Goal: Task Accomplishment & Management: Use online tool/utility

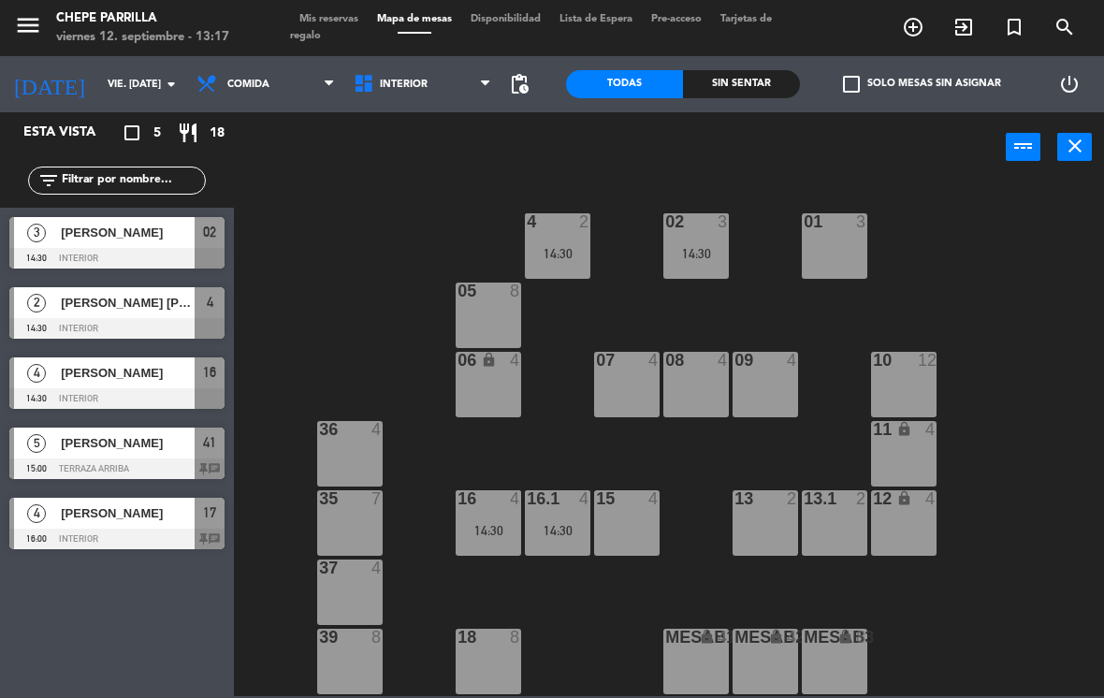
click at [568, 526] on div "14:30" at bounding box center [557, 530] width 65 height 13
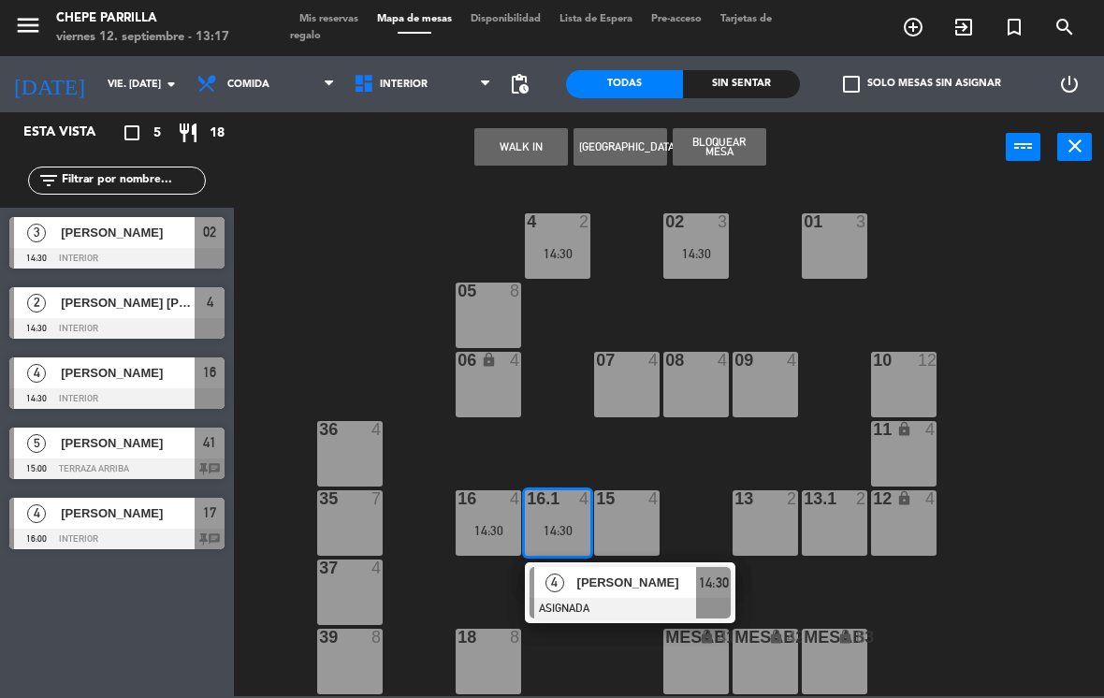
click at [595, 589] on span "[PERSON_NAME]" at bounding box center [637, 583] width 120 height 20
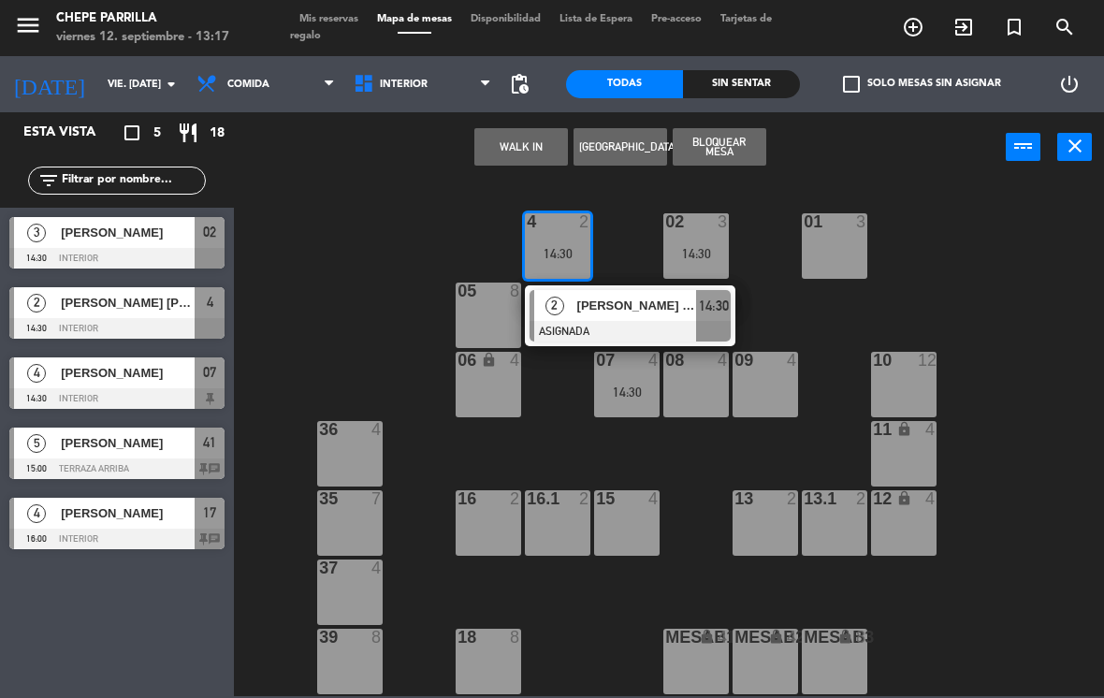
click at [633, 325] on div at bounding box center [630, 331] width 201 height 21
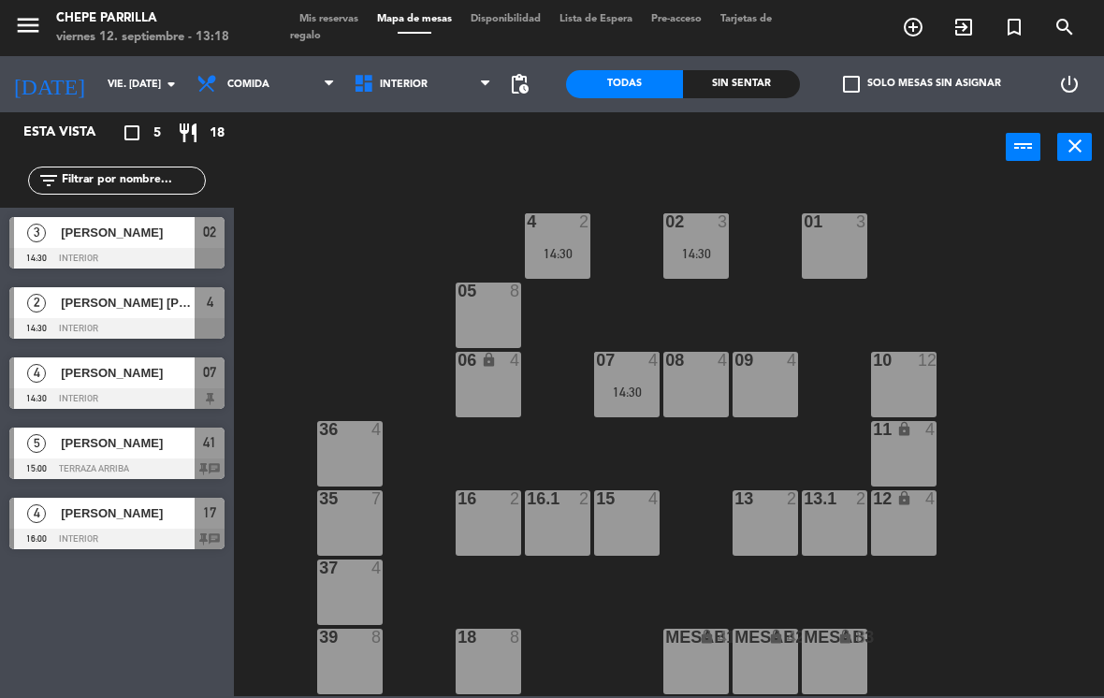
click at [705, 243] on div "02 3 14:30" at bounding box center [695, 245] width 65 height 65
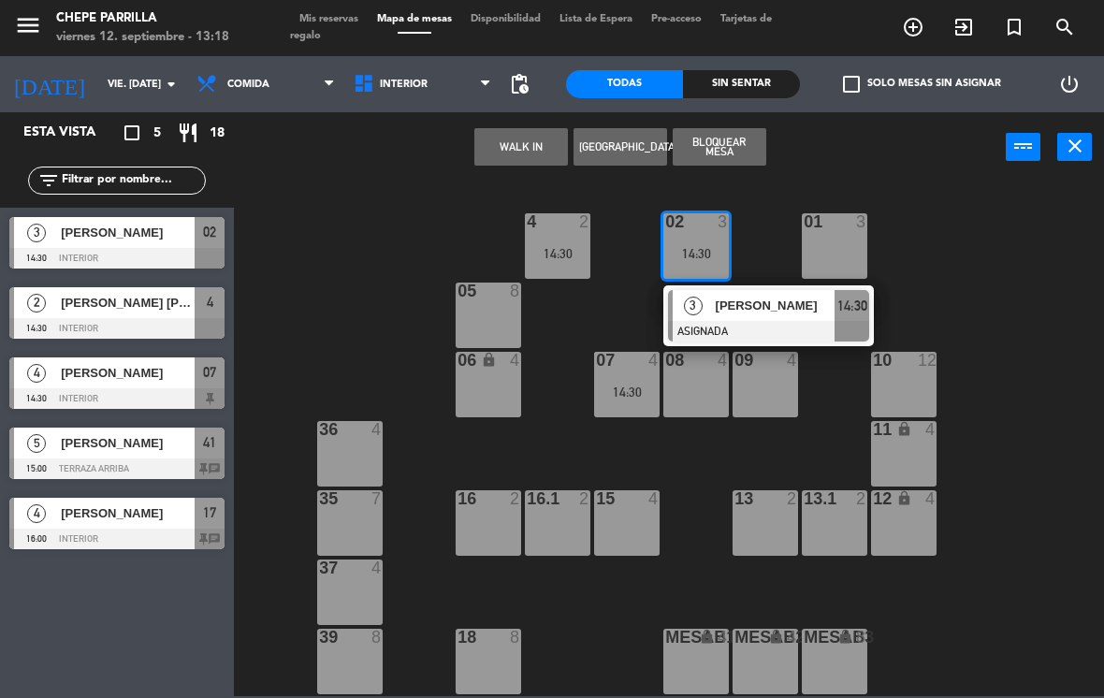
click at [779, 303] on span "[PERSON_NAME]" at bounding box center [776, 306] width 120 height 20
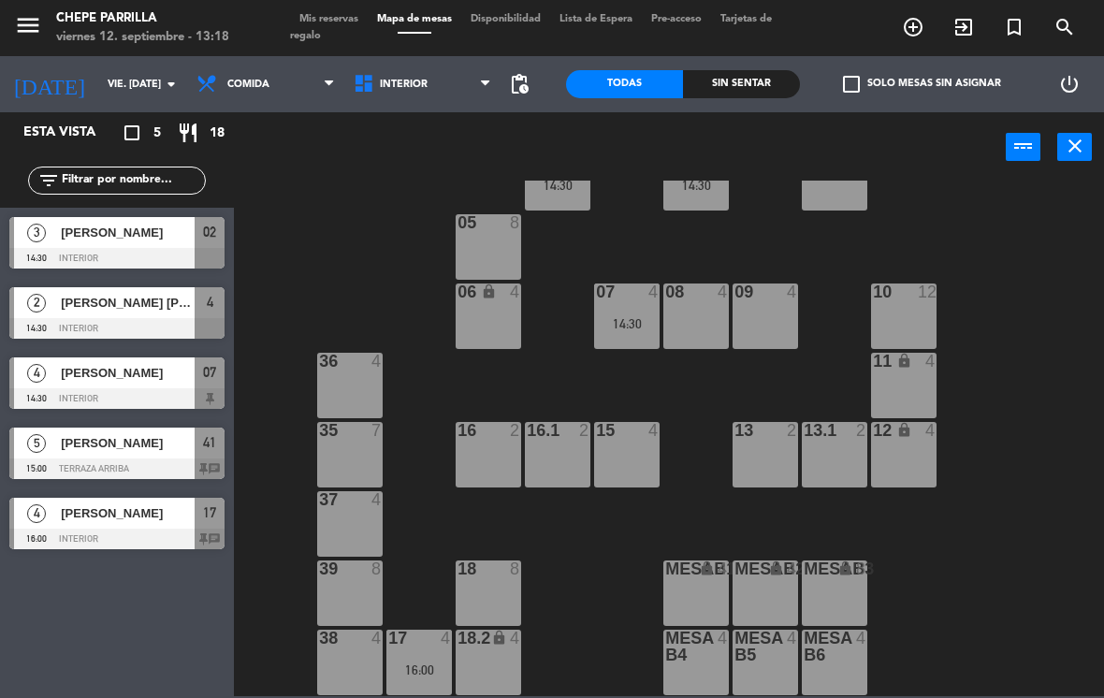
scroll to position [68, 0]
click at [430, 647] on div "17 4" at bounding box center [418, 639] width 65 height 19
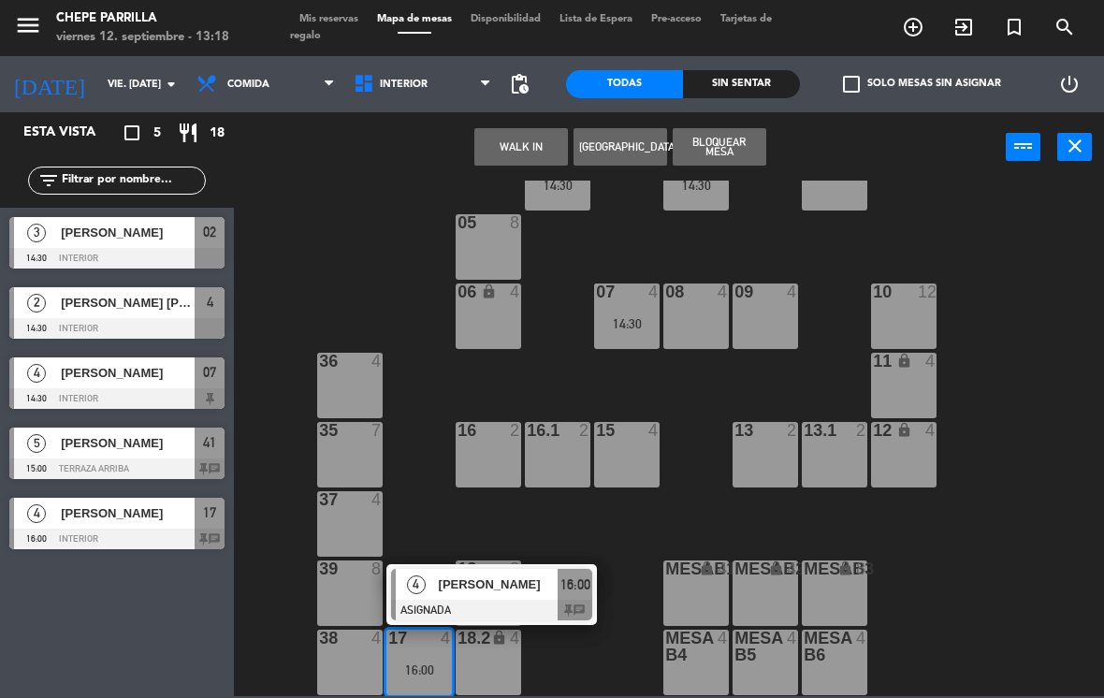
click at [506, 592] on span "[PERSON_NAME]" at bounding box center [499, 584] width 120 height 20
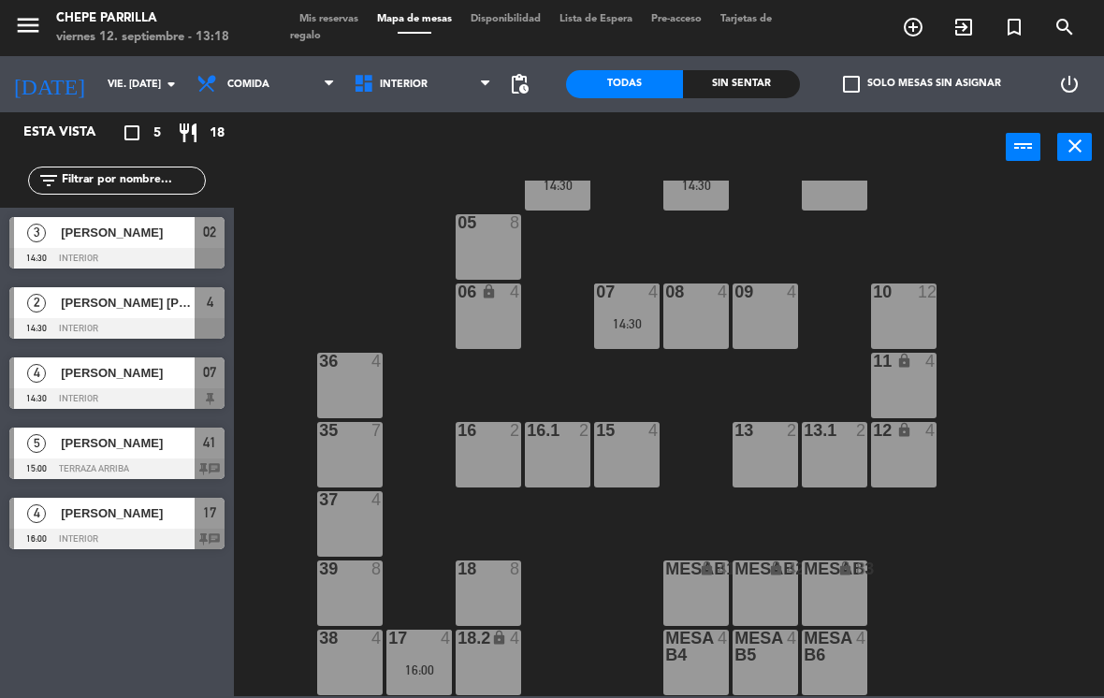
click at [160, 436] on span "[PERSON_NAME]" at bounding box center [128, 443] width 134 height 20
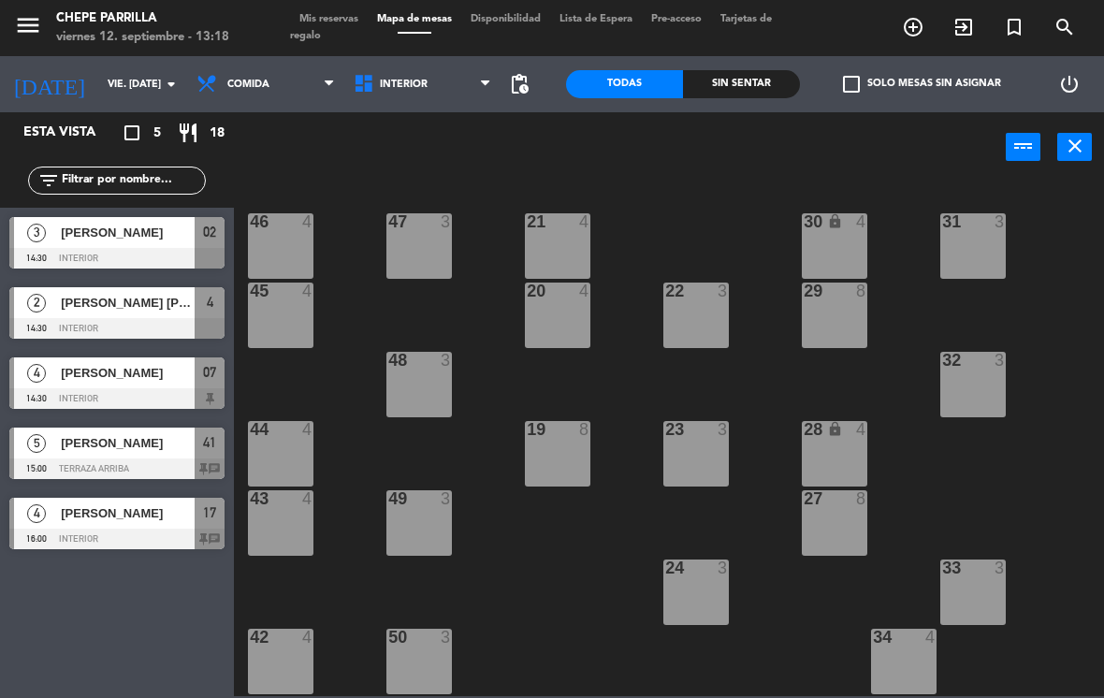
scroll to position [-1, 0]
click at [418, 99] on span "Interior" at bounding box center [422, 84] width 157 height 41
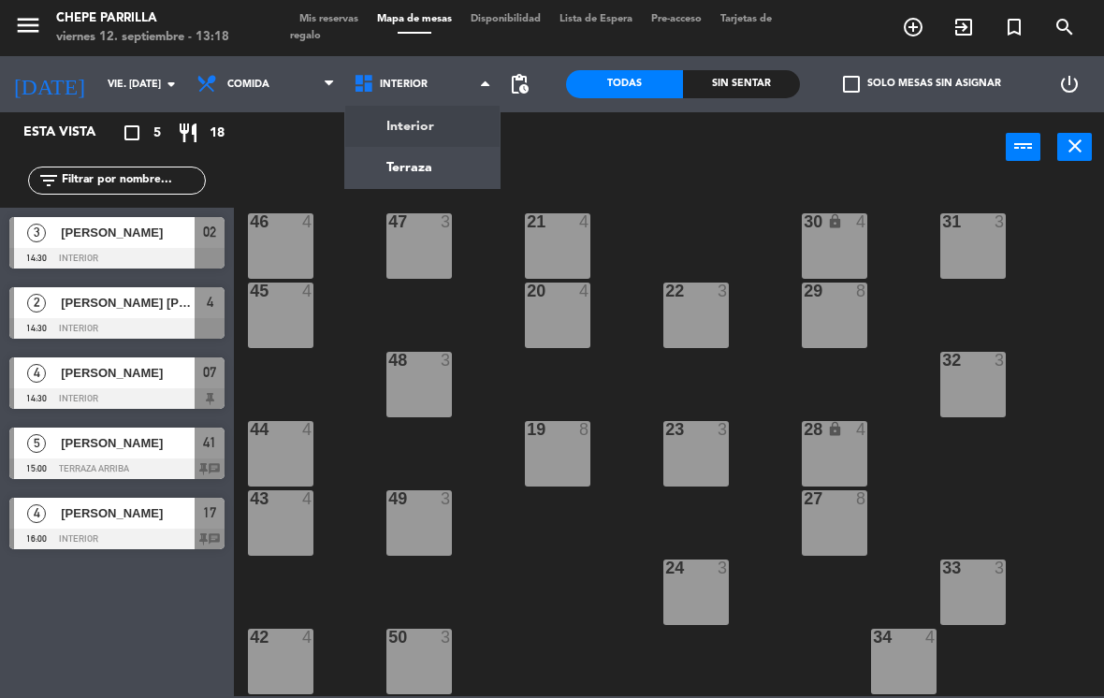
click at [390, 119] on ng-component "menu Chepe [PERSON_NAME] viernes 12. septiembre - 13:18 Mis reservas Mapa de me…" at bounding box center [552, 348] width 1104 height 696
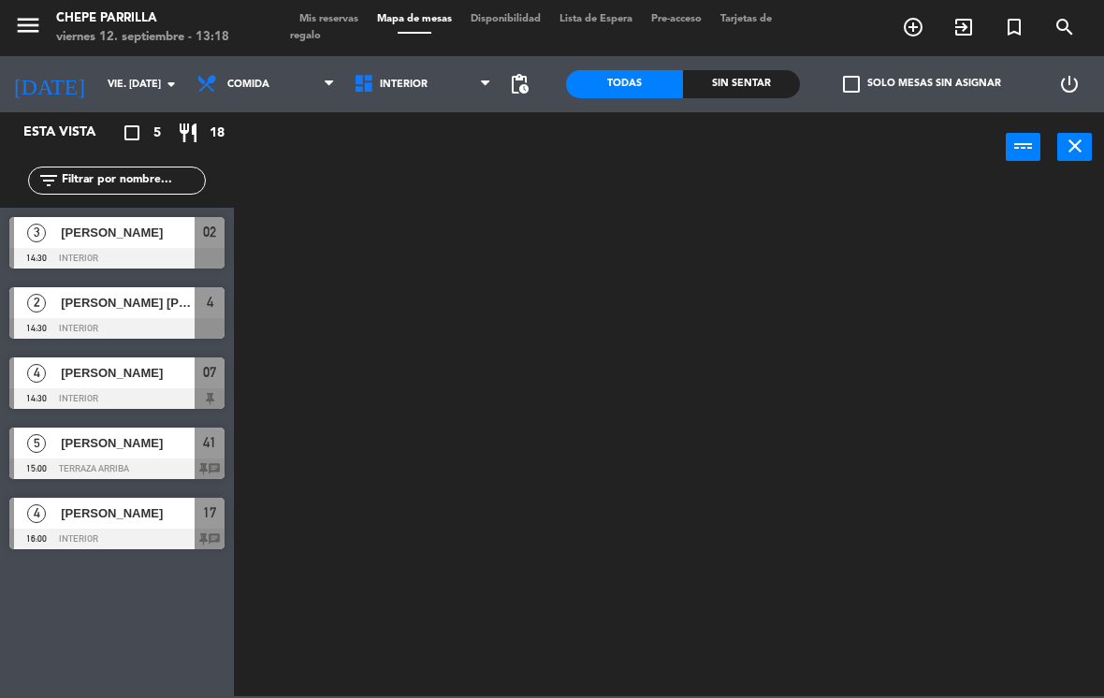
click at [397, 83] on span "Interior" at bounding box center [404, 85] width 48 height 12
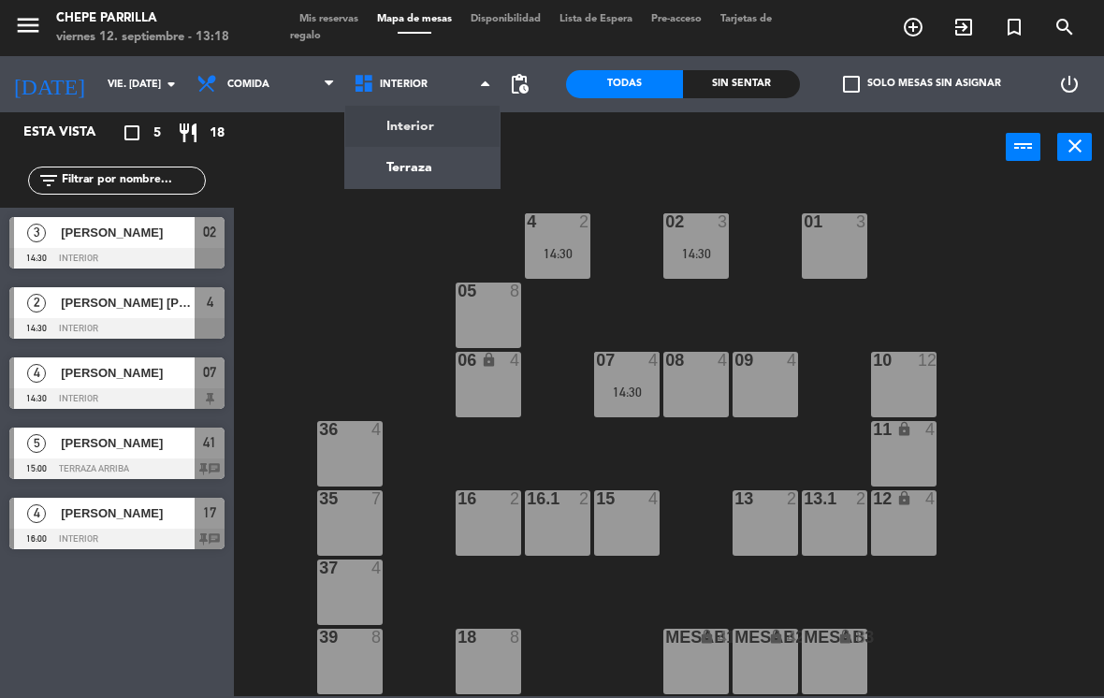
click at [1048, 453] on div "02 3 14:30 4 2 14:30 01 3 05 8 06 lock 4 07 4 14:30 09 4 10 12 08 4 11 lock 4 3…" at bounding box center [674, 439] width 859 height 516
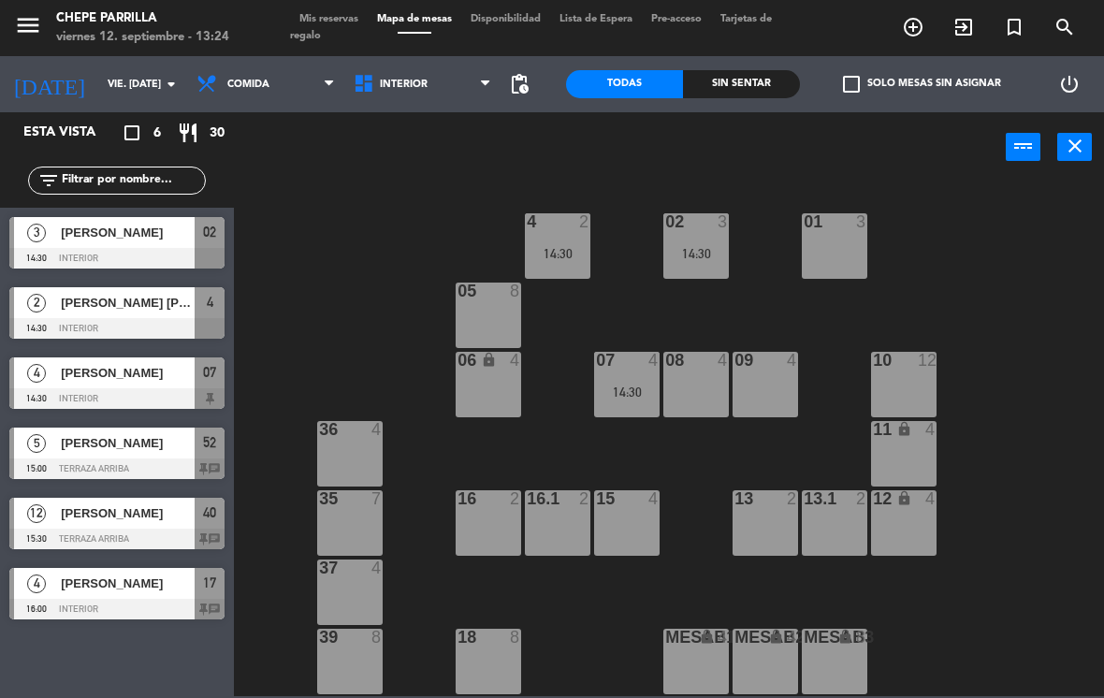
click at [93, 519] on span "[PERSON_NAME]" at bounding box center [128, 513] width 134 height 20
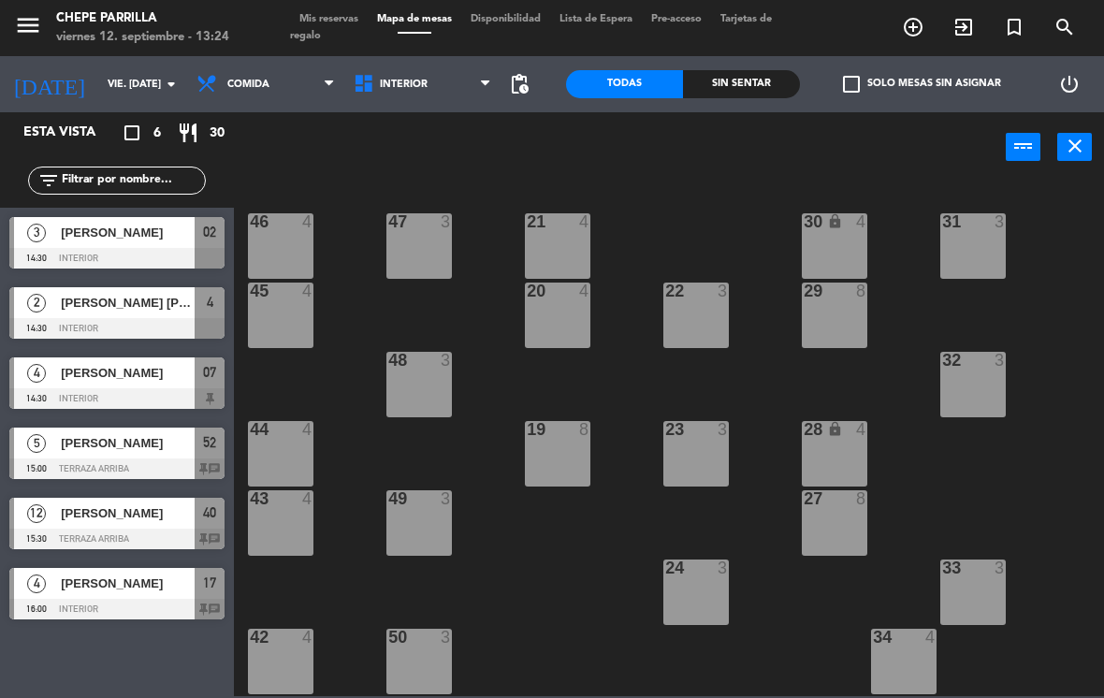
click at [71, 446] on span "[PERSON_NAME]" at bounding box center [128, 443] width 134 height 20
click at [32, 381] on span "4" at bounding box center [36, 373] width 19 height 19
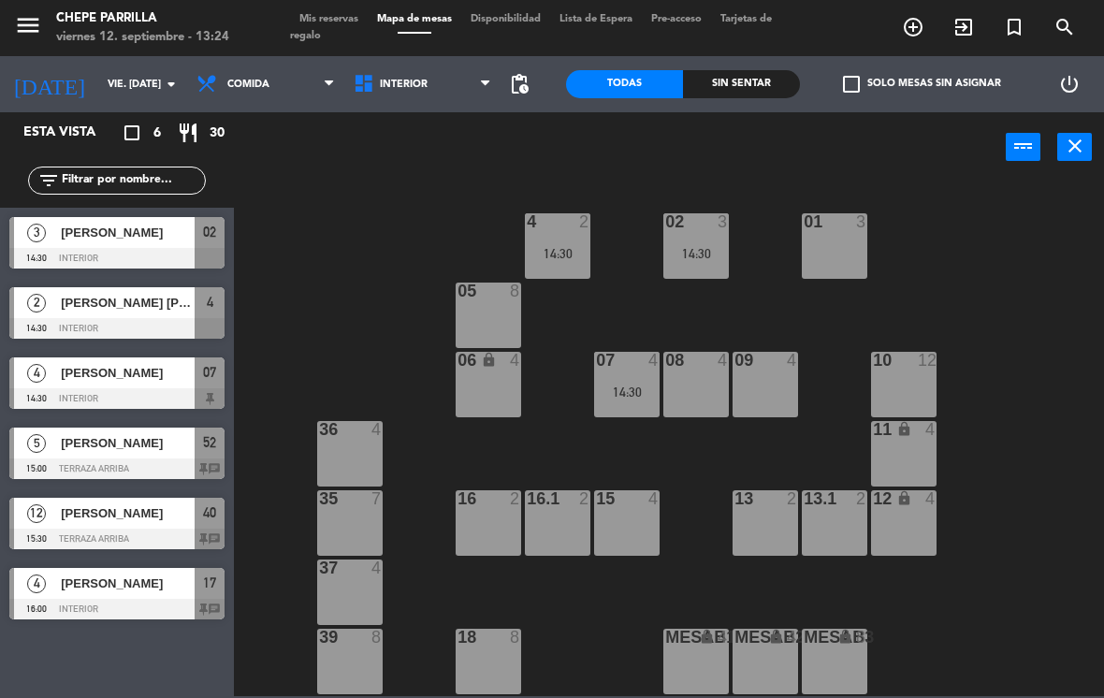
click at [26, 317] on div "2" at bounding box center [36, 302] width 45 height 31
click at [720, 241] on div "02 3 14:30" at bounding box center [695, 245] width 65 height 65
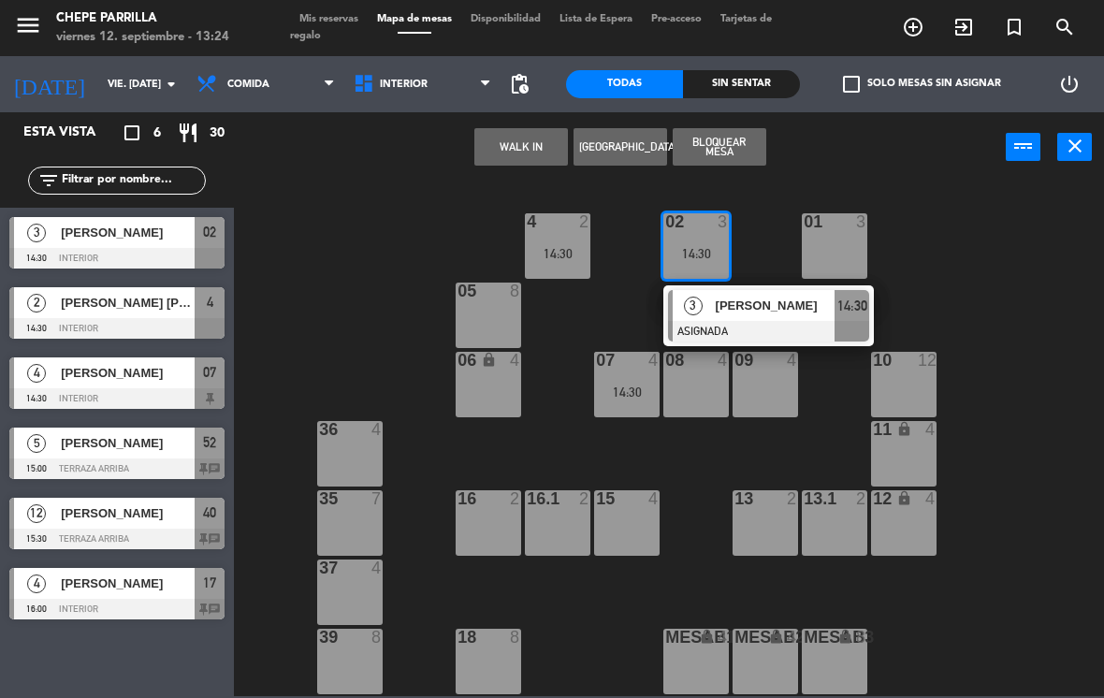
click at [717, 339] on div at bounding box center [768, 331] width 201 height 21
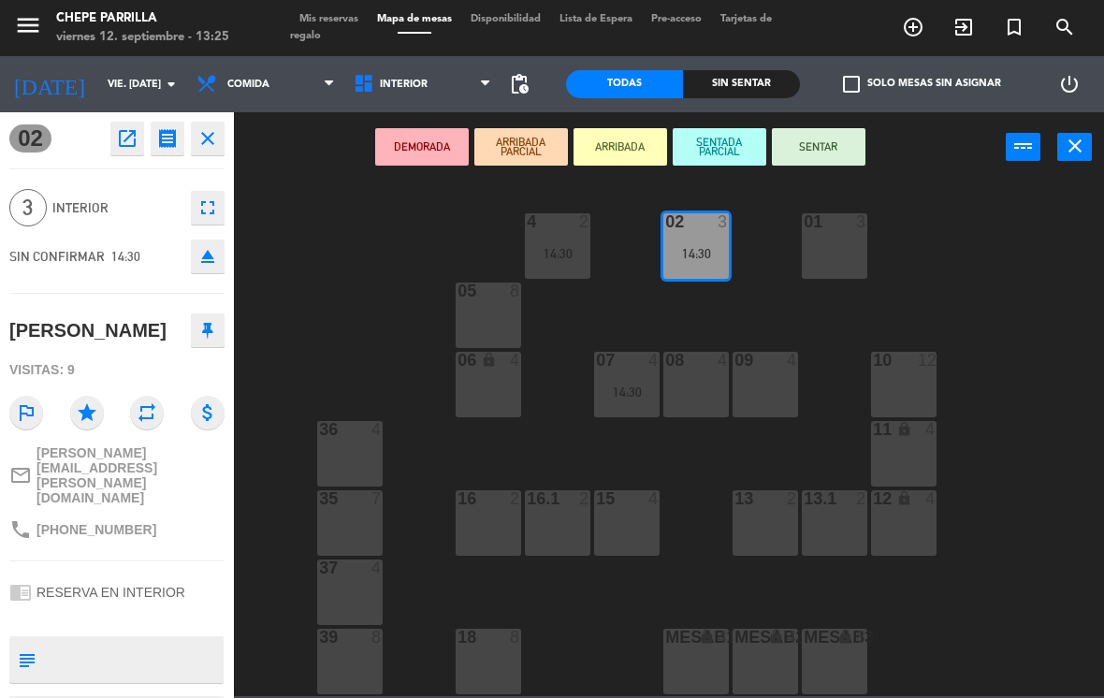
click at [570, 258] on div "14:30" at bounding box center [557, 253] width 65 height 13
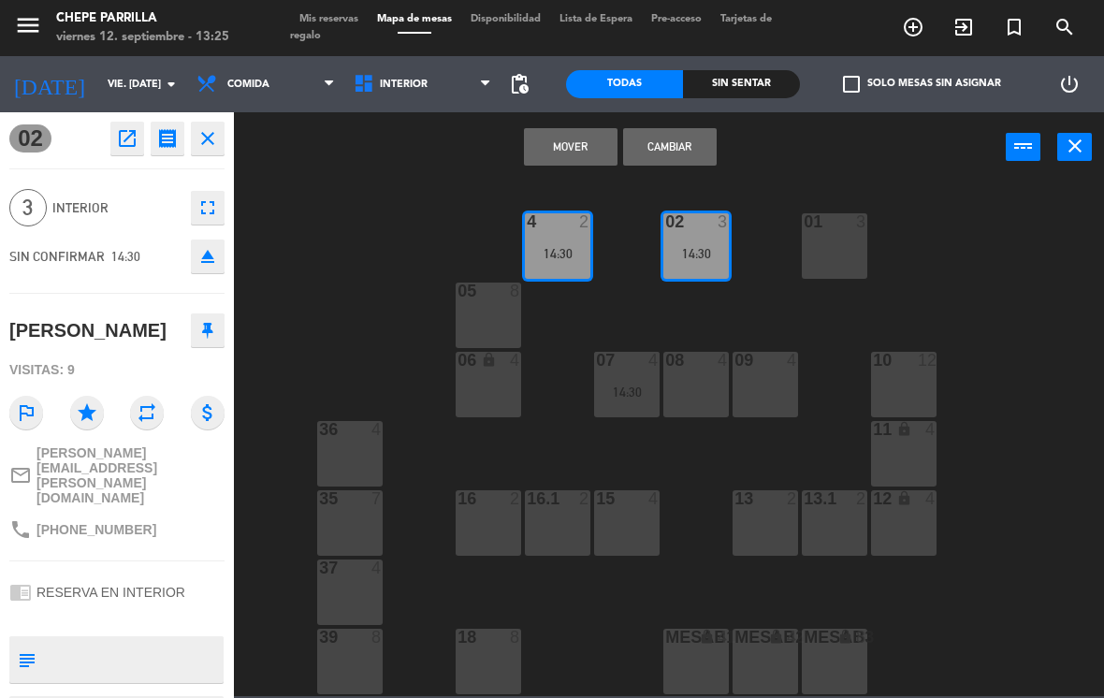
click at [675, 145] on button "Cambiar" at bounding box center [670, 146] width 94 height 37
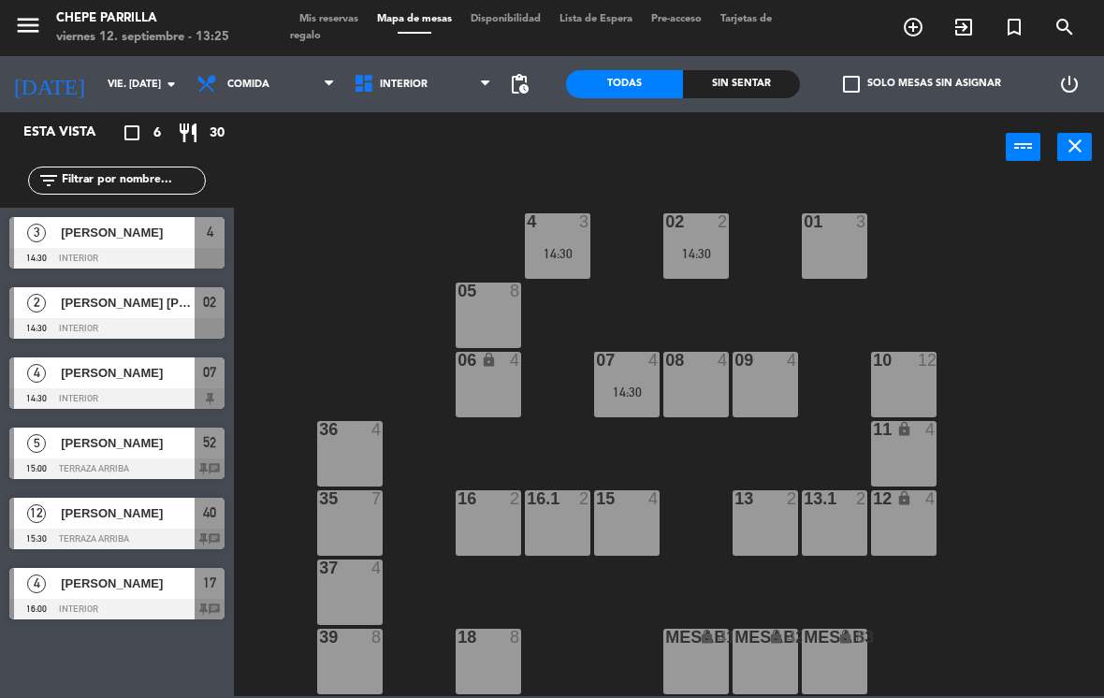
click at [705, 249] on div "14:30" at bounding box center [695, 253] width 65 height 13
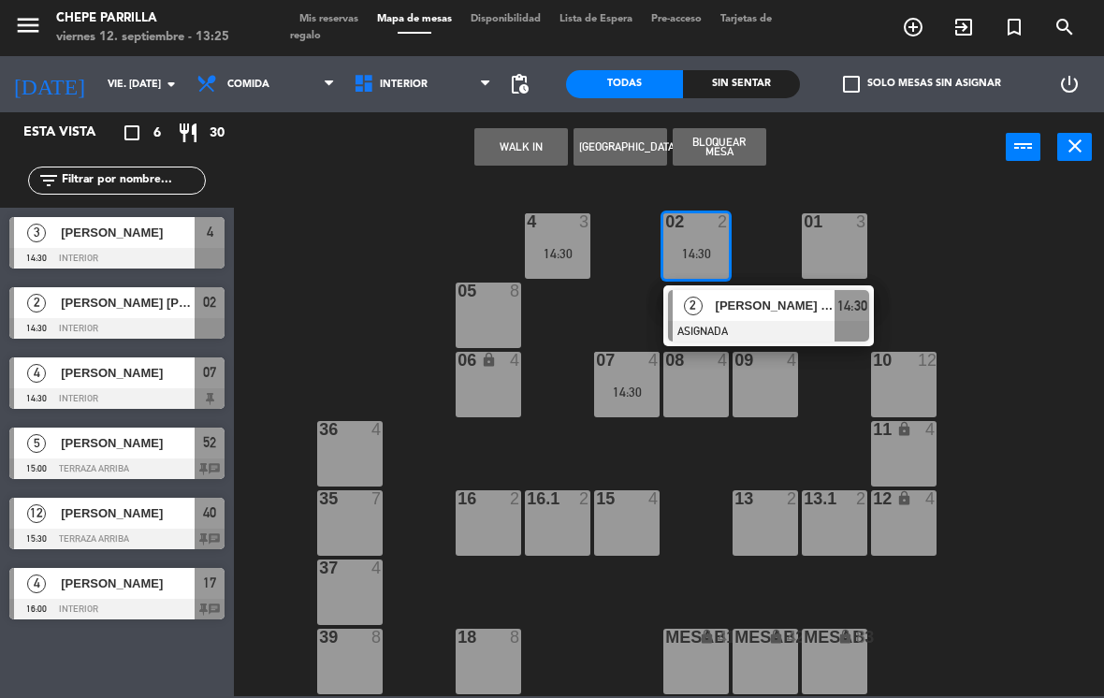
click at [734, 313] on span "[PERSON_NAME] [PERSON_NAME]" at bounding box center [776, 306] width 120 height 20
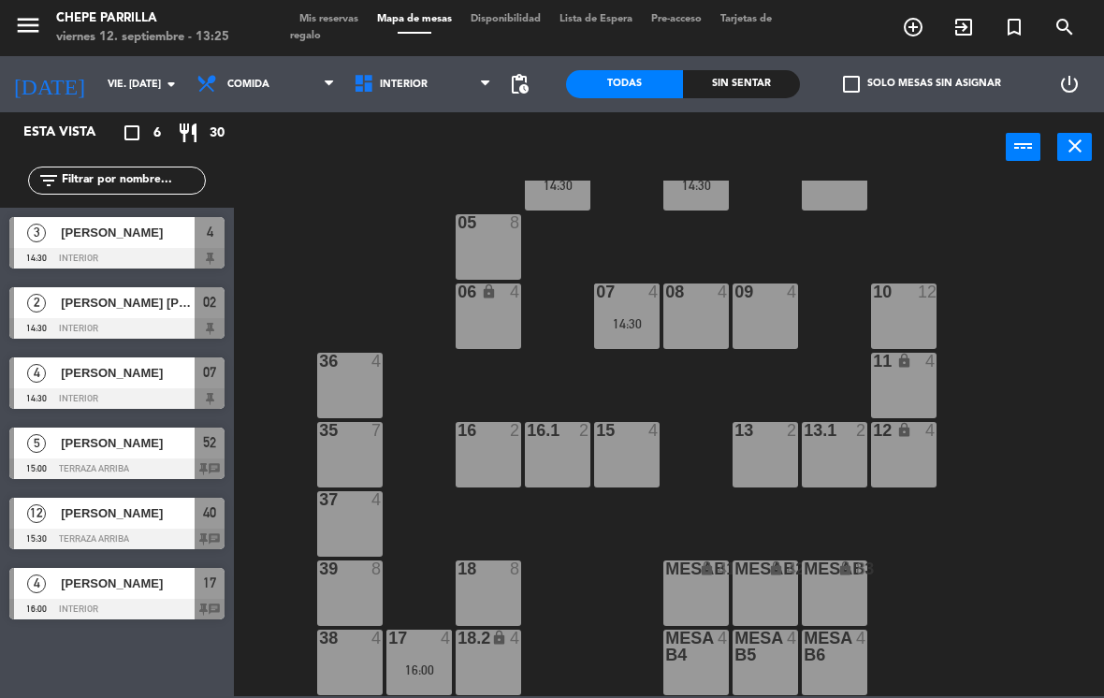
scroll to position [68, 0]
click at [406, 66] on span "Interior" at bounding box center [422, 84] width 157 height 41
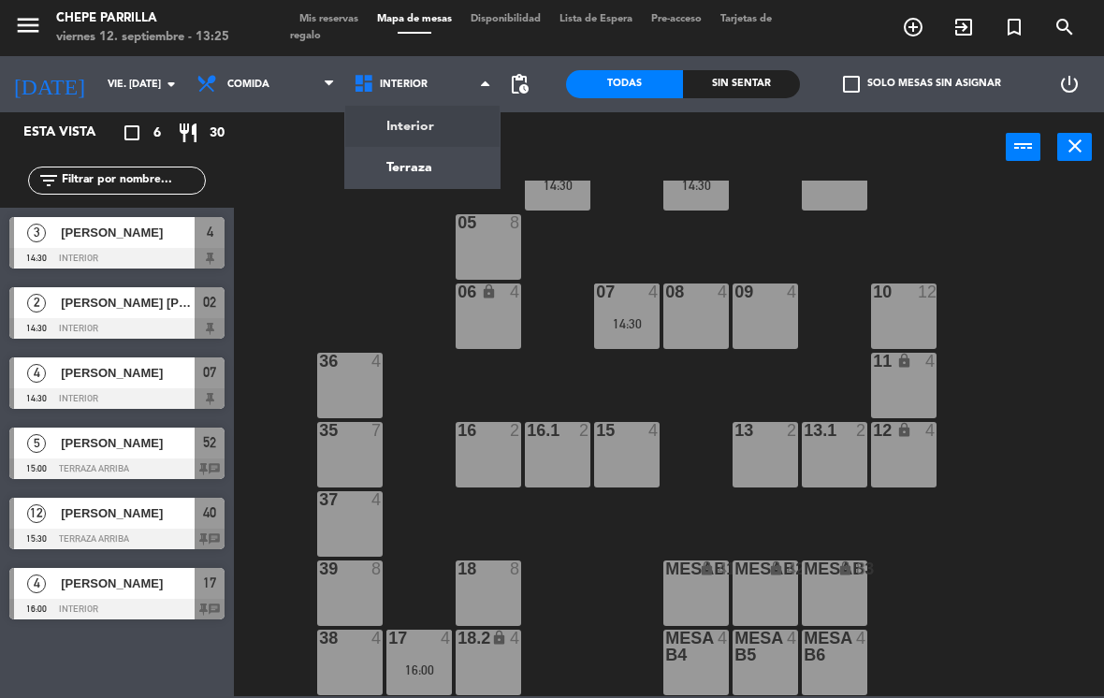
click at [259, 89] on span "Comida" at bounding box center [248, 85] width 42 height 12
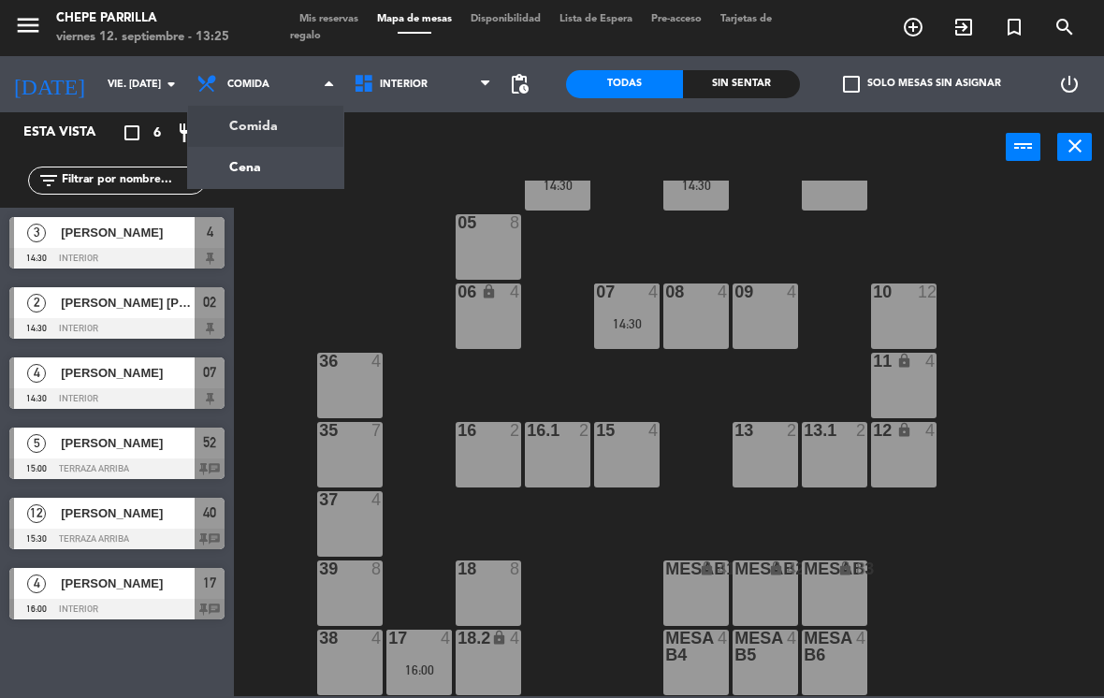
click at [281, 163] on ng-component "menu Chepe [PERSON_NAME] viernes 12. septiembre - 13:25 Mis reservas Mapa de me…" at bounding box center [552, 348] width 1104 height 696
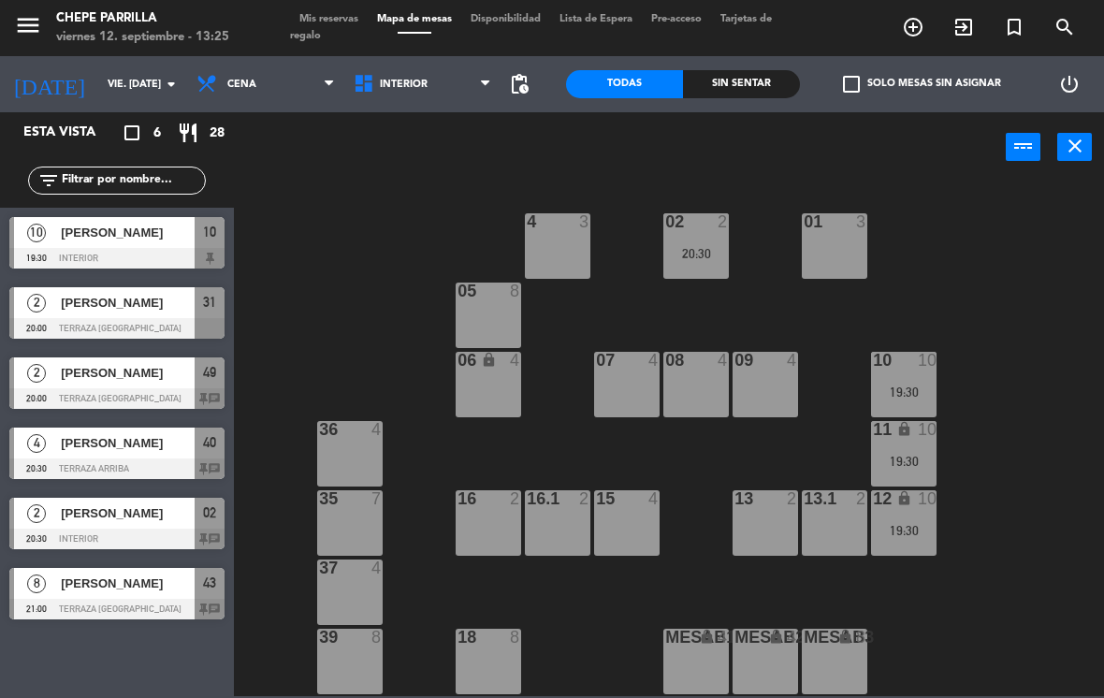
click at [909, 400] on div "10 10 19:30" at bounding box center [903, 384] width 65 height 65
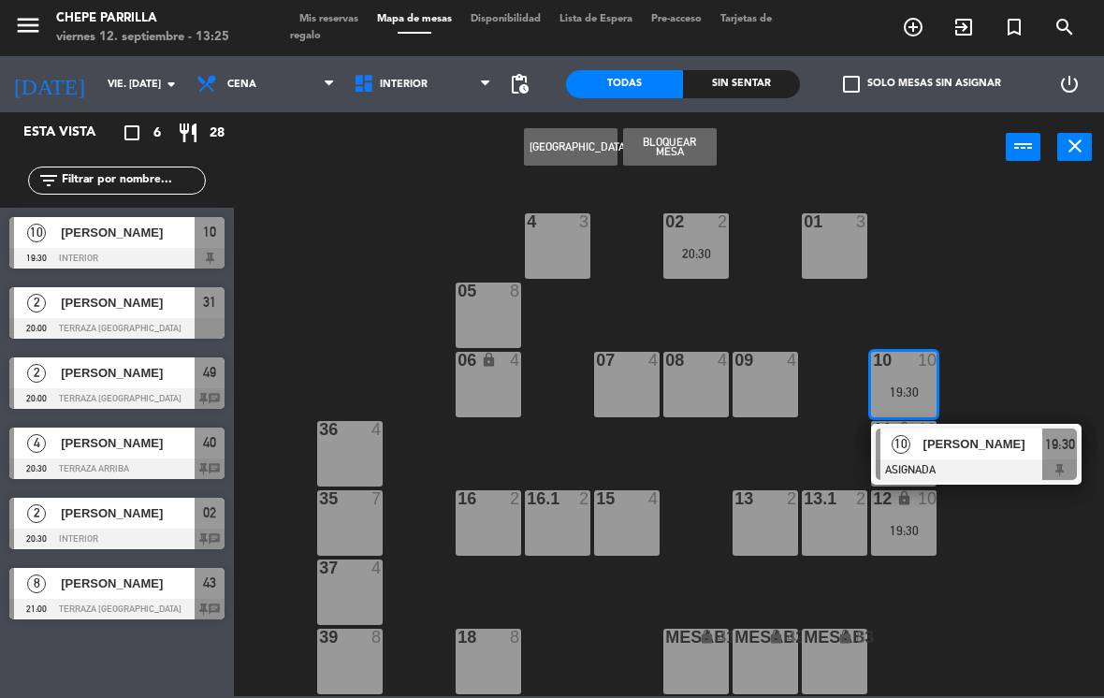
click at [923, 461] on div at bounding box center [976, 469] width 201 height 21
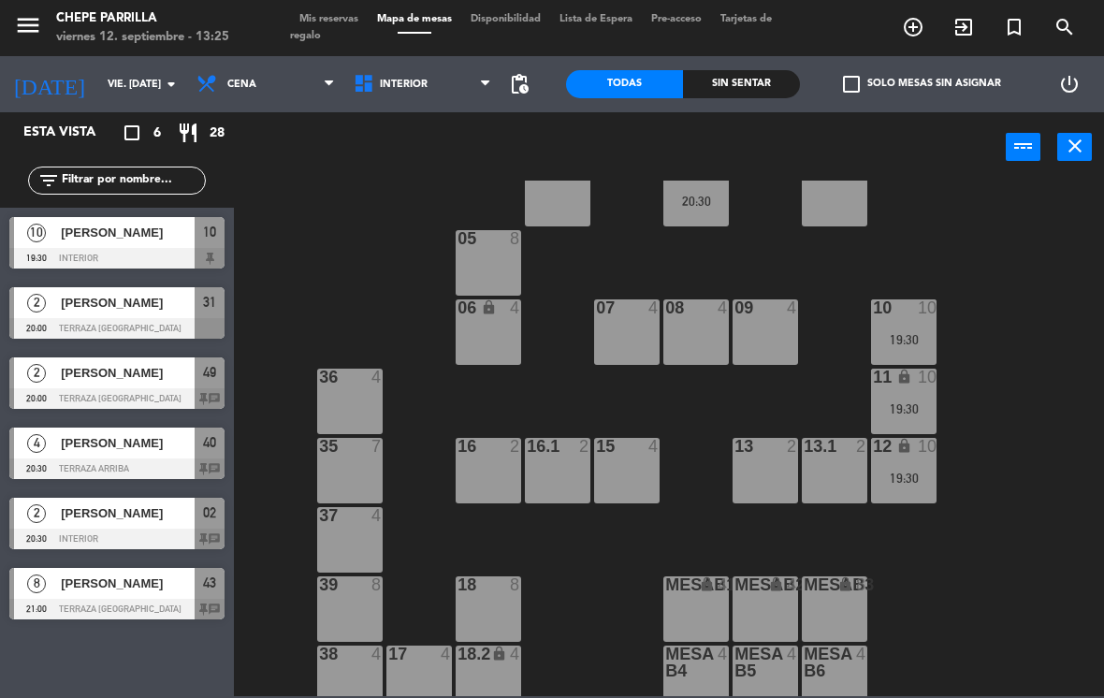
scroll to position [56, 0]
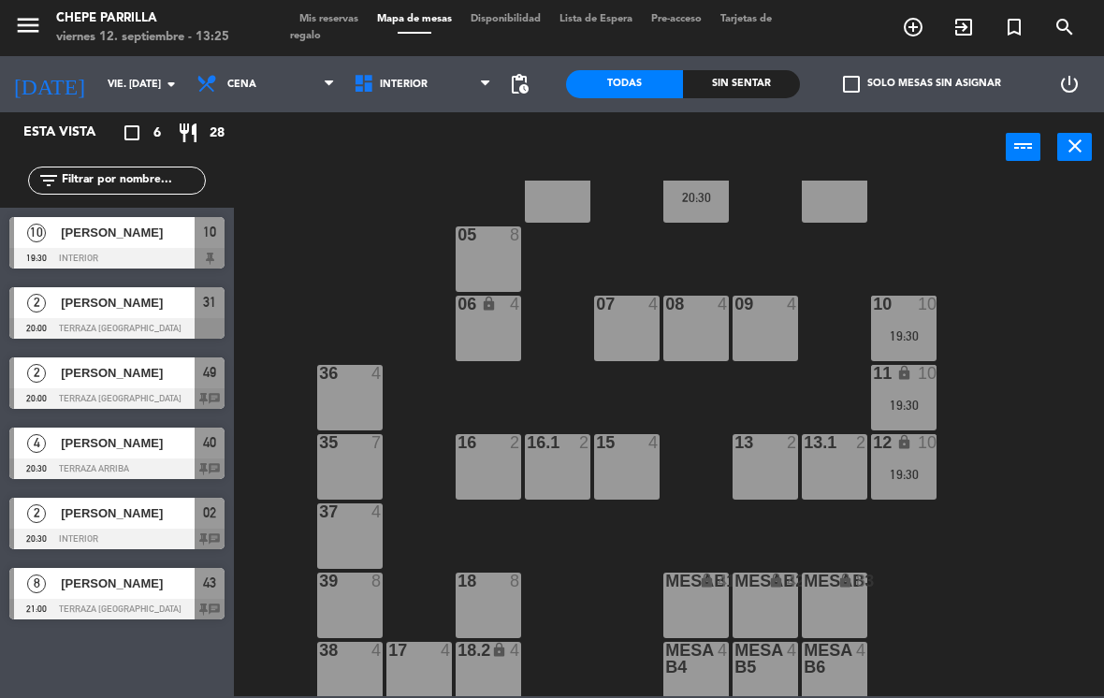
click at [25, 314] on div "2" at bounding box center [36, 302] width 45 height 31
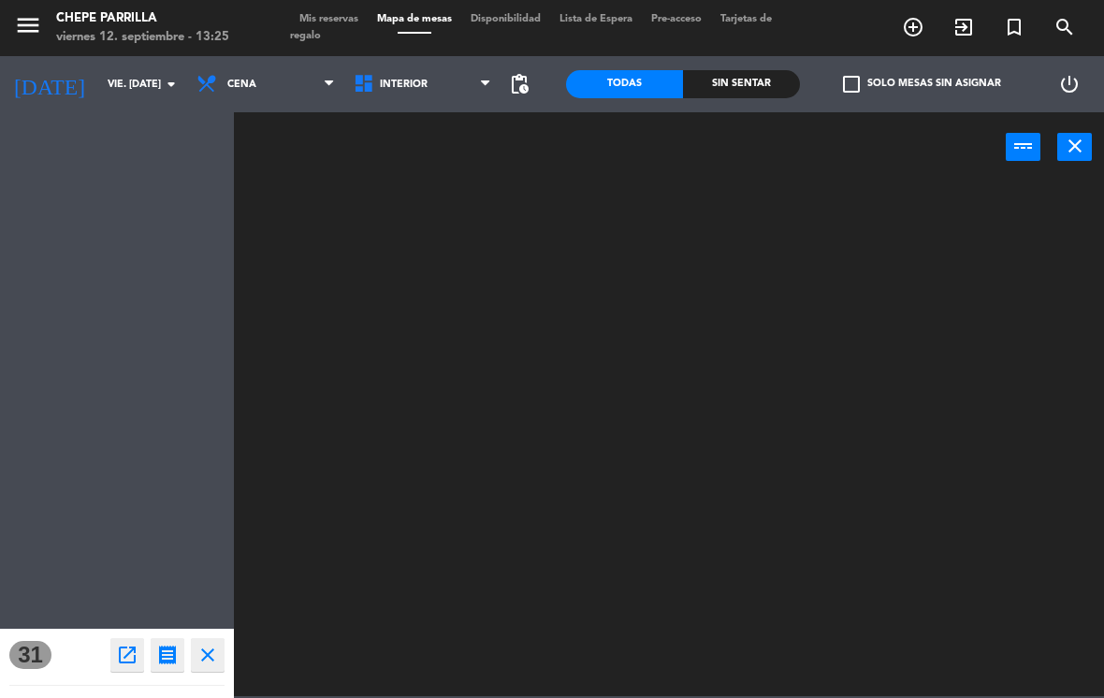
scroll to position [0, 0]
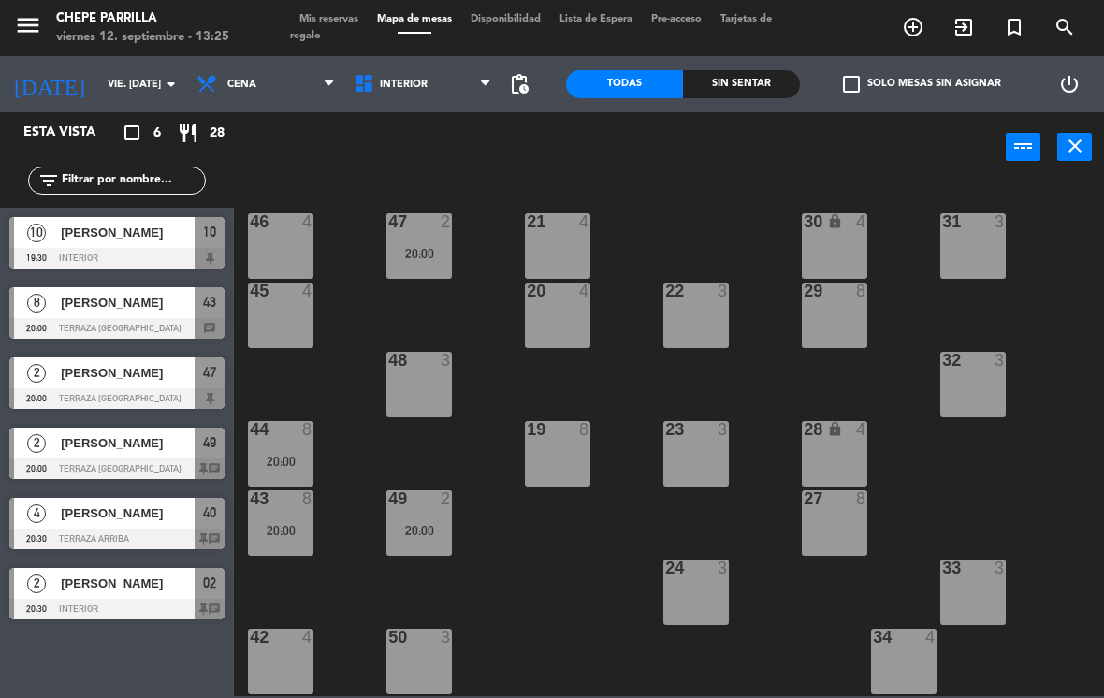
click at [1054, 492] on div "21 4 30 lock 4 46 4 47 2 20:00 31 3 20 4 22 3 29 8 45 4 32 3 48 3 19 8 23 3 28 …" at bounding box center [674, 439] width 859 height 516
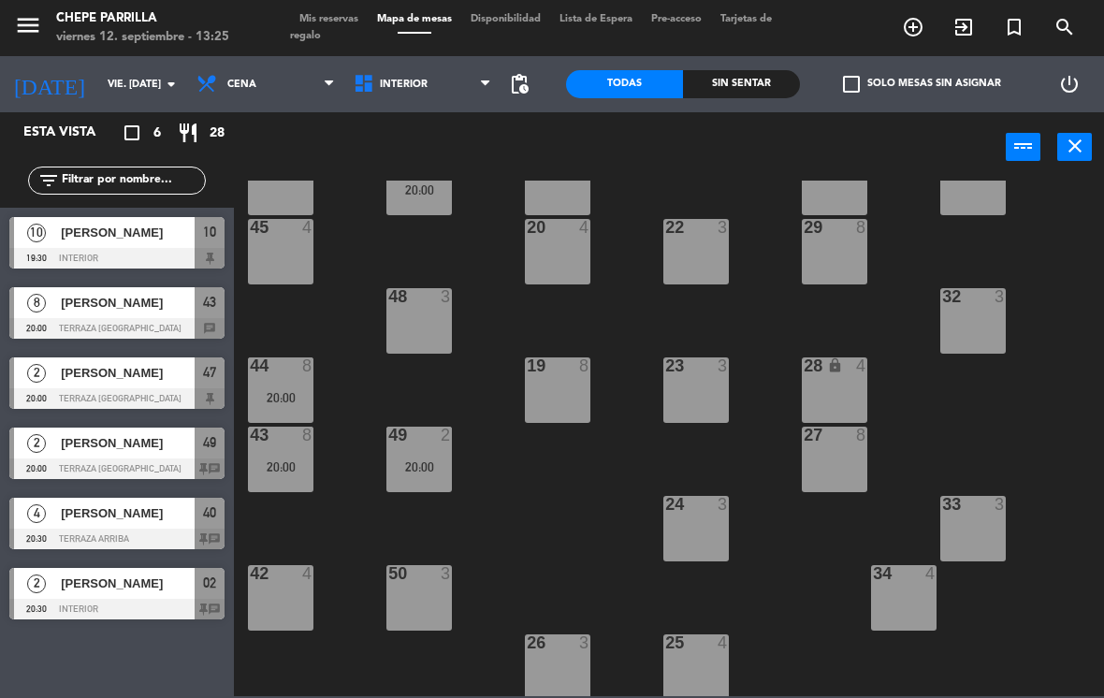
scroll to position [66, 0]
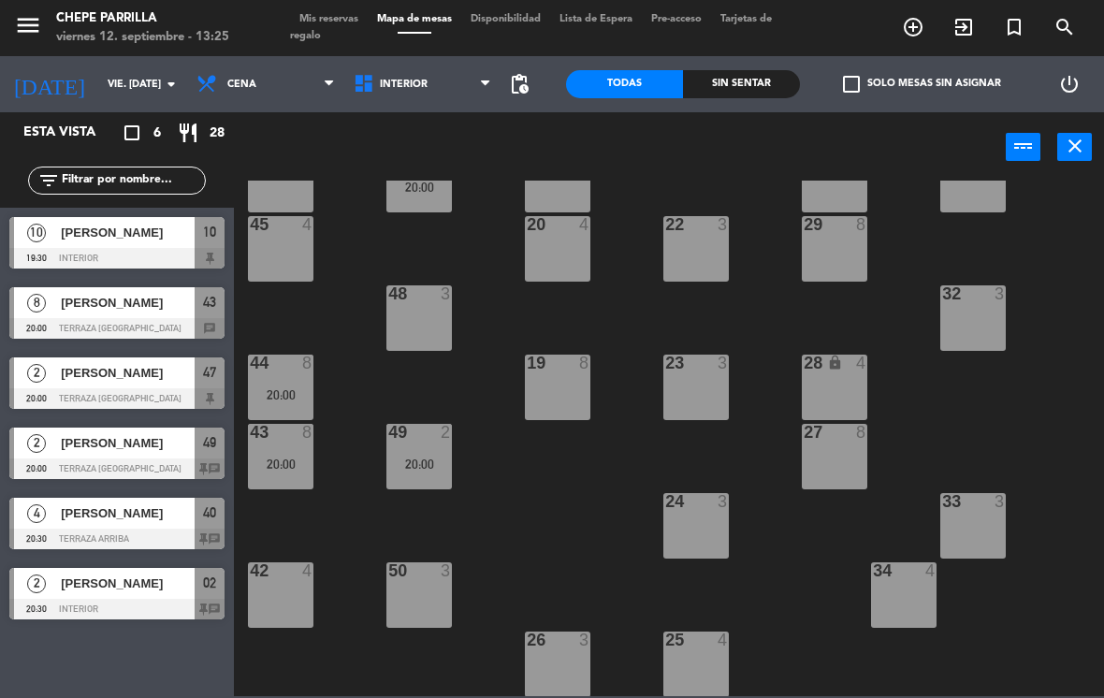
click at [421, 89] on span "Interior" at bounding box center [404, 85] width 48 height 12
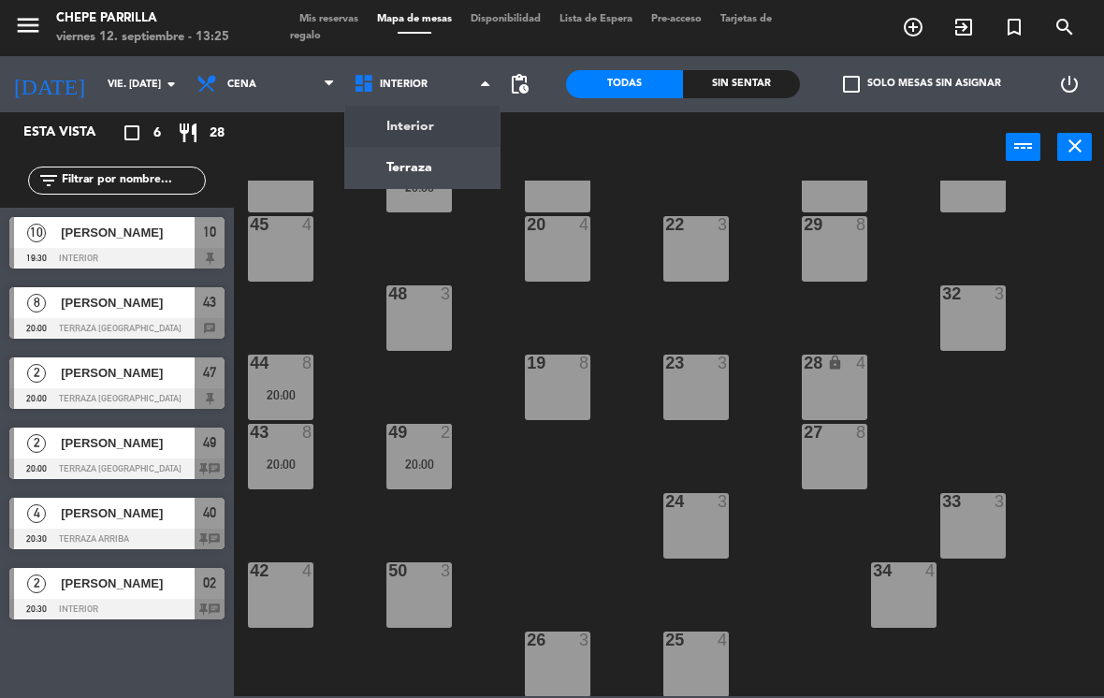
click at [433, 146] on ng-component "menu Chepe [PERSON_NAME] viernes 12. septiembre - 13:25 Mis reservas Mapa de me…" at bounding box center [552, 348] width 1104 height 696
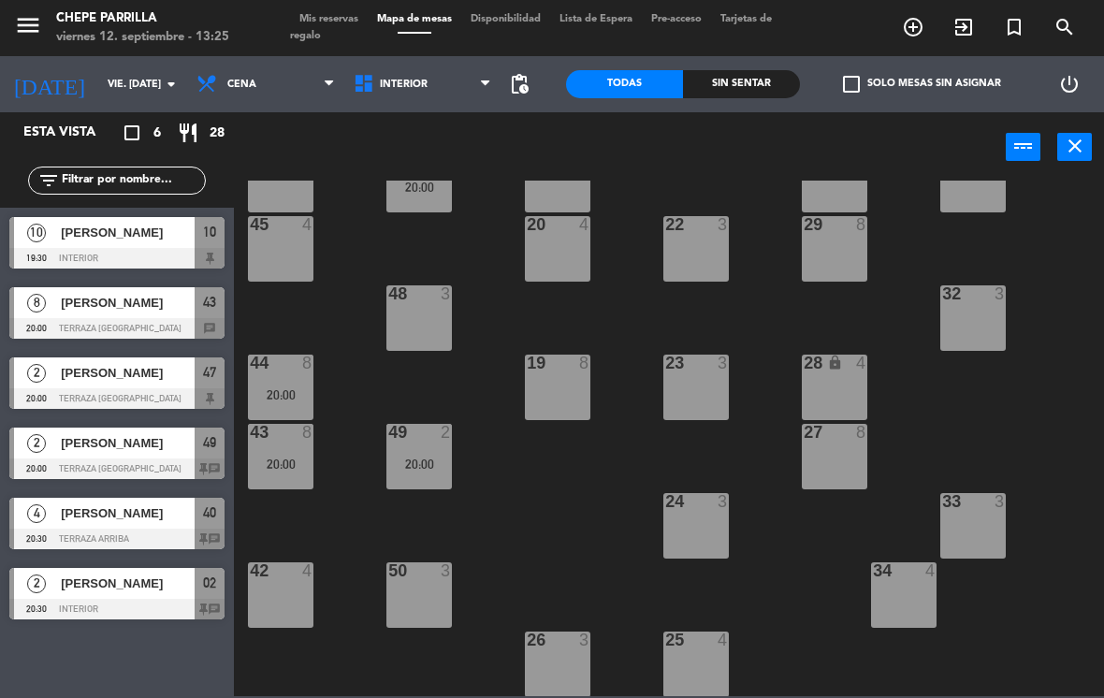
click at [294, 77] on span "Cena" at bounding box center [265, 84] width 157 height 41
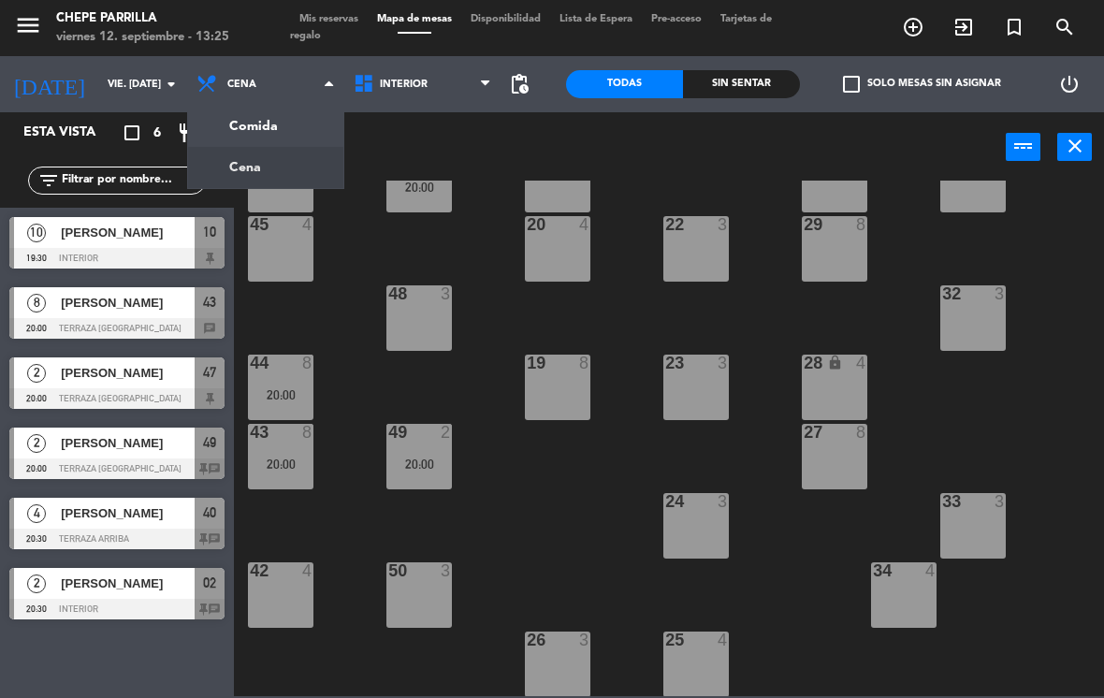
click at [414, 79] on span "Interior" at bounding box center [404, 85] width 48 height 12
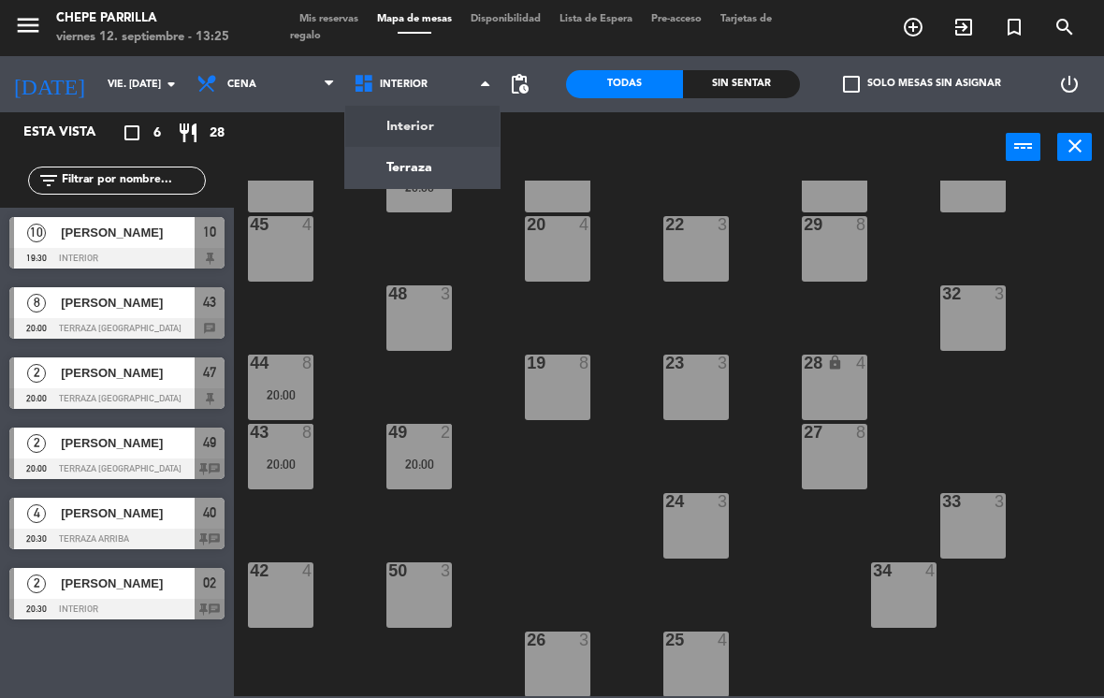
click at [410, 153] on ng-component "menu Chepe [PERSON_NAME] viernes 12. septiembre - 13:25 Mis reservas Mapa de me…" at bounding box center [552, 348] width 1104 height 696
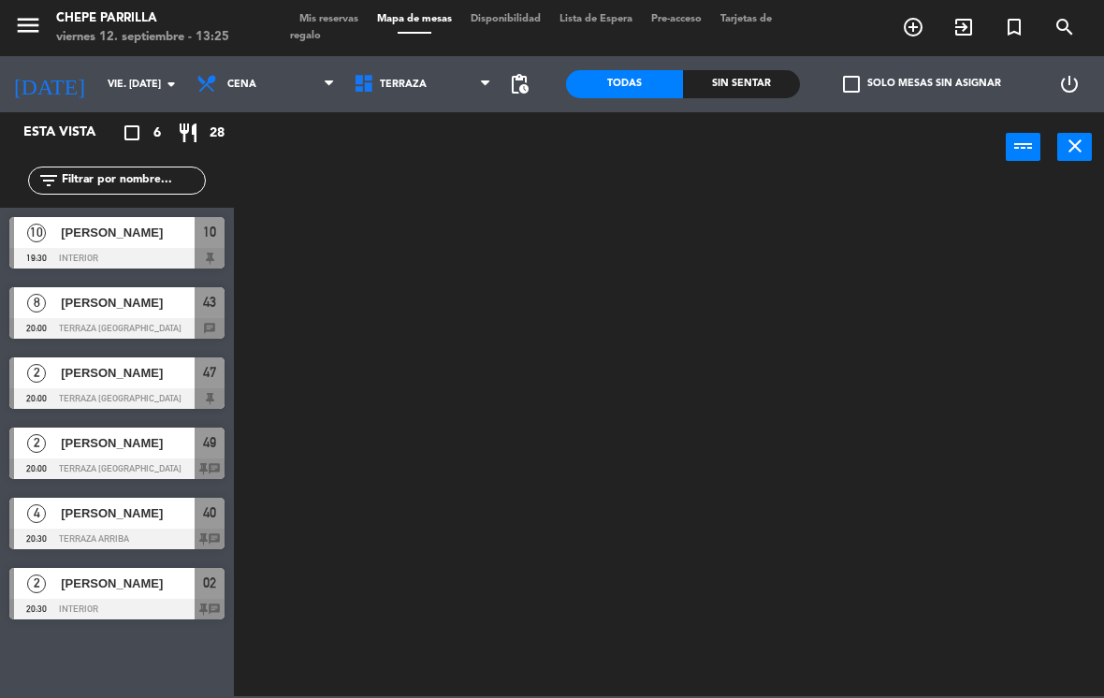
click at [435, 81] on span "Terraza" at bounding box center [422, 84] width 157 height 41
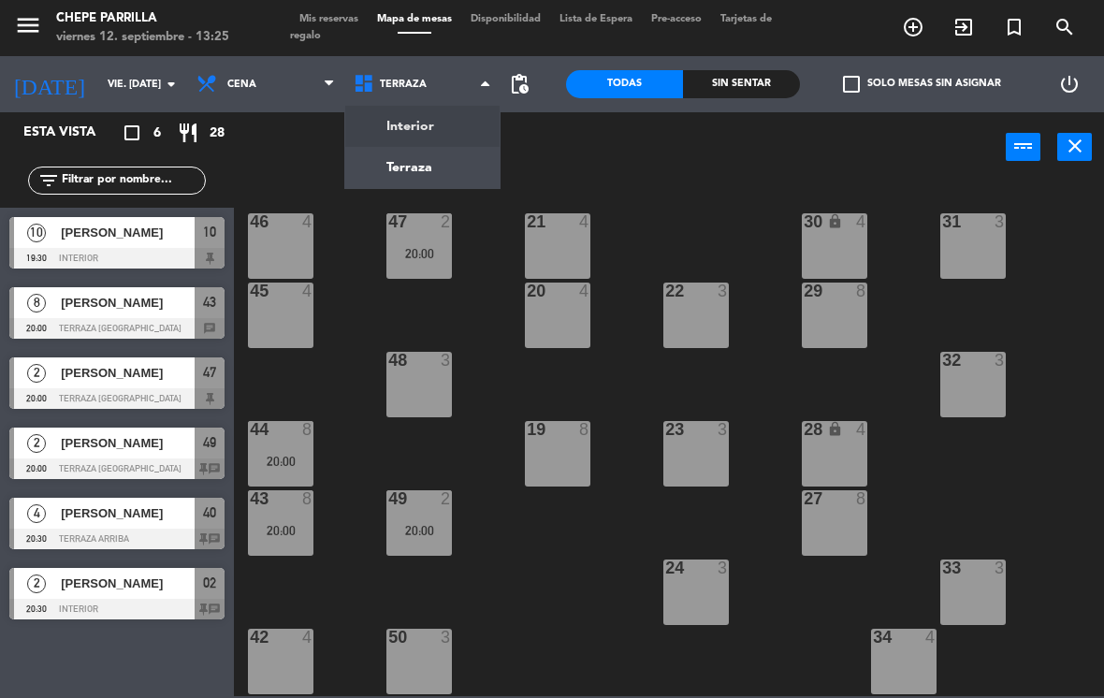
click at [434, 124] on ng-component "menu Chepe [PERSON_NAME] viernes 12. septiembre - 13:25 Mis reservas Mapa de me…" at bounding box center [552, 348] width 1104 height 696
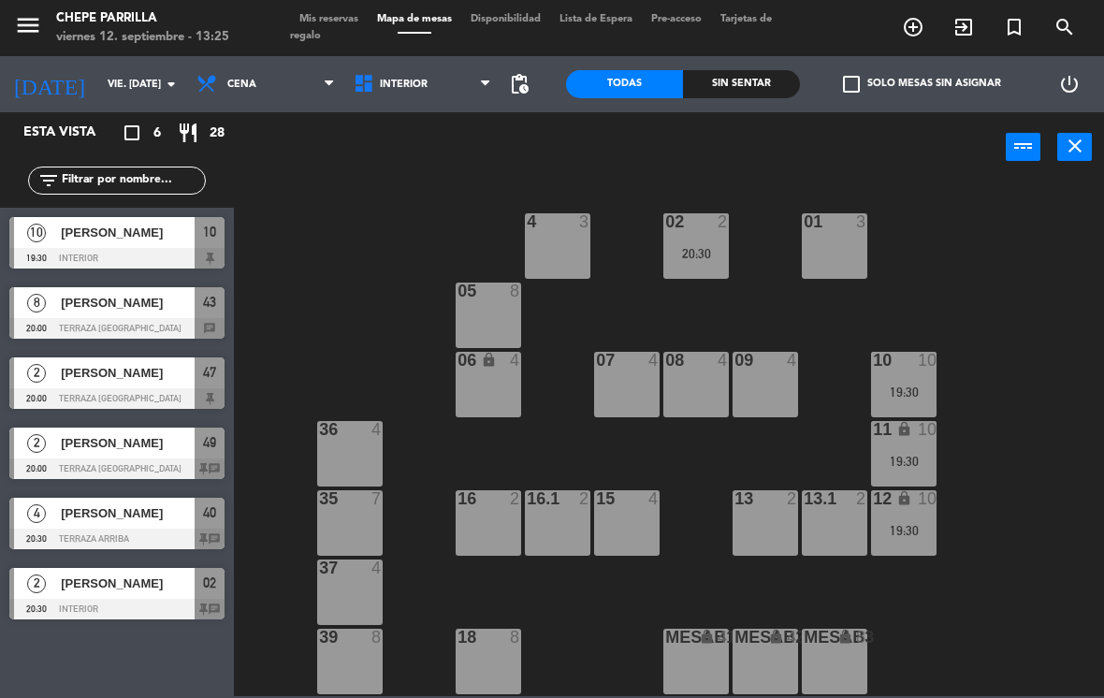
click at [398, 88] on span "Interior" at bounding box center [404, 85] width 48 height 12
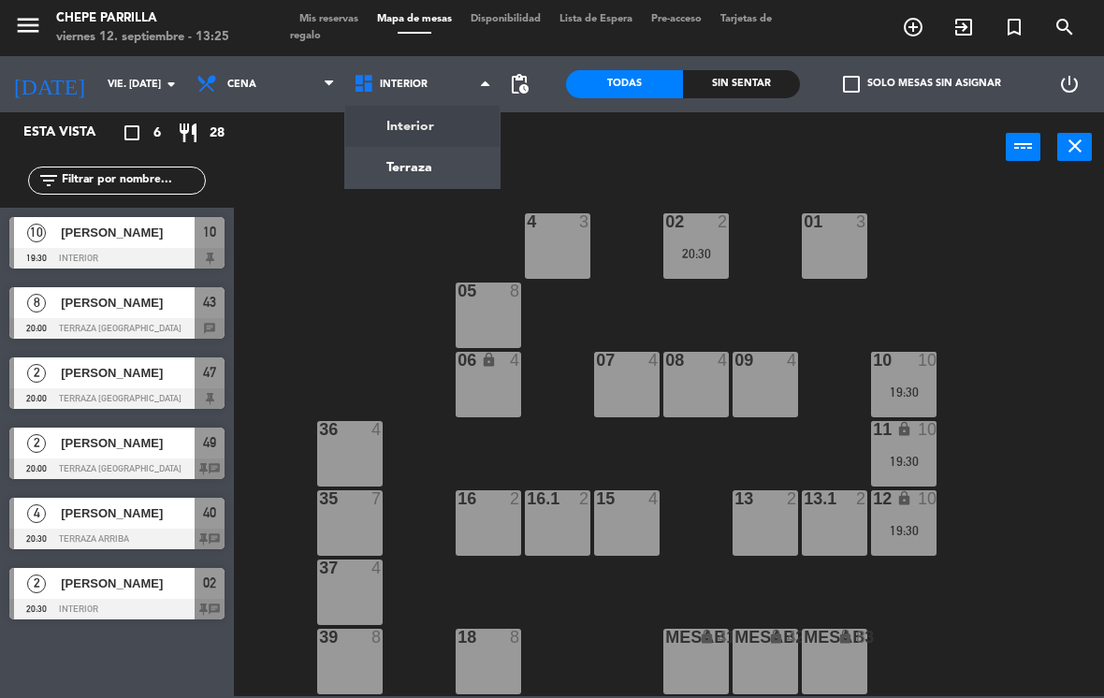
click at [274, 73] on span "Cena" at bounding box center [265, 84] width 157 height 41
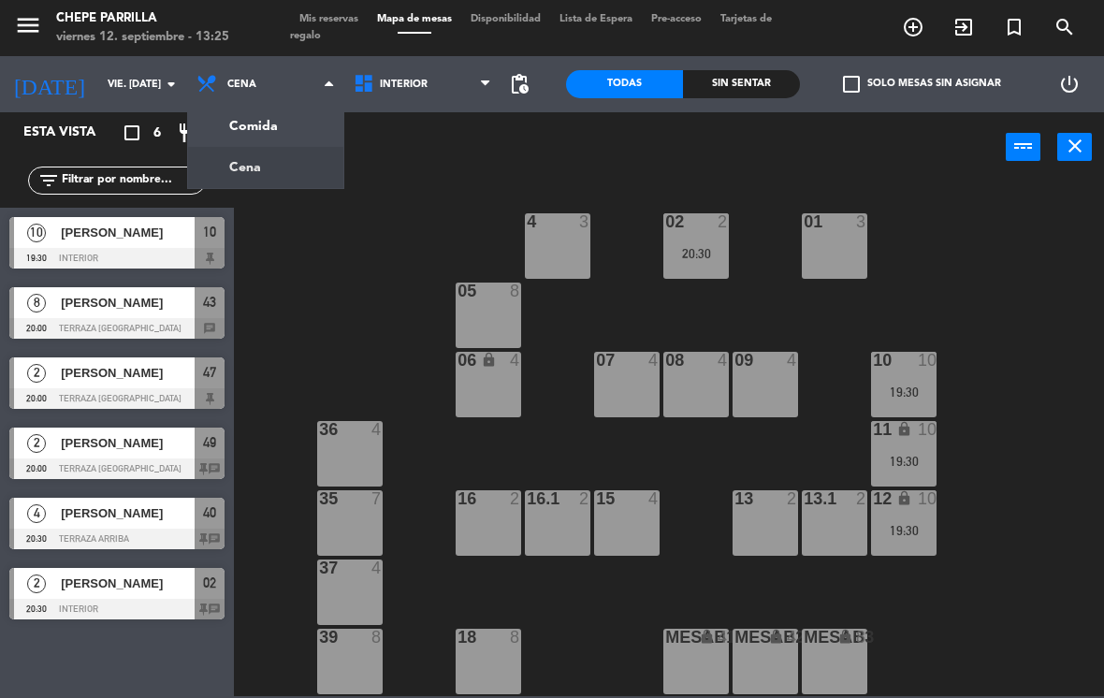
click at [267, 125] on ng-component "menu Chepe [PERSON_NAME] viernes 12. septiembre - 13:25 Mis reservas Mapa de me…" at bounding box center [552, 348] width 1104 height 696
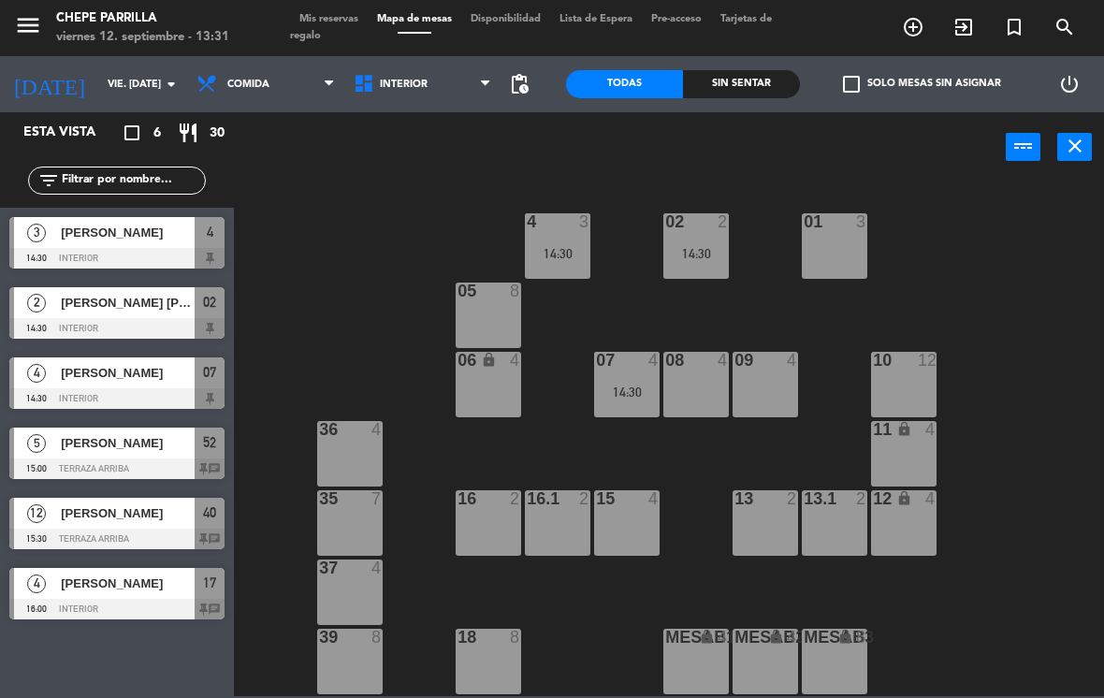
click at [355, 15] on span "Mis reservas" at bounding box center [329, 19] width 78 height 10
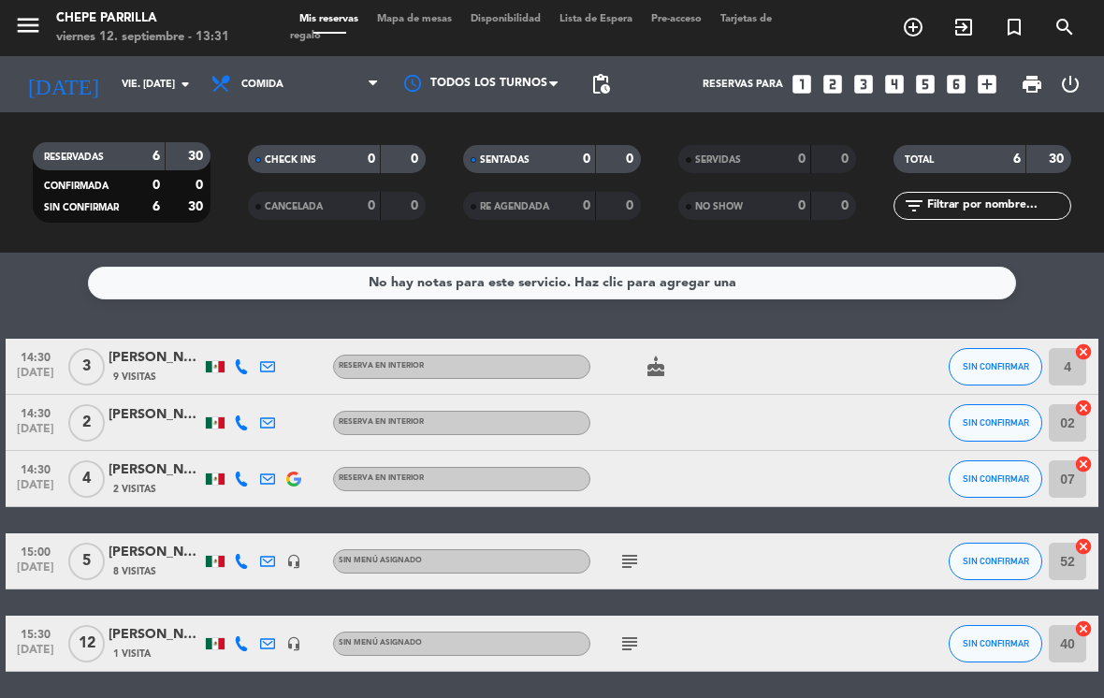
click at [646, 349] on div "cake" at bounding box center [668, 366] width 157 height 55
click at [633, 559] on icon "subject" at bounding box center [629, 561] width 22 height 22
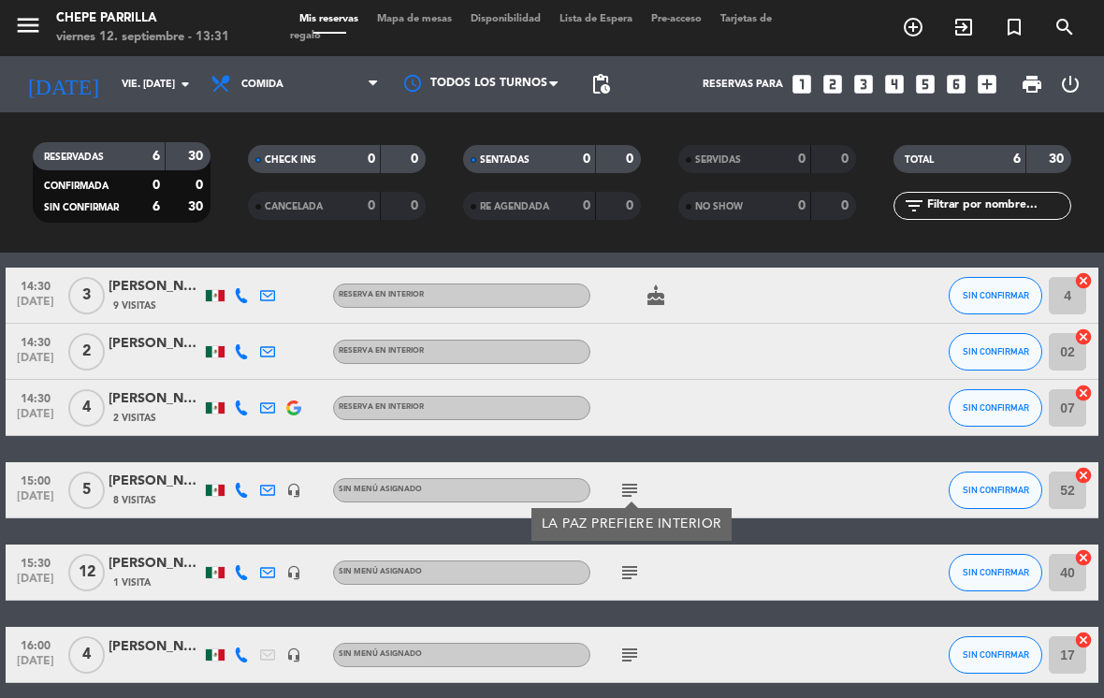
click at [627, 581] on icon "subject" at bounding box center [629, 572] width 22 height 22
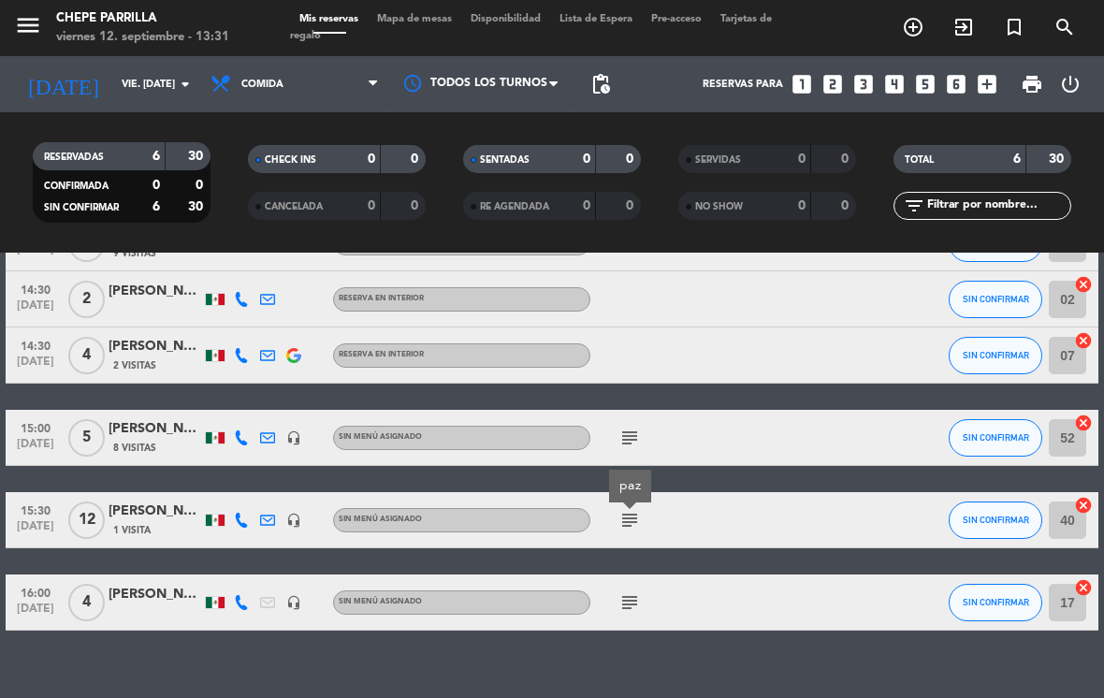
scroll to position [121, 0]
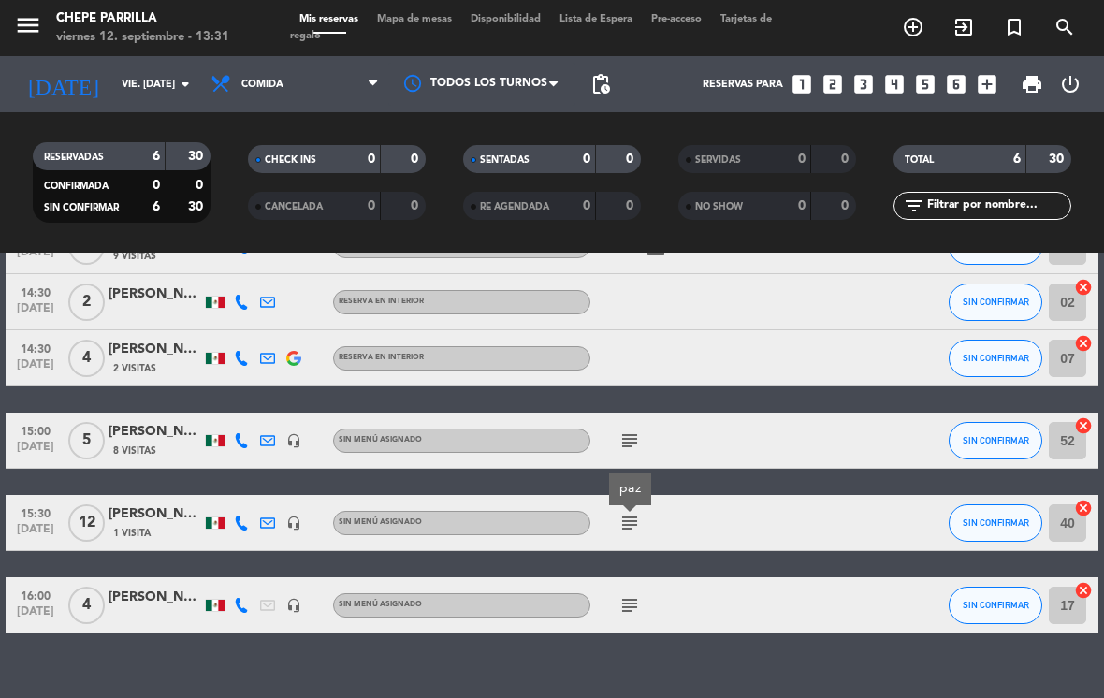
click at [636, 598] on icon "subject" at bounding box center [629, 605] width 22 height 22
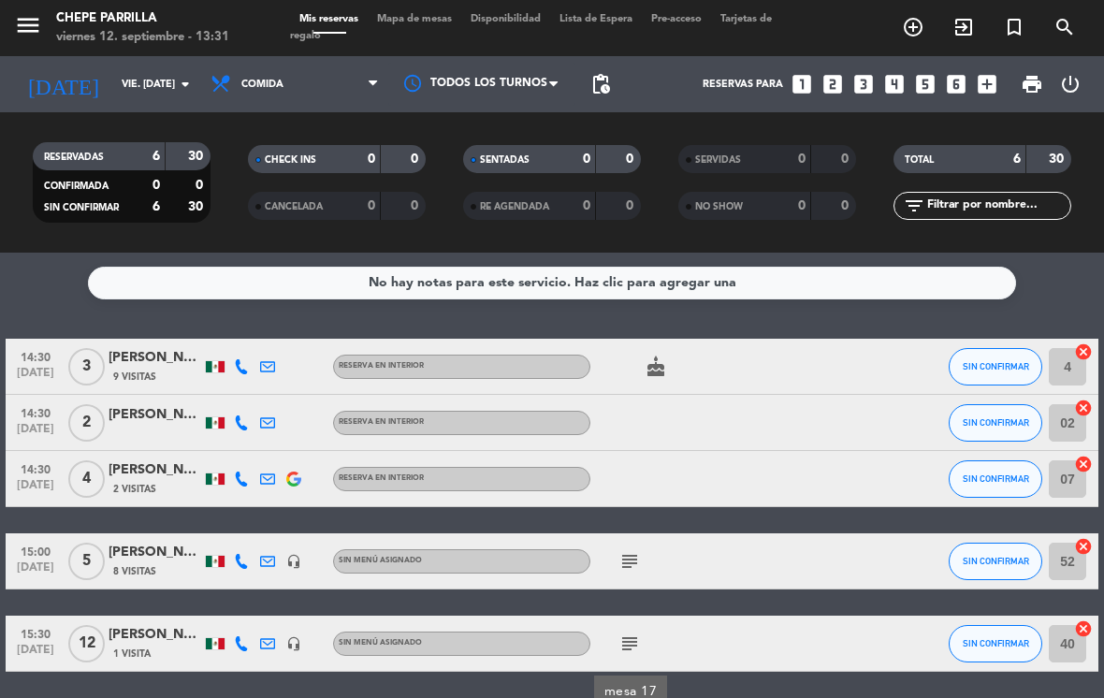
click at [301, 78] on span "Comida" at bounding box center [294, 84] width 187 height 41
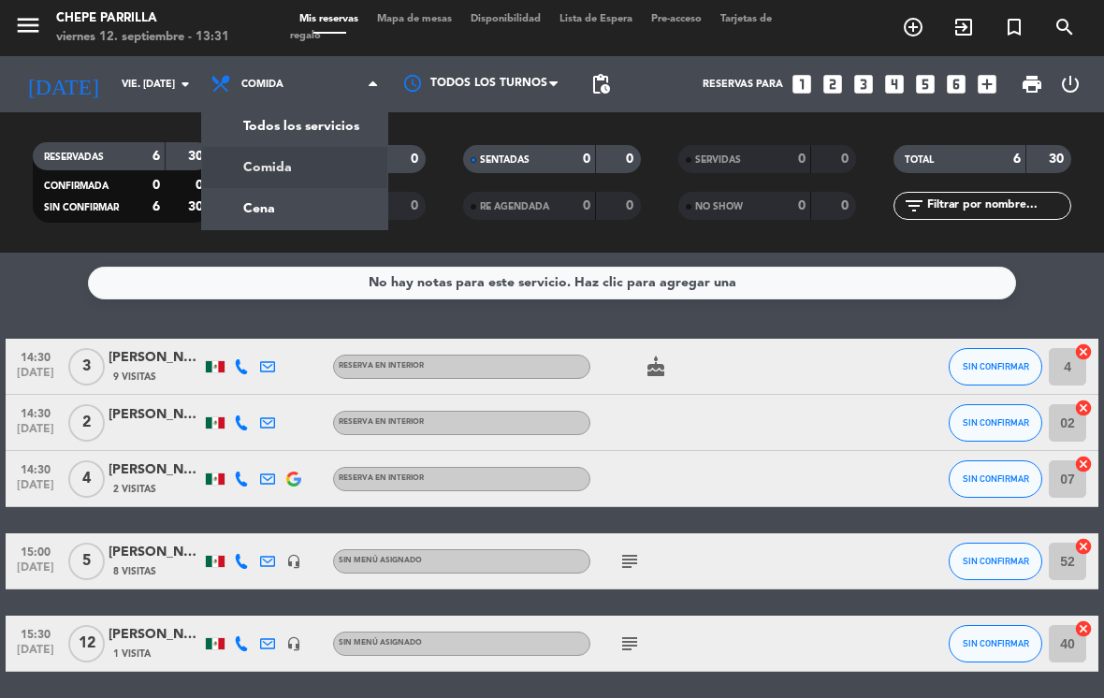
click at [298, 208] on div "menu Chepe [PERSON_NAME] viernes 12. septiembre - 13:31 Mis reservas Mapa de me…" at bounding box center [552, 126] width 1104 height 253
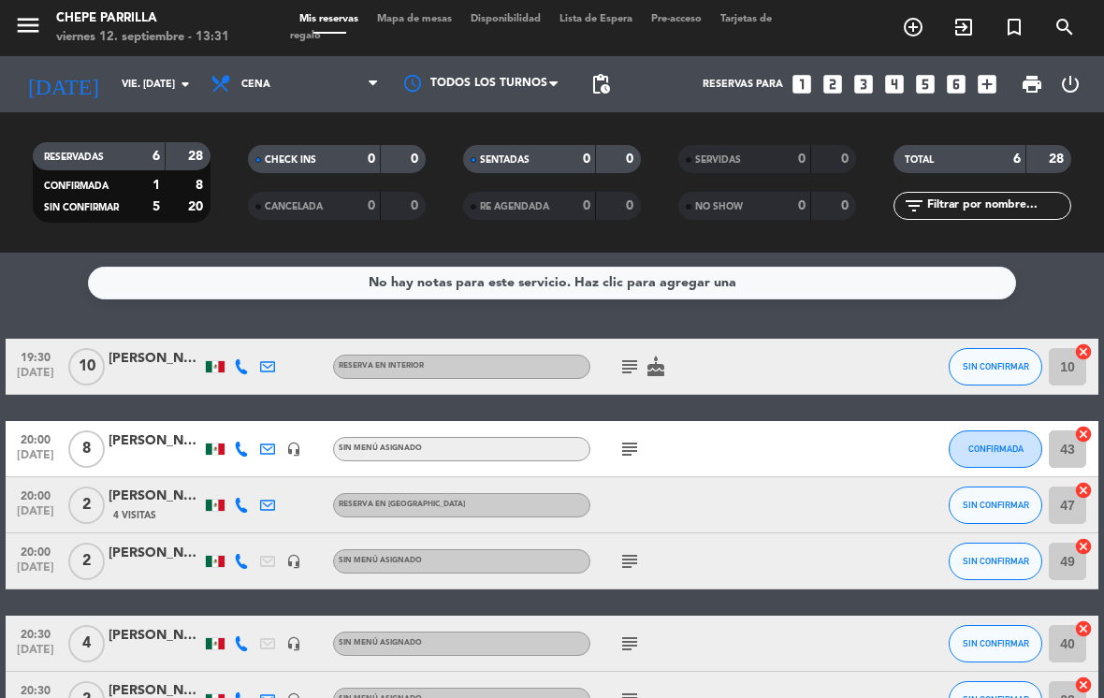
click at [622, 365] on icon "subject" at bounding box center [629, 367] width 22 height 22
click at [630, 438] on icon "subject" at bounding box center [629, 449] width 22 height 22
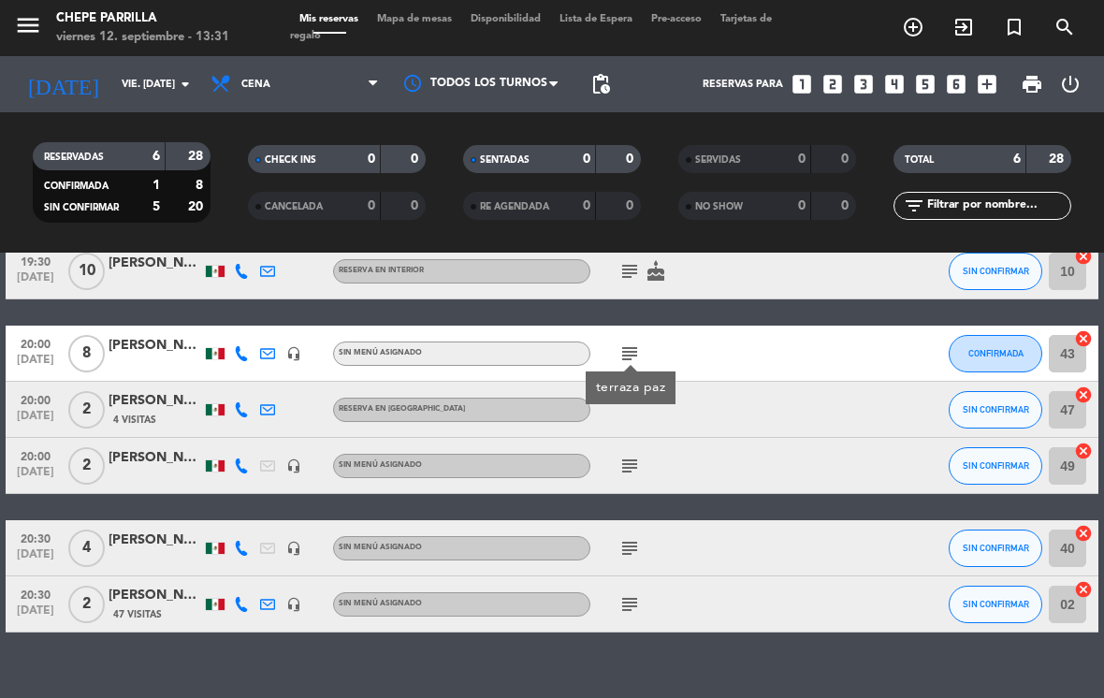
scroll to position [95, 0]
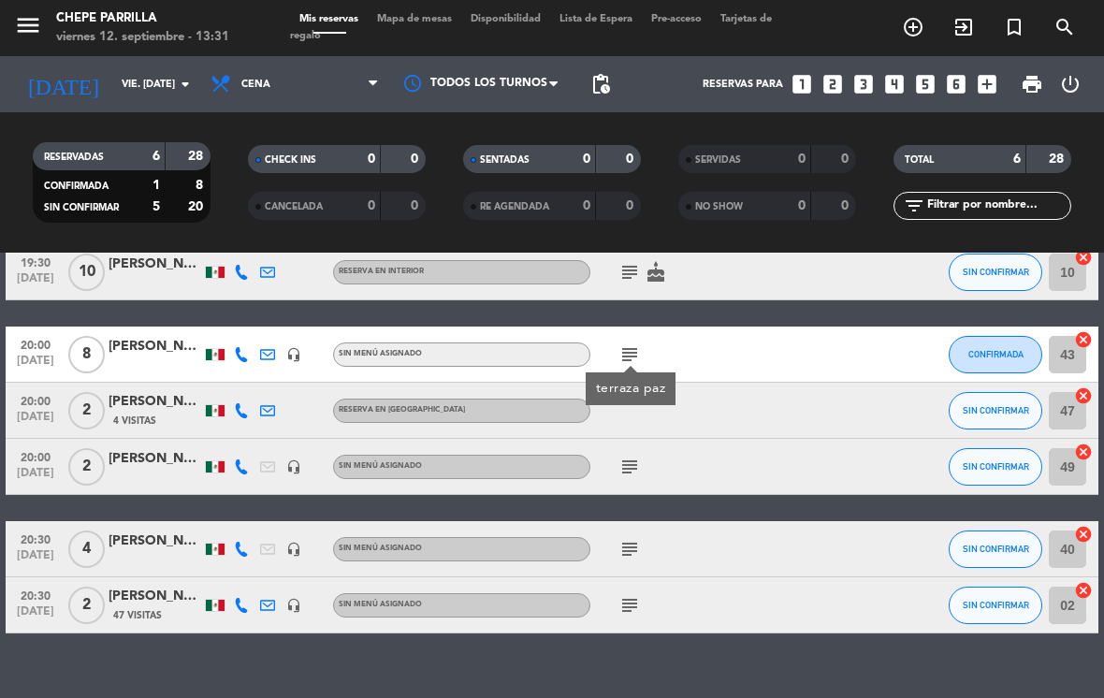
click at [625, 472] on icon "subject" at bounding box center [629, 467] width 22 height 22
click at [635, 549] on icon "subject" at bounding box center [629, 549] width 22 height 22
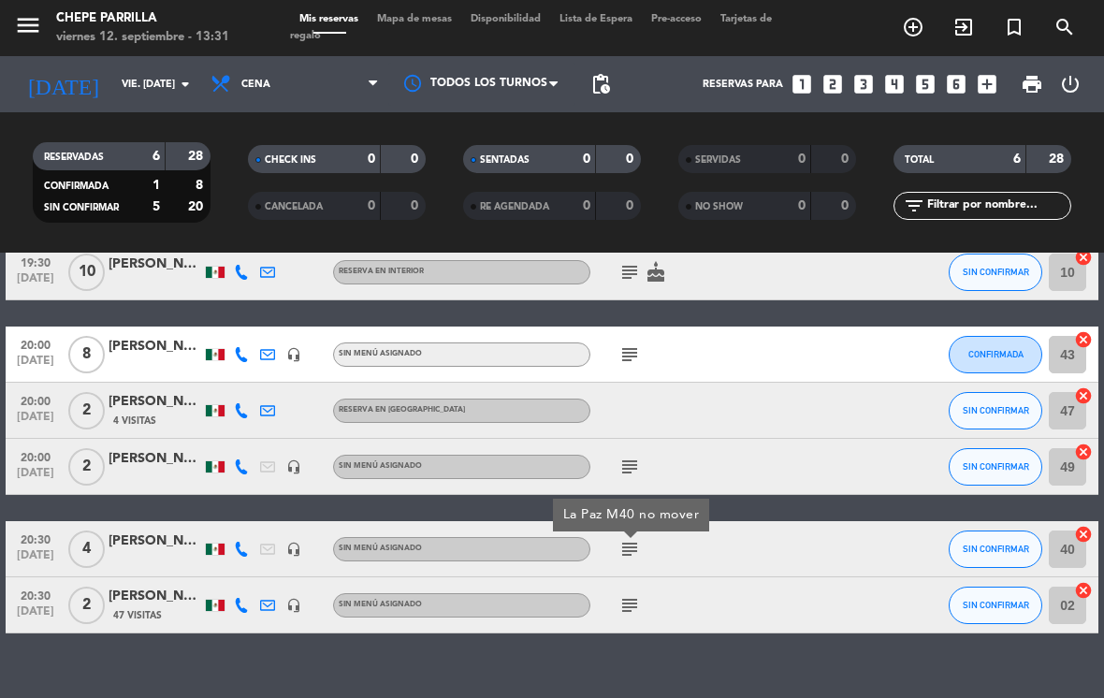
click at [631, 610] on icon "subject" at bounding box center [629, 605] width 22 height 22
click at [263, 86] on span "Cena" at bounding box center [255, 85] width 29 height 12
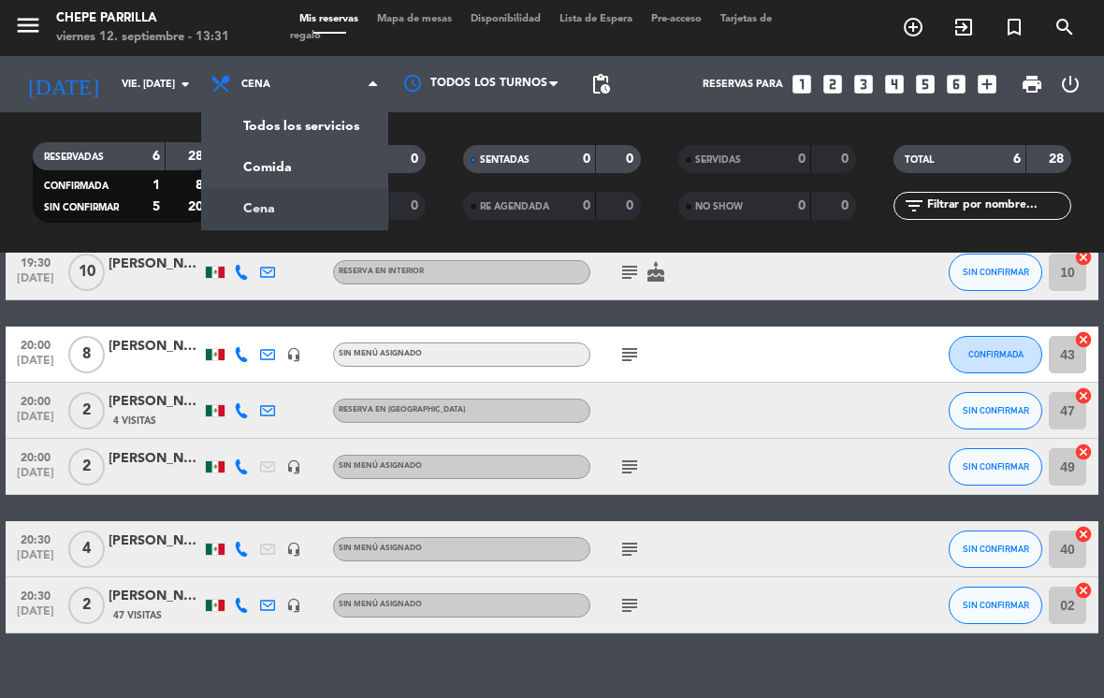
click at [313, 128] on div "menu Chepe [PERSON_NAME] viernes 12. septiembre - 13:31 Mis reservas Mapa de me…" at bounding box center [552, 126] width 1104 height 253
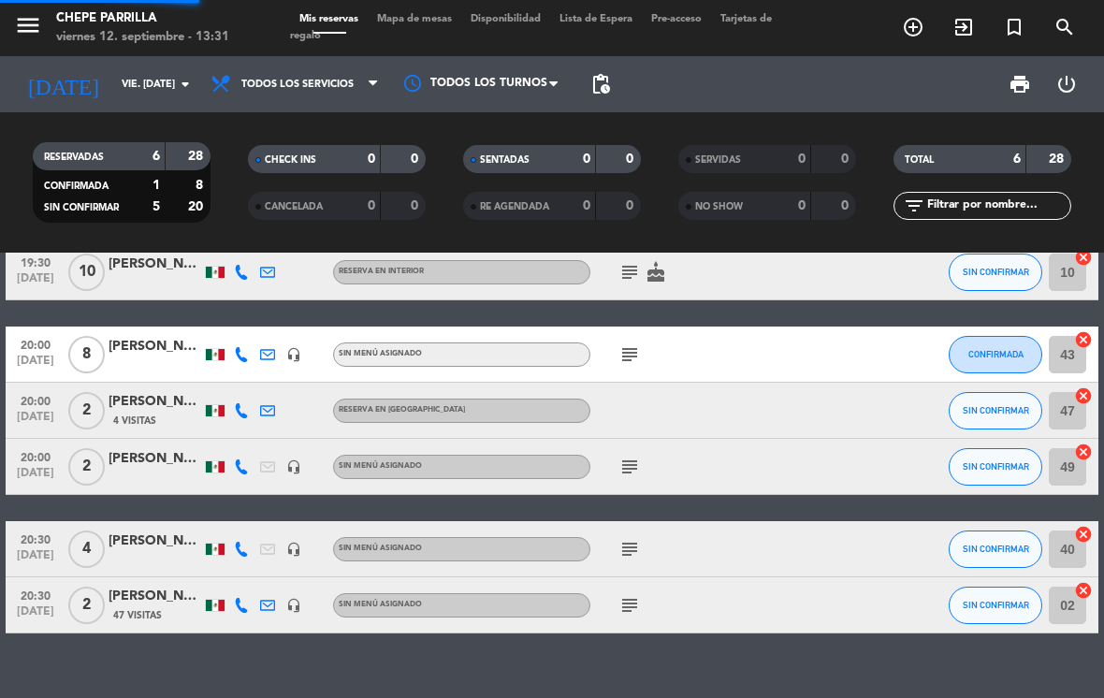
scroll to position [48, 0]
click at [287, 87] on span "Todos los servicios" at bounding box center [297, 85] width 112 height 12
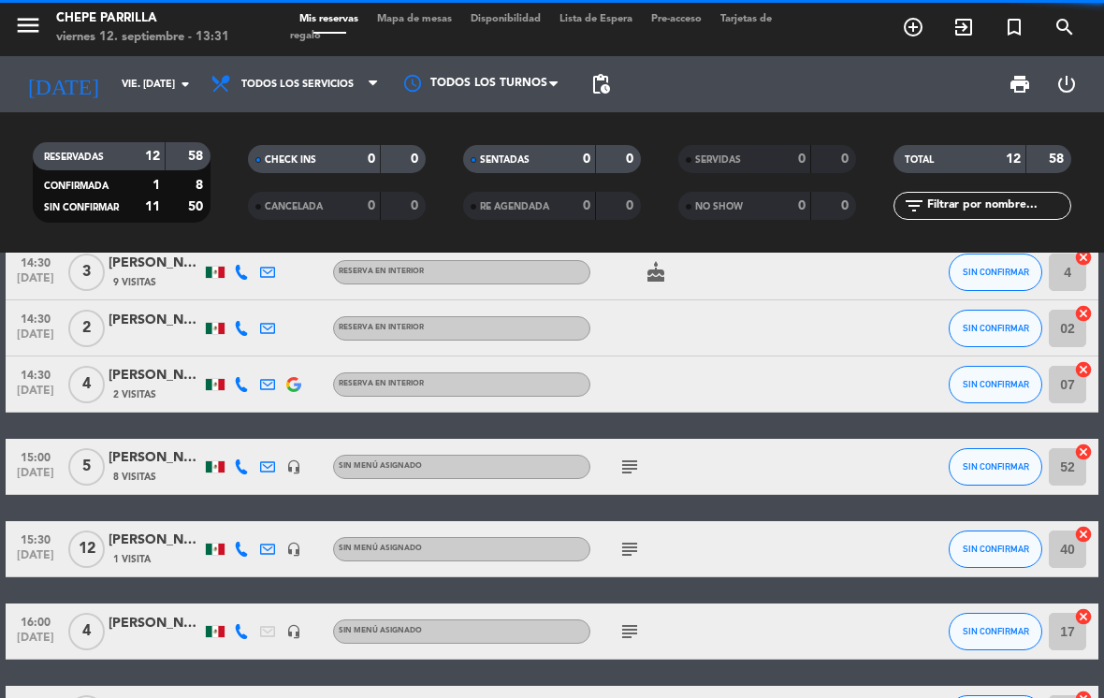
click at [281, 159] on span "CHECK INS" at bounding box center [290, 159] width 51 height 9
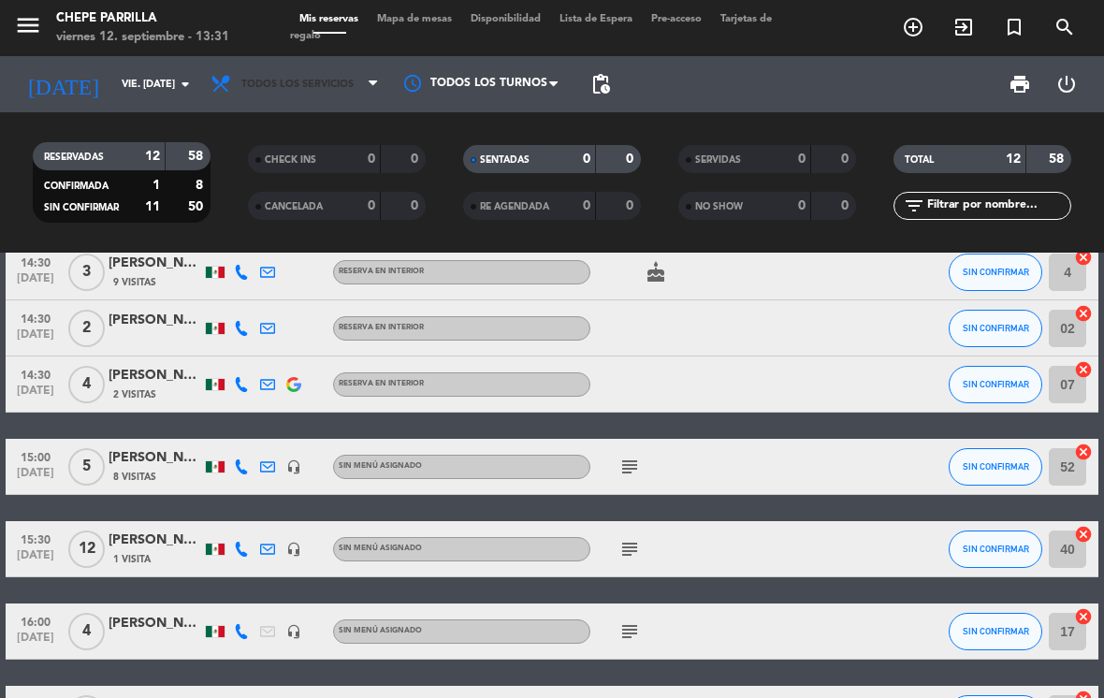
click at [341, 64] on span "Todos los servicios" at bounding box center [294, 84] width 187 height 41
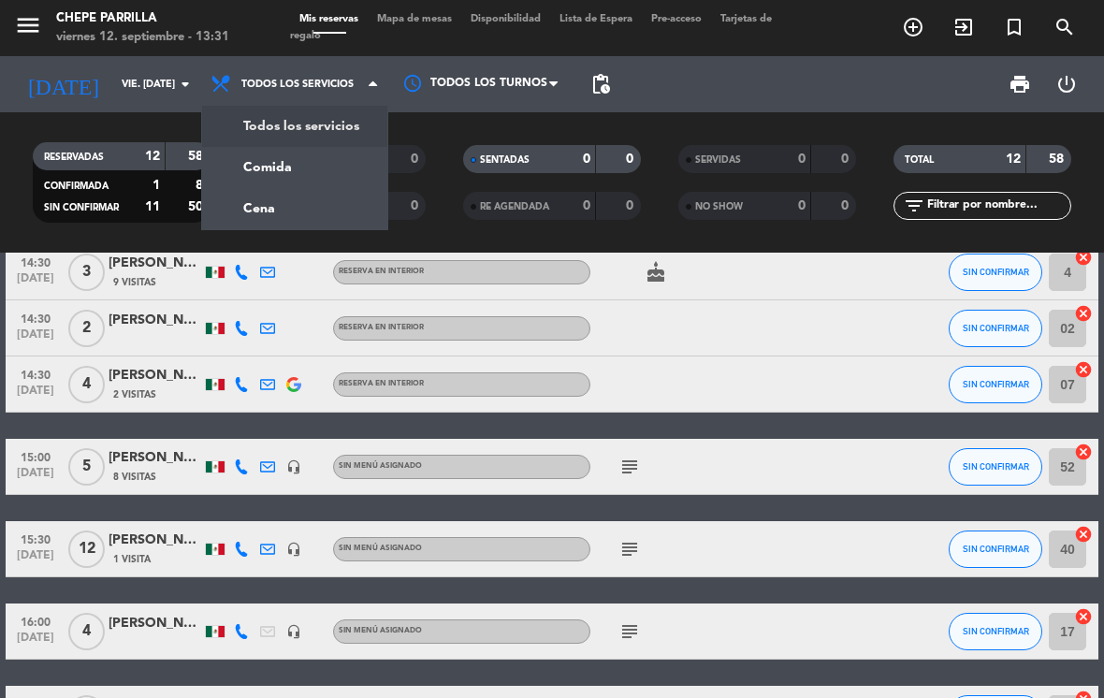
click at [271, 171] on div "menu Chepe [PERSON_NAME] viernes 12. septiembre - 13:31 Mis reservas Mapa de me…" at bounding box center [552, 126] width 1104 height 253
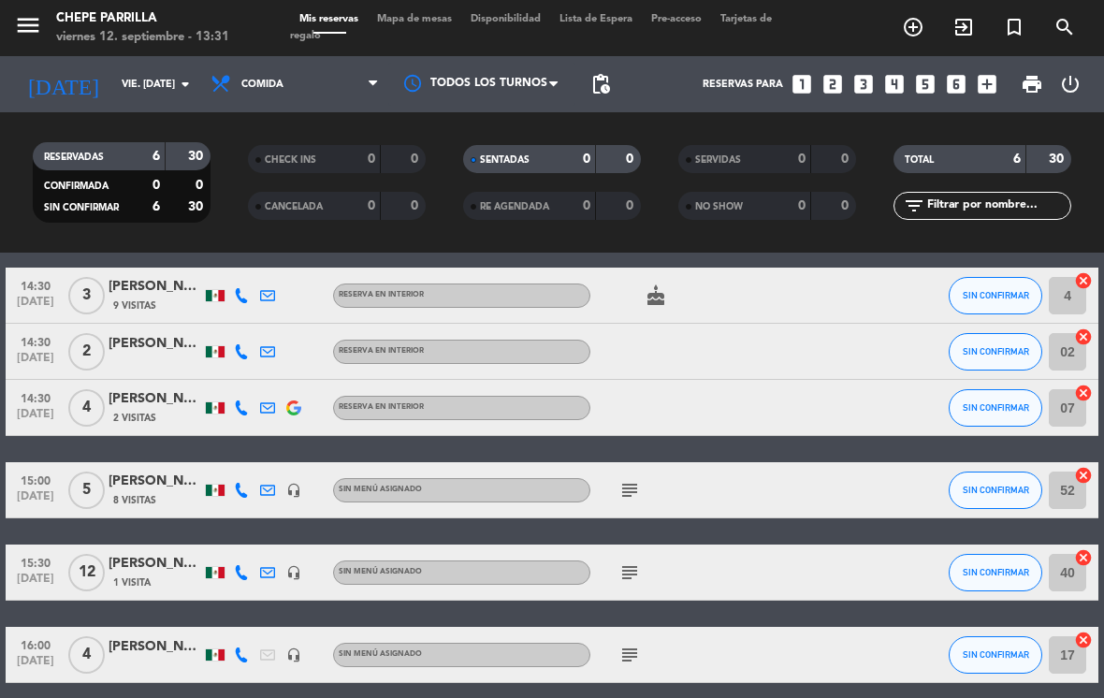
scroll to position [76, 0]
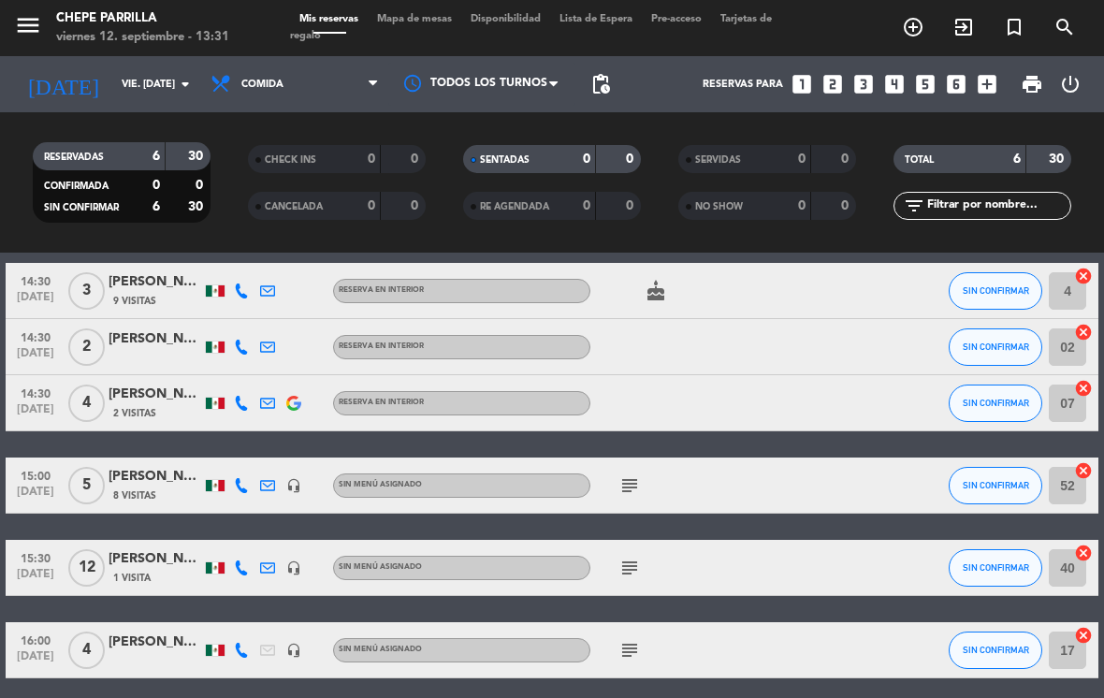
click at [659, 267] on div "cake" at bounding box center [668, 290] width 157 height 55
click at [676, 284] on div "cake" at bounding box center [668, 290] width 157 height 55
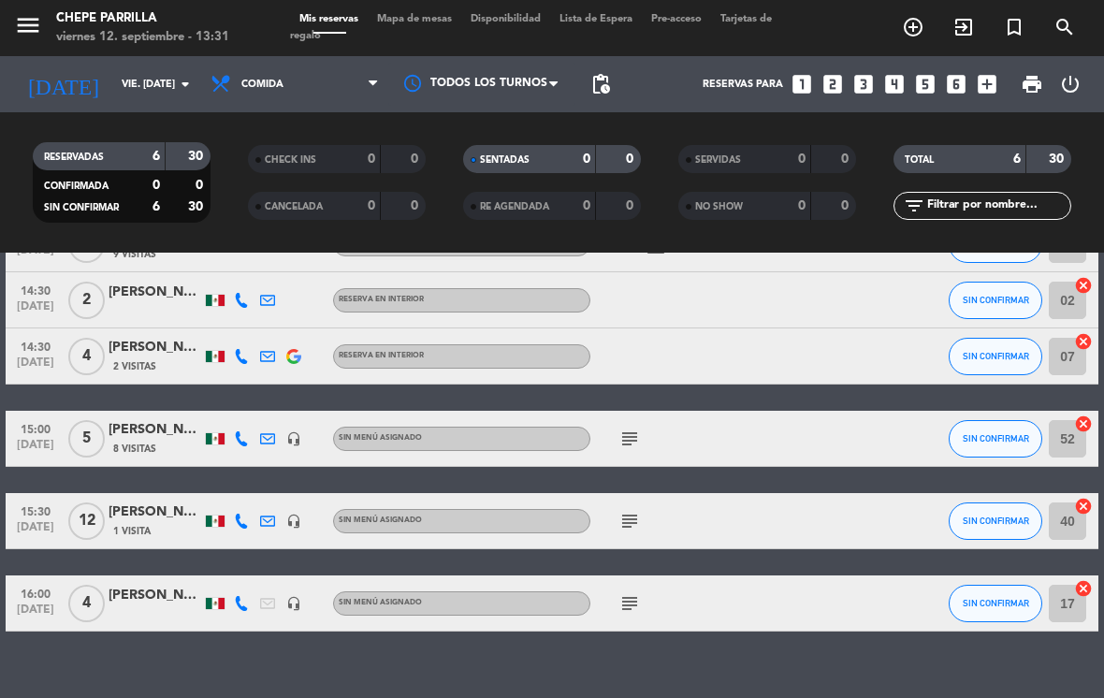
scroll to position [121, 0]
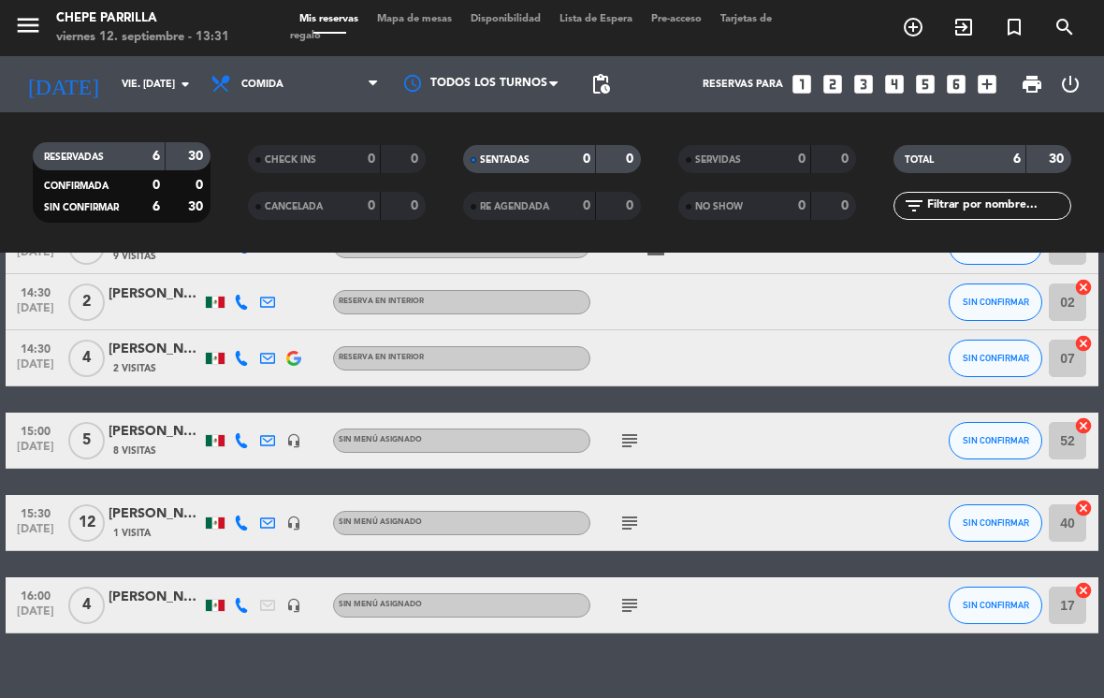
click at [626, 516] on icon "subject" at bounding box center [629, 523] width 22 height 22
click at [627, 448] on icon "subject" at bounding box center [629, 440] width 22 height 22
click at [636, 597] on icon "subject" at bounding box center [629, 605] width 22 height 22
click at [625, 429] on icon "subject" at bounding box center [629, 440] width 22 height 22
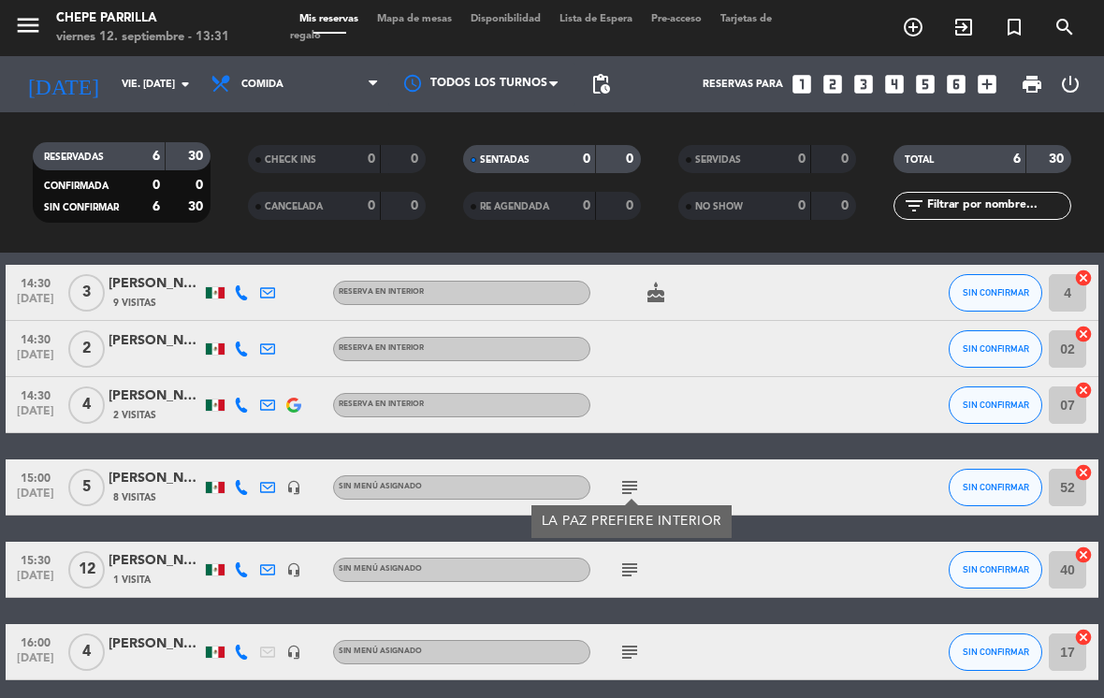
scroll to position [70, 0]
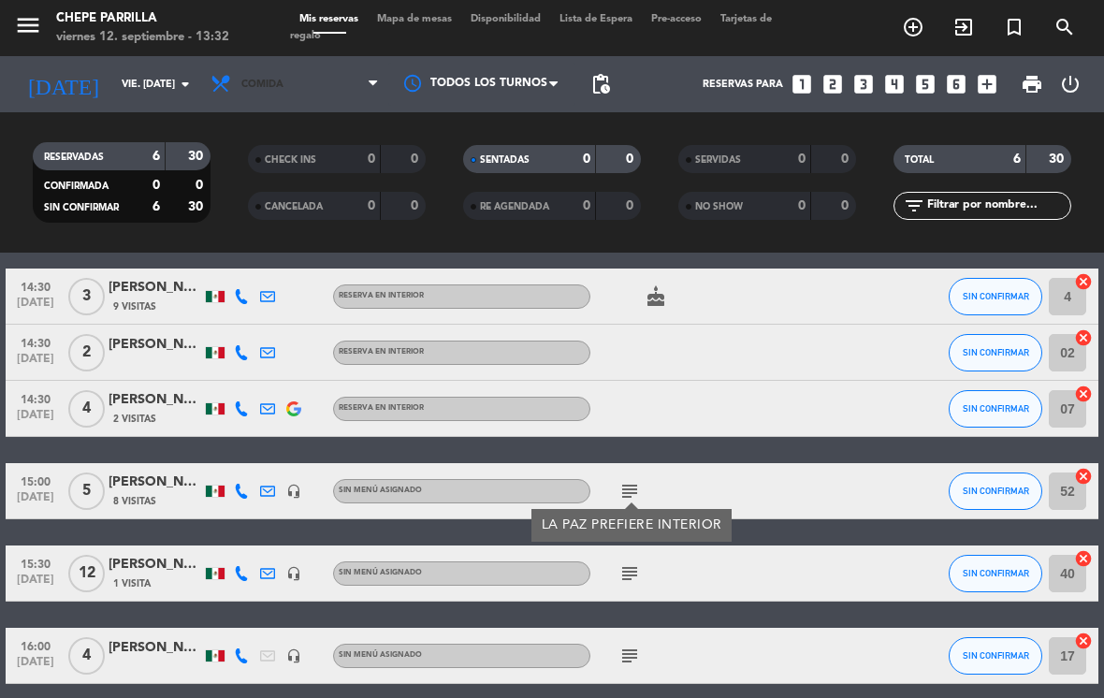
click at [282, 79] on span "Comida" at bounding box center [262, 85] width 42 height 12
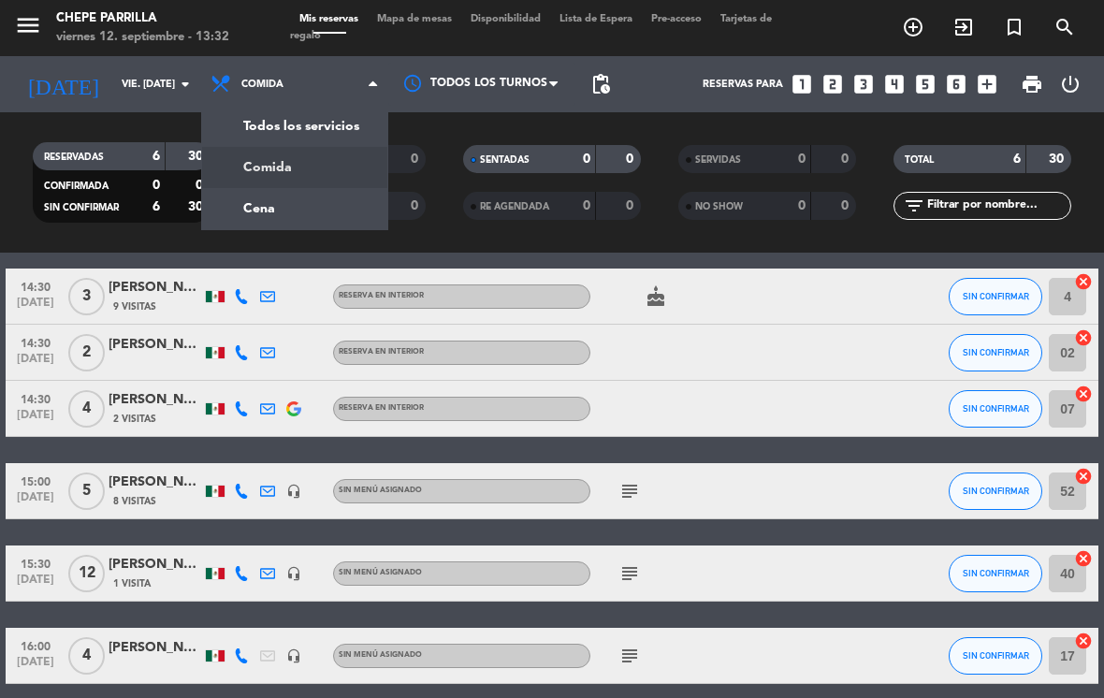
click at [284, 170] on div "menu Chepe [PERSON_NAME] viernes 12. septiembre - 13:32 Mis reservas Mapa de me…" at bounding box center [552, 126] width 1104 height 253
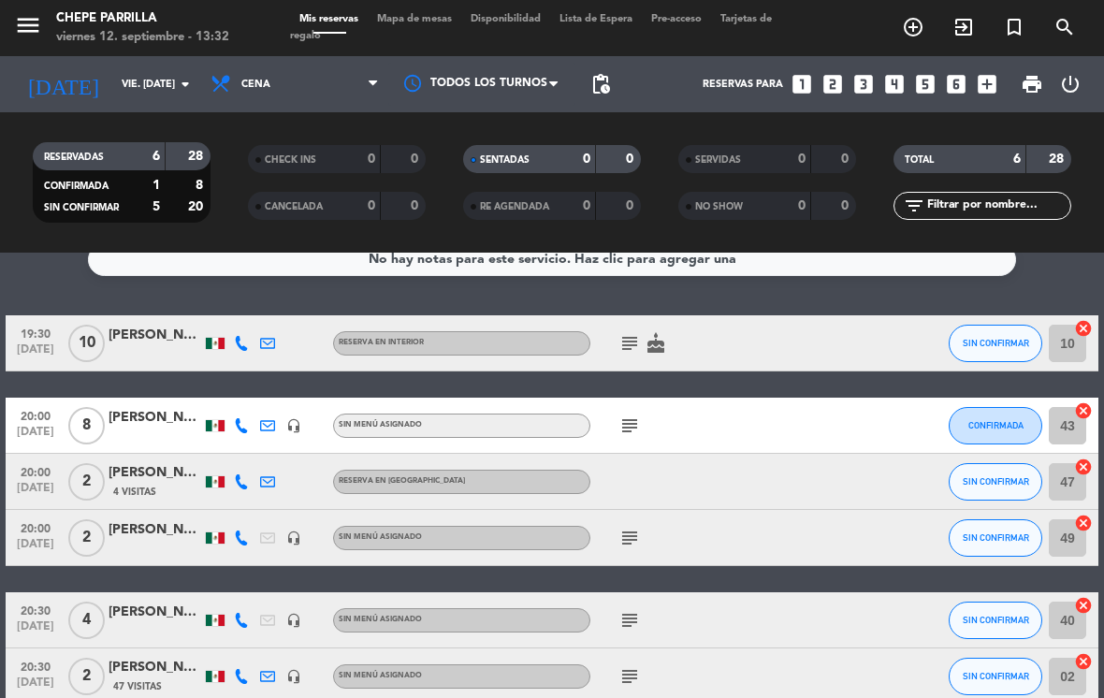
scroll to position [22, 0]
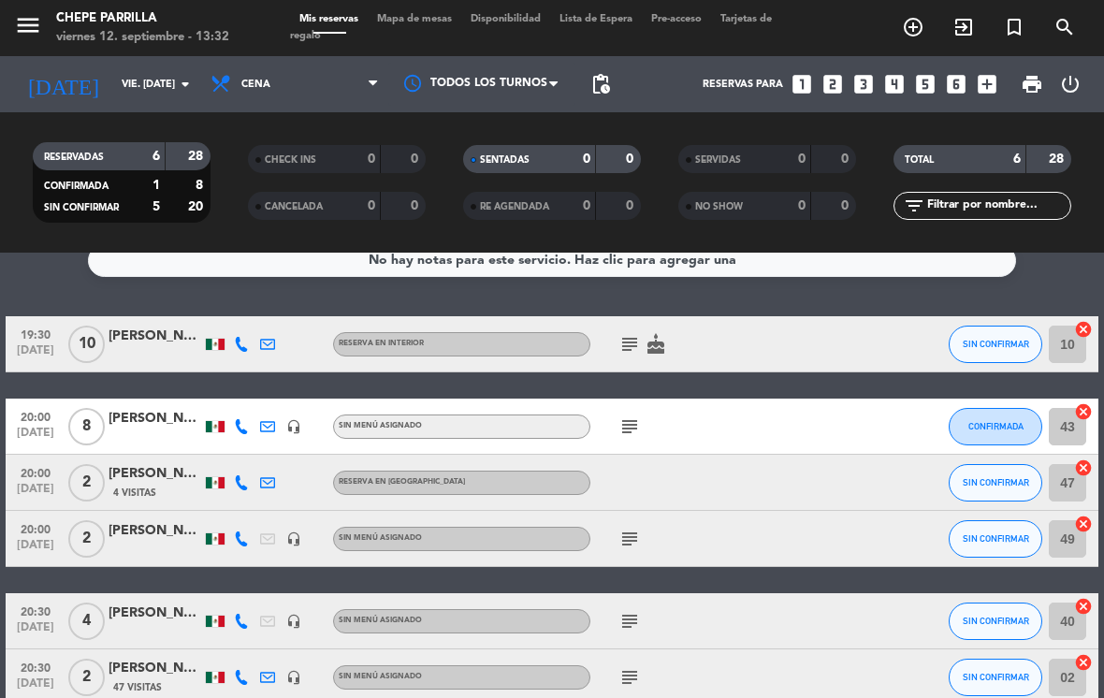
click at [631, 333] on icon "subject" at bounding box center [629, 344] width 22 height 22
click at [740, 321] on div "subject Bouquet 24 [PERSON_NAME] cake" at bounding box center [668, 343] width 157 height 55
click at [641, 399] on div "subject" at bounding box center [668, 426] width 157 height 55
click at [632, 528] on icon "subject" at bounding box center [629, 539] width 22 height 22
click at [633, 415] on icon "subject" at bounding box center [629, 426] width 22 height 22
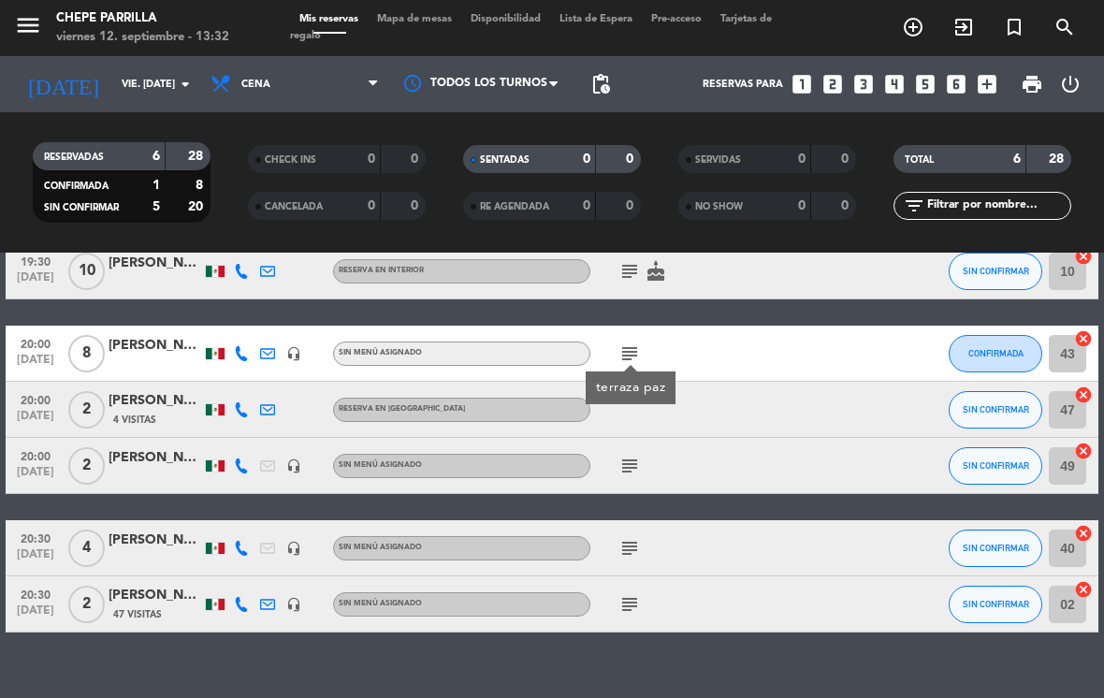
scroll to position [95, 0]
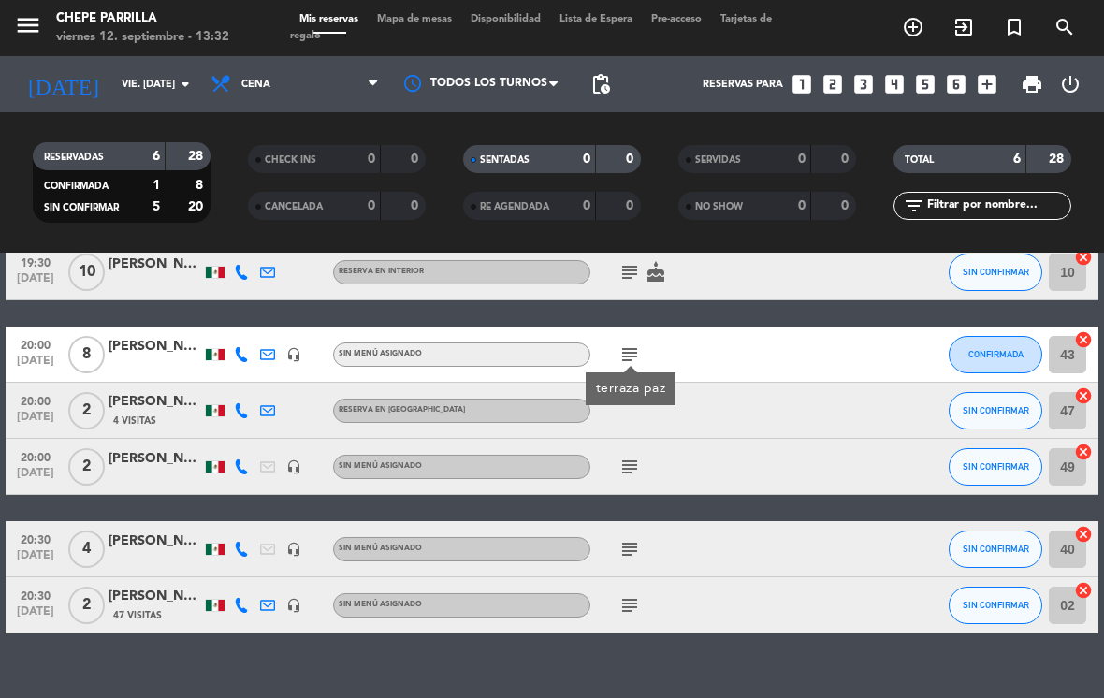
click at [626, 538] on icon "subject" at bounding box center [629, 549] width 22 height 22
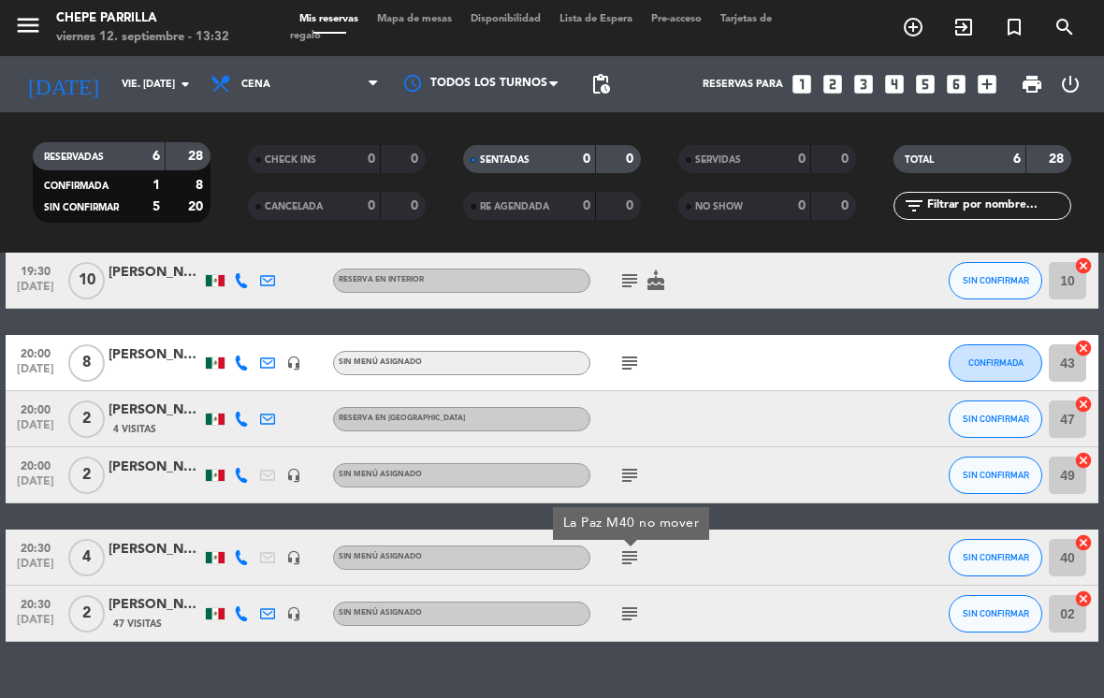
scroll to position [89, 0]
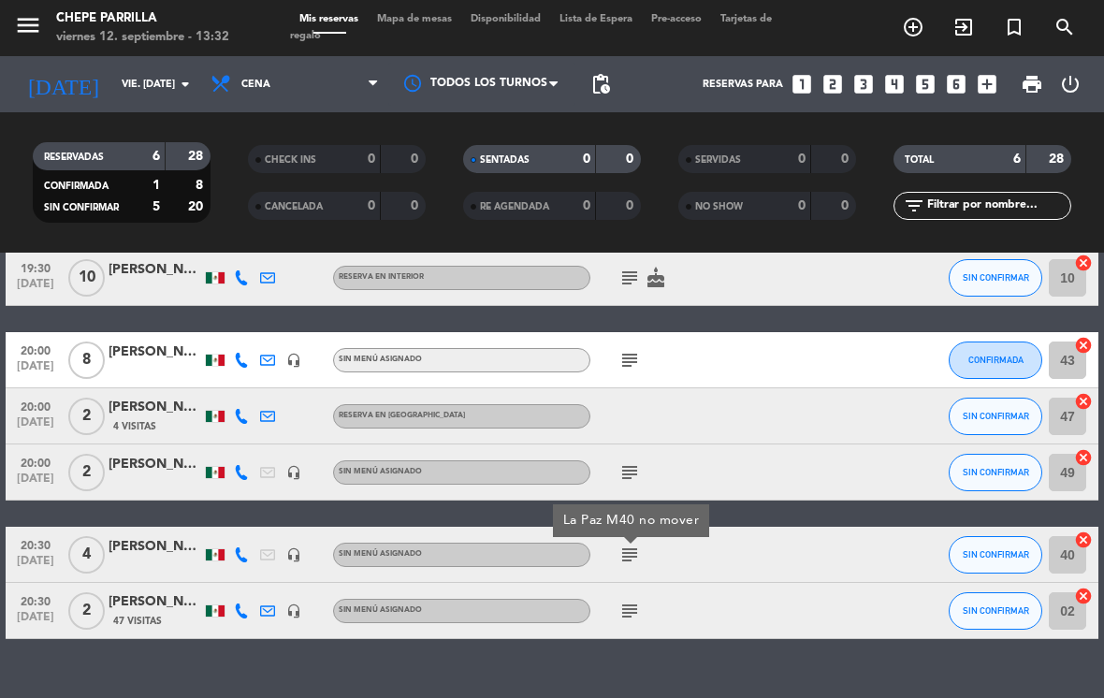
click at [645, 583] on div "subject" at bounding box center [668, 610] width 157 height 55
click at [639, 600] on icon "subject" at bounding box center [629, 611] width 22 height 22
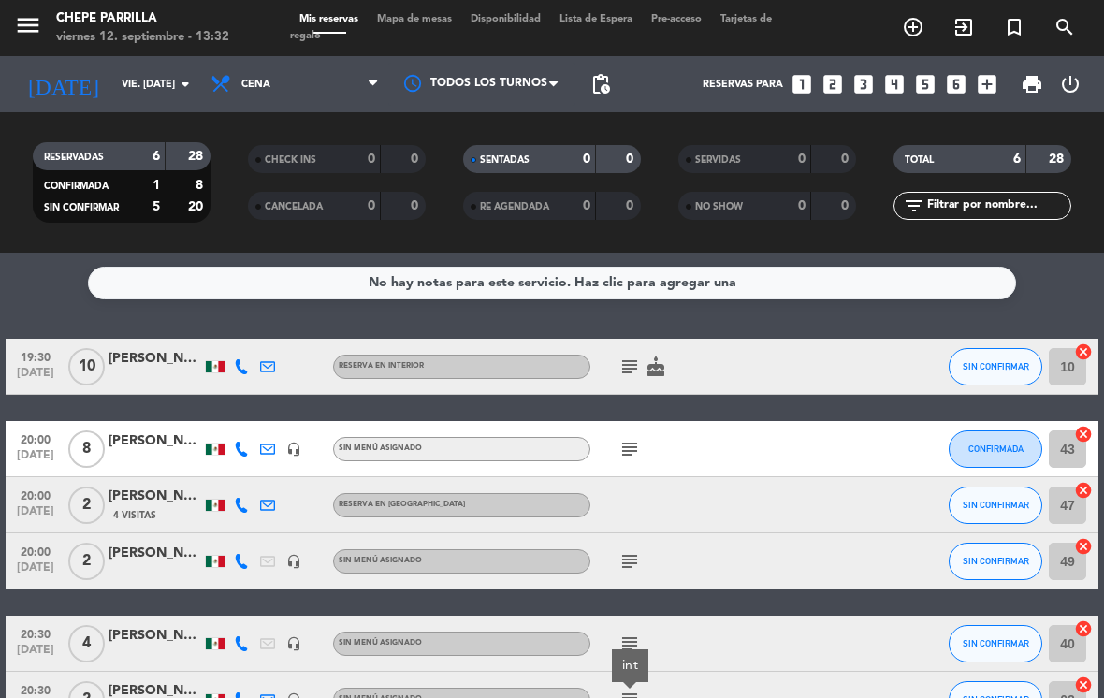
scroll to position [0, 0]
click at [310, 64] on span "Cena" at bounding box center [294, 84] width 187 height 41
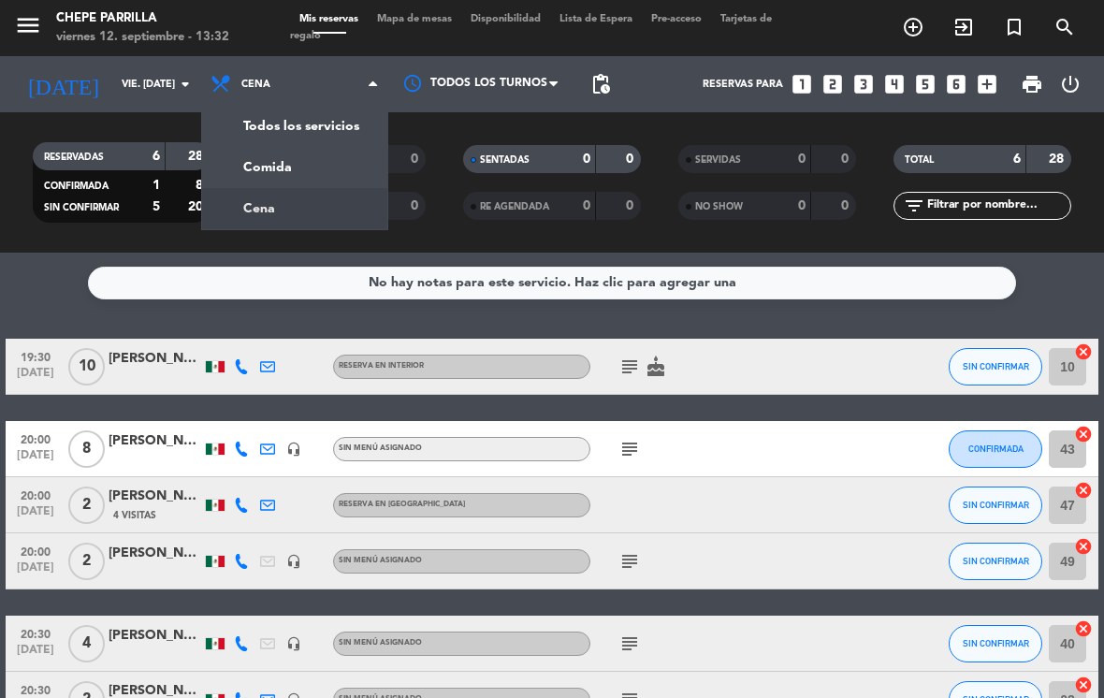
click at [300, 139] on div "menu Chepe [PERSON_NAME] viernes 12. septiembre - 13:32 Mis reservas Mapa de me…" at bounding box center [552, 126] width 1104 height 253
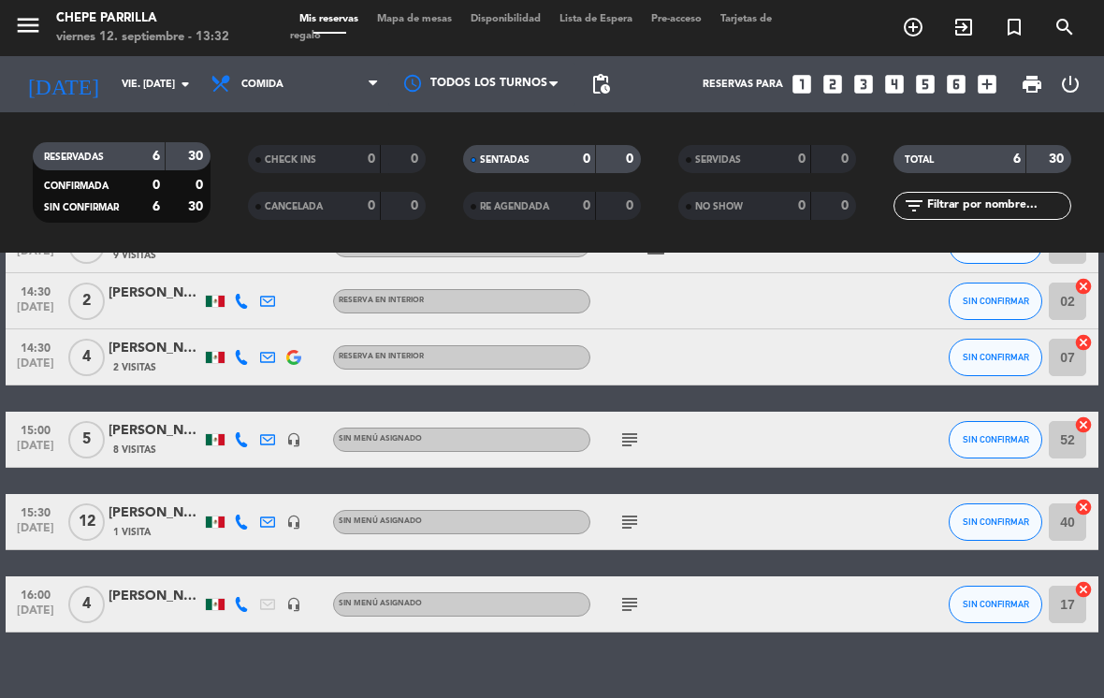
scroll to position [121, 0]
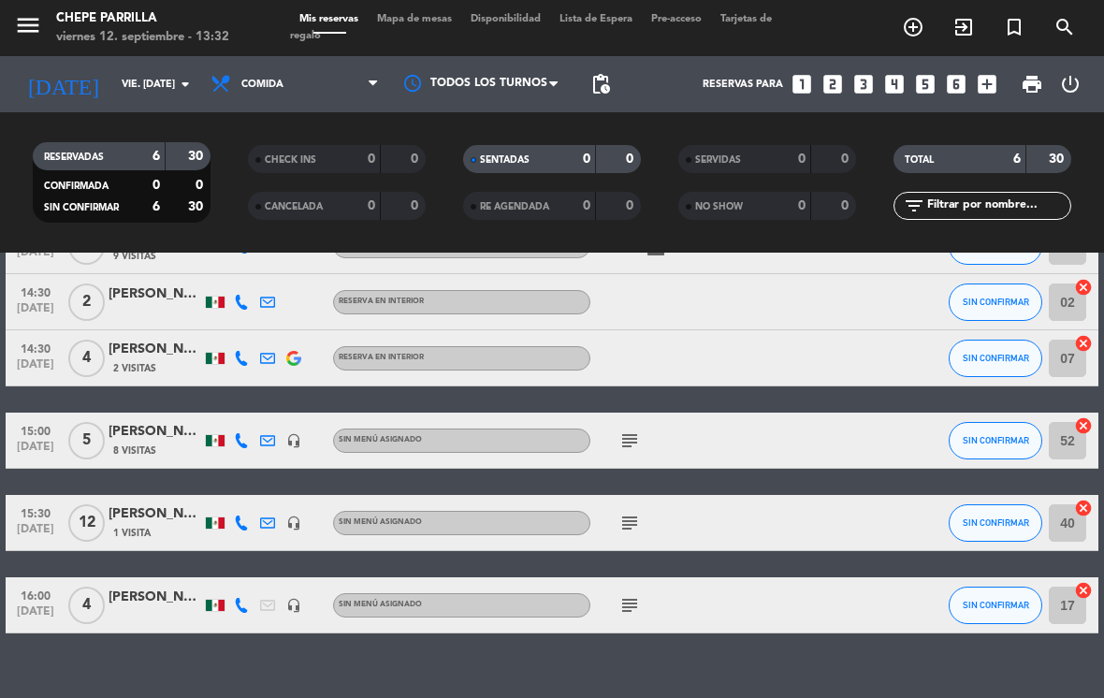
click at [624, 429] on icon "subject" at bounding box center [629, 440] width 22 height 22
click at [807, 413] on div "15:00 [DATE] 5 [PERSON_NAME] 8 Visitas headset_mic Sin menú asignado subject LA…" at bounding box center [552, 441] width 1093 height 56
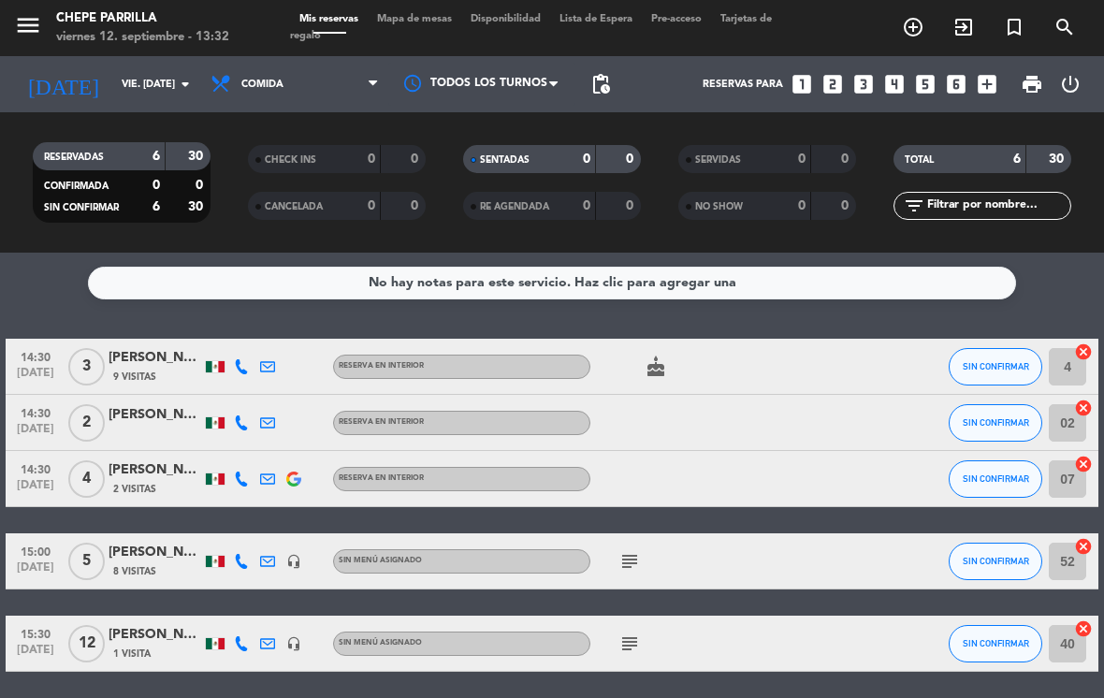
scroll to position [0, 0]
click at [268, 79] on span "Comida" at bounding box center [262, 85] width 42 height 12
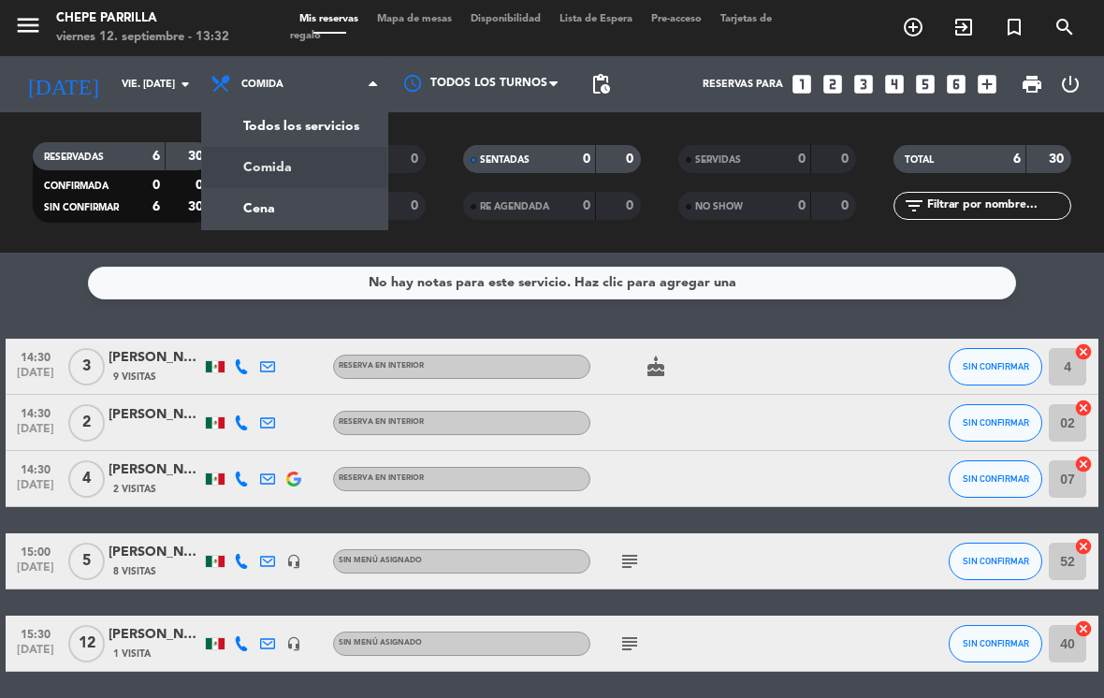
click at [271, 137] on div "menu Chepe [PERSON_NAME] viernes 12. septiembre - 13:32 Mis reservas Mapa de me…" at bounding box center [552, 126] width 1104 height 253
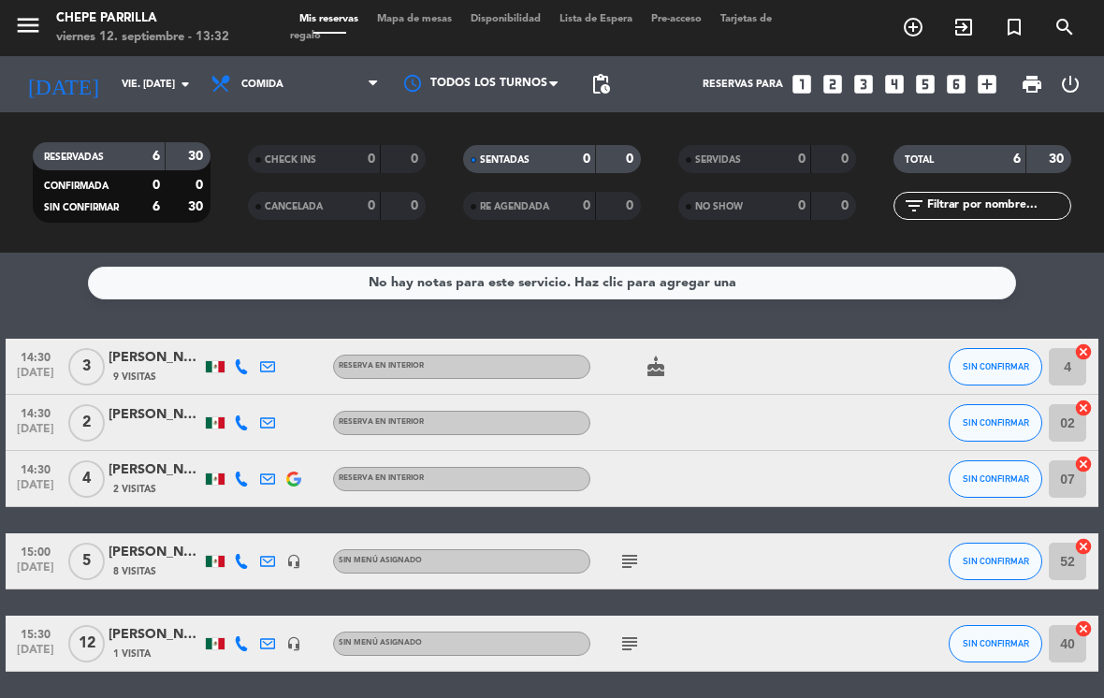
click at [247, 79] on span "Comida" at bounding box center [262, 85] width 42 height 12
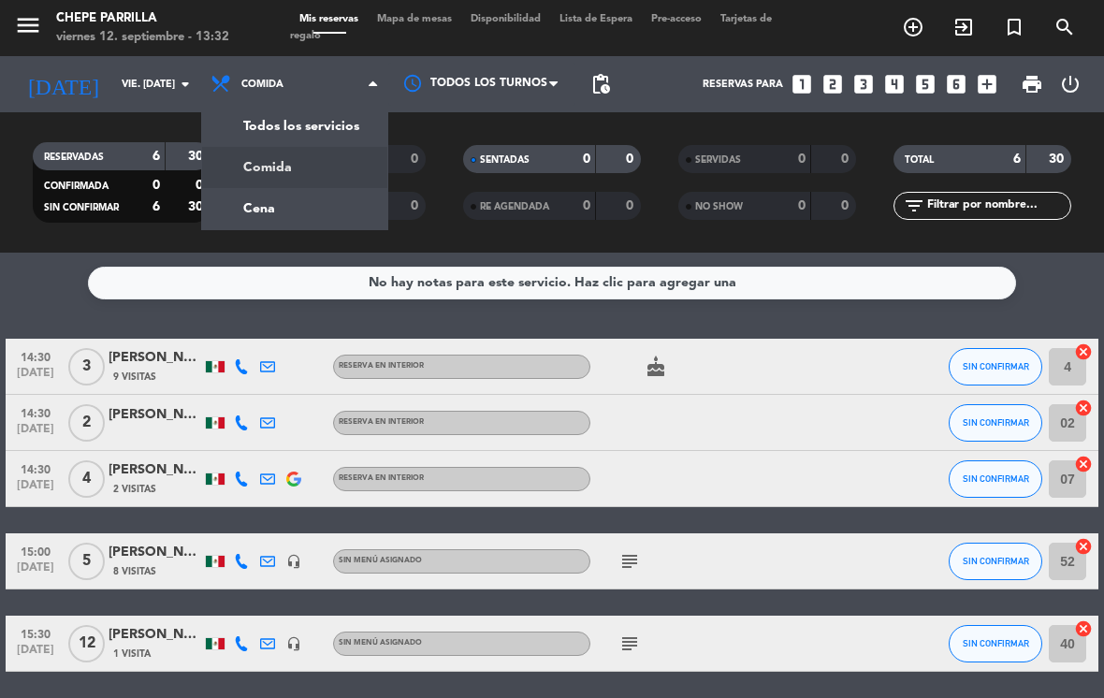
click at [259, 163] on div "menu Chepe [PERSON_NAME] viernes 12. septiembre - 13:32 Mis reservas Mapa de me…" at bounding box center [552, 126] width 1104 height 253
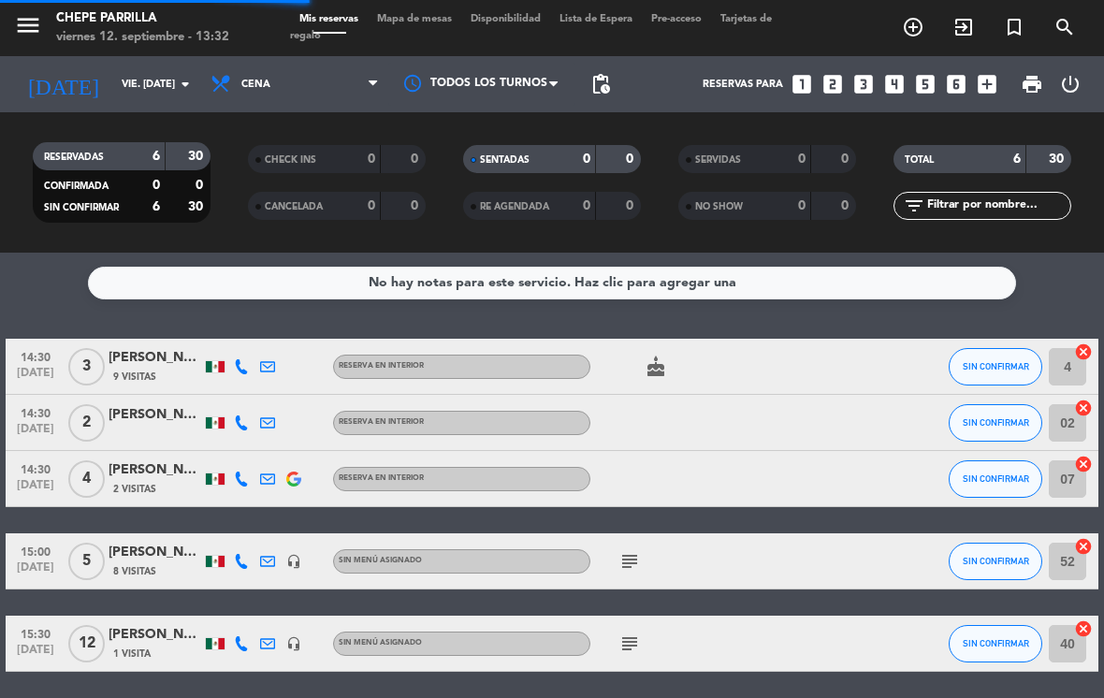
click at [248, 64] on span "Cena" at bounding box center [294, 84] width 187 height 41
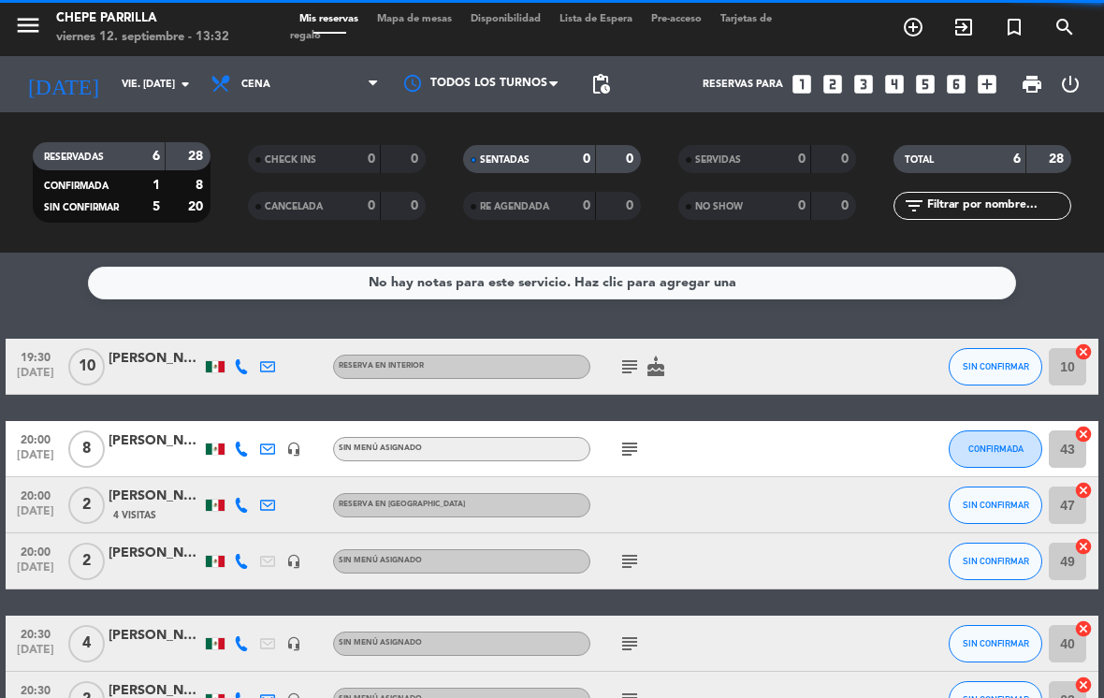
click at [263, 149] on div "CHECK INS" at bounding box center [296, 160] width 86 height 22
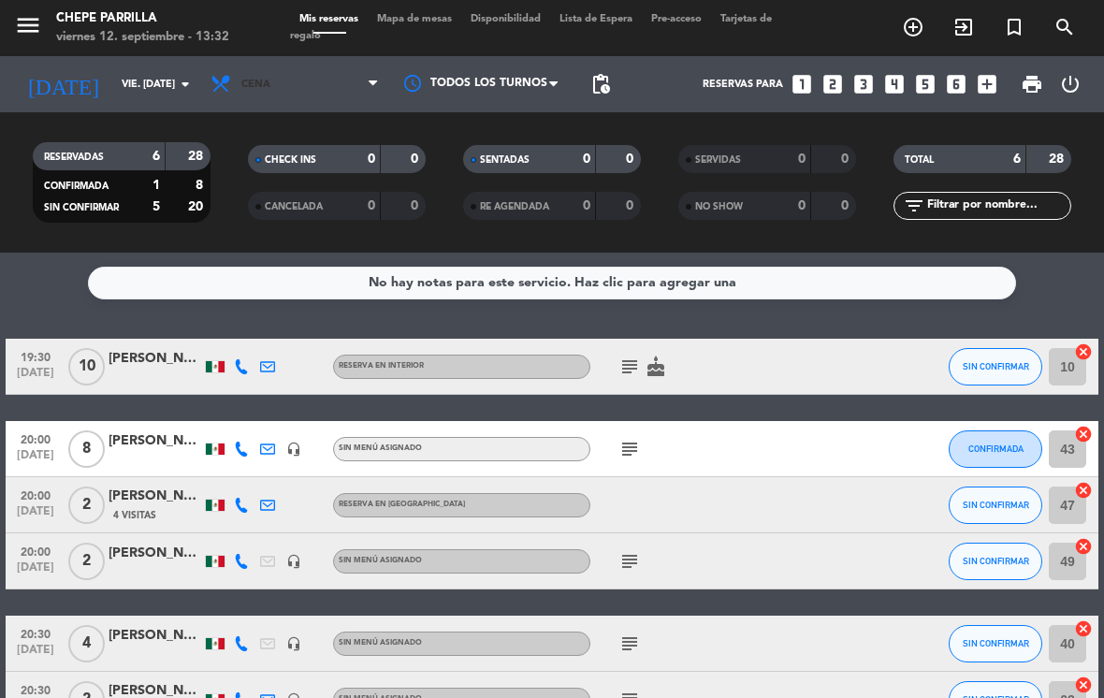
click at [252, 83] on span "Cena" at bounding box center [255, 85] width 29 height 12
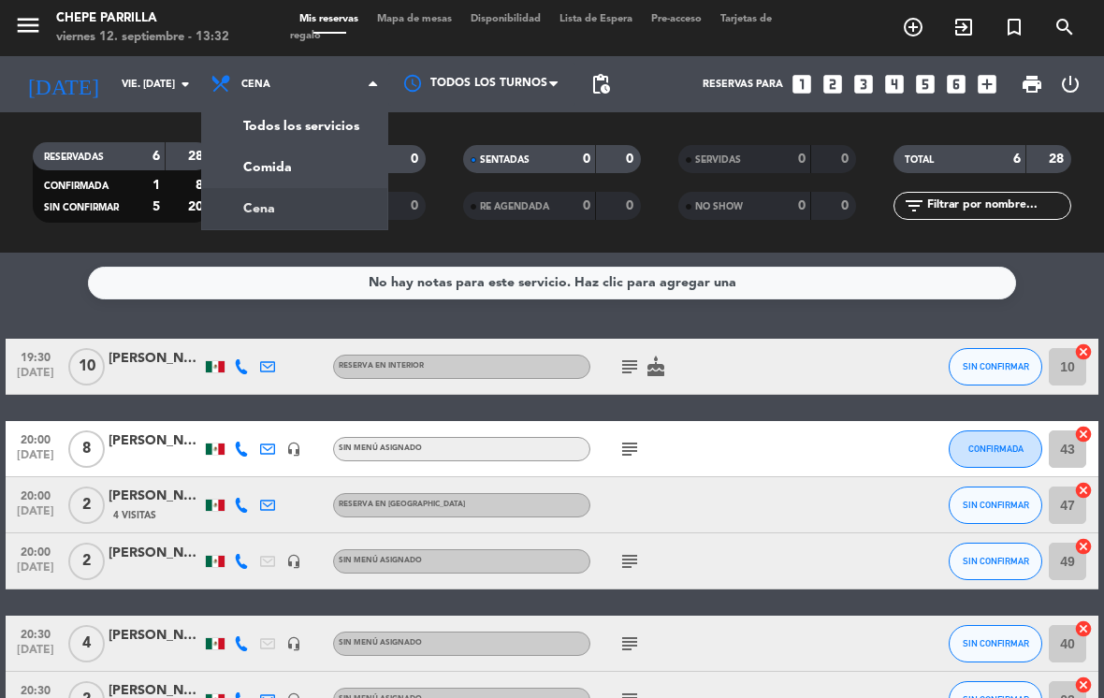
click at [254, 161] on div "menu Chepe [PERSON_NAME] viernes 12. septiembre - 13:32 Mis reservas Mapa de me…" at bounding box center [552, 126] width 1104 height 253
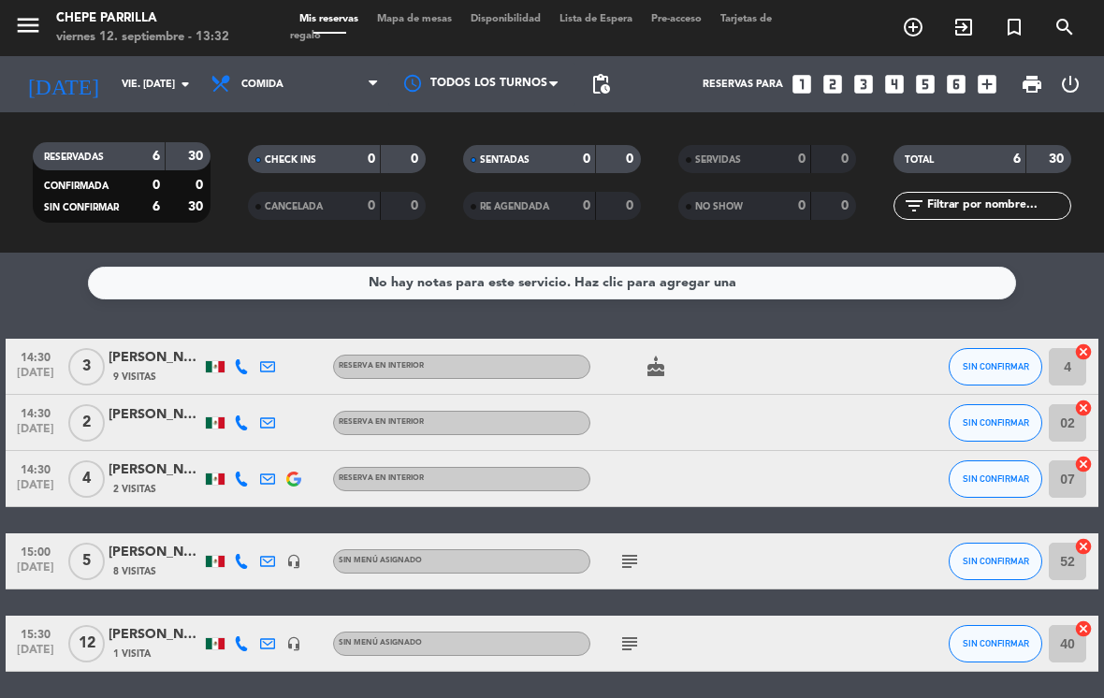
click at [427, 17] on span "Mapa de mesas" at bounding box center [415, 19] width 94 height 10
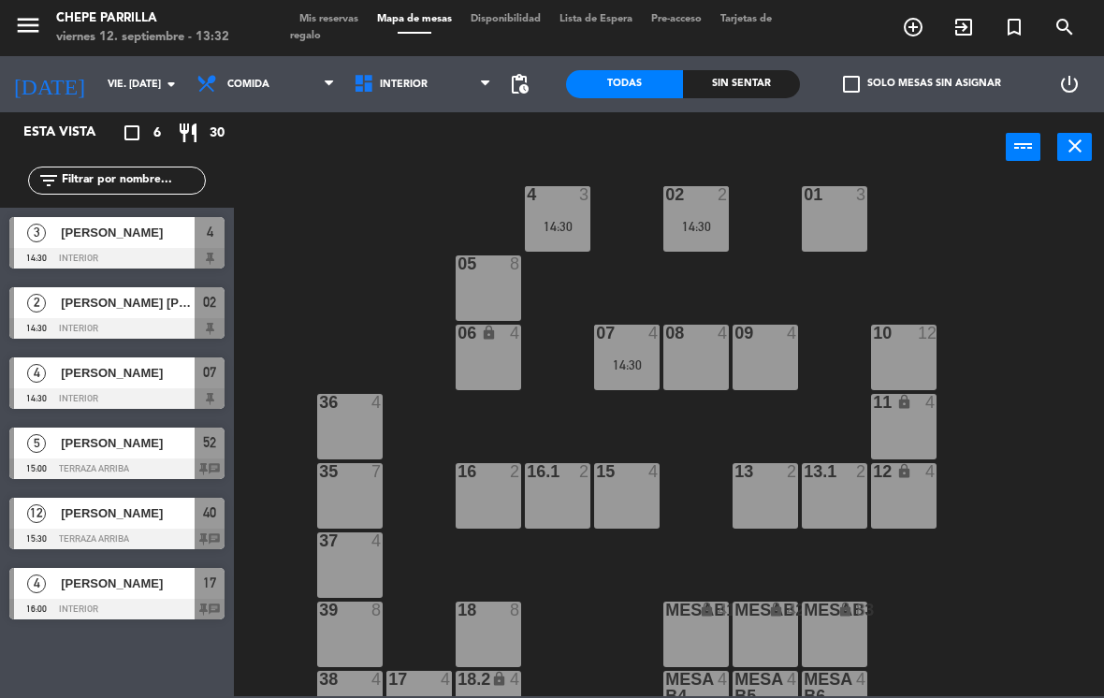
scroll to position [28, 0]
click at [488, 354] on div "06 lock 5 15:00" at bounding box center [488, 356] width 65 height 65
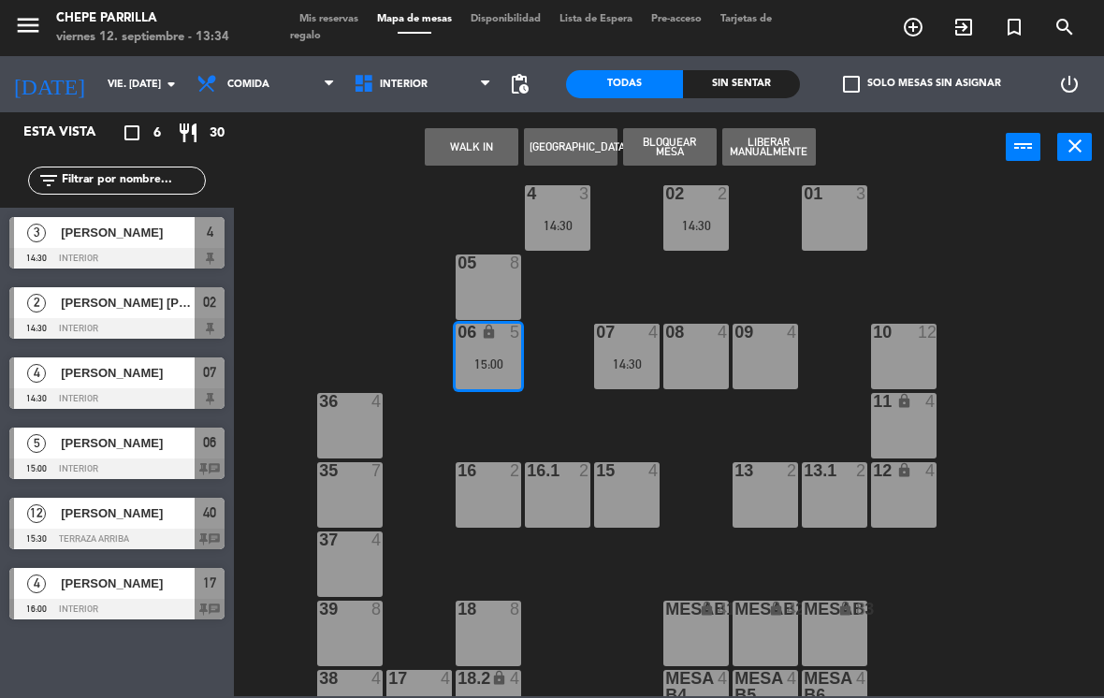
click at [491, 291] on div "05 8" at bounding box center [488, 286] width 65 height 65
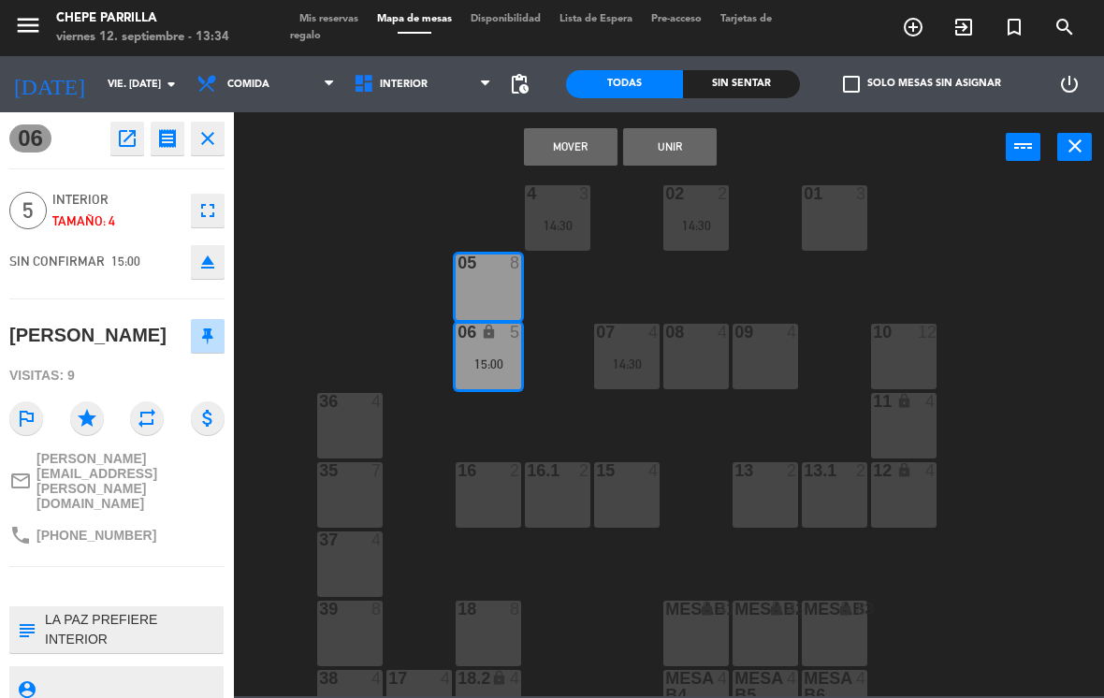
click at [665, 143] on button "Unir" at bounding box center [670, 146] width 94 height 37
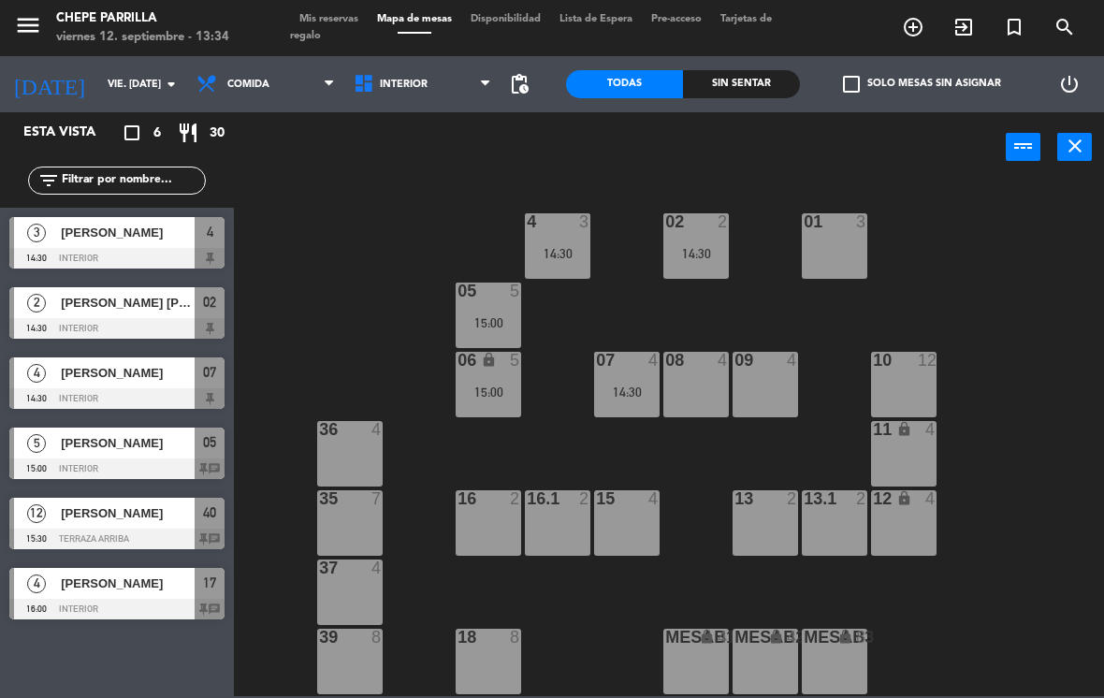
scroll to position [0, 0]
click at [84, 515] on span "[PERSON_NAME]" at bounding box center [128, 513] width 134 height 20
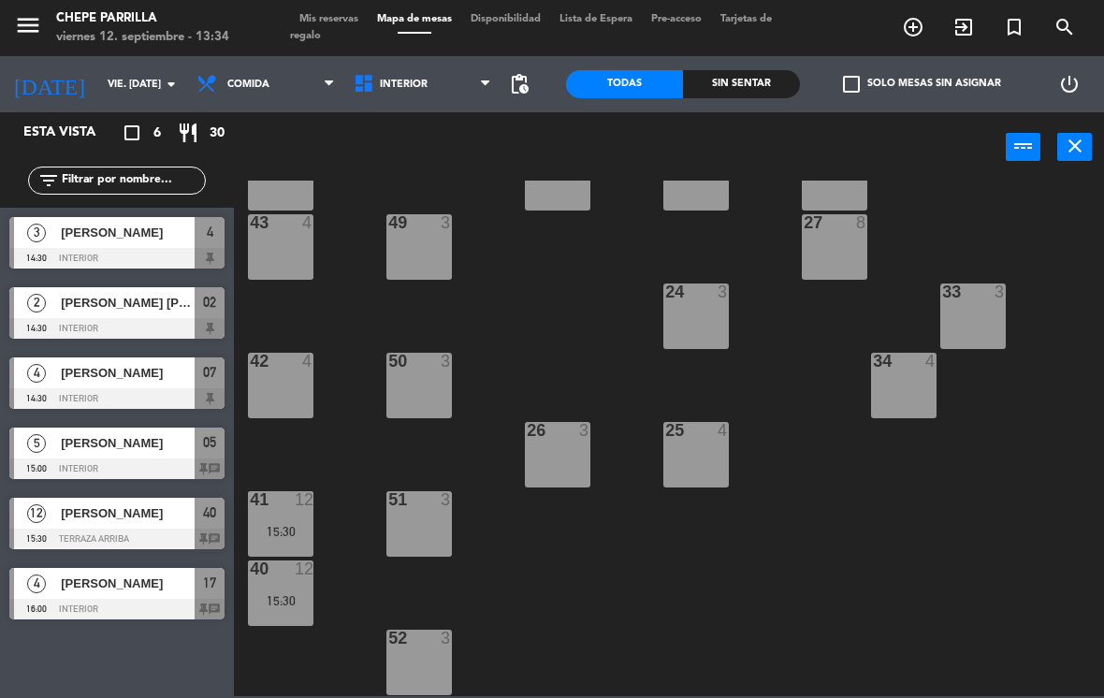
scroll to position [276, 0]
click at [260, 103] on span "Comida" at bounding box center [265, 84] width 157 height 41
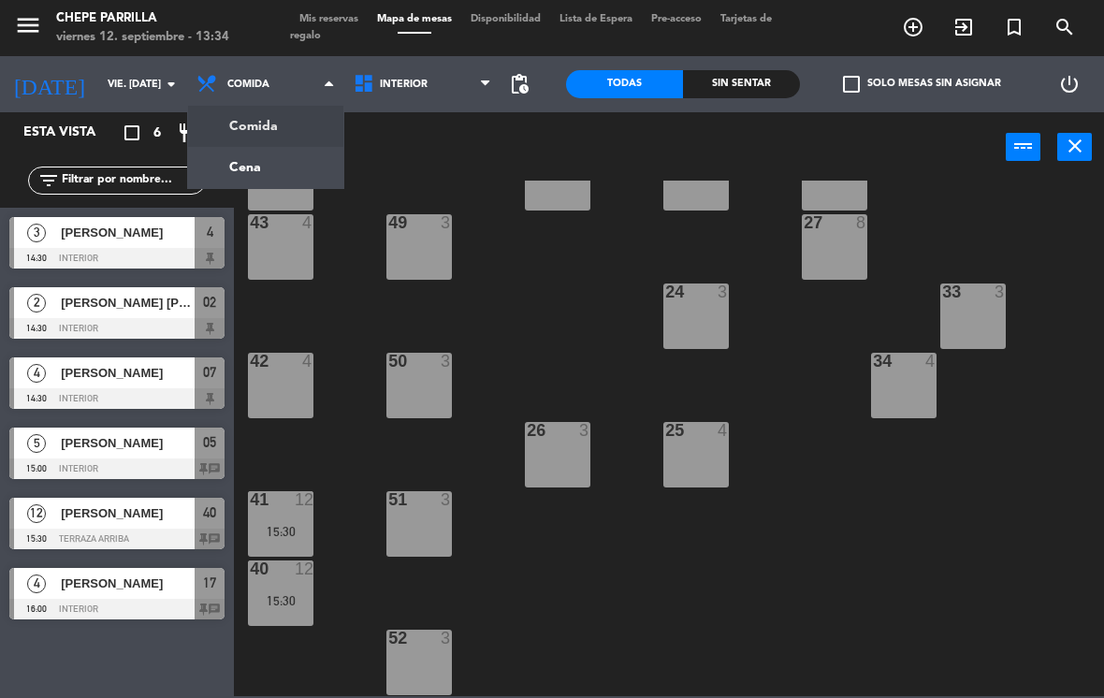
click at [264, 163] on ng-component "menu Chepe [PERSON_NAME] viernes 12. septiembre - 13:34 Mis reservas Mapa de me…" at bounding box center [552, 348] width 1104 height 696
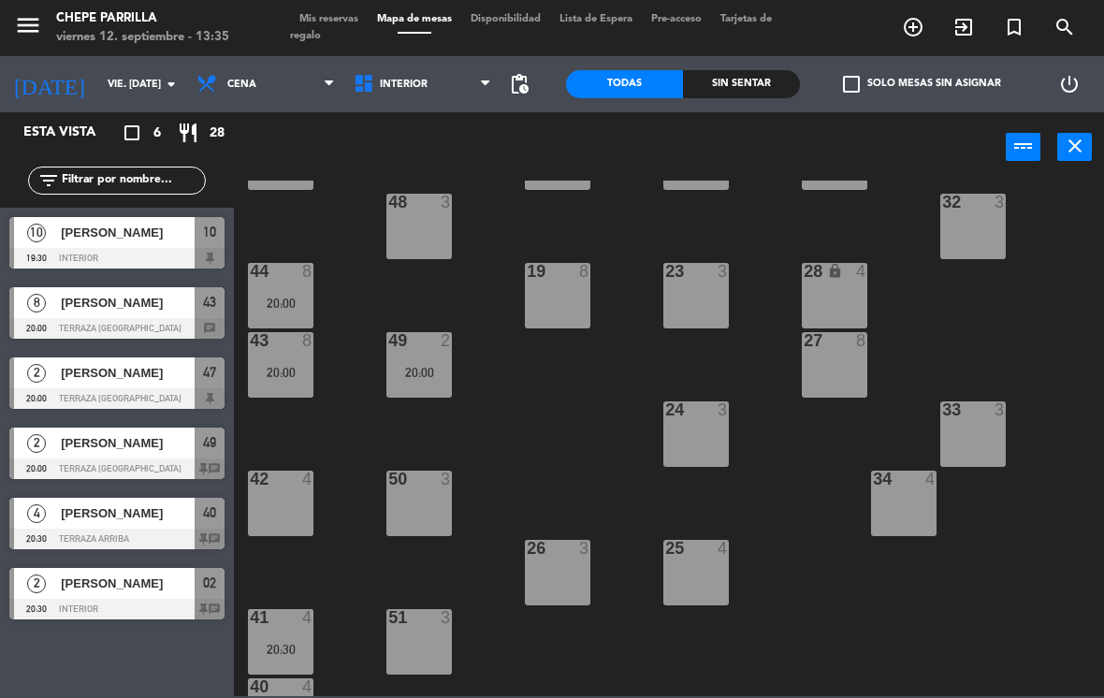
click at [280, 369] on div "20:00" at bounding box center [280, 372] width 65 height 13
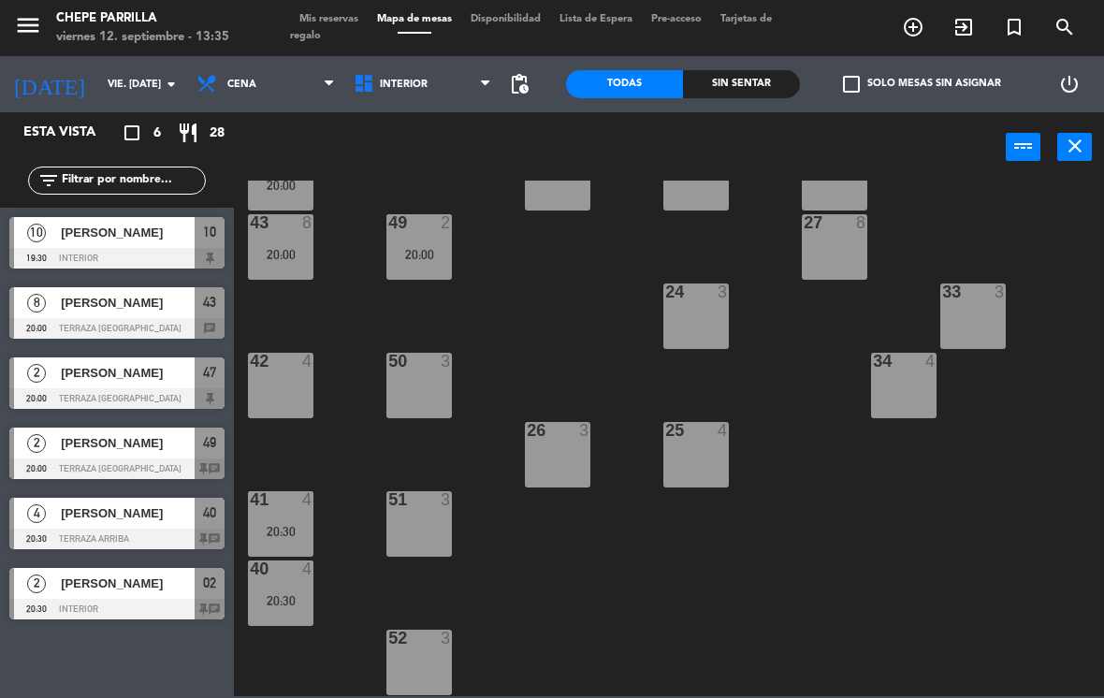
click at [286, 525] on div "20:30" at bounding box center [280, 531] width 65 height 13
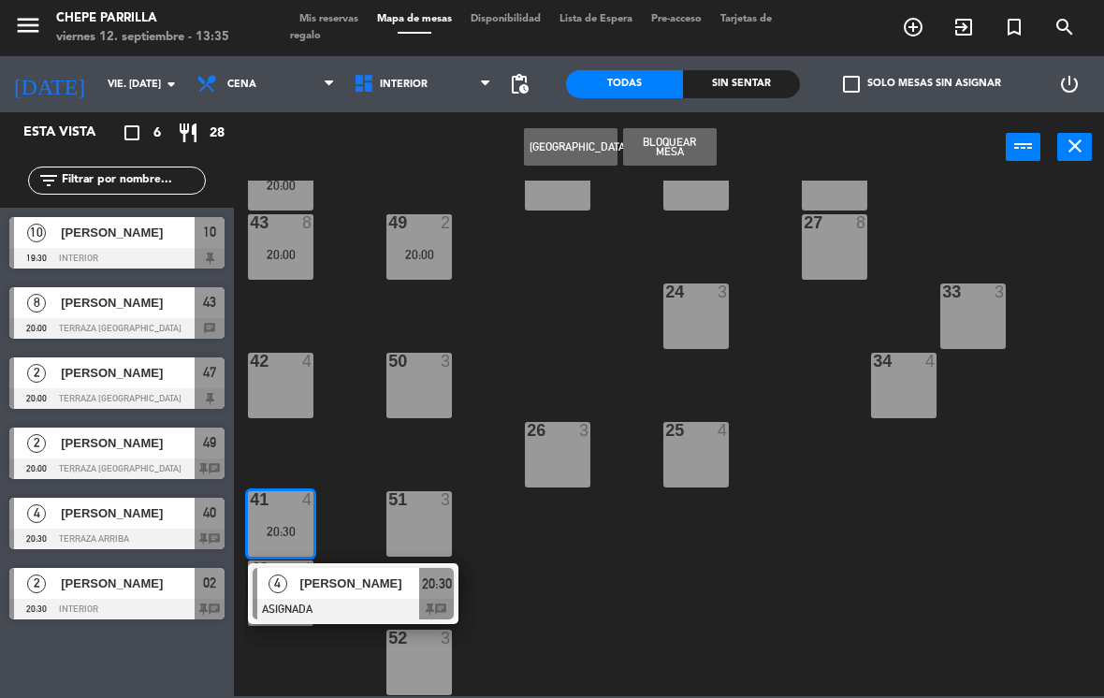
click at [294, 532] on div "20:30" at bounding box center [280, 531] width 65 height 13
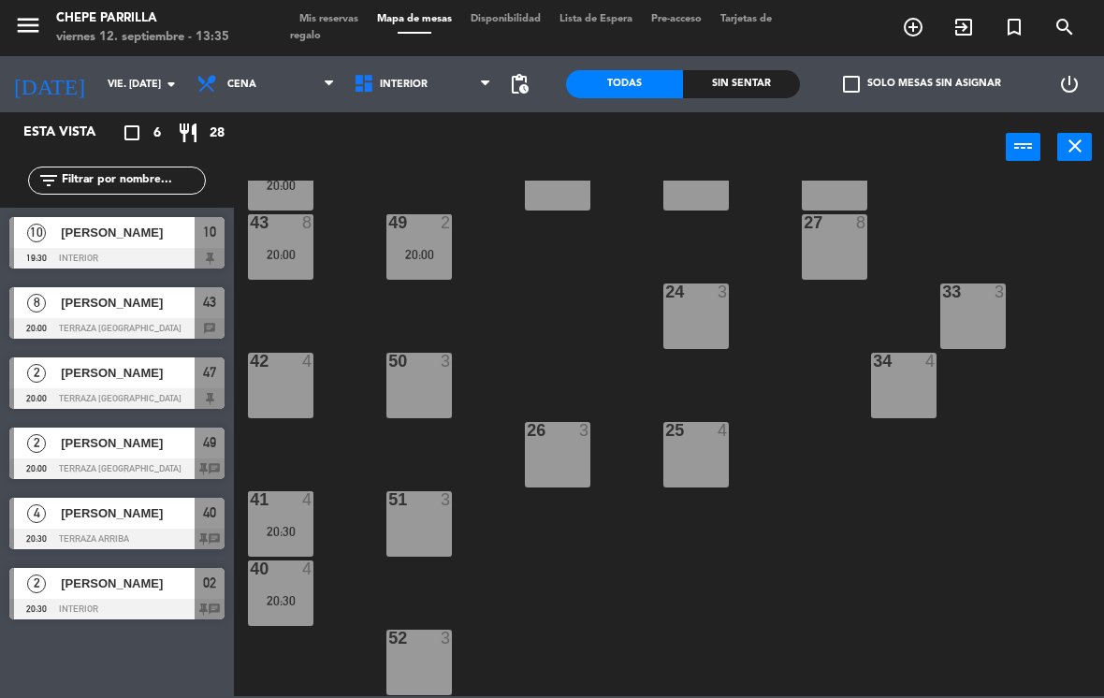
click at [286, 517] on div "41 4 20:30" at bounding box center [280, 523] width 65 height 65
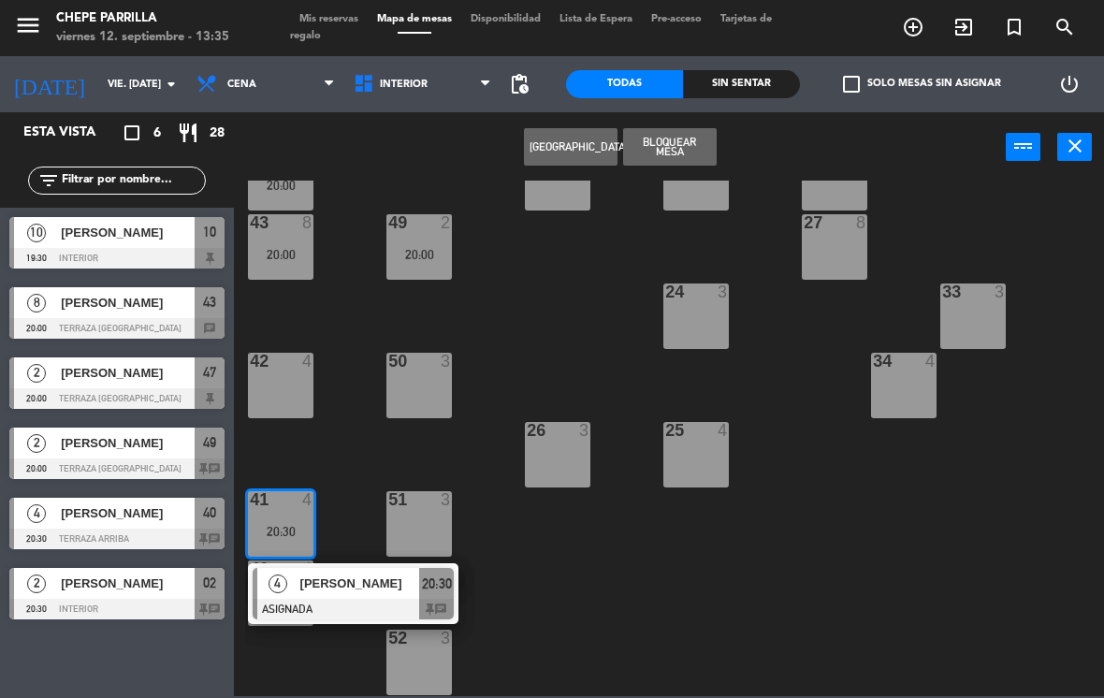
click at [301, 593] on span "[PERSON_NAME]" at bounding box center [360, 584] width 120 height 20
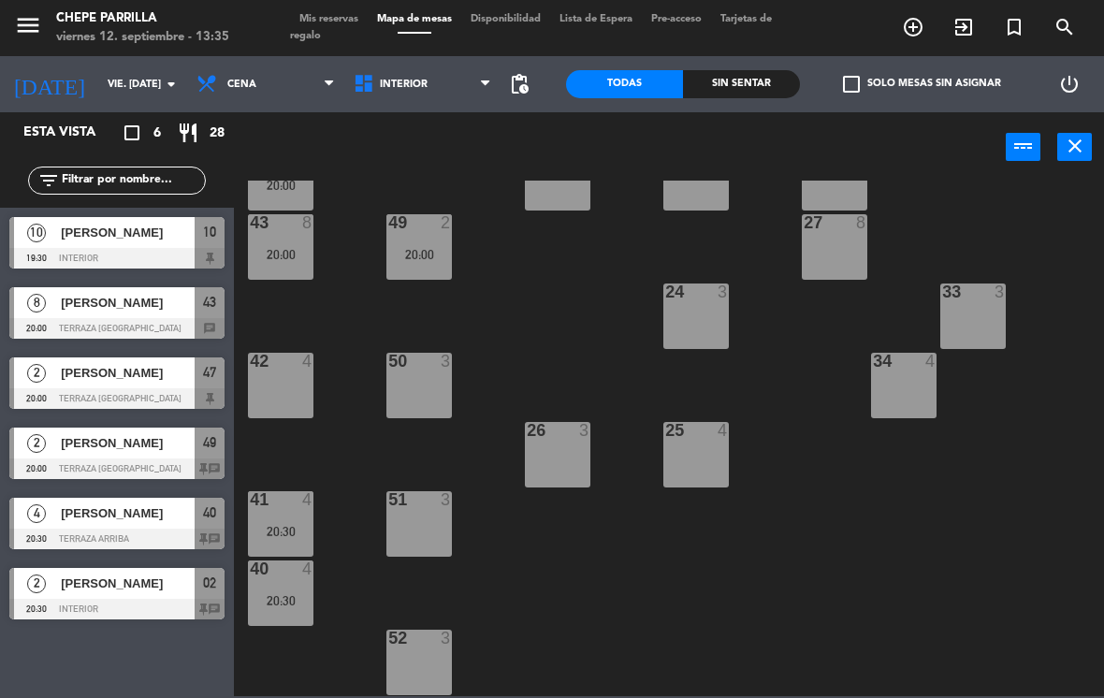
click at [388, 101] on span "Interior" at bounding box center [422, 84] width 157 height 41
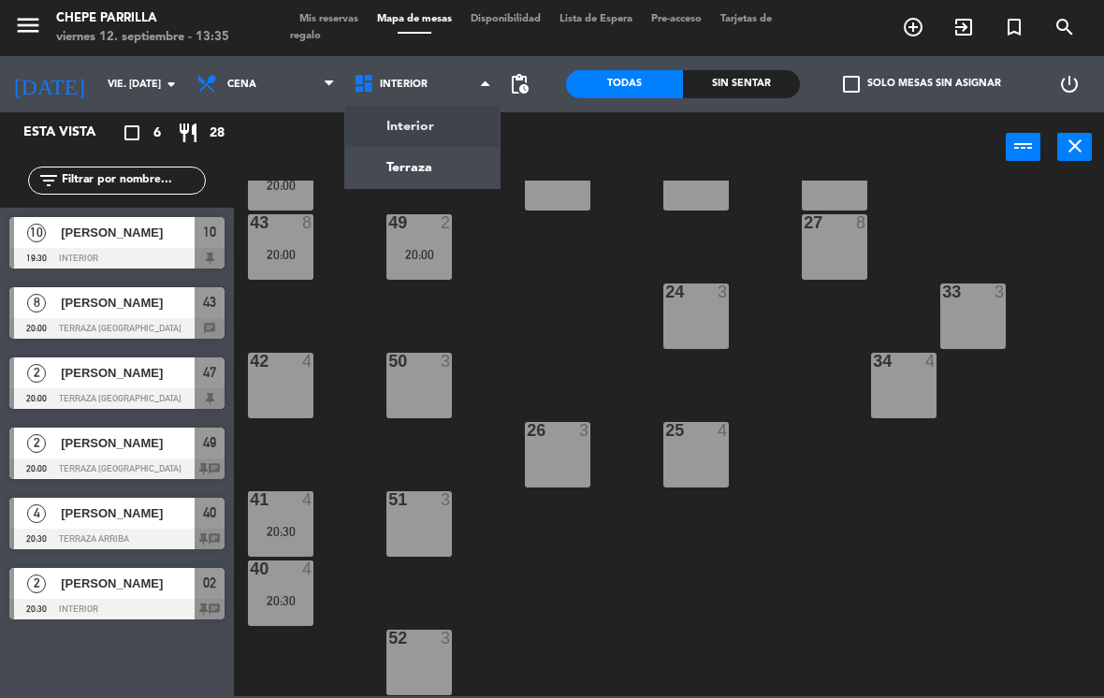
click at [254, 83] on span "Cena" at bounding box center [265, 84] width 157 height 41
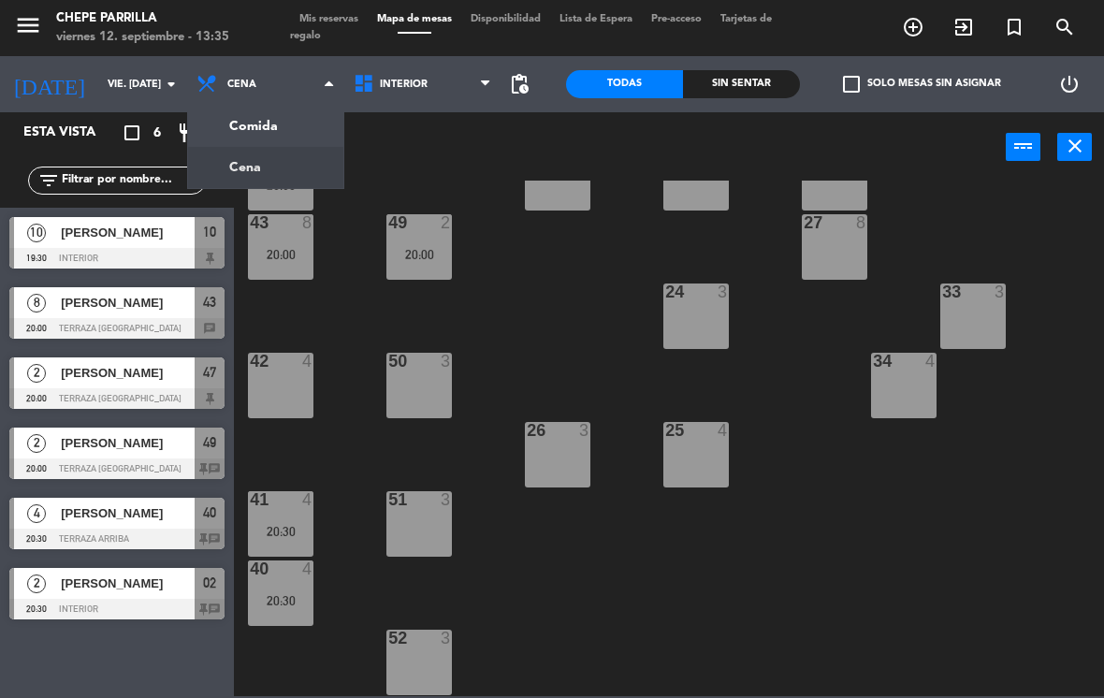
click at [276, 120] on ng-component "menu Chepe [PERSON_NAME] viernes 12. septiembre - 13:35 Mis reservas Mapa de me…" at bounding box center [552, 348] width 1104 height 696
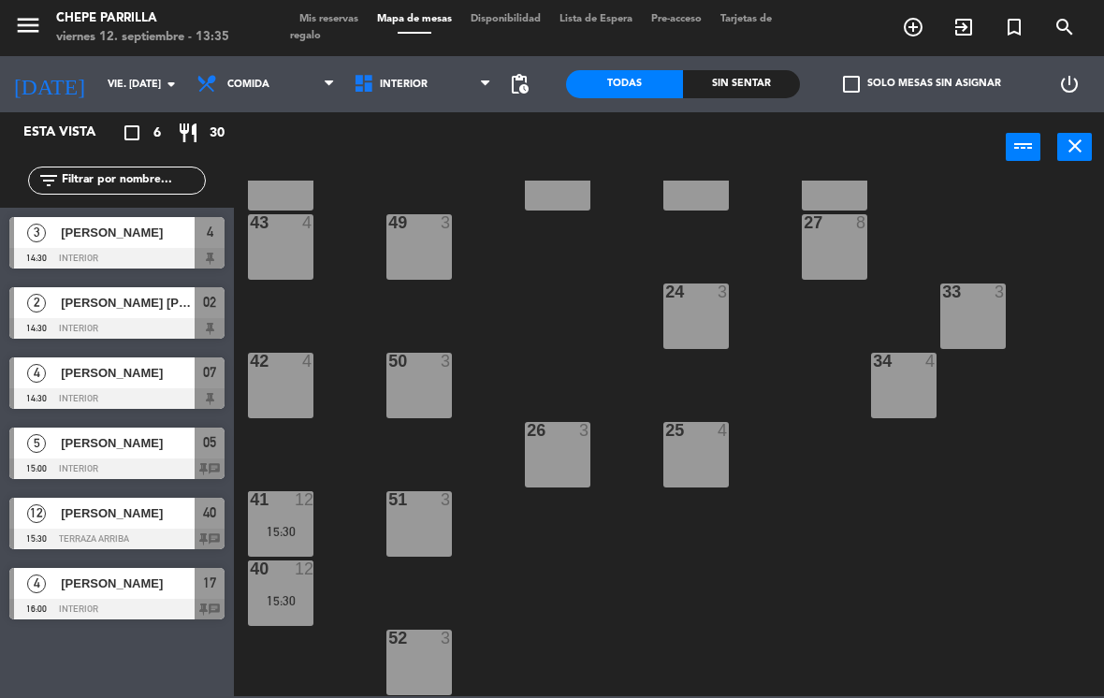
click at [257, 79] on span "Comida" at bounding box center [248, 85] width 42 height 12
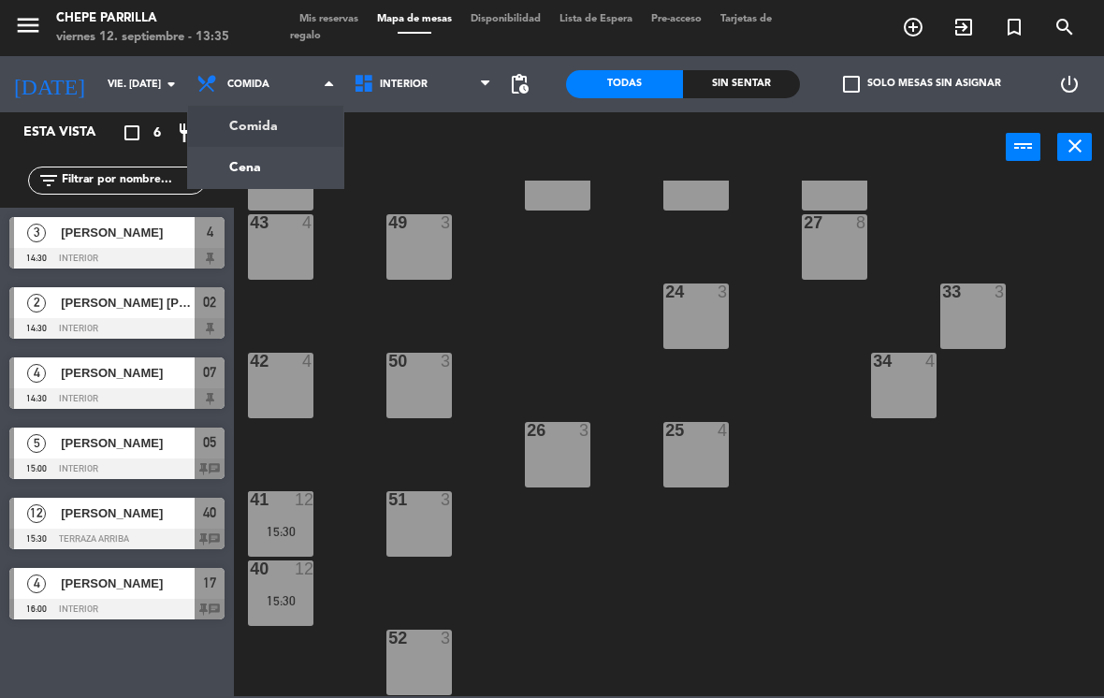
click at [254, 171] on ng-component "menu Chepe [PERSON_NAME] viernes 12. septiembre - 13:35 Mis reservas Mapa de me…" at bounding box center [552, 348] width 1104 height 696
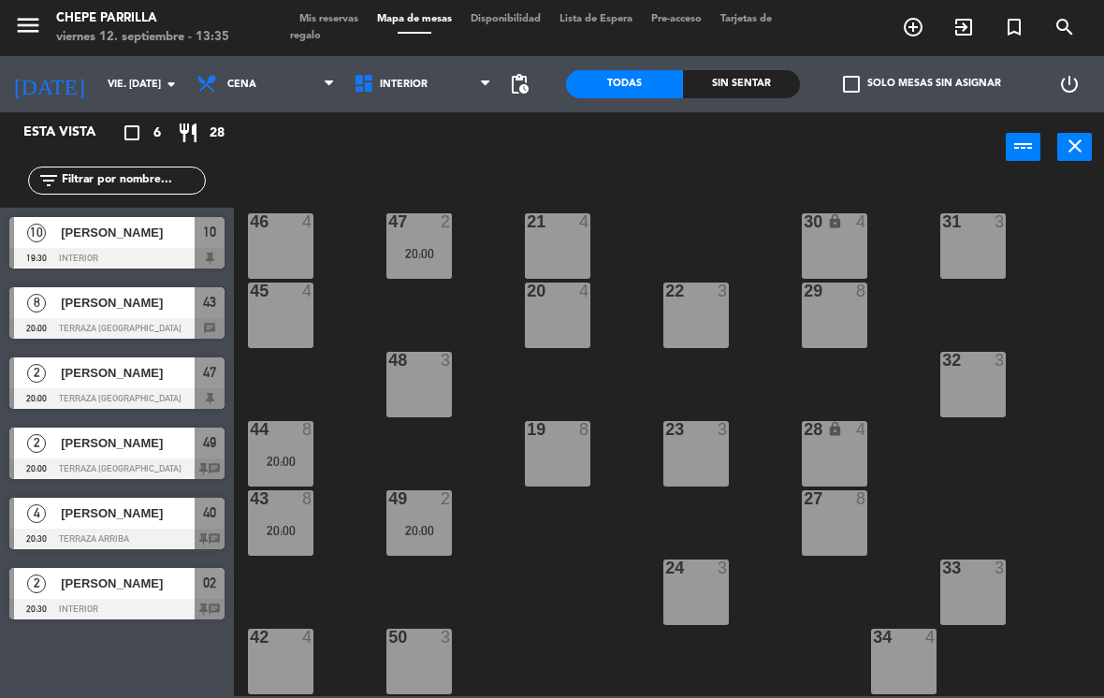
scroll to position [0, 0]
click at [292, 79] on span "Cena" at bounding box center [265, 84] width 157 height 41
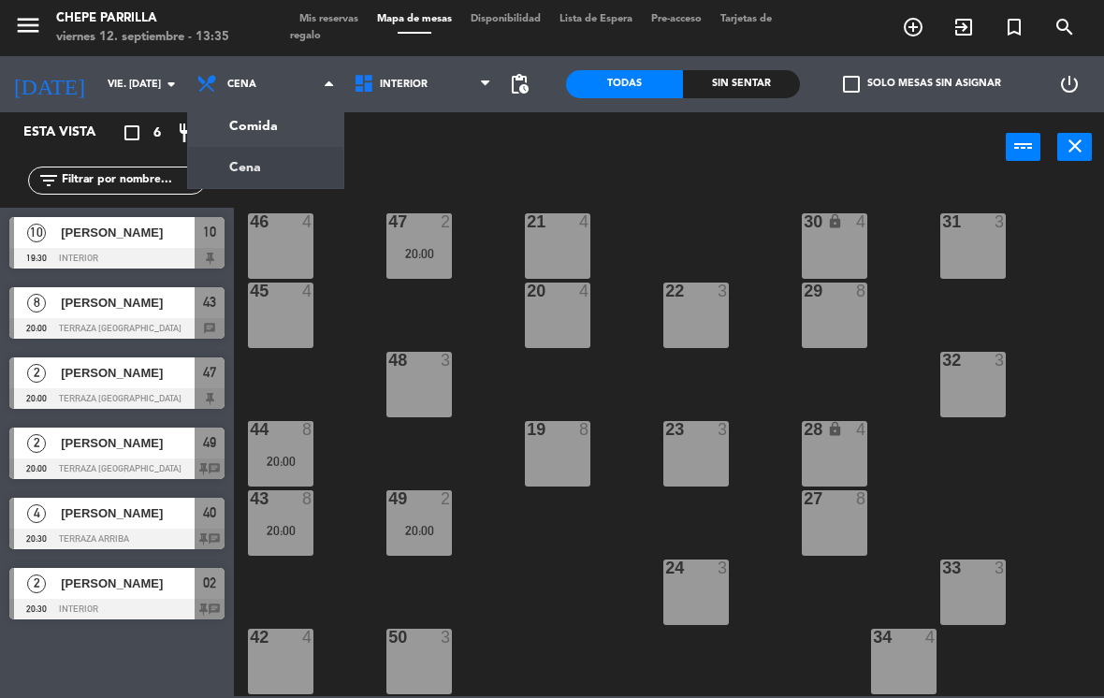
click at [285, 125] on ng-component "menu Chepe [PERSON_NAME] viernes 12. septiembre - 13:35 Mis reservas Mapa de me…" at bounding box center [552, 348] width 1104 height 696
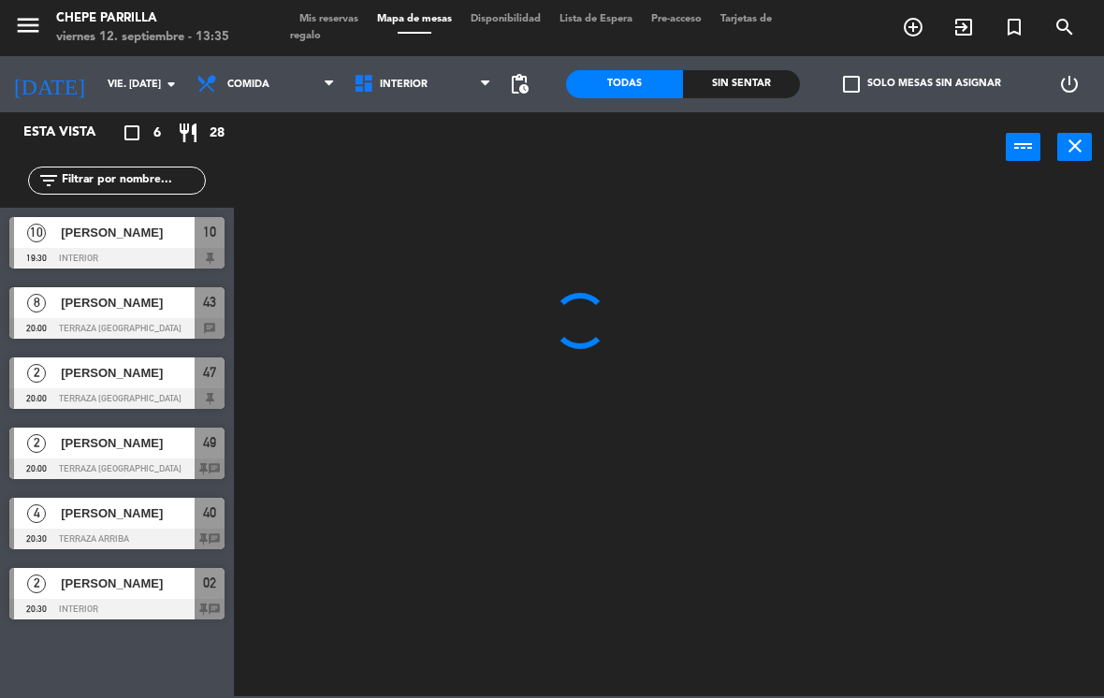
click at [412, 90] on span "Interior" at bounding box center [404, 85] width 48 height 12
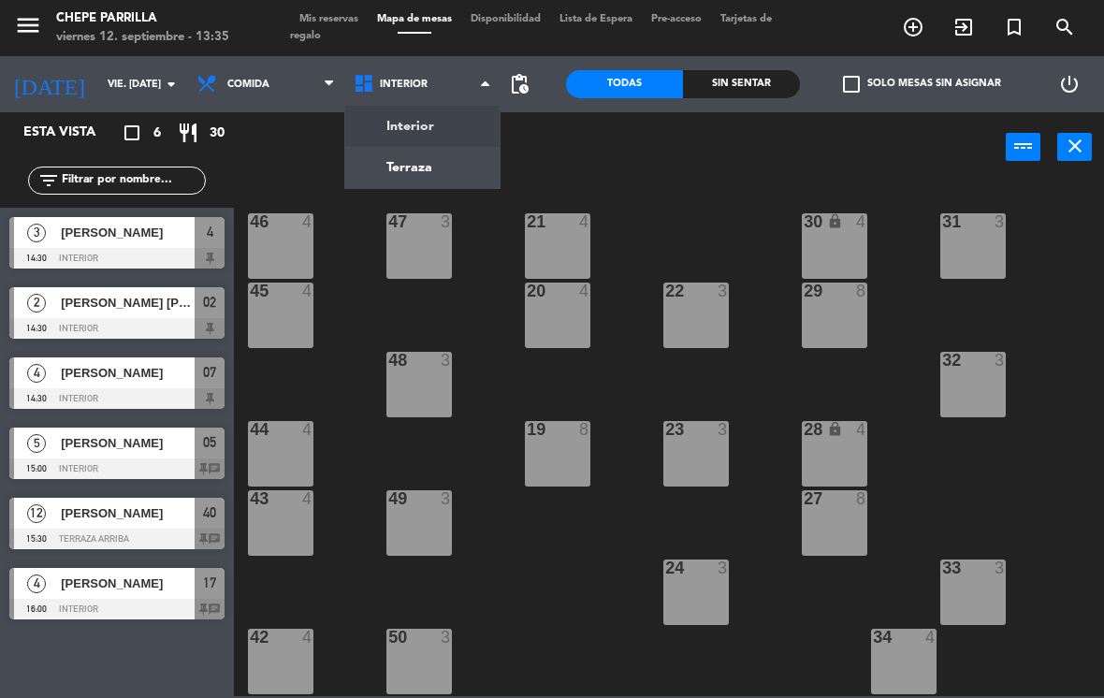
click at [433, 144] on ng-component "menu Chepe [PERSON_NAME] viernes 12. septiembre - 13:35 Mis reservas Mapa de me…" at bounding box center [552, 348] width 1104 height 696
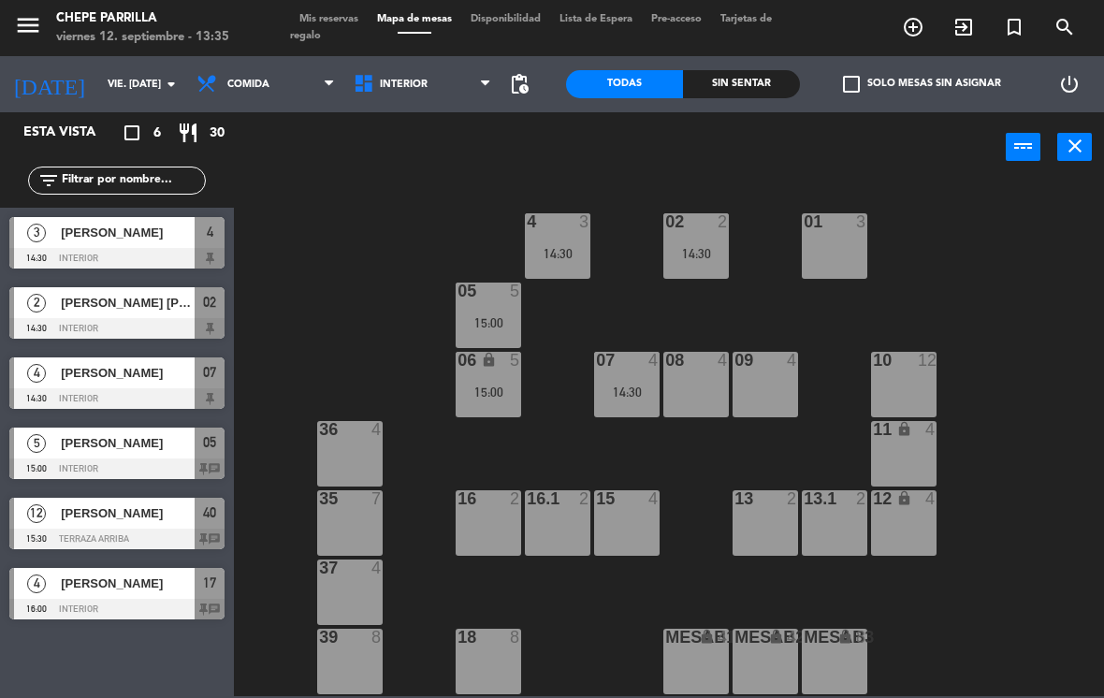
click at [95, 385] on div "[PERSON_NAME]" at bounding box center [127, 372] width 136 height 31
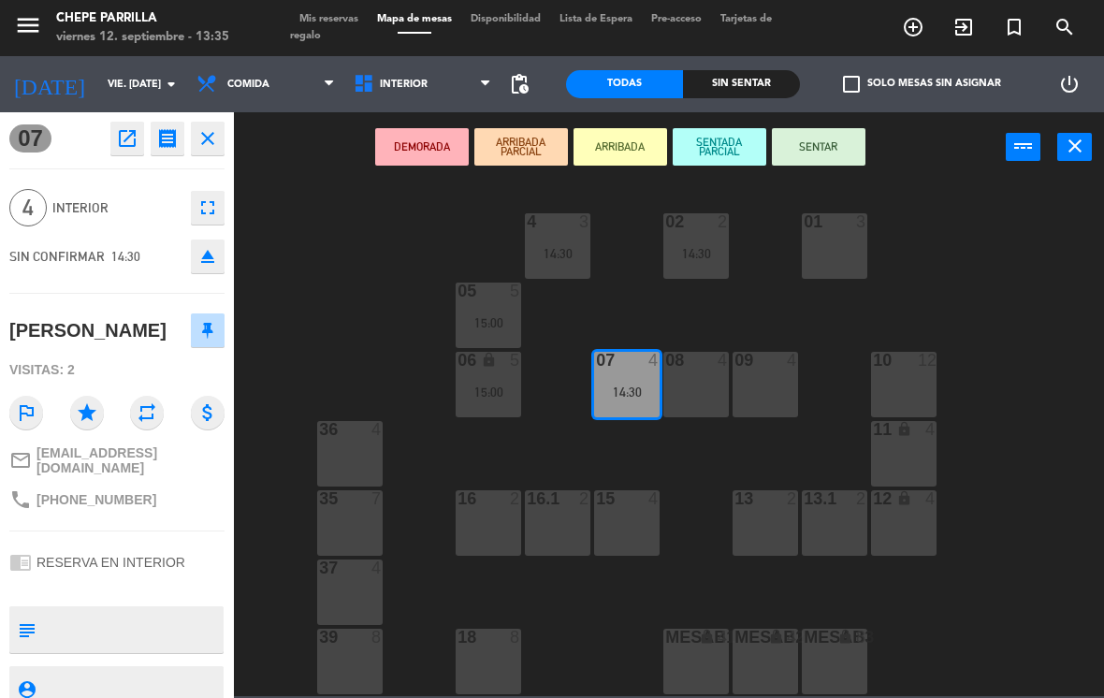
click at [129, 138] on icon "open_in_new" at bounding box center [127, 138] width 22 height 22
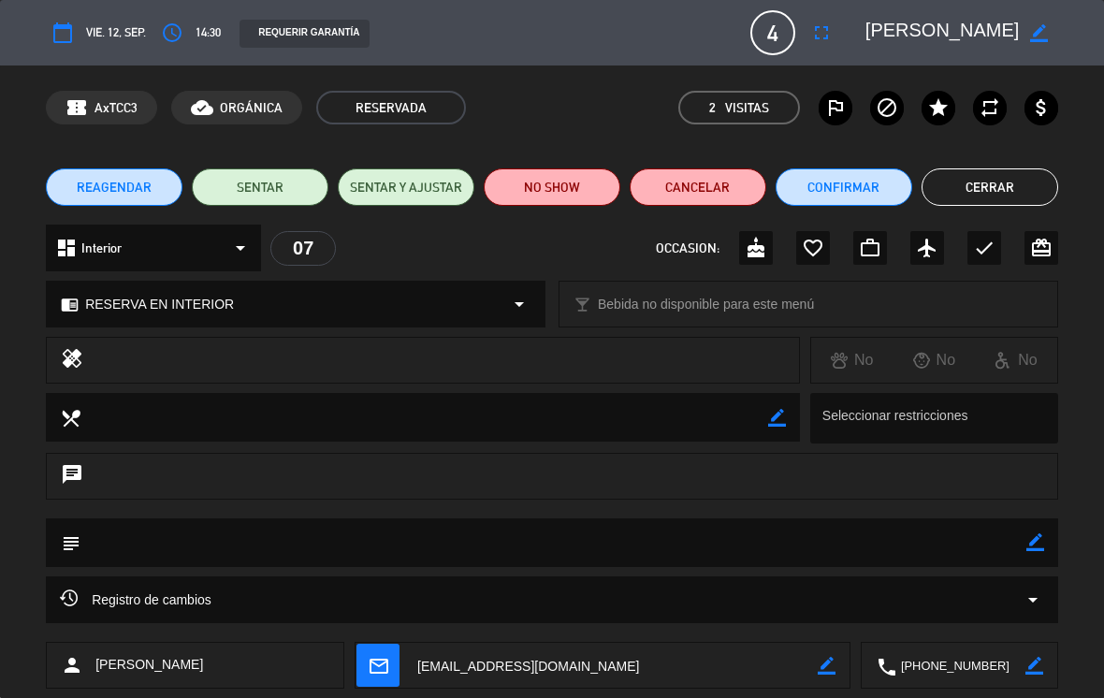
click at [1036, 31] on icon "border_color" at bounding box center [1039, 33] width 18 height 18
click at [884, 22] on textarea at bounding box center [942, 33] width 154 height 34
click at [890, 36] on textarea at bounding box center [942, 33] width 154 height 34
type textarea "[PERSON_NAME]"
click at [1033, 28] on icon at bounding box center [1039, 33] width 18 height 18
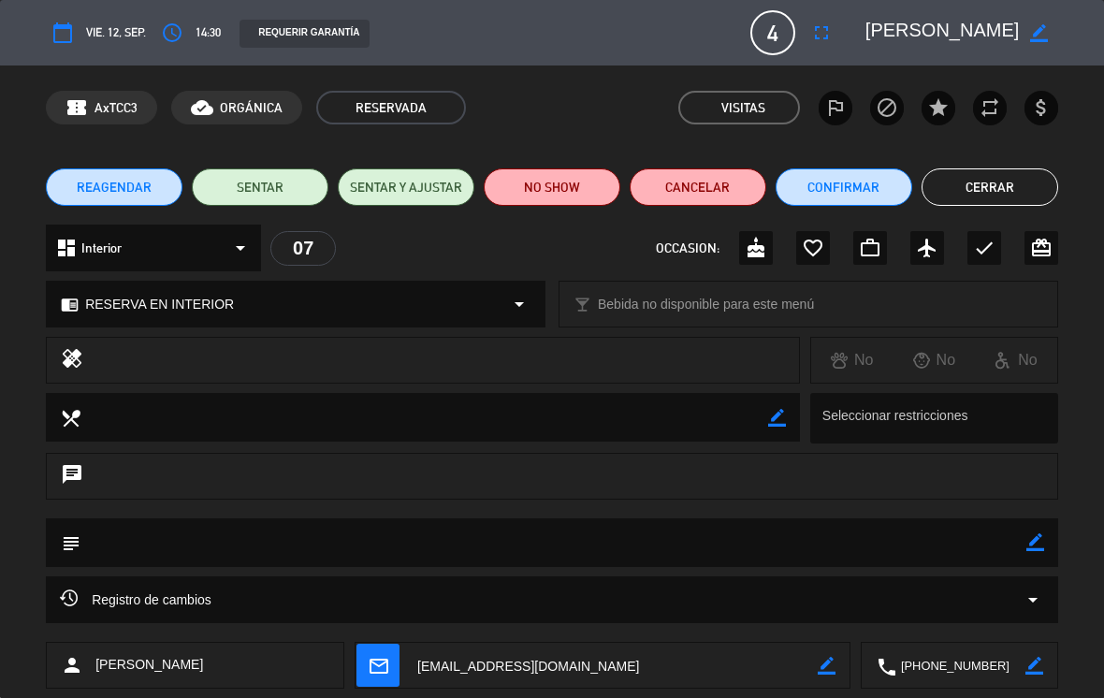
click at [1010, 179] on button "Cerrar" at bounding box center [990, 186] width 137 height 37
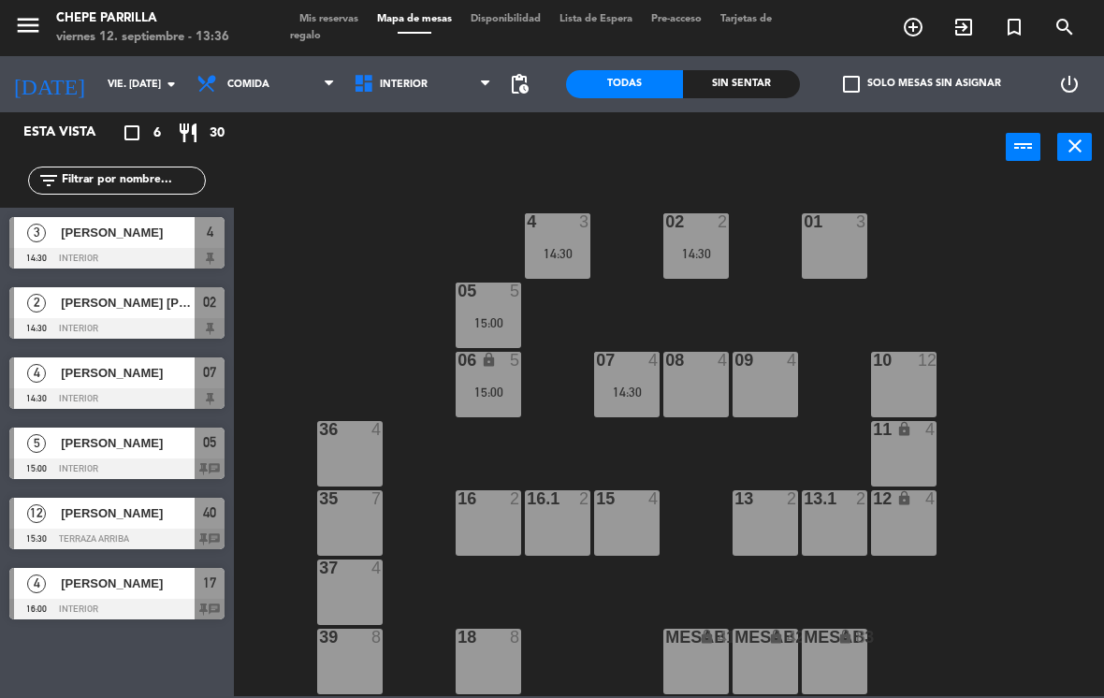
click at [848, 234] on div "01 3" at bounding box center [834, 245] width 65 height 65
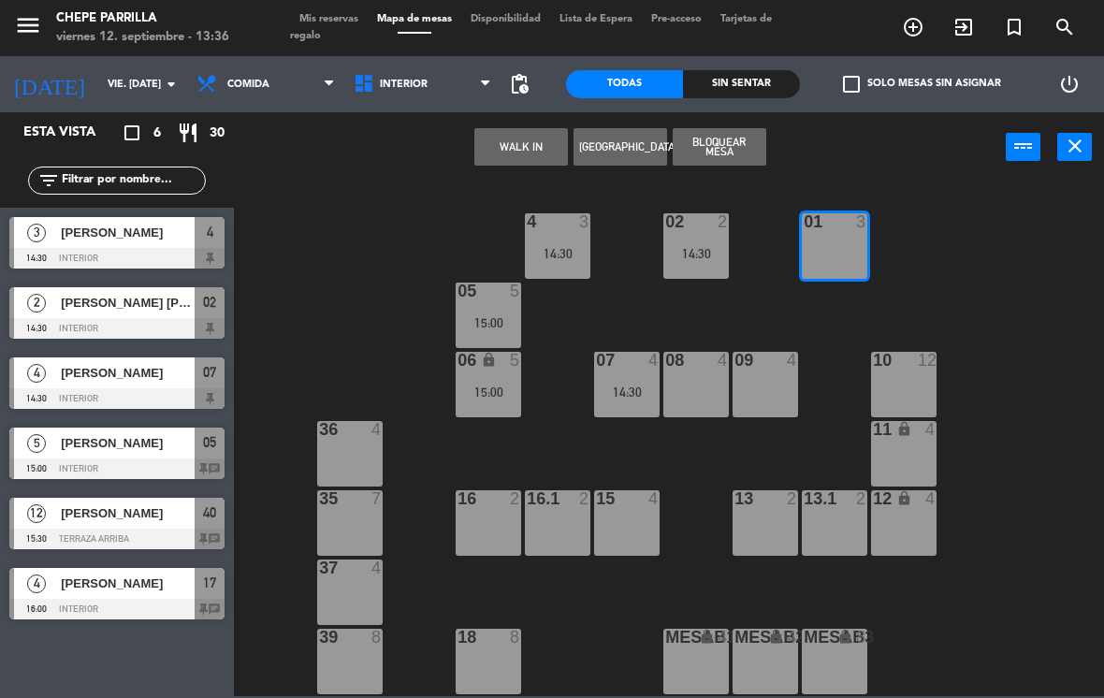
click at [627, 136] on button "[GEOGRAPHIC_DATA]" at bounding box center [621, 146] width 94 height 37
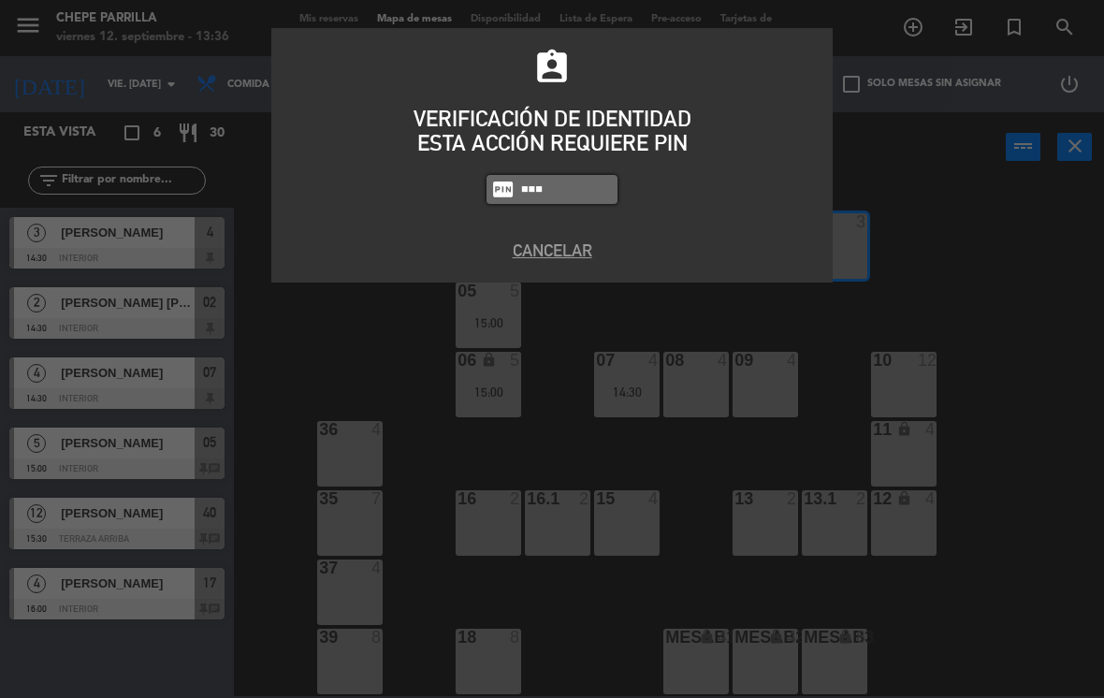
type input "2581"
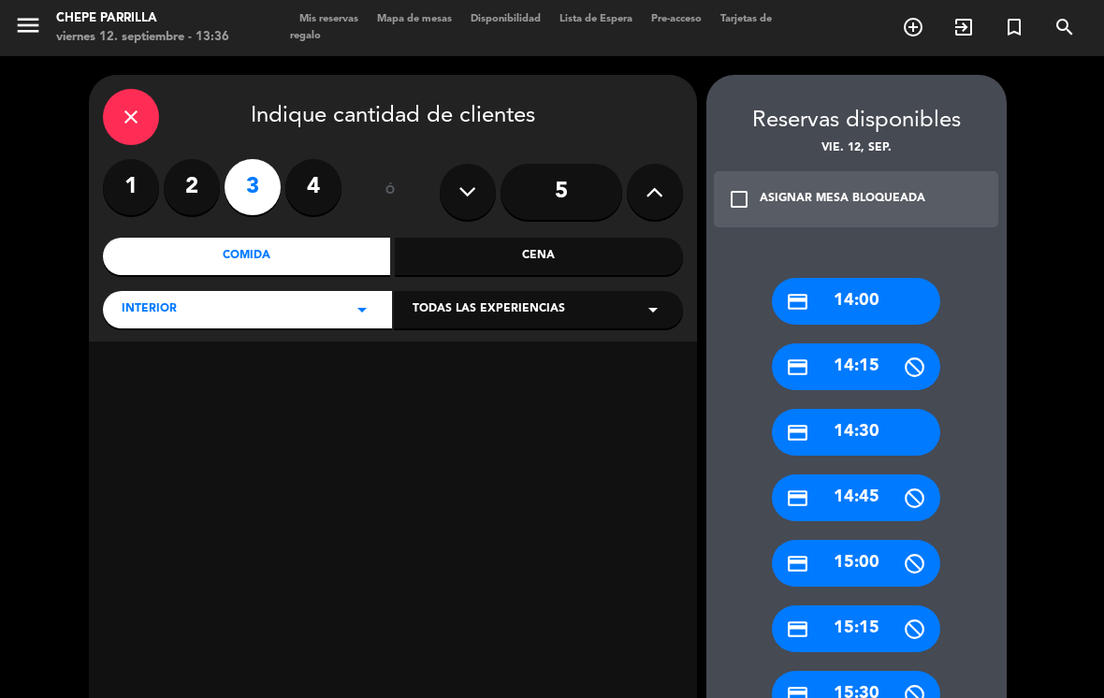
click at [877, 433] on div "credit_card 14:30" at bounding box center [856, 432] width 168 height 47
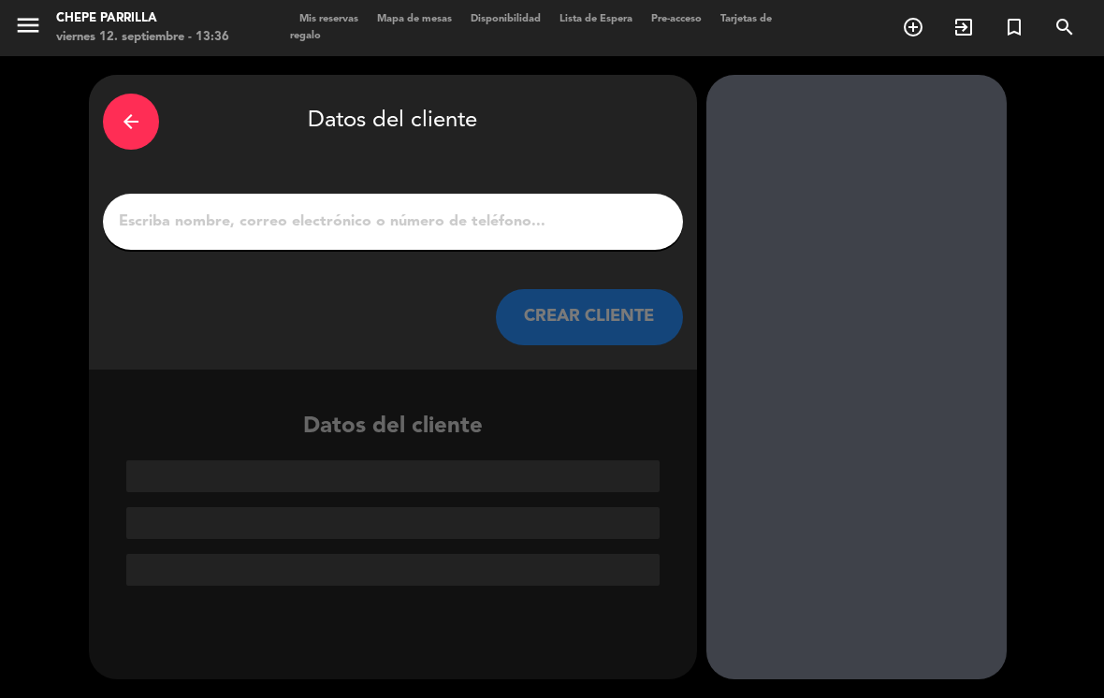
click at [127, 119] on icon "arrow_back" at bounding box center [131, 121] width 22 height 22
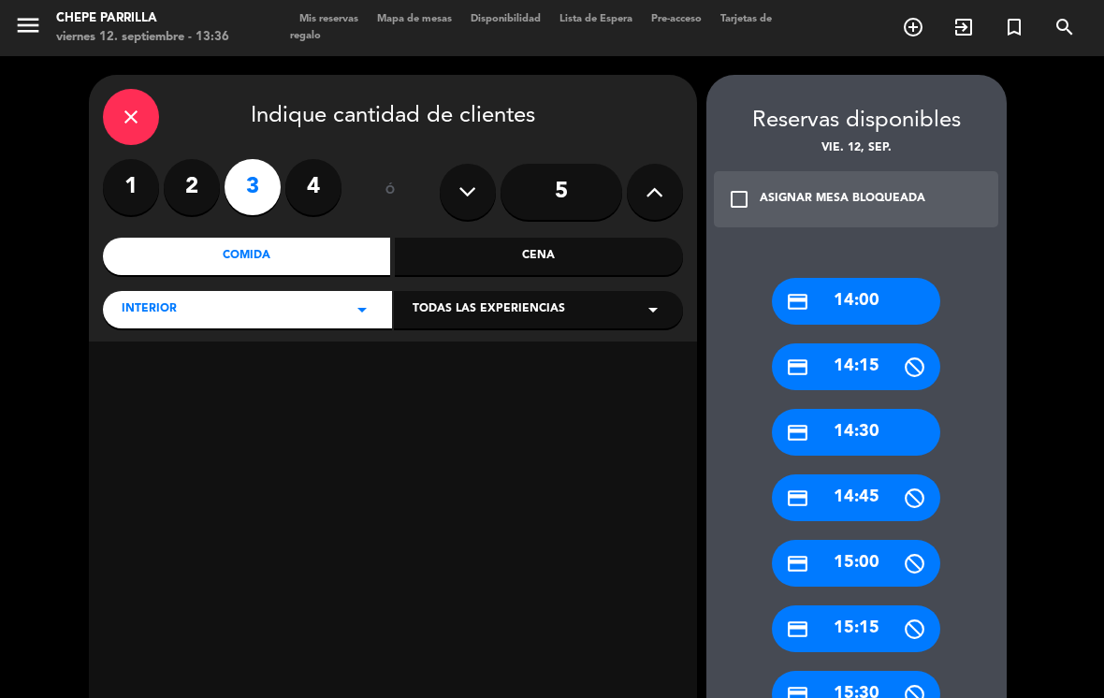
click at [200, 178] on label "2" at bounding box center [192, 187] width 56 height 56
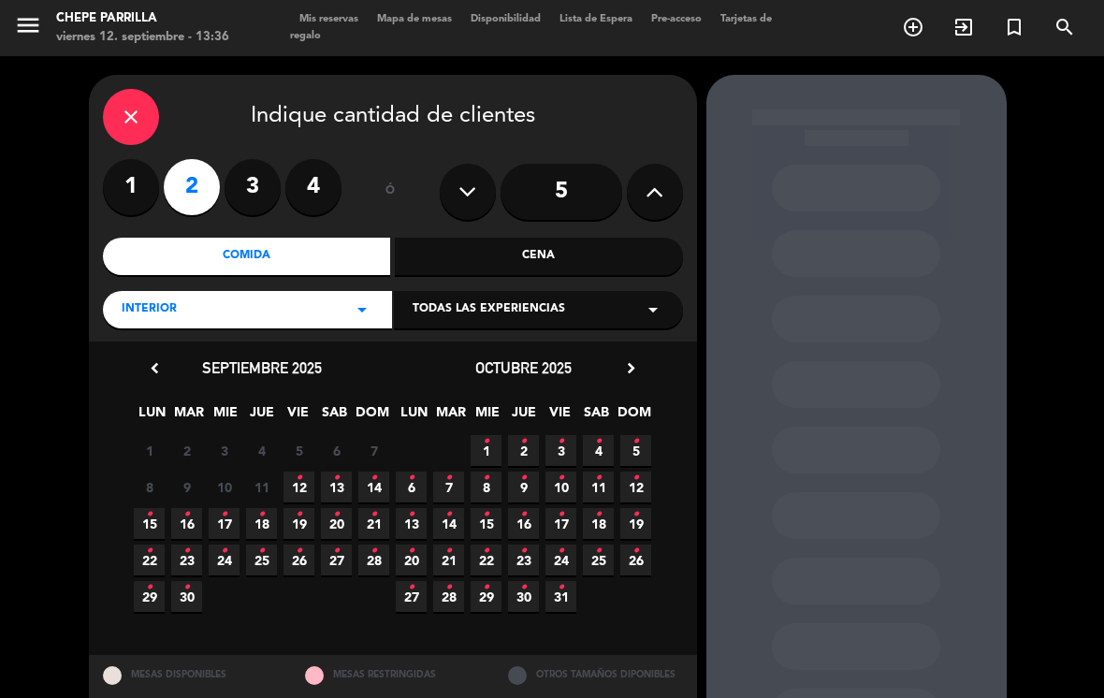
click at [291, 477] on span "12 •" at bounding box center [299, 487] width 31 height 31
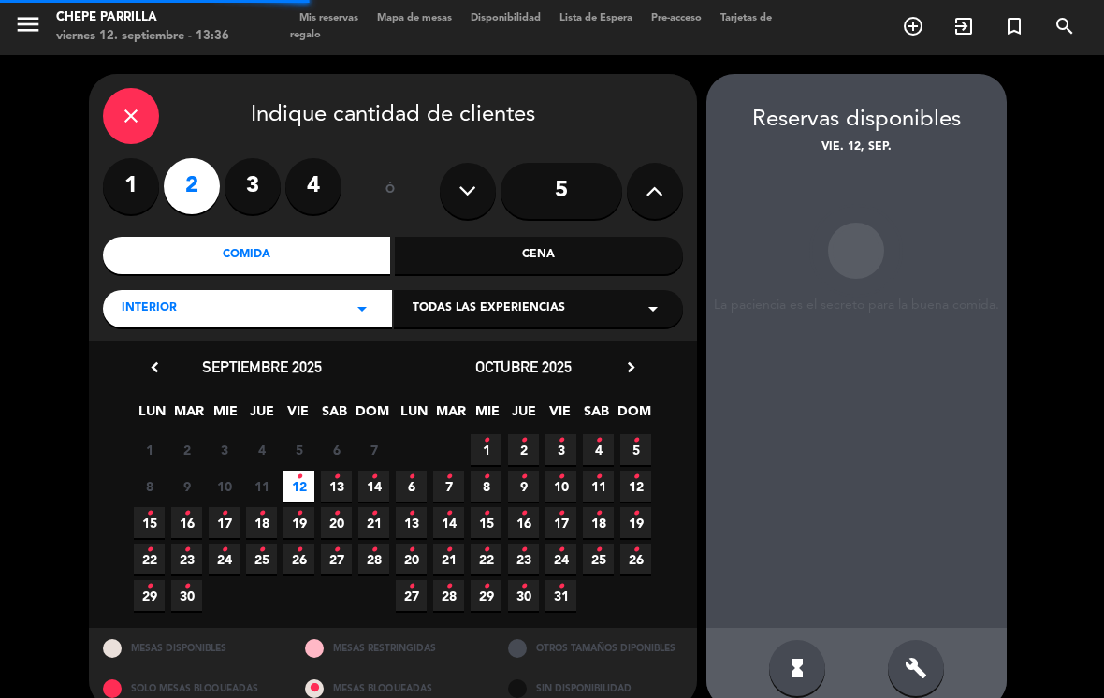
scroll to position [29, 0]
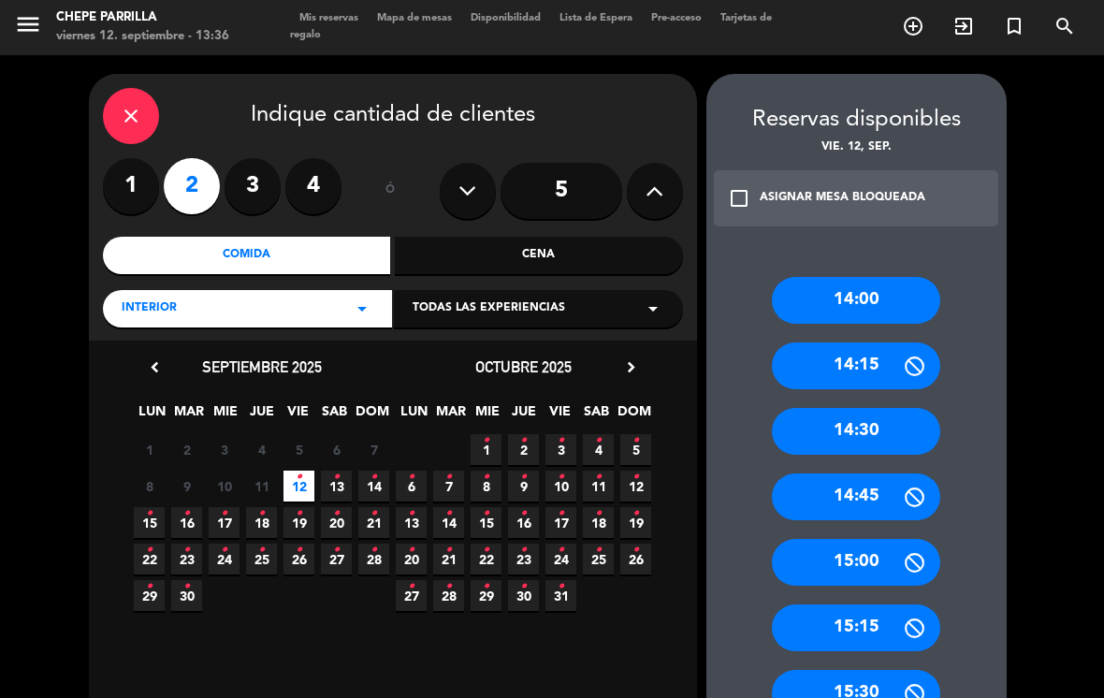
click at [906, 408] on div "14:30" at bounding box center [856, 431] width 168 height 47
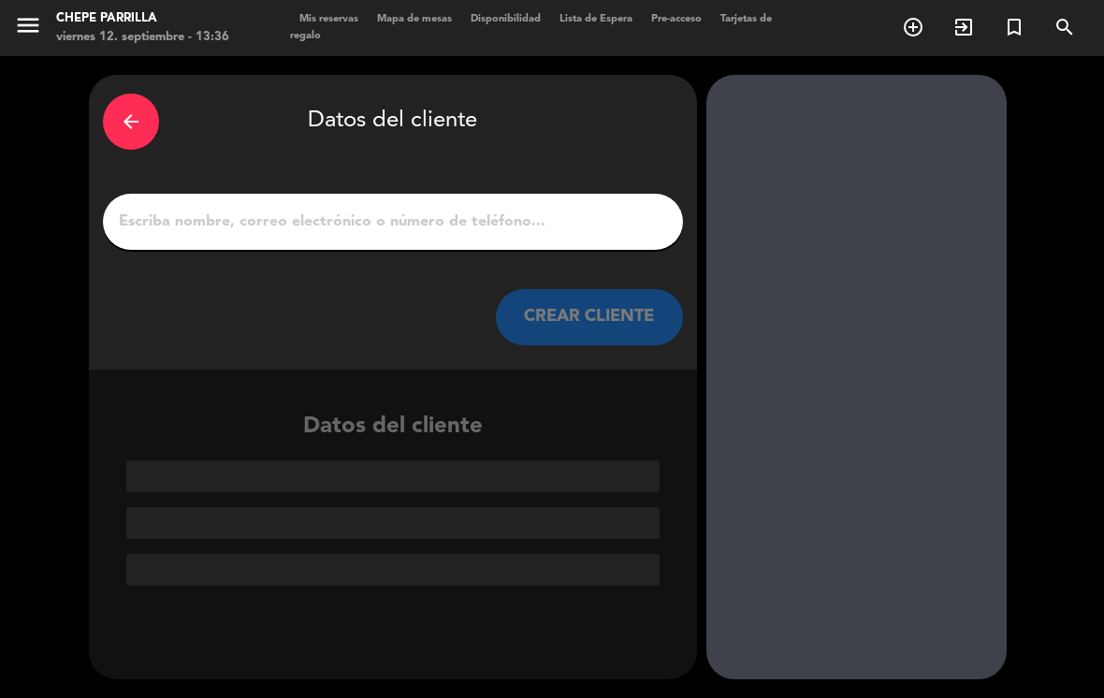
scroll to position [0, 0]
click at [464, 209] on input "1" at bounding box center [393, 222] width 552 height 26
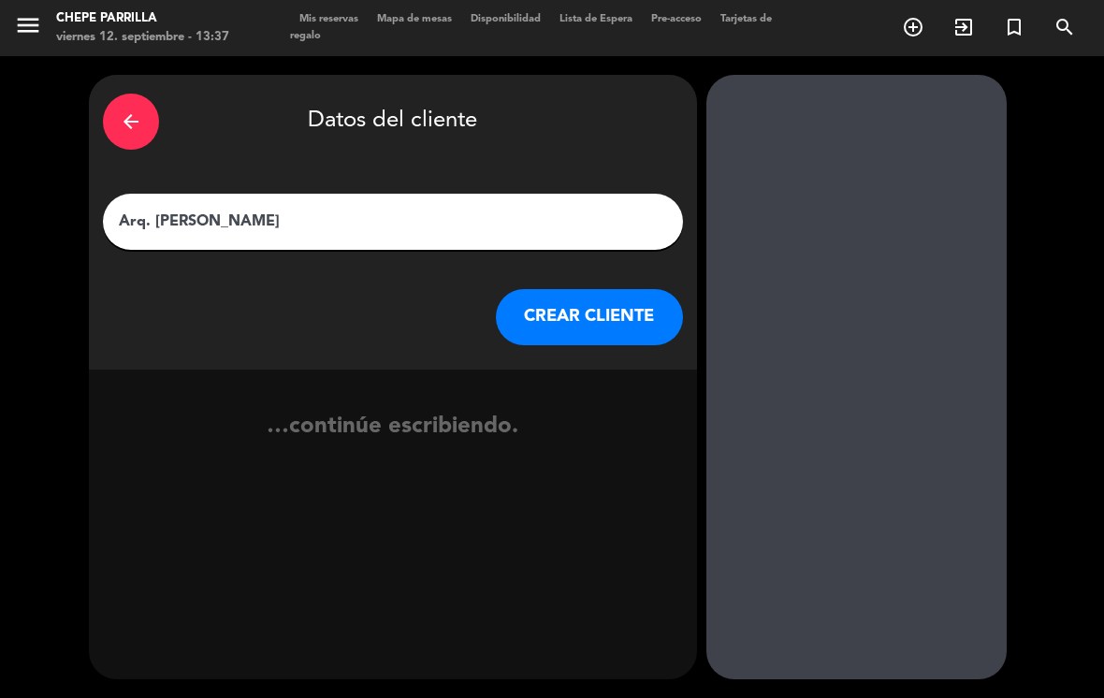
type input "Arq. [PERSON_NAME]"
click at [376, 254] on div "arrow_back Datos del cliente Arq. [PERSON_NAME] [PERSON_NAME] CLIENTE" at bounding box center [393, 222] width 608 height 295
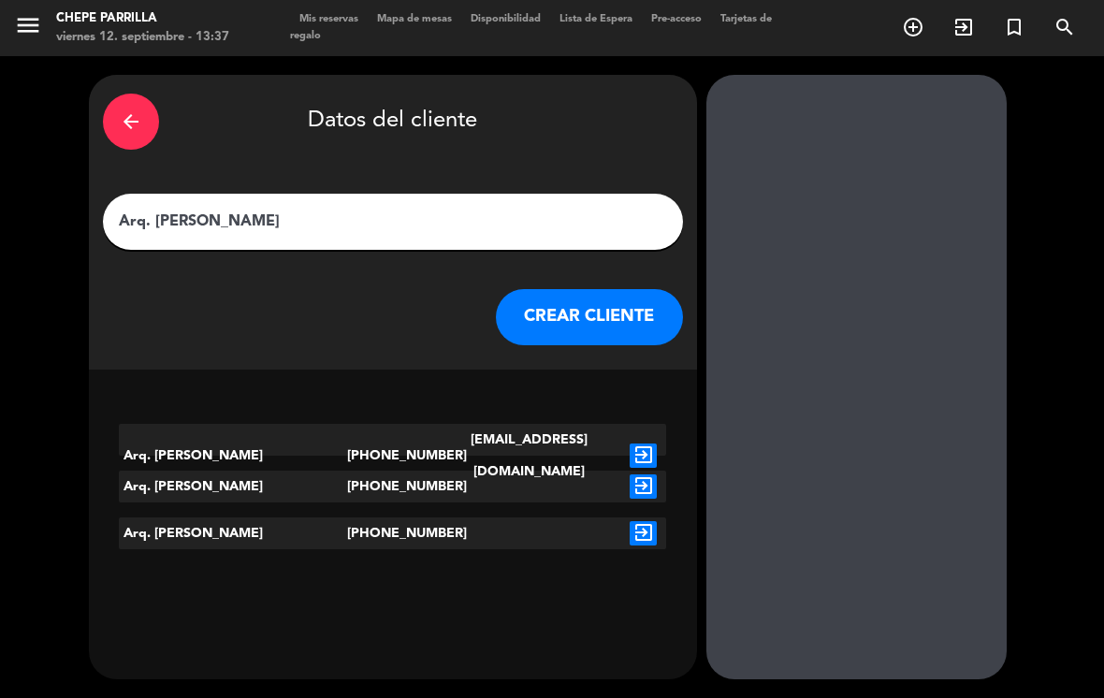
click at [644, 444] on icon "exit_to_app" at bounding box center [643, 456] width 27 height 24
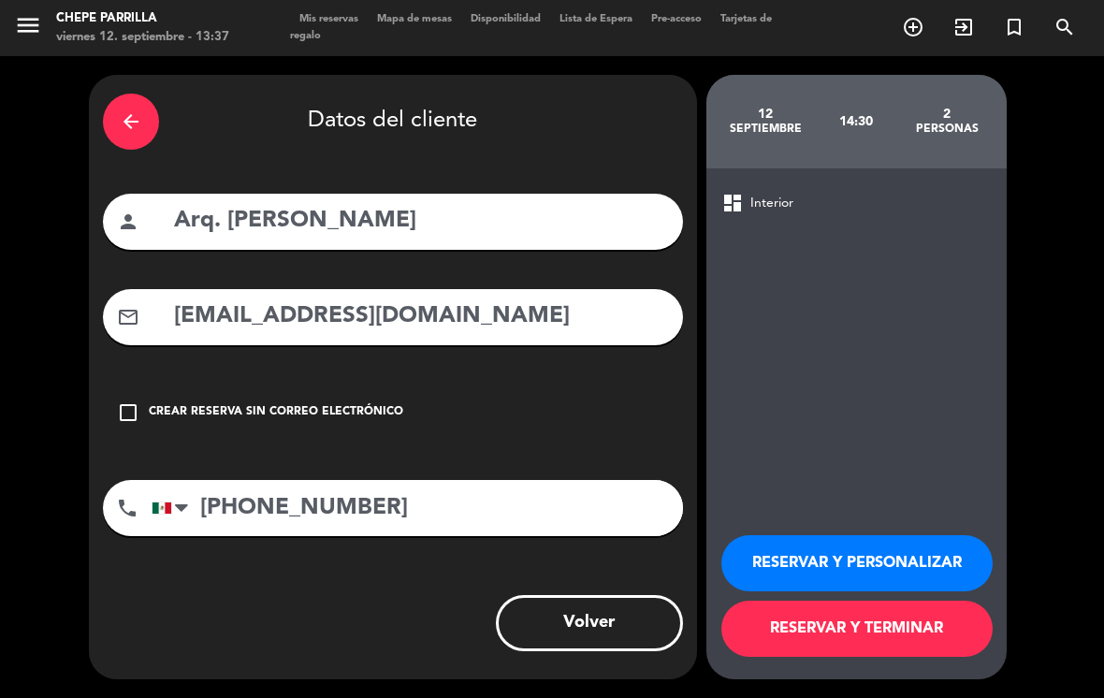
click at [344, 403] on div "Crear reserva sin correo electrónico" at bounding box center [276, 412] width 254 height 19
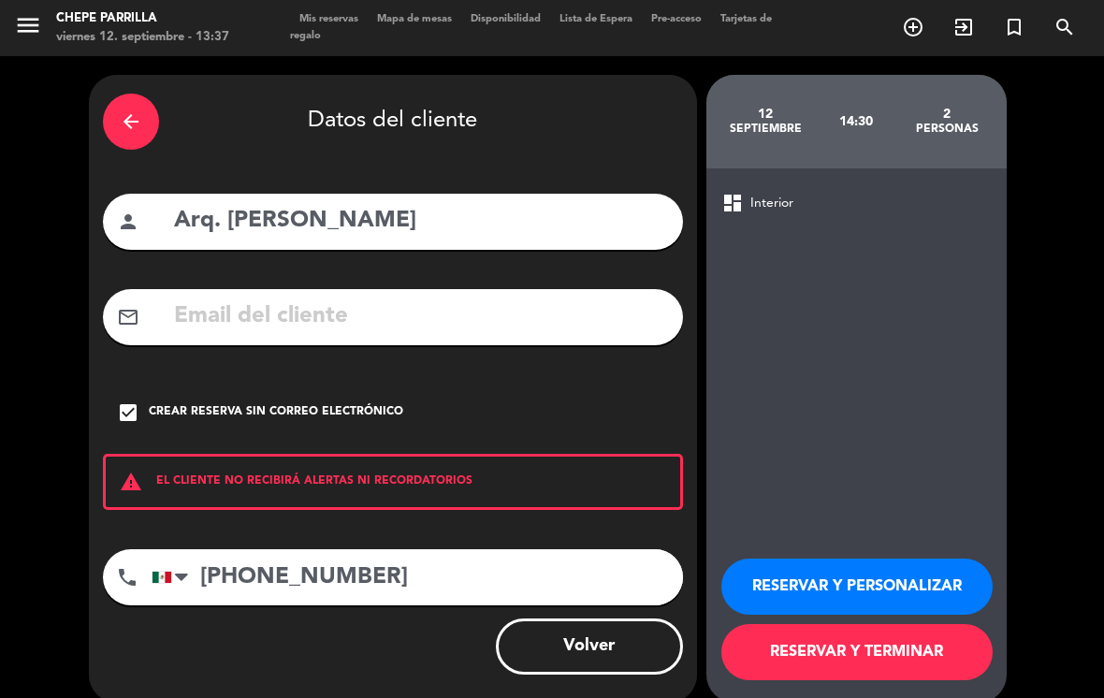
click at [881, 560] on button "RESERVAR Y PERSONALIZAR" at bounding box center [856, 587] width 271 height 56
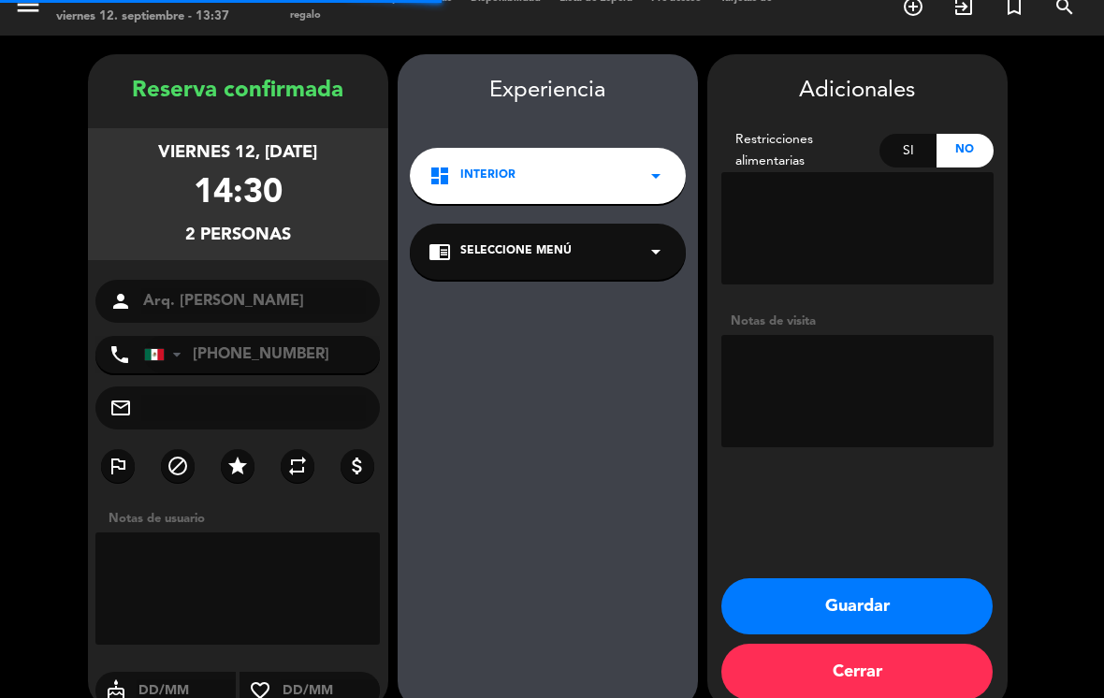
scroll to position [21, 0]
click at [883, 340] on textarea at bounding box center [857, 391] width 272 height 112
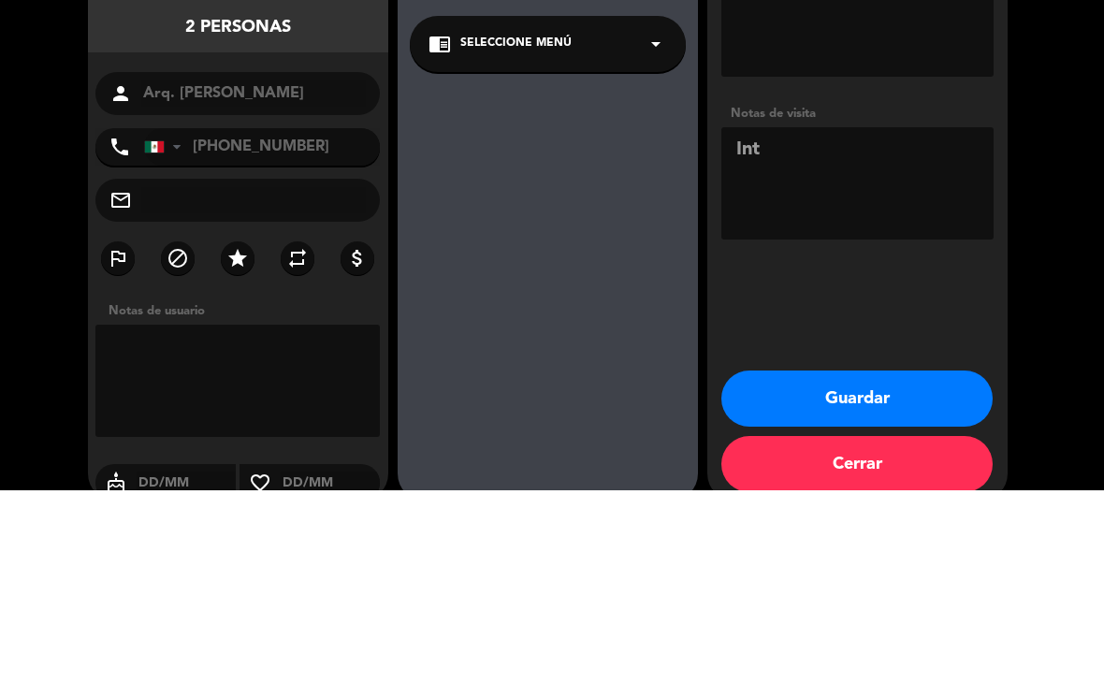
type textarea "Int"
click at [847, 258] on div "Adicionales Restricciones alimentarias Si No Notas de visita Guardar Cerrar" at bounding box center [857, 381] width 300 height 655
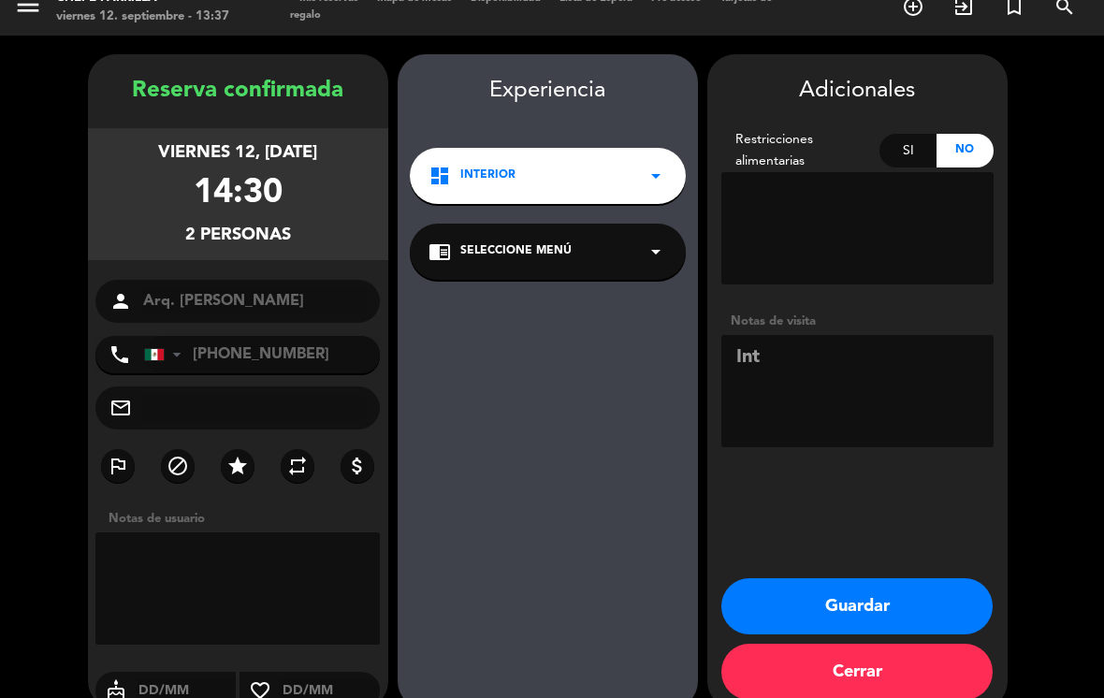
click at [923, 578] on button "Guardar" at bounding box center [856, 606] width 271 height 56
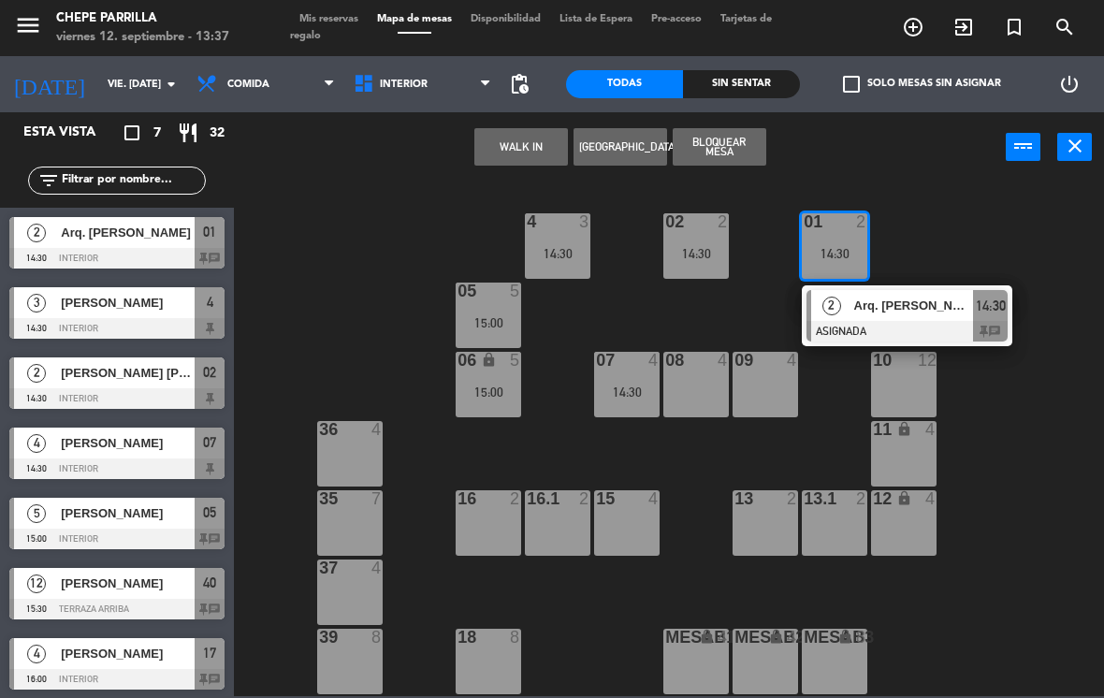
click at [1065, 245] on div "02 2 14:30 4 3 14:30 01 2 14:30 2 Arq. [PERSON_NAME] ASIGNADA 14:30 chat 05 5 1…" at bounding box center [674, 439] width 859 height 516
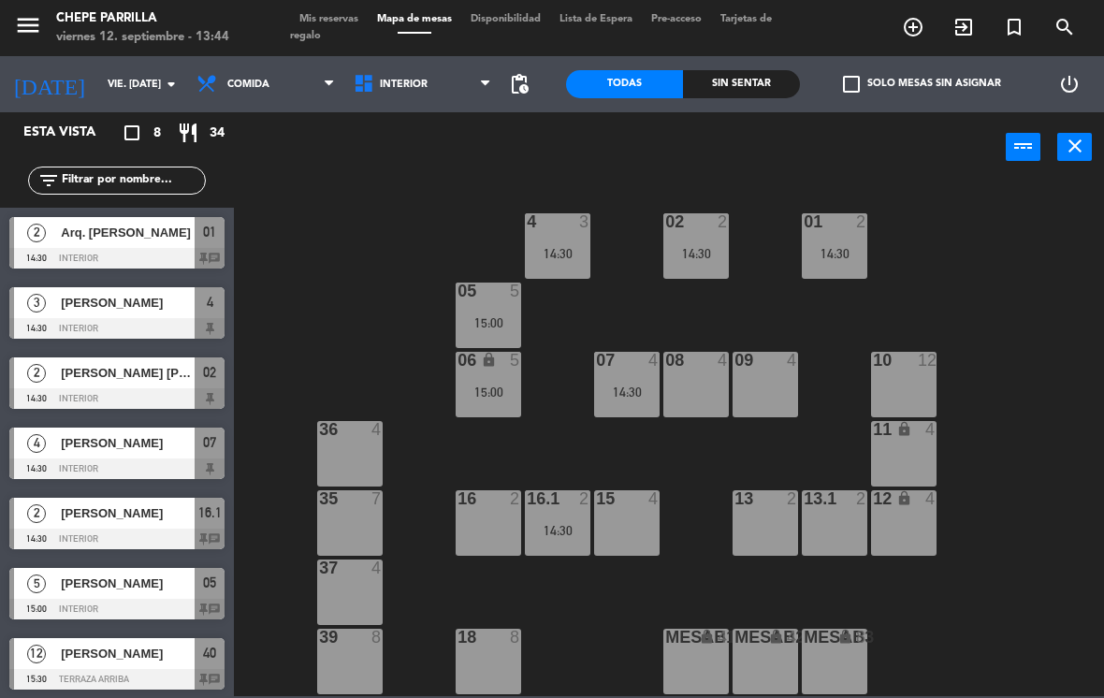
click at [247, 73] on span "Comida" at bounding box center [265, 84] width 157 height 41
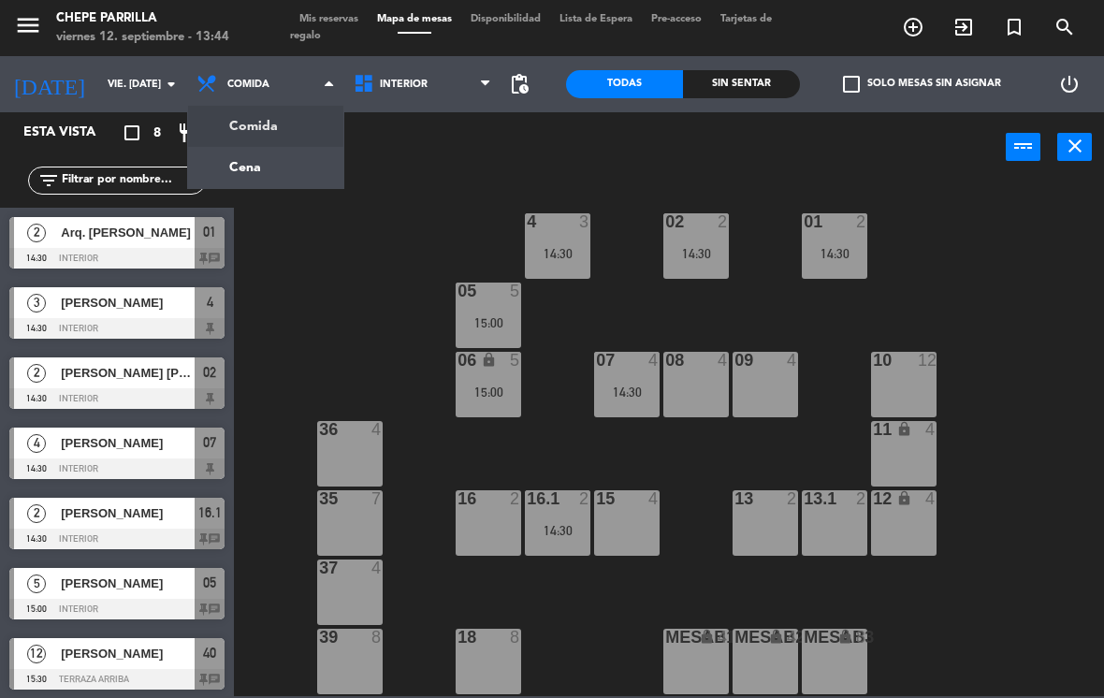
click at [259, 163] on ng-component "menu Chepe [PERSON_NAME] viernes 12. septiembre - 13:44 Mis reservas Mapa de me…" at bounding box center [552, 348] width 1104 height 696
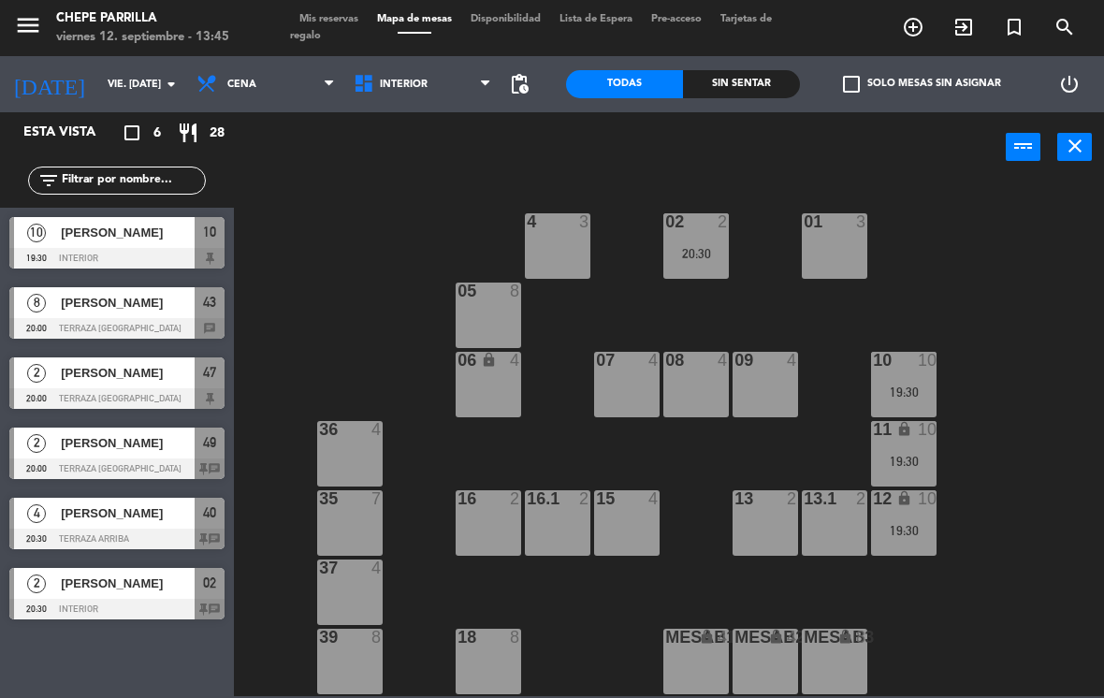
click at [411, 70] on span "Interior" at bounding box center [422, 84] width 157 height 41
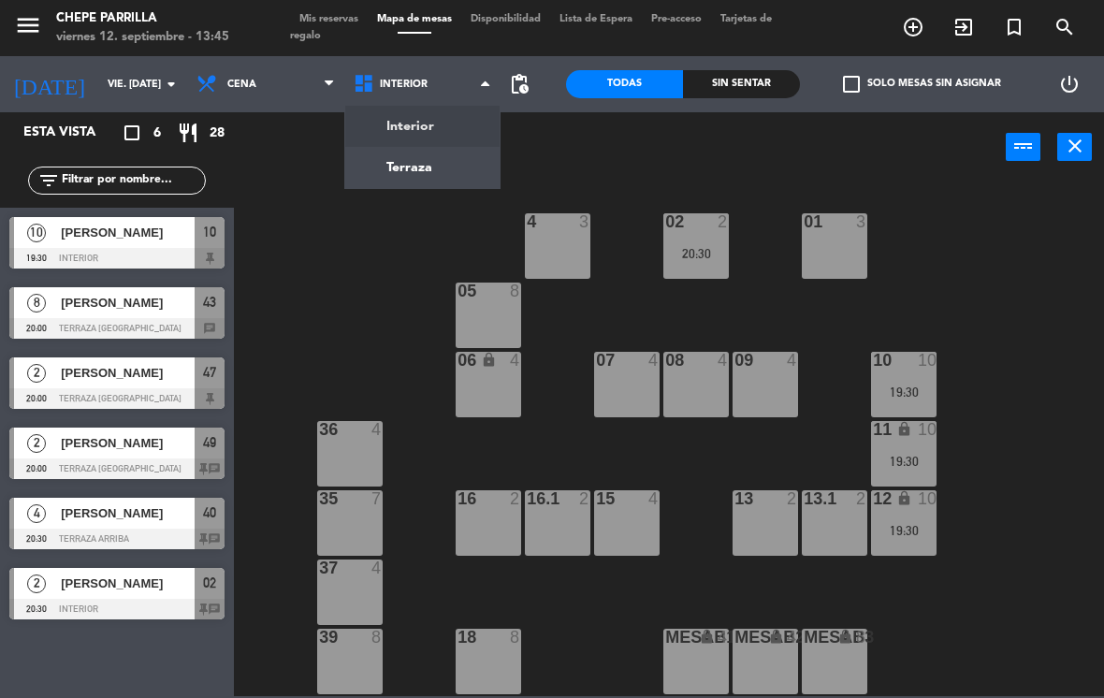
click at [421, 163] on ng-component "menu Chepe [PERSON_NAME] viernes 12. septiembre - 13:45 Mis reservas Mapa de me…" at bounding box center [552, 348] width 1104 height 696
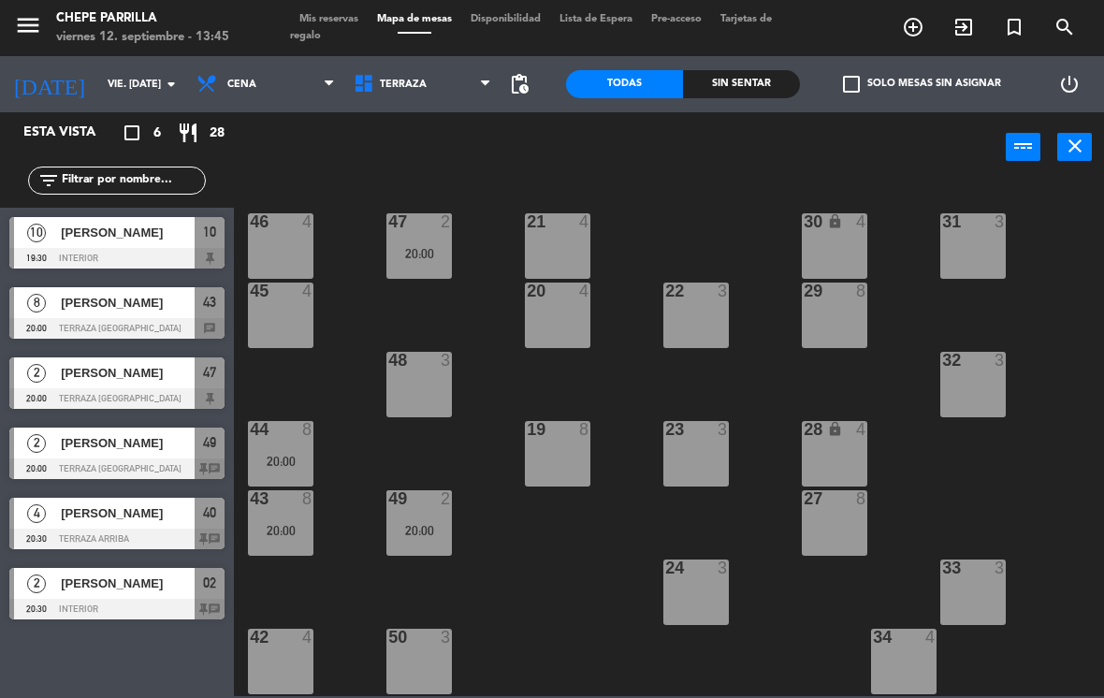
click at [413, 387] on div "48 3" at bounding box center [418, 384] width 65 height 65
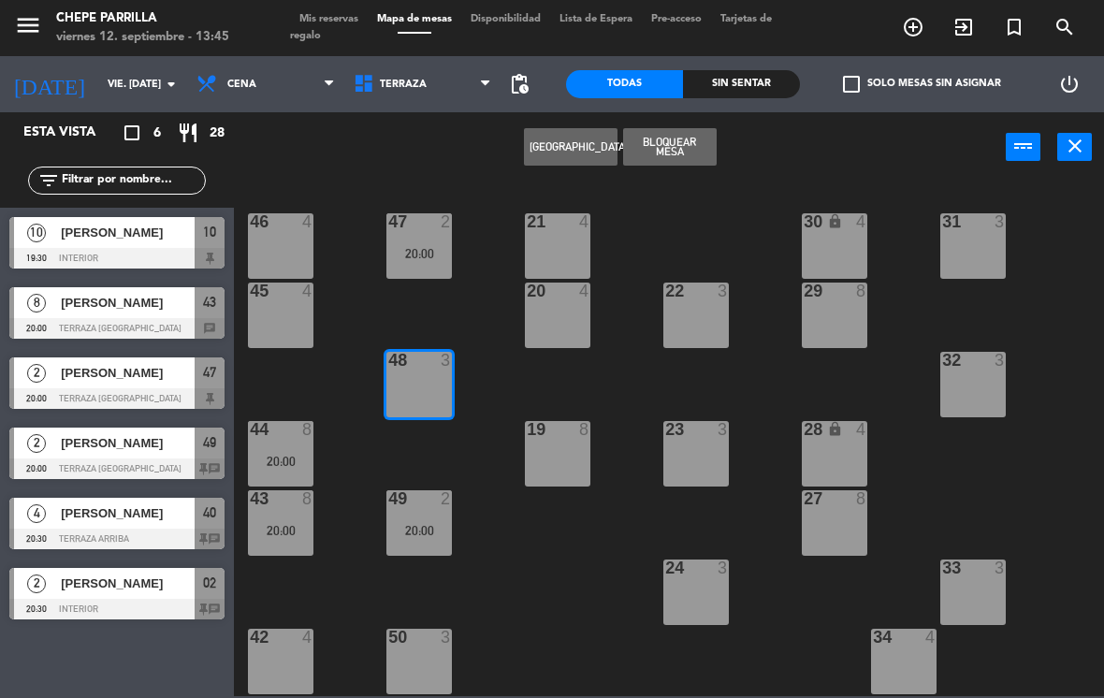
click at [574, 147] on button "[GEOGRAPHIC_DATA]" at bounding box center [571, 146] width 94 height 37
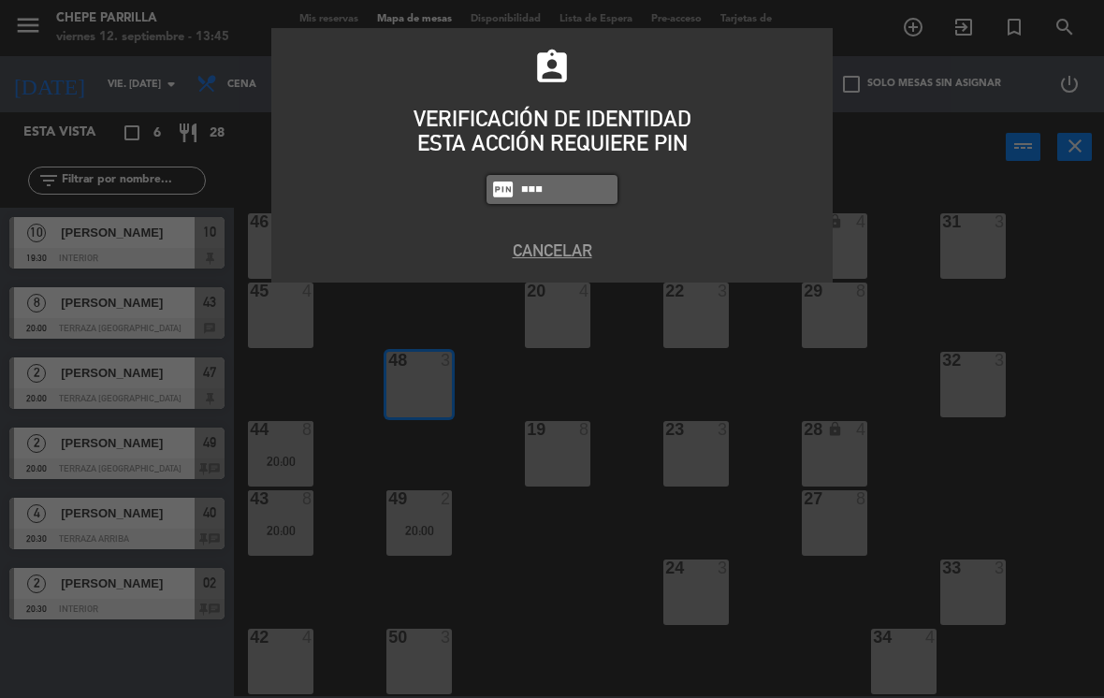
type input "8663"
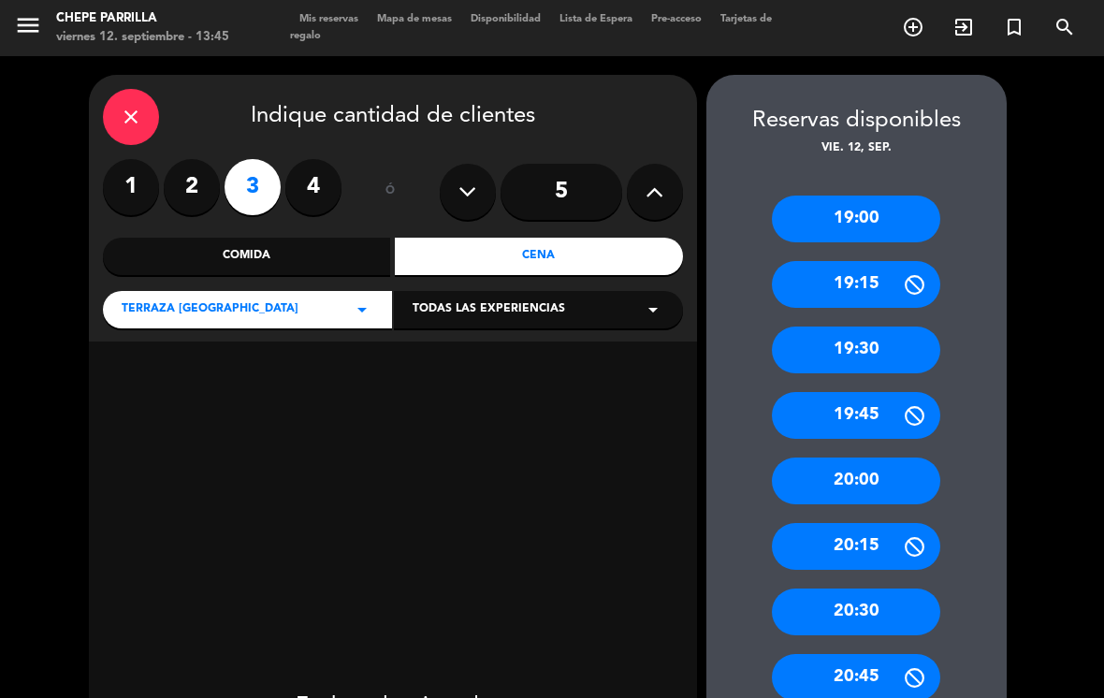
click at [193, 159] on label "2" at bounding box center [192, 187] width 56 height 56
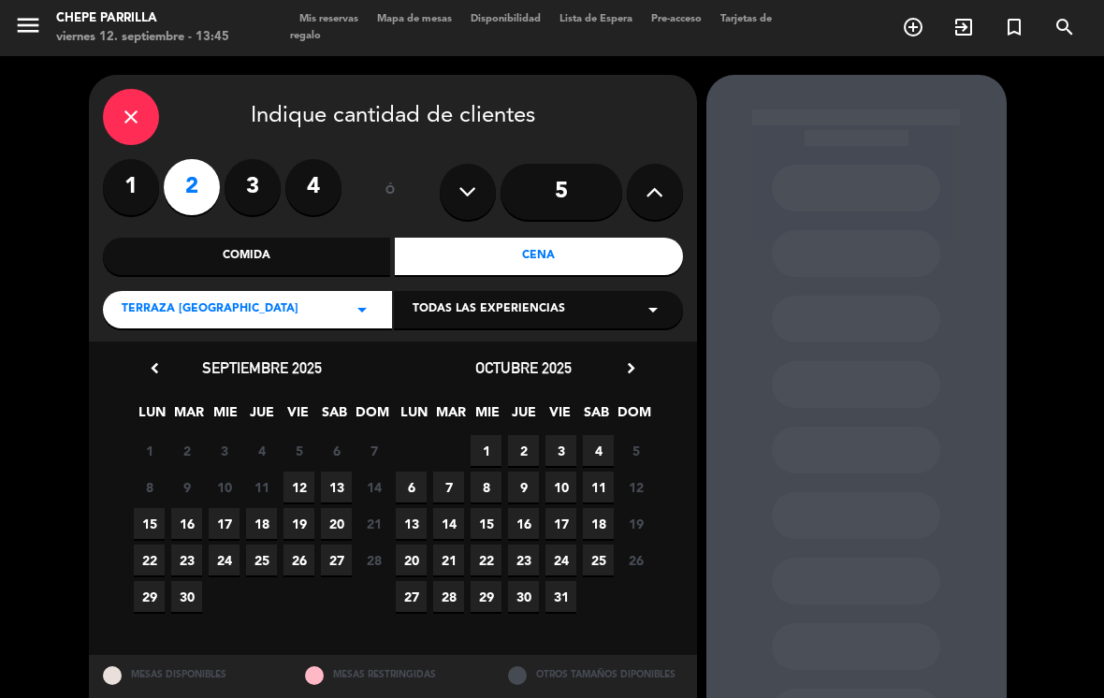
click at [294, 472] on span "12" at bounding box center [299, 487] width 31 height 31
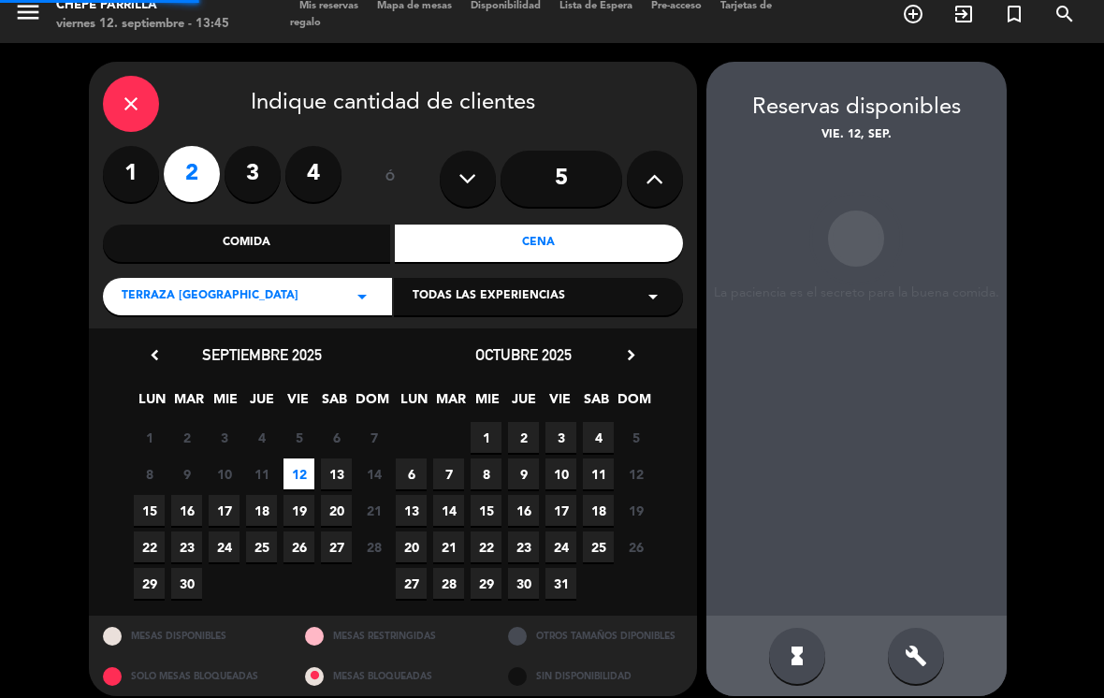
scroll to position [1, 0]
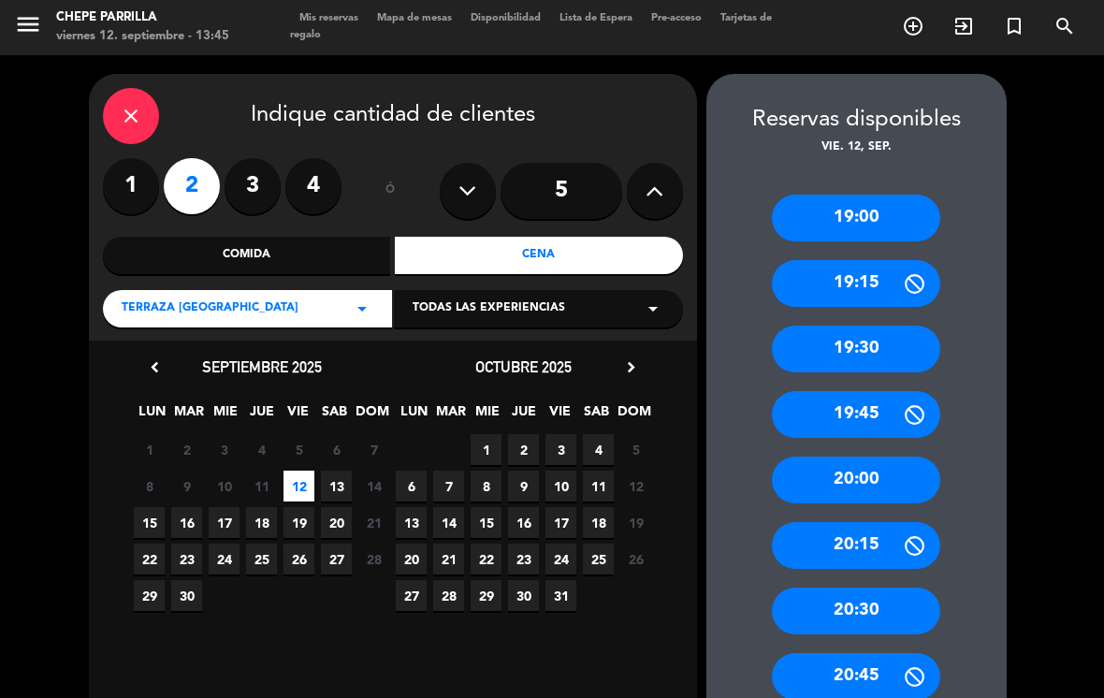
click at [897, 588] on div "20:30" at bounding box center [856, 611] width 168 height 47
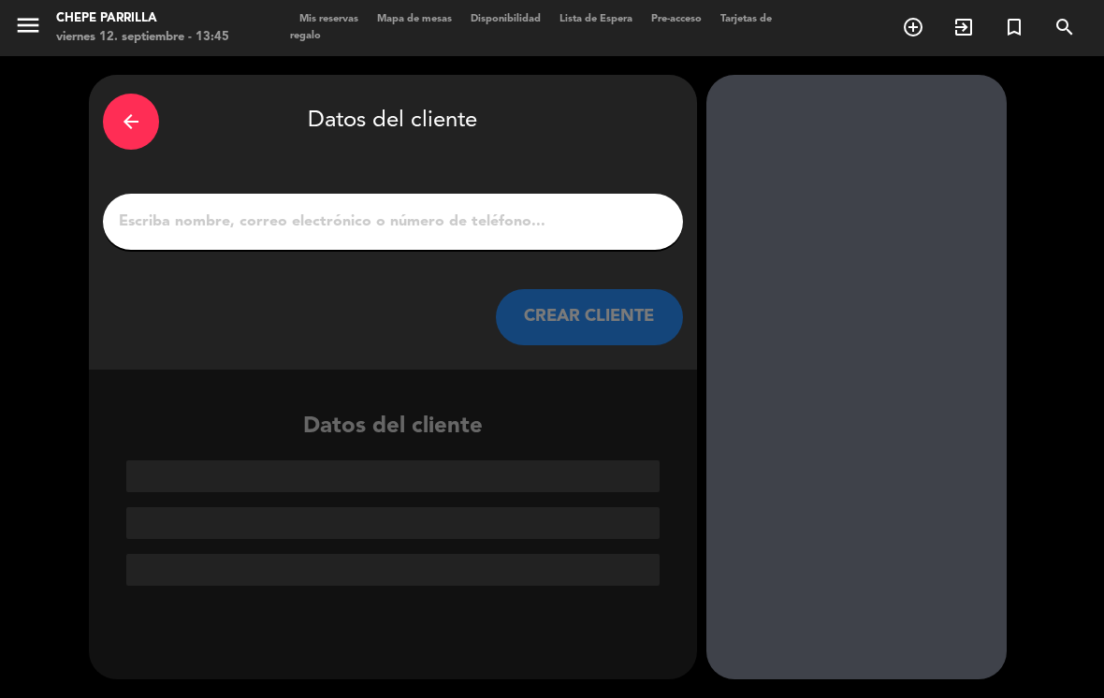
click at [225, 209] on input "1" at bounding box center [393, 222] width 552 height 26
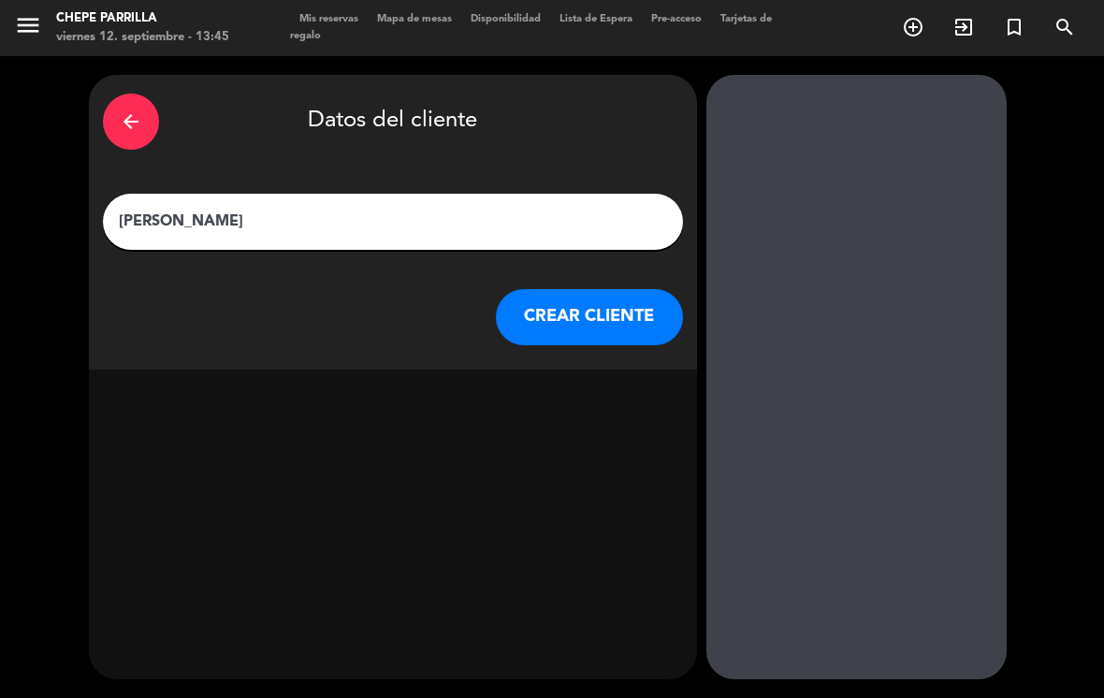
type input "[PERSON_NAME]"
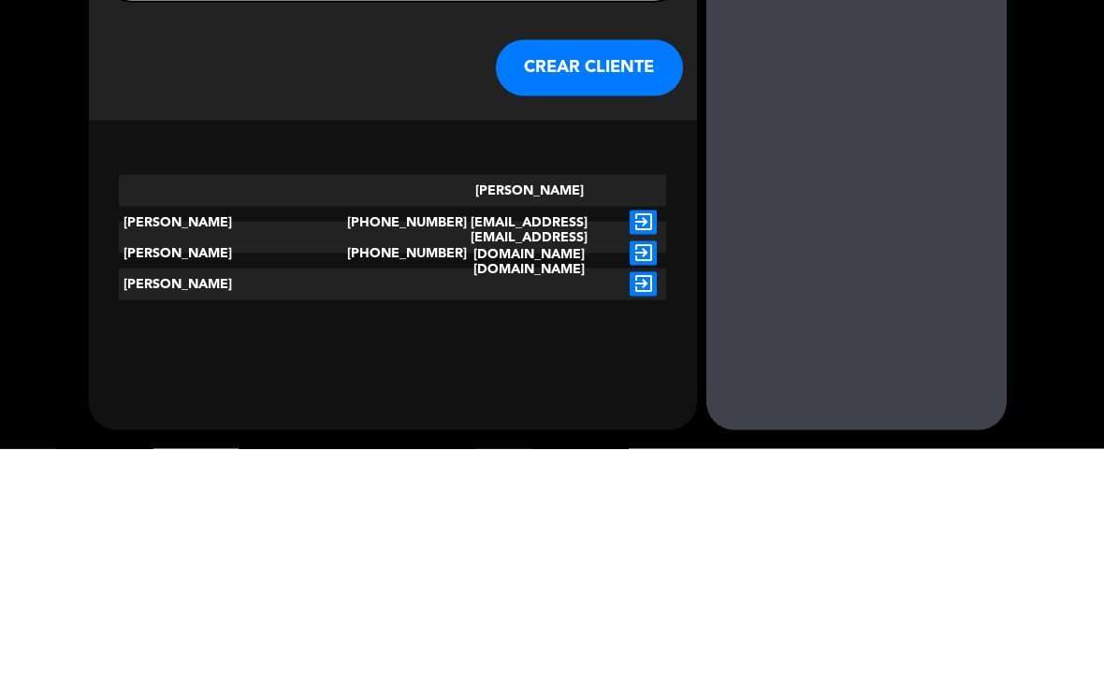
click at [650, 459] on icon "exit_to_app" at bounding box center [643, 471] width 27 height 24
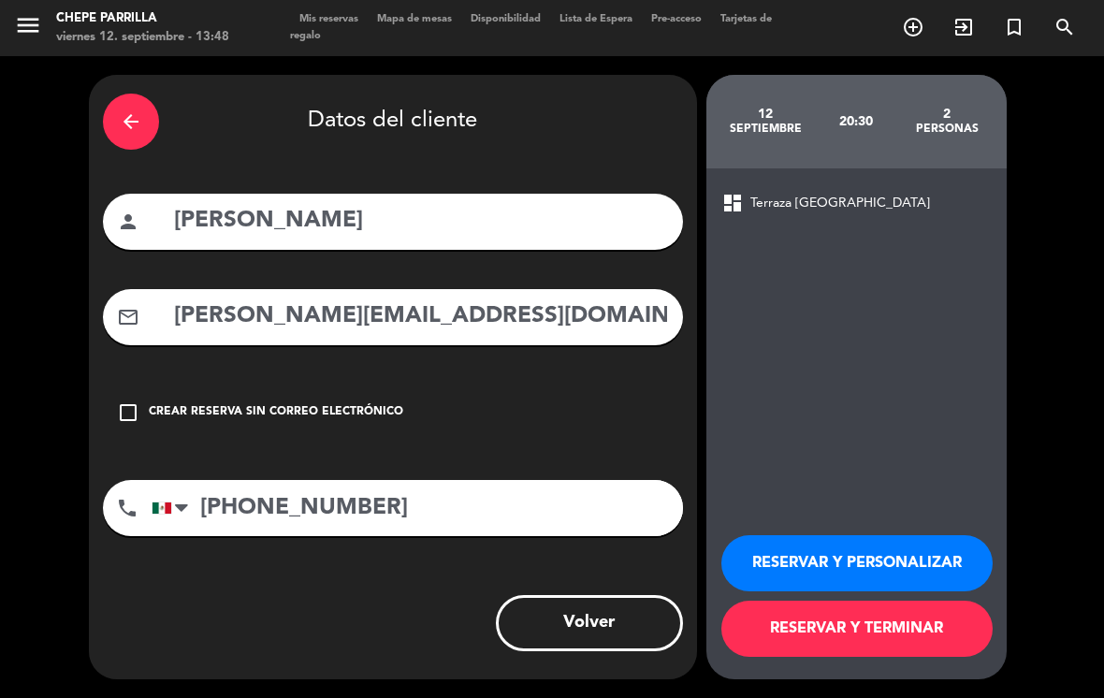
click at [779, 564] on button "RESERVAR Y PERSONALIZAR" at bounding box center [856, 563] width 271 height 56
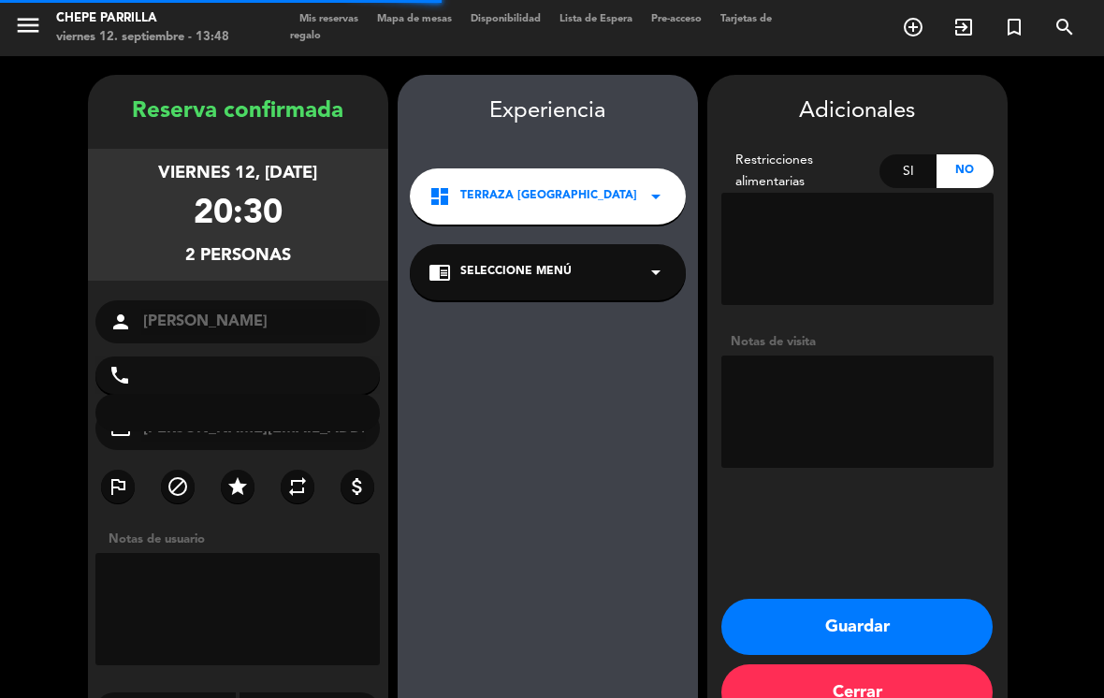
type input "[PHONE_NUMBER]"
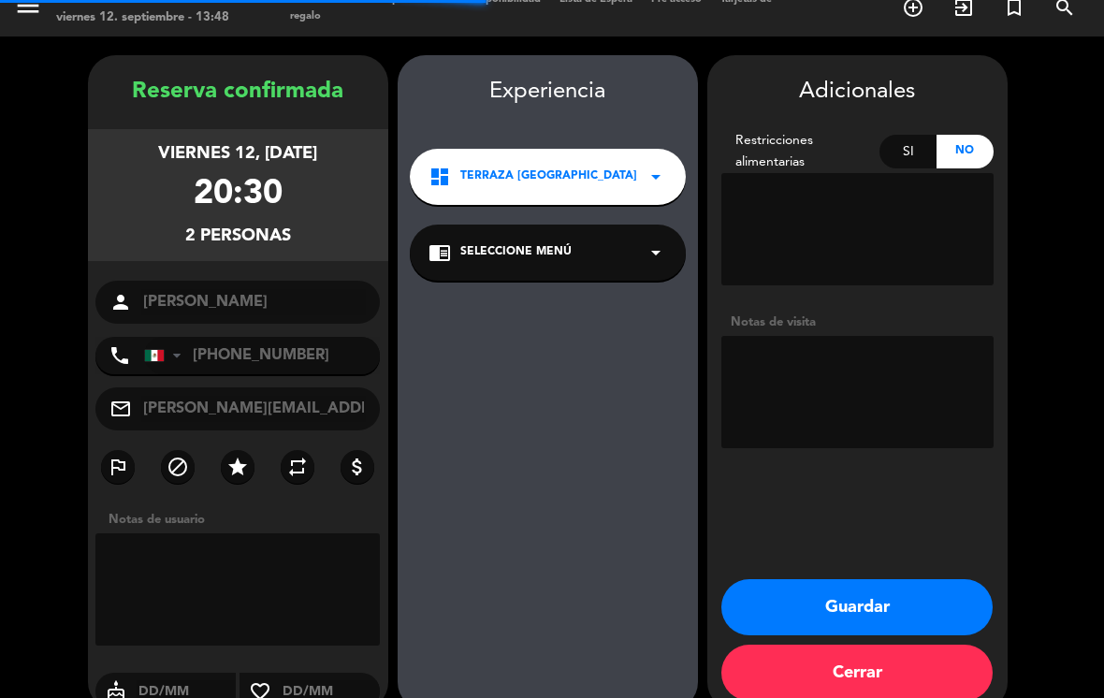
scroll to position [21, 0]
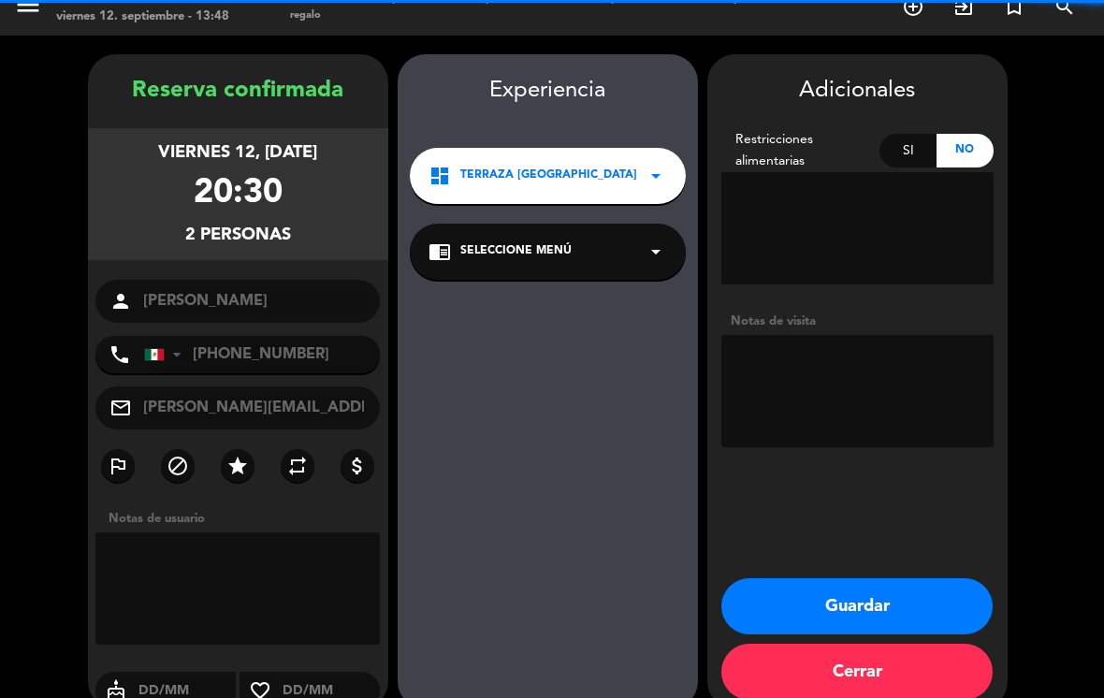
click at [824, 335] on textarea at bounding box center [857, 391] width 272 height 112
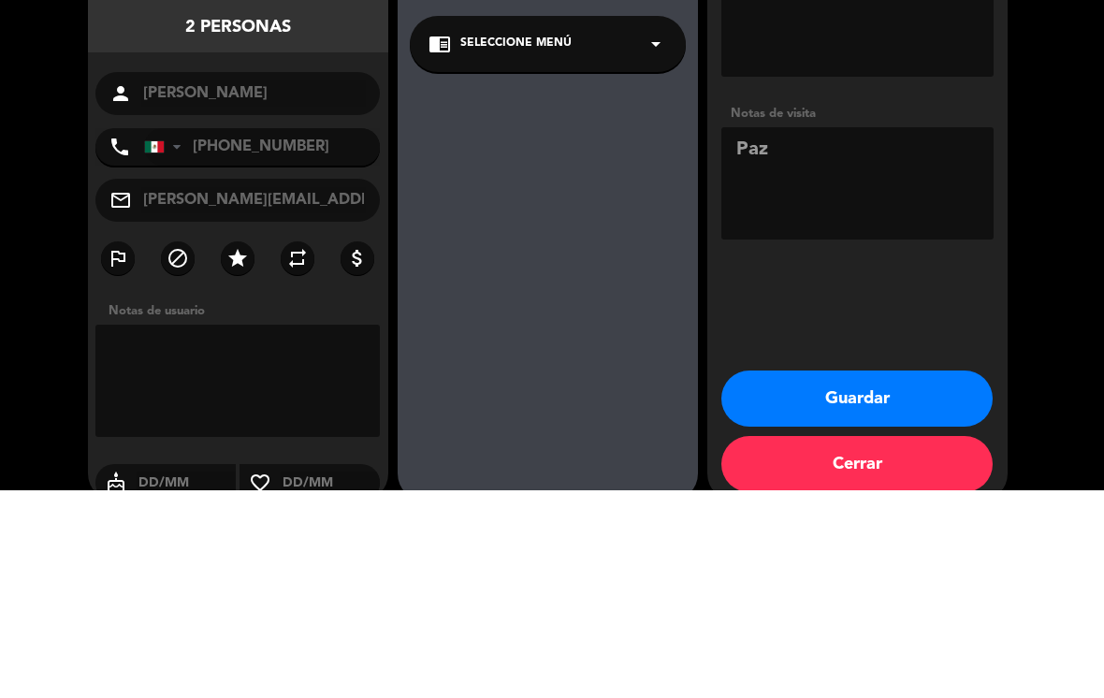
type textarea "Paz"
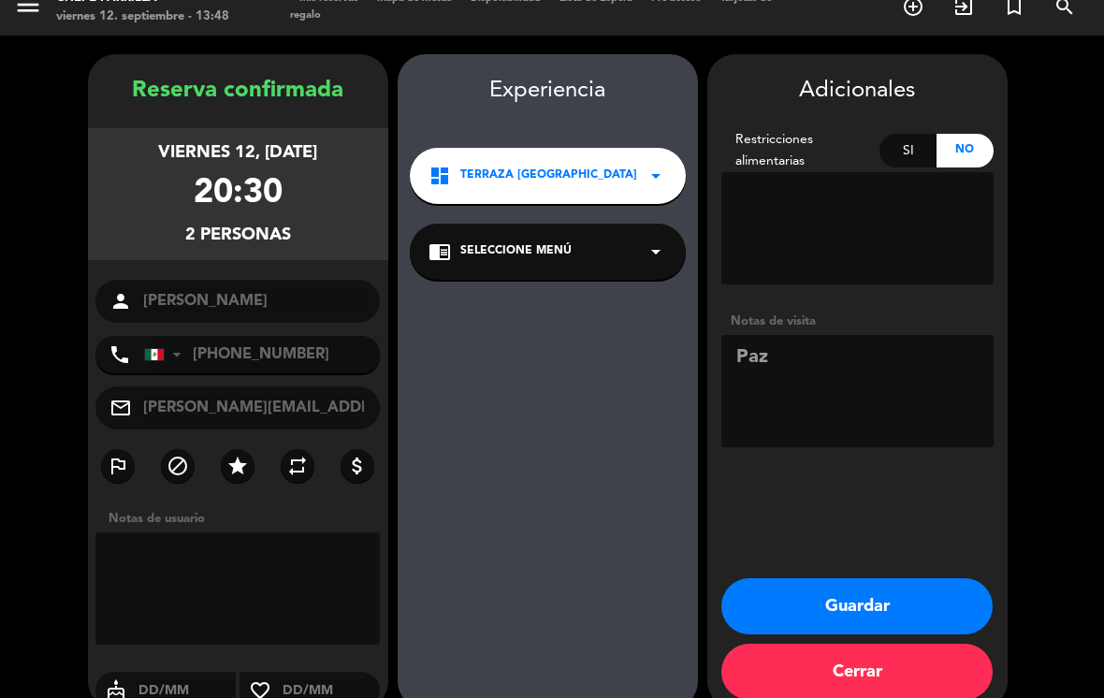
click at [913, 578] on button "Guardar" at bounding box center [856, 606] width 271 height 56
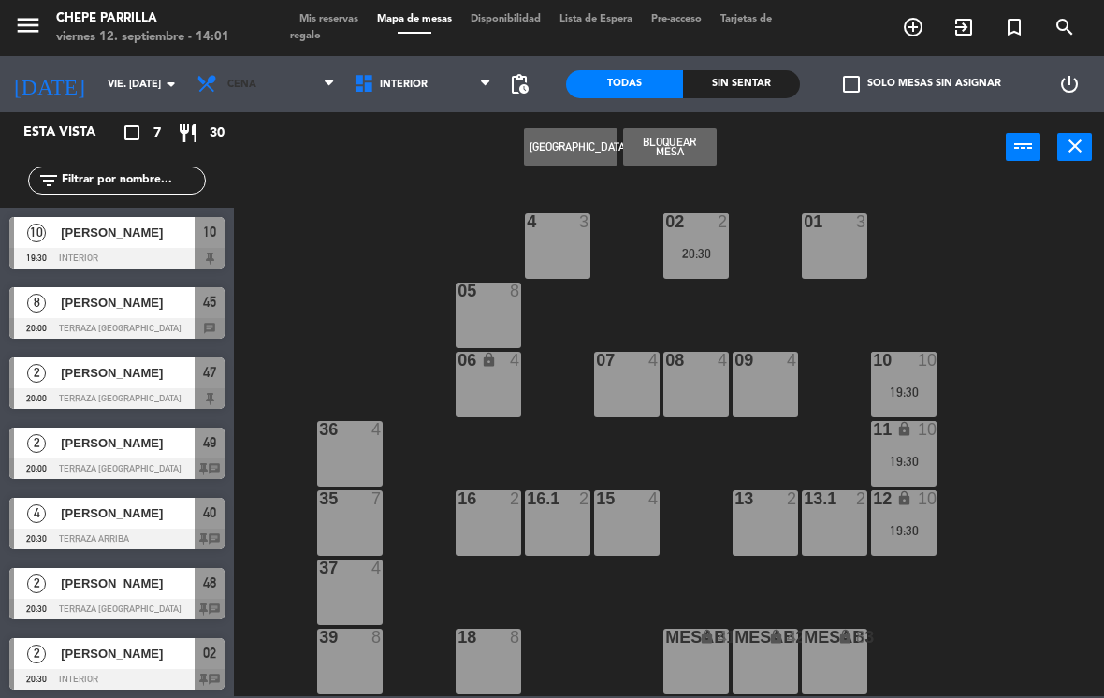
click at [230, 66] on span "Cena" at bounding box center [265, 84] width 157 height 41
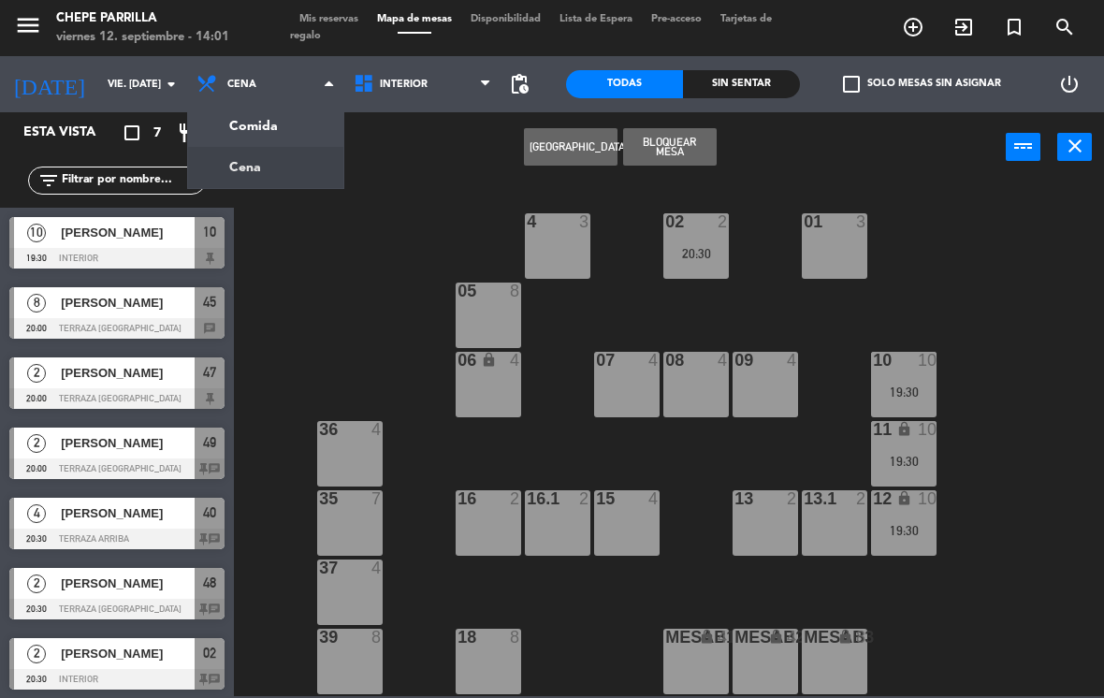
click at [253, 124] on ng-component "menu Chepe [PERSON_NAME] viernes 12. septiembre - 14:01 Mis reservas Mapa de me…" at bounding box center [552, 348] width 1104 height 696
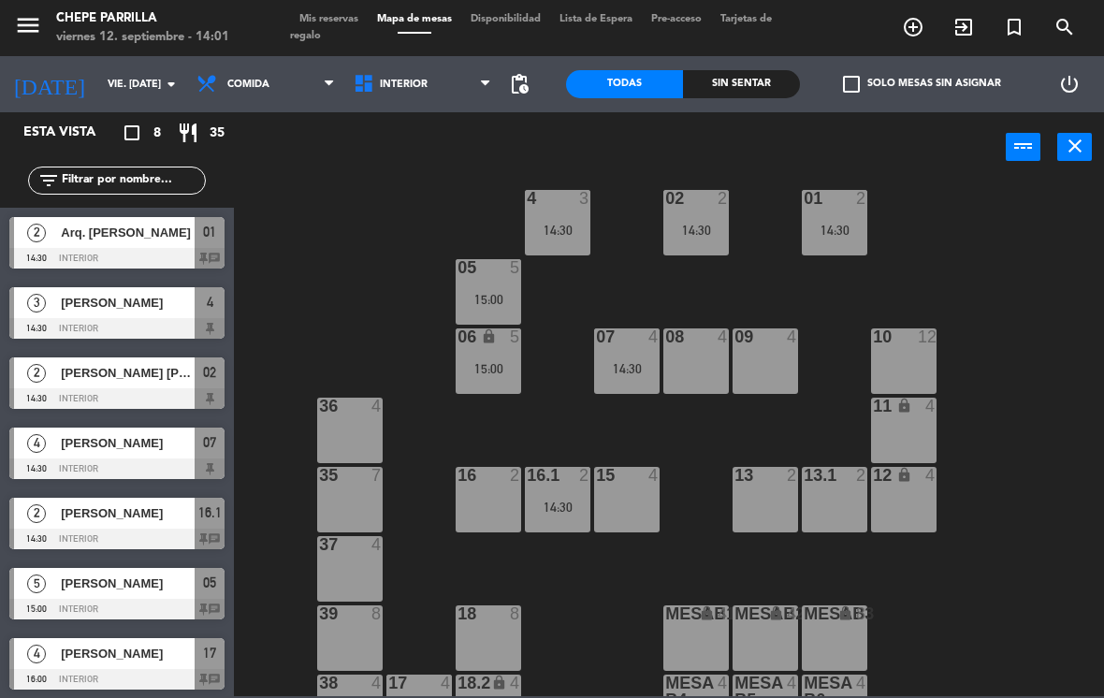
scroll to position [33, 0]
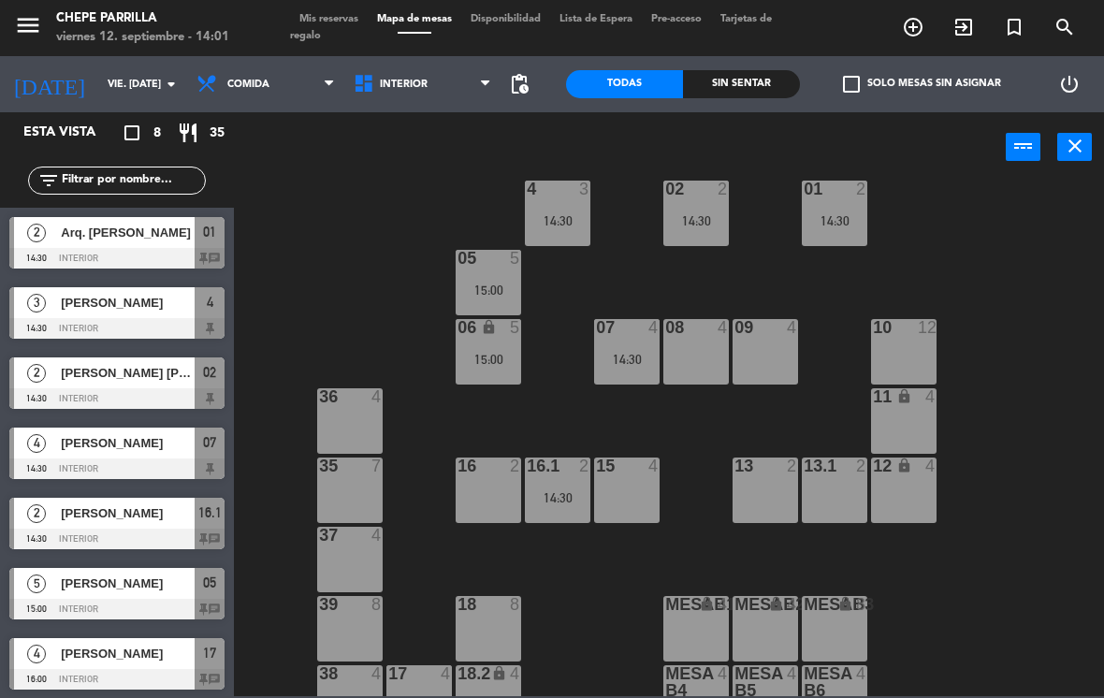
click at [661, 414] on div "02 2 14:30 4 3 14:30 01 2 14:30 05 5 15:00 06 lock 5 15:00 07 4 14:30 09 4 10 1…" at bounding box center [674, 439] width 859 height 516
click at [561, 222] on div "4 3" at bounding box center [557, 213] width 65 height 65
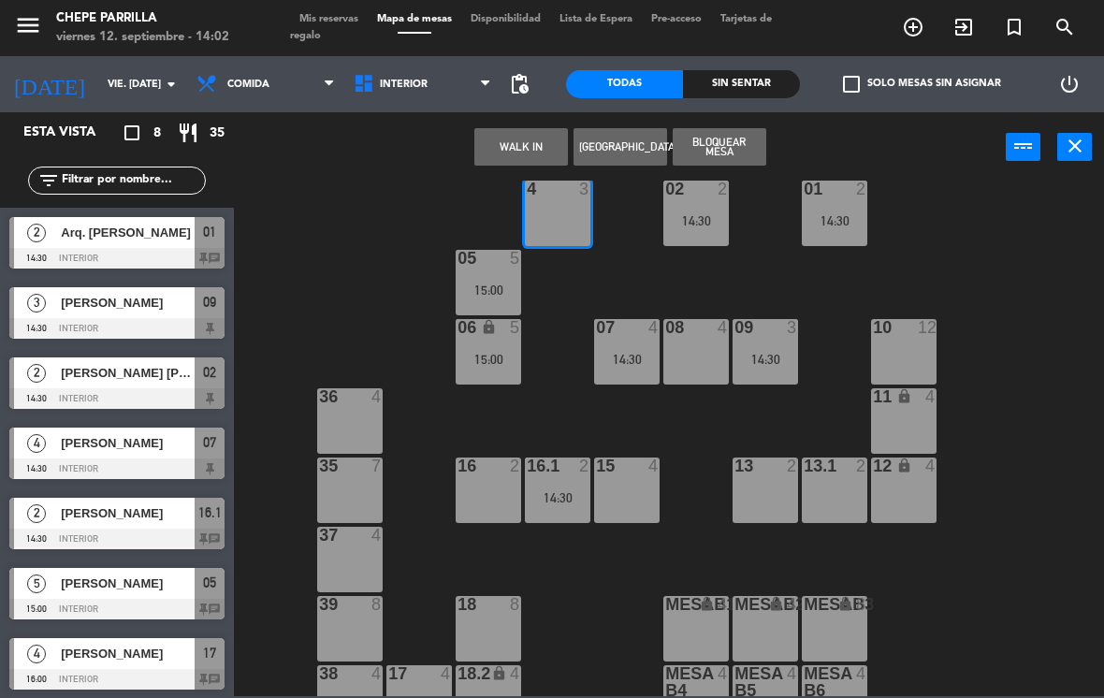
click at [563, 196] on div at bounding box center [558, 189] width 31 height 17
click at [383, 64] on span "Interior" at bounding box center [422, 84] width 157 height 41
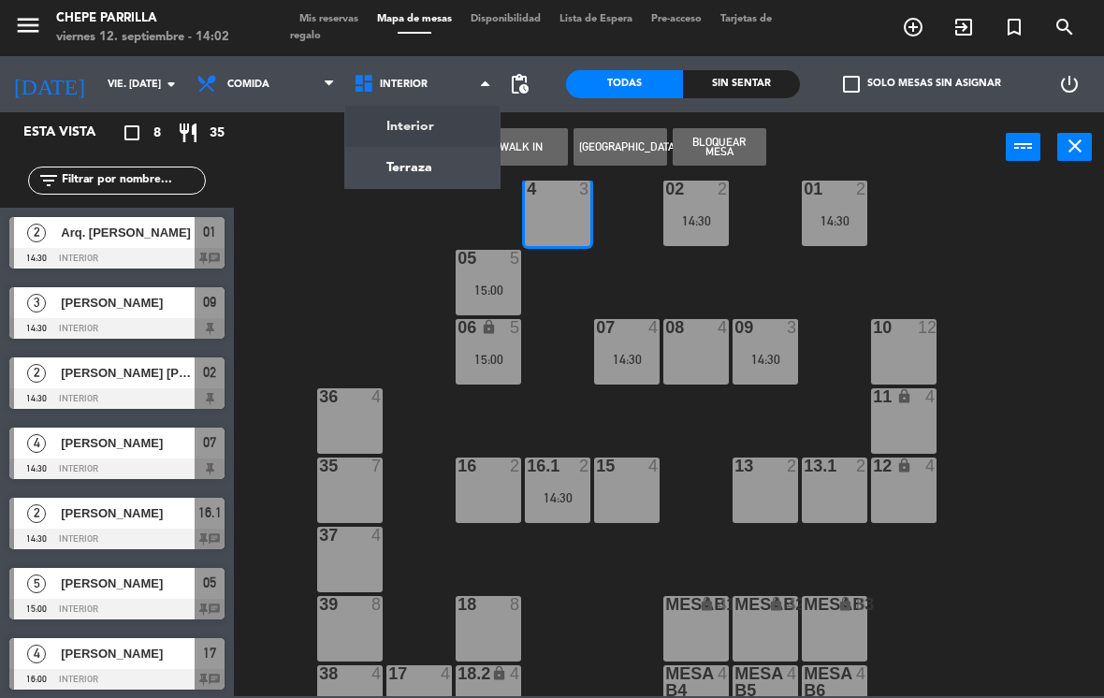
click at [395, 169] on ng-component "menu Chepe [PERSON_NAME] viernes 12. septiembre - 14:02 Mis reservas Mapa de me…" at bounding box center [552, 348] width 1104 height 696
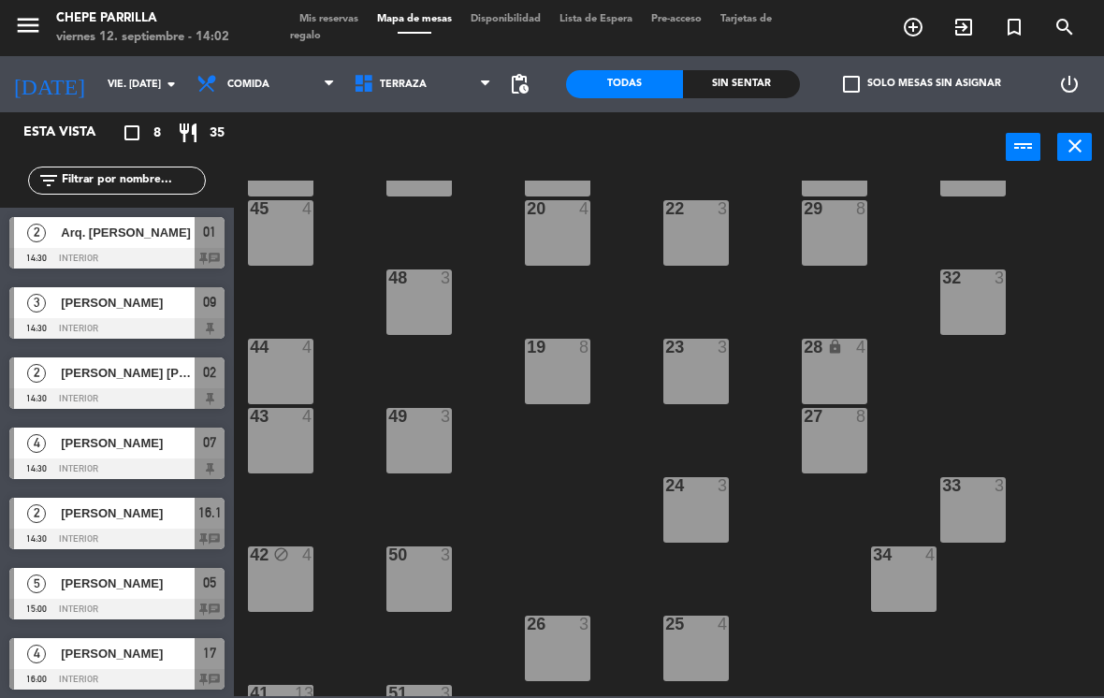
scroll to position [105, 0]
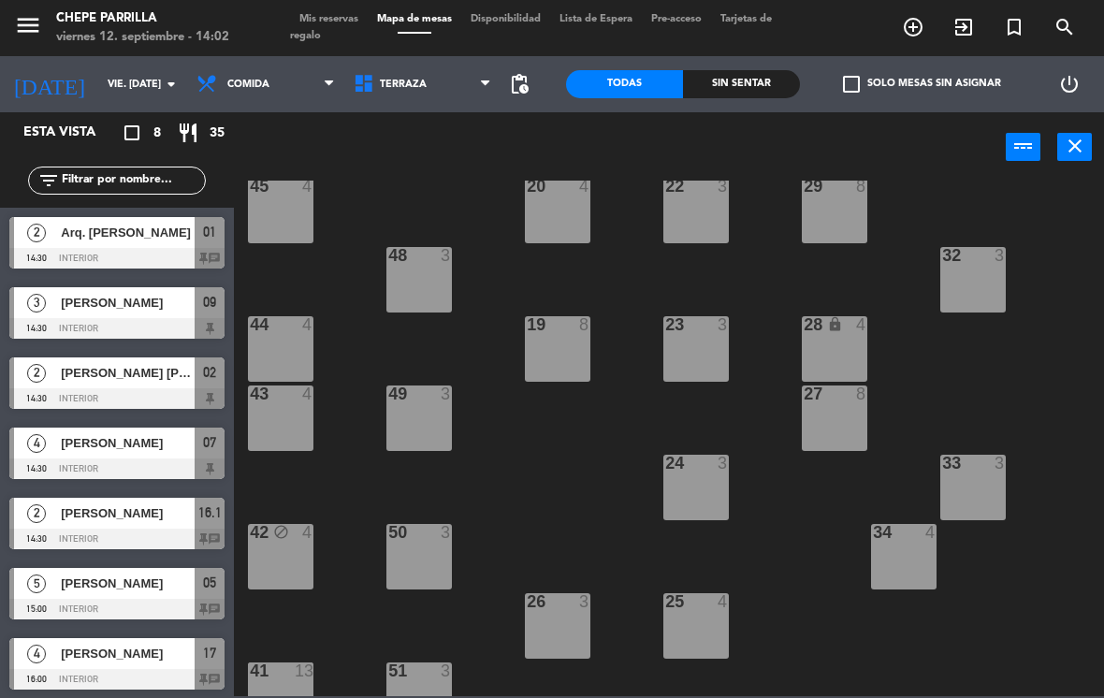
click at [432, 435] on div "49 3" at bounding box center [418, 417] width 65 height 65
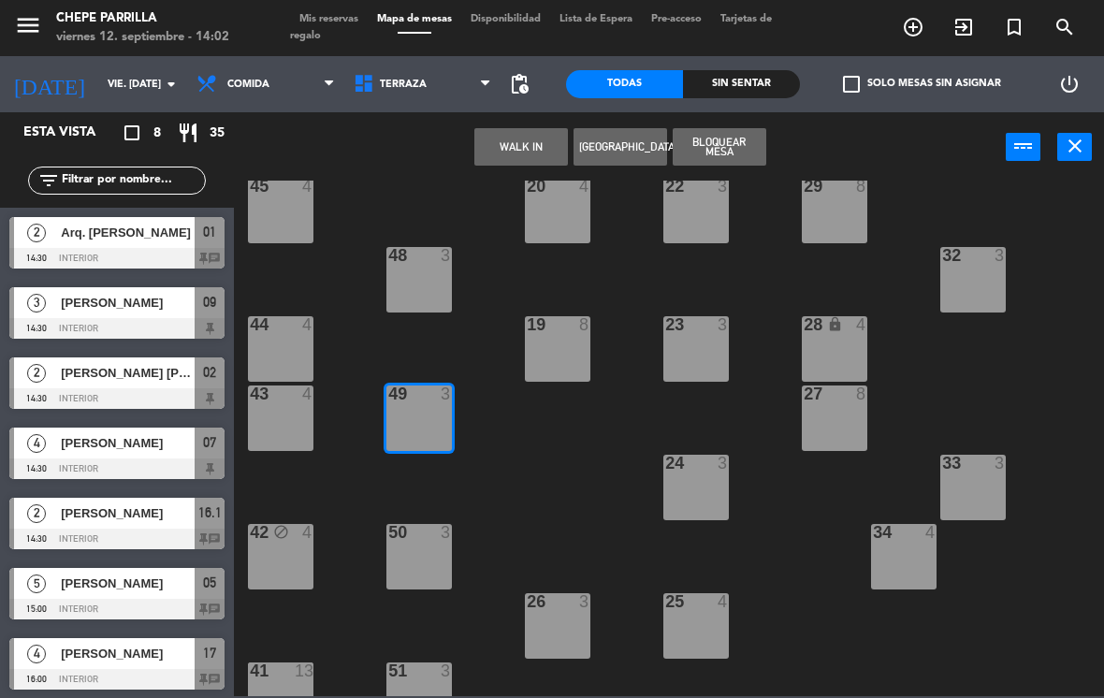
click at [513, 140] on button "WALK IN" at bounding box center [521, 146] width 94 height 37
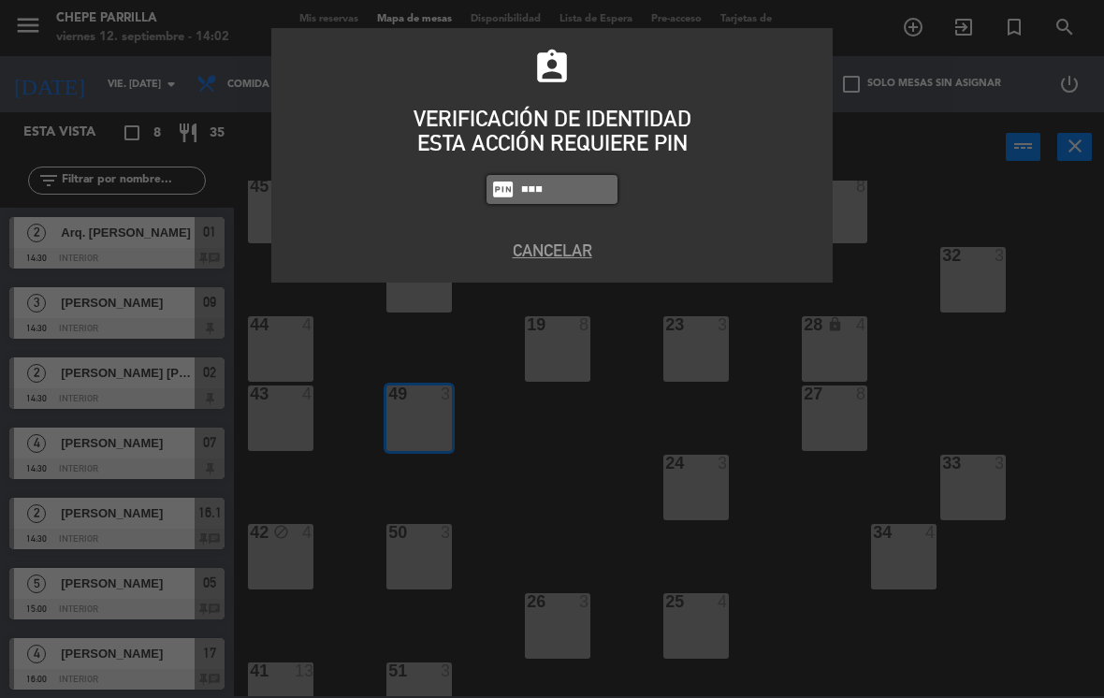
type input "9567"
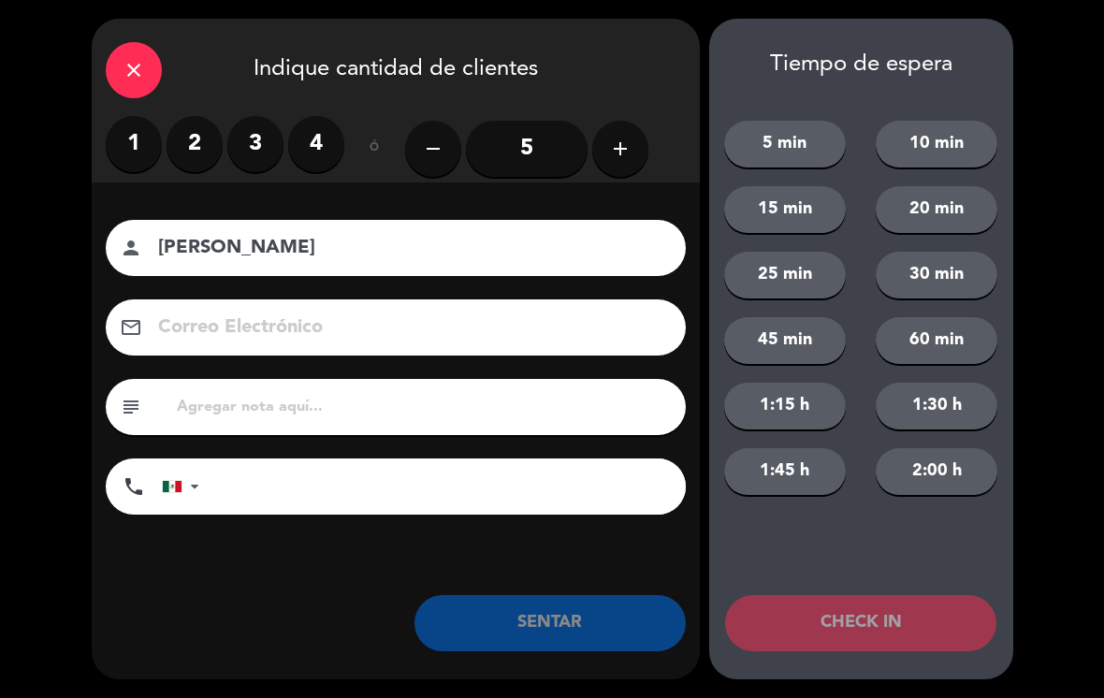
type input "[PERSON_NAME]"
click at [203, 134] on label "2" at bounding box center [195, 144] width 56 height 56
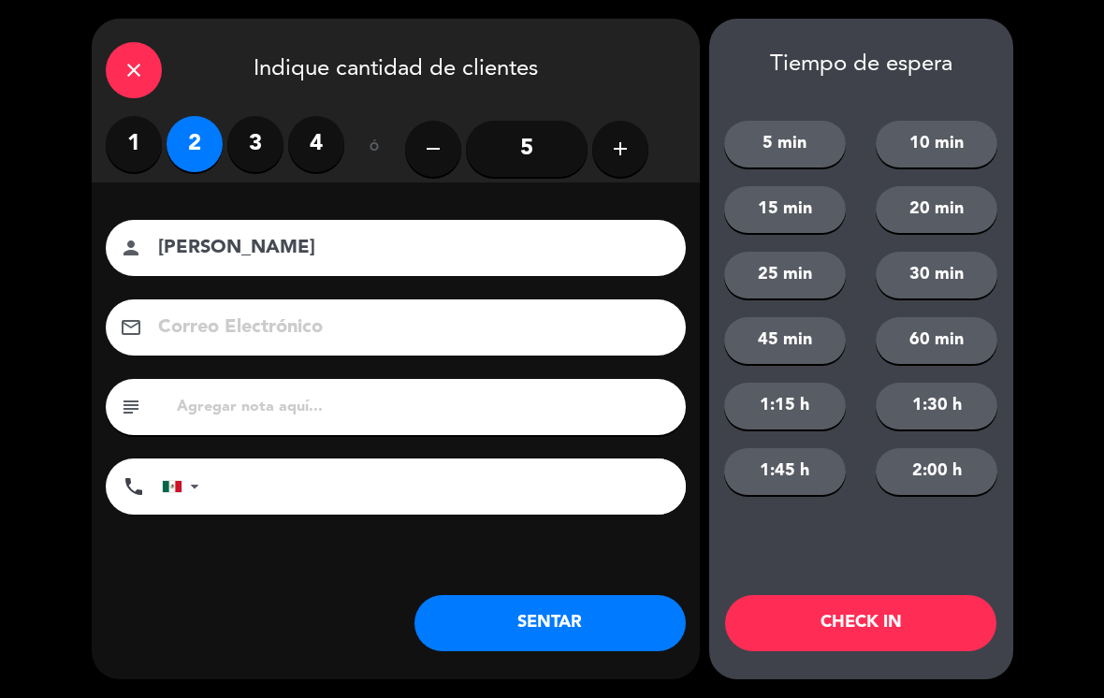
click at [347, 232] on input "[PERSON_NAME]" at bounding box center [408, 248] width 505 height 33
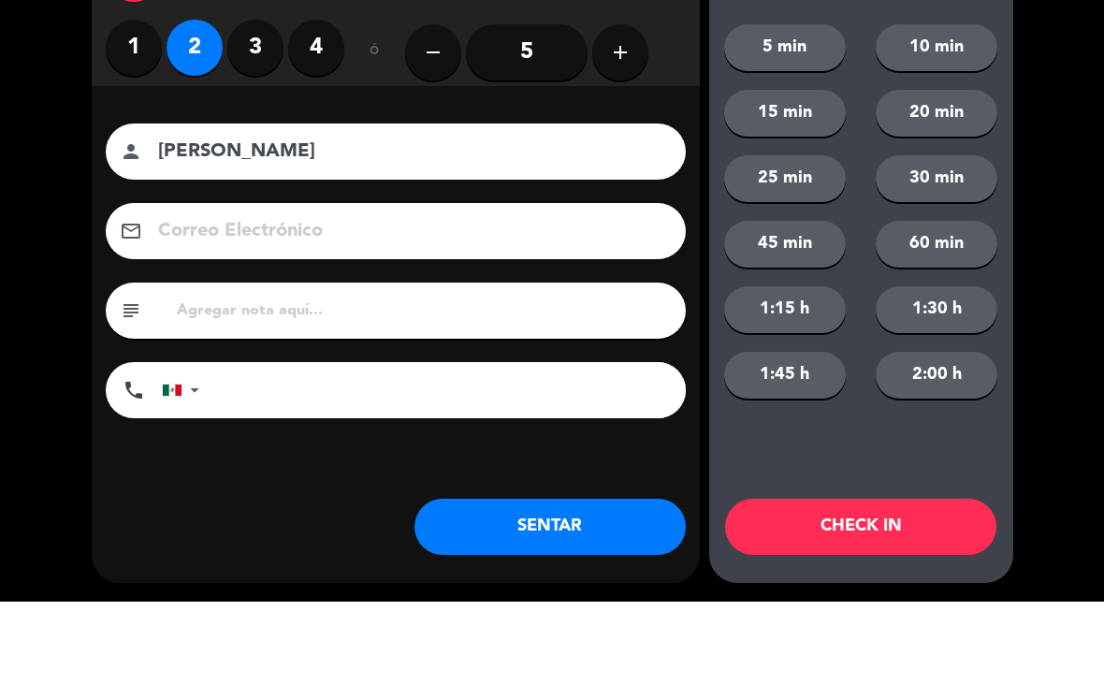
click at [297, 232] on input "[PERSON_NAME]" at bounding box center [408, 248] width 505 height 33
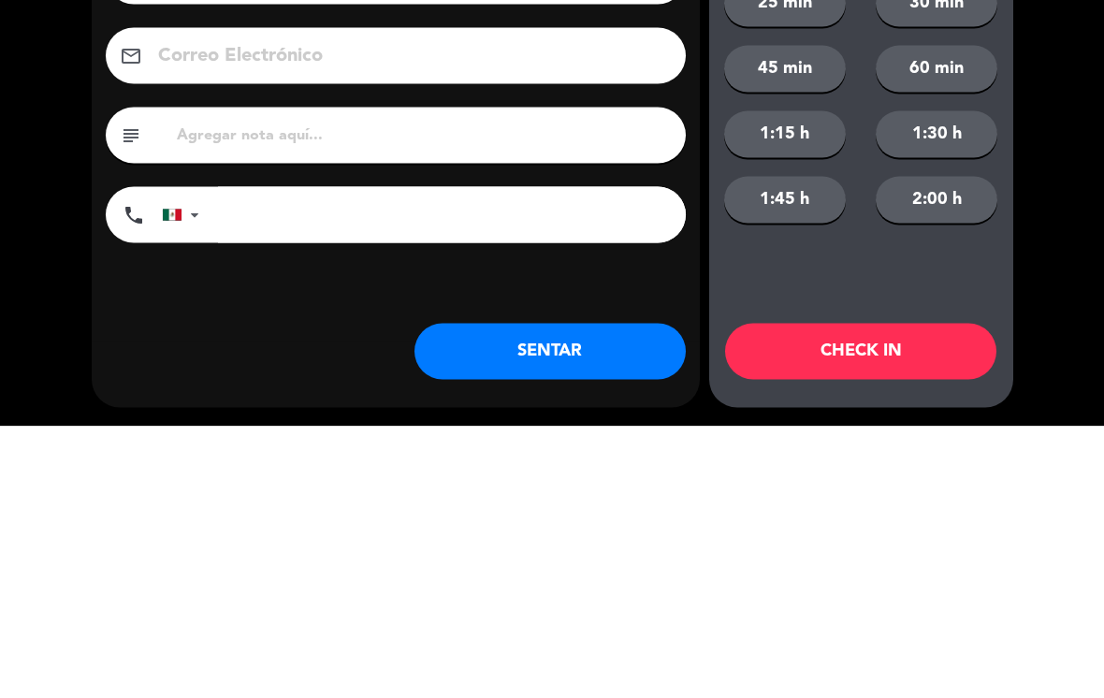
click at [31, 136] on div "close Indique cantidad de clientes 1 2 3 4 ó remove 5 add Nombre del cliente pe…" at bounding box center [552, 349] width 1104 height 698
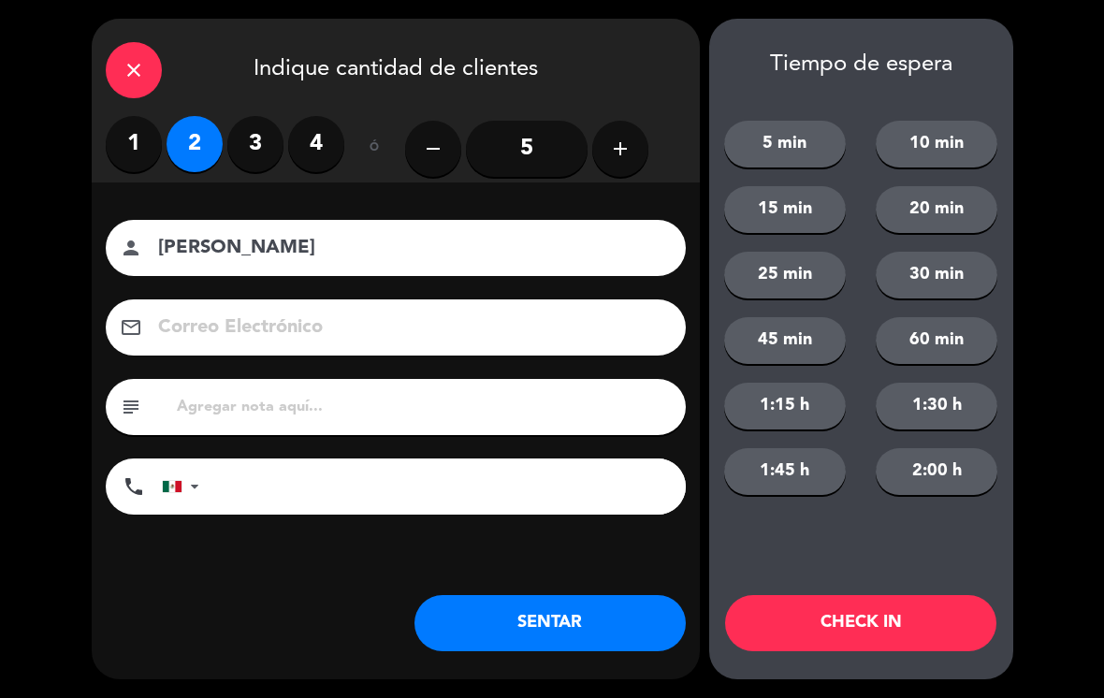
click at [260, 472] on input "tel" at bounding box center [452, 486] width 468 height 56
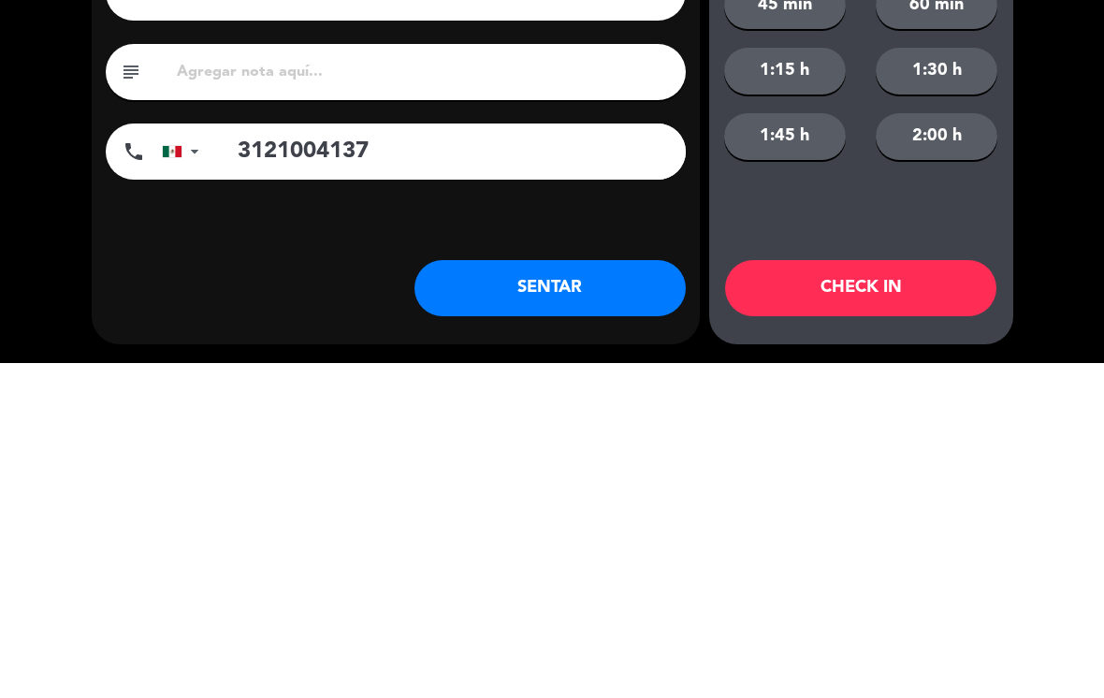
type input "3121004137"
click at [67, 201] on div "close Indique cantidad de clientes 1 2 3 4 ó remove 5 add Nombre del cliente pe…" at bounding box center [552, 349] width 1104 height 698
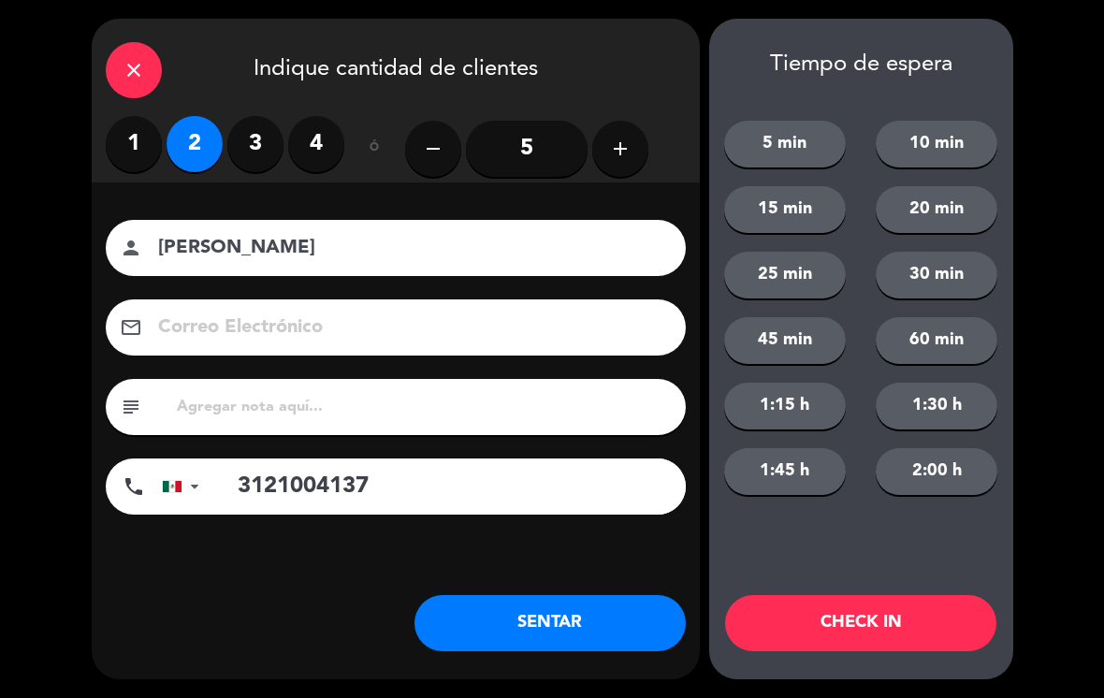
click at [631, 640] on button "SENTAR" at bounding box center [549, 623] width 271 height 56
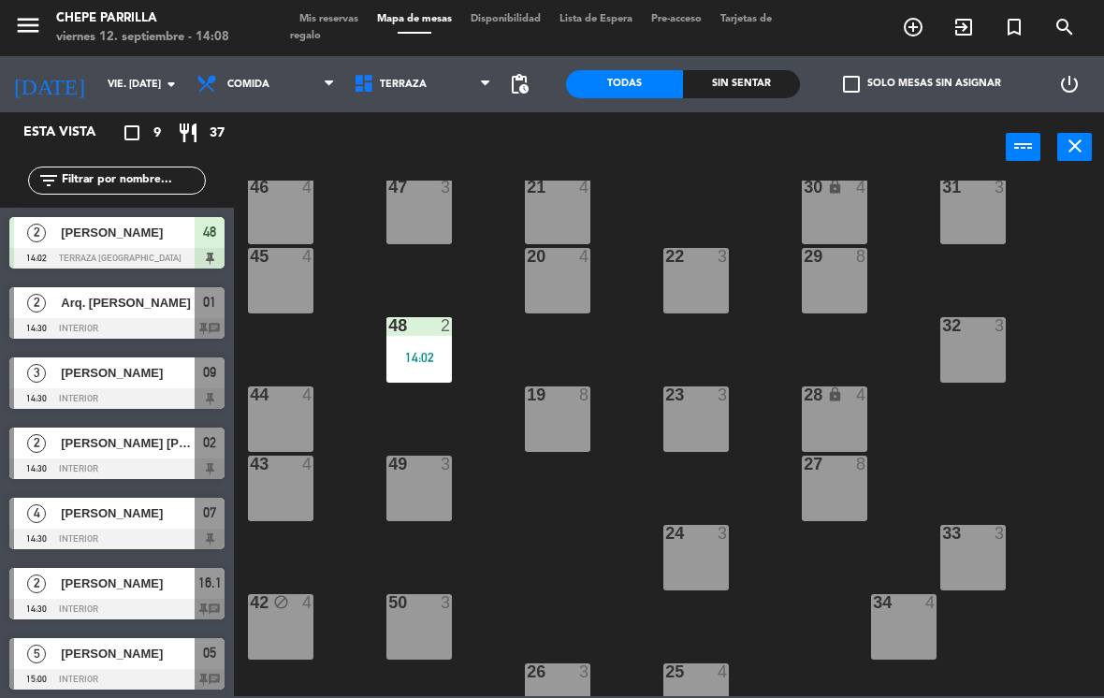
scroll to position [36, 0]
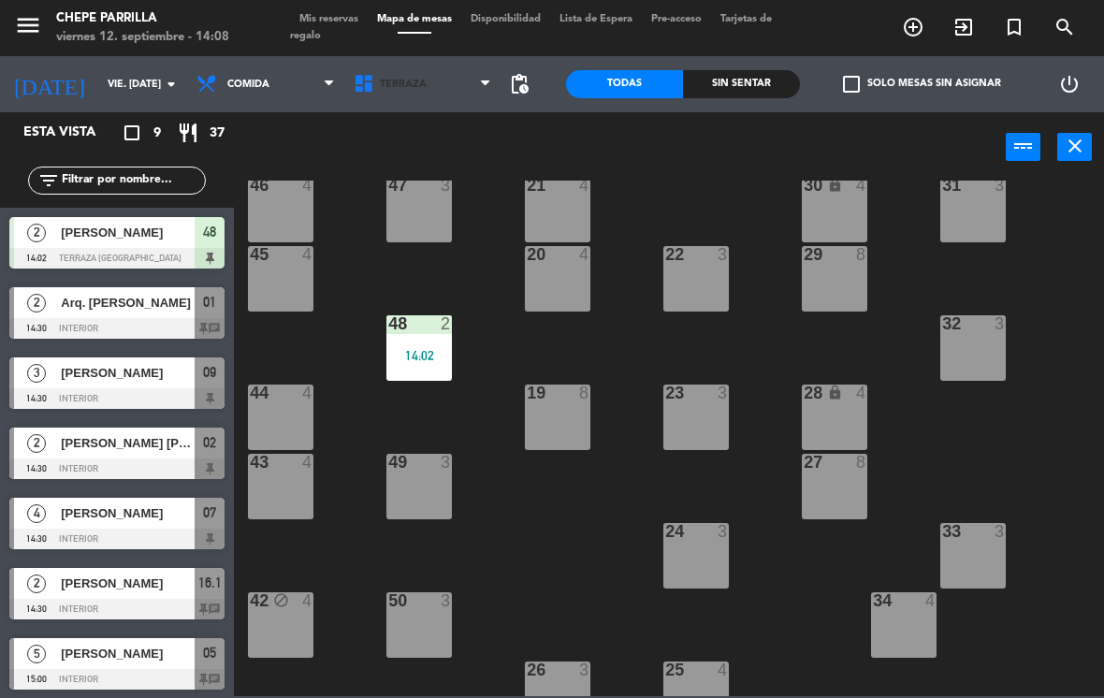
click at [406, 80] on span "Terraza" at bounding box center [403, 85] width 47 height 12
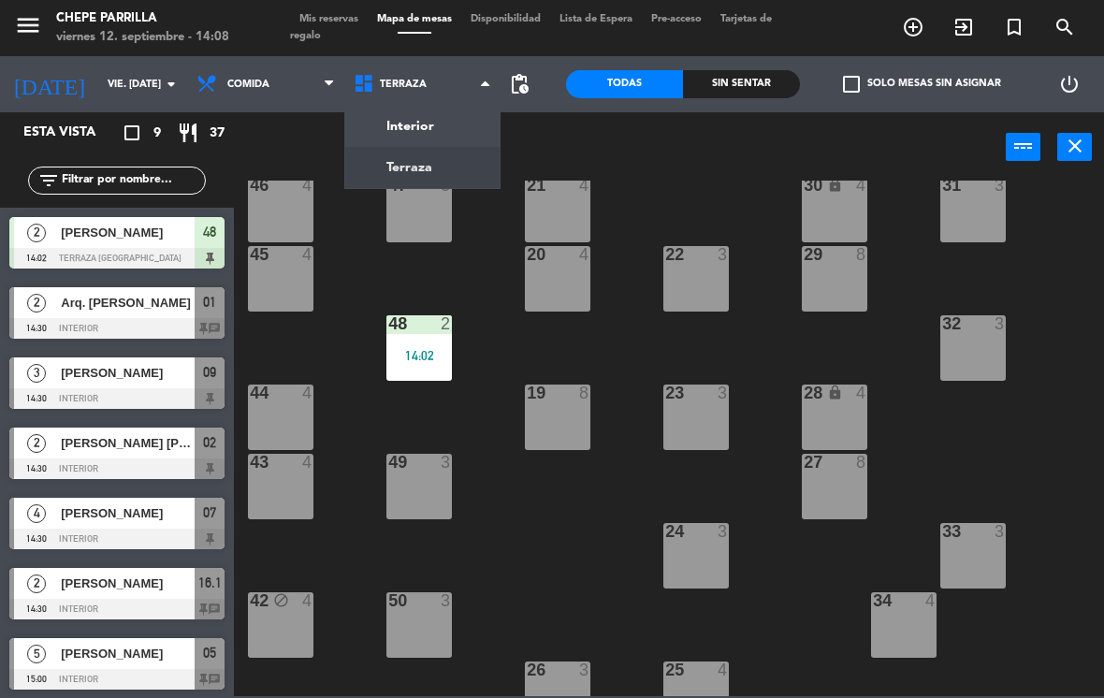
click at [412, 122] on ng-component "menu Chepe [PERSON_NAME] viernes 12. septiembre - 14:08 Mis reservas Mapa de me…" at bounding box center [552, 348] width 1104 height 696
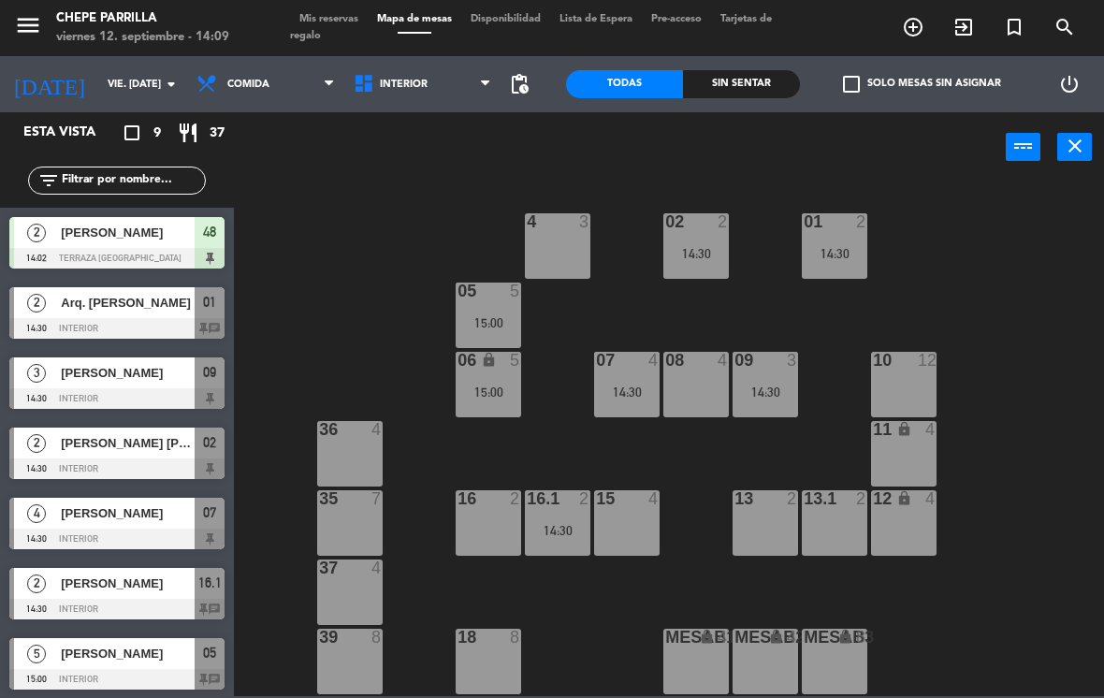
scroll to position [0, 0]
click at [560, 239] on div "4 3" at bounding box center [557, 245] width 65 height 65
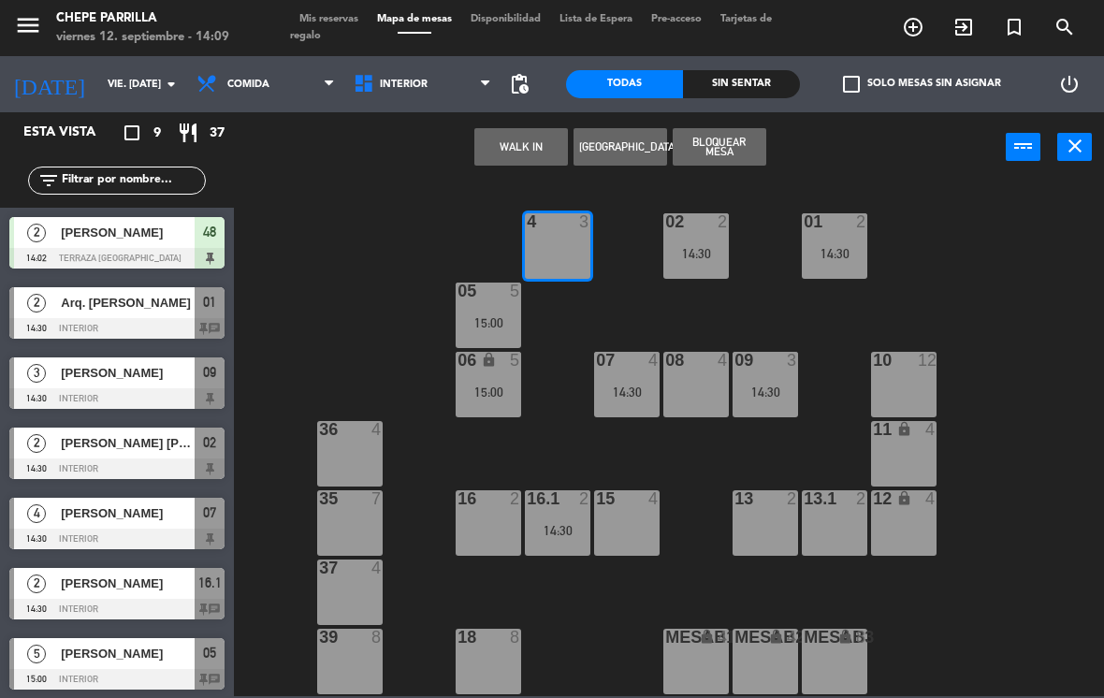
click at [548, 147] on button "WALK IN" at bounding box center [521, 146] width 94 height 37
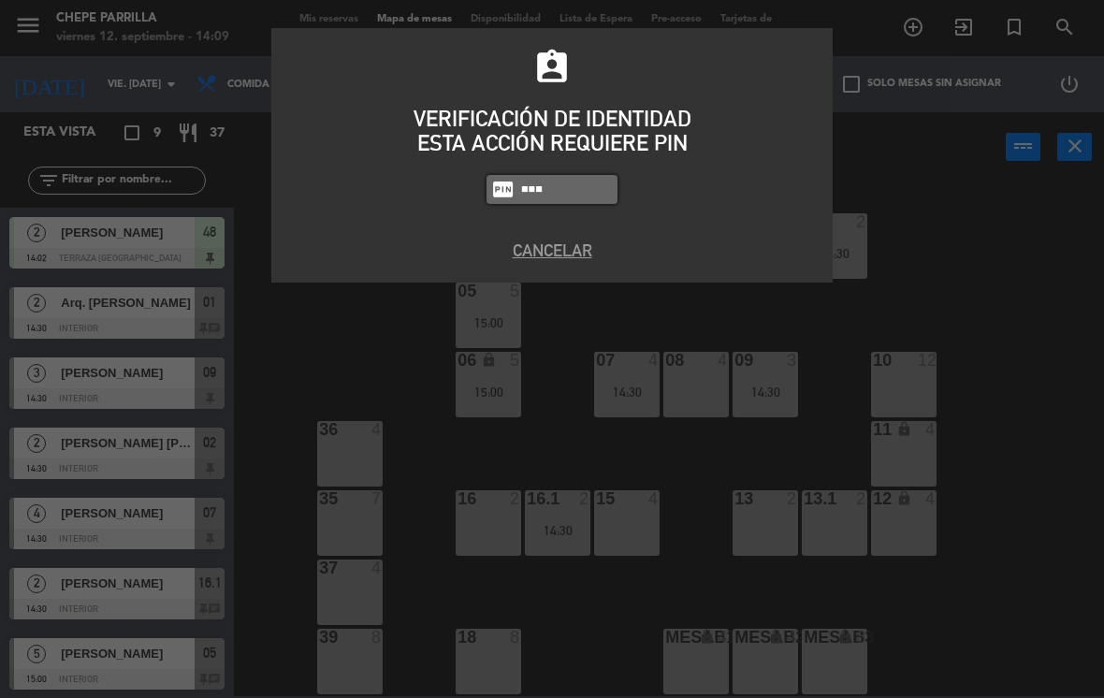
type input "9567"
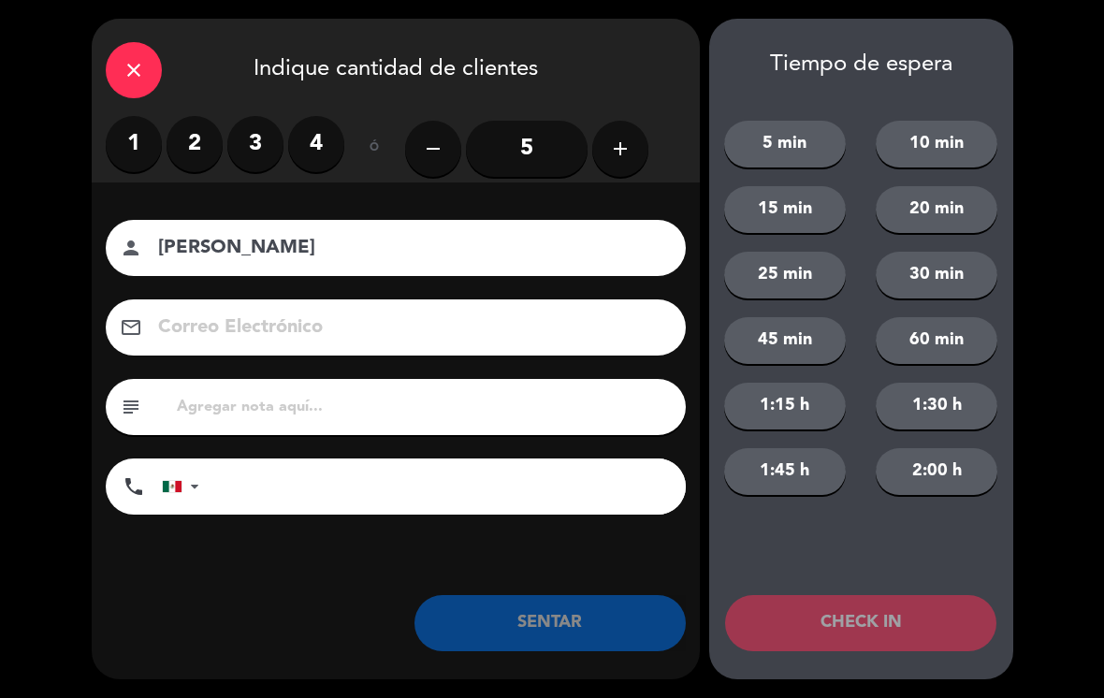
type input "[PERSON_NAME]"
click at [260, 148] on label "3" at bounding box center [255, 144] width 56 height 56
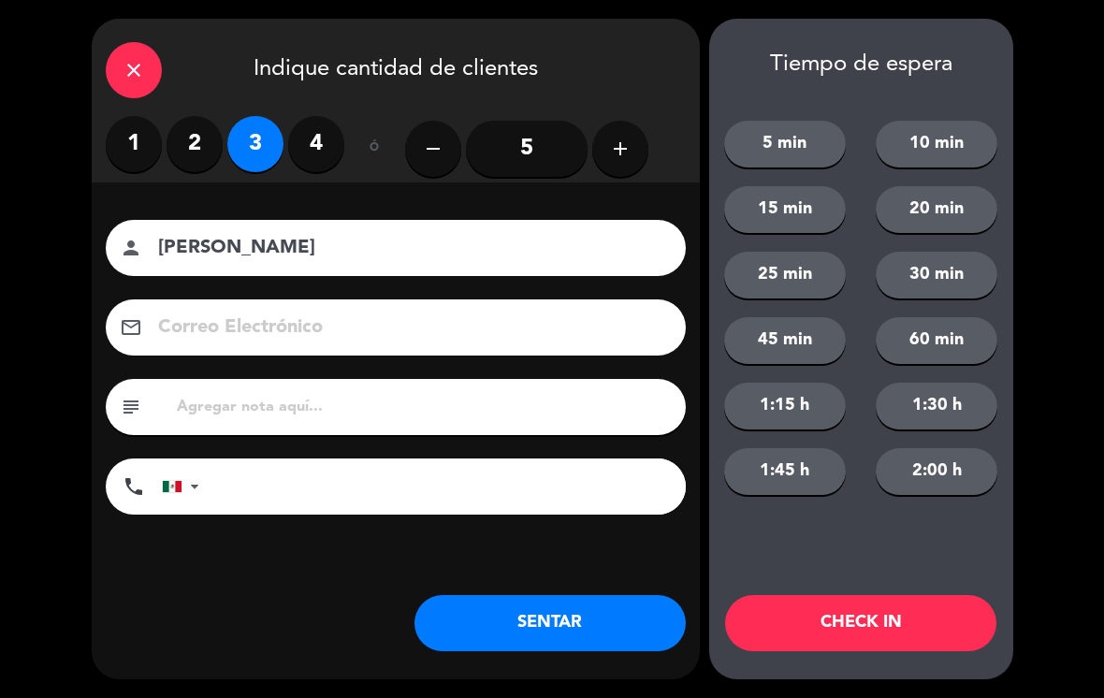
click at [333, 252] on input "[PERSON_NAME]" at bounding box center [408, 248] width 505 height 33
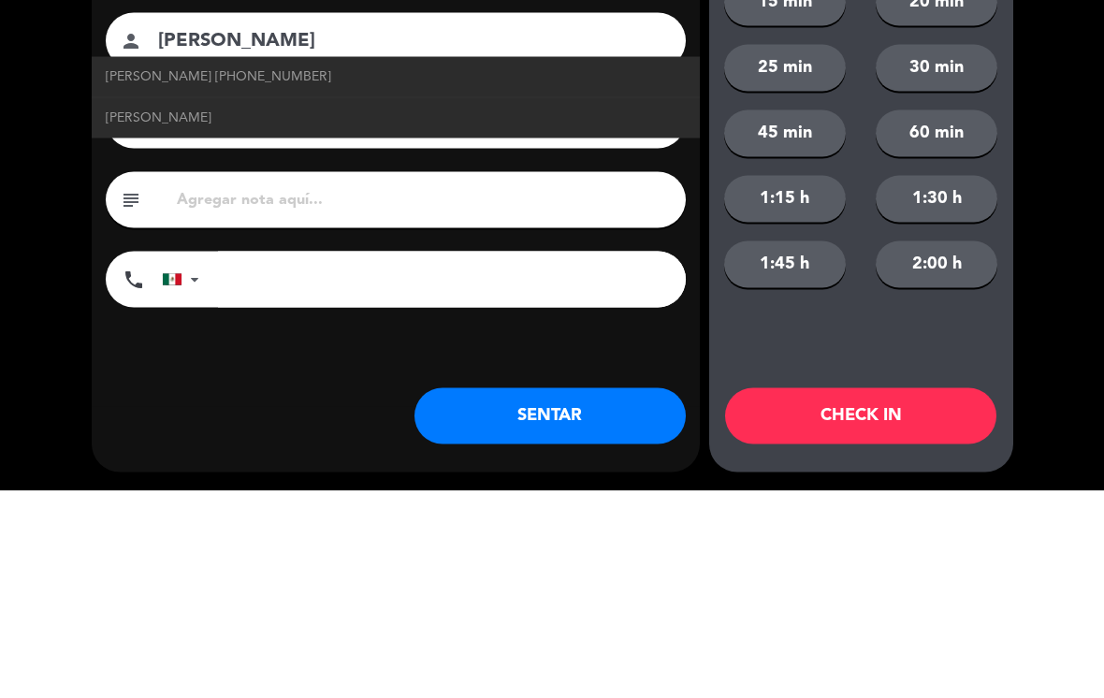
click at [172, 273] on span "[PERSON_NAME] [PHONE_NUMBER]" at bounding box center [218, 284] width 225 height 22
type input "[PHONE_NUMBER]"
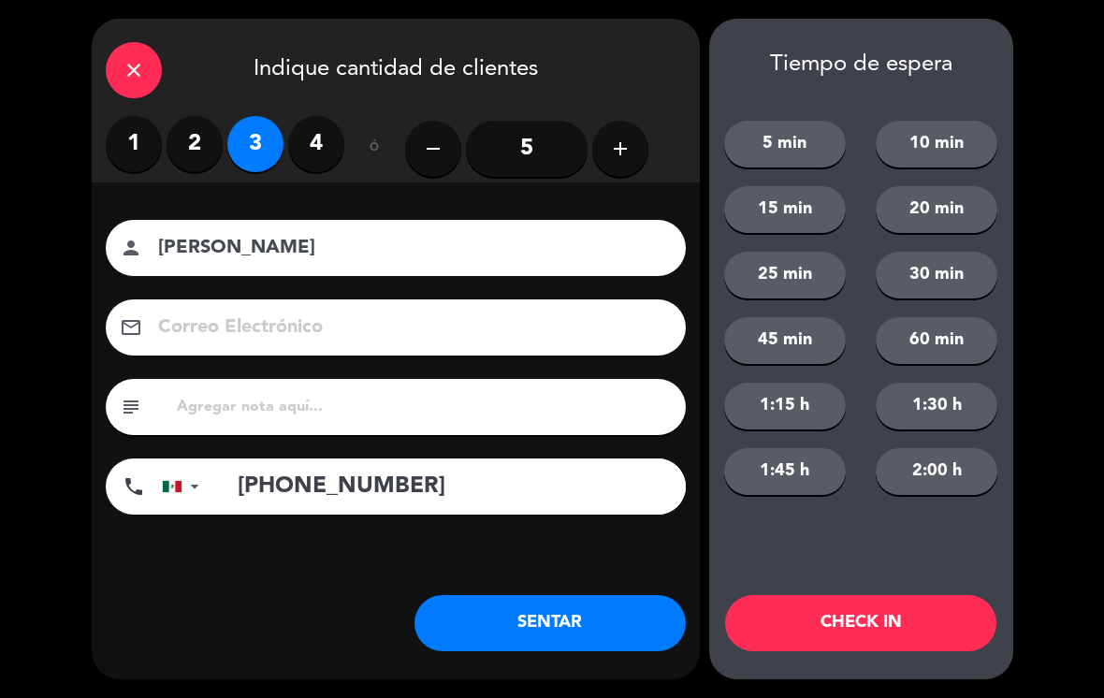
click at [587, 619] on button "SENTAR" at bounding box center [549, 623] width 271 height 56
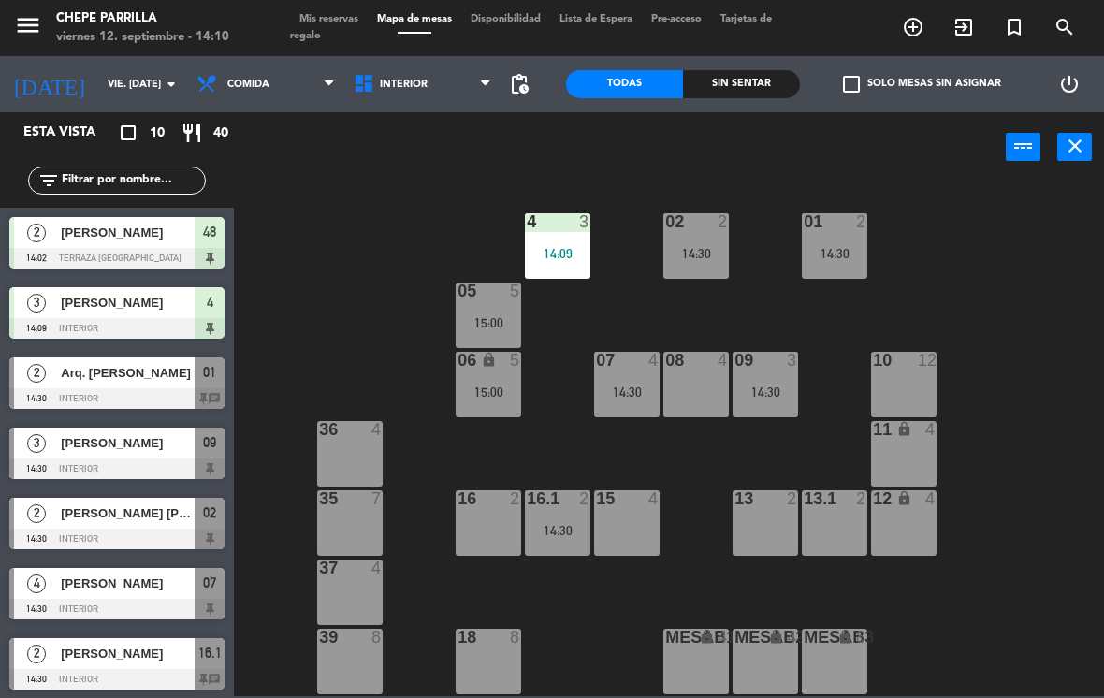
click at [584, 243] on div "4 3 14:09" at bounding box center [557, 245] width 65 height 65
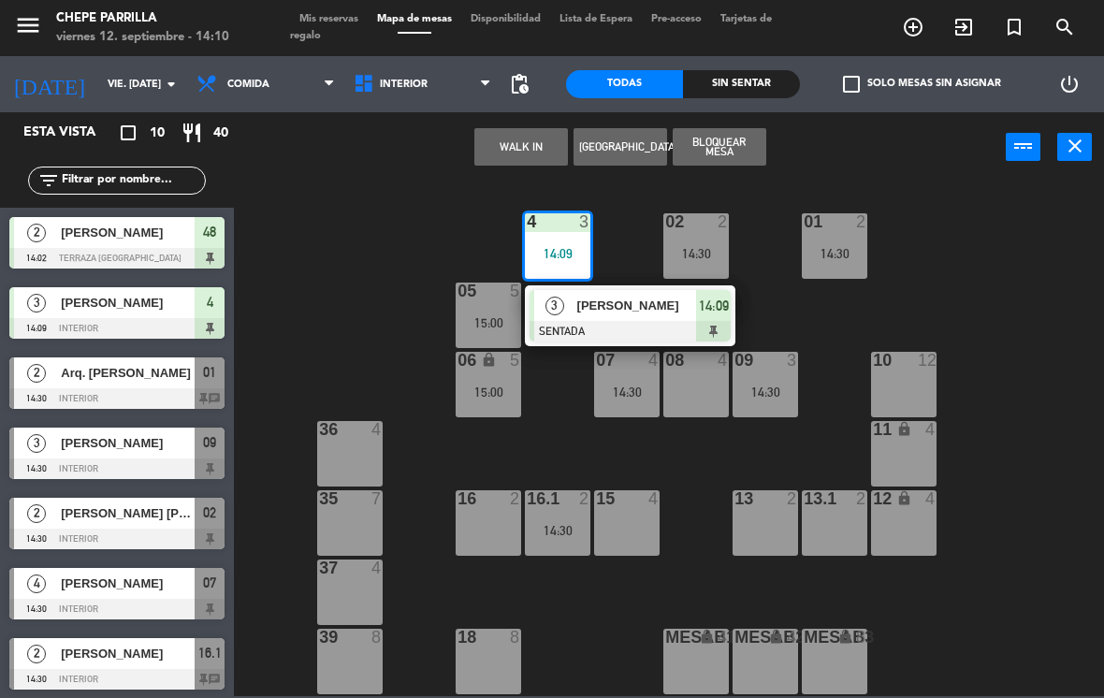
click at [607, 338] on div at bounding box center [630, 331] width 201 height 21
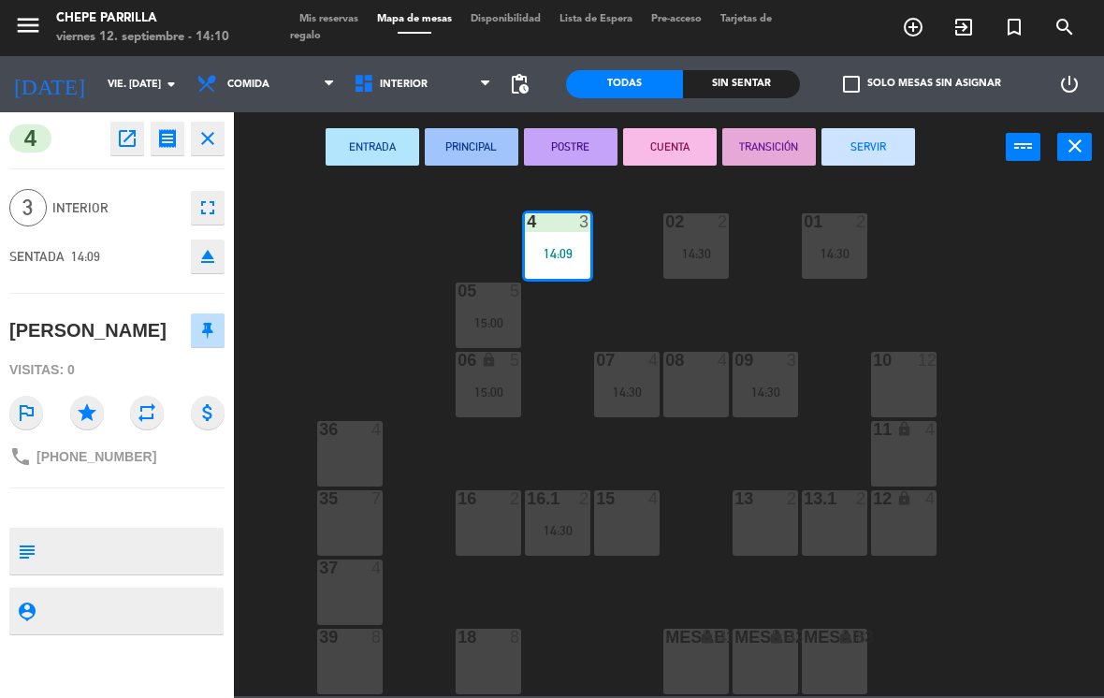
click at [440, 91] on span "Interior" at bounding box center [422, 84] width 157 height 41
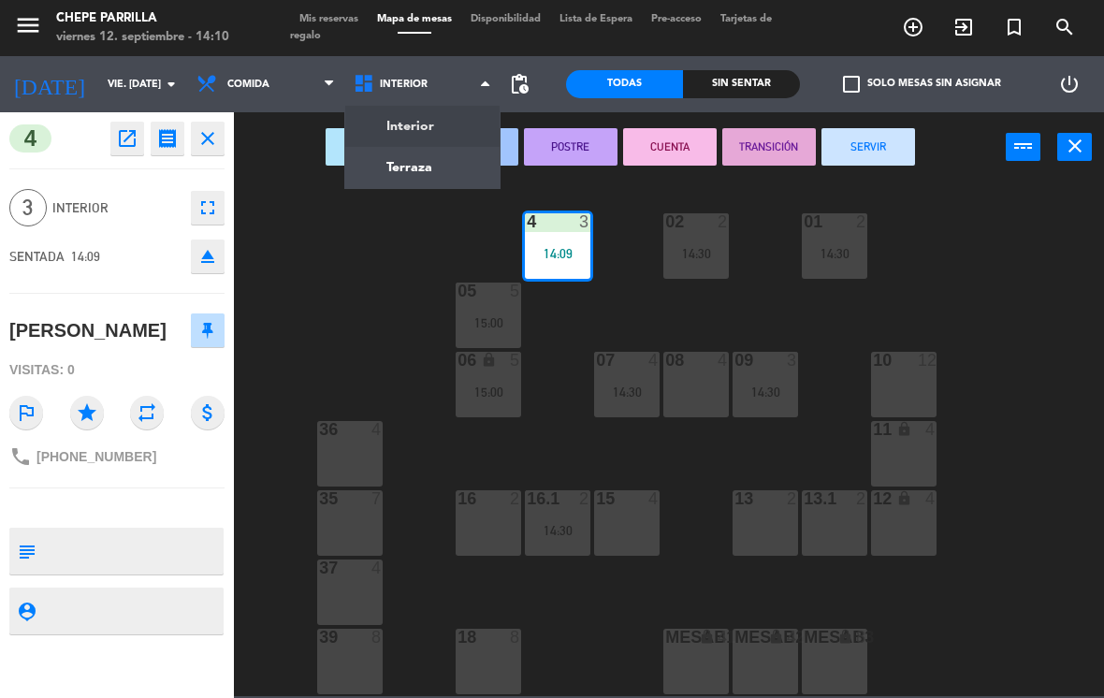
click at [419, 186] on ng-component "menu Chepe [PERSON_NAME] viernes 12. septiembre - 14:10 Mis reservas Mapa de me…" at bounding box center [552, 348] width 1104 height 696
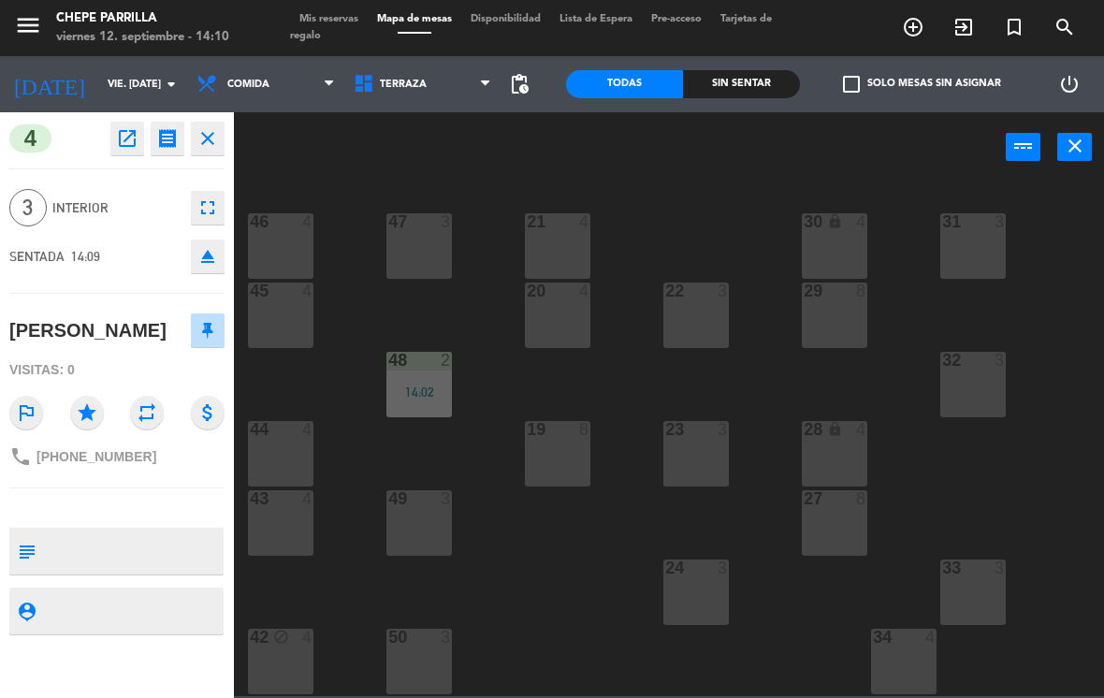
click at [283, 437] on div at bounding box center [281, 429] width 31 height 17
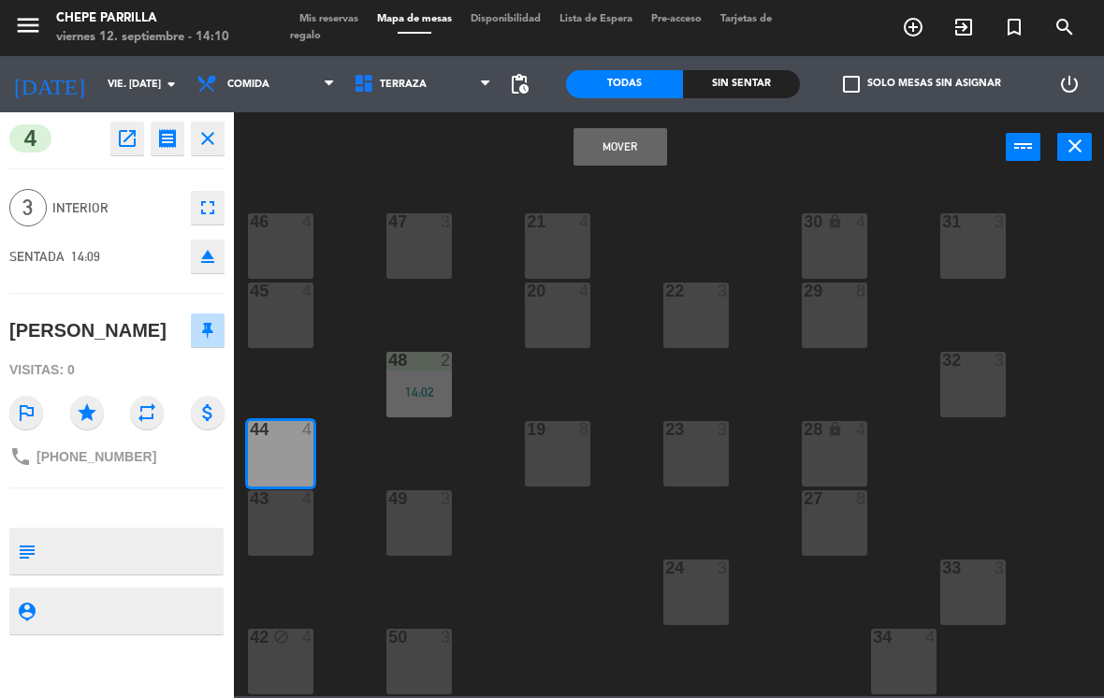
click at [633, 133] on button "Mover" at bounding box center [621, 146] width 94 height 37
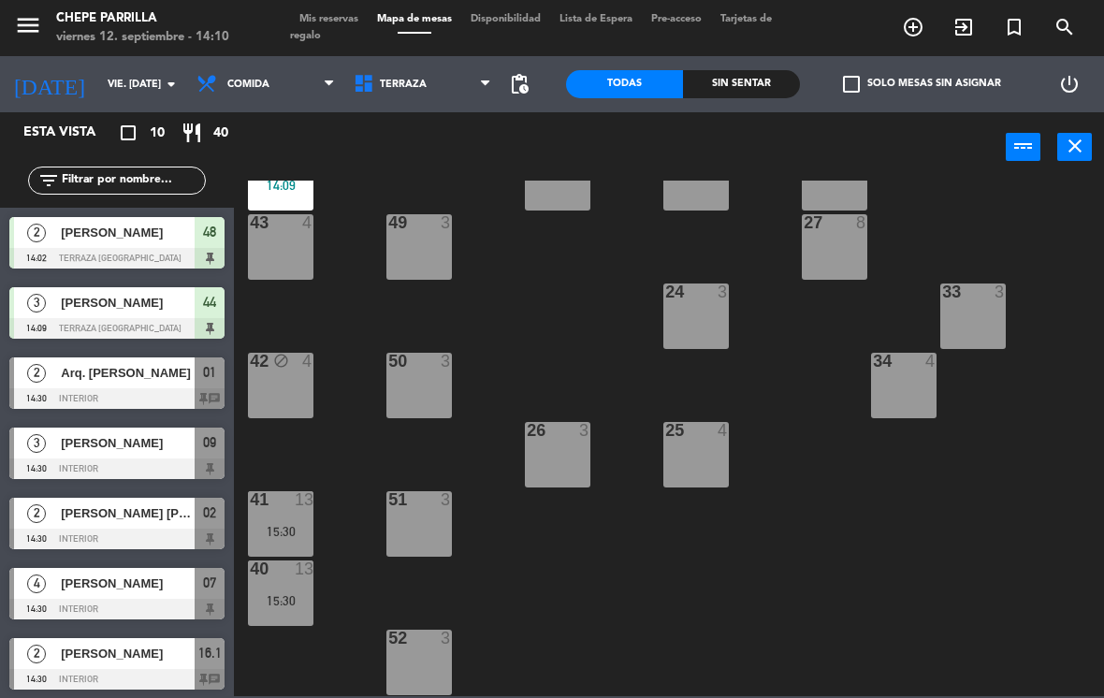
scroll to position [276, 0]
click at [291, 521] on div "41 13 15:30" at bounding box center [280, 523] width 65 height 65
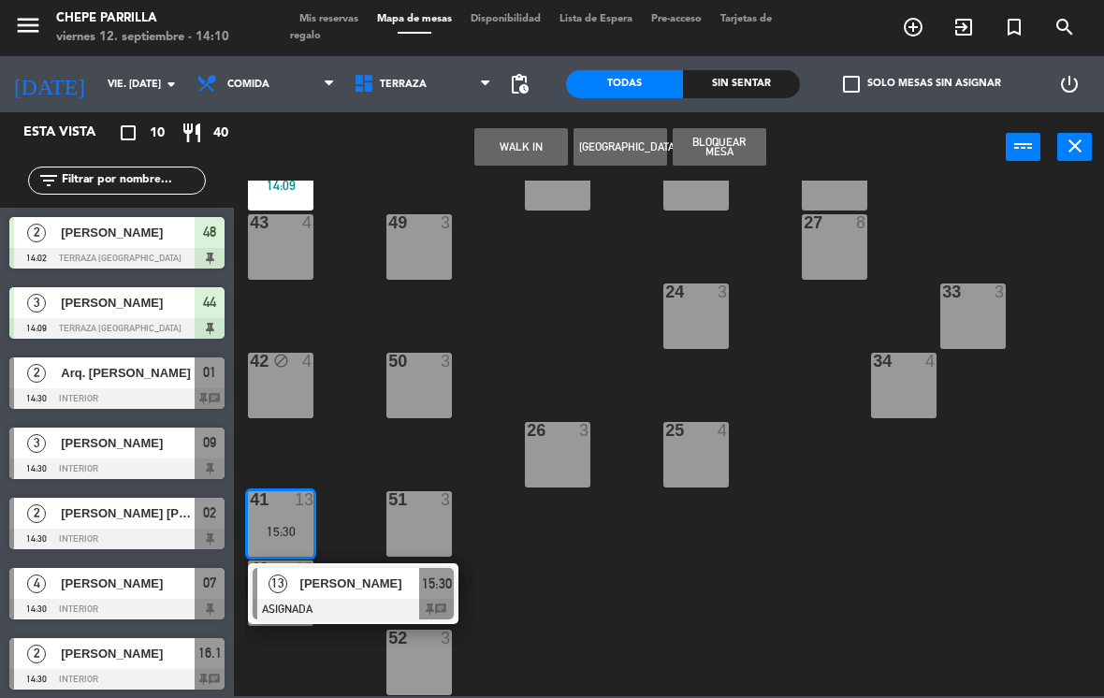
click at [313, 608] on div at bounding box center [353, 609] width 201 height 21
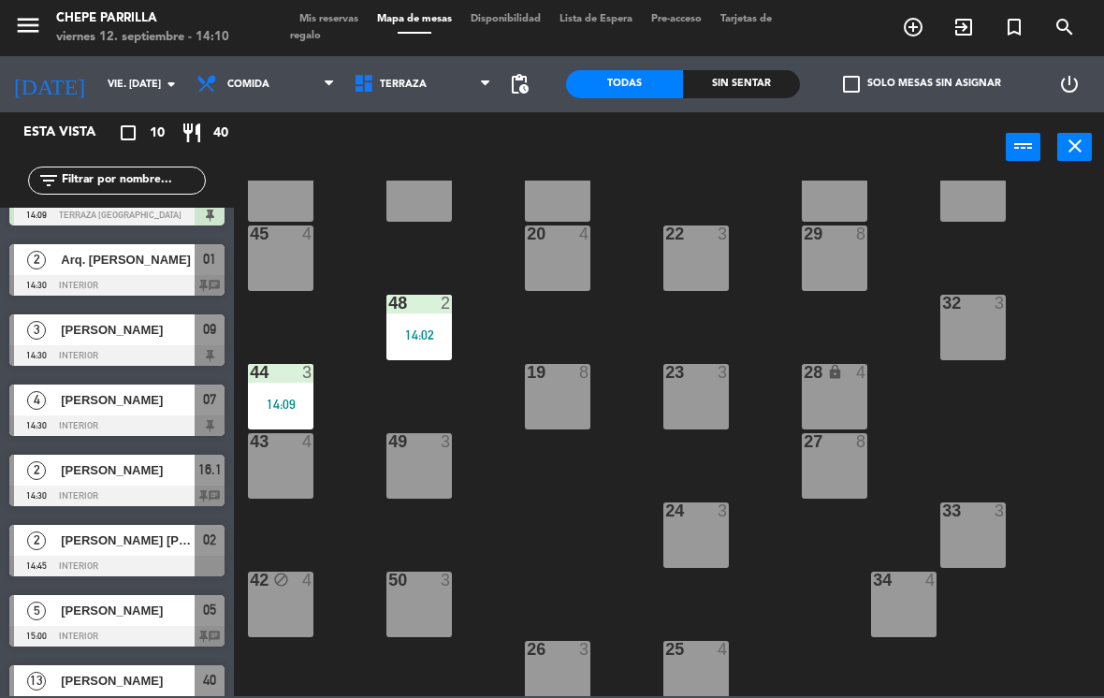
scroll to position [54, 0]
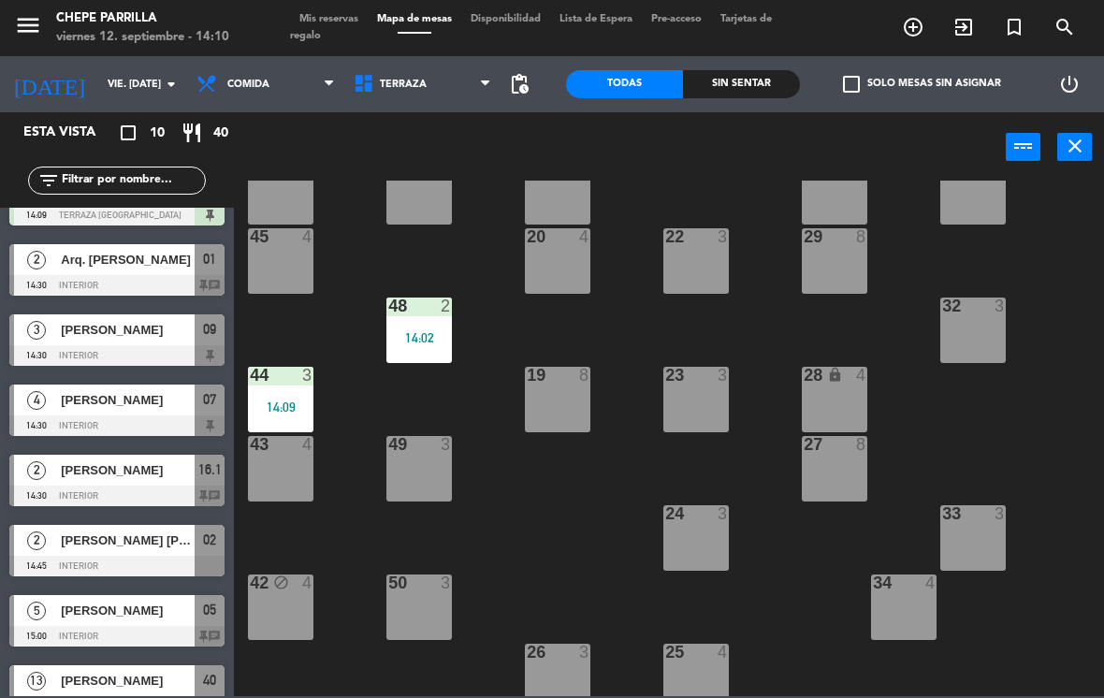
click at [272, 467] on div "43 4" at bounding box center [280, 468] width 65 height 65
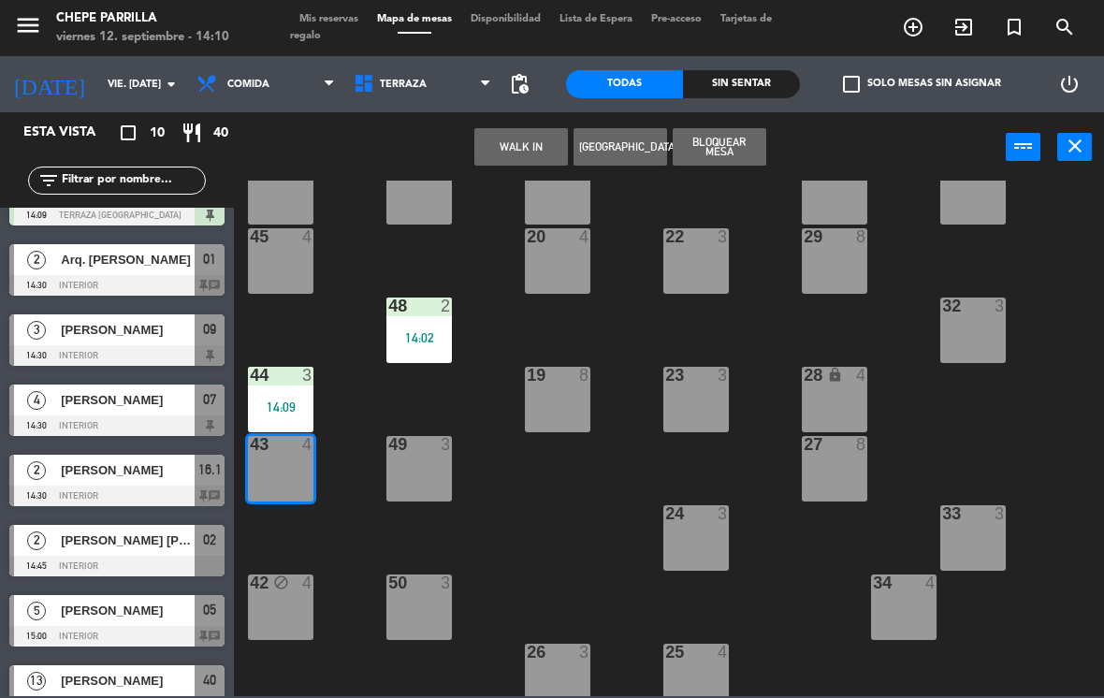
click at [722, 159] on button "Bloquear Mesa" at bounding box center [720, 146] width 94 height 37
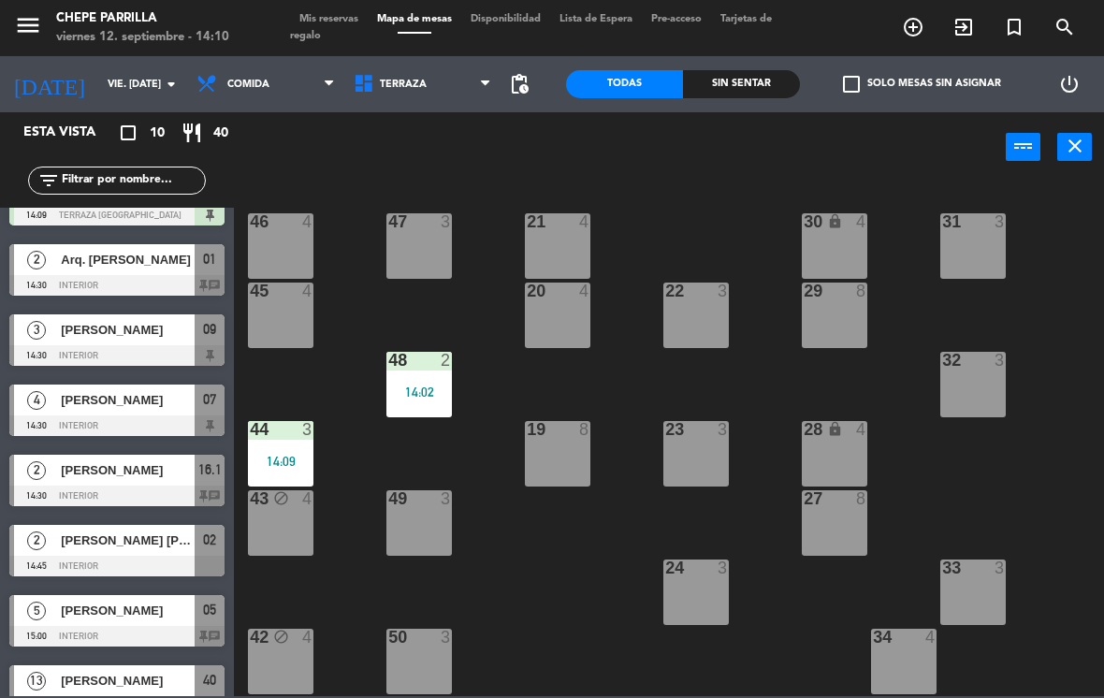
scroll to position [0, 0]
click at [394, 79] on span "Terraza" at bounding box center [403, 85] width 47 height 12
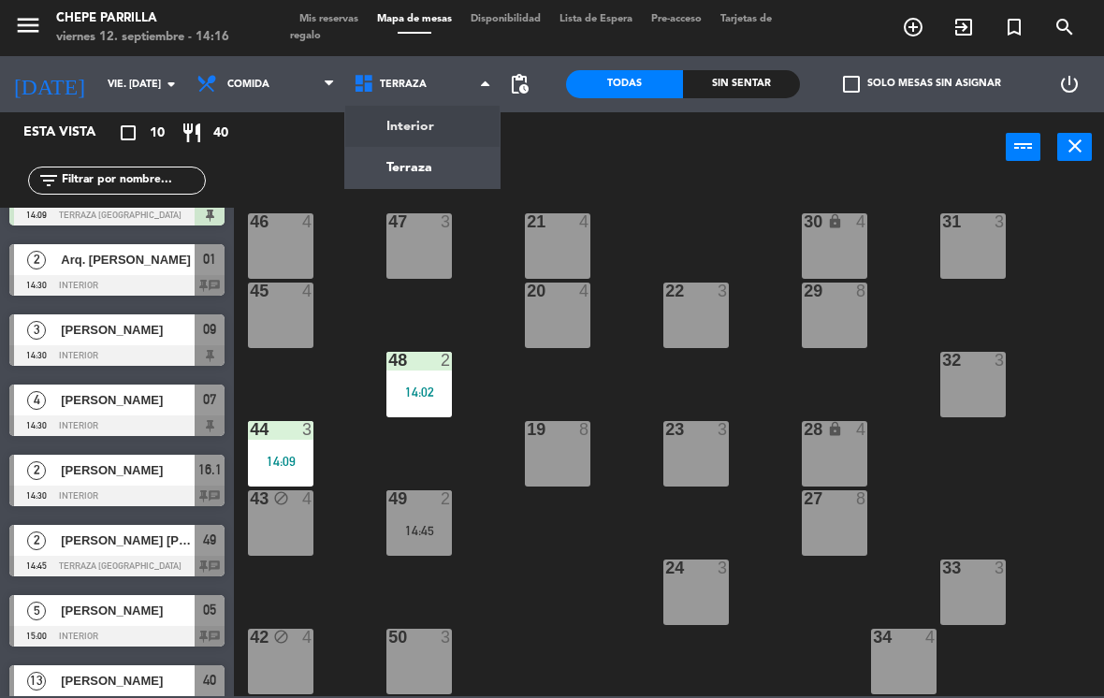
click at [394, 129] on ng-component "menu Chepe [PERSON_NAME] viernes 12. septiembre - 14:16 Mis reservas Mapa de me…" at bounding box center [552, 348] width 1104 height 696
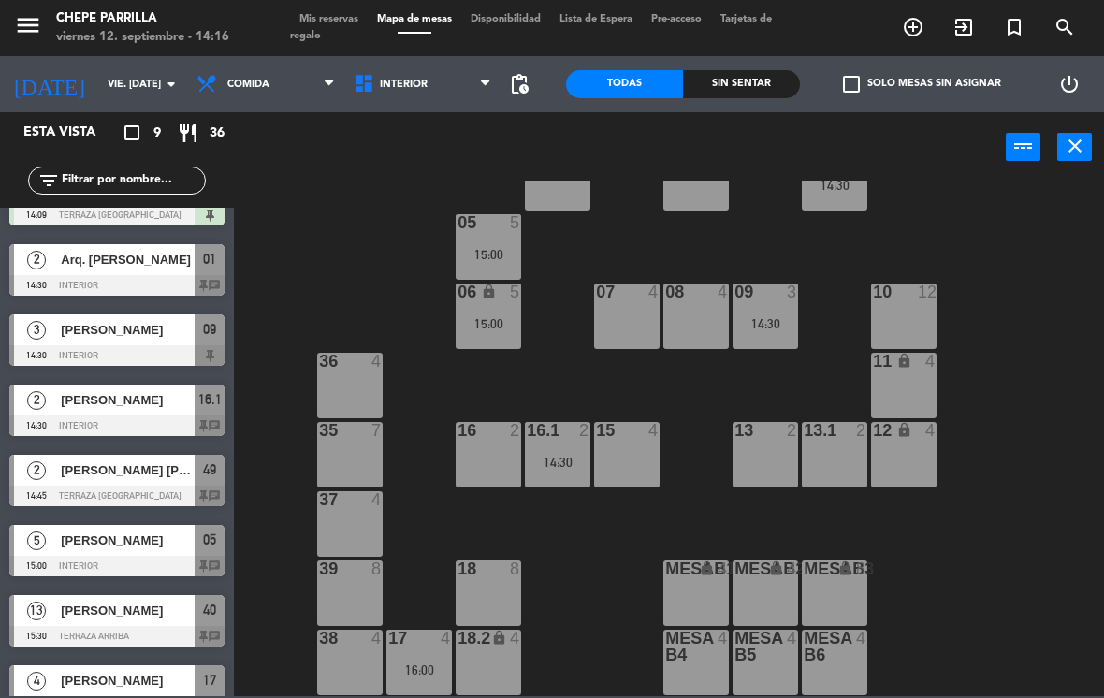
scroll to position [68, 0]
click at [393, 79] on span "Interior" at bounding box center [404, 85] width 48 height 12
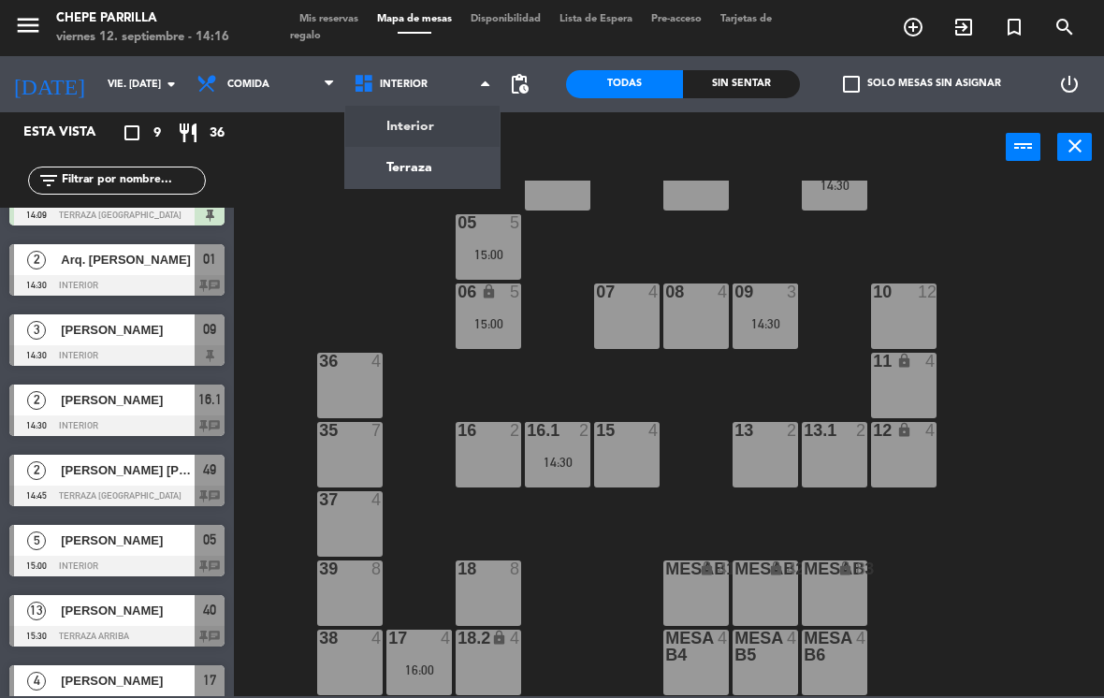
click at [398, 161] on ng-component "menu Chepe [PERSON_NAME] viernes 12. septiembre - 14:16 Mis reservas Mapa de me…" at bounding box center [552, 348] width 1104 height 696
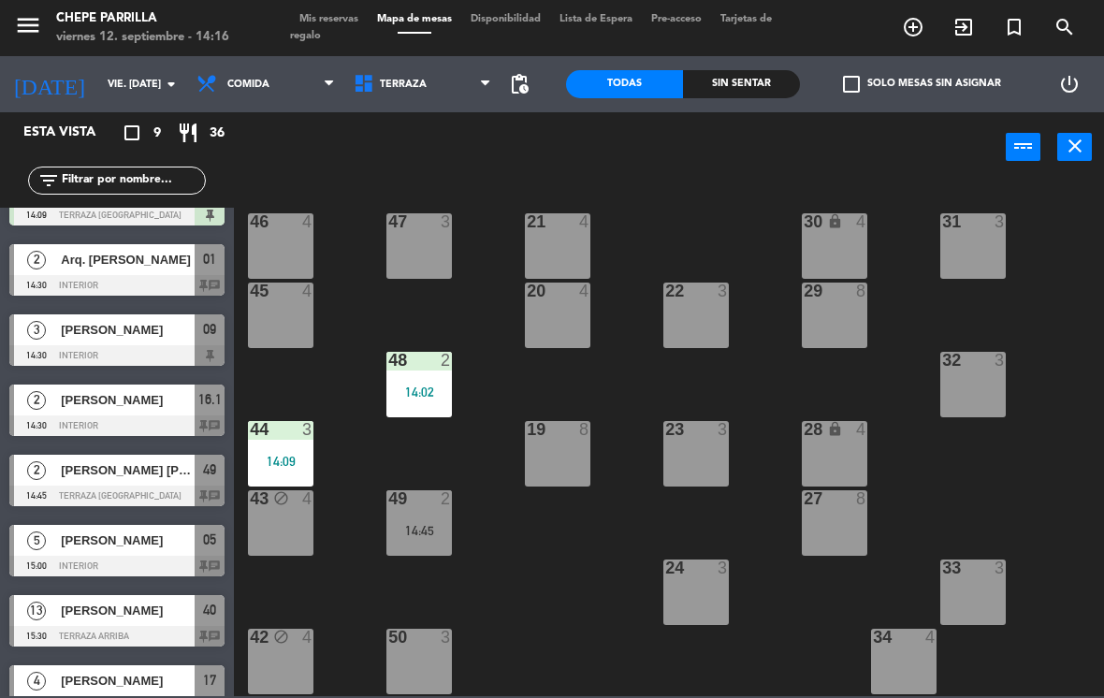
scroll to position [0, 0]
click at [278, 241] on div "46 4" at bounding box center [280, 245] width 65 height 65
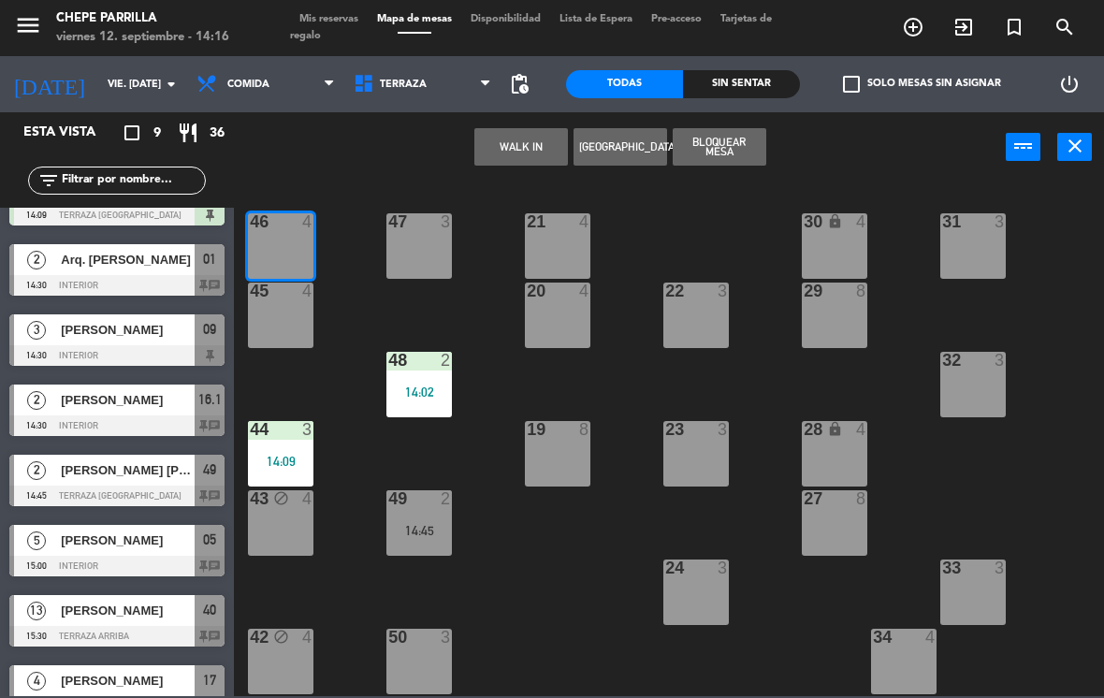
click at [518, 149] on button "WALK IN" at bounding box center [521, 146] width 94 height 37
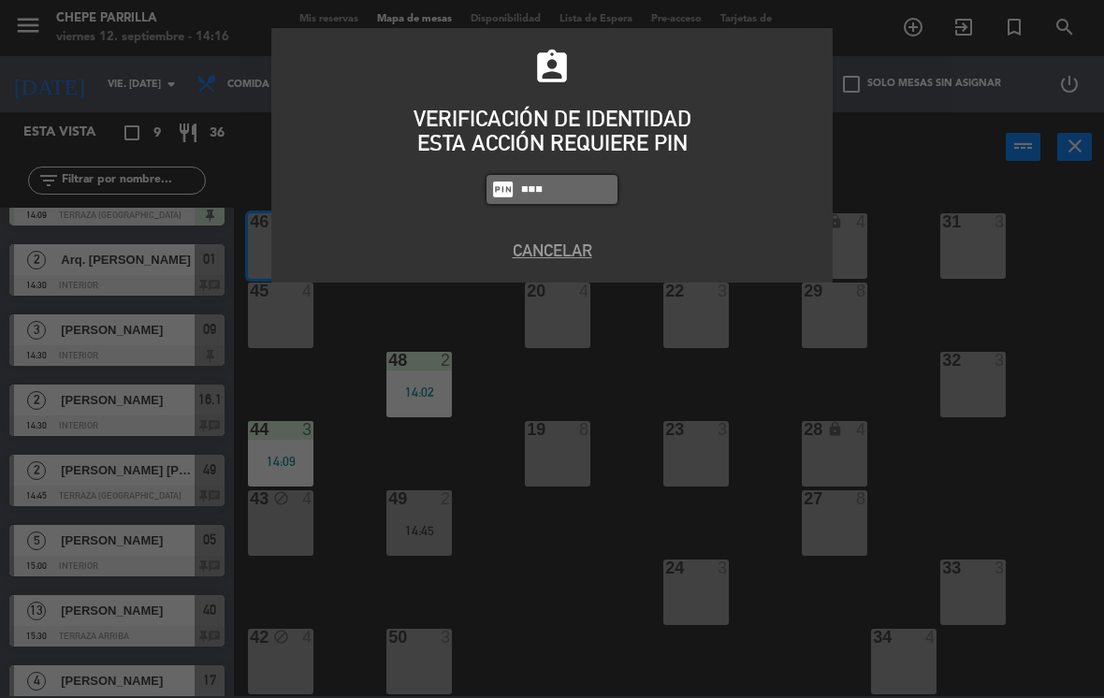
type input "9567"
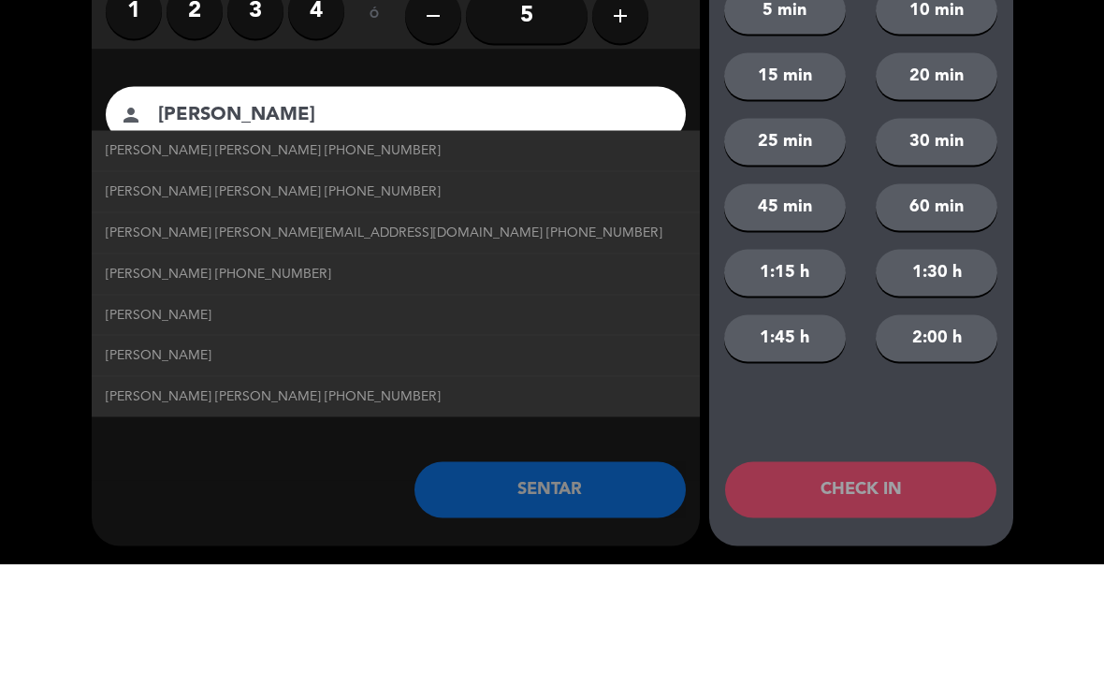
click at [167, 273] on span "[PERSON_NAME] [PERSON_NAME] [PHONE_NUMBER]" at bounding box center [273, 284] width 335 height 22
type input "[PERSON_NAME] [PERSON_NAME]"
type input "[PHONE_NUMBER]"
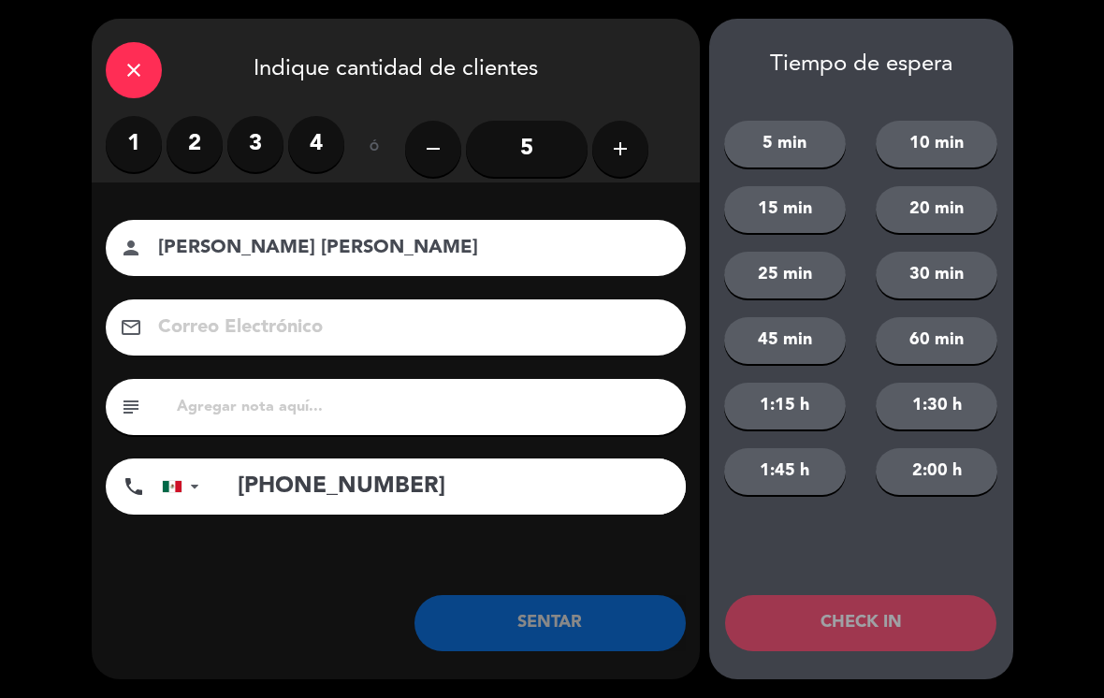
click at [538, 138] on input "5" at bounding box center [527, 149] width 122 height 56
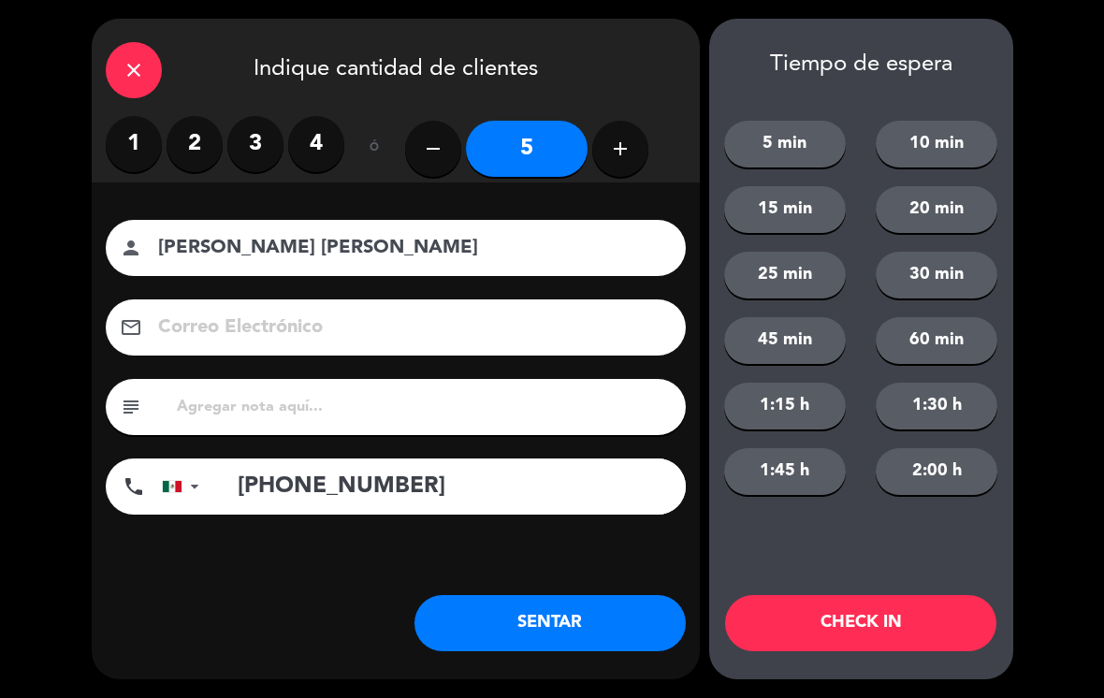
click at [582, 614] on button "SENTAR" at bounding box center [549, 623] width 271 height 56
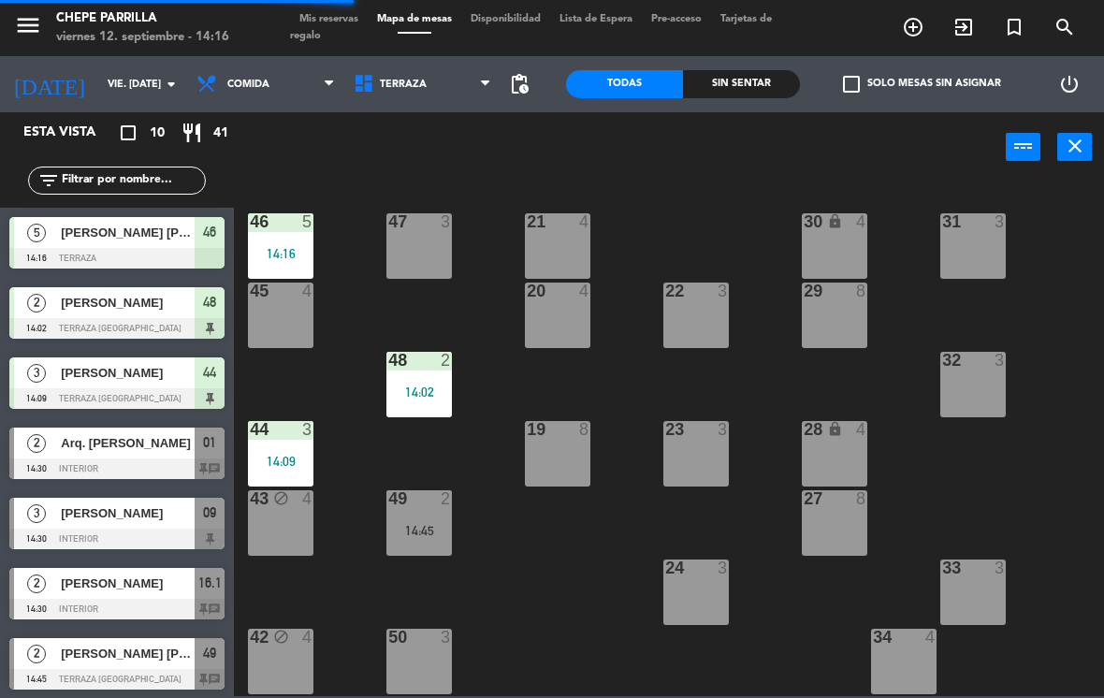
click at [400, 93] on span "Terraza" at bounding box center [422, 84] width 157 height 41
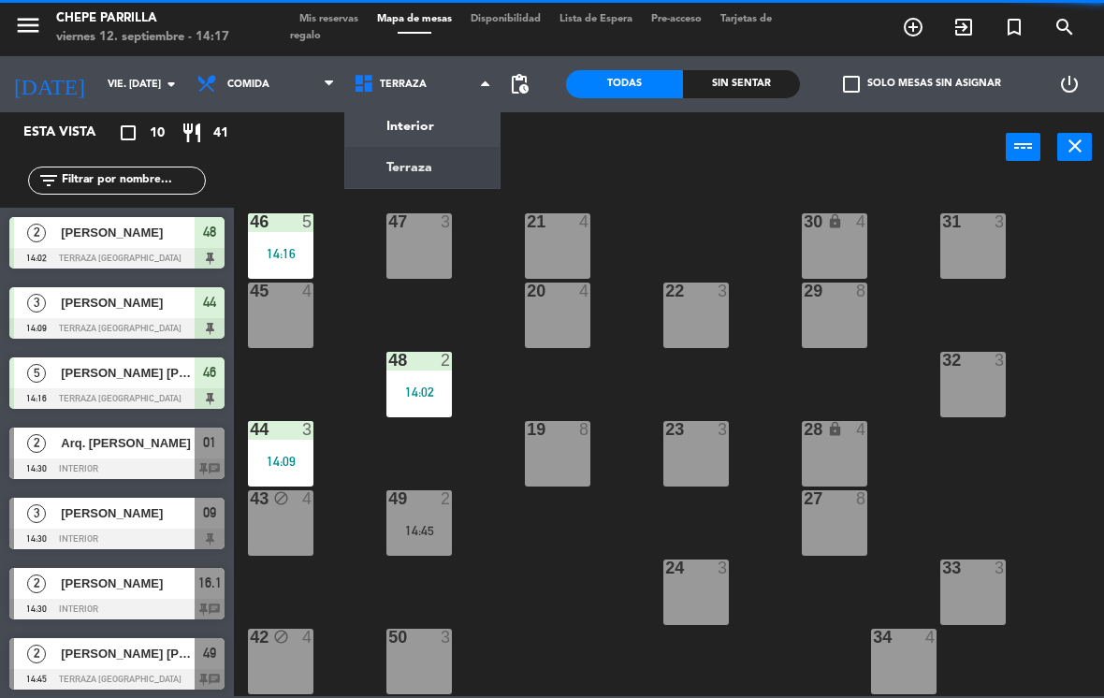
click at [392, 123] on ng-component "menu Chepe [PERSON_NAME] viernes 12. septiembre - 14:17 Mis reservas Mapa de me…" at bounding box center [552, 348] width 1104 height 696
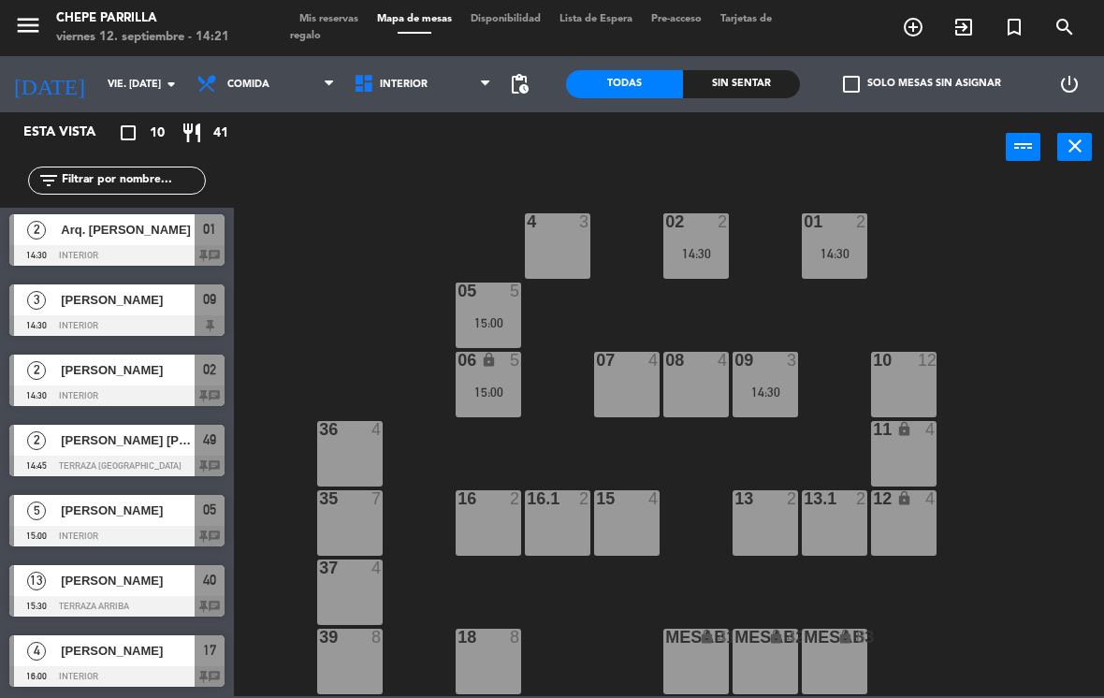
scroll to position [213, 0]
click at [79, 457] on div at bounding box center [116, 466] width 215 height 21
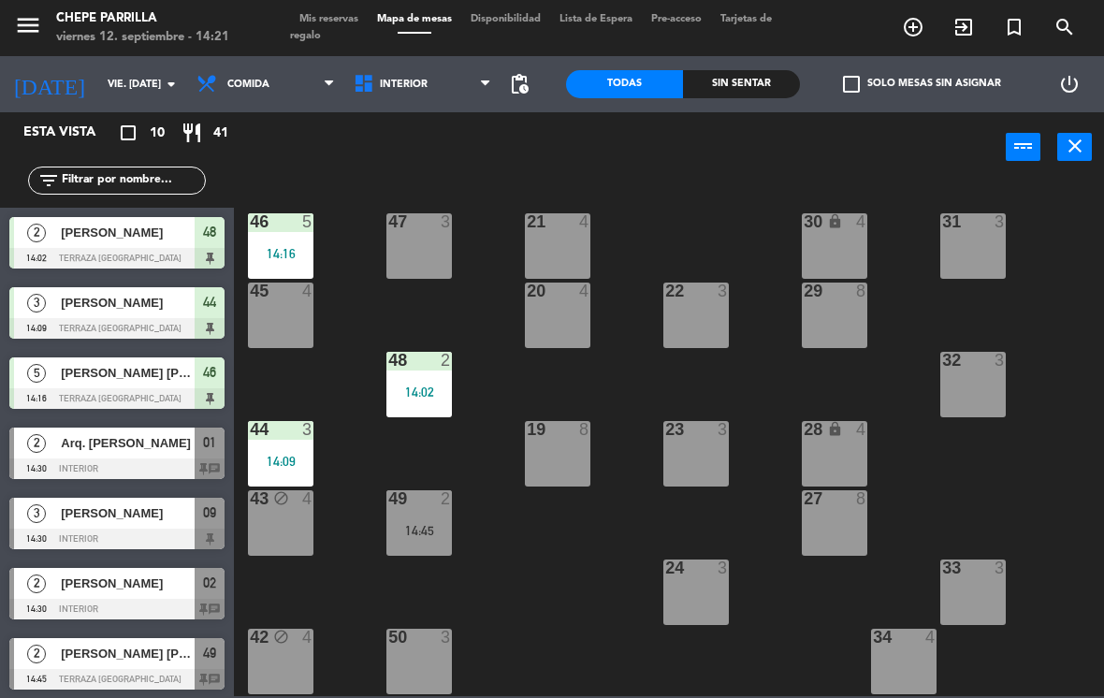
scroll to position [-1, 0]
click at [390, 88] on span "Interior" at bounding box center [404, 85] width 48 height 12
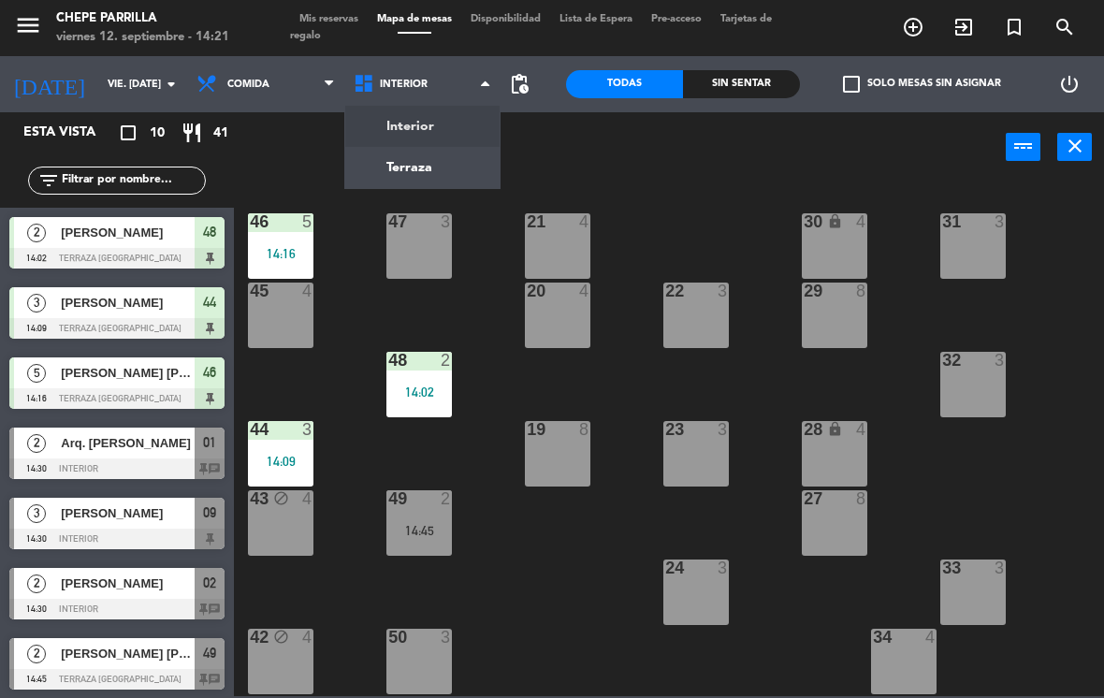
scroll to position [0, 0]
click at [382, 131] on ng-component "menu Chepe [PERSON_NAME] viernes 12. septiembre - 14:22 Mis reservas Mapa de me…" at bounding box center [552, 348] width 1104 height 696
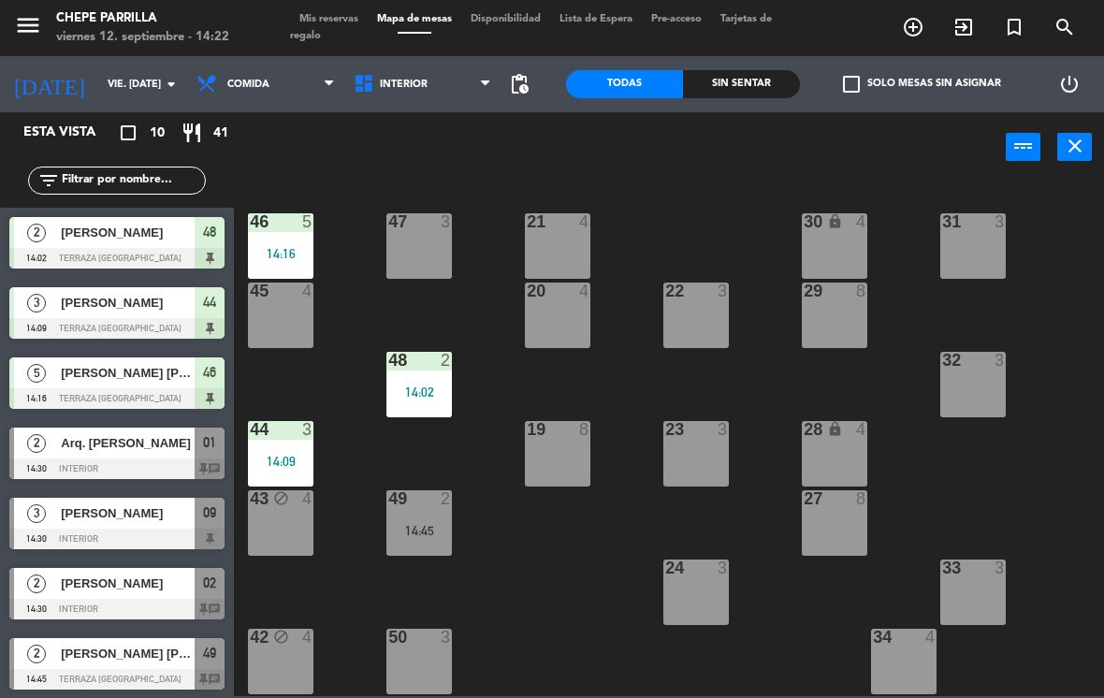
click at [391, 102] on span "Interior" at bounding box center [422, 84] width 157 height 41
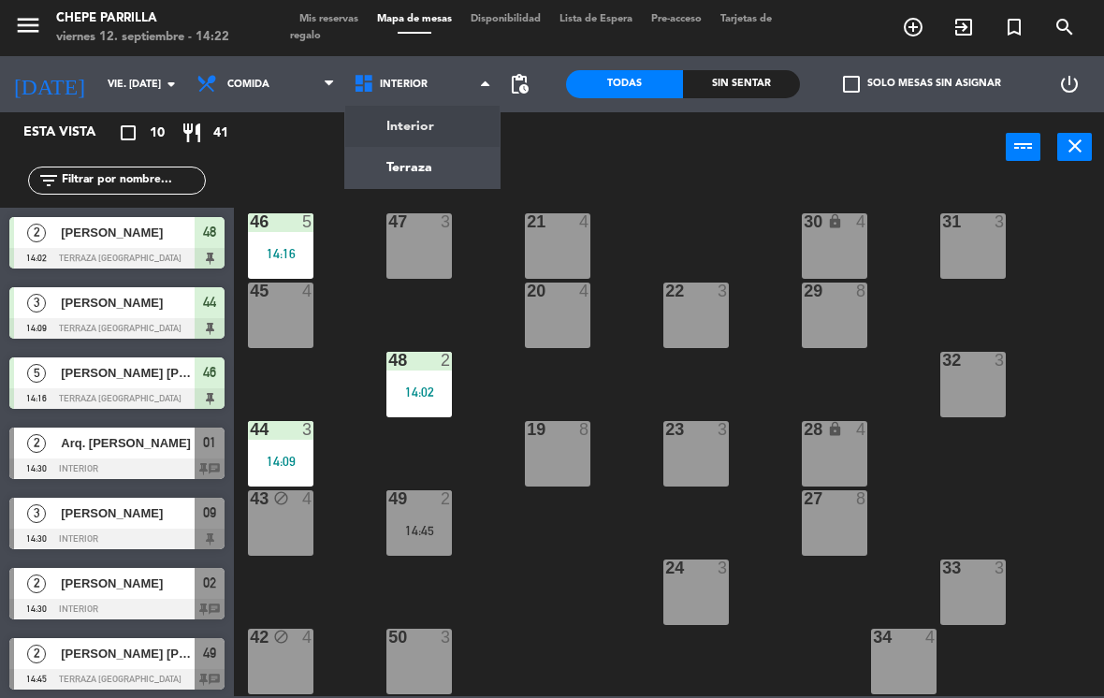
click at [380, 167] on ng-component "menu Chepe [PERSON_NAME] viernes 12. septiembre - 14:22 Mis reservas Mapa de me…" at bounding box center [552, 348] width 1104 height 696
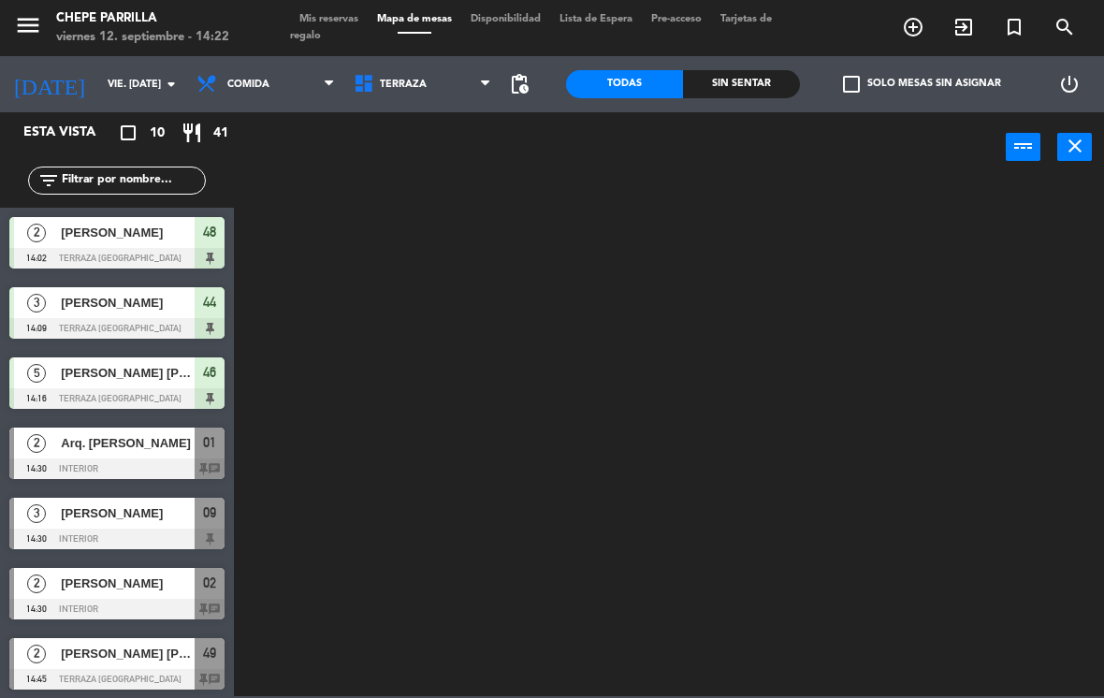
click at [383, 71] on span "Terraza" at bounding box center [422, 84] width 157 height 41
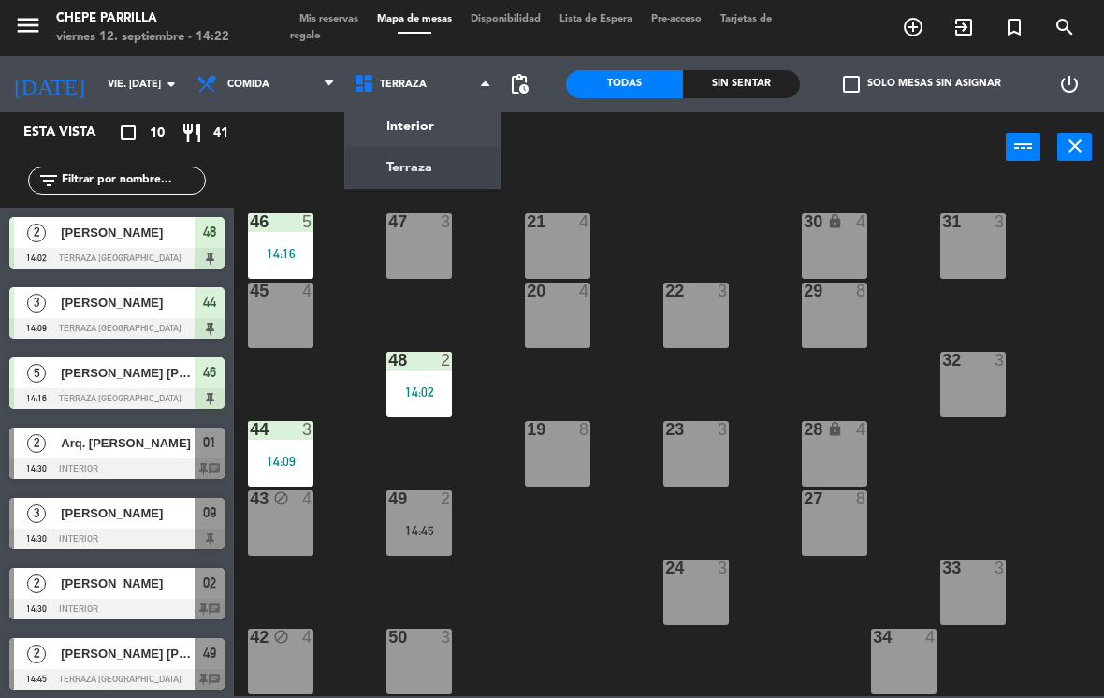
click at [385, 124] on ng-component "menu Chepe [PERSON_NAME] viernes 12. septiembre - 14:22 Mis reservas Mapa de me…" at bounding box center [552, 348] width 1104 height 696
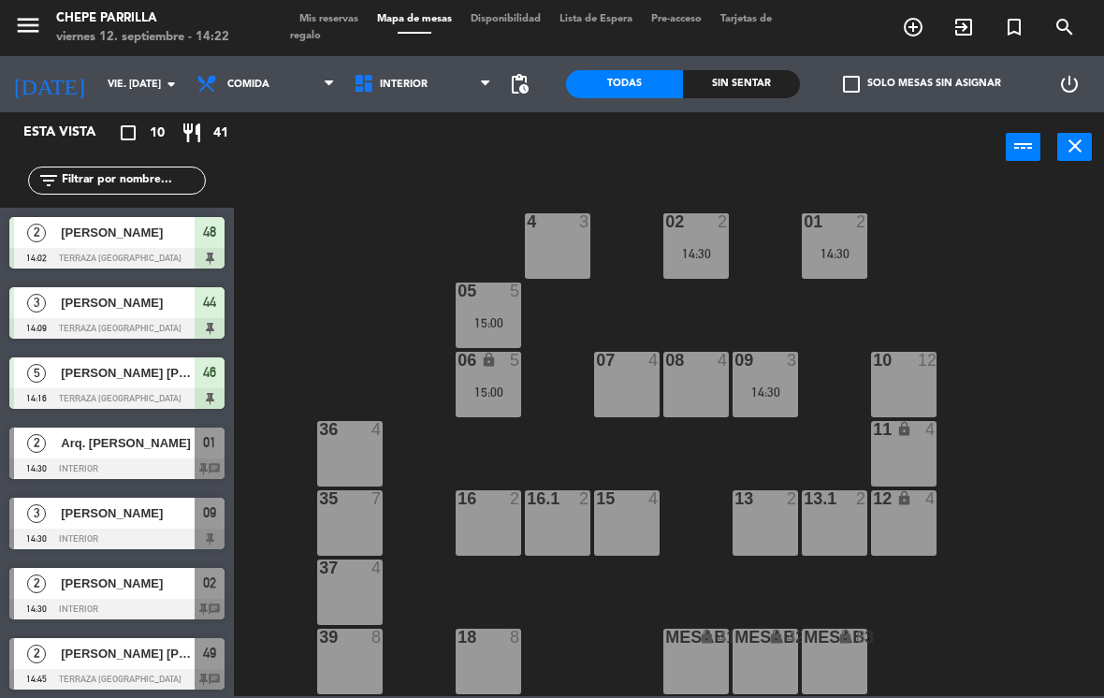
click at [51, 101] on div "[DATE] vie. [DATE] arrow_drop_down" at bounding box center [93, 84] width 187 height 41
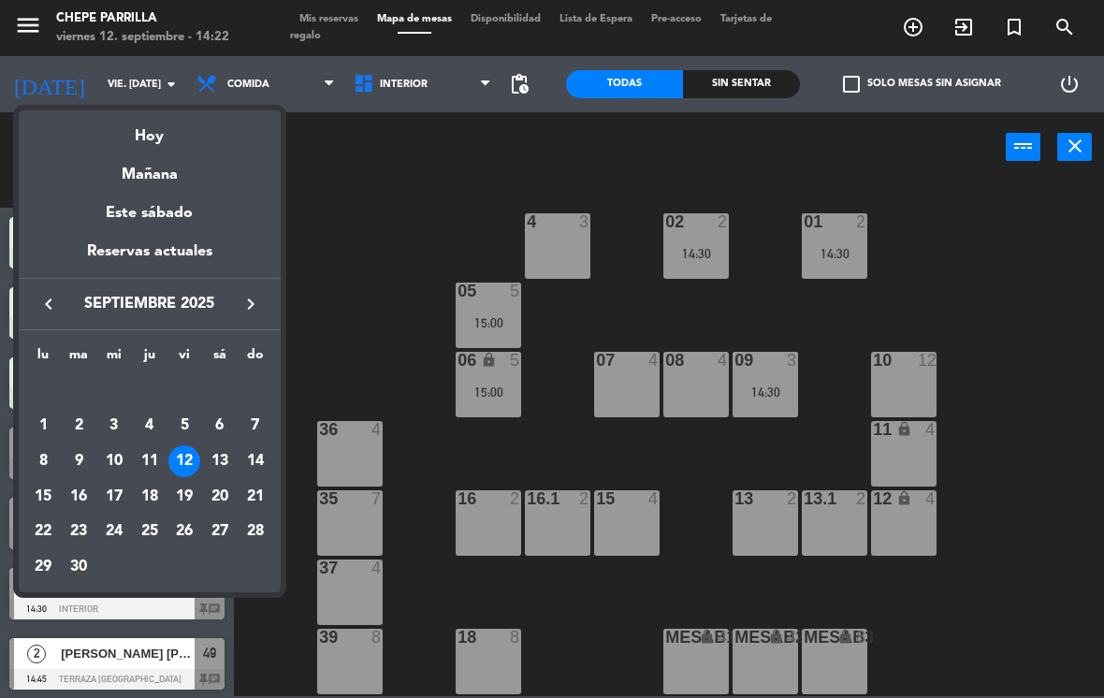
click at [136, 171] on div "Mañana" at bounding box center [150, 168] width 262 height 38
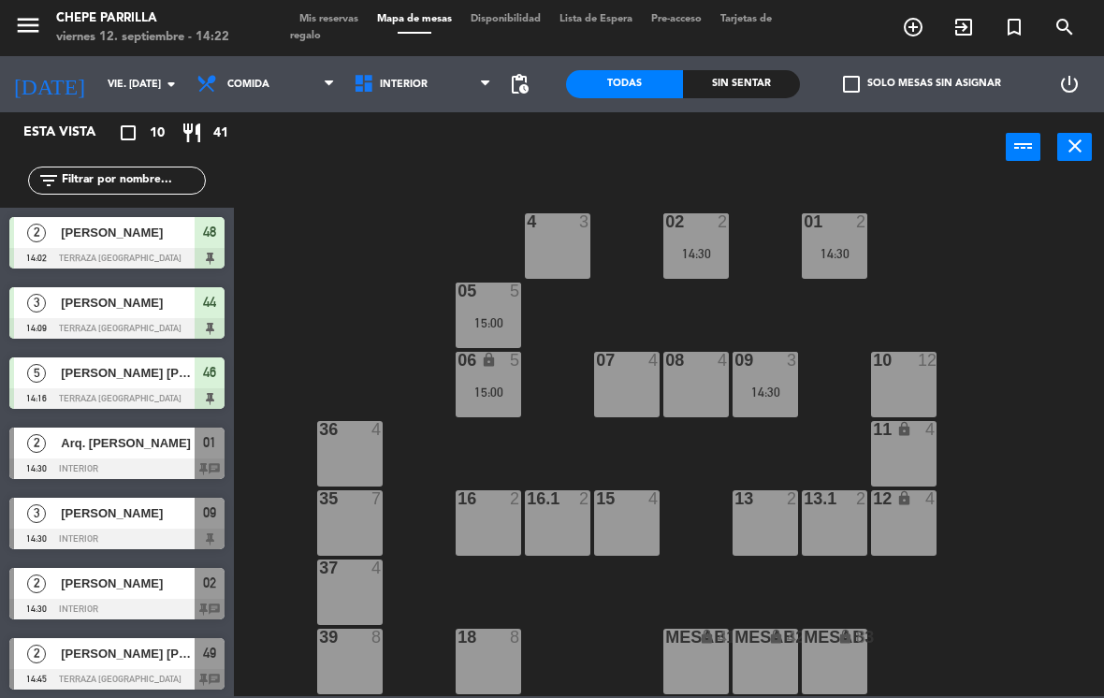
type input "sáb. [DATE]"
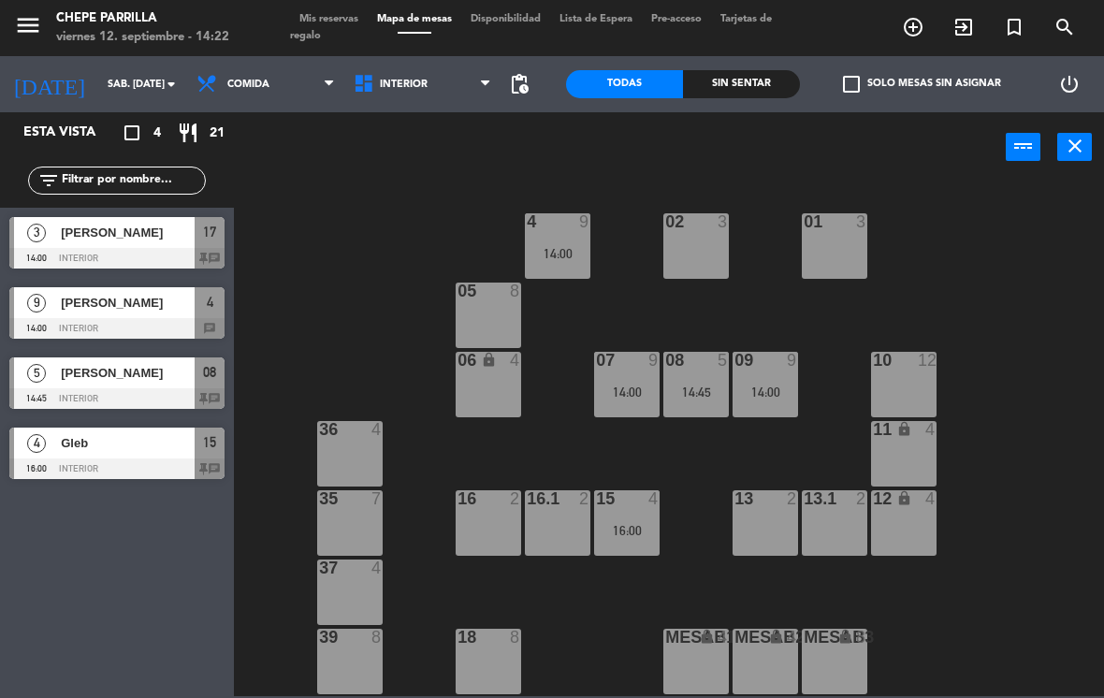
click at [408, 83] on span "Interior" at bounding box center [404, 85] width 48 height 12
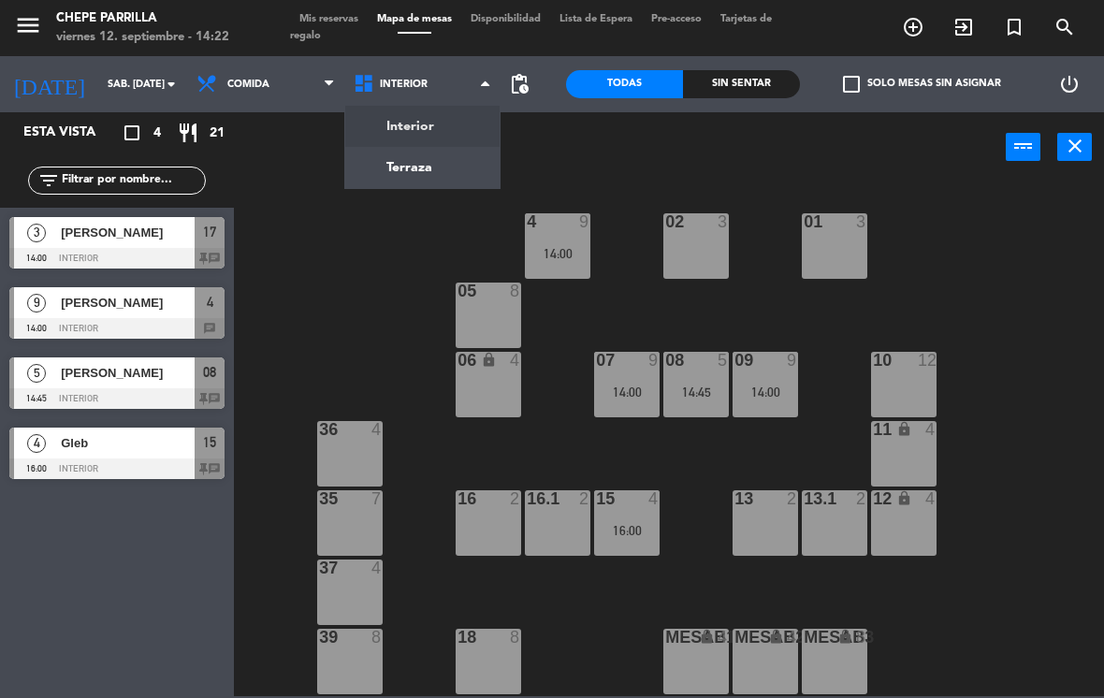
click at [250, 76] on span "Comida" at bounding box center [265, 84] width 157 height 41
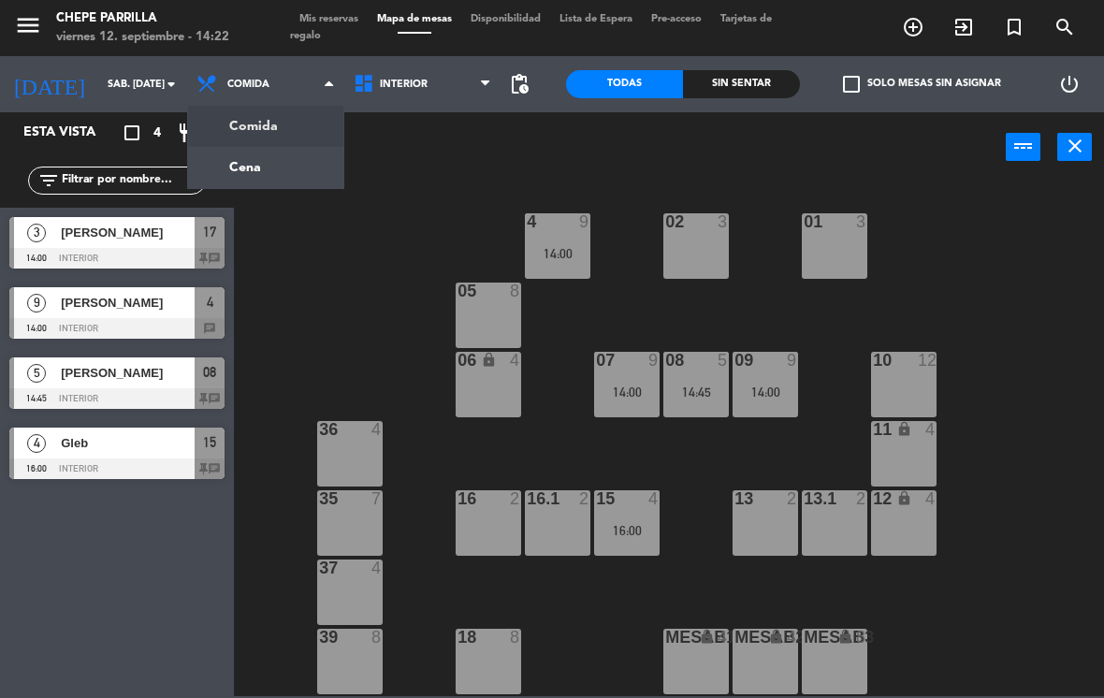
click at [247, 173] on ng-component "menu Chepe [PERSON_NAME] viernes 12. septiembre - 14:22 Mis reservas Mapa de me…" at bounding box center [552, 348] width 1104 height 696
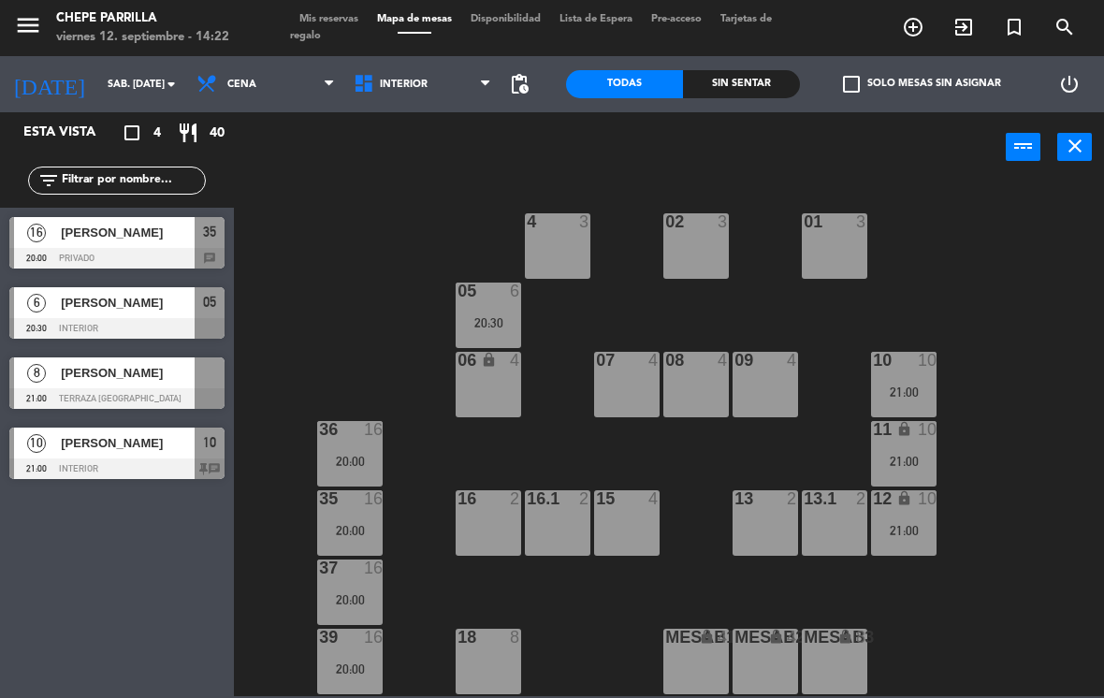
click at [65, 370] on span "[PERSON_NAME]" at bounding box center [128, 373] width 134 height 20
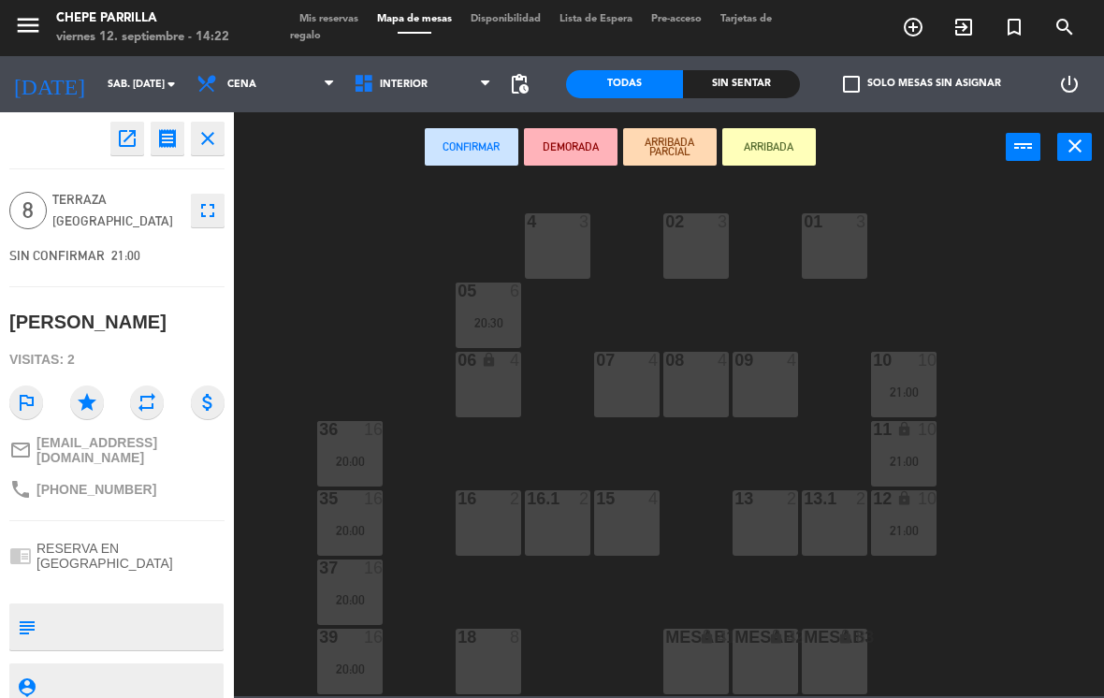
click at [703, 387] on div "08 4" at bounding box center [695, 384] width 65 height 65
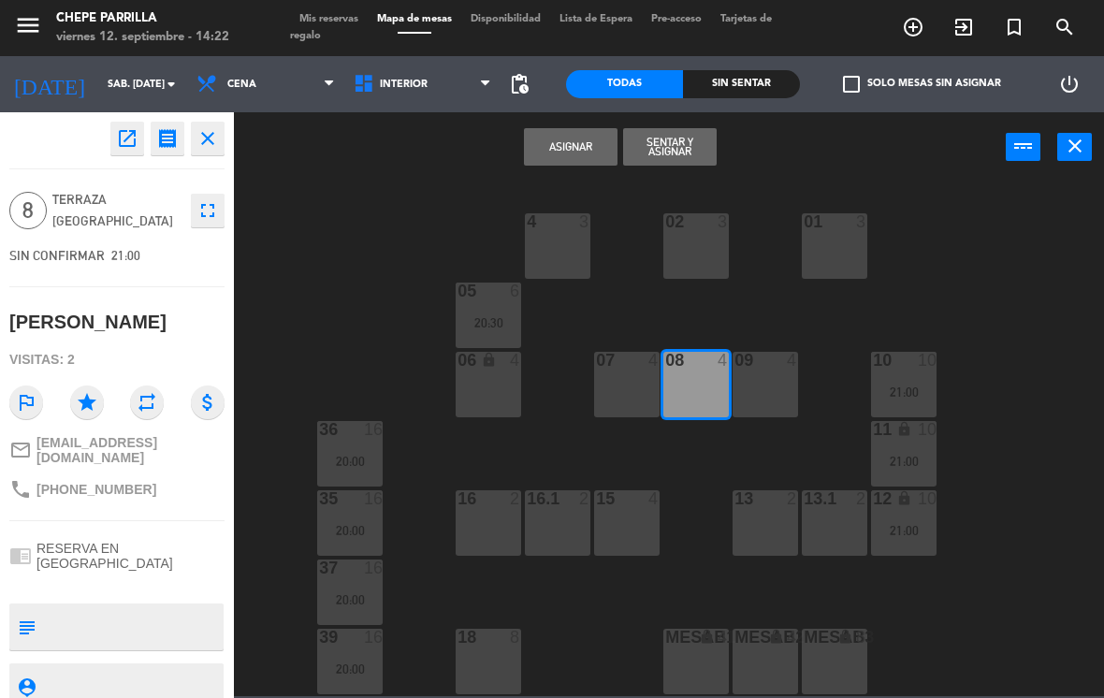
click at [574, 144] on button "Asignar" at bounding box center [571, 146] width 94 height 37
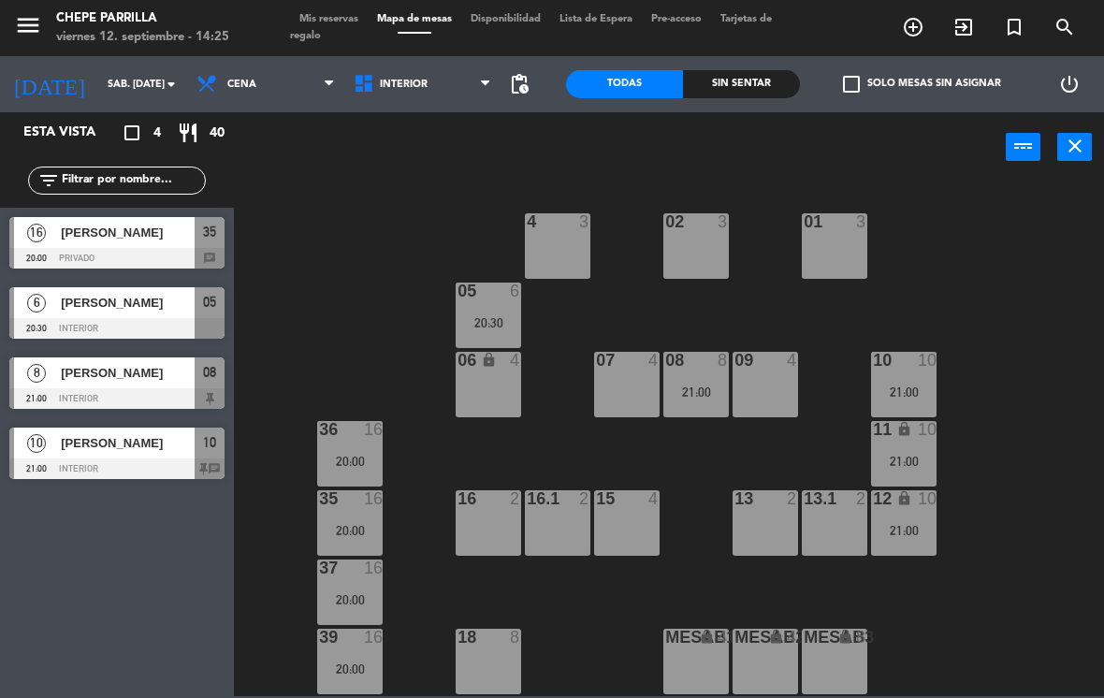
click at [301, 80] on span "Cena" at bounding box center [265, 84] width 157 height 41
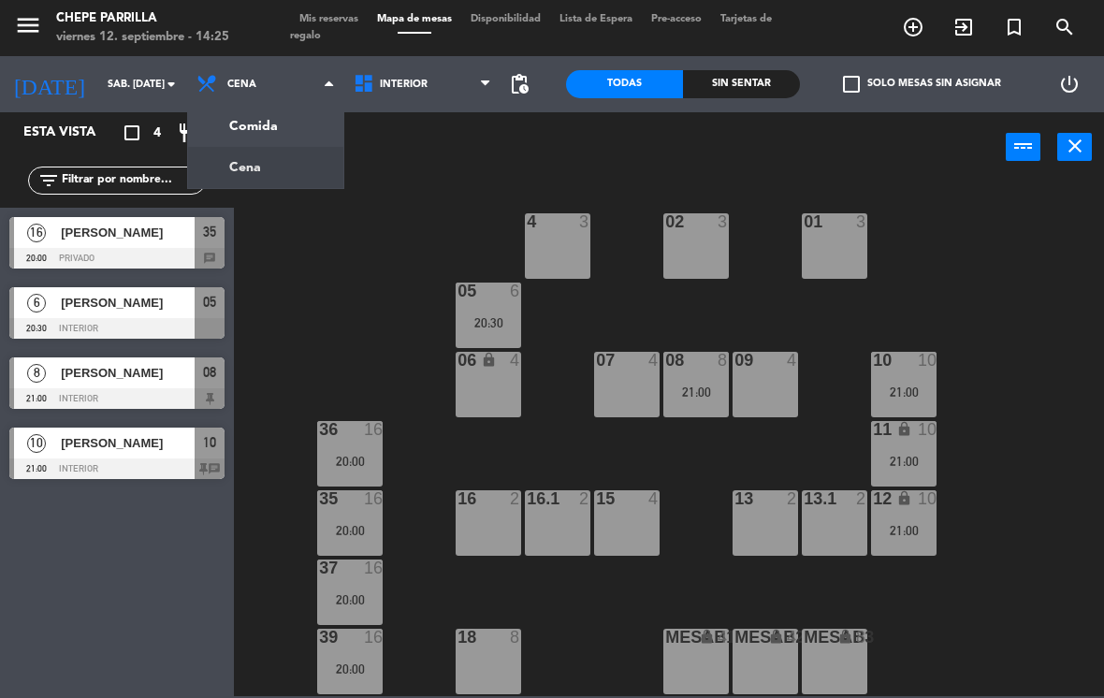
click at [295, 139] on ng-component "menu Chepe [PERSON_NAME] viernes 12. septiembre - 14:25 Mis reservas Mapa de me…" at bounding box center [552, 348] width 1104 height 696
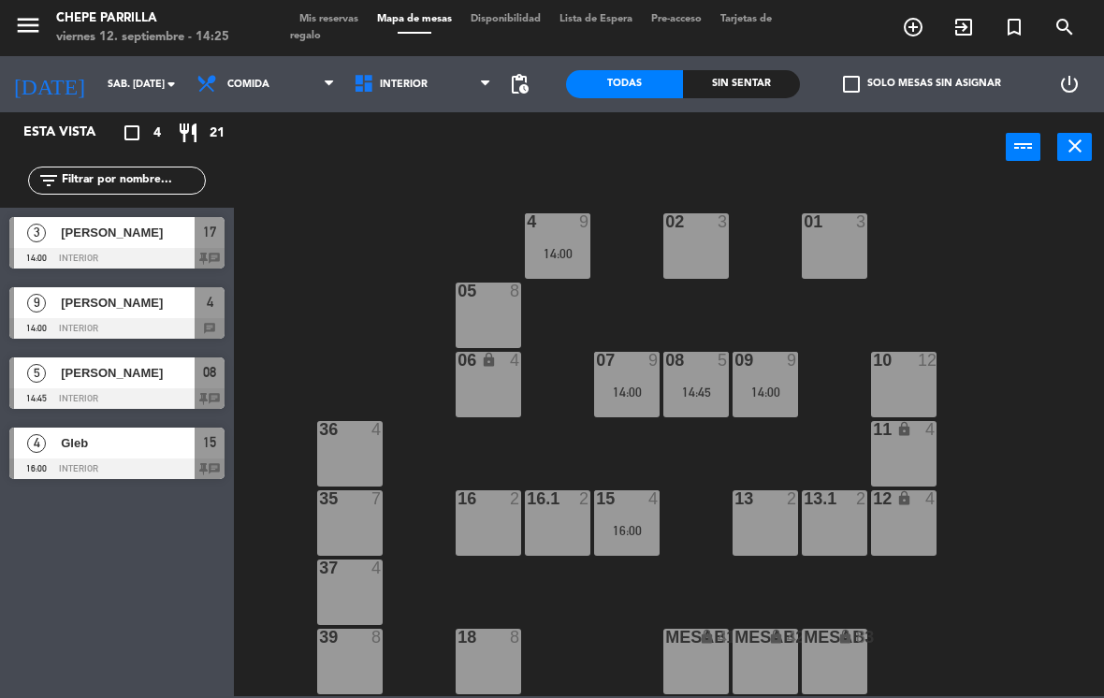
click at [691, 278] on div "02 3" at bounding box center [695, 245] width 65 height 65
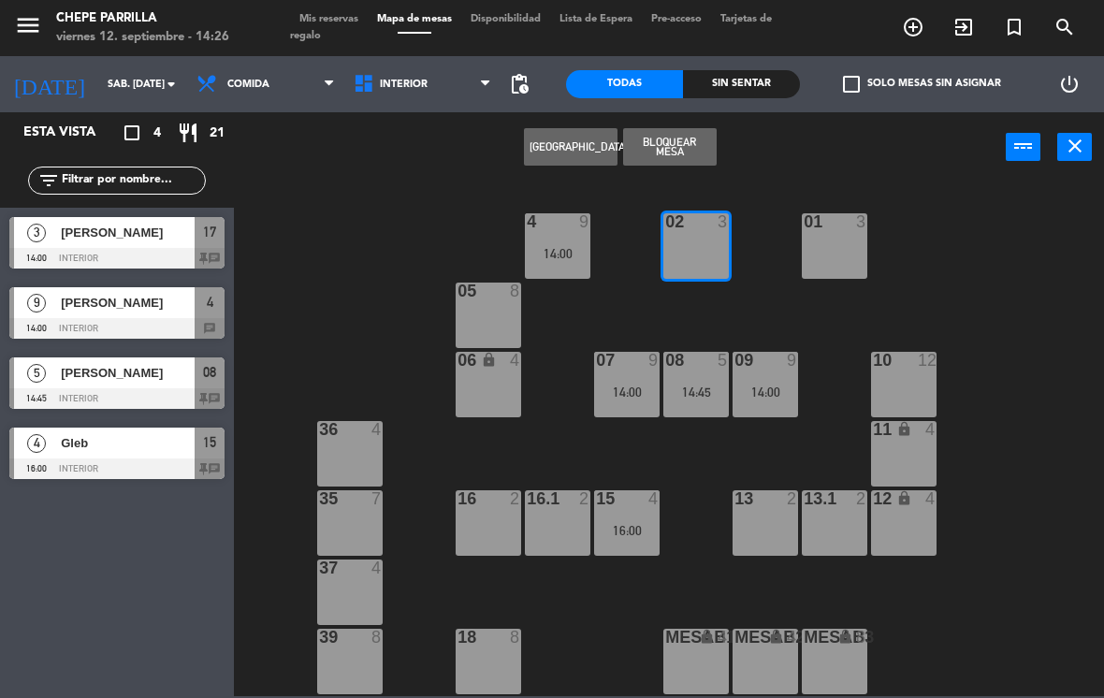
click at [569, 138] on button "[GEOGRAPHIC_DATA]" at bounding box center [571, 146] width 94 height 37
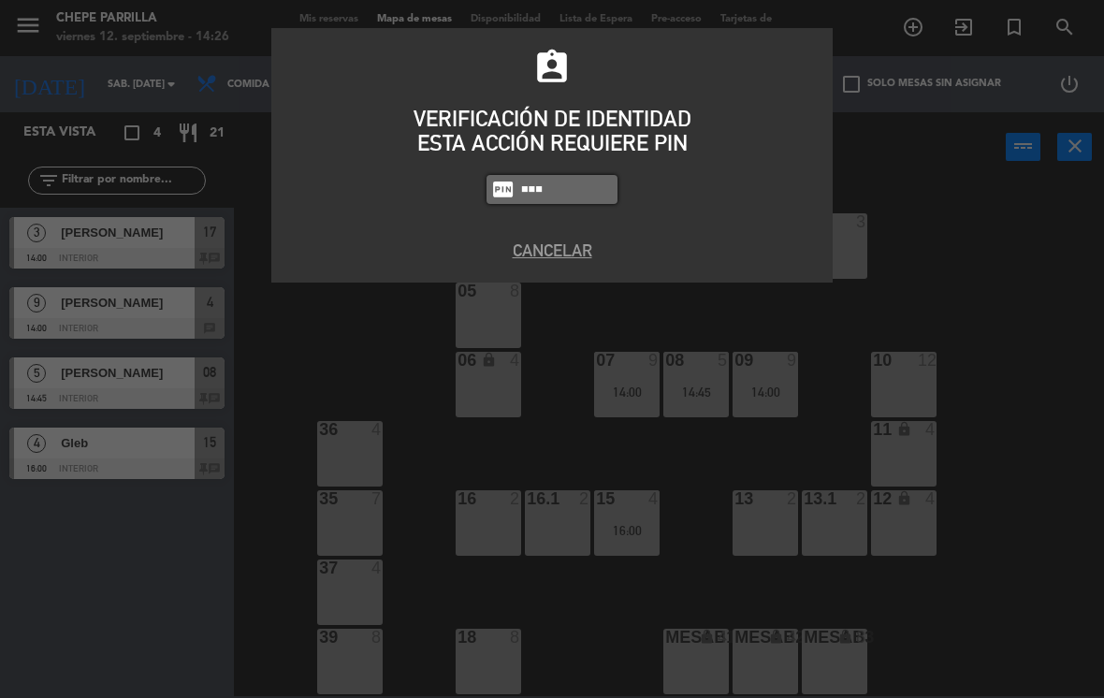
type input "8663"
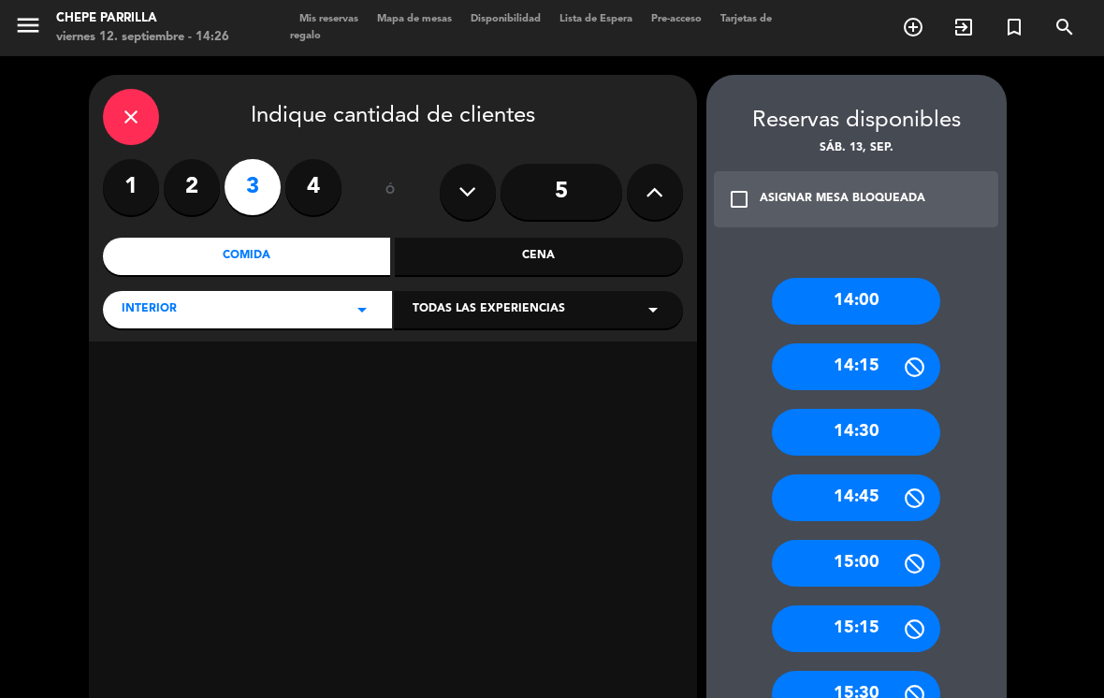
click at [855, 540] on div "15:00" at bounding box center [856, 563] width 168 height 47
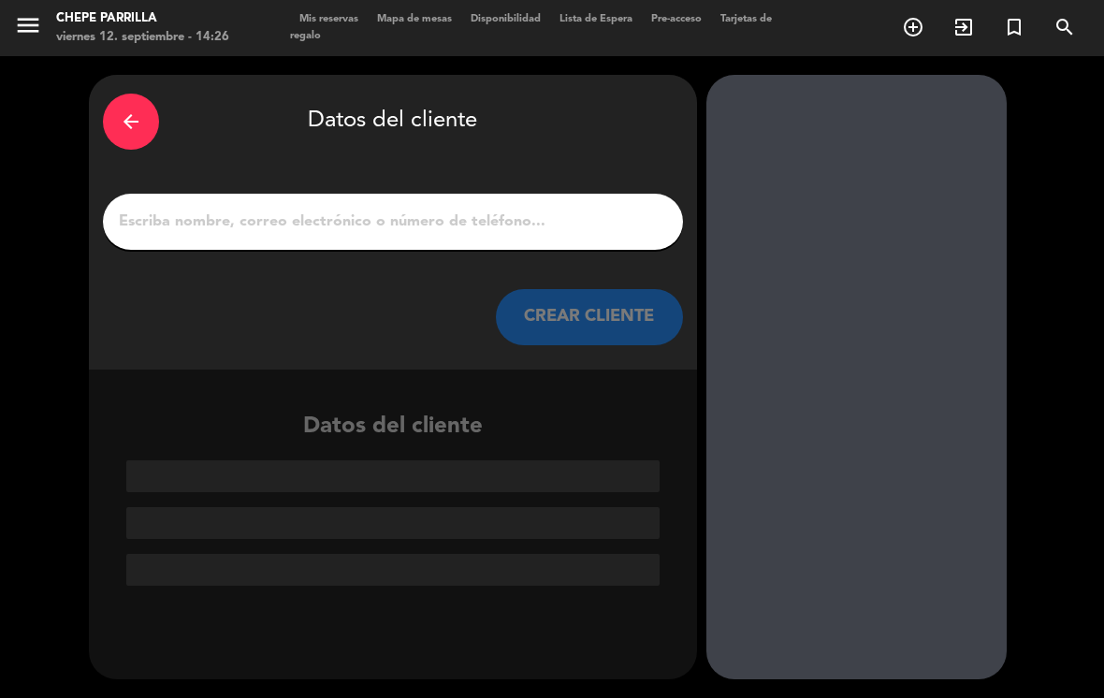
click at [426, 209] on input "1" at bounding box center [393, 222] width 552 height 26
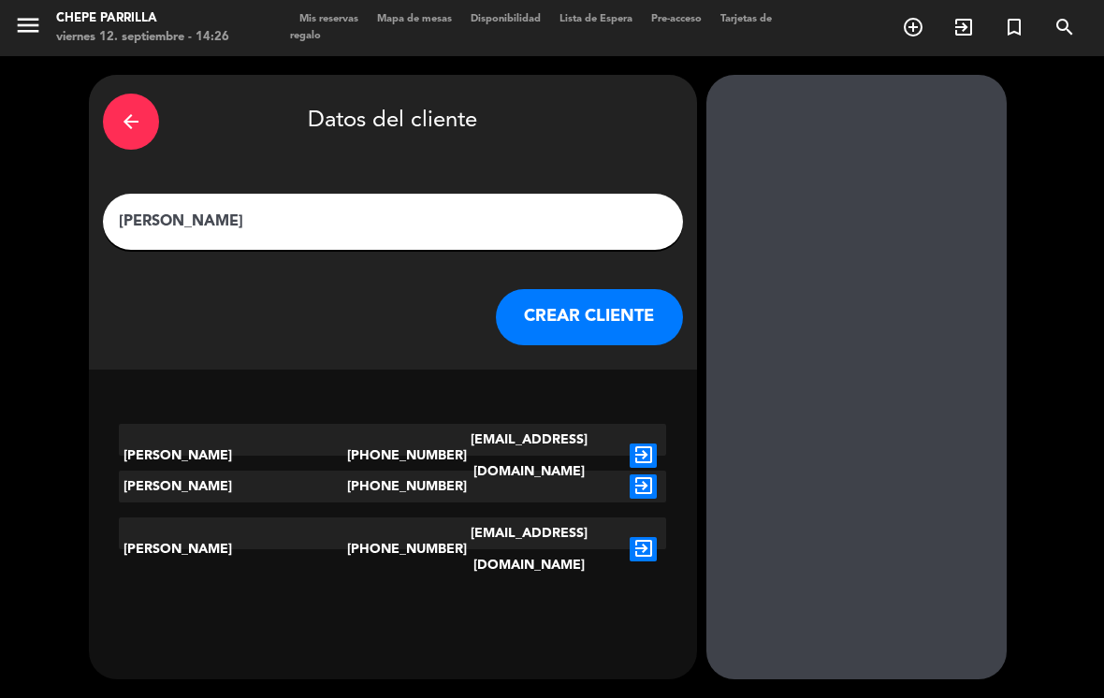
type input "[PERSON_NAME]"
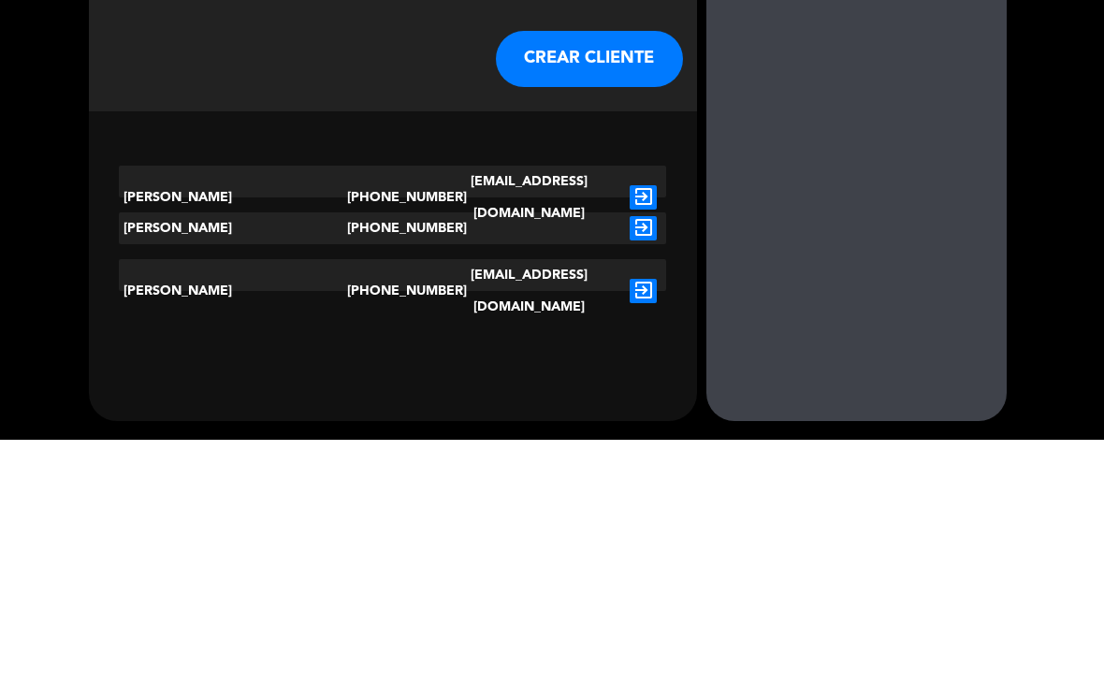
click at [639, 444] on icon "exit_to_app" at bounding box center [643, 456] width 27 height 24
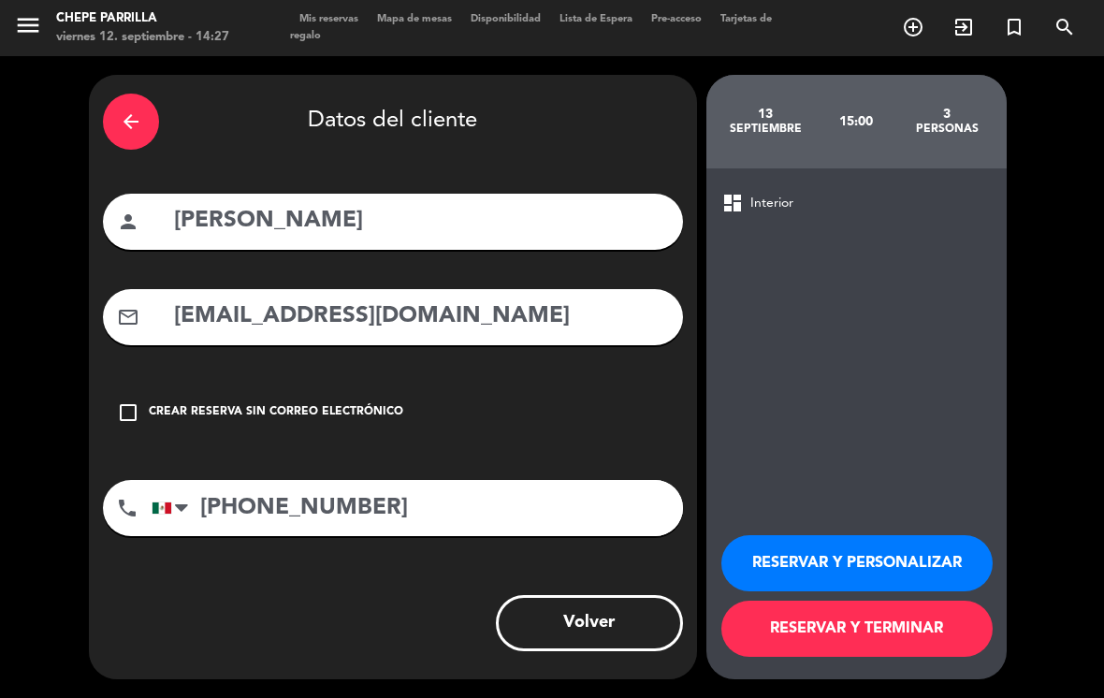
click at [963, 553] on button "RESERVAR Y PERSONALIZAR" at bounding box center [856, 563] width 271 height 56
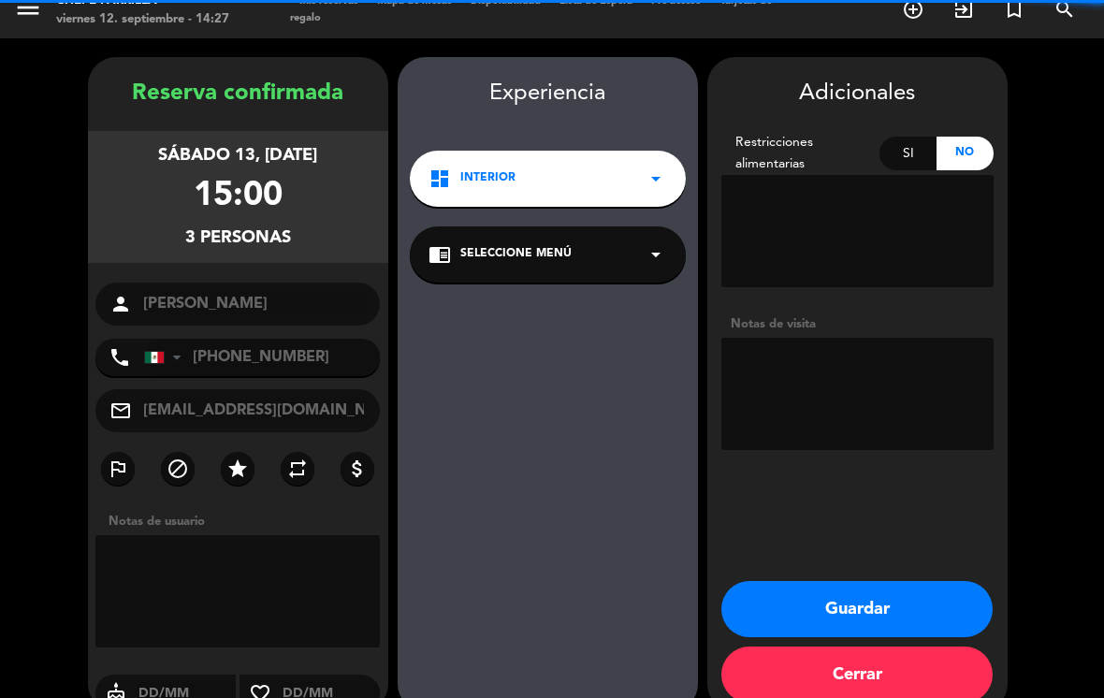
scroll to position [21, 0]
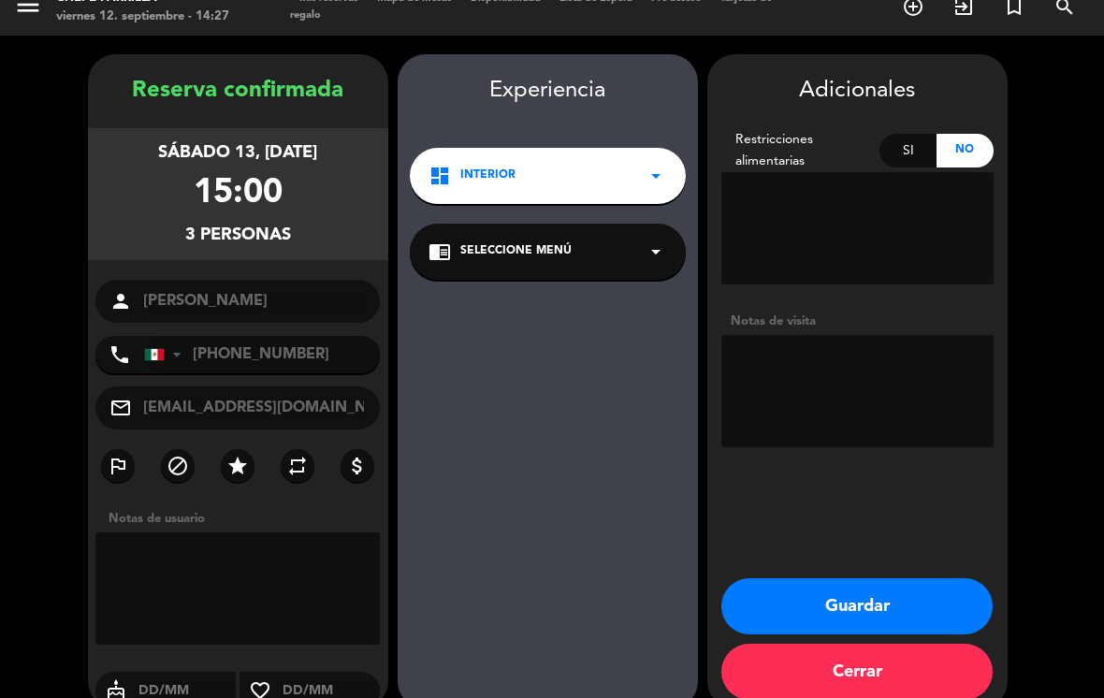
click at [851, 335] on textarea at bounding box center [857, 391] width 272 height 112
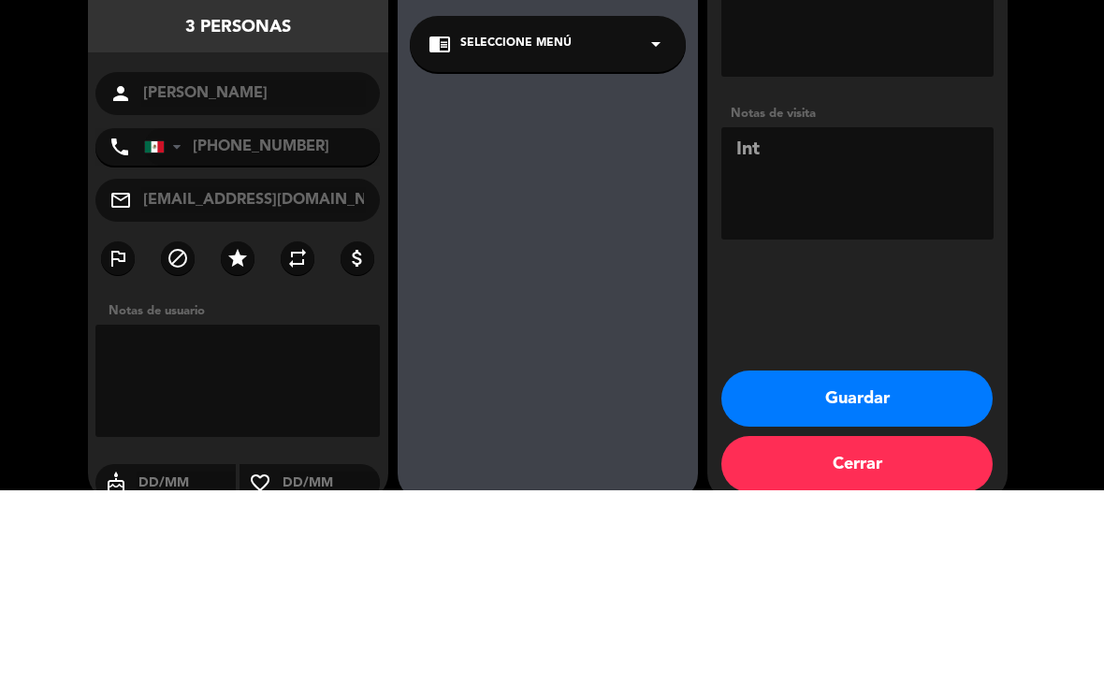
type textarea "Int"
click at [562, 197] on div "Experiencia dashboard Interior arrow_drop_down chrome_reader_mode Seleccione Me…" at bounding box center [548, 400] width 300 height 655
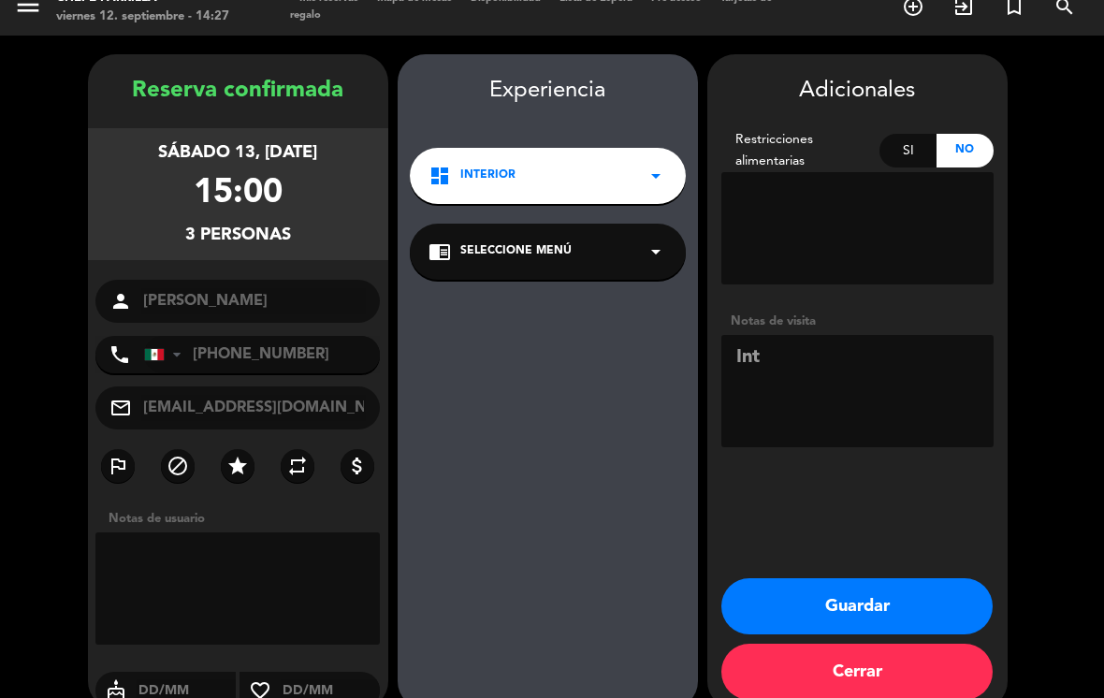
click at [939, 578] on button "Guardar" at bounding box center [856, 606] width 271 height 56
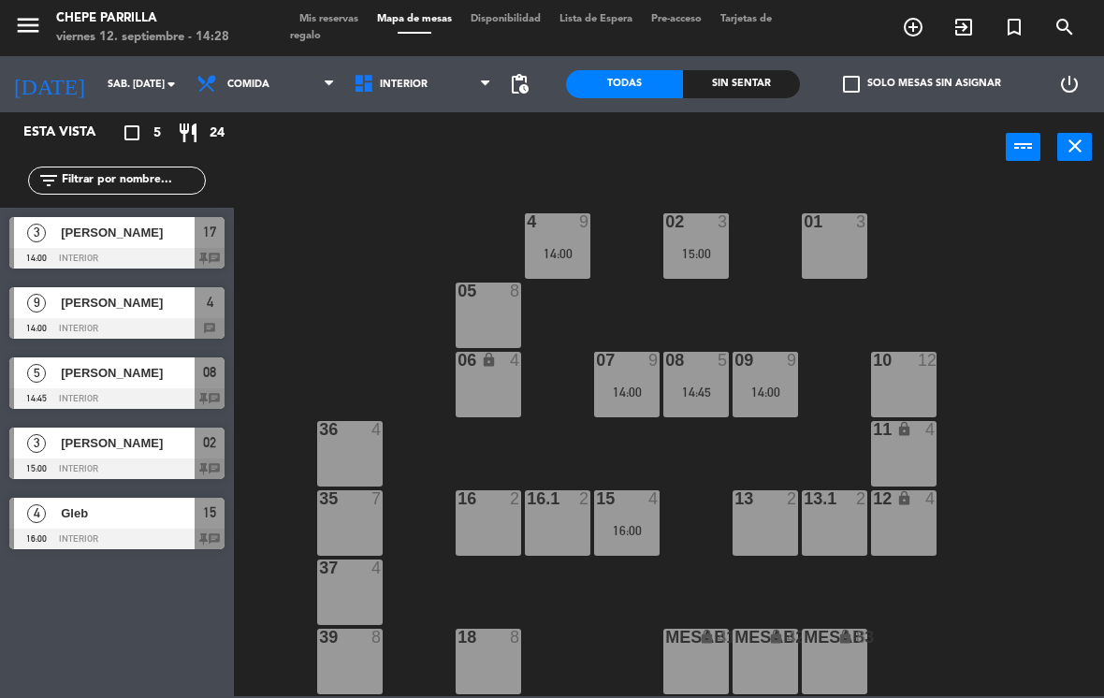
click at [1046, 403] on div "02 3 15:00 4 9 14:00 01 3 05 8 06 lock 4 07 9 14:00 09 9 14:00 10 12 08 5 14:45…" at bounding box center [674, 439] width 859 height 516
click at [255, 89] on span "Comida" at bounding box center [248, 85] width 42 height 12
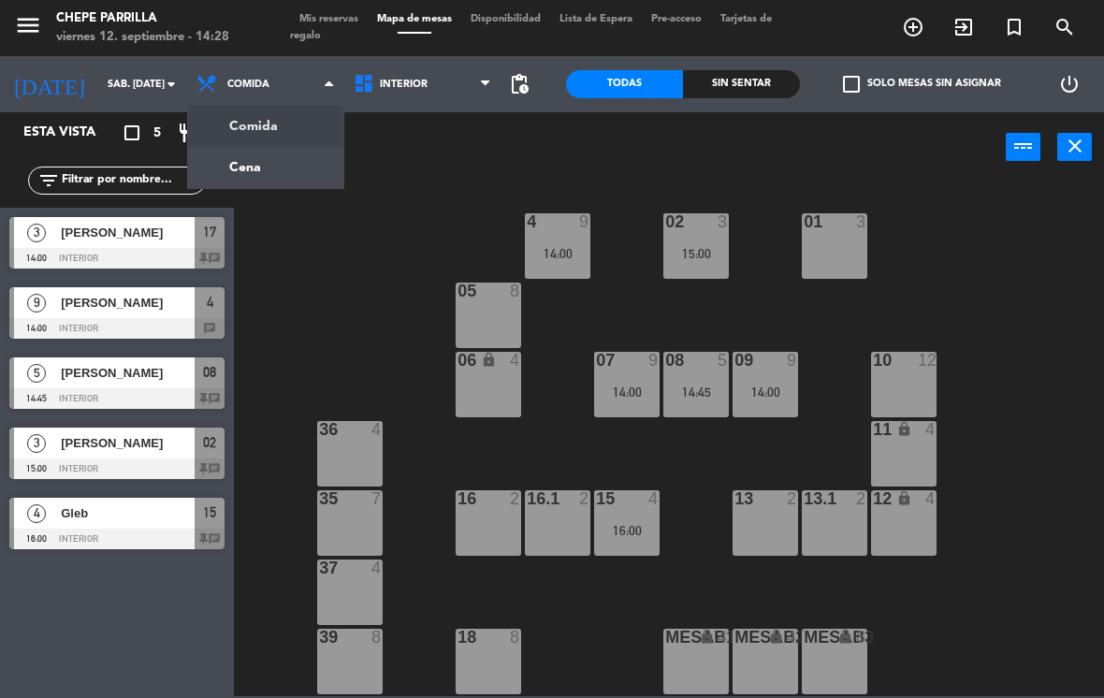
click at [98, 77] on input "sáb. [DATE]" at bounding box center [167, 84] width 138 height 31
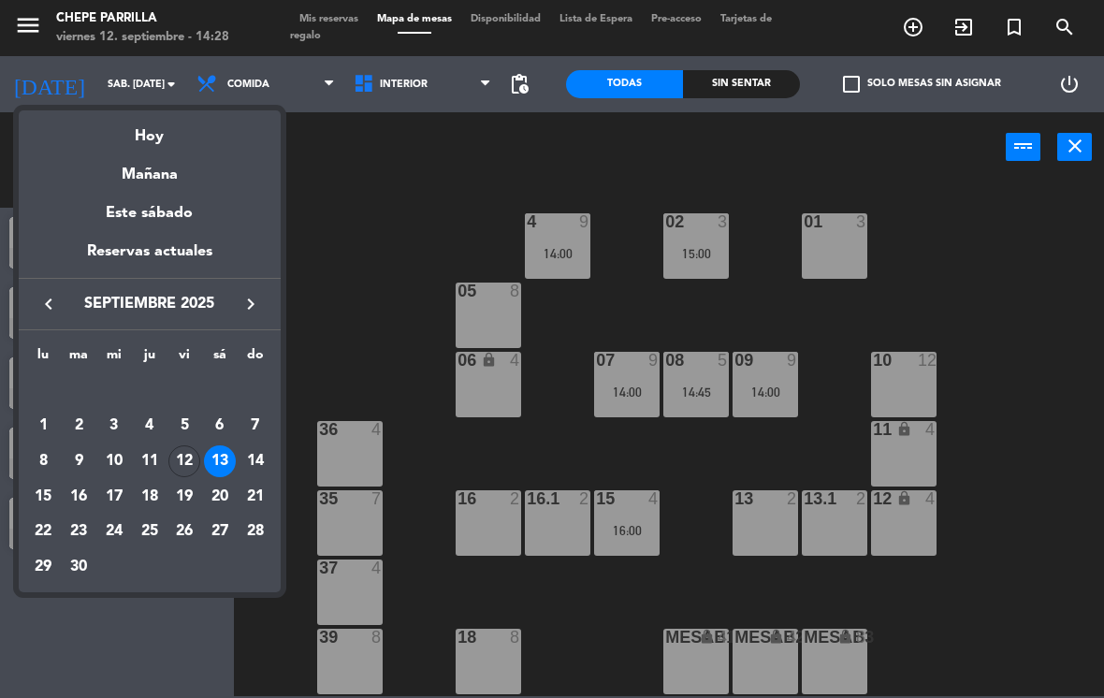
click at [165, 122] on div "Hoy" at bounding box center [150, 129] width 262 height 38
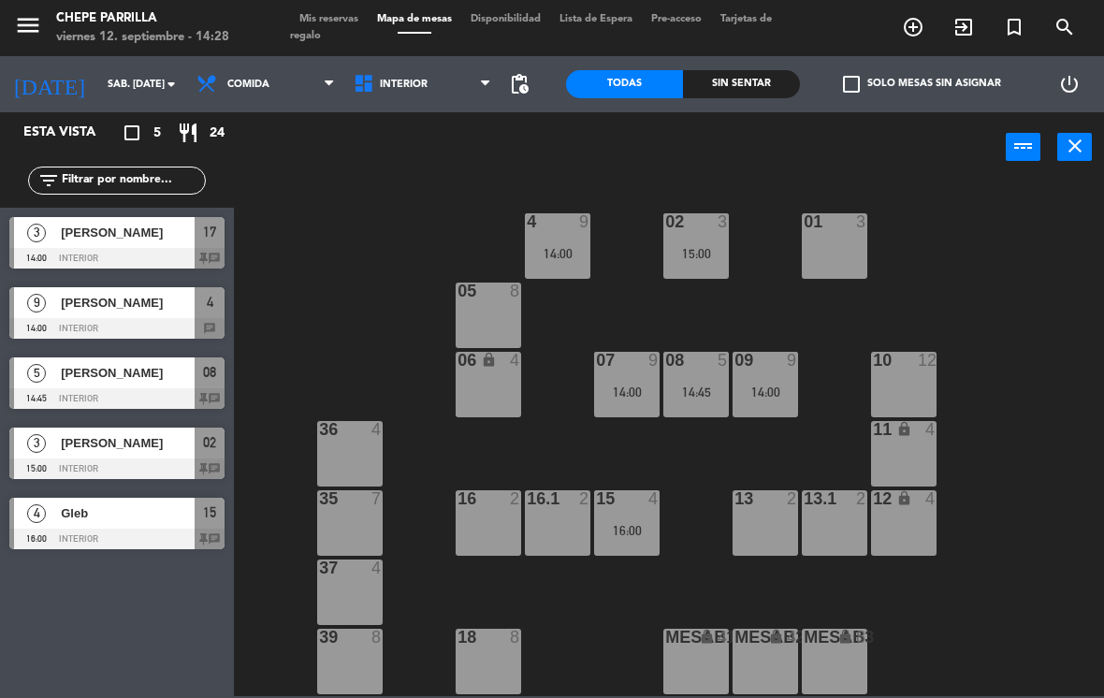
type input "vie. [DATE]"
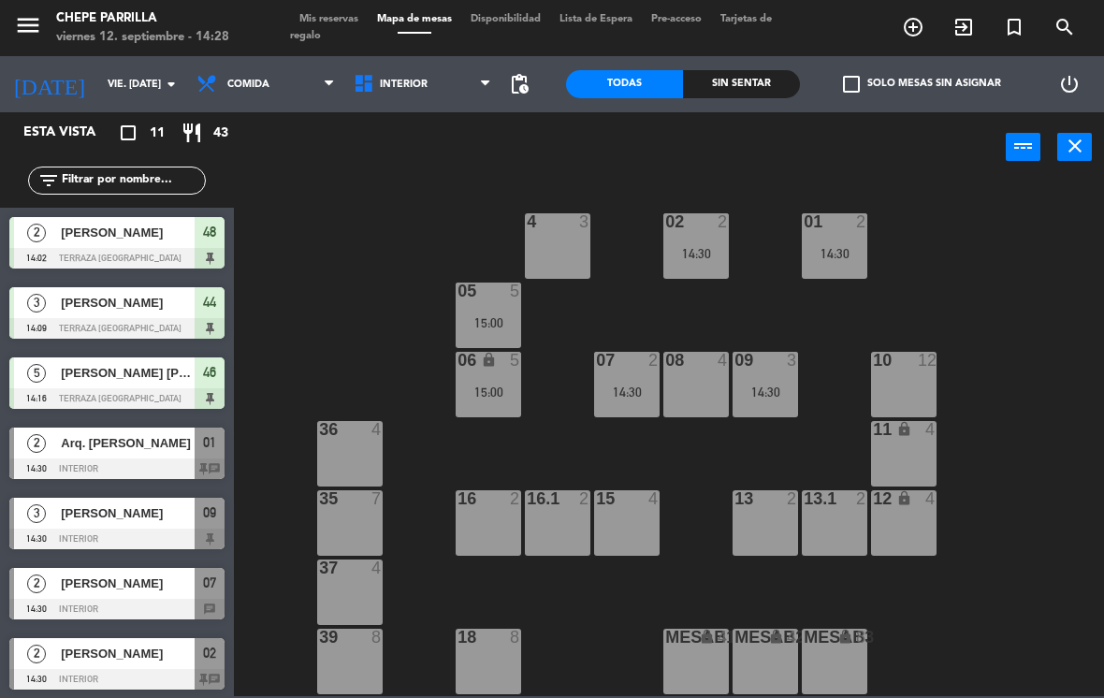
click at [716, 228] on div "2" at bounding box center [727, 221] width 31 height 17
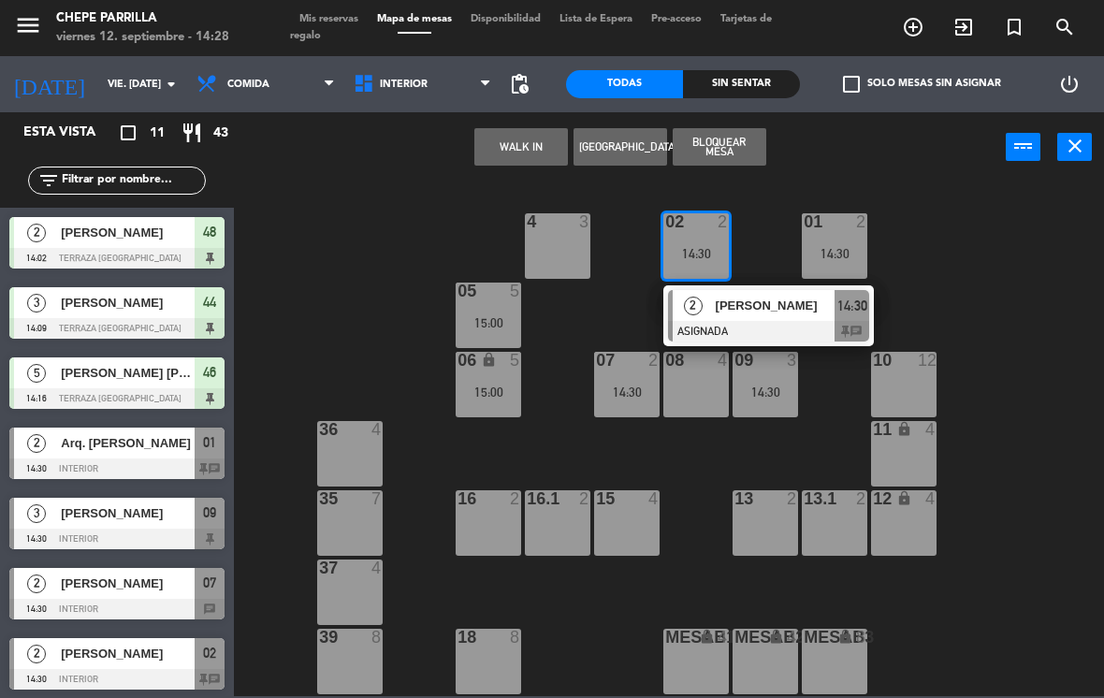
click at [705, 331] on div at bounding box center [768, 331] width 201 height 21
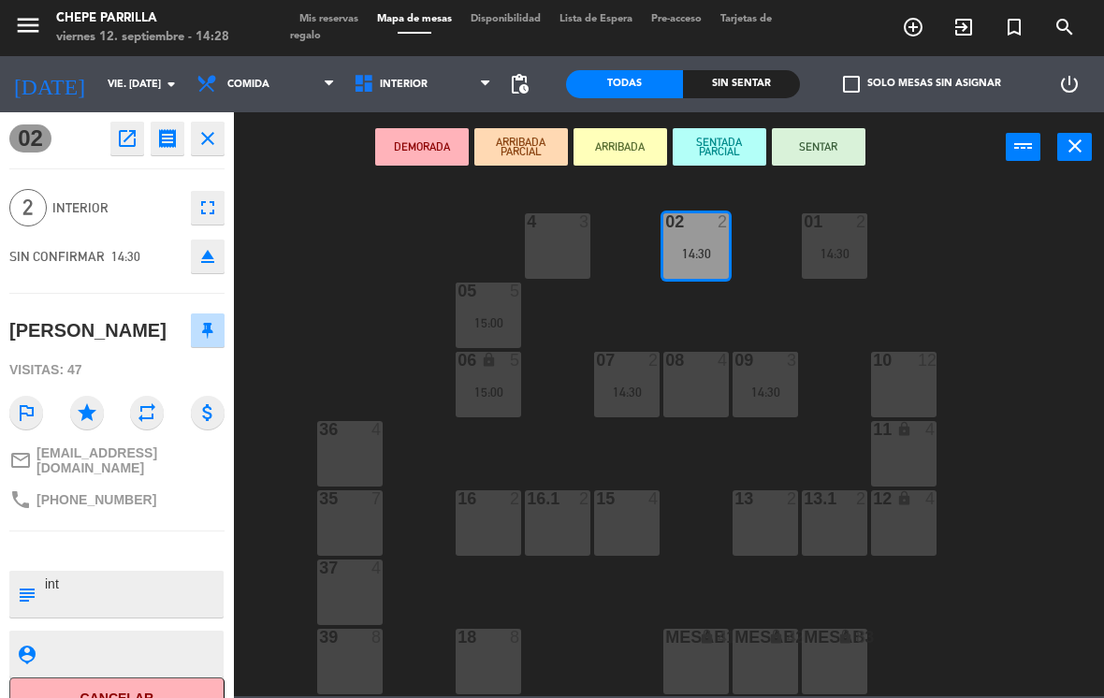
click at [832, 135] on button "SENTAR" at bounding box center [819, 146] width 94 height 37
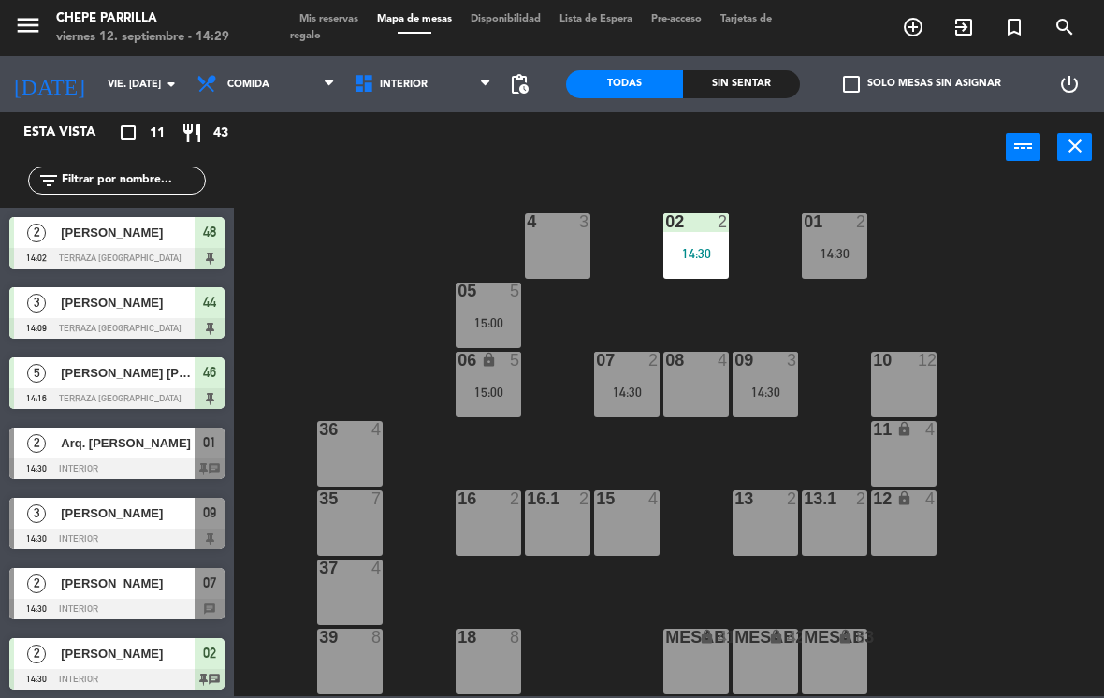
click at [562, 270] on div "4 3" at bounding box center [557, 245] width 65 height 65
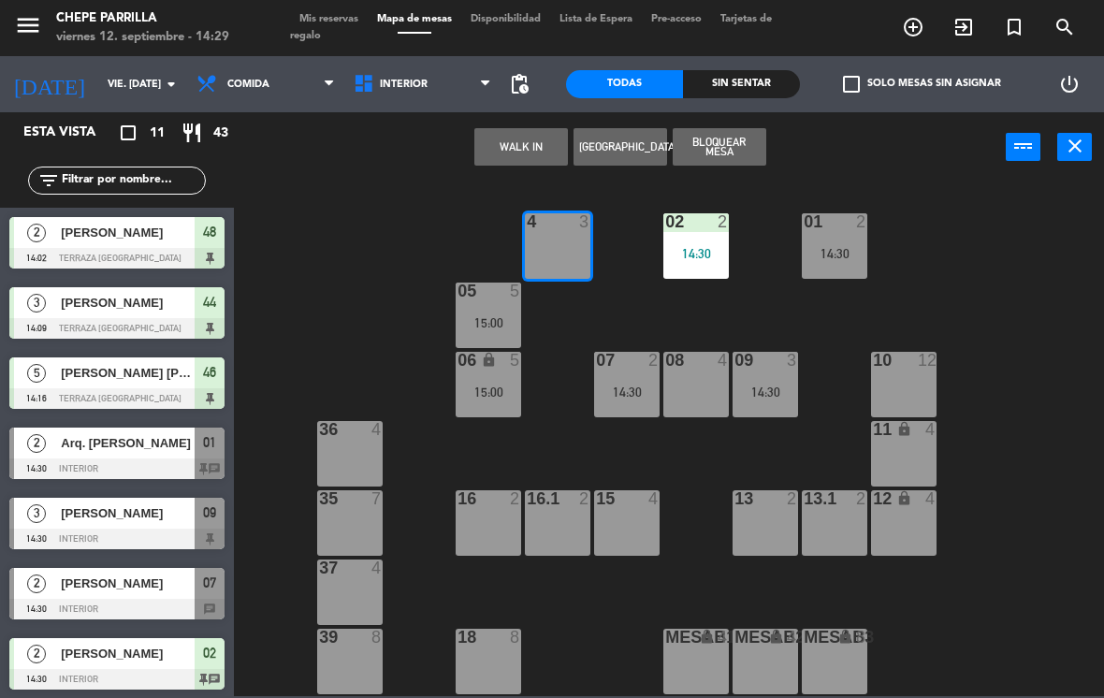
click at [545, 232] on div "4 3" at bounding box center [557, 222] width 65 height 19
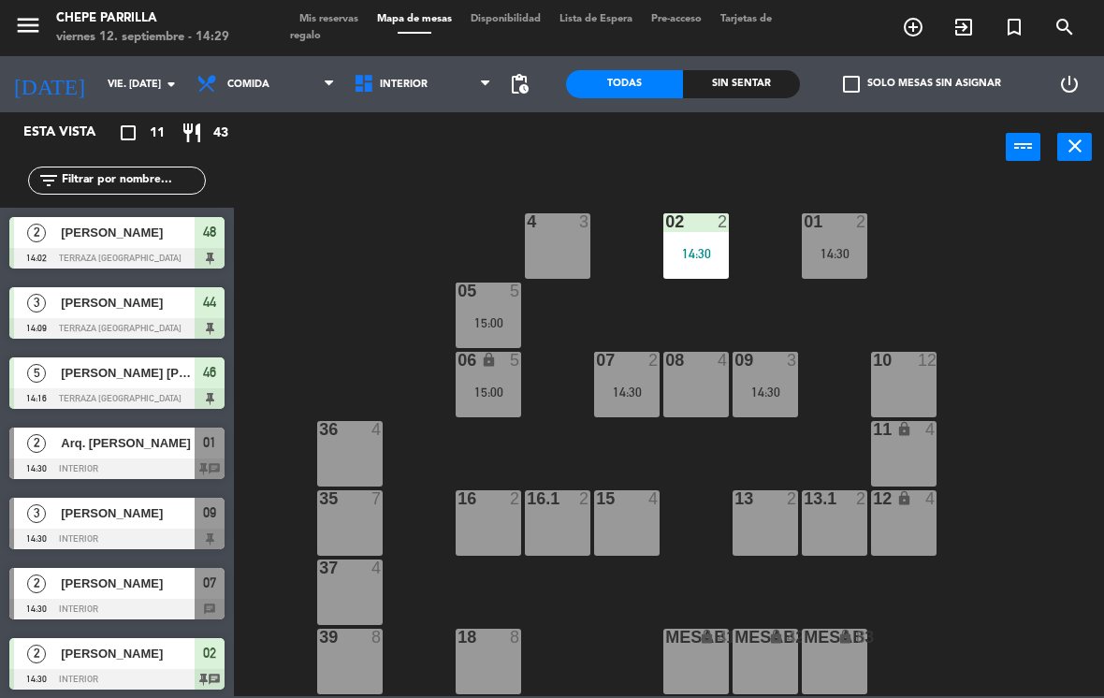
click at [548, 227] on div at bounding box center [558, 221] width 31 height 17
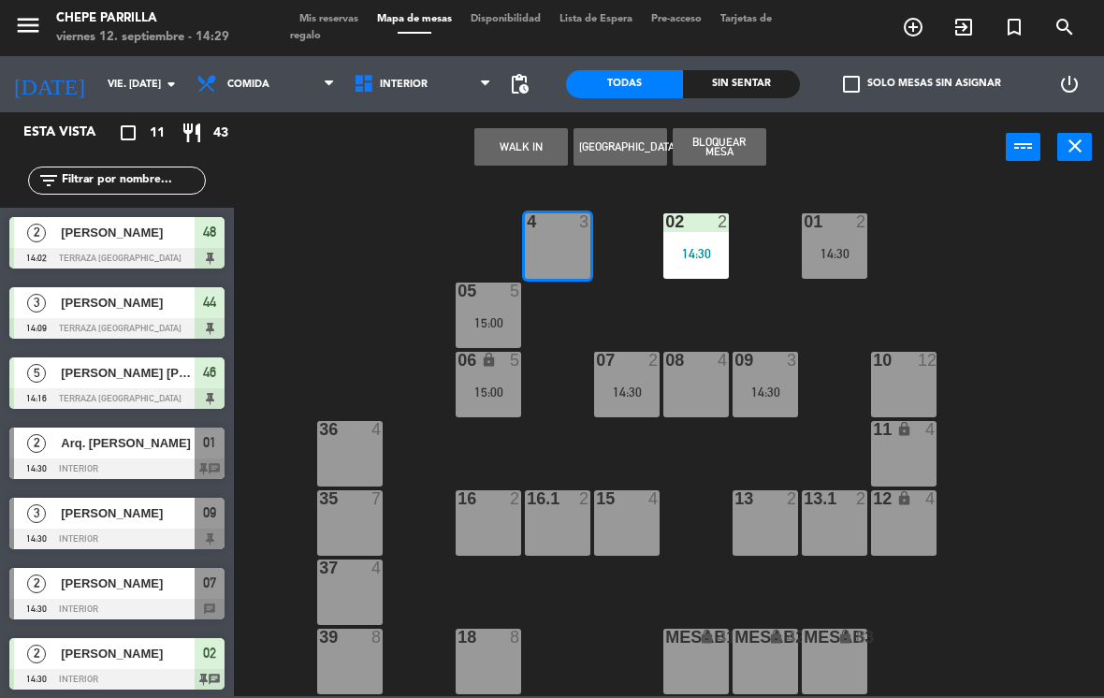
click at [516, 139] on button "WALK IN" at bounding box center [521, 146] width 94 height 37
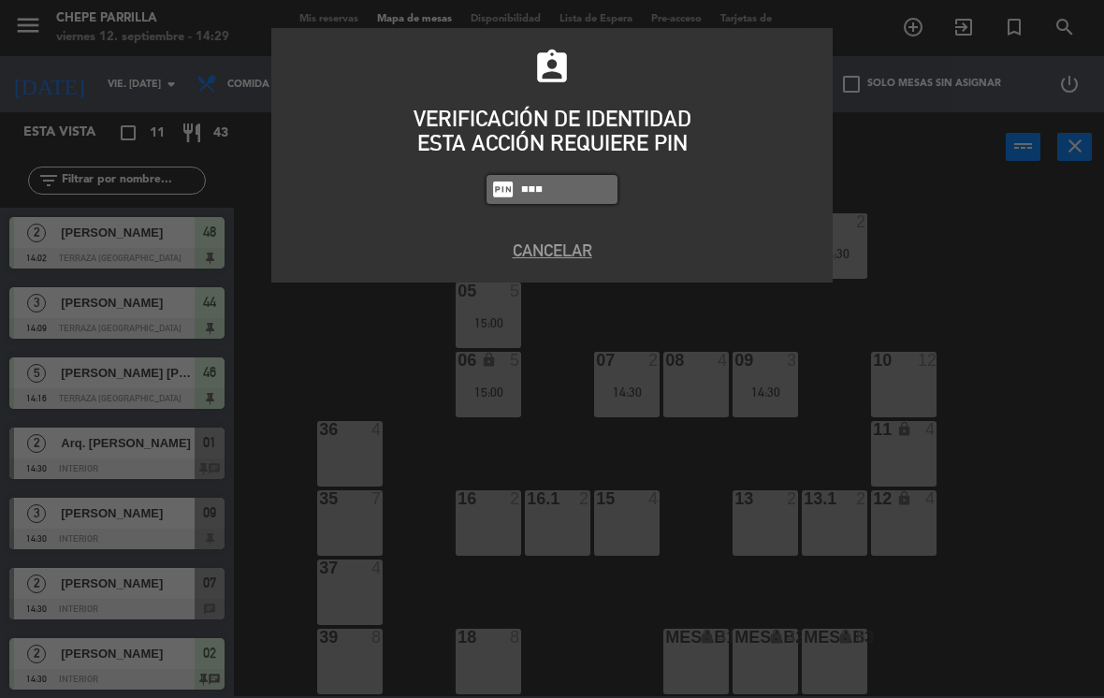
type input "9567"
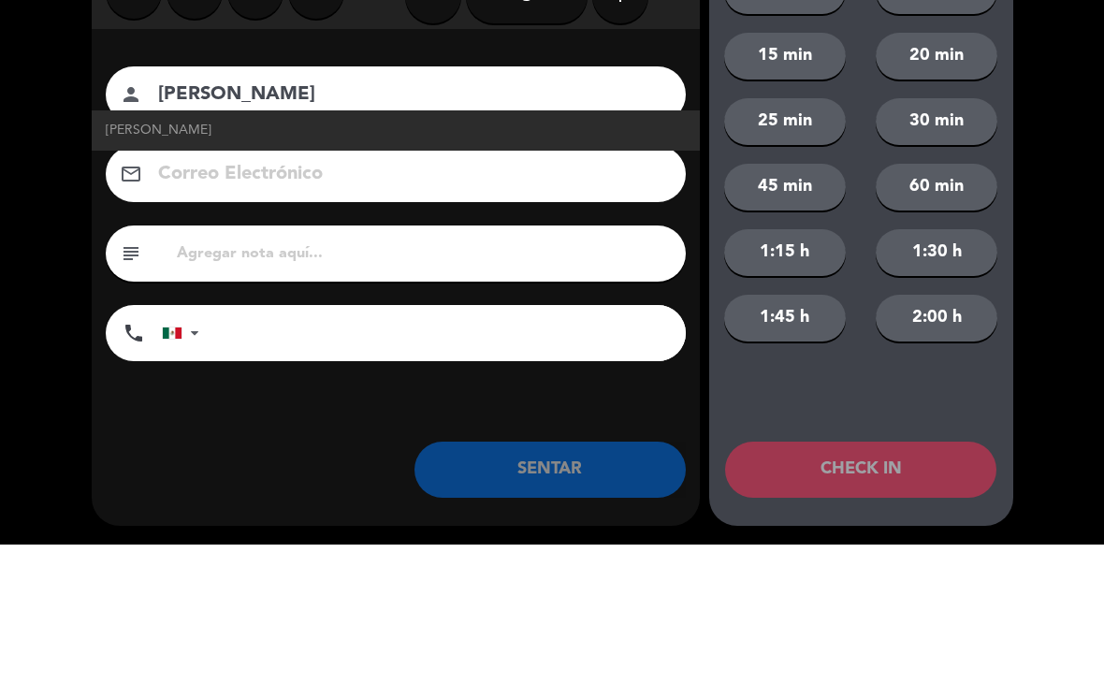
click at [314, 232] on input "[PERSON_NAME]" at bounding box center [408, 248] width 505 height 33
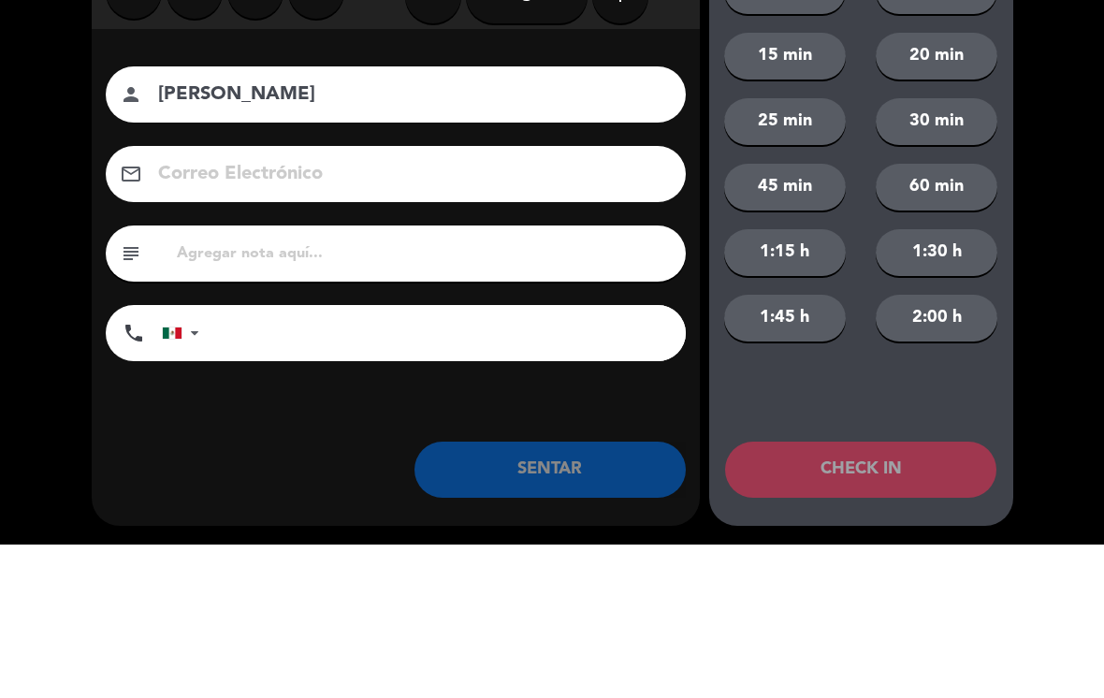
type input "[PERSON_NAME]"
click at [60, 211] on div "close Indique cantidad de clientes 1 2 3 4 ó remove 5 add Nombre del cliente pe…" at bounding box center [552, 349] width 1104 height 698
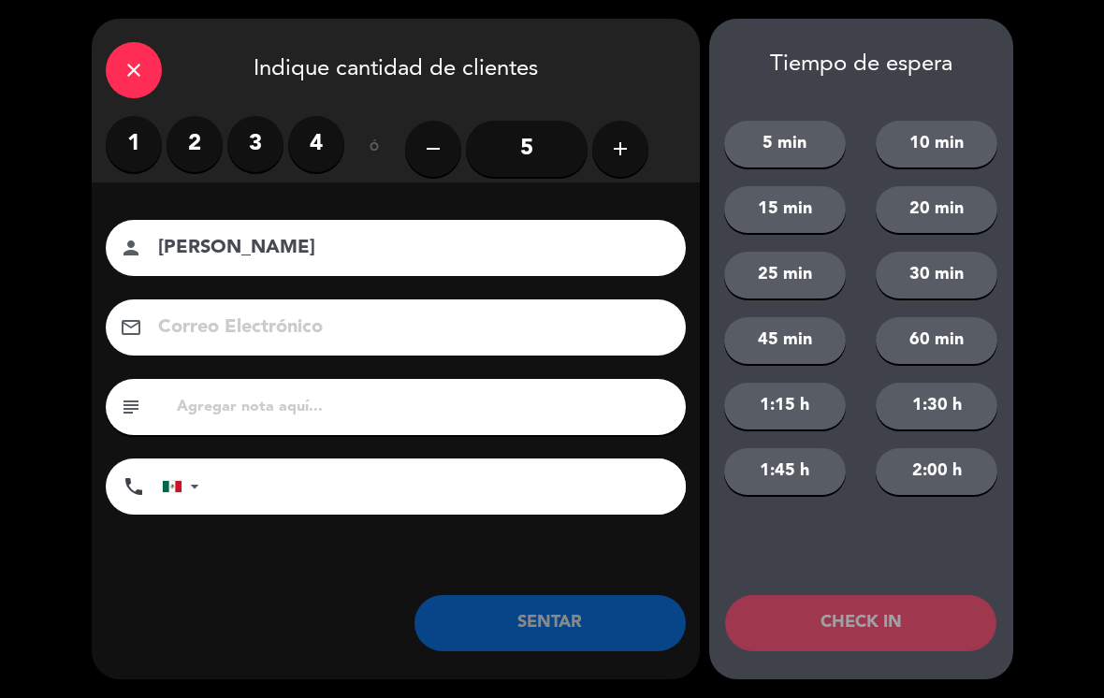
click at [278, 141] on label "3" at bounding box center [255, 144] width 56 height 56
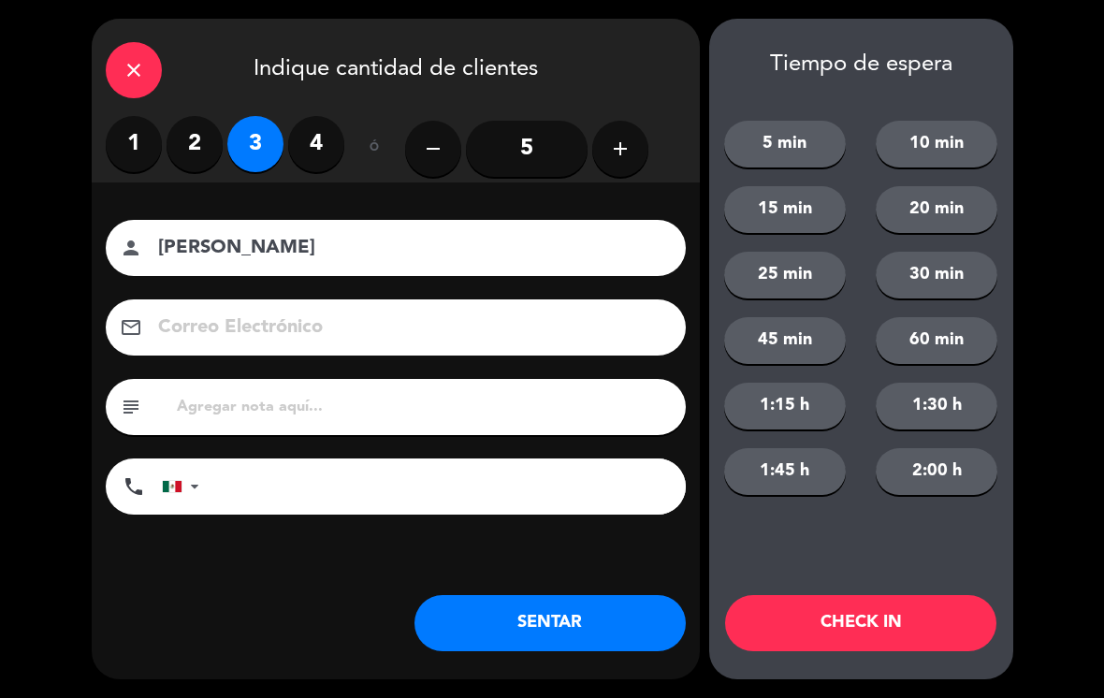
click at [581, 623] on button "SENTAR" at bounding box center [549, 623] width 271 height 56
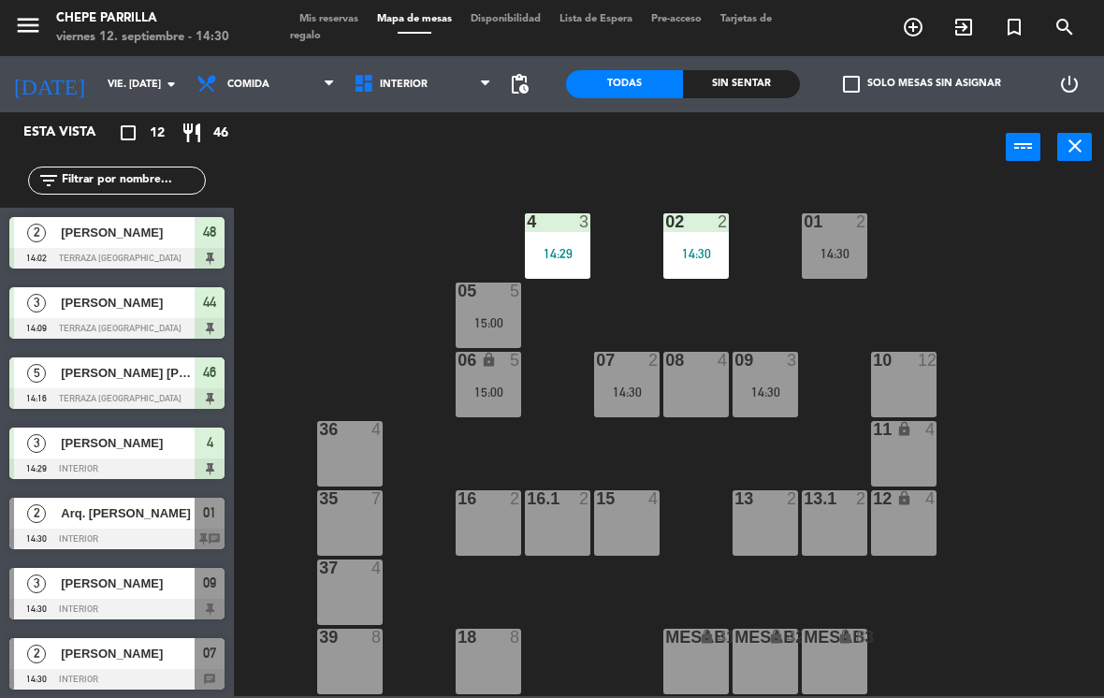
click at [712, 261] on div "02 2 14:30" at bounding box center [695, 245] width 65 height 65
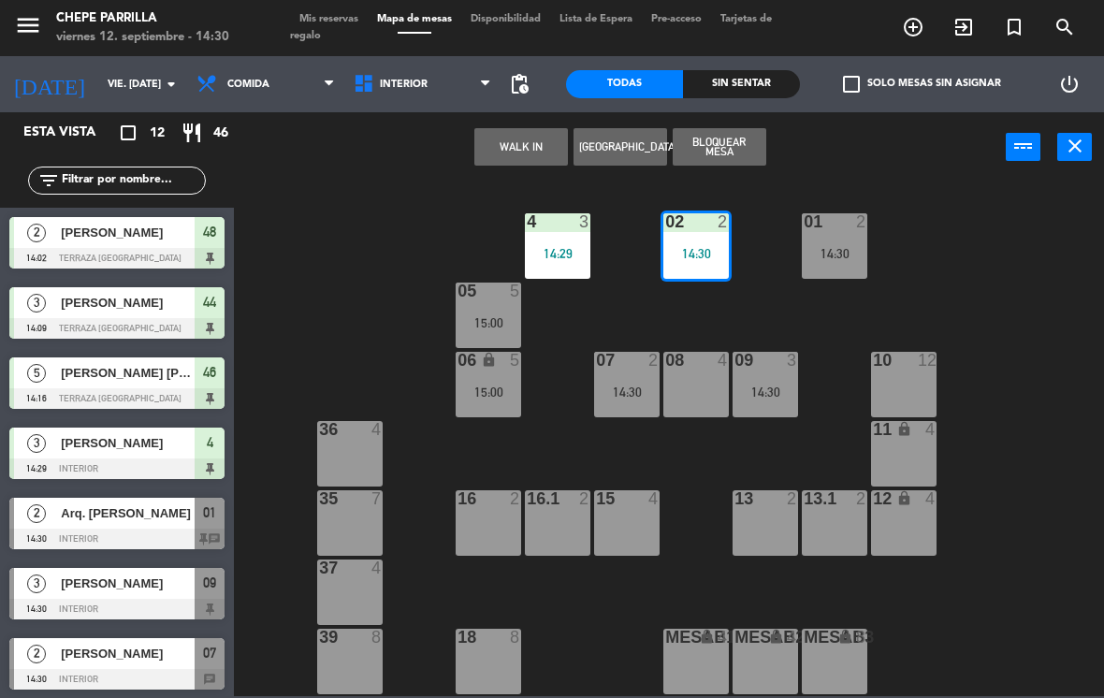
click at [573, 234] on div "4 3 14:29" at bounding box center [557, 245] width 65 height 65
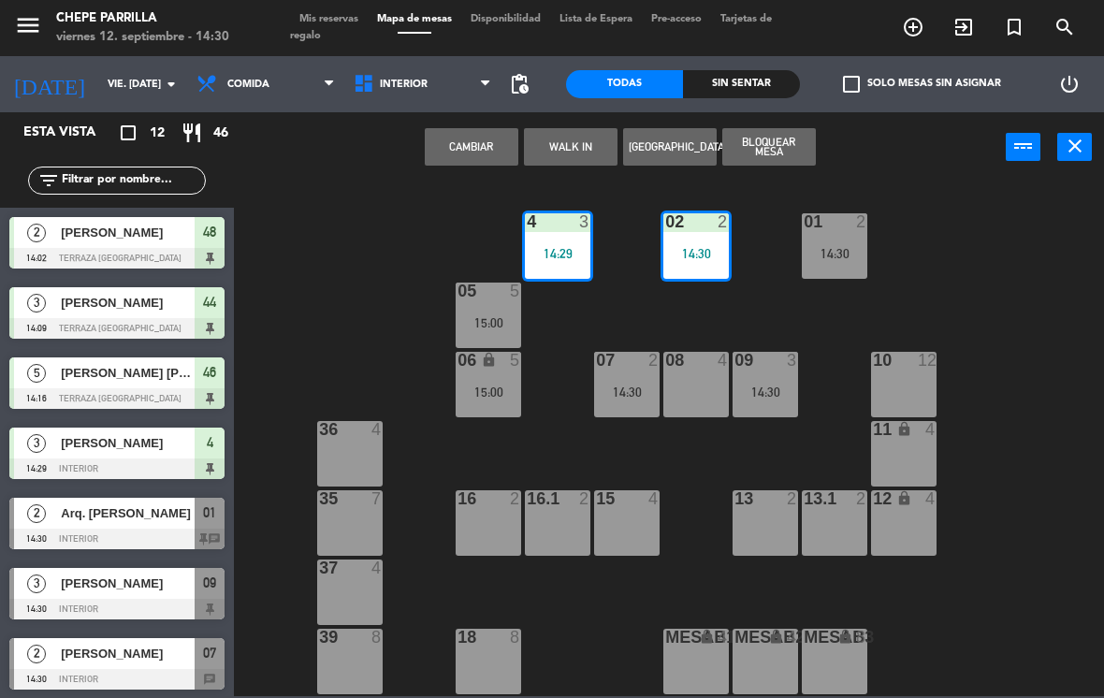
click at [471, 140] on button "Cambiar" at bounding box center [472, 146] width 94 height 37
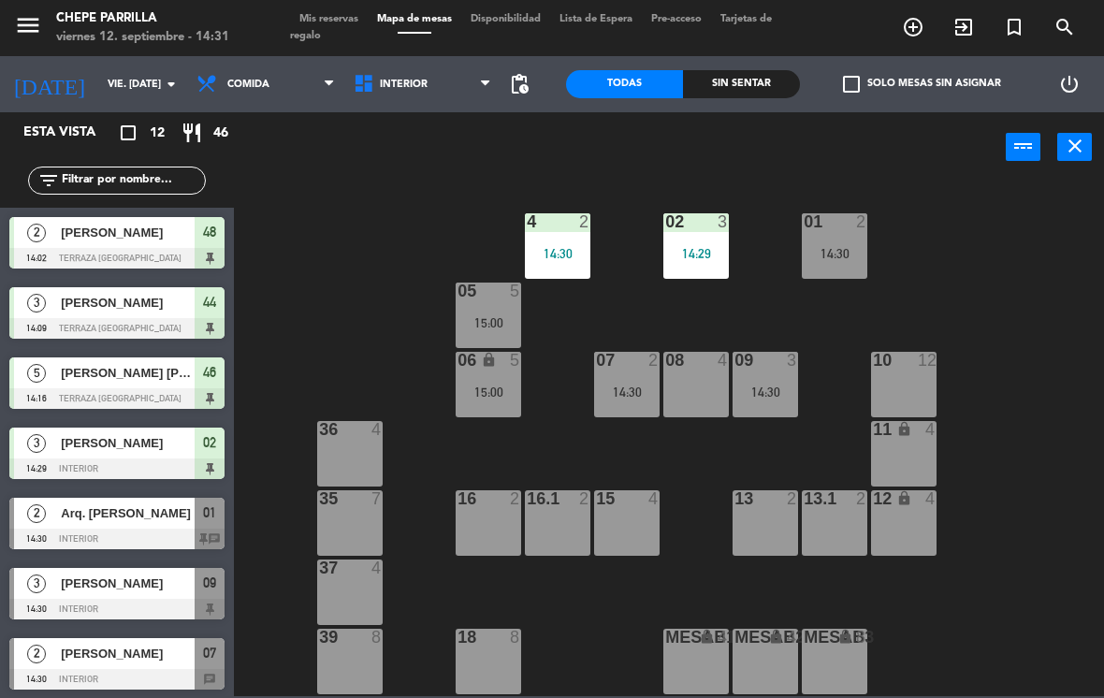
click at [86, 161] on div "filter_list" at bounding box center [117, 180] width 234 height 54
click at [132, 186] on input "text" at bounding box center [132, 180] width 145 height 21
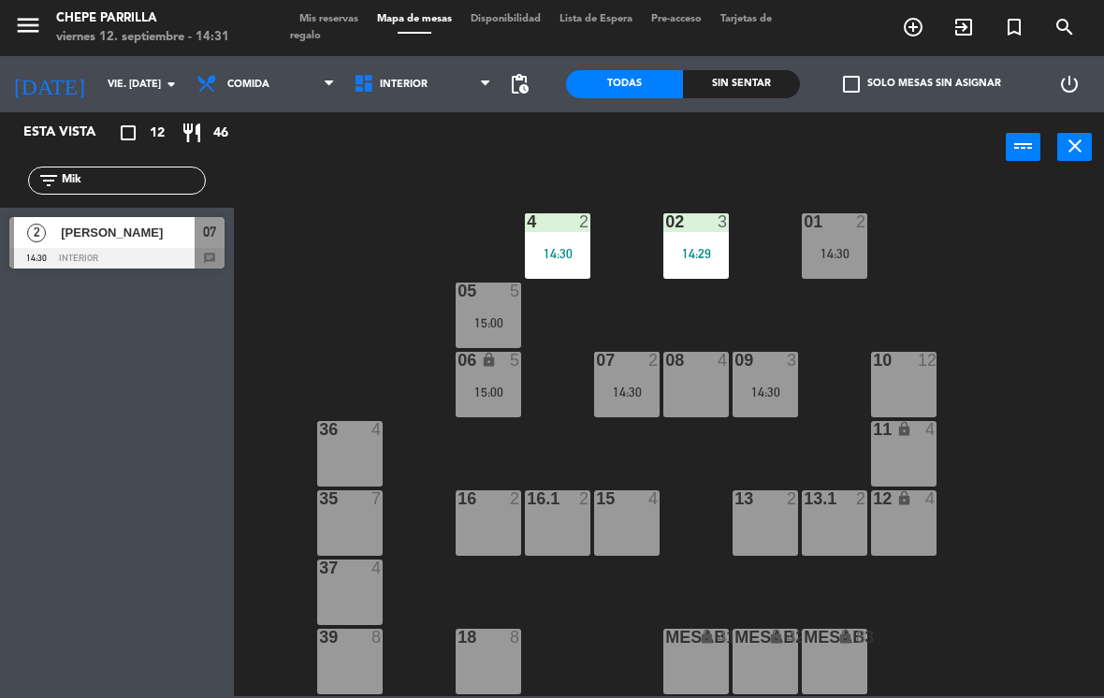
type input "Mik"
click at [61, 241] on span "[PERSON_NAME]" at bounding box center [128, 233] width 134 height 20
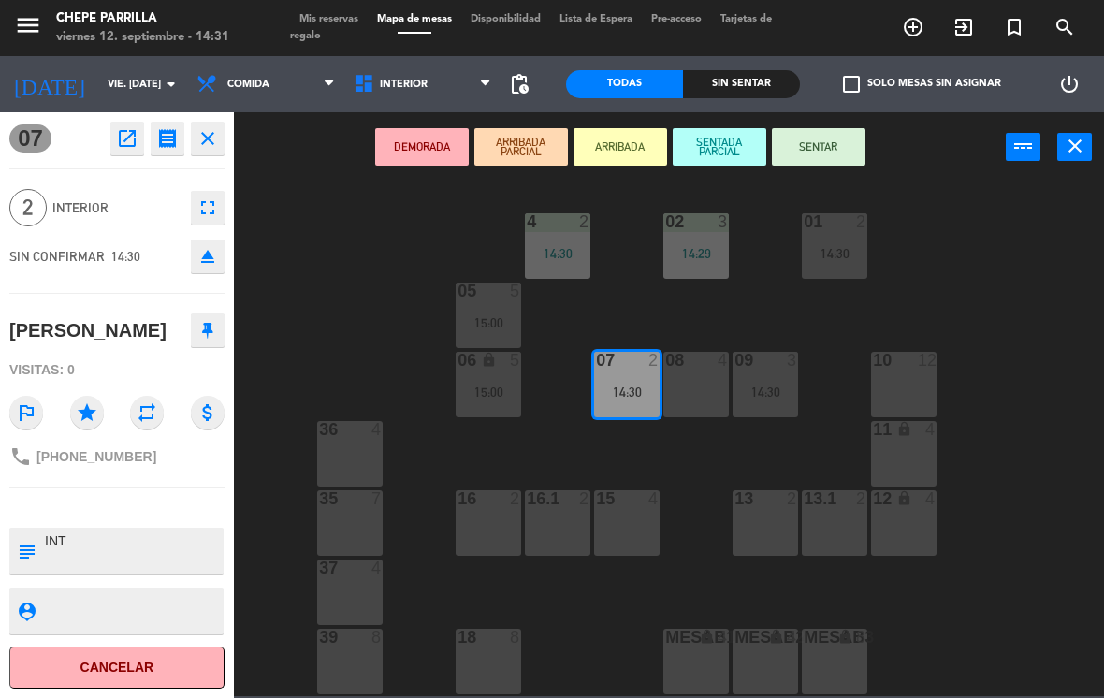
click at [830, 133] on button "SENTAR" at bounding box center [819, 146] width 94 height 37
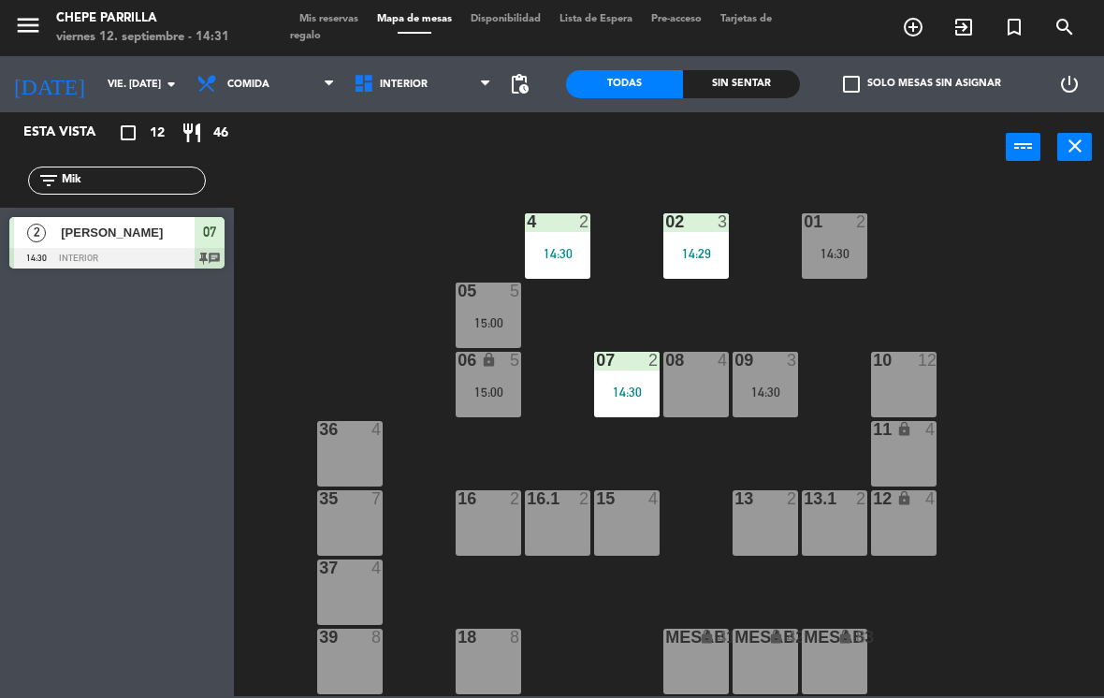
click at [1015, 543] on div "02 3 14:29 4 2 14:30 01 2 14:30 05 5 15:00 06 lock 5 15:00 07 2 14:30 09 3 14:3…" at bounding box center [674, 439] width 859 height 516
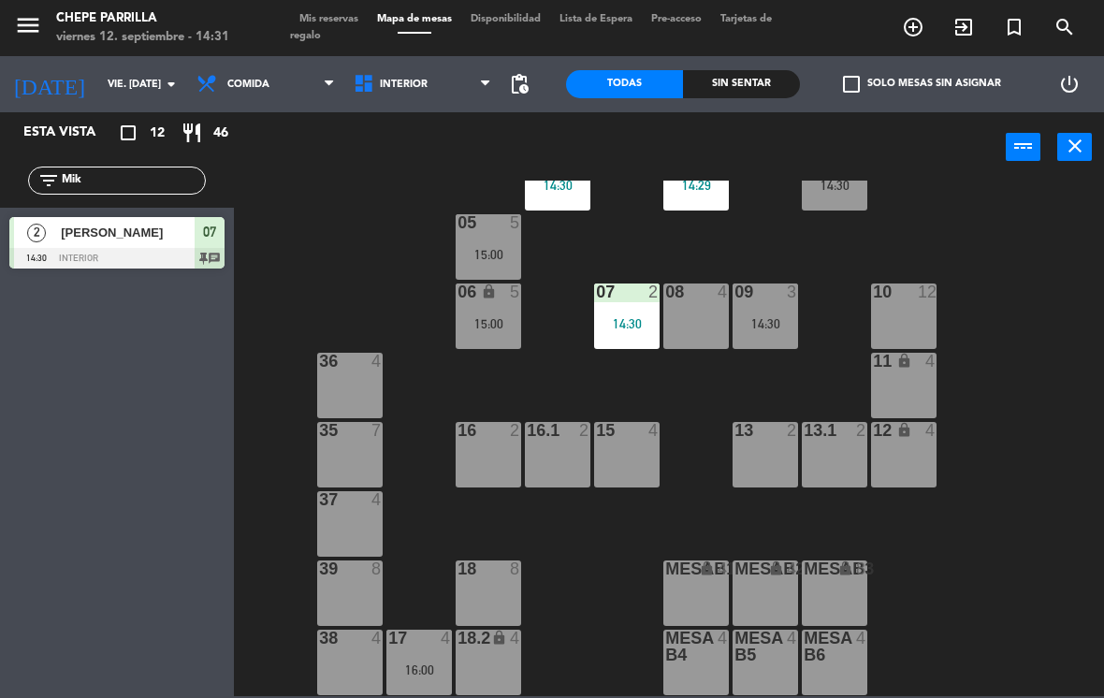
scroll to position [68, 0]
click at [414, 658] on div "17 4 16:00" at bounding box center [418, 662] width 65 height 65
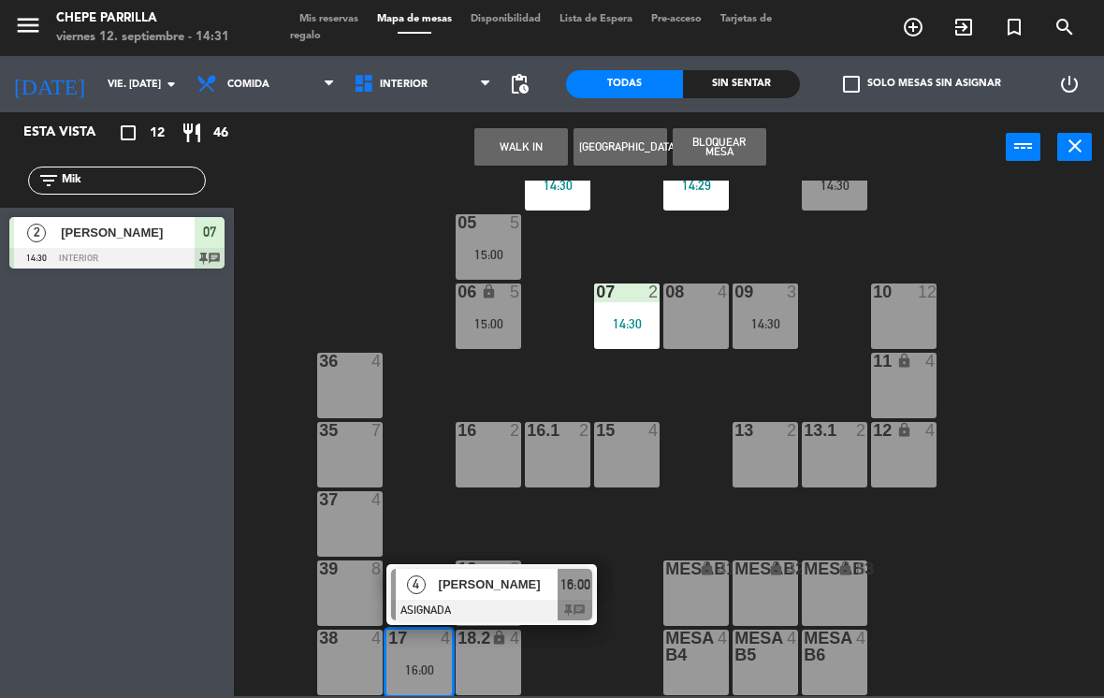
click at [468, 595] on div "[PERSON_NAME]" at bounding box center [498, 584] width 122 height 31
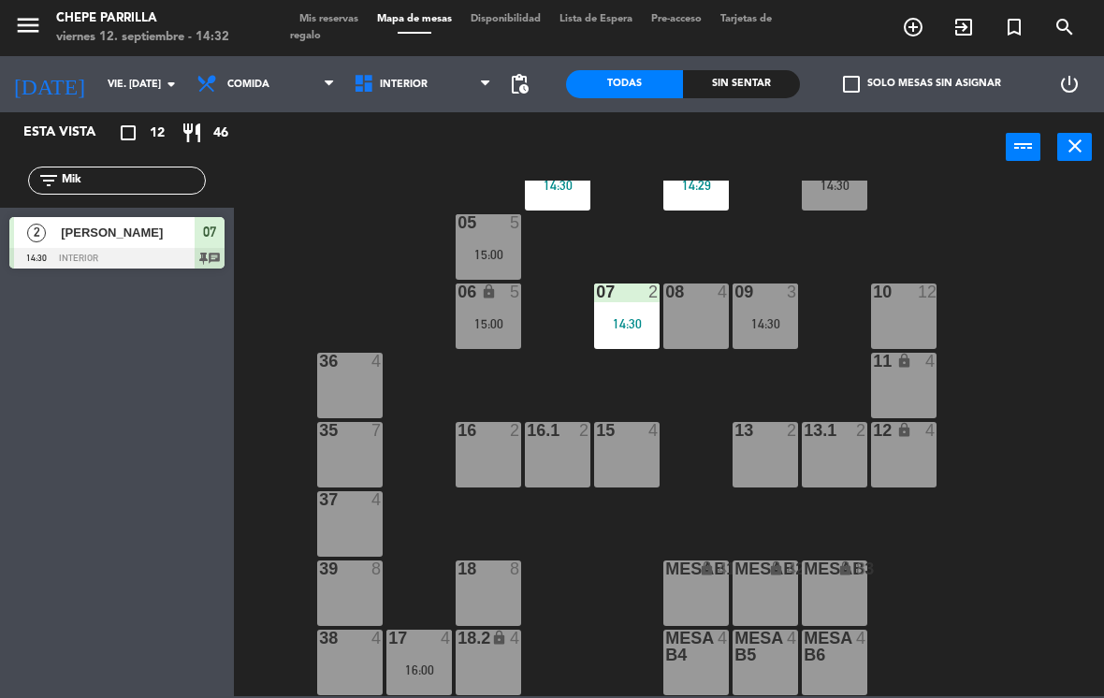
click at [422, 644] on div at bounding box center [419, 638] width 31 height 17
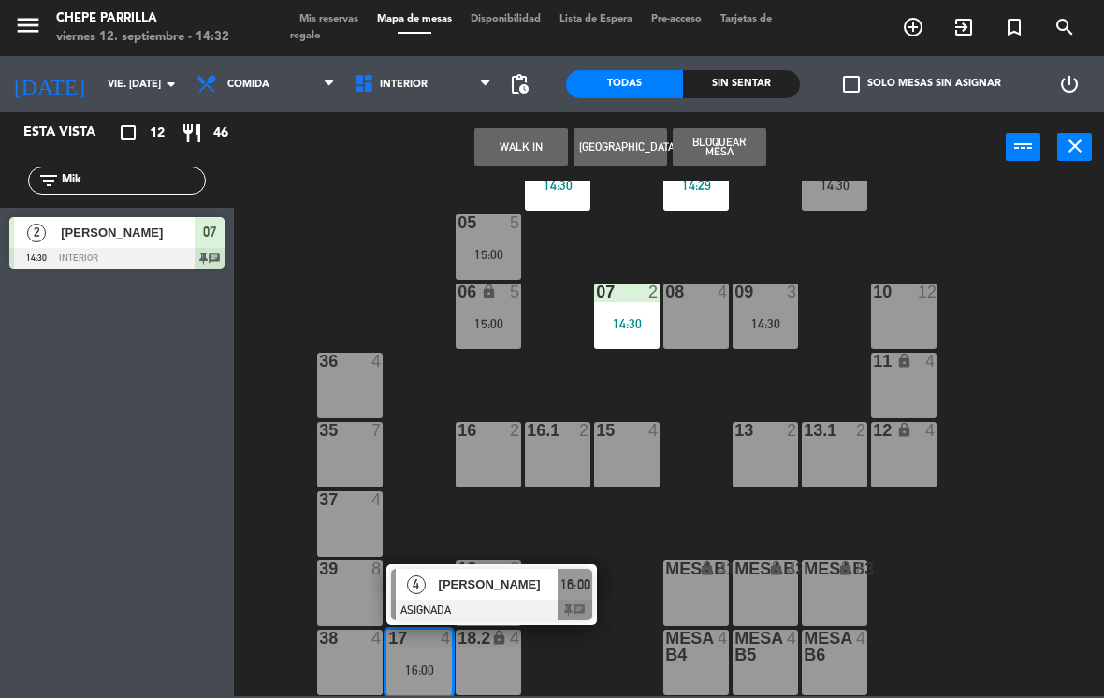
click at [469, 575] on span "[PERSON_NAME]" at bounding box center [499, 584] width 120 height 20
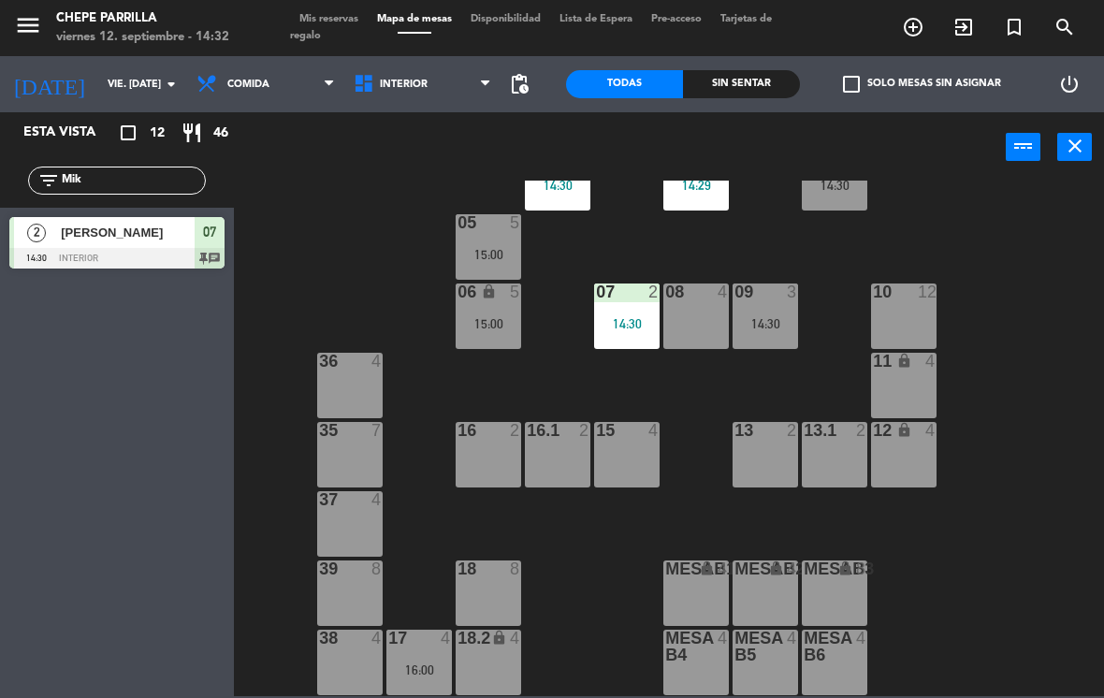
click at [109, 170] on input "Mik" at bounding box center [132, 180] width 145 height 21
click at [95, 179] on input "Mik" at bounding box center [132, 180] width 145 height 21
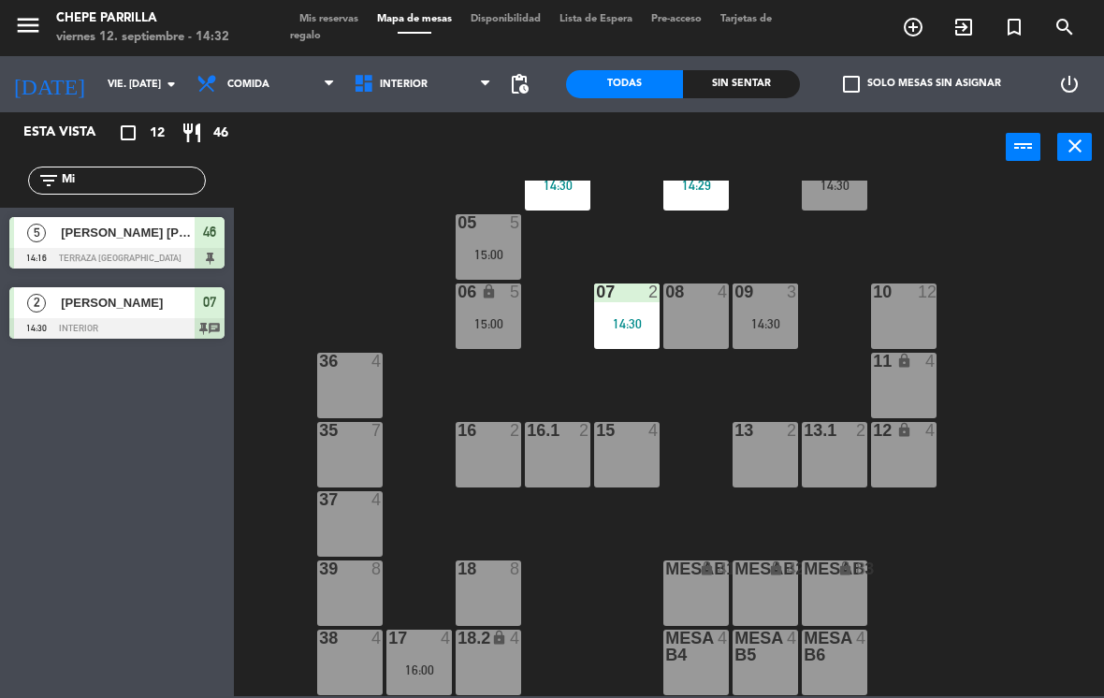
type input "M"
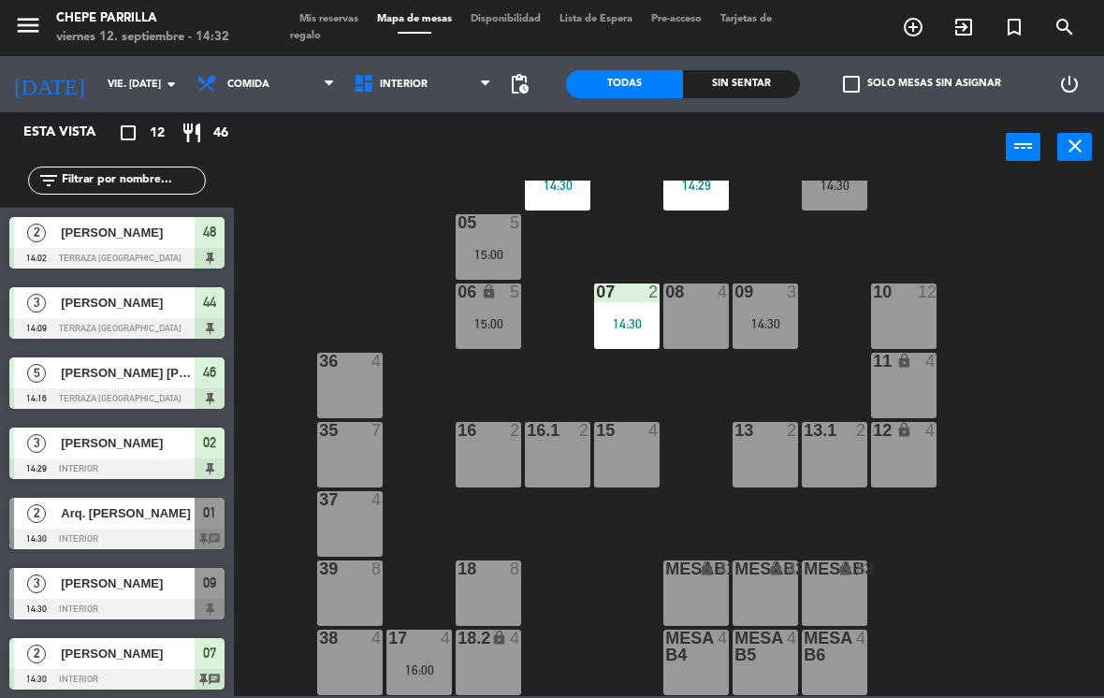
click at [1051, 214] on div "02 3 14:29 4 2 14:30 01 2 14:30 05 5 15:00 06 lock 5 15:00 07 2 14:30 09 3 14:3…" at bounding box center [674, 439] width 859 height 516
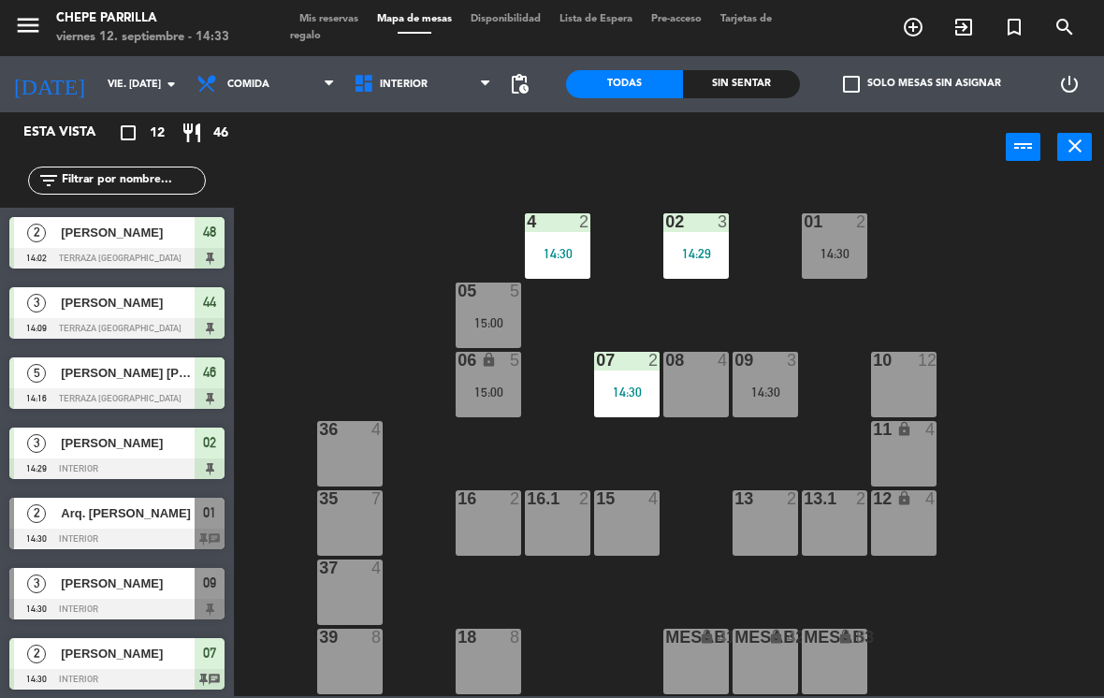
scroll to position [0, 0]
click at [842, 248] on div "14:30" at bounding box center [834, 253] width 65 height 13
click at [1015, 476] on div "02 3 14:29 4 2 14:30 01 2 14:30 05 5 15:00 06 lock 5 15:00 07 2 14:30 09 3 14:3…" at bounding box center [674, 439] width 859 height 516
click at [342, 14] on span "Mis reservas" at bounding box center [329, 19] width 78 height 10
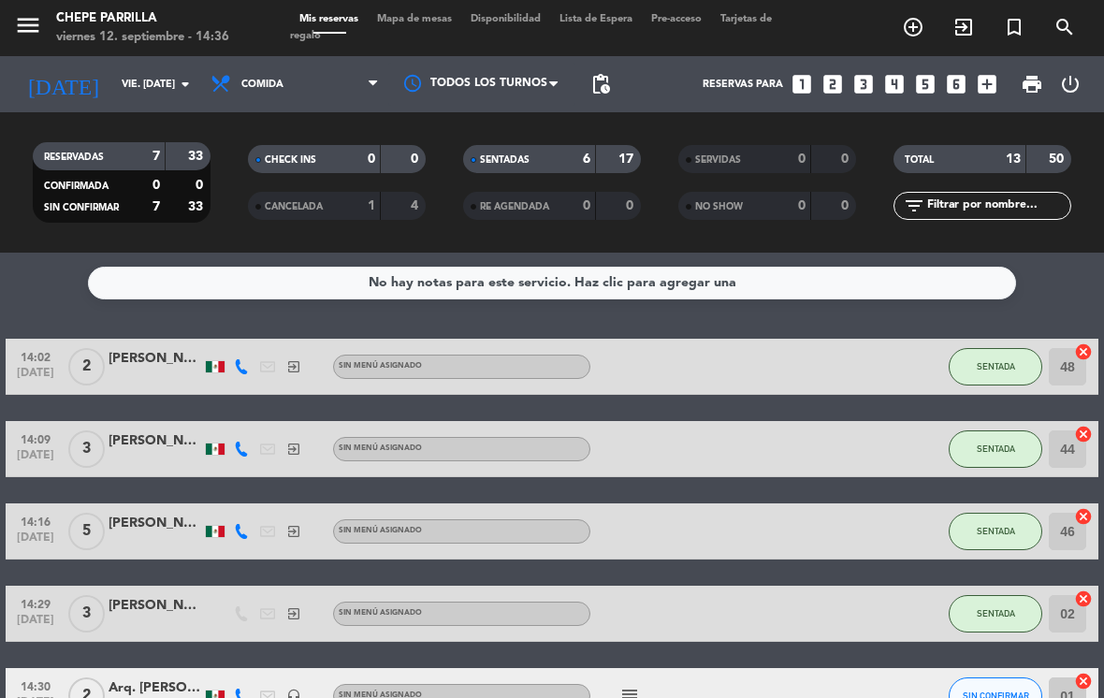
click at [418, 15] on span "Mapa de mesas" at bounding box center [415, 19] width 94 height 10
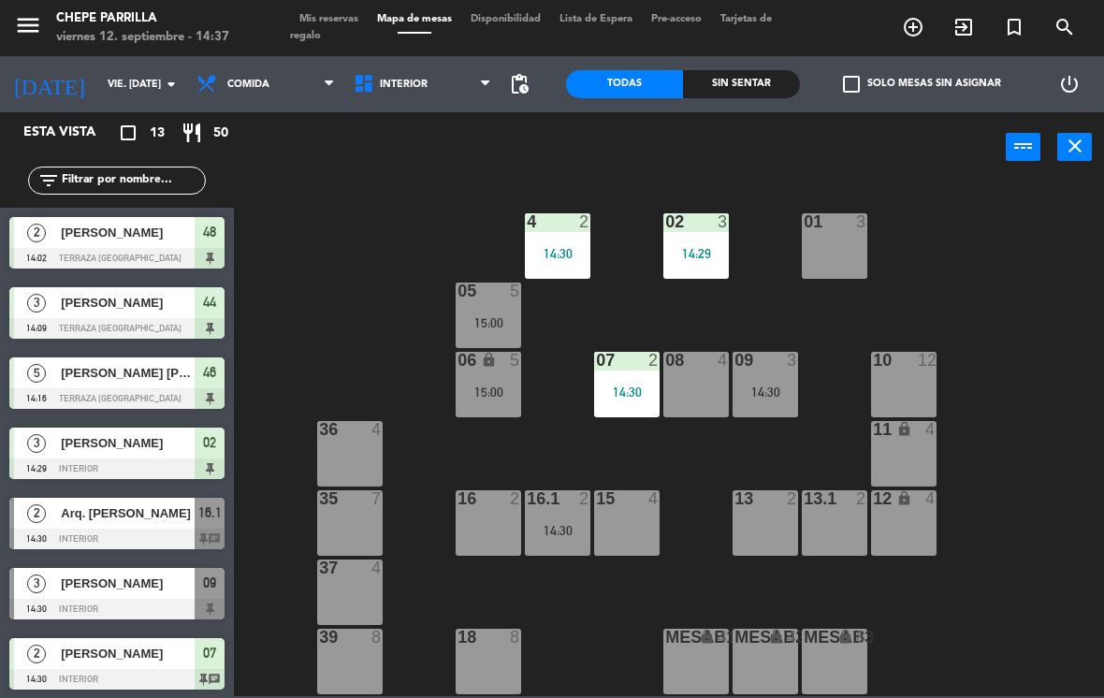
click at [836, 253] on div "01 3" at bounding box center [834, 245] width 65 height 65
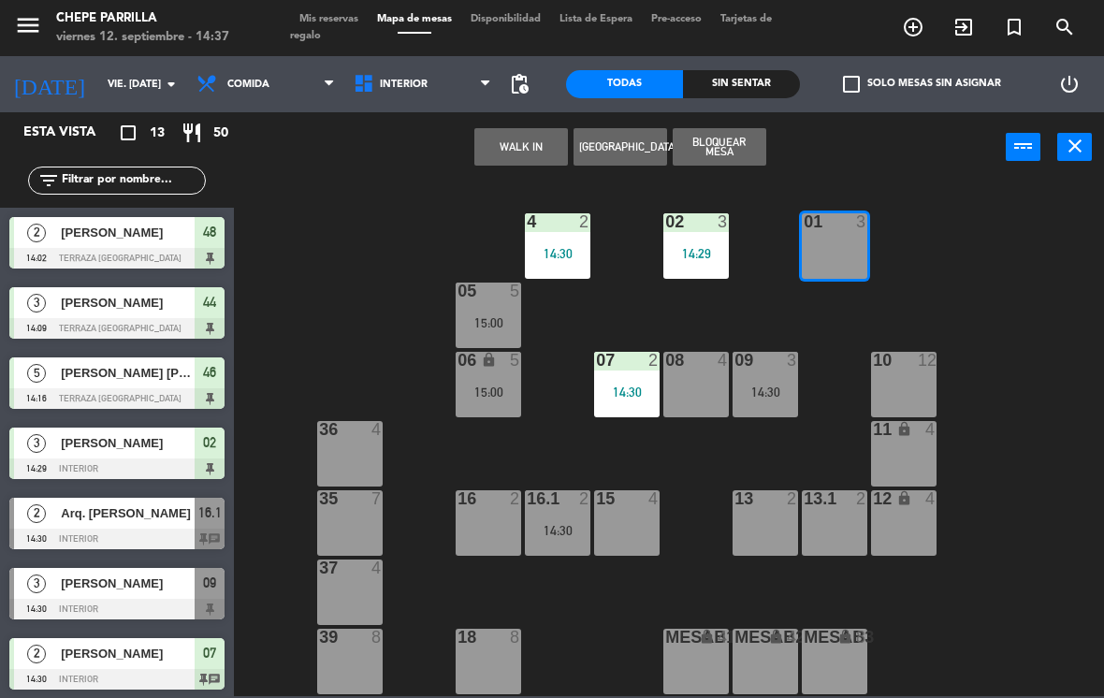
click at [513, 148] on button "WALK IN" at bounding box center [521, 146] width 94 height 37
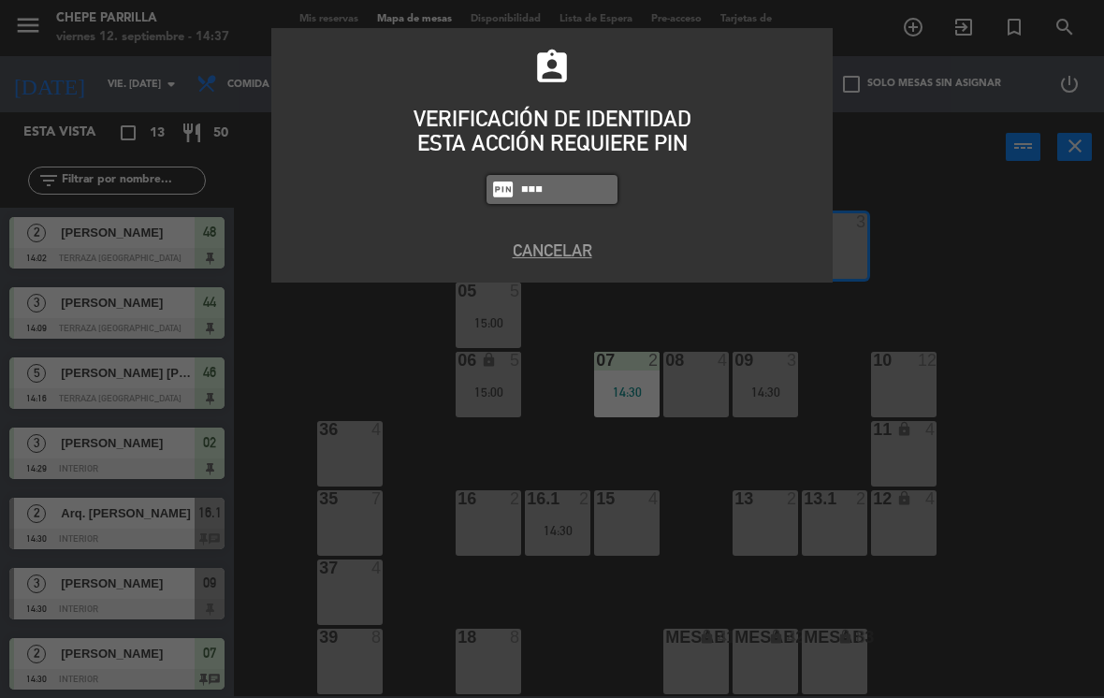
type input "9567"
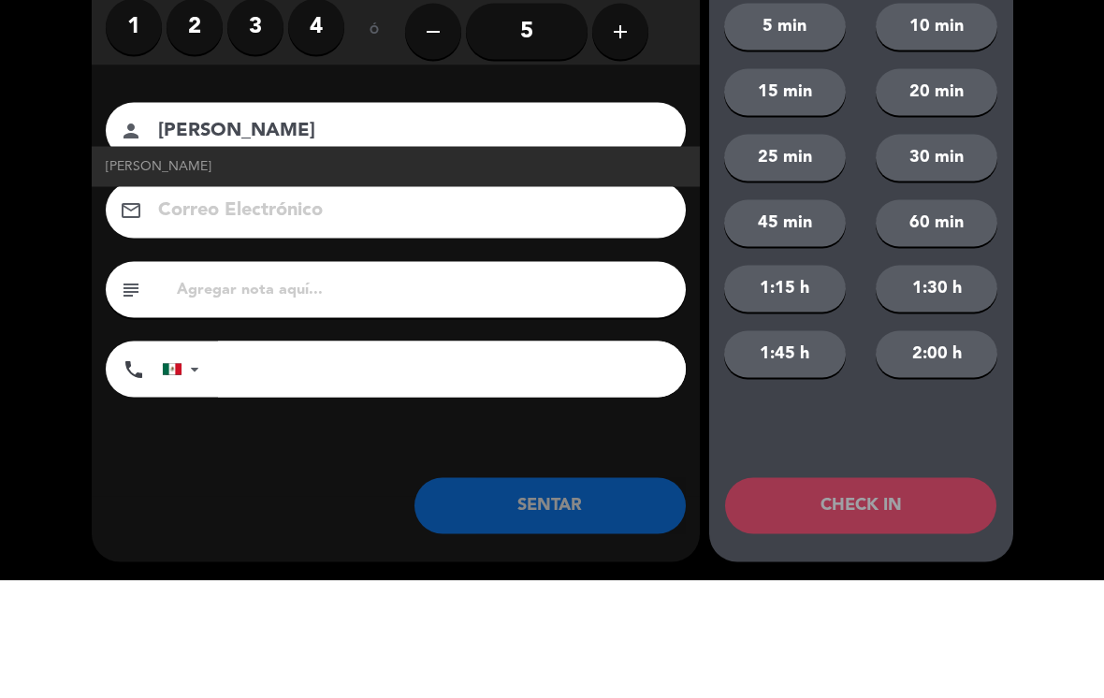
click at [313, 232] on input "[PERSON_NAME]" at bounding box center [408, 248] width 505 height 33
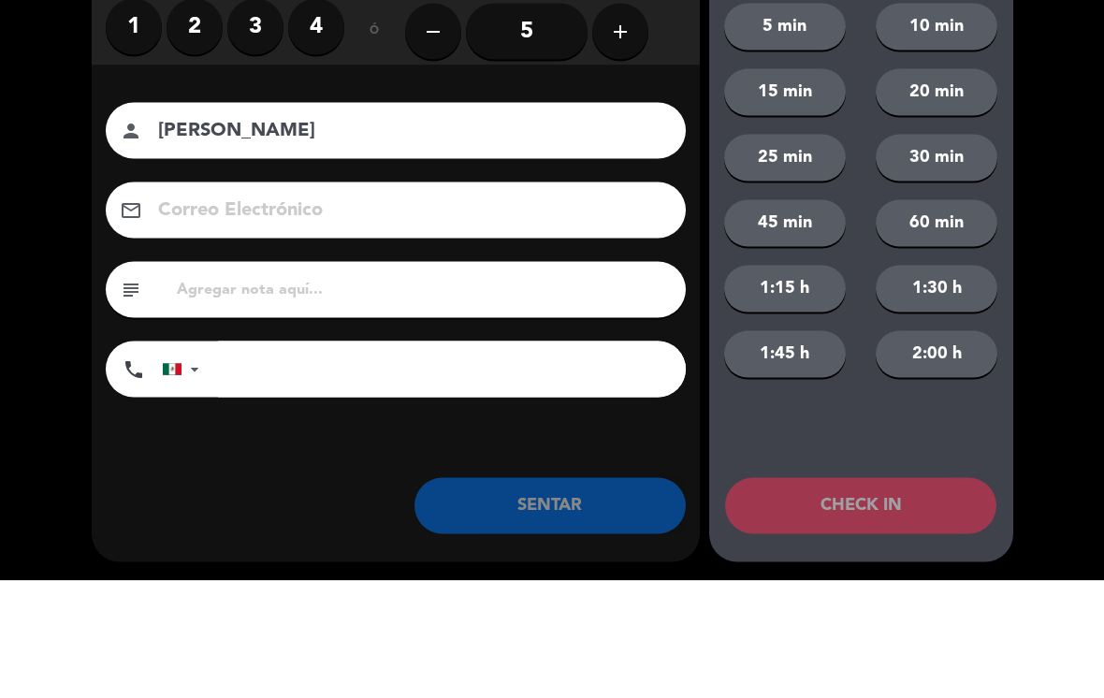
type input "[PERSON_NAME]"
click at [193, 116] on label "2" at bounding box center [195, 144] width 56 height 56
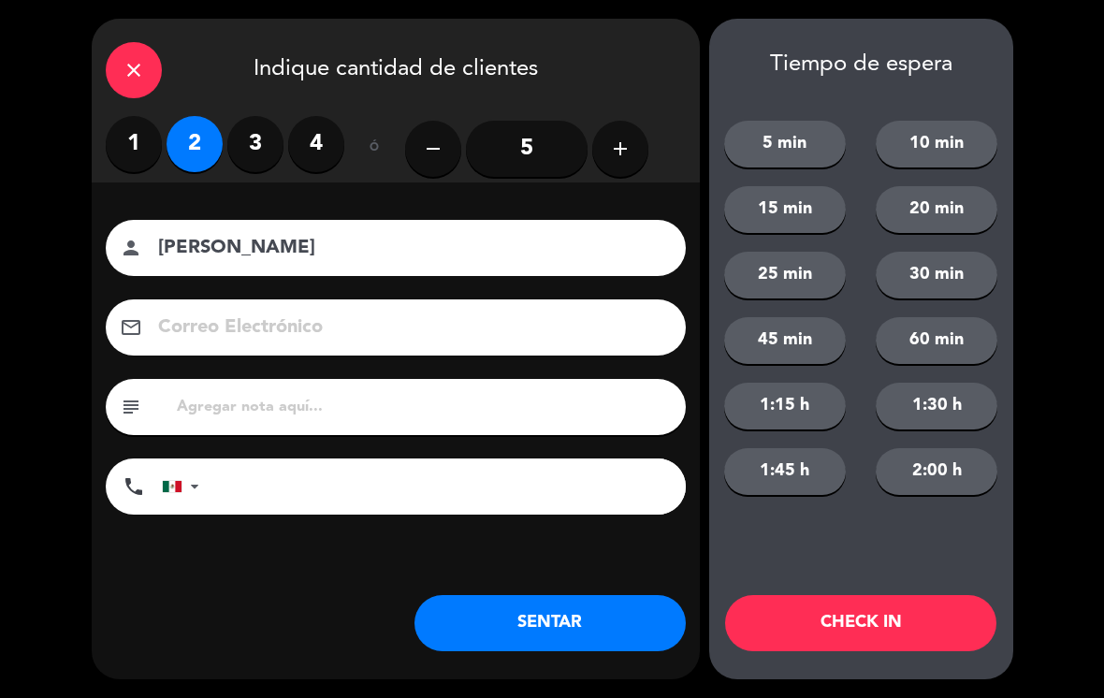
click at [381, 478] on input "tel" at bounding box center [452, 486] width 468 height 56
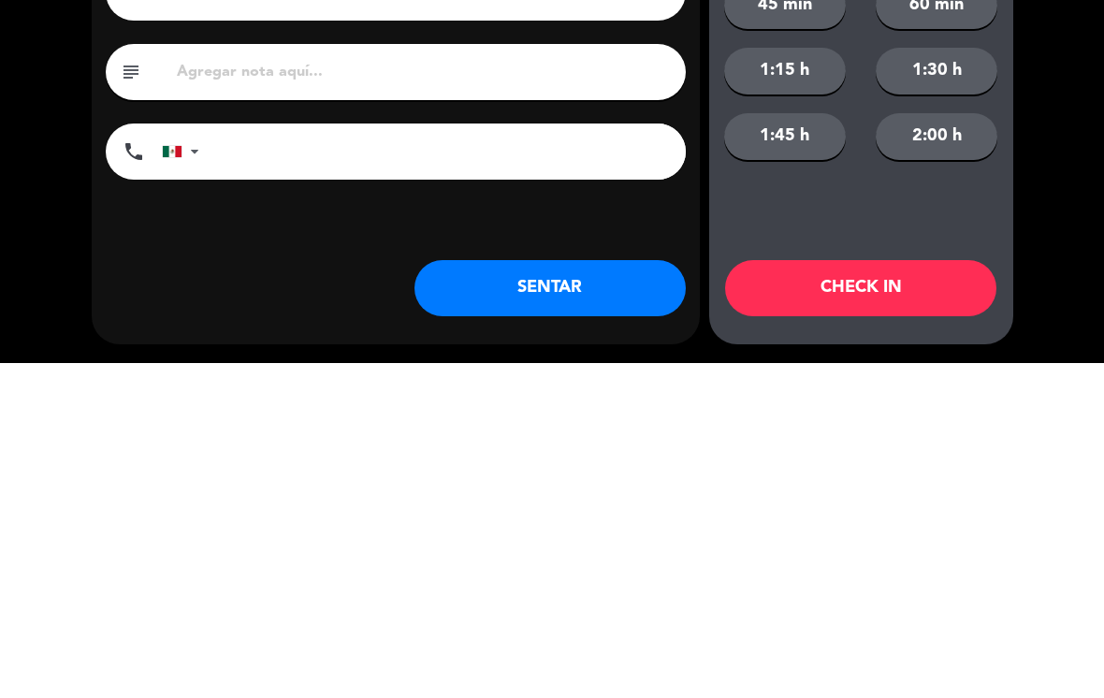
click at [53, 171] on div "close Indique cantidad de clientes 1 2 3 4 ó remove 5 add Nombre del cliente pe…" at bounding box center [552, 349] width 1104 height 698
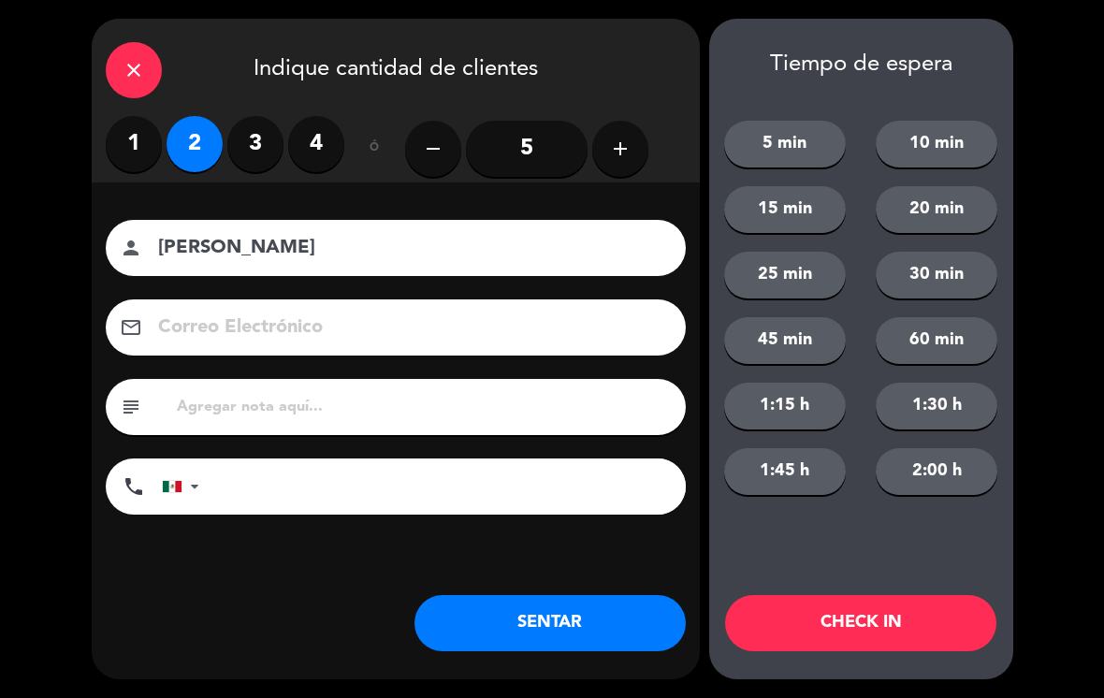
click at [561, 644] on button "SENTAR" at bounding box center [549, 623] width 271 height 56
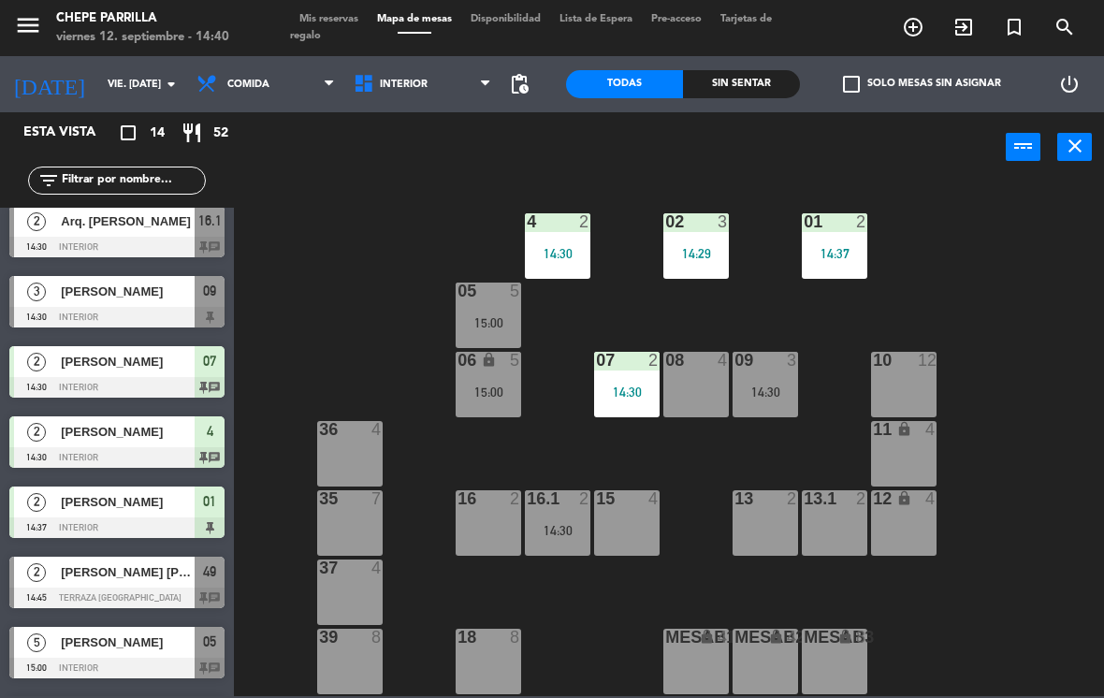
scroll to position [295, 0]
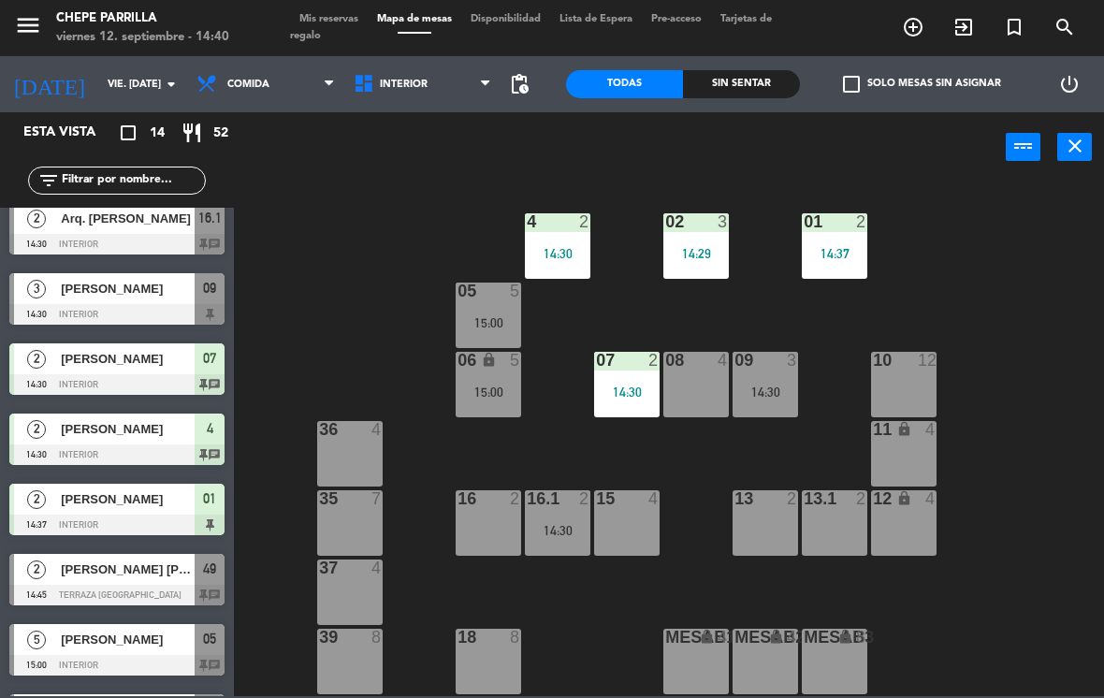
click at [72, 302] on div "[PERSON_NAME]" at bounding box center [127, 288] width 136 height 31
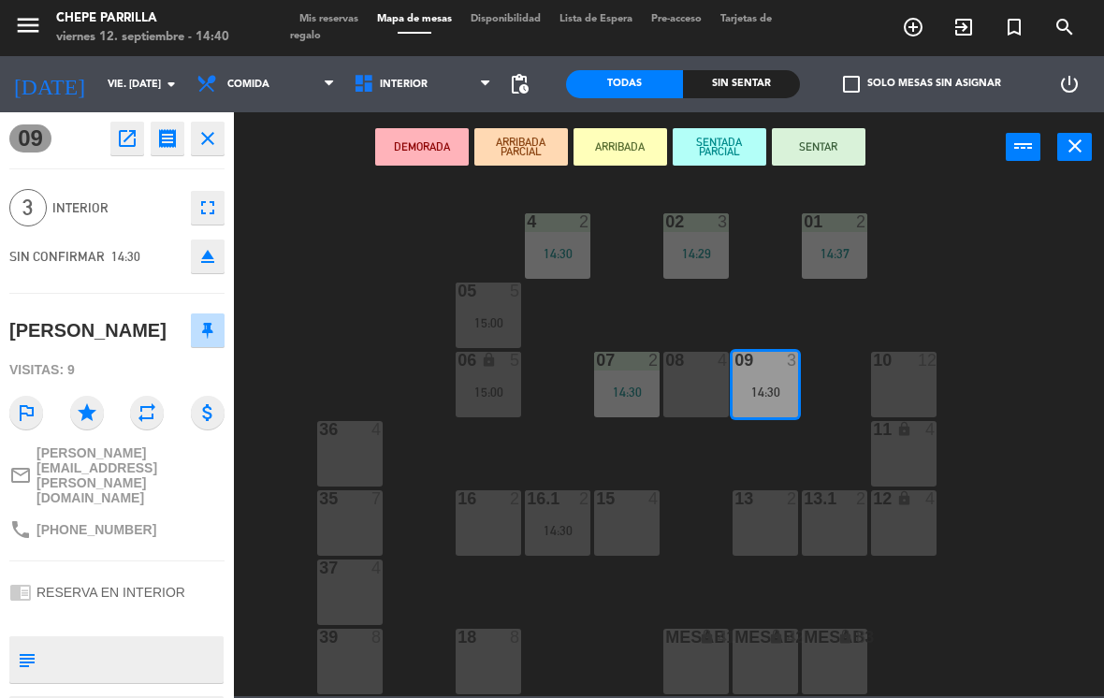
click at [825, 148] on button "SENTAR" at bounding box center [819, 146] width 94 height 37
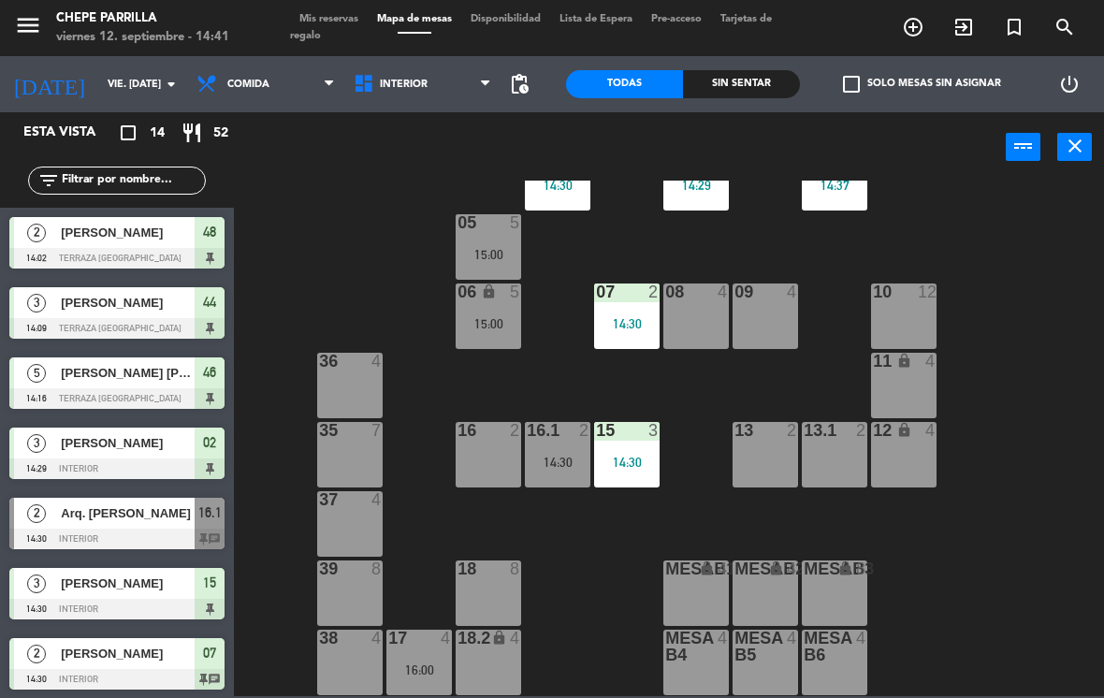
scroll to position [68, 0]
click at [413, 644] on div at bounding box center [419, 638] width 31 height 17
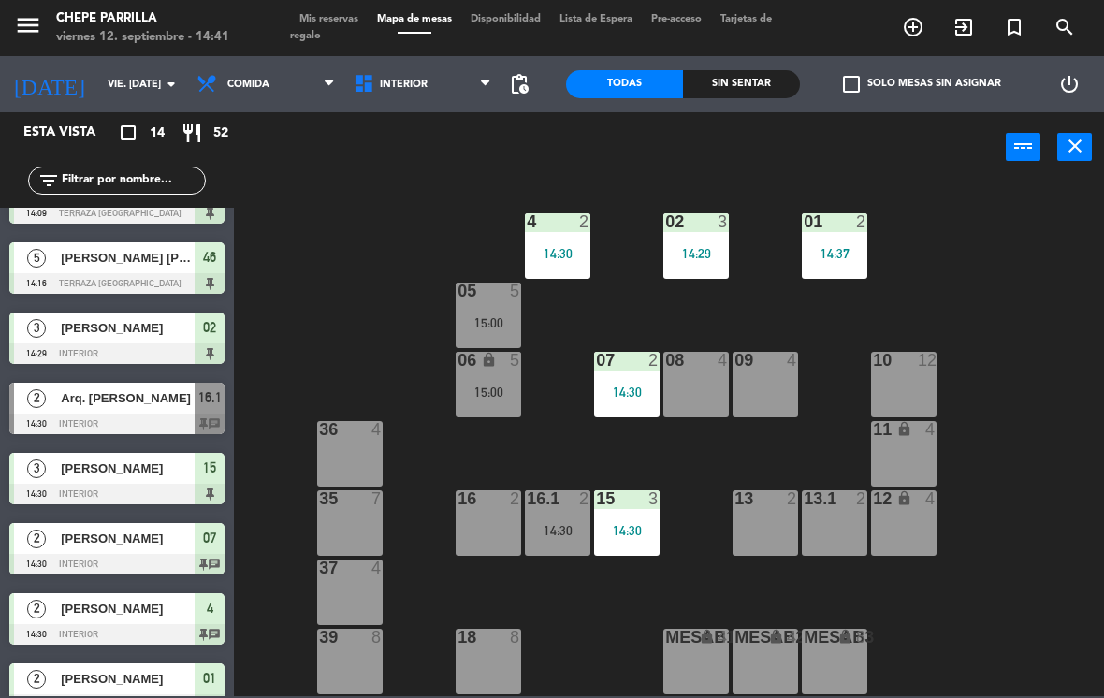
scroll to position [106, 0]
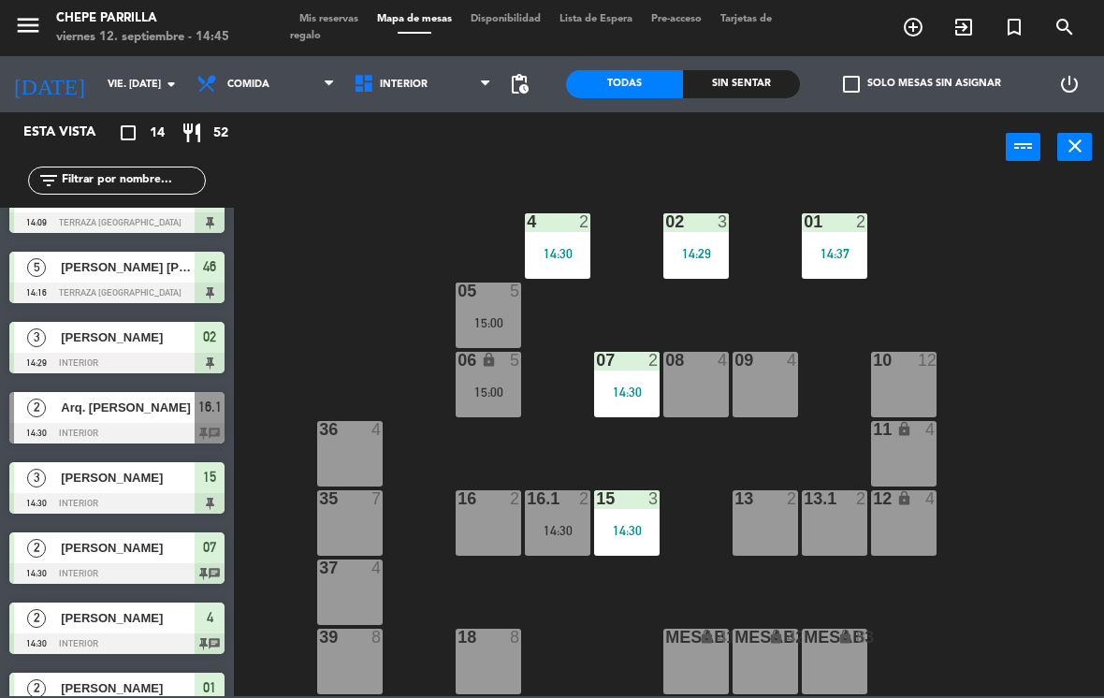
click at [81, 415] on span "Arq. [PERSON_NAME]" at bounding box center [128, 408] width 134 height 20
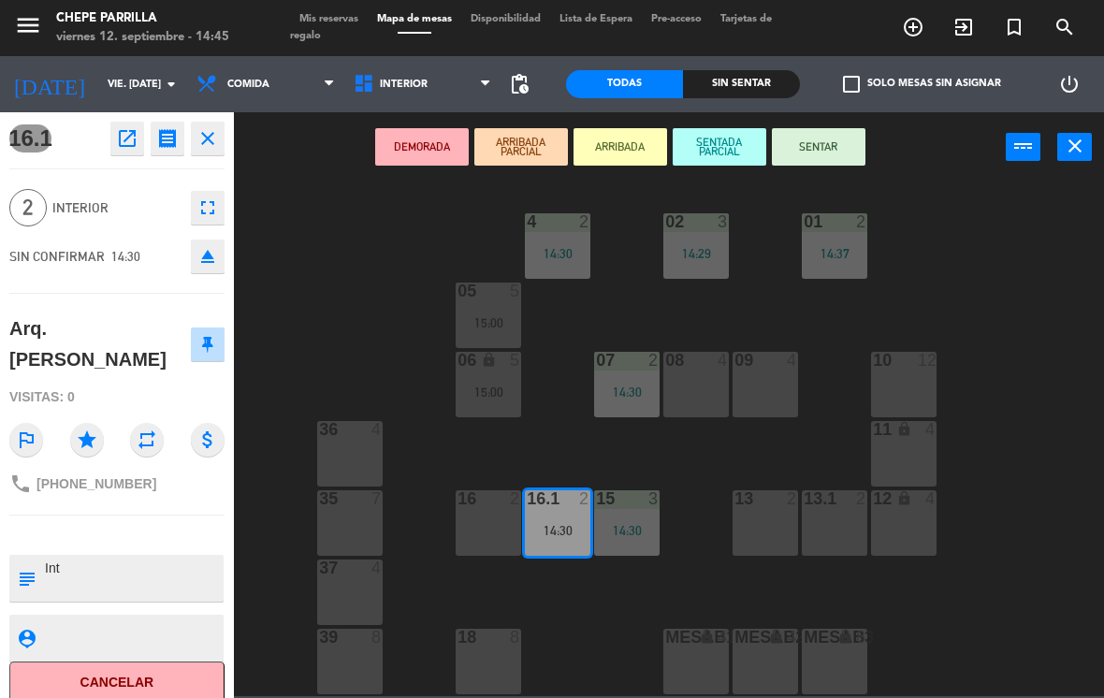
click at [819, 142] on button "SENTAR" at bounding box center [819, 146] width 94 height 37
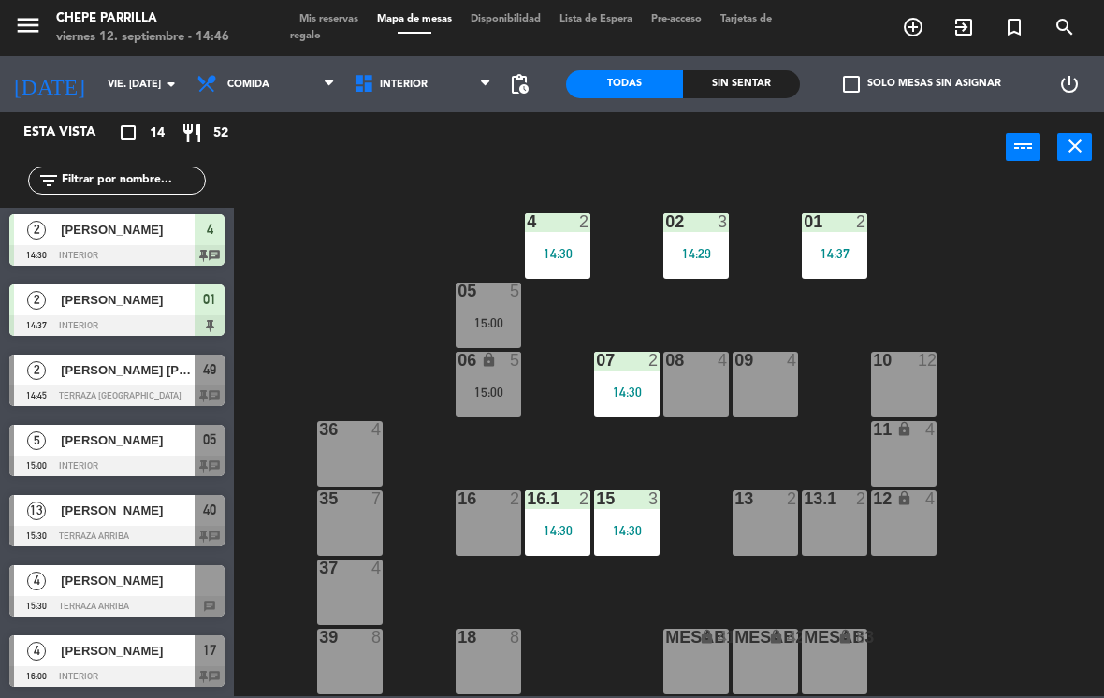
scroll to position [0, 0]
click at [779, 376] on div "09 4" at bounding box center [765, 384] width 65 height 65
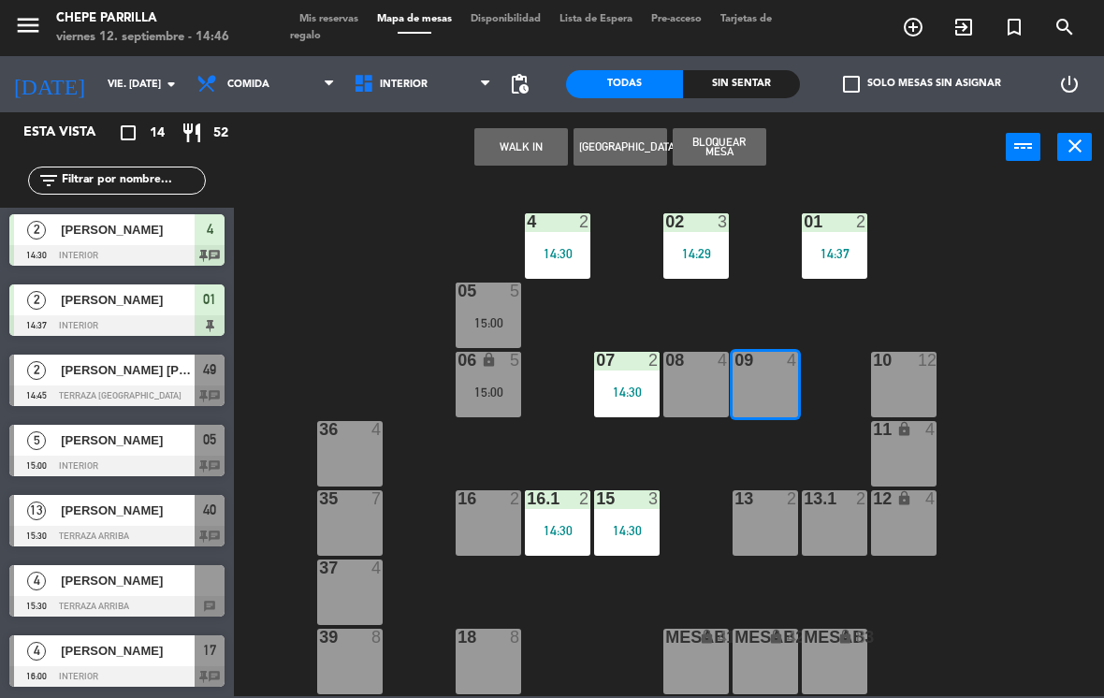
click at [531, 138] on button "WALK IN" at bounding box center [521, 146] width 94 height 37
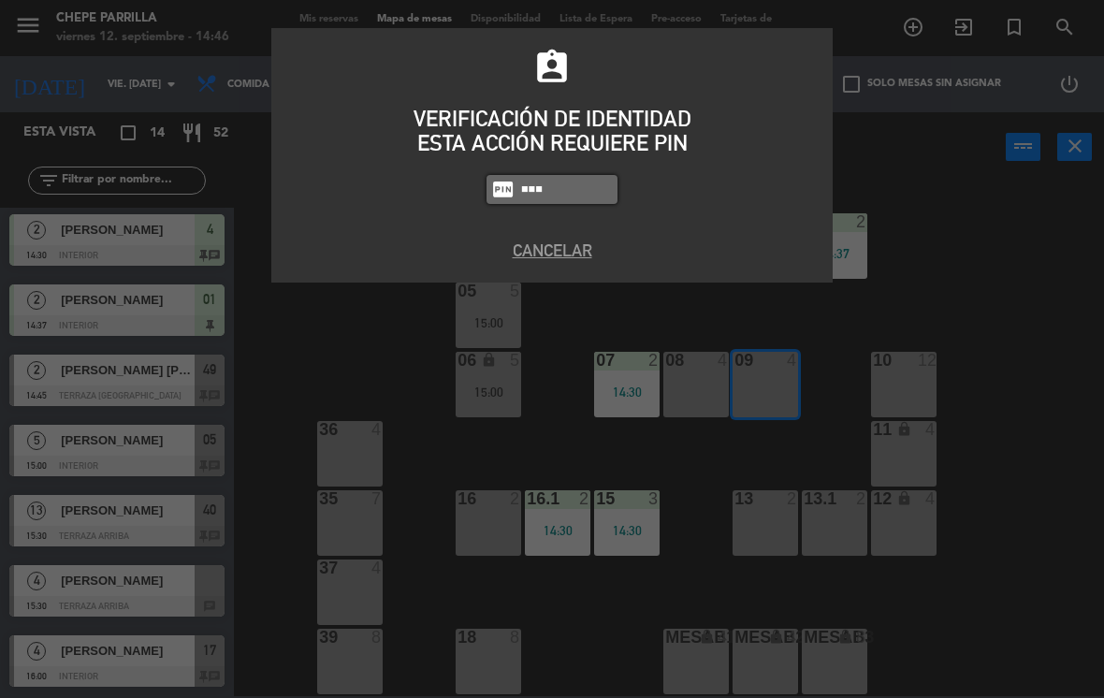
type input "9567"
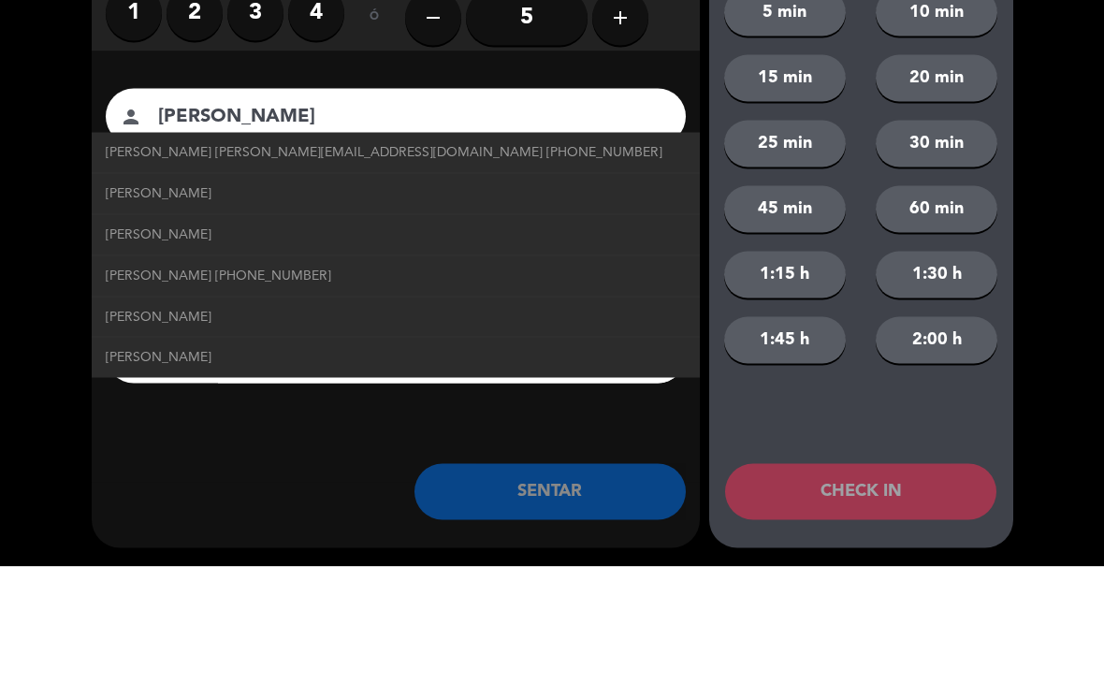
click at [188, 273] on span "[PERSON_NAME] [PERSON_NAME][EMAIL_ADDRESS][DOMAIN_NAME] [PHONE_NUMBER]" at bounding box center [384, 284] width 557 height 22
type input "[PERSON_NAME]"
type input "[EMAIL_ADDRESS][DOMAIN_NAME]"
type input "[PHONE_NUMBER]"
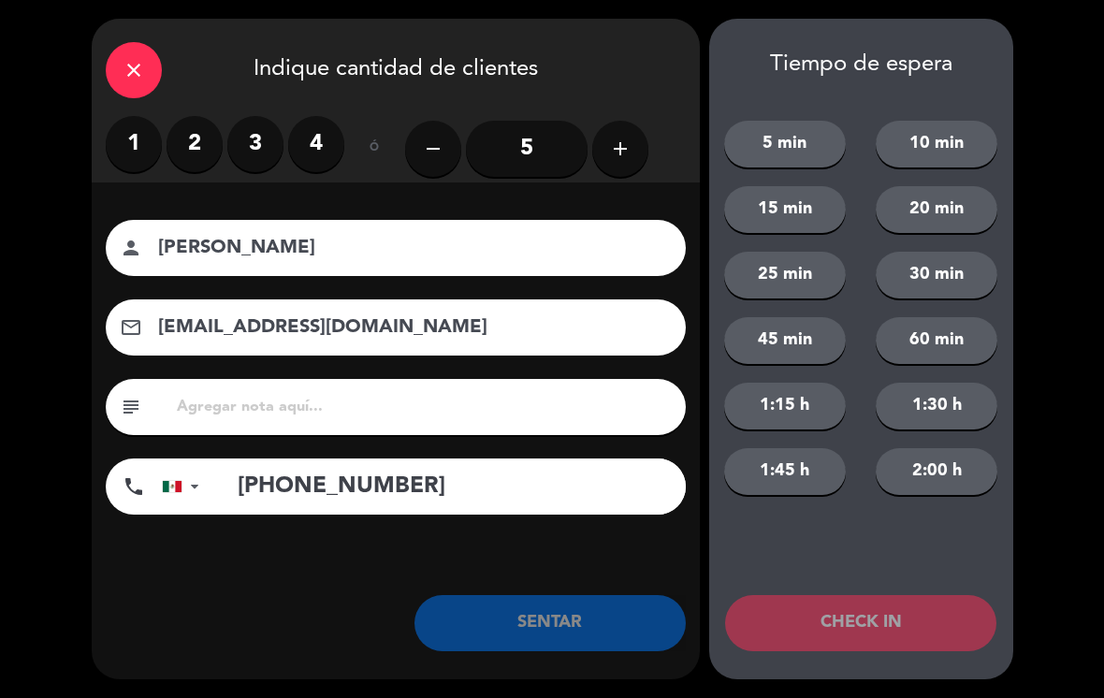
click at [316, 153] on label "4" at bounding box center [316, 144] width 56 height 56
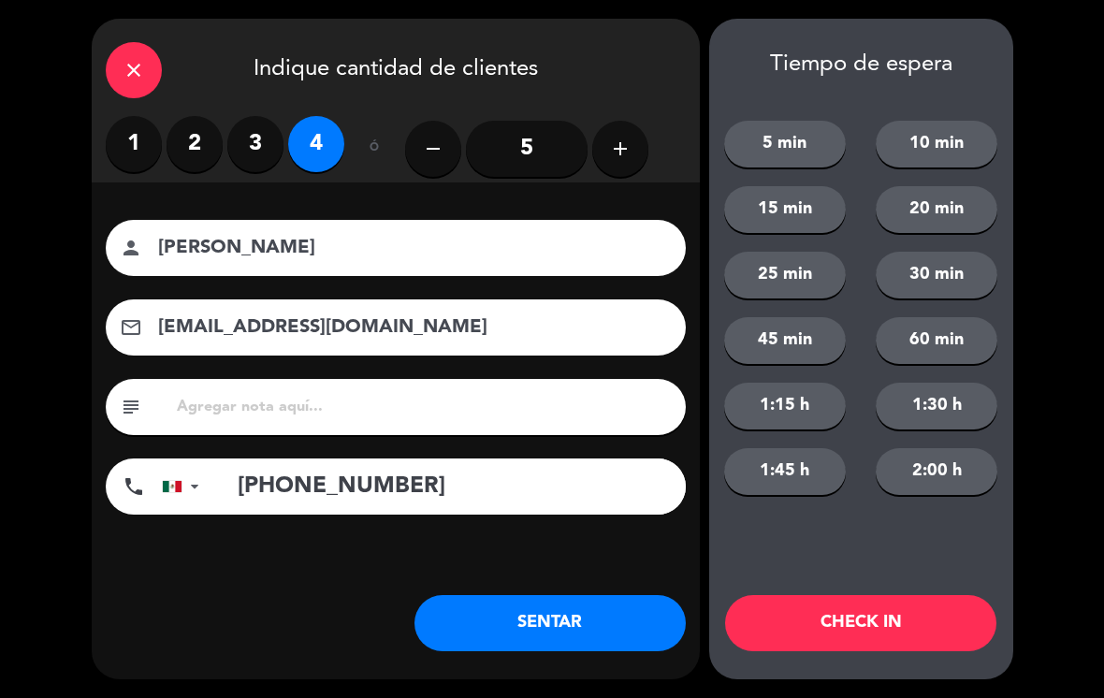
click at [542, 622] on button "SENTAR" at bounding box center [549, 623] width 271 height 56
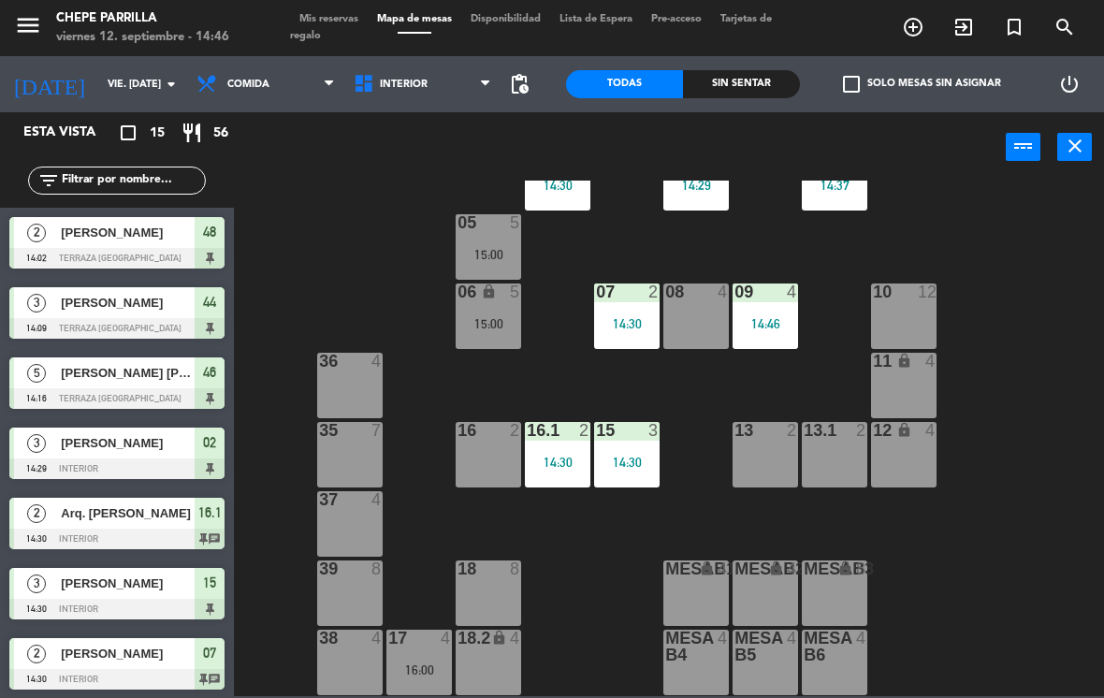
scroll to position [68, 0]
click at [479, 465] on div "16 2" at bounding box center [488, 454] width 65 height 65
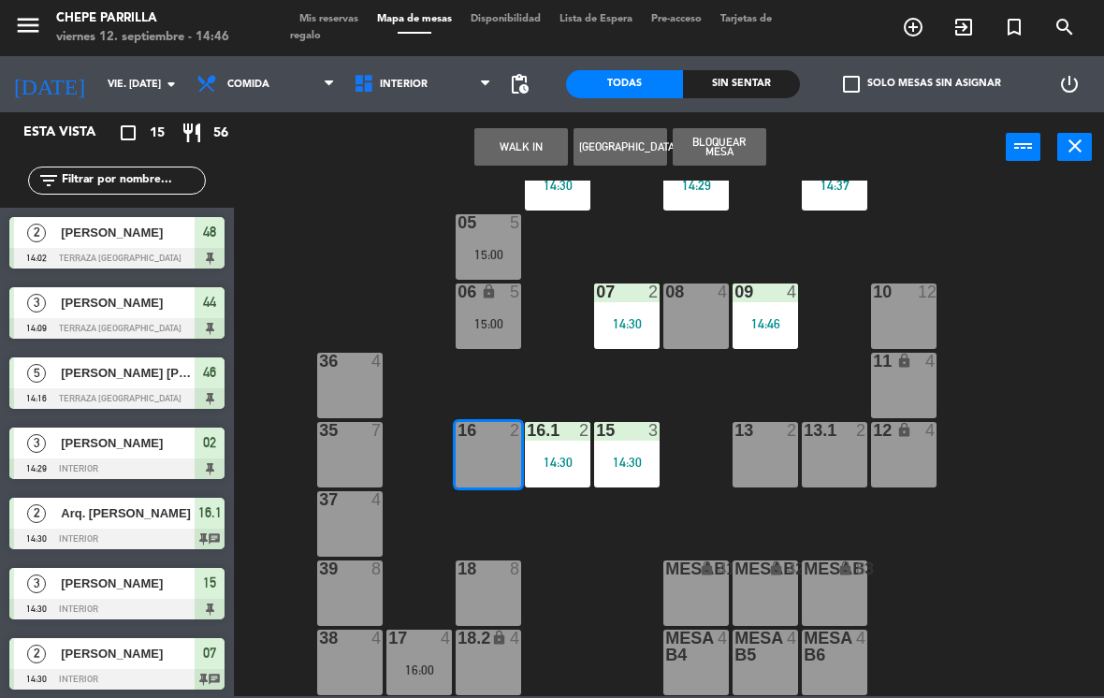
click at [521, 133] on button "WALK IN" at bounding box center [521, 146] width 94 height 37
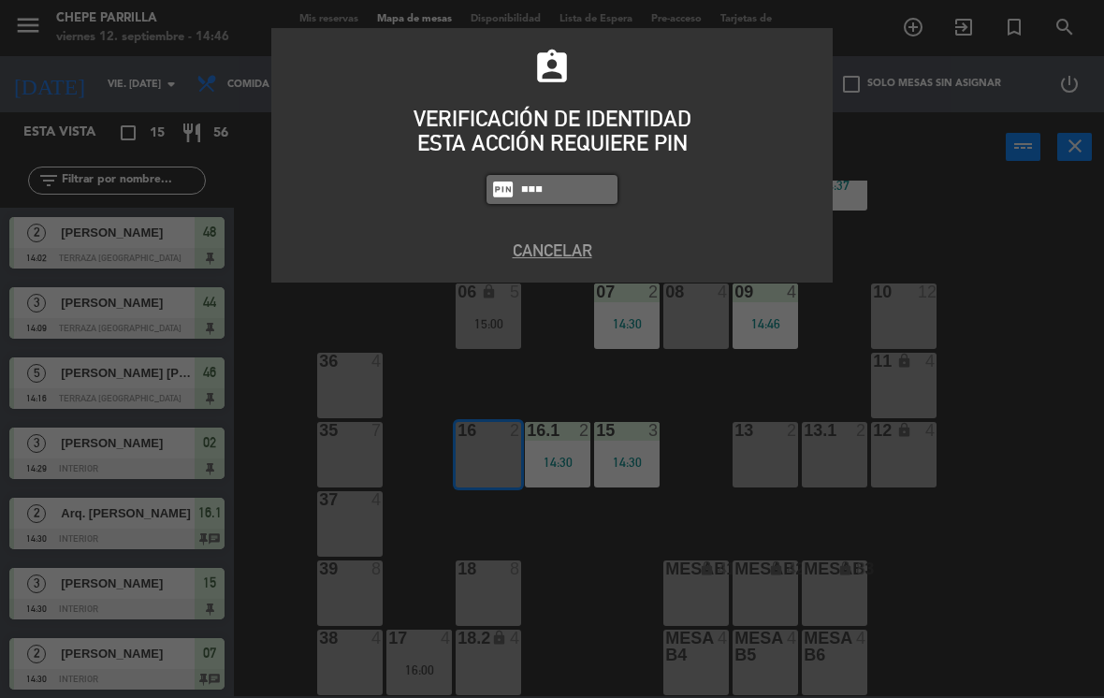
type input "9567"
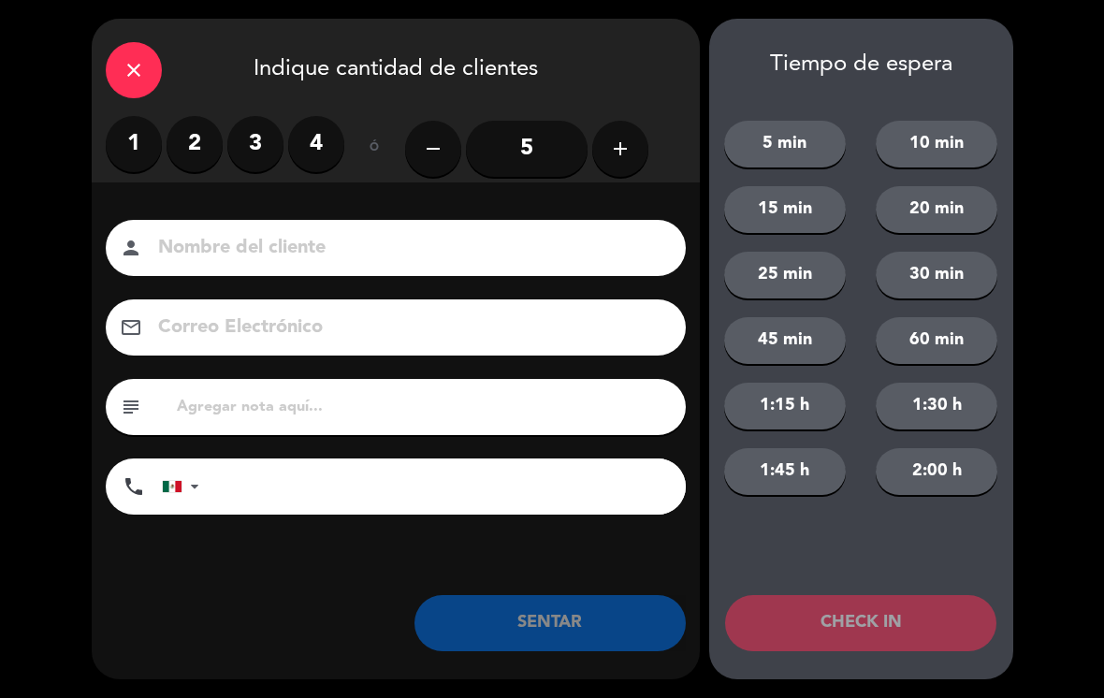
click at [247, 129] on label "3" at bounding box center [255, 144] width 56 height 56
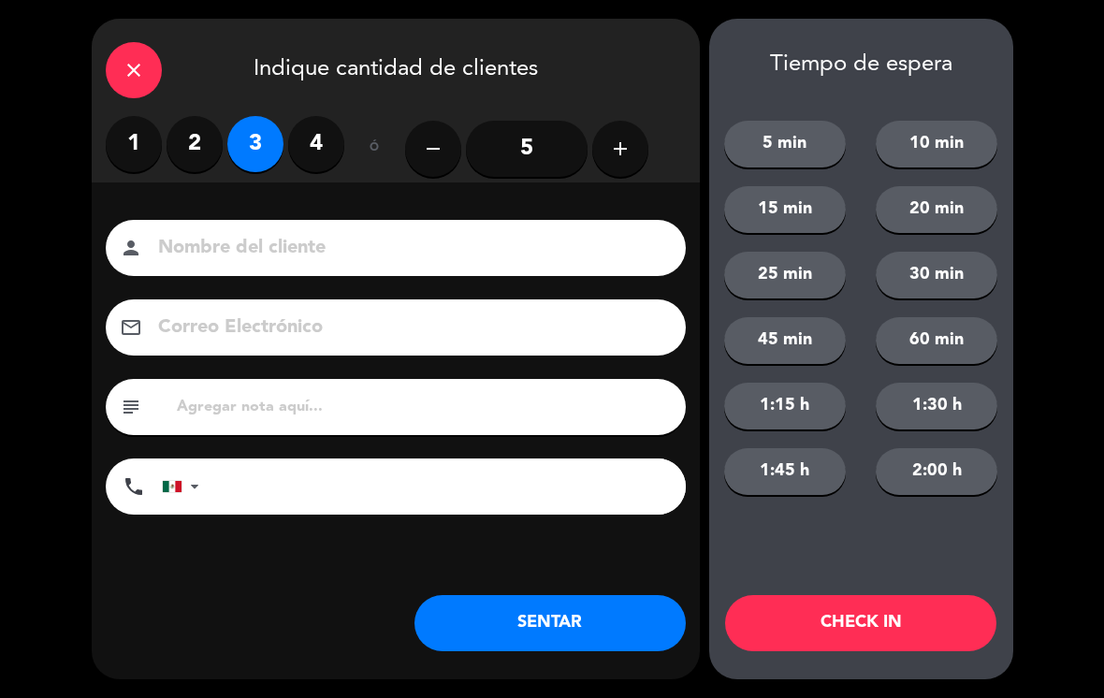
click at [250, 222] on div "person" at bounding box center [396, 248] width 580 height 56
click at [280, 265] on input at bounding box center [408, 248] width 505 height 33
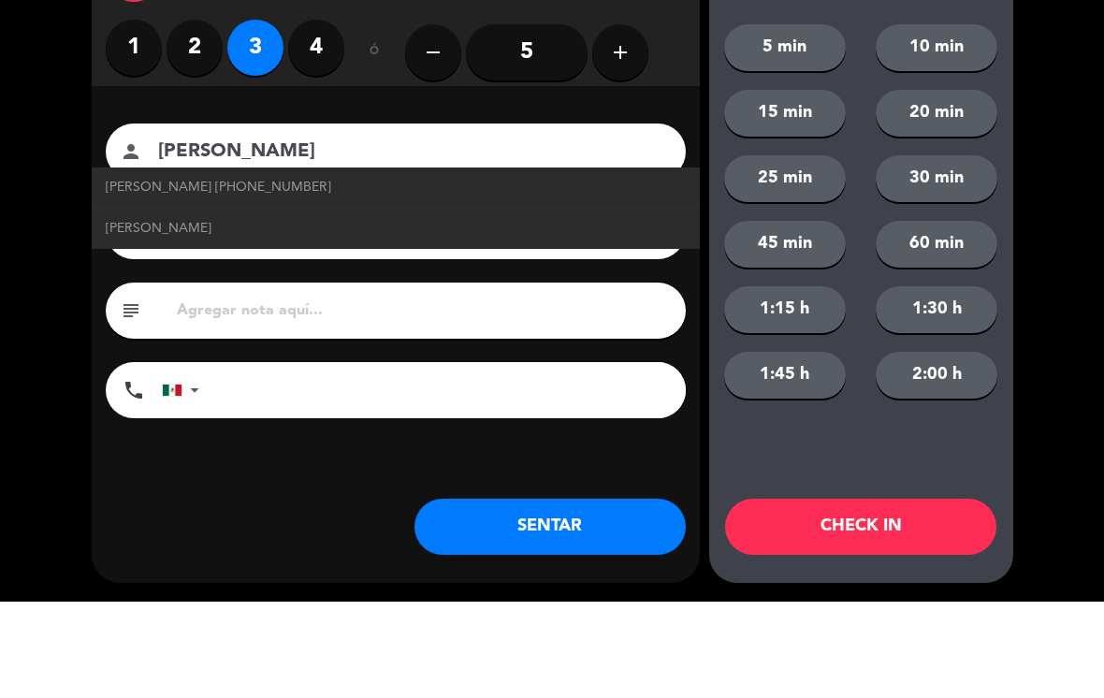
type input "[PERSON_NAME]"
click at [347, 273] on link "[PERSON_NAME] [PHONE_NUMBER]" at bounding box center [396, 284] width 580 height 22
type input "[PHONE_NUMBER]"
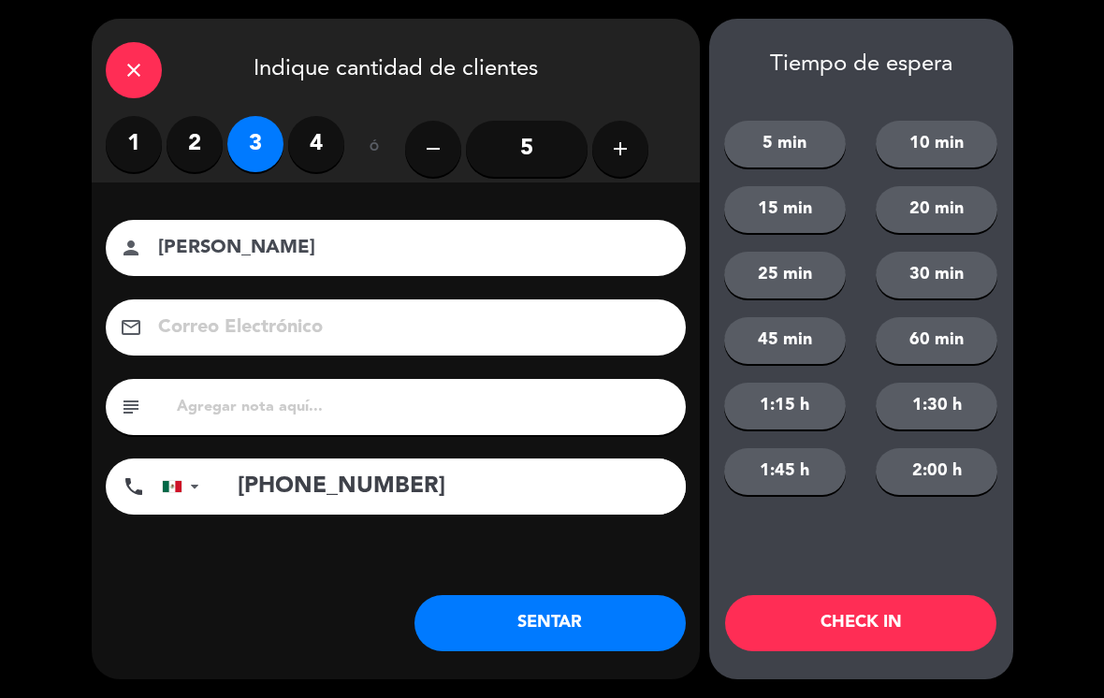
click at [553, 623] on button "SENTAR" at bounding box center [549, 623] width 271 height 56
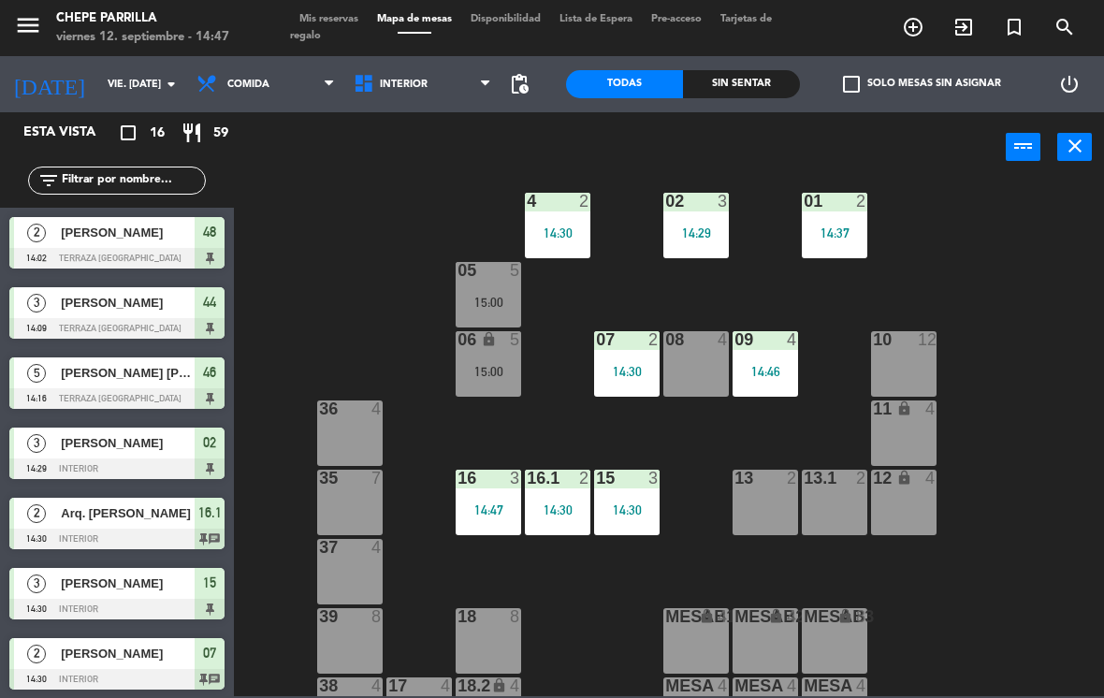
scroll to position [20, 0]
click at [480, 499] on div "16 3 14:47" at bounding box center [488, 503] width 65 height 65
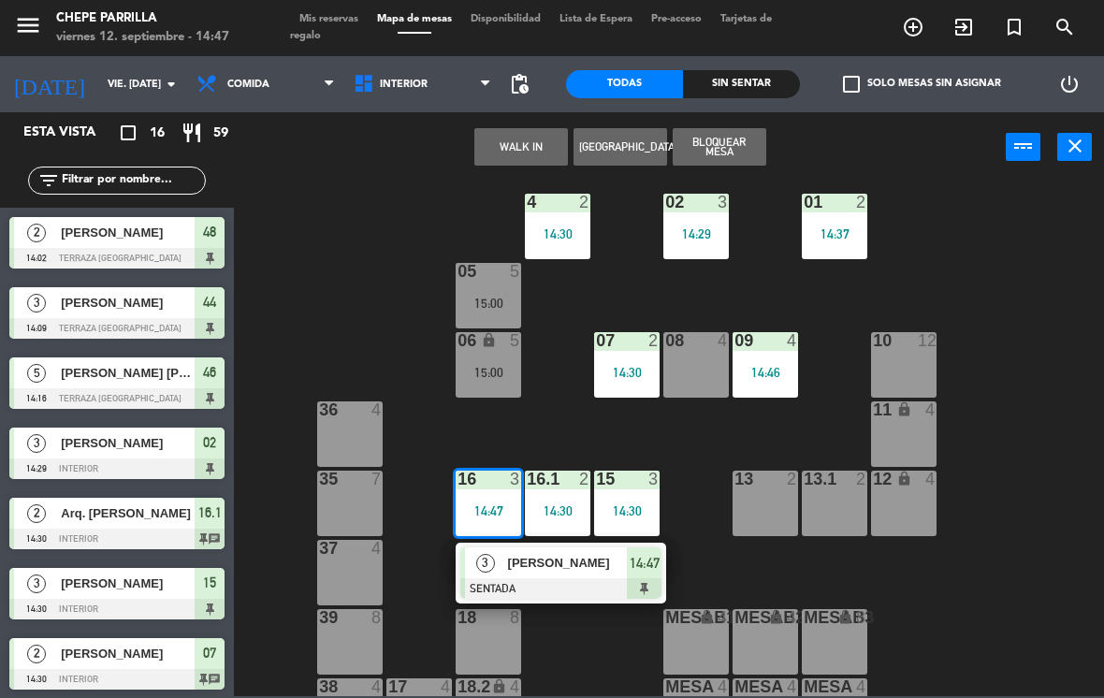
click at [520, 567] on span "[PERSON_NAME]" at bounding box center [568, 563] width 120 height 20
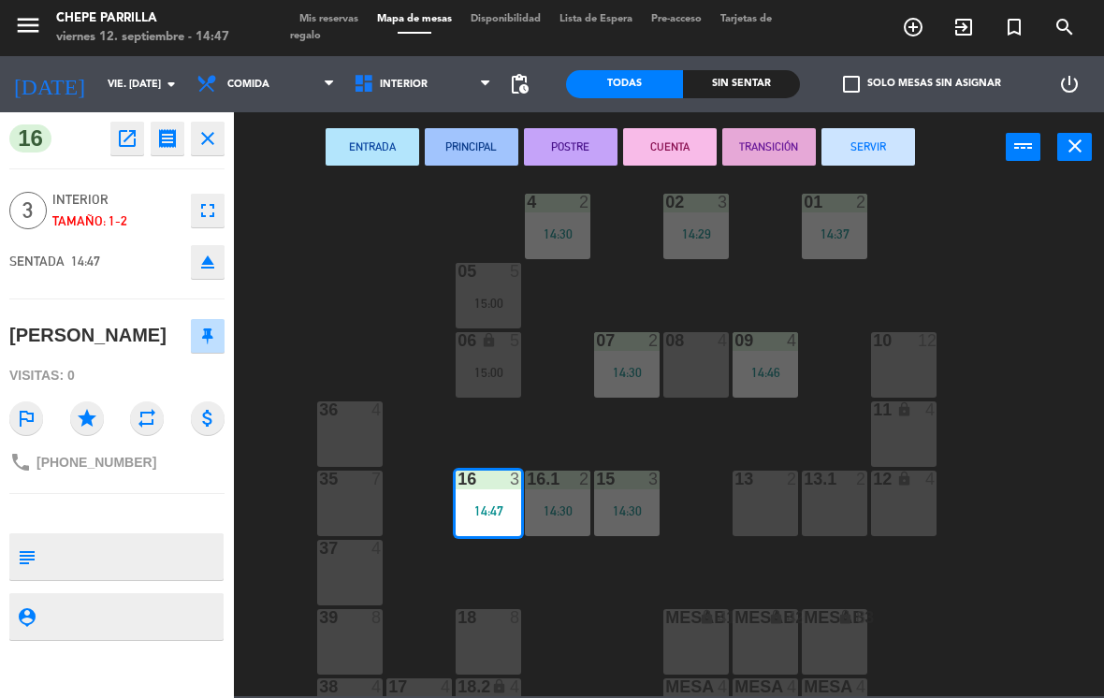
click at [118, 136] on icon "open_in_new" at bounding box center [127, 138] width 22 height 22
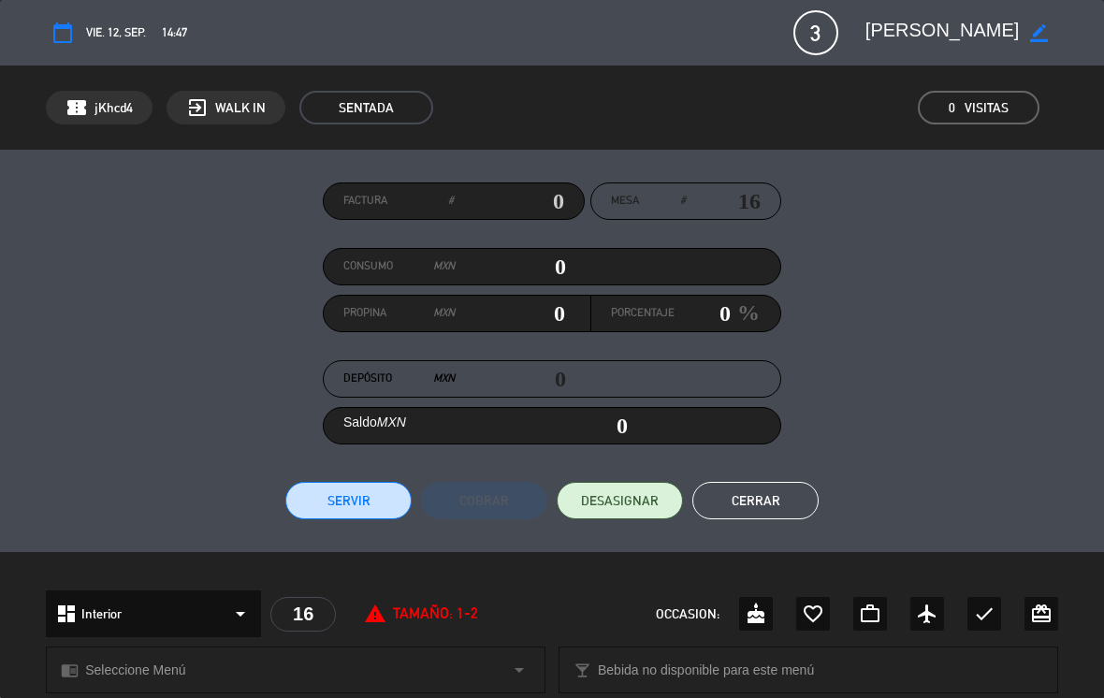
click at [1018, 34] on textarea at bounding box center [942, 33] width 154 height 34
click at [1032, 26] on icon "border_color" at bounding box center [1039, 33] width 18 height 18
click at [1035, 346] on div "Factura # Mesa # 16 Consumo MXN 0 Propina MXN 0 Porcentaje 0 % Depósito MXN 0 S…" at bounding box center [552, 350] width 1012 height 337
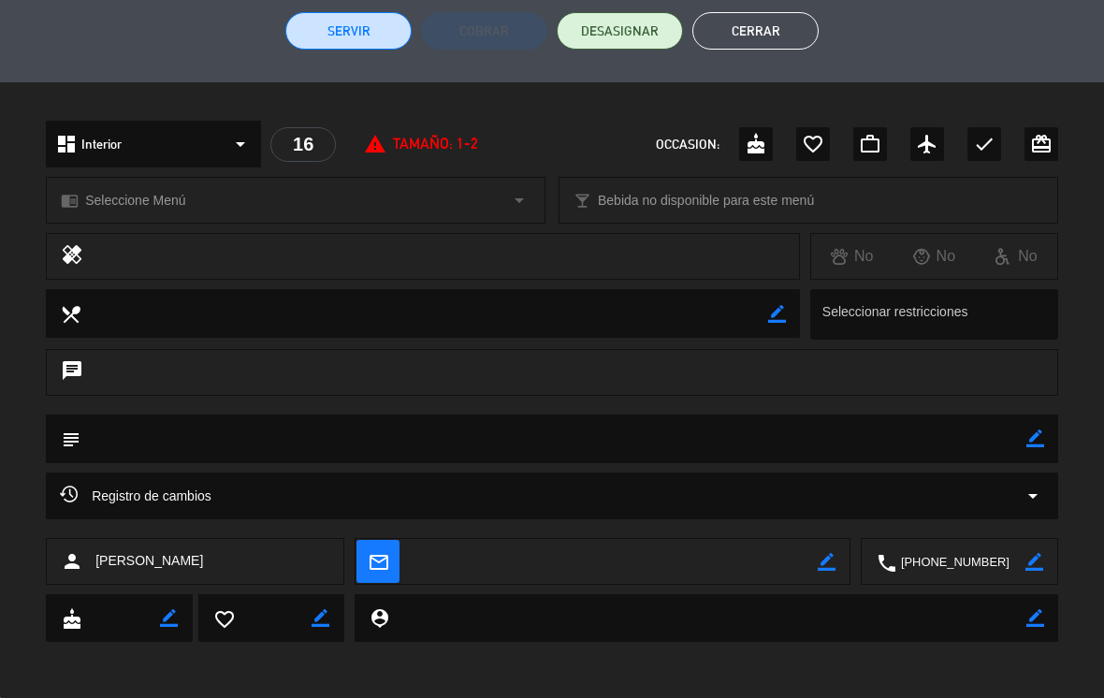
scroll to position [469, 0]
click at [1040, 562] on icon "border_color" at bounding box center [1034, 563] width 18 height 18
click at [993, 567] on textarea at bounding box center [960, 563] width 129 height 47
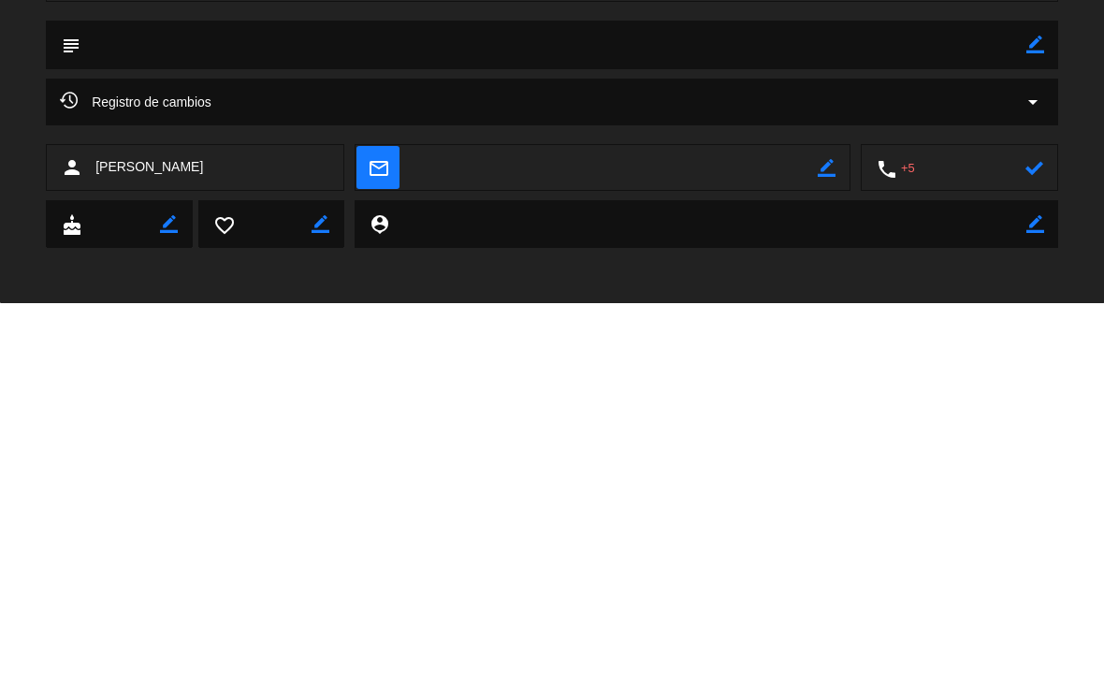
type textarea "+"
type textarea "3121217852"
click at [1038, 554] on icon at bounding box center [1034, 563] width 18 height 18
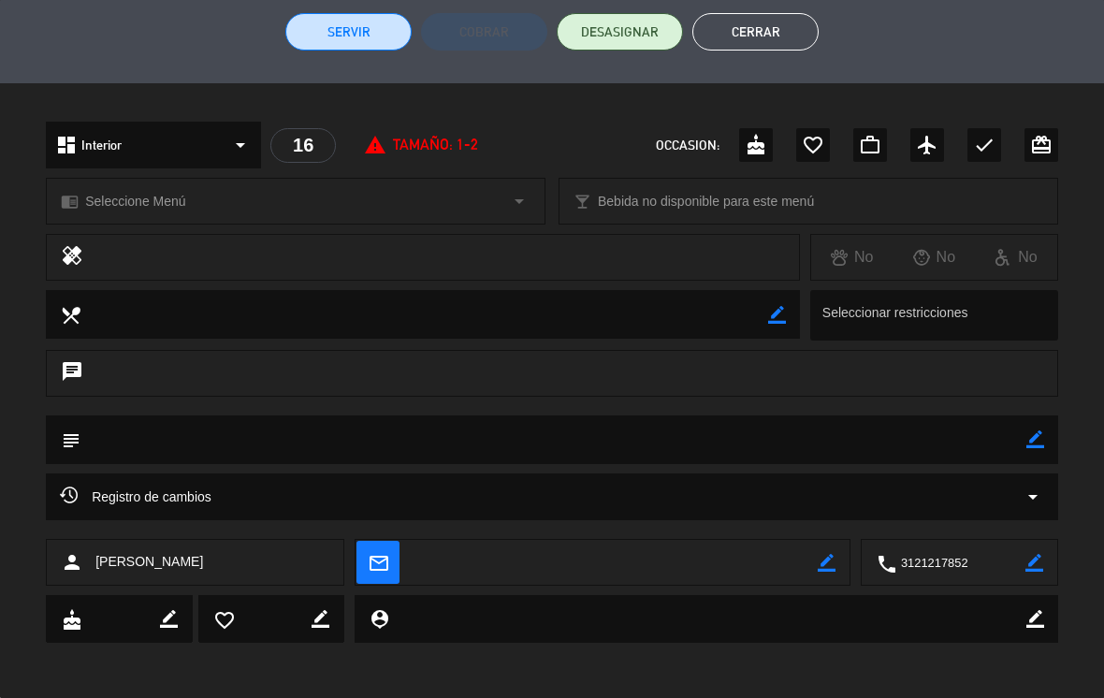
click at [745, 36] on button "Cerrar" at bounding box center [755, 31] width 126 height 37
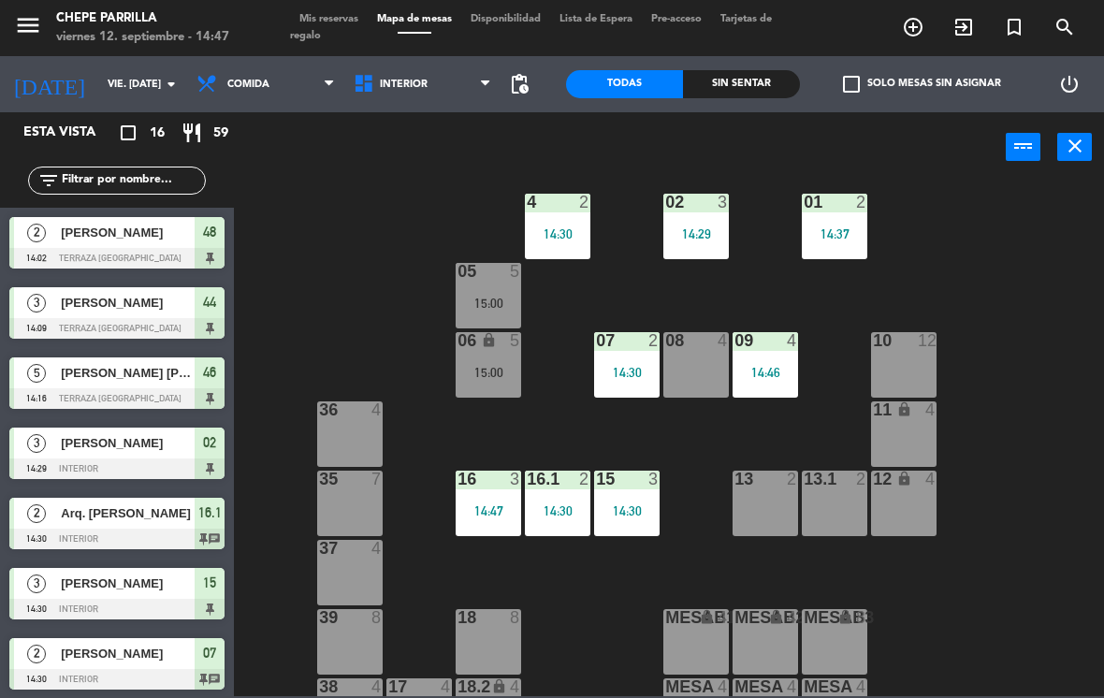
scroll to position [51, 0]
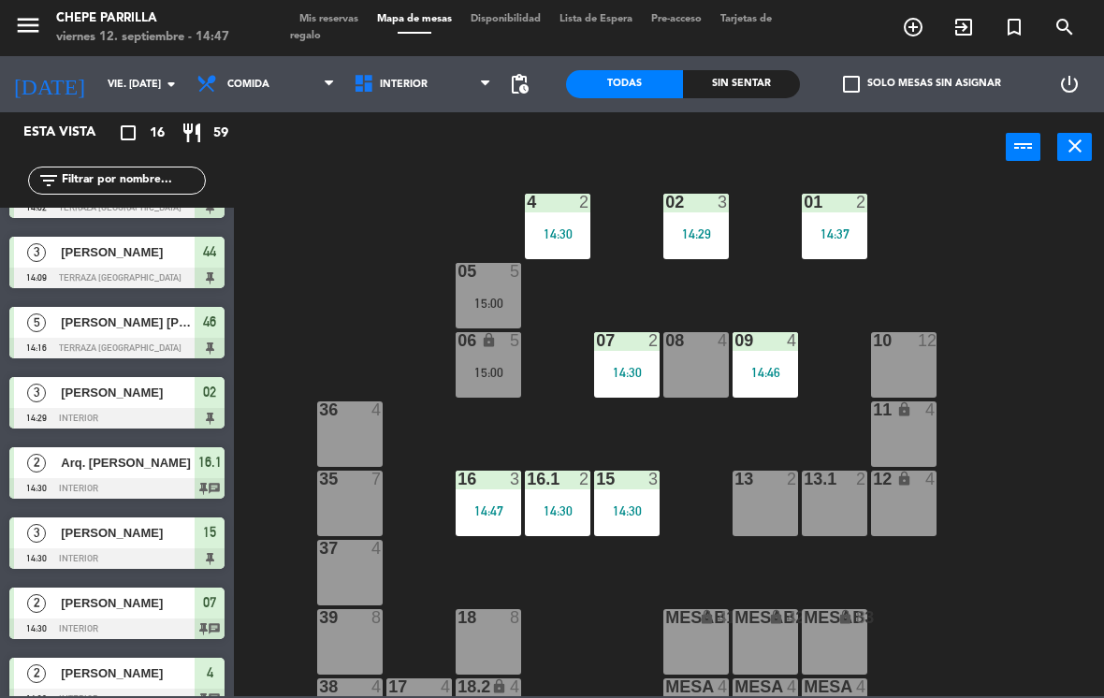
click at [118, 172] on input "text" at bounding box center [132, 180] width 145 height 21
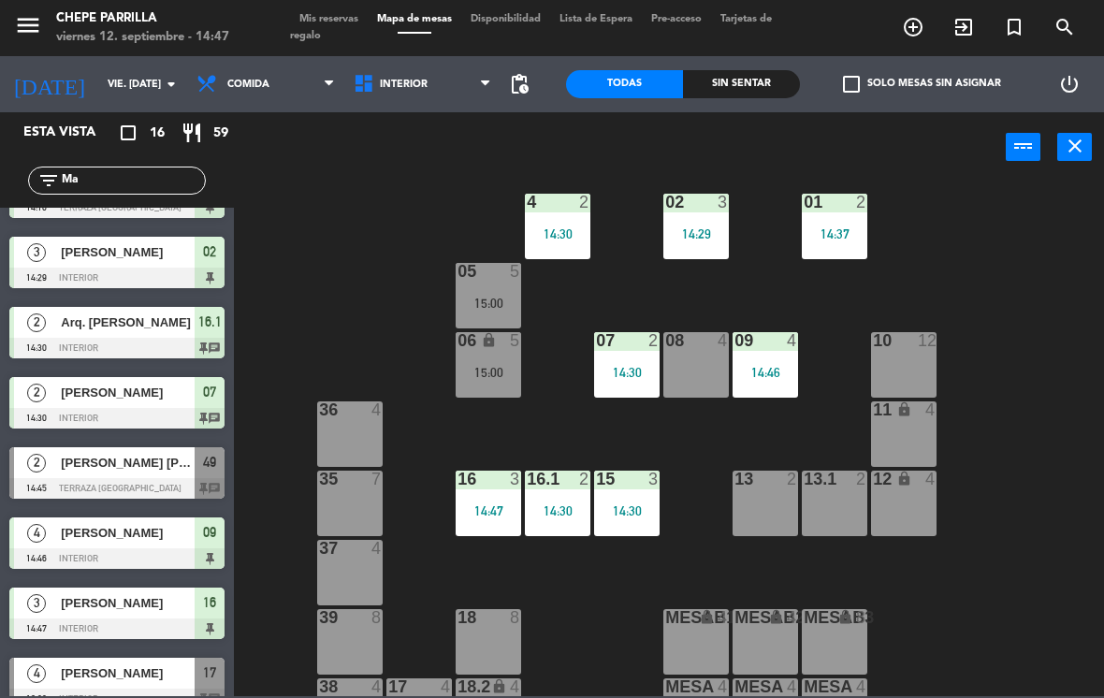
scroll to position [0, 0]
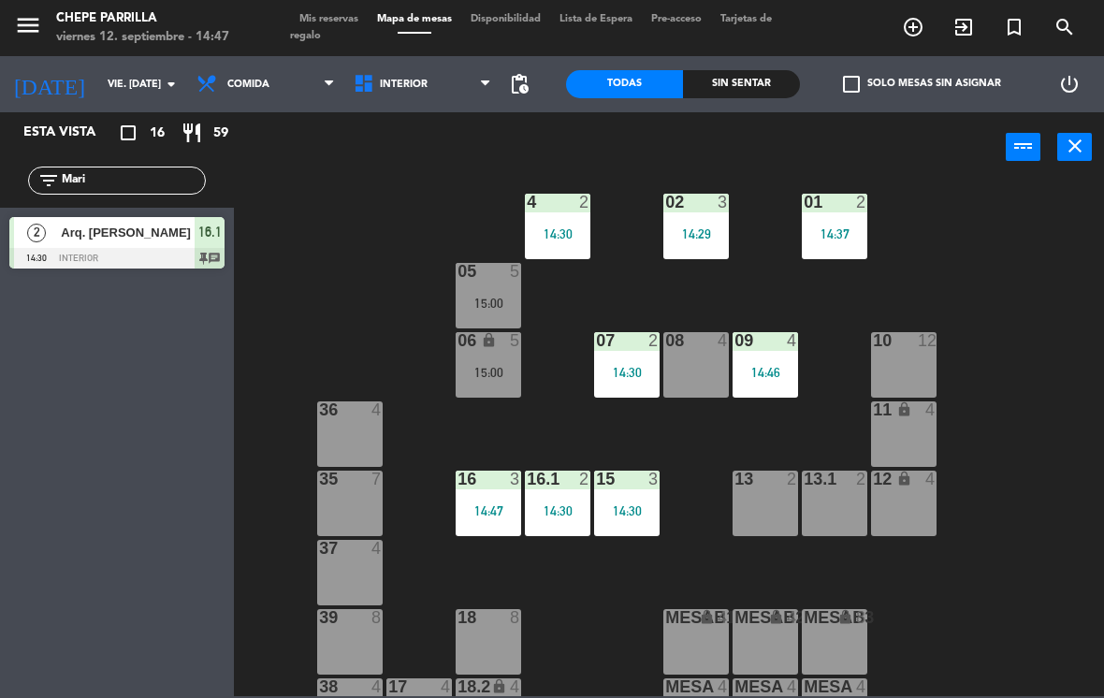
click at [1040, 217] on div "02 3 14:29 4 2 14:30 01 2 14:37 05 5 15:00 06 lock 5 15:00 07 2 14:30 09 4 14:4…" at bounding box center [674, 439] width 859 height 516
click at [142, 181] on input "Mari" at bounding box center [132, 180] width 145 height 21
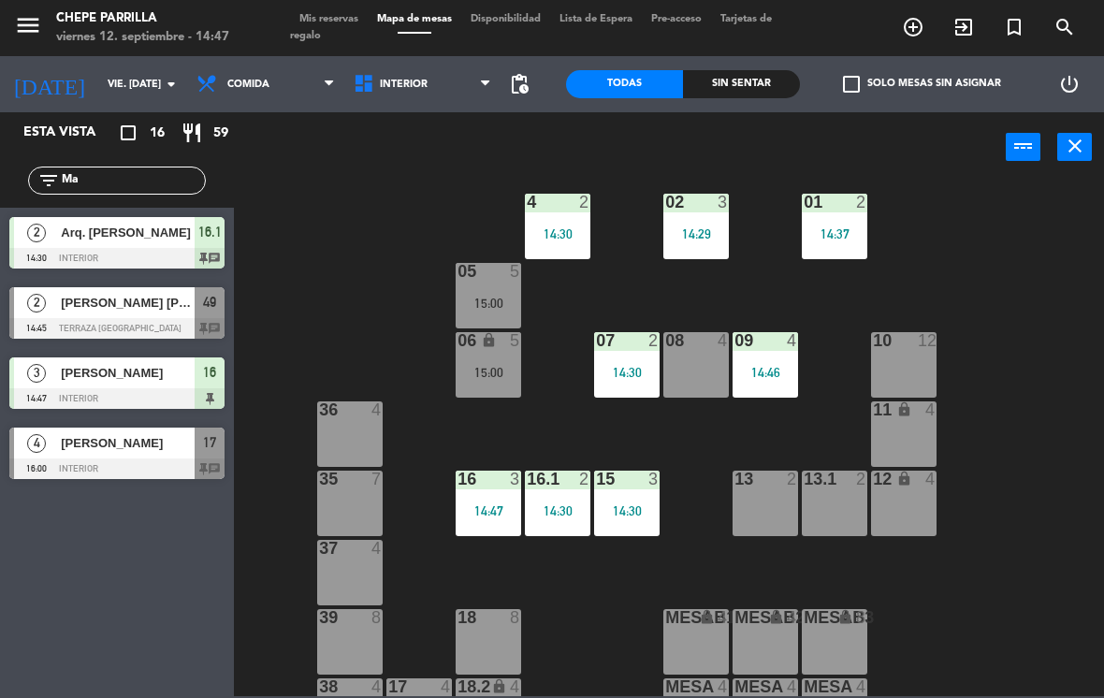
type input "M"
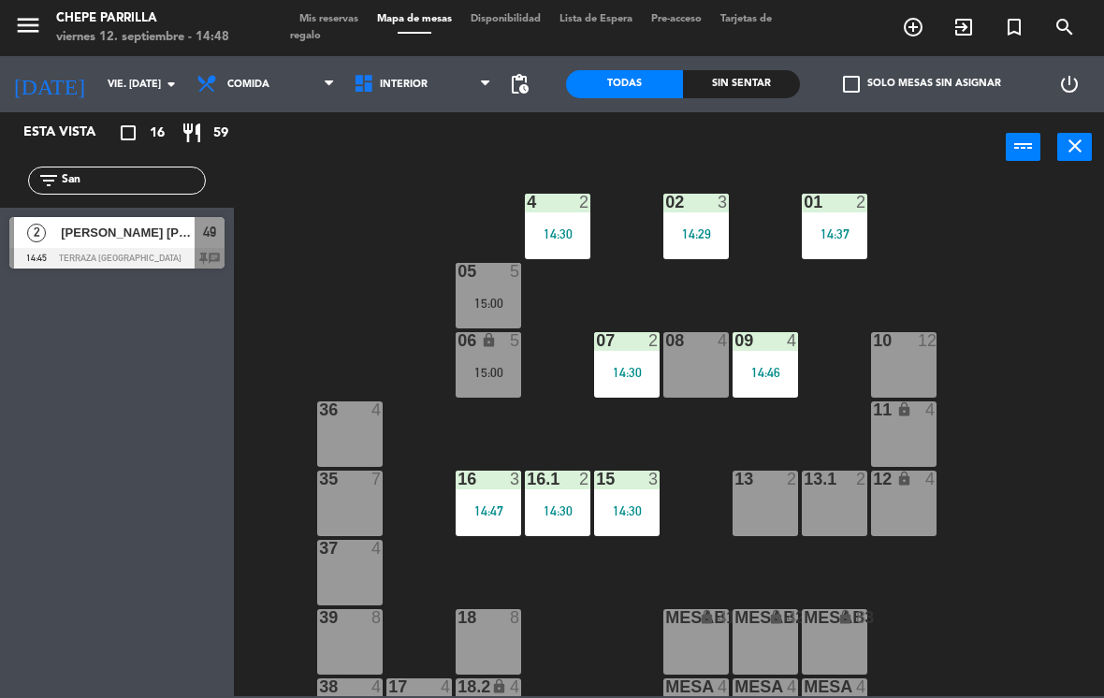
type input "San"
click at [86, 237] on span "[PERSON_NAME] [PERSON_NAME]" at bounding box center [128, 233] width 134 height 20
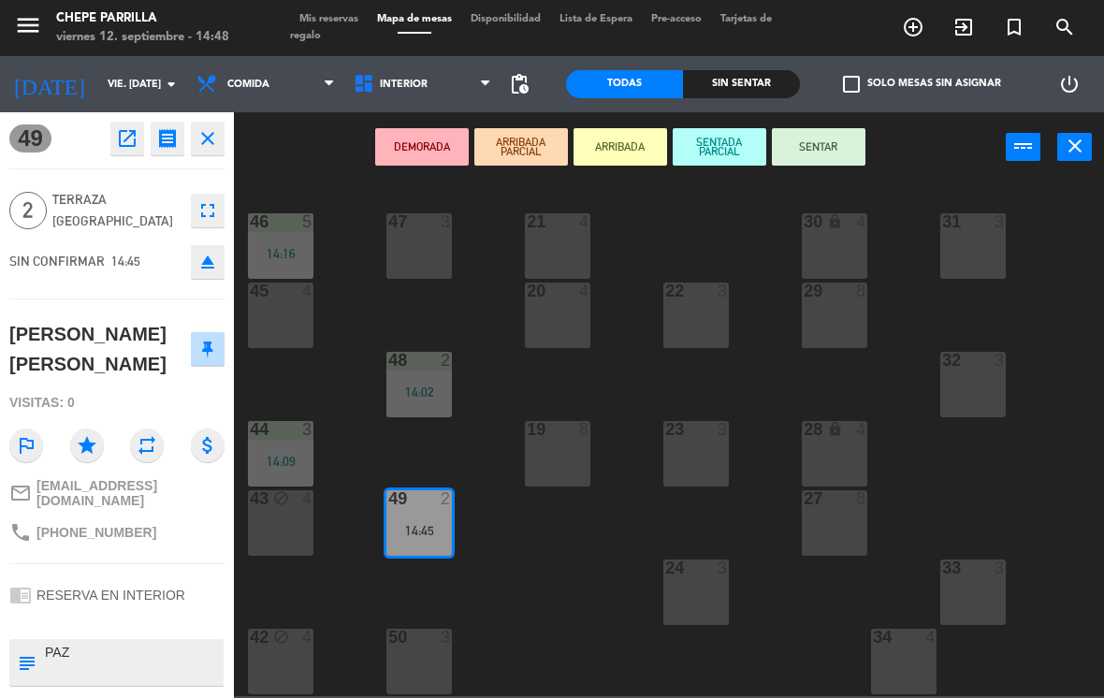
click at [829, 129] on button "SENTAR" at bounding box center [819, 146] width 94 height 37
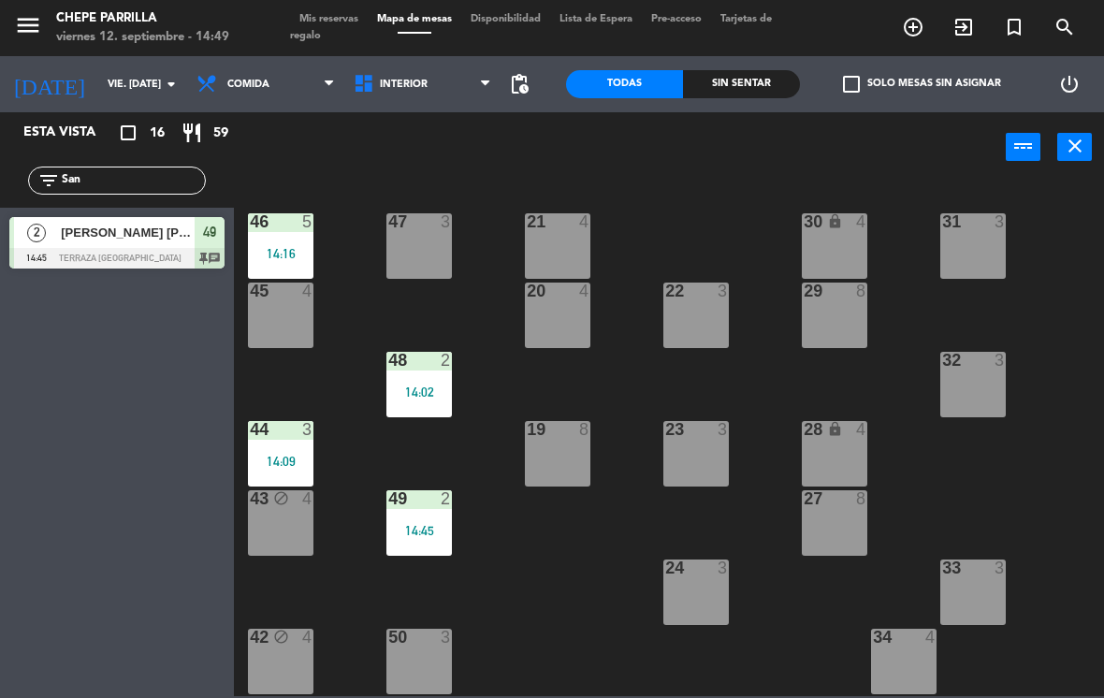
scroll to position [-2, 0]
click at [427, 73] on span "Interior" at bounding box center [422, 84] width 157 height 41
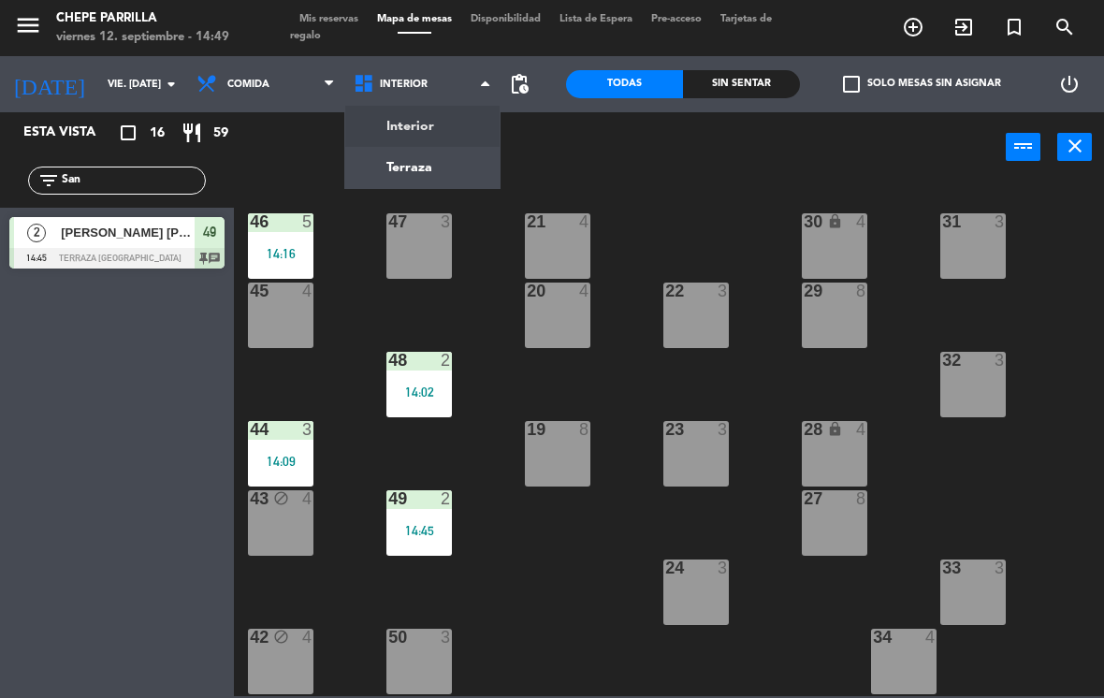
scroll to position [1, 0]
click at [416, 165] on ng-component "menu Chepe [PERSON_NAME] viernes 12. septiembre - 14:49 Mis reservas Mapa de me…" at bounding box center [552, 348] width 1104 height 696
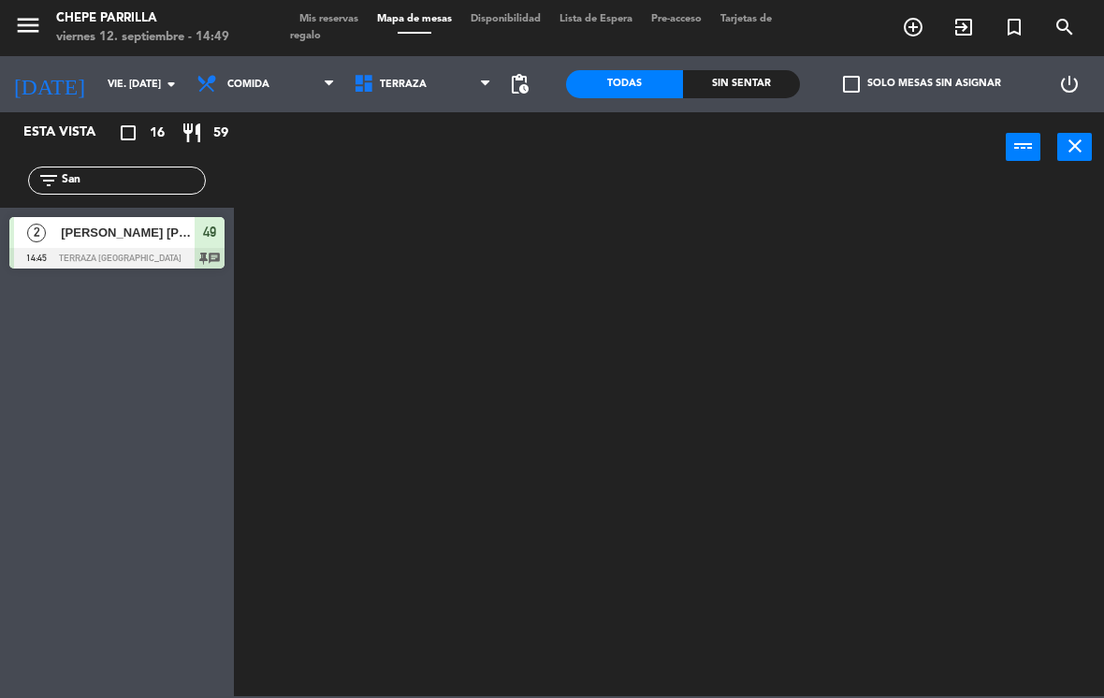
scroll to position [0, 0]
click at [398, 80] on span "Terraza" at bounding box center [403, 85] width 47 height 12
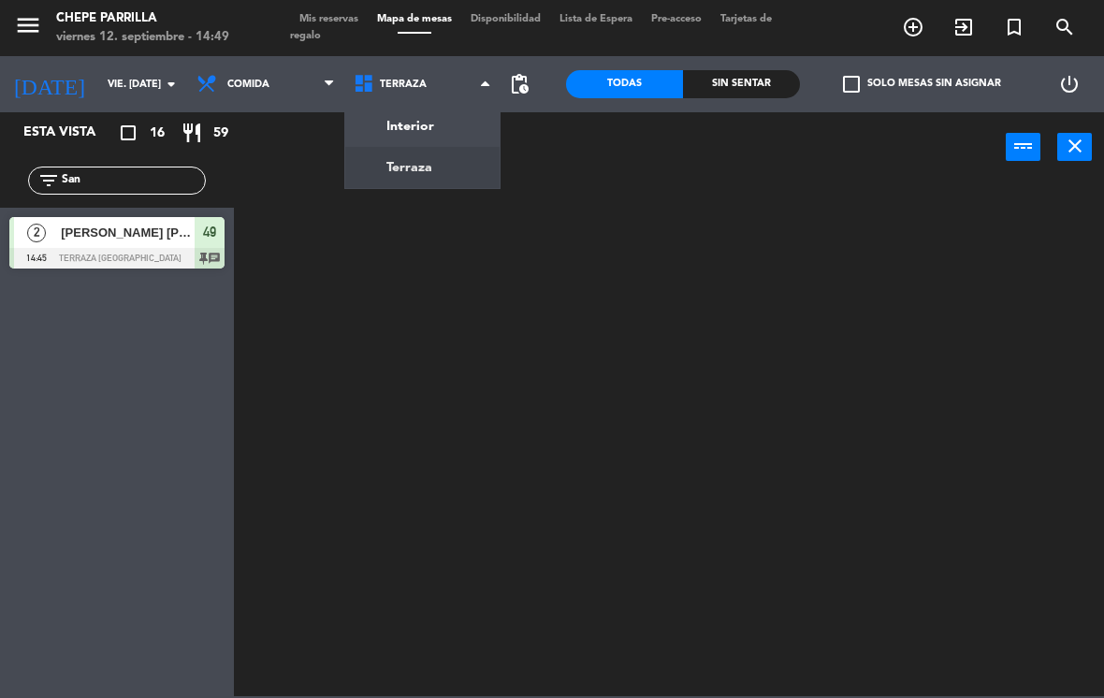
click at [411, 136] on ng-component "menu Chepe [PERSON_NAME] viernes 12. septiembre - 14:49 Mis reservas Mapa de me…" at bounding box center [552, 348] width 1104 height 696
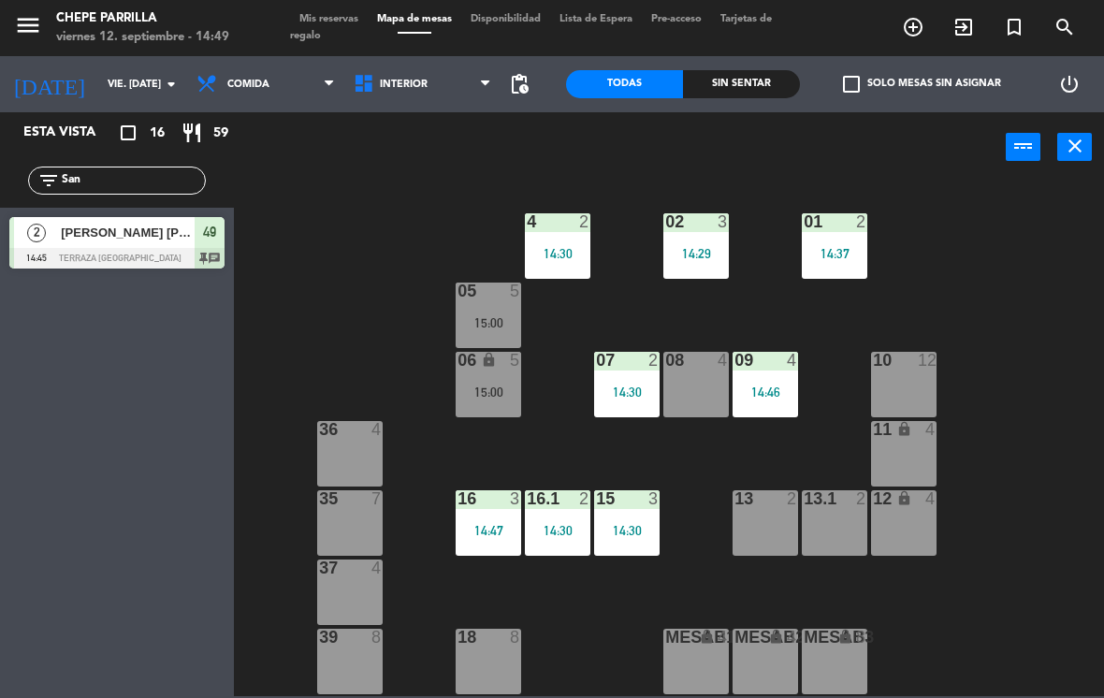
click at [103, 175] on input "San" at bounding box center [132, 180] width 145 height 21
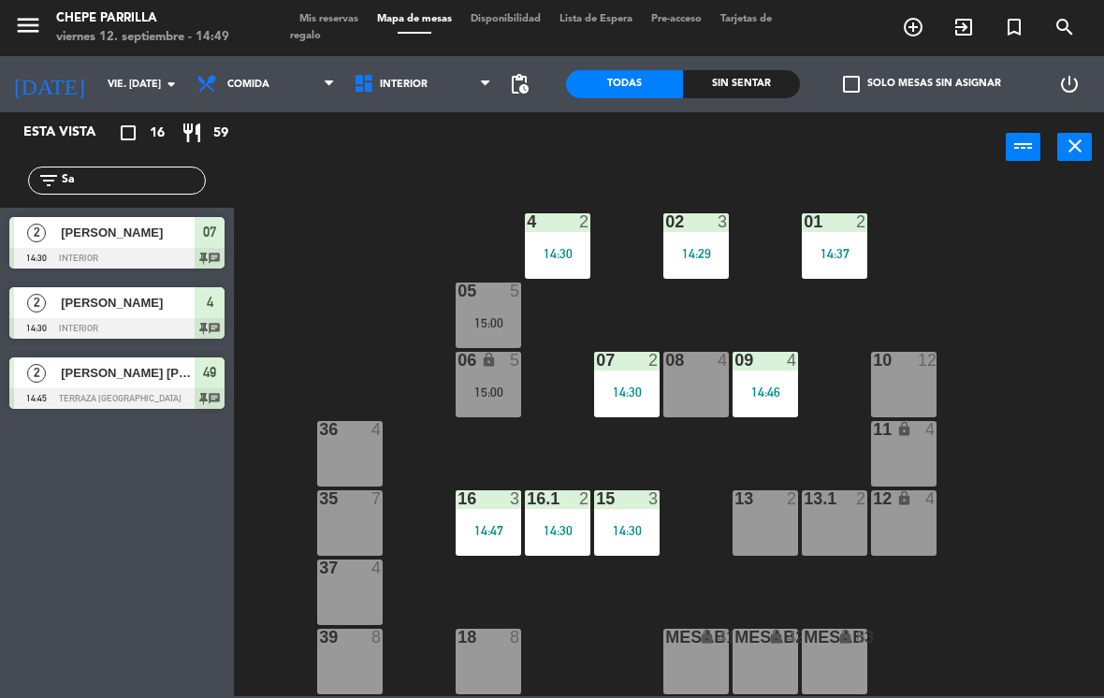
type input "S"
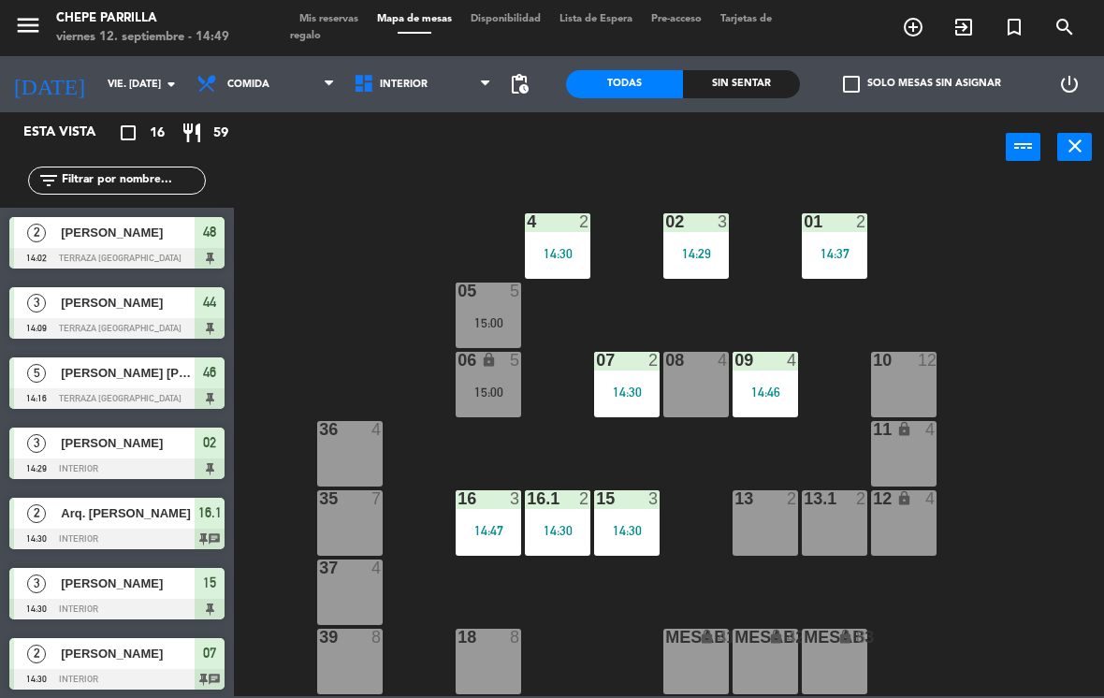
click at [399, 90] on span "Interior" at bounding box center [404, 85] width 48 height 12
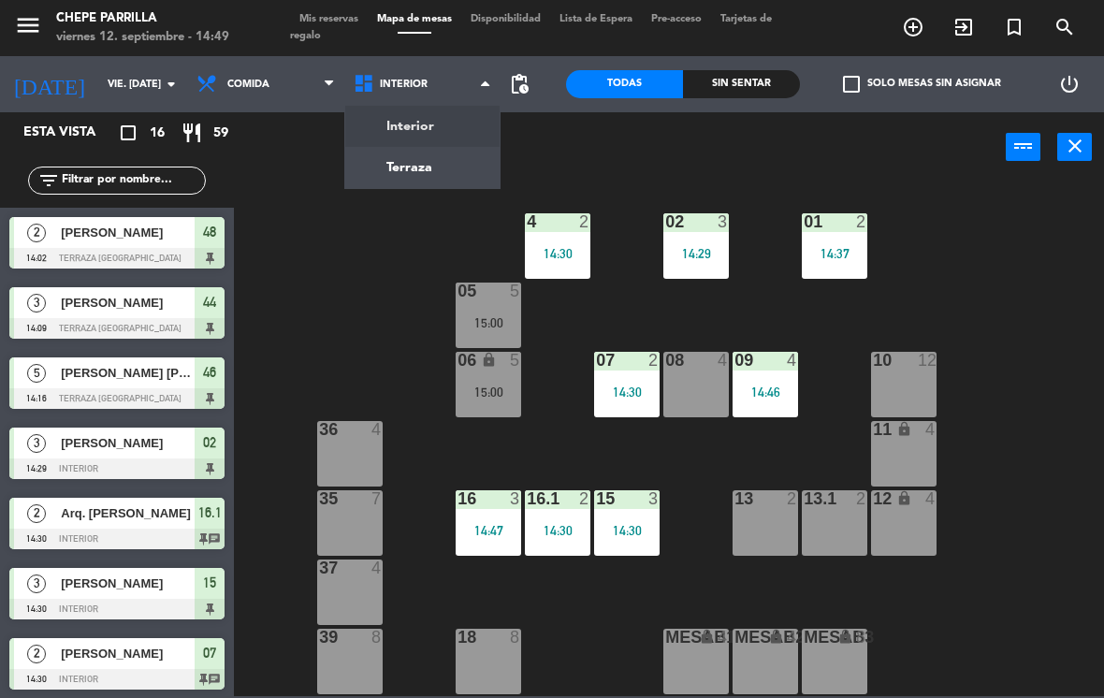
click at [389, 174] on ng-component "menu Chepe [PERSON_NAME] viernes 12. septiembre - 14:49 Mis reservas Mapa de me…" at bounding box center [552, 348] width 1104 height 696
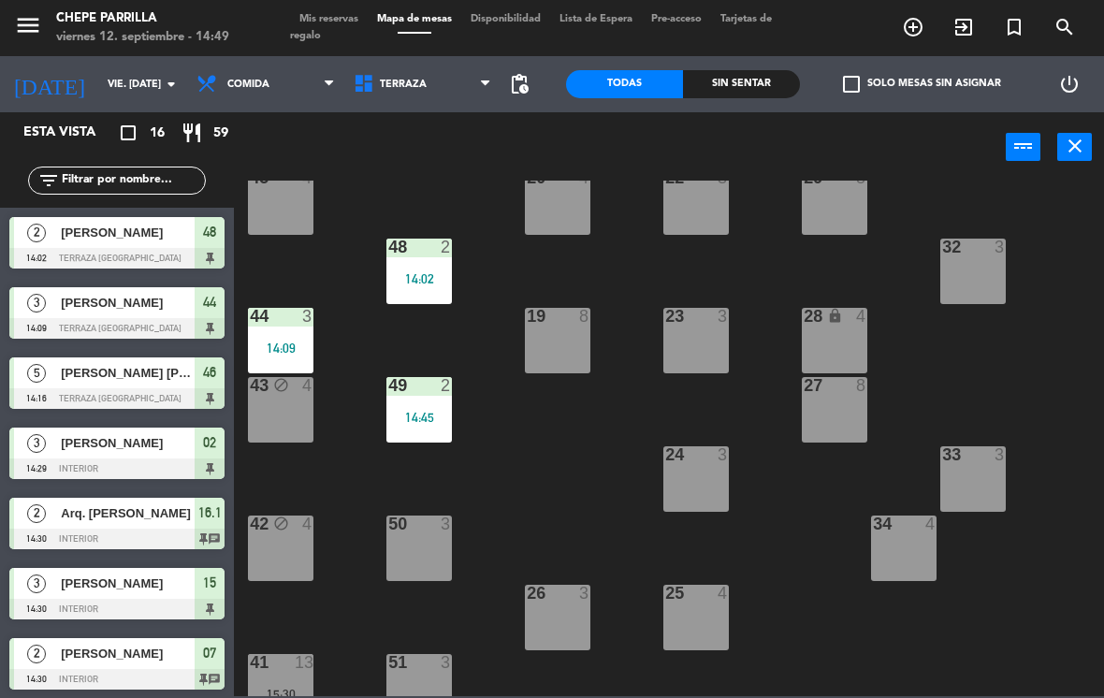
scroll to position [117, 0]
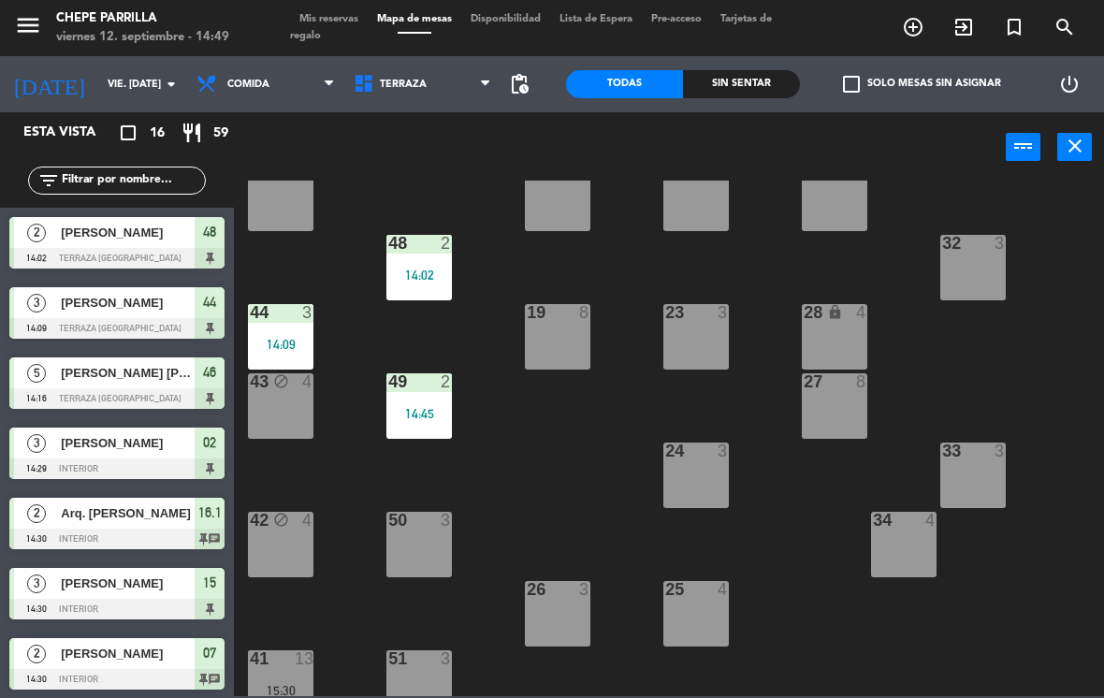
click at [422, 269] on div "14:02" at bounding box center [418, 275] width 65 height 13
click at [541, 474] on div "21 4 30 lock 4 46 5 14:16 47 3 31 3 20 4 22 3 29 8 45 4 32 3 48 2 14:02 19 8 23…" at bounding box center [674, 439] width 859 height 516
click at [438, 408] on div "14:45" at bounding box center [418, 413] width 65 height 13
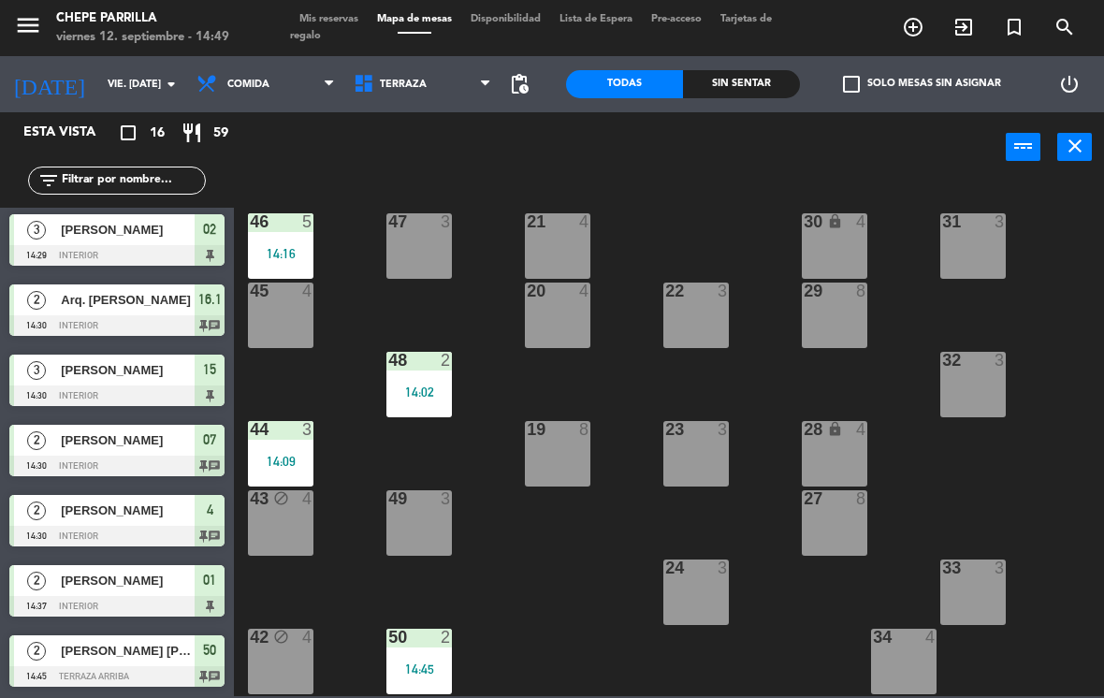
scroll to position [0, 0]
click at [760, 83] on div "Sin sentar" at bounding box center [741, 84] width 117 height 28
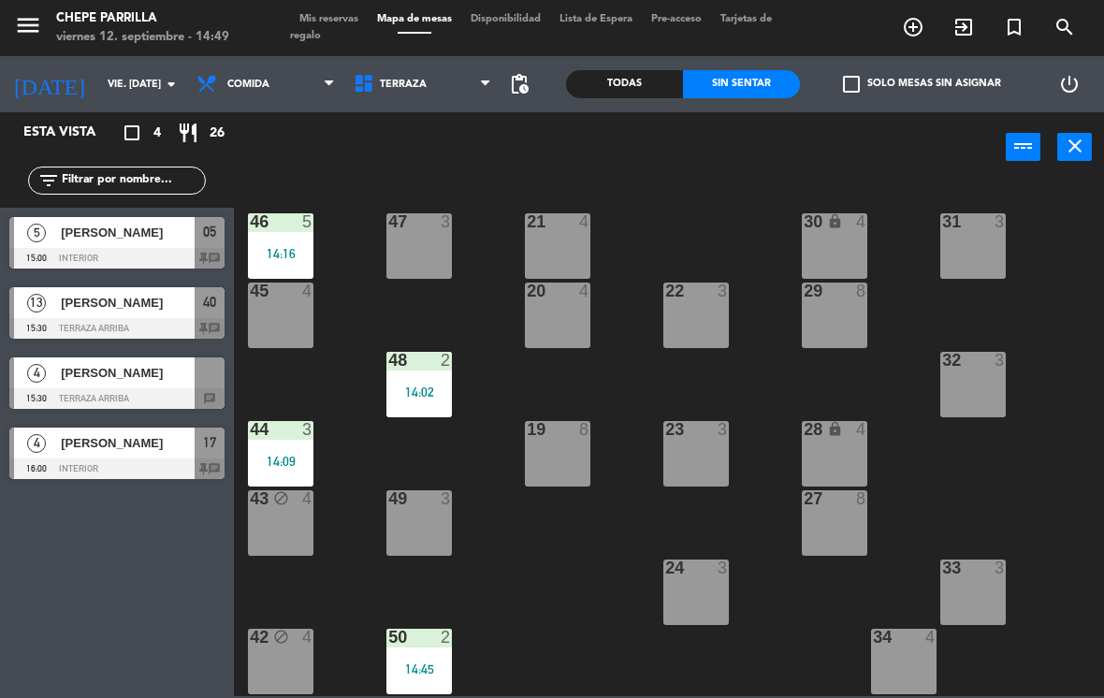
click at [626, 77] on div "Todas" at bounding box center [624, 84] width 117 height 28
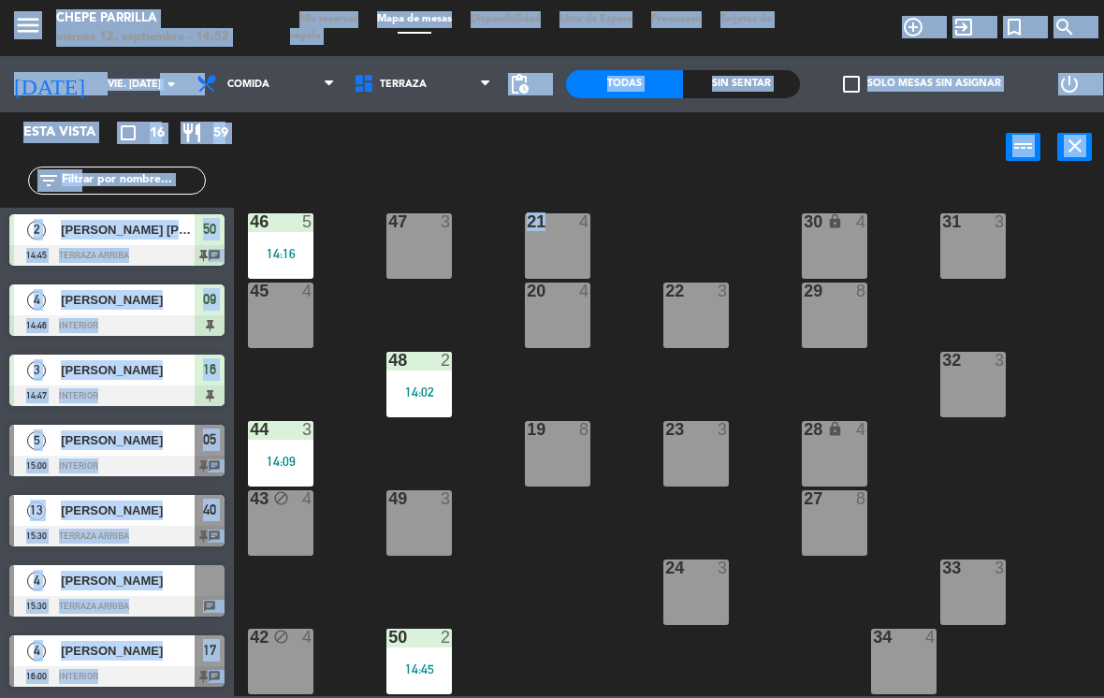
click at [696, 224] on div "21 4 30 lock 4 46 5 14:16 47 3 31 3 20 4 22 3 29 8 45 4 32 3 48 2 14:02 19 8 23…" at bounding box center [674, 439] width 859 height 516
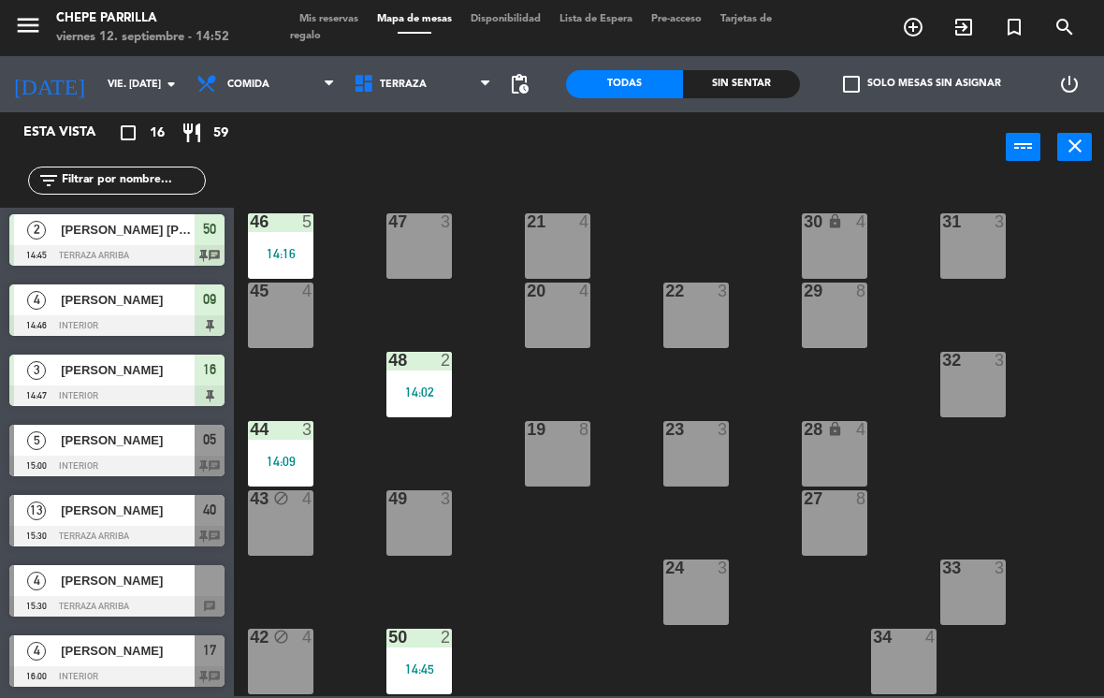
click at [680, 223] on div "21 4 30 lock 4 46 5 14:16 47 3 31 3 20 4 22 3 29 8 45 4 32 3 48 2 14:02 19 8 23…" at bounding box center [674, 439] width 859 height 516
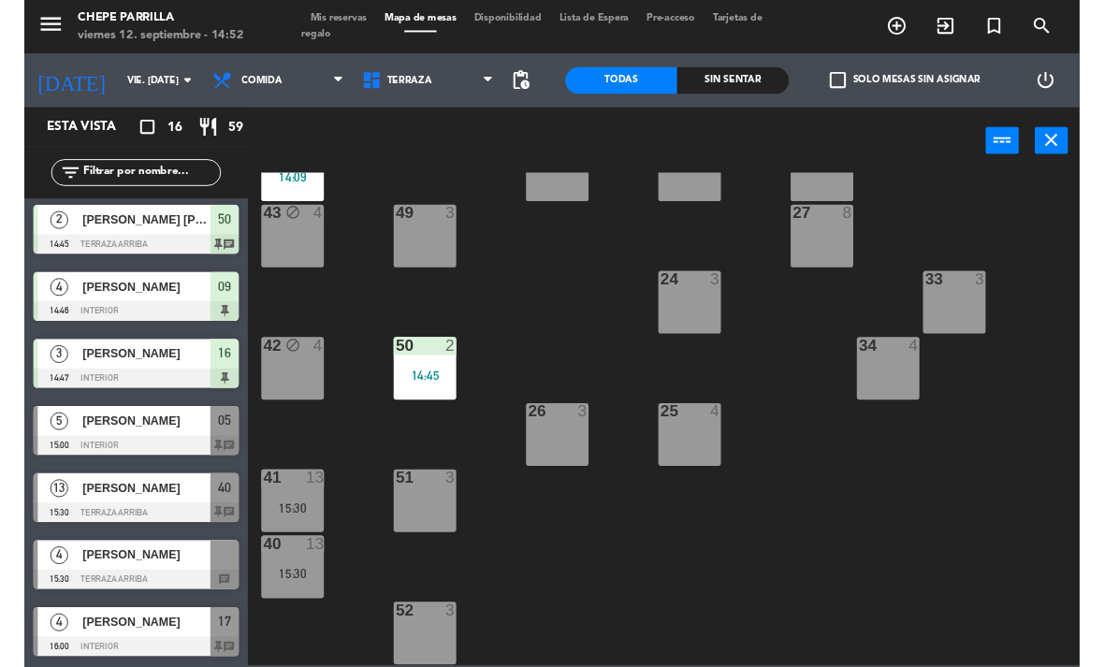
scroll to position [276, 0]
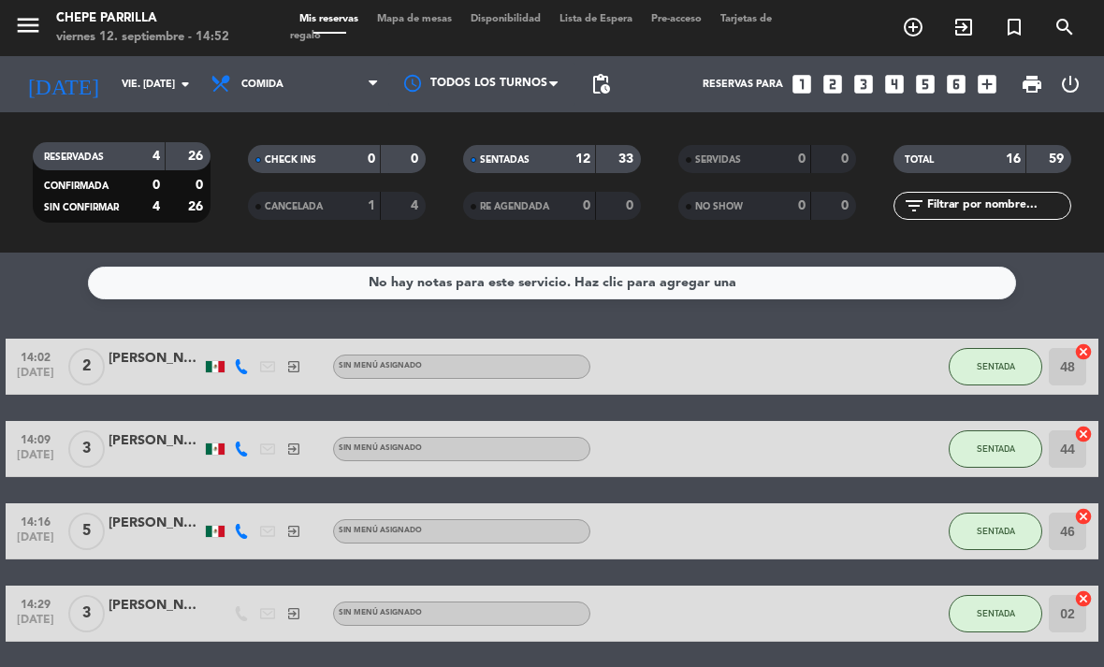
click at [429, 20] on span "Mapa de mesas" at bounding box center [415, 19] width 94 height 10
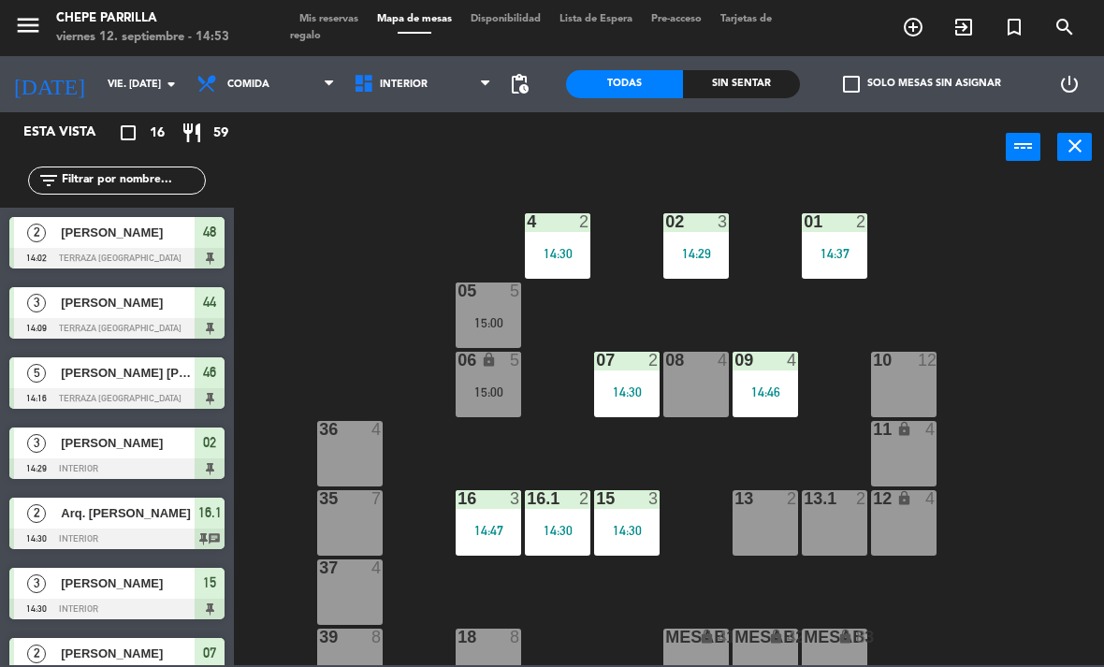
click at [504, 325] on div "15:00" at bounding box center [488, 322] width 65 height 13
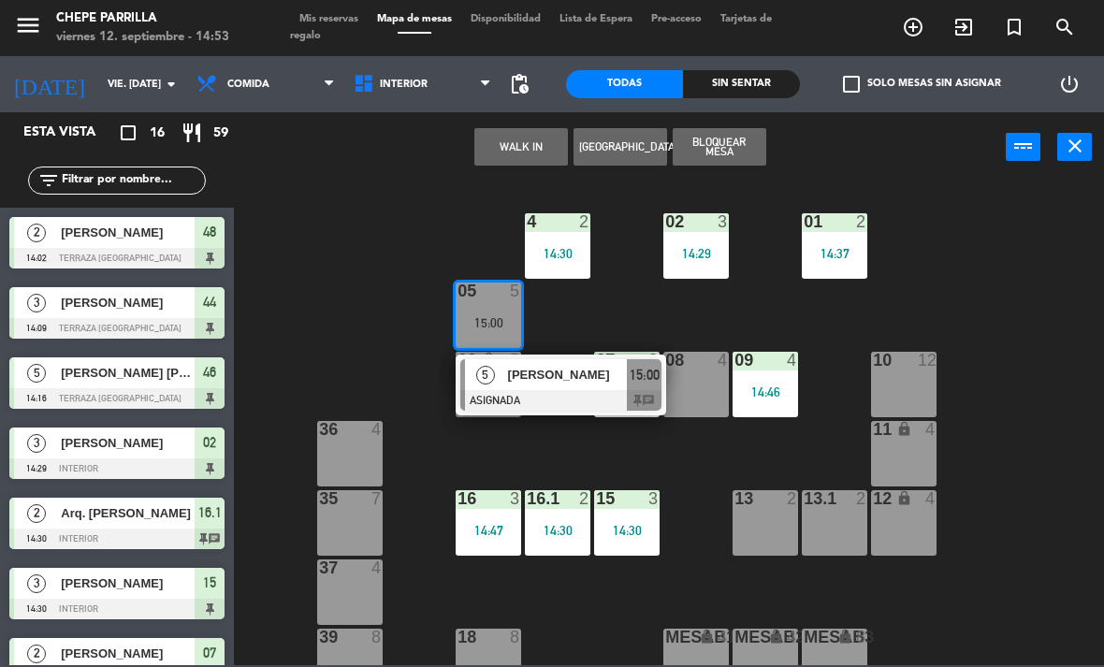
click at [545, 381] on span "[PERSON_NAME]" at bounding box center [568, 375] width 120 height 20
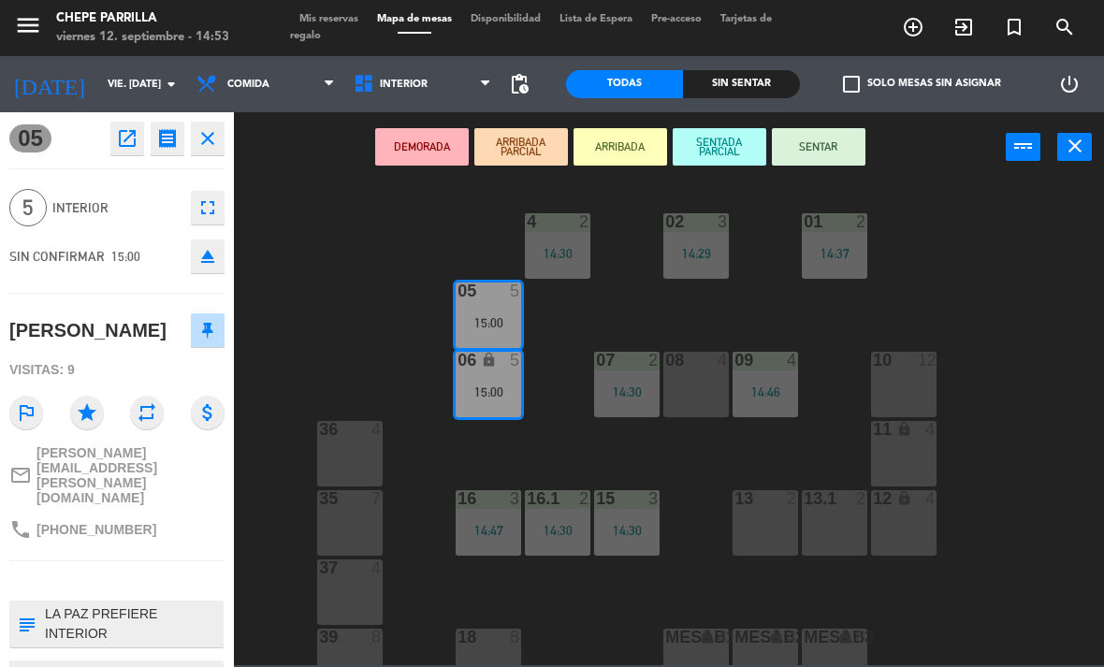
click at [824, 137] on button "SENTAR" at bounding box center [819, 146] width 94 height 37
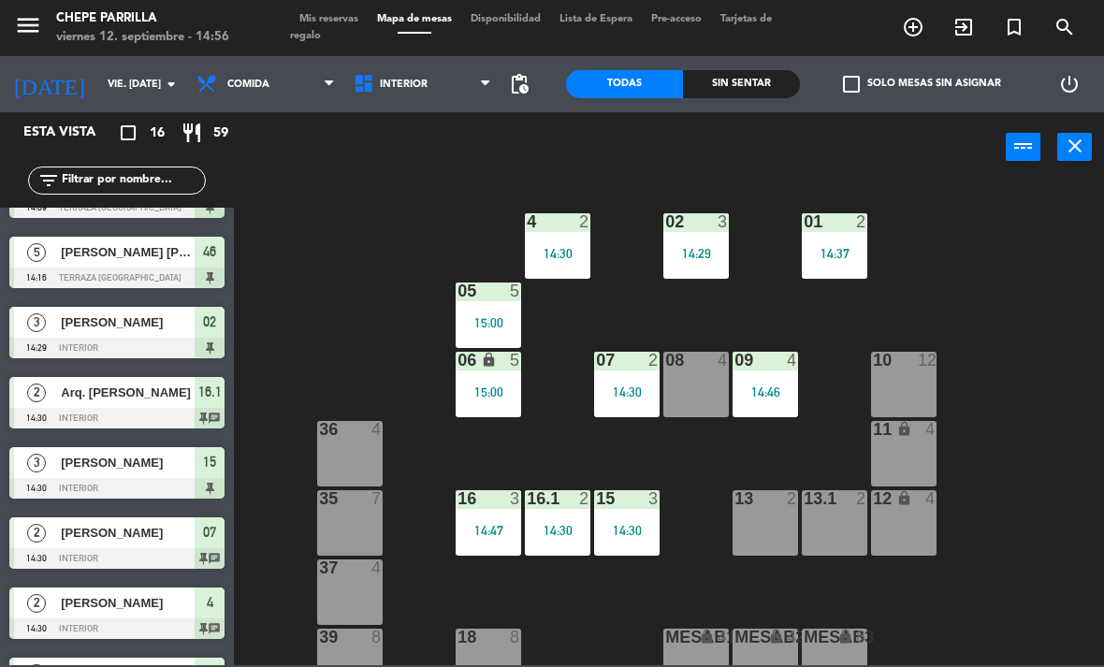
click at [107, 172] on input "text" at bounding box center [132, 180] width 145 height 21
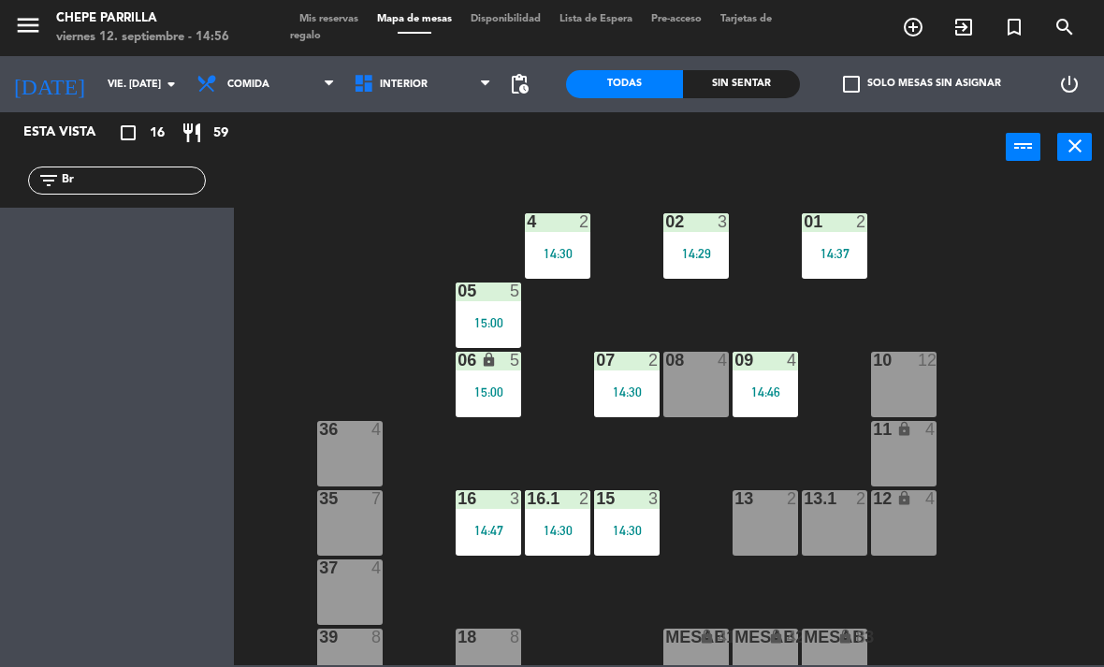
type input "B"
type input "Br"
click at [1024, 159] on button "power_input" at bounding box center [1023, 147] width 35 height 28
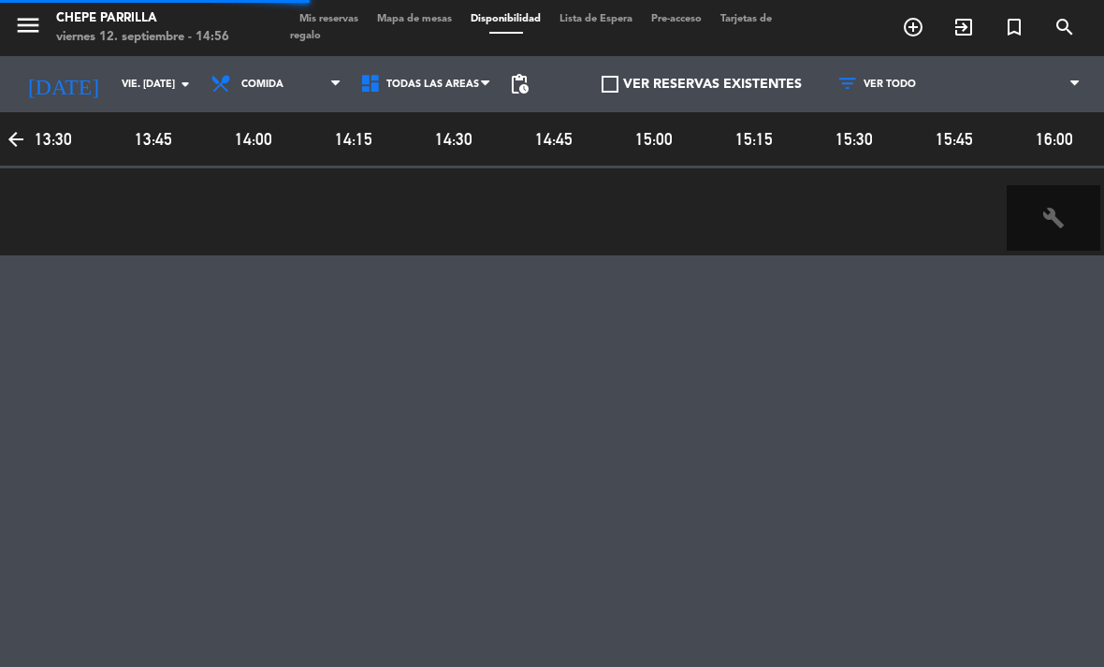
scroll to position [0, 1007]
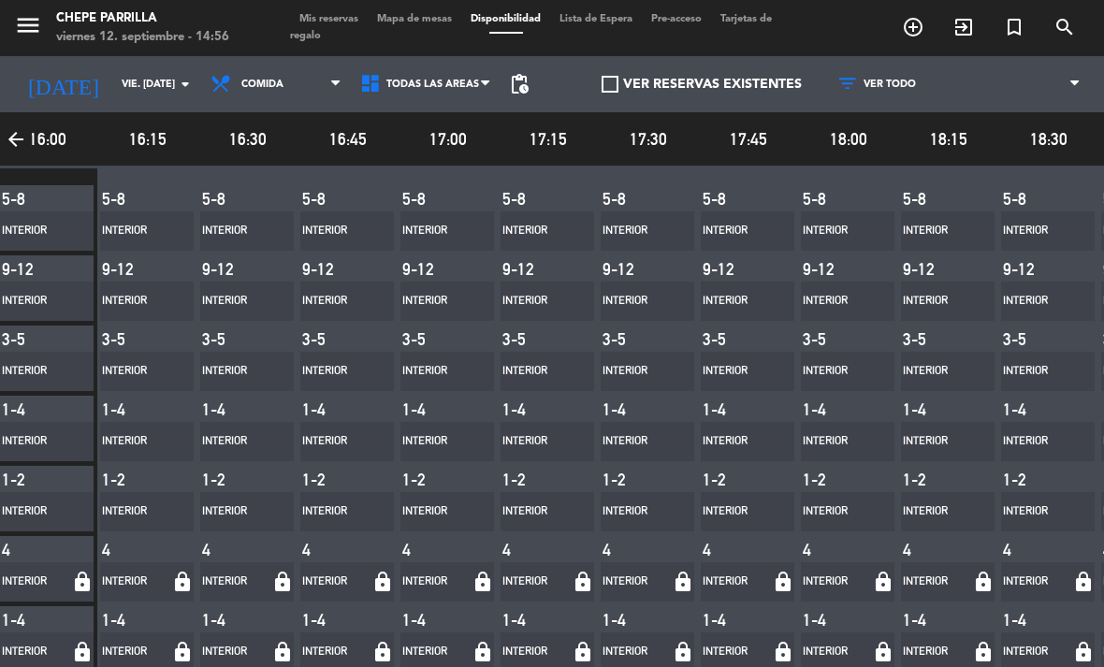
click at [419, 24] on span "Mapa de mesas" at bounding box center [415, 19] width 94 height 10
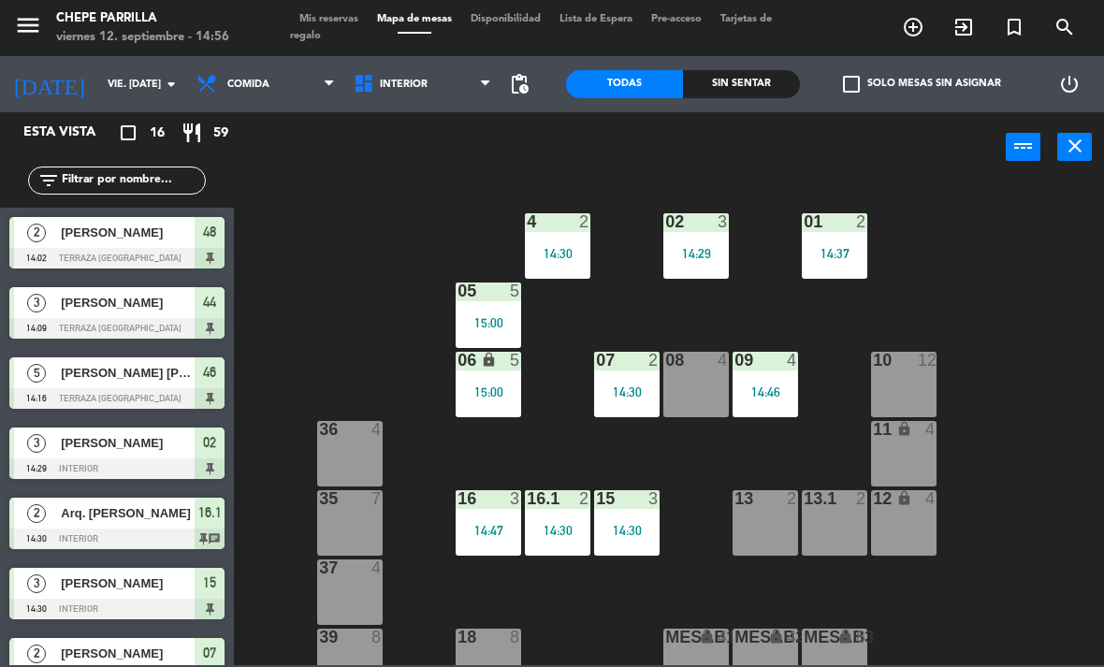
click at [117, 182] on input "text" at bounding box center [132, 180] width 145 height 21
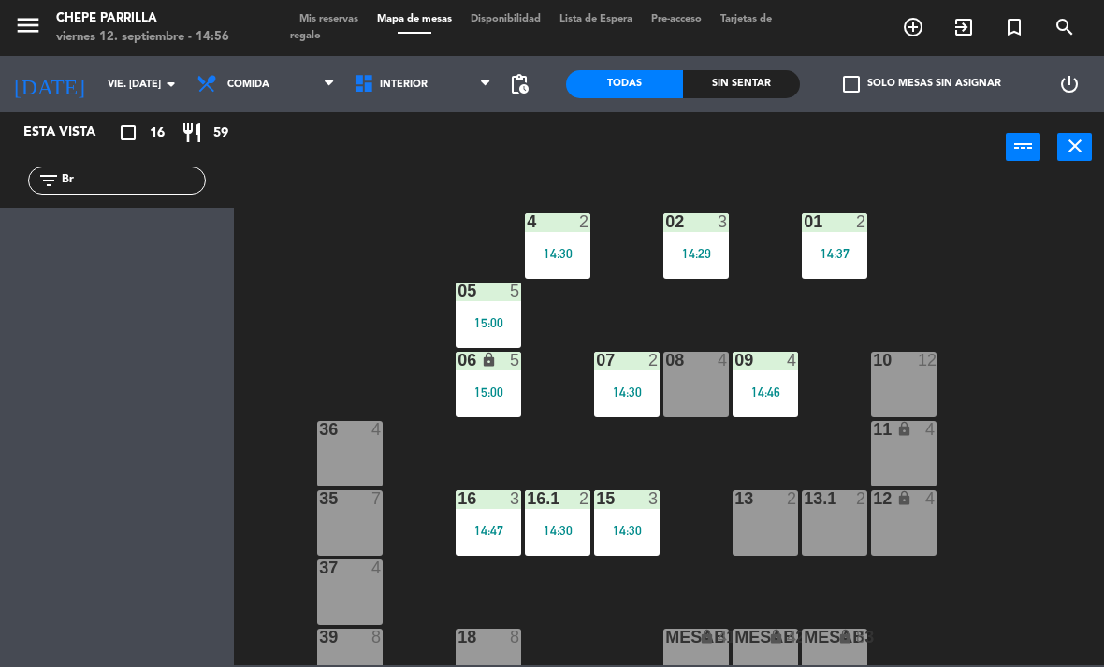
type input "B"
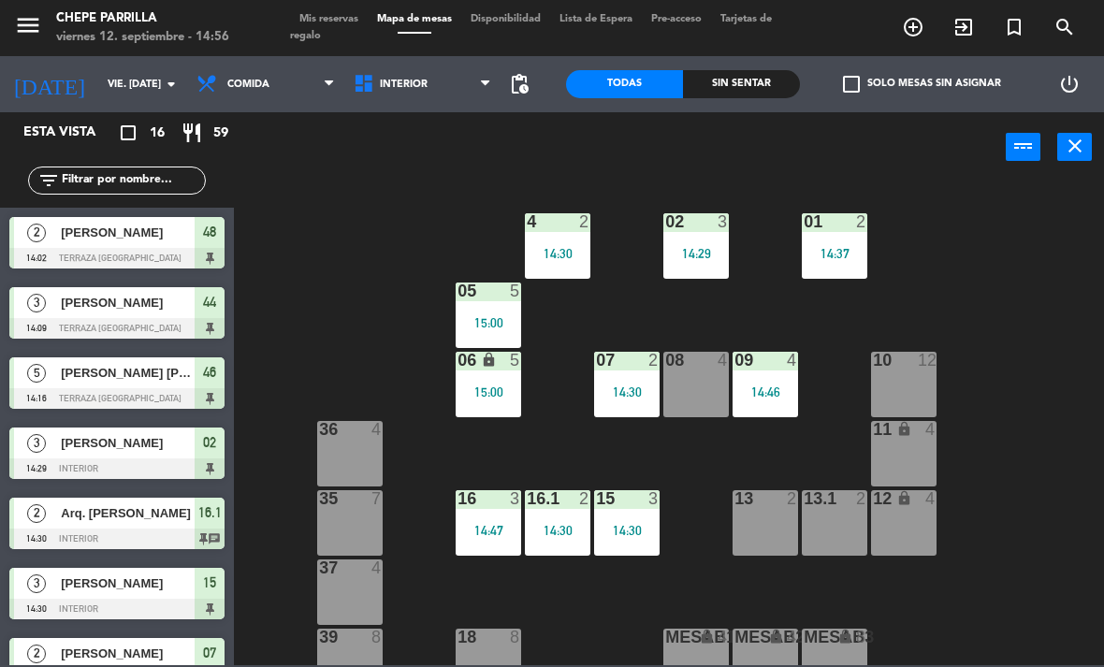
click at [1067, 195] on div "02 3 14:29 4 2 14:30 01 2 14:37 05 5 15:00 06 lock 5 15:00 07 2 14:30 09 4 14:4…" at bounding box center [674, 423] width 859 height 485
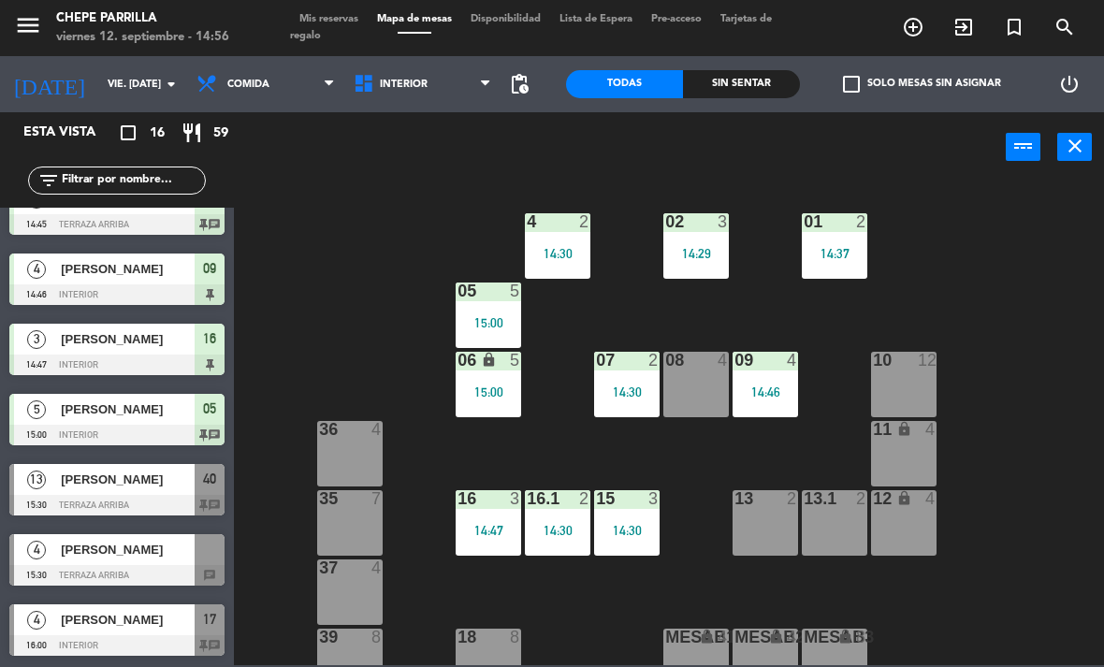
scroll to position [665, 0]
click at [72, 552] on span "[PERSON_NAME]" at bounding box center [128, 550] width 134 height 20
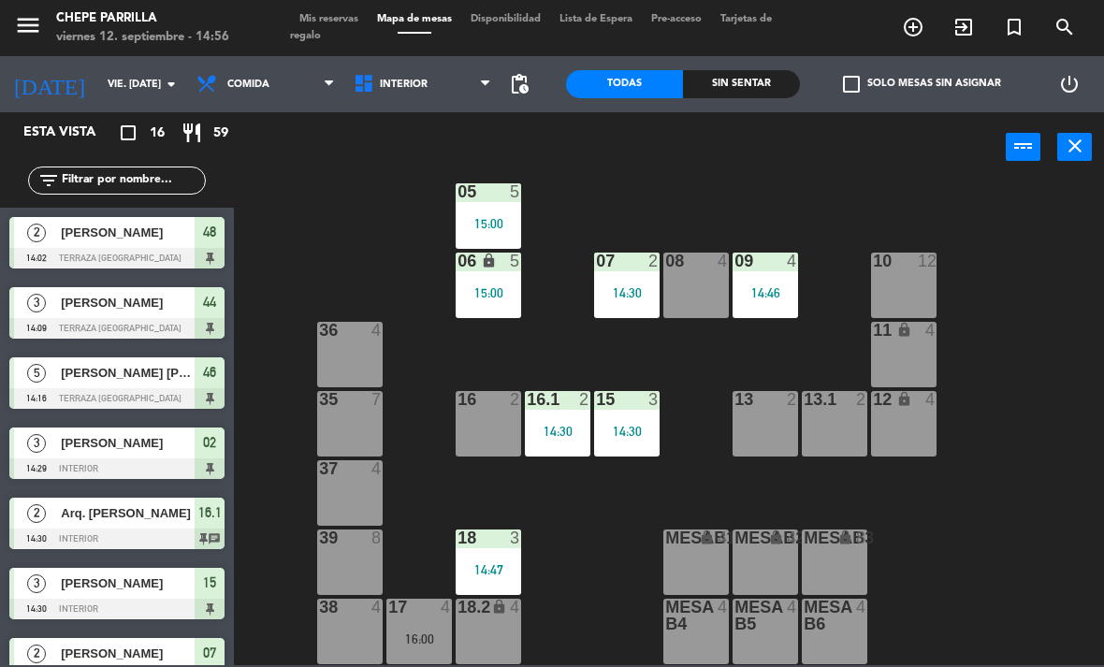
scroll to position [51, 0]
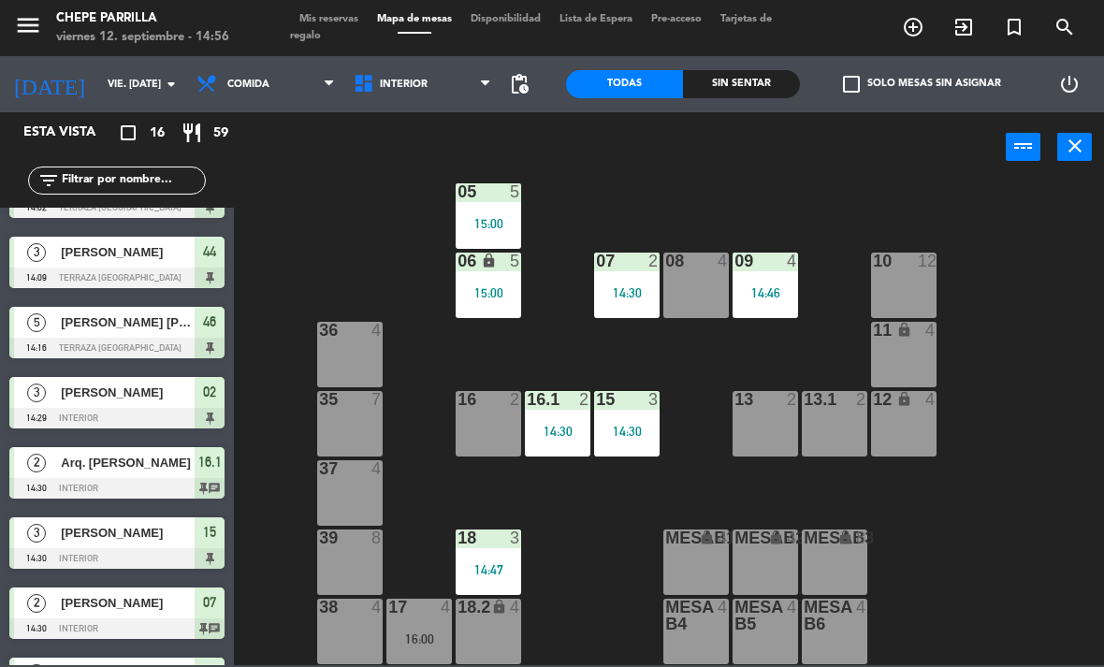
click at [489, 553] on div "18 3 14:47" at bounding box center [488, 562] width 65 height 65
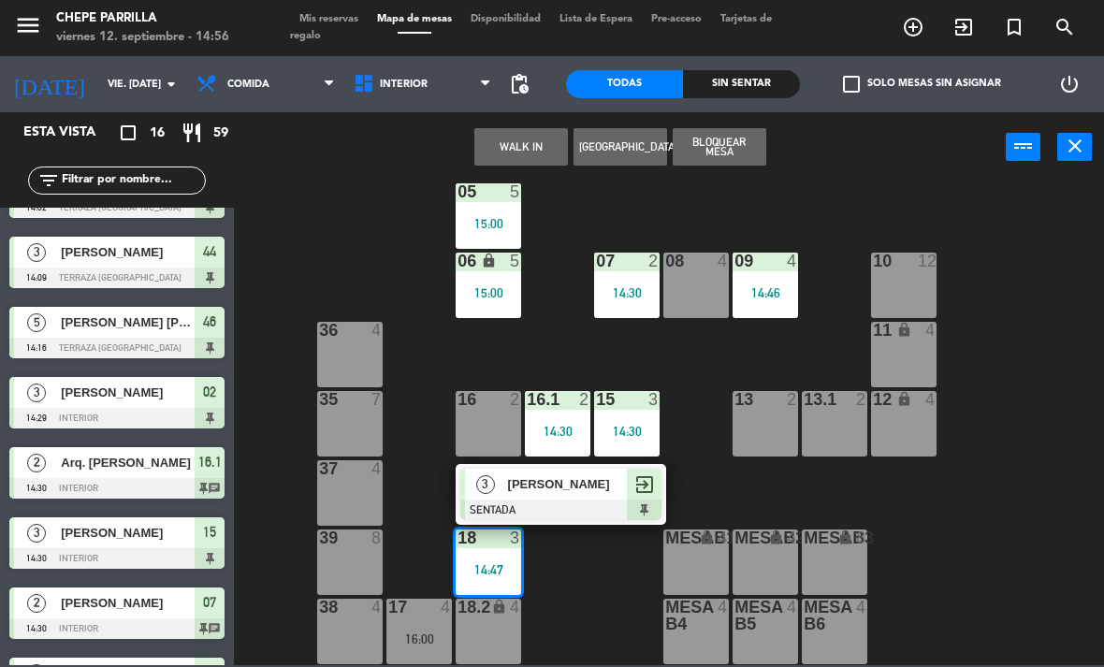
click at [491, 551] on div "18 3 14:47" at bounding box center [488, 562] width 65 height 65
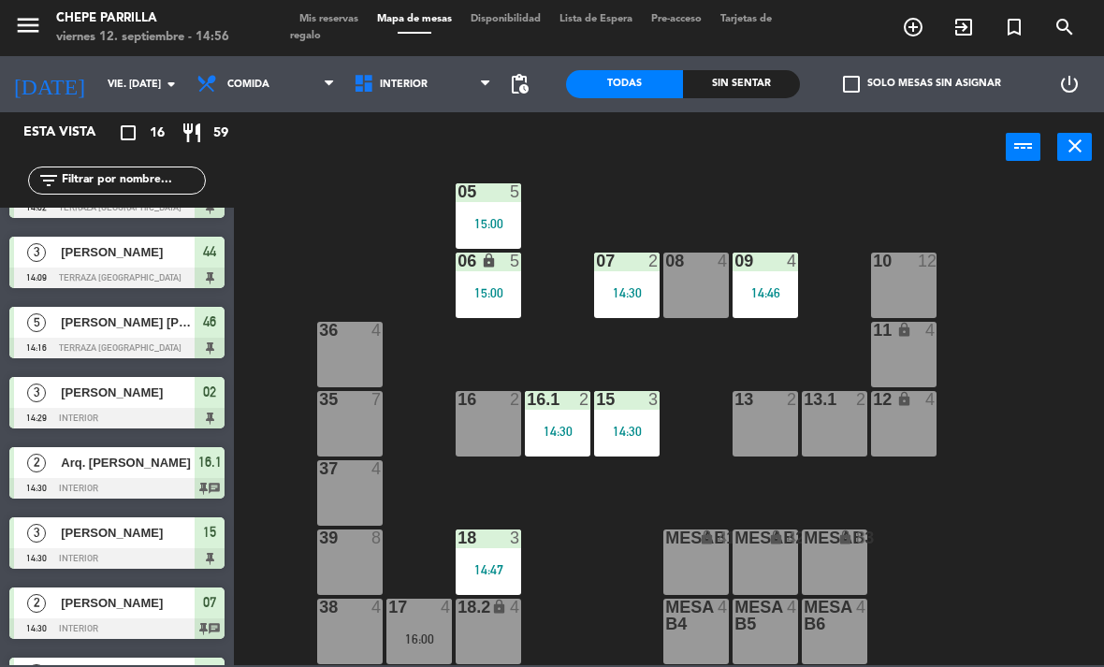
click at [487, 567] on div "14:47" at bounding box center [488, 569] width 65 height 13
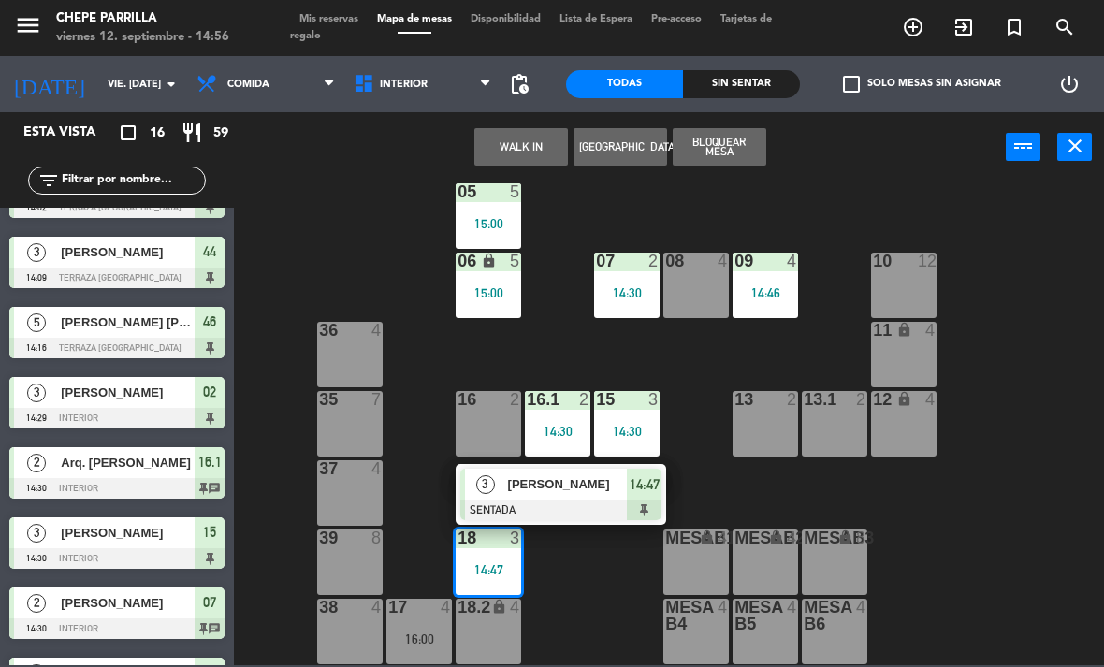
click at [531, 486] on span "[PERSON_NAME]" at bounding box center [568, 484] width 120 height 20
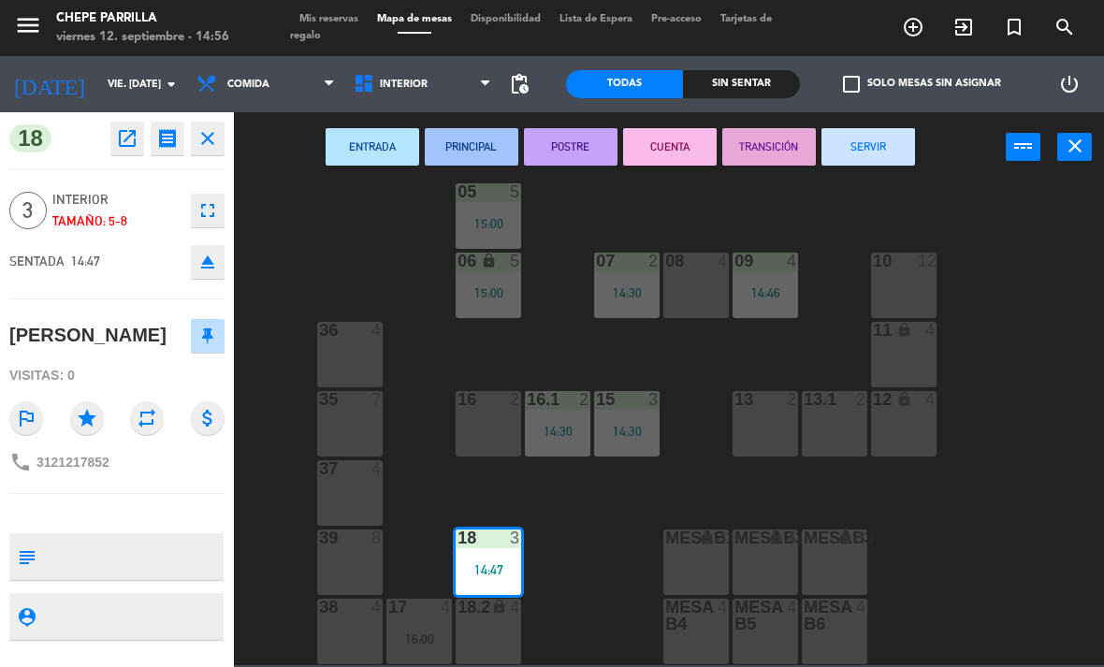
click at [487, 619] on div "18.2 lock 4" at bounding box center [488, 631] width 65 height 65
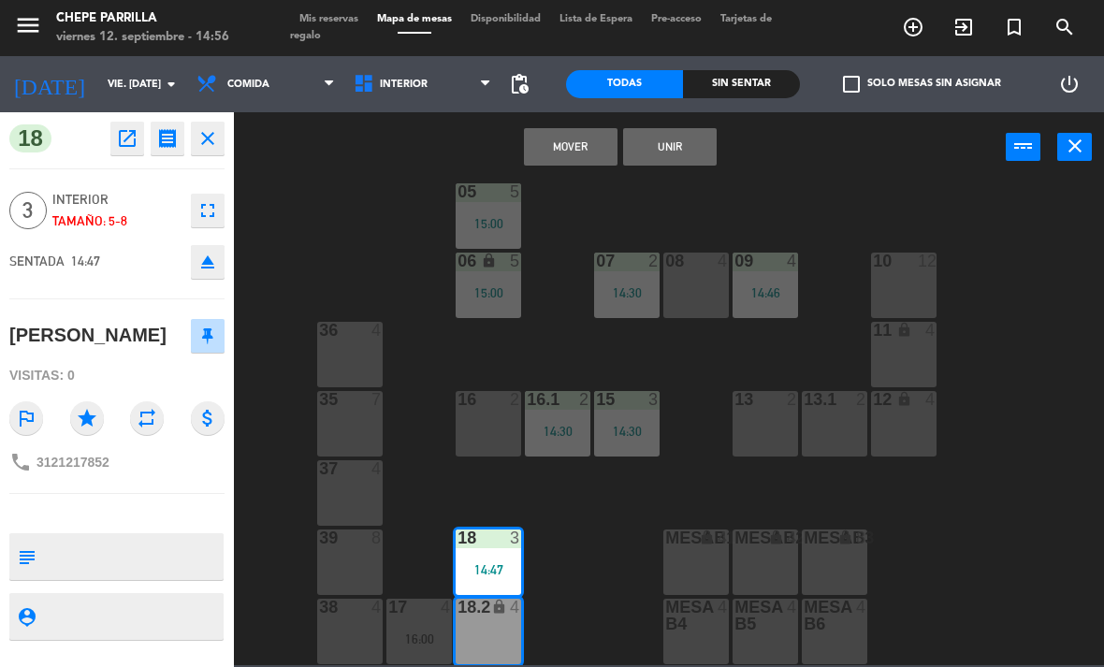
click at [675, 159] on button "Unir" at bounding box center [670, 146] width 94 height 37
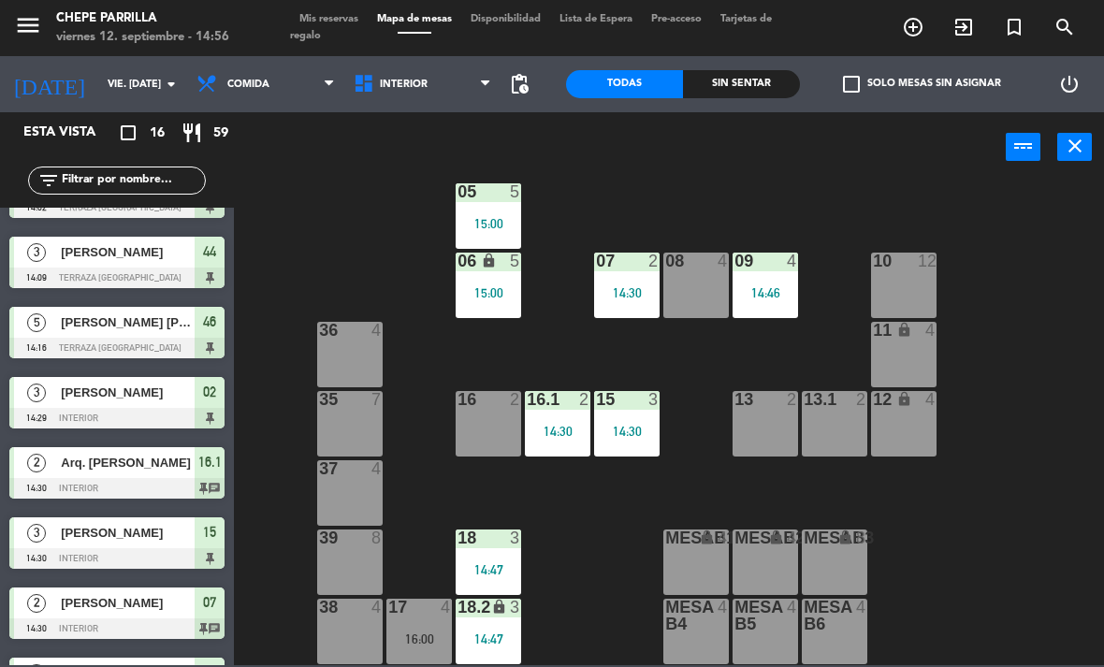
click at [486, 424] on div "16 2" at bounding box center [488, 423] width 65 height 65
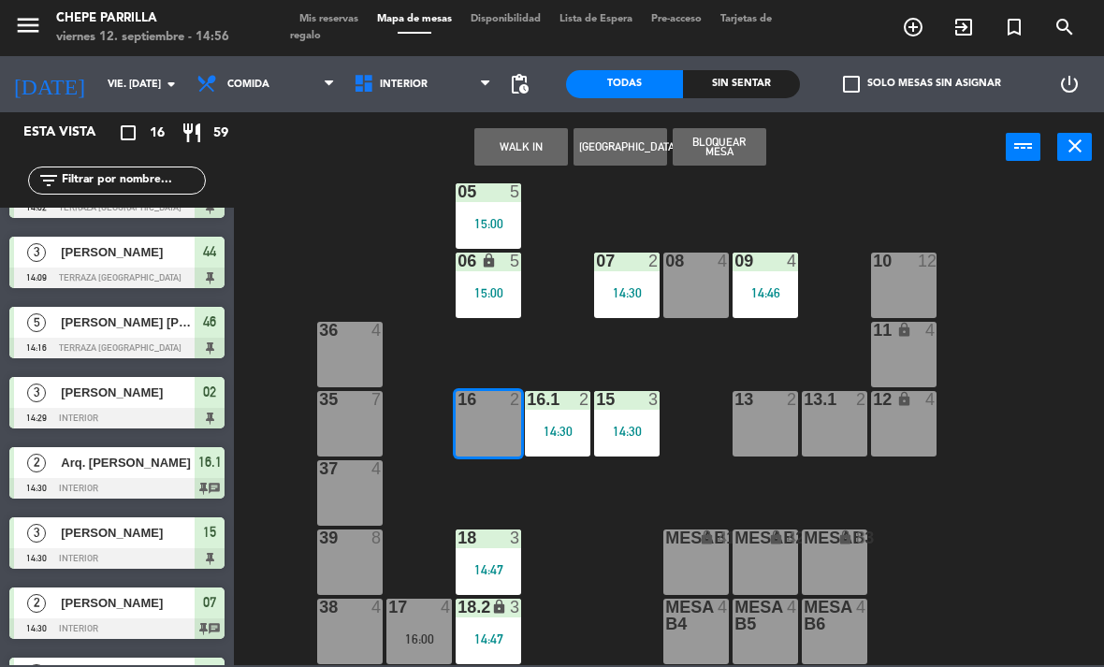
click at [507, 152] on button "WALK IN" at bounding box center [521, 146] width 94 height 37
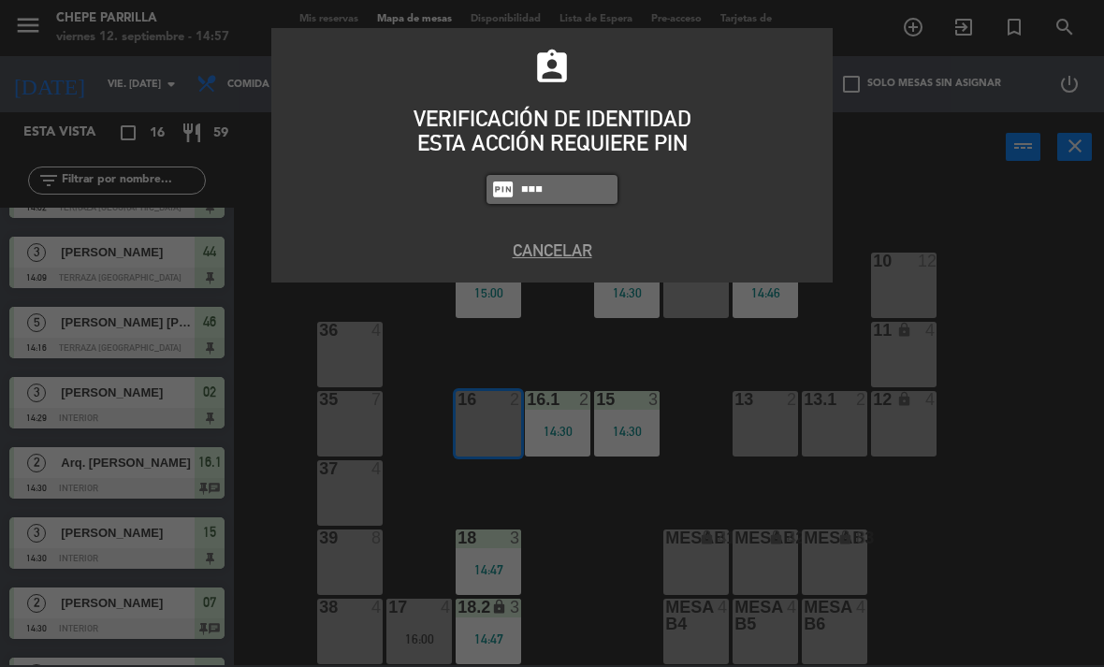
type input "9567"
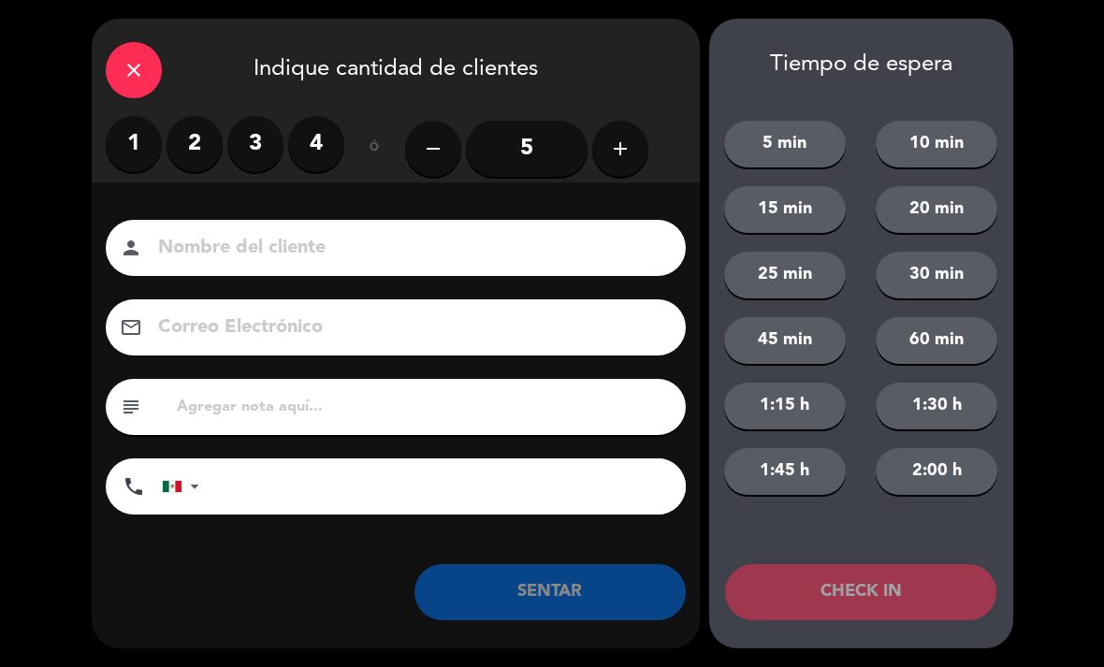
click at [265, 132] on label "3" at bounding box center [255, 144] width 56 height 56
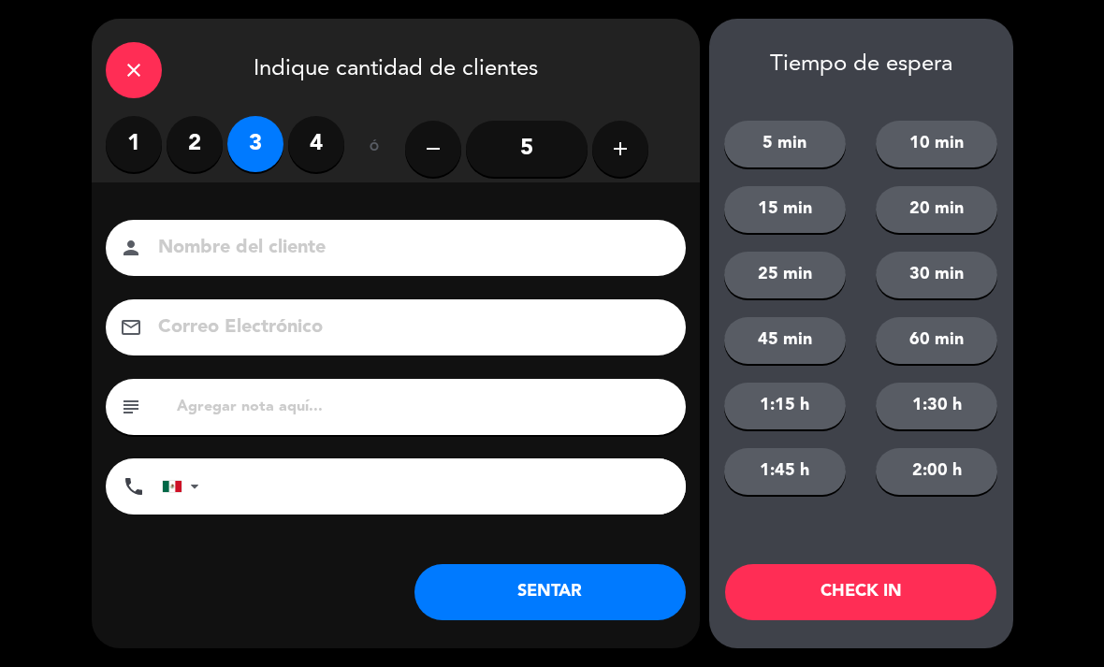
click at [279, 232] on input at bounding box center [408, 248] width 505 height 33
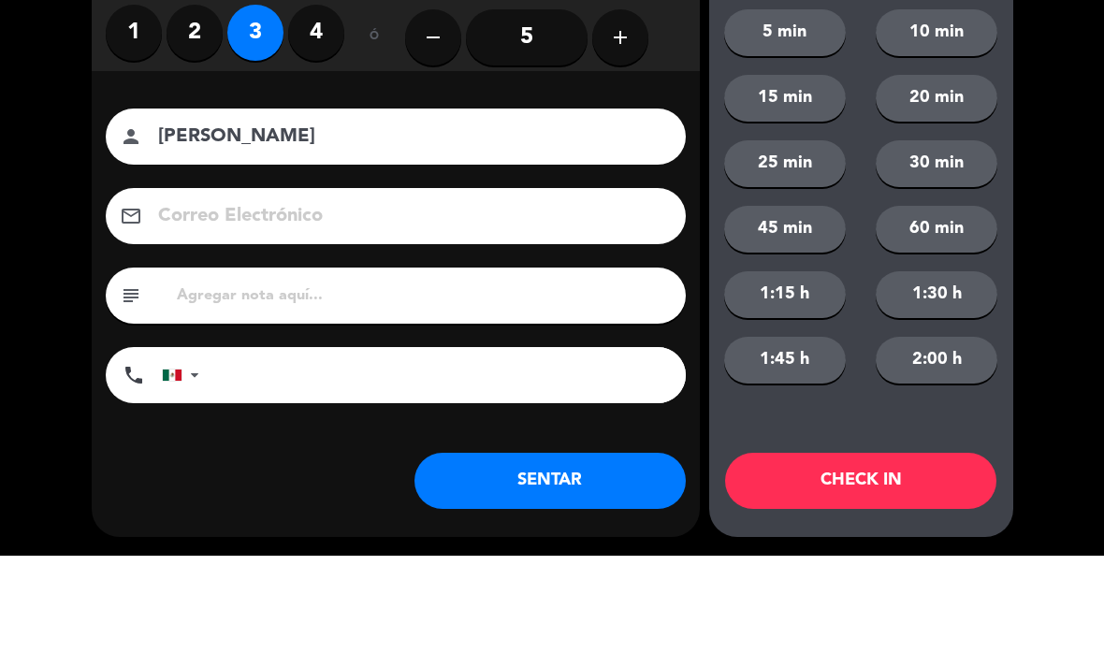
type input "[PERSON_NAME]"
click at [22, 175] on div "close Indique cantidad de clientes 1 2 3 4 ó remove 5 add Nombre del cliente pe…" at bounding box center [552, 333] width 1104 height 667
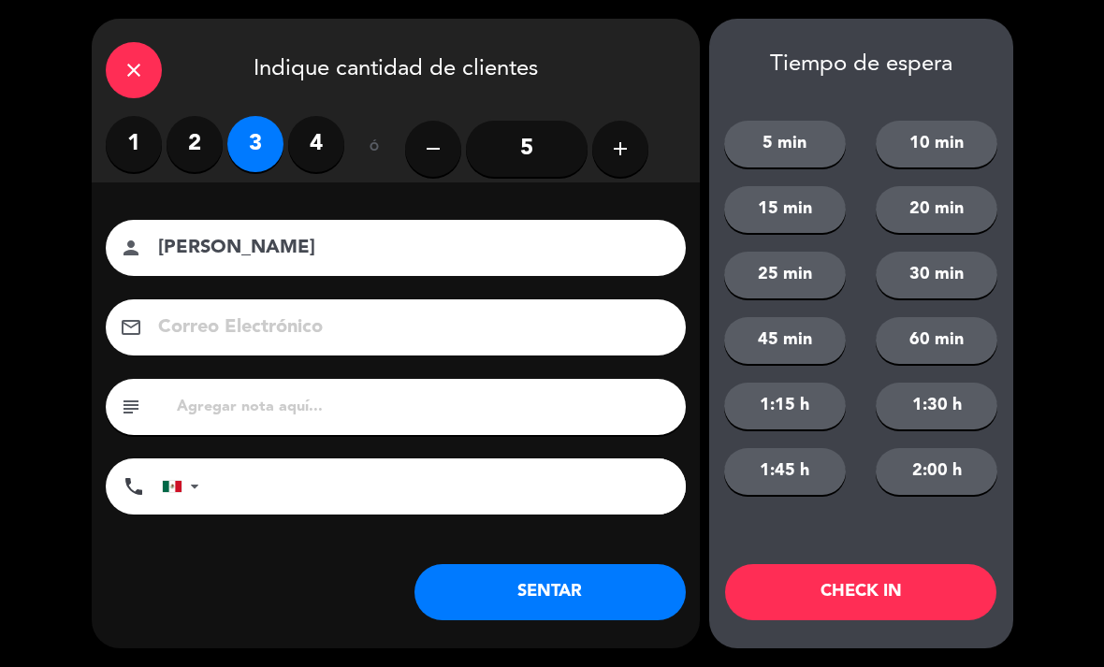
click at [605, 574] on button "SENTAR" at bounding box center [549, 592] width 271 height 56
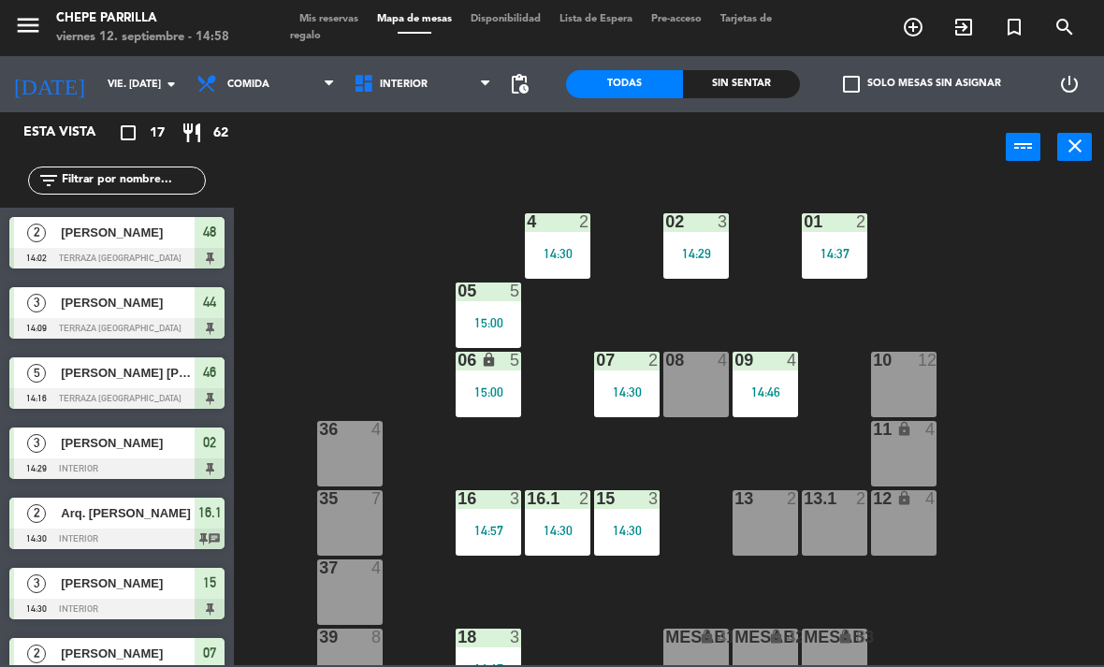
scroll to position [0, 0]
click at [778, 534] on div "13 2" at bounding box center [765, 522] width 65 height 65
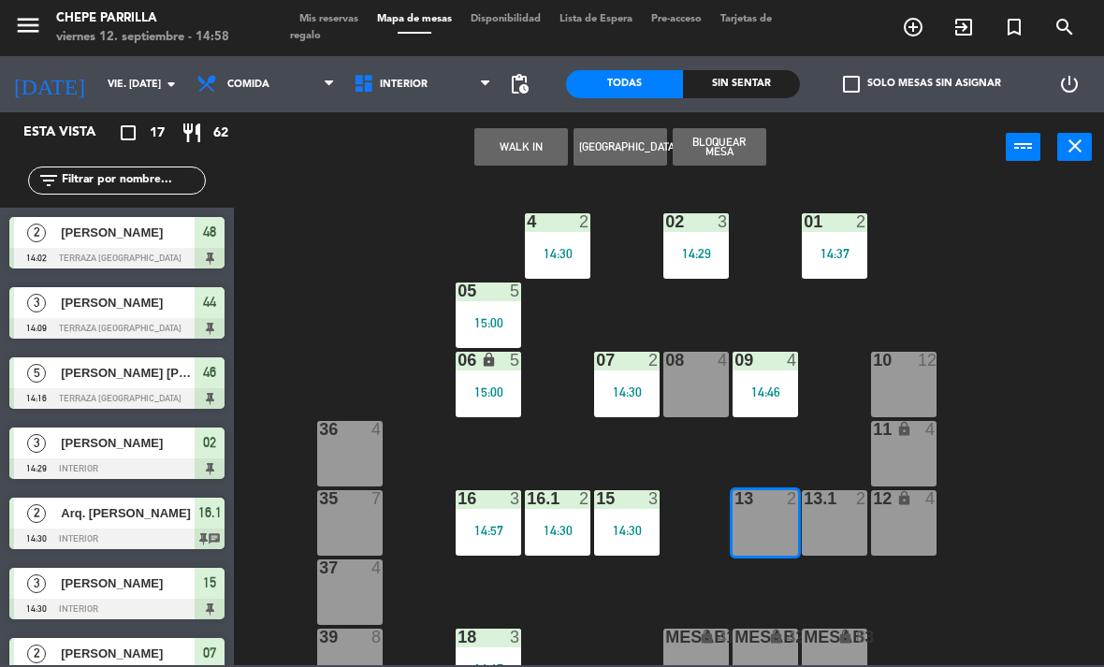
click at [505, 141] on button "WALK IN" at bounding box center [521, 146] width 94 height 37
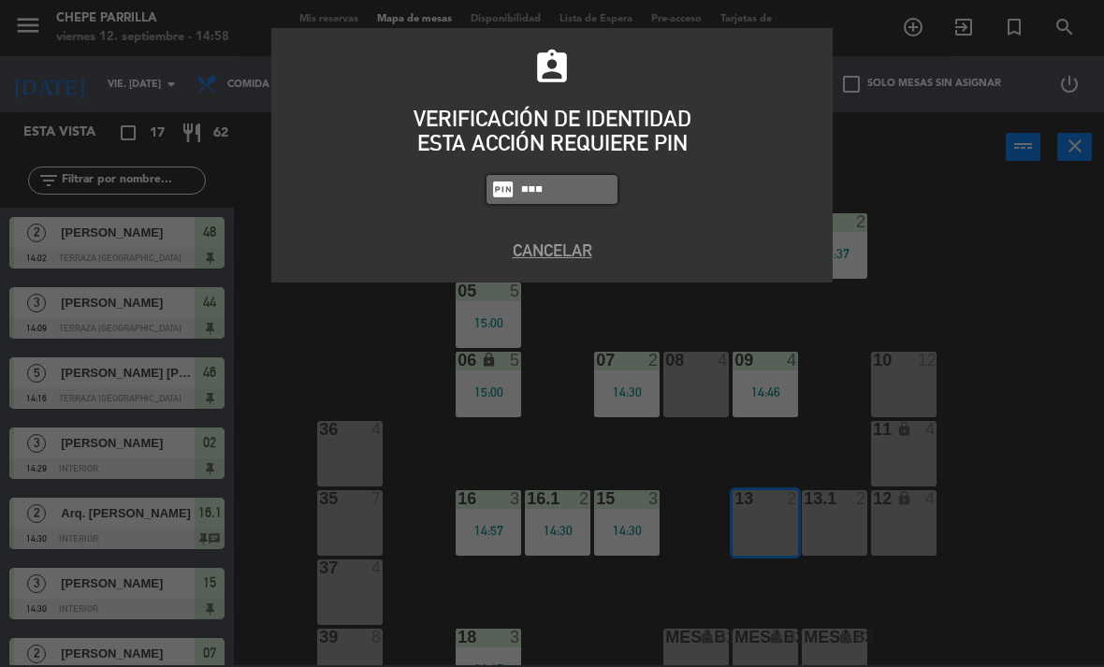
type input "9567"
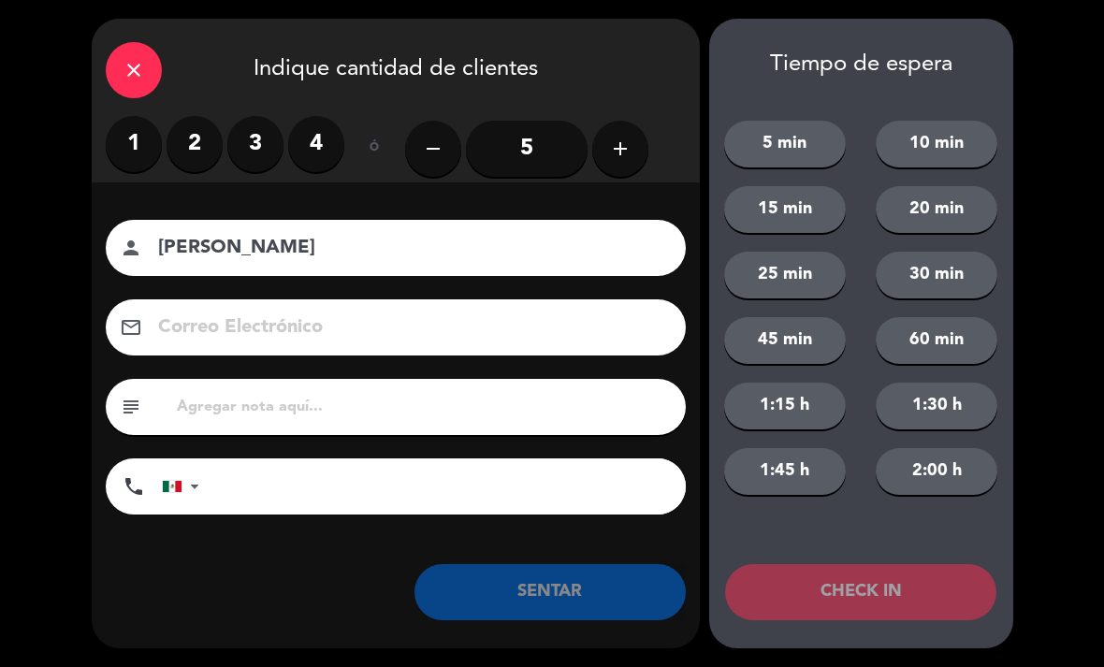
type input "X"
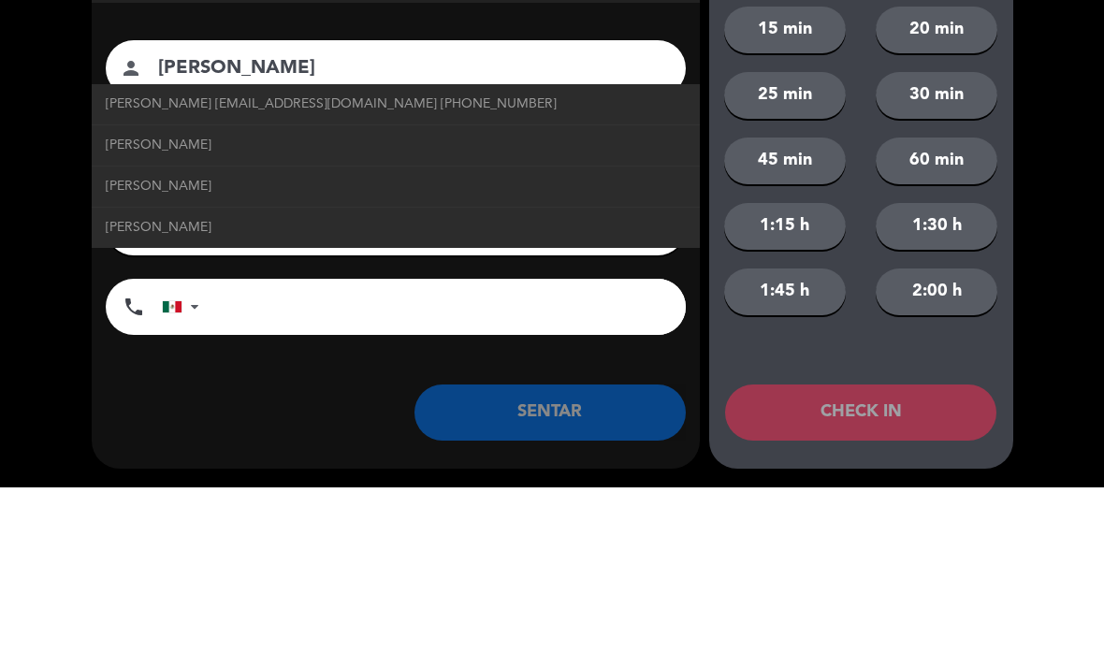
type input "[PERSON_NAME]"
click at [412, 273] on span "[PERSON_NAME] [EMAIL_ADDRESS][DOMAIN_NAME] [PHONE_NUMBER]" at bounding box center [331, 284] width 451 height 22
type input "[EMAIL_ADDRESS][DOMAIN_NAME]"
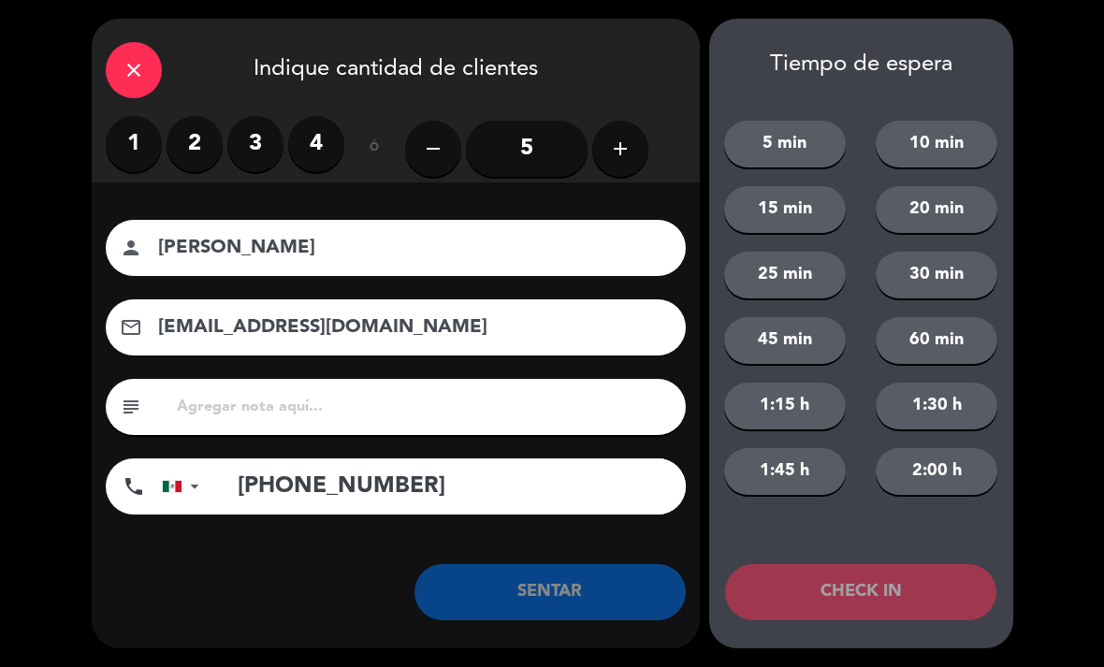
click at [463, 484] on input "[PHONE_NUMBER]" at bounding box center [452, 486] width 468 height 56
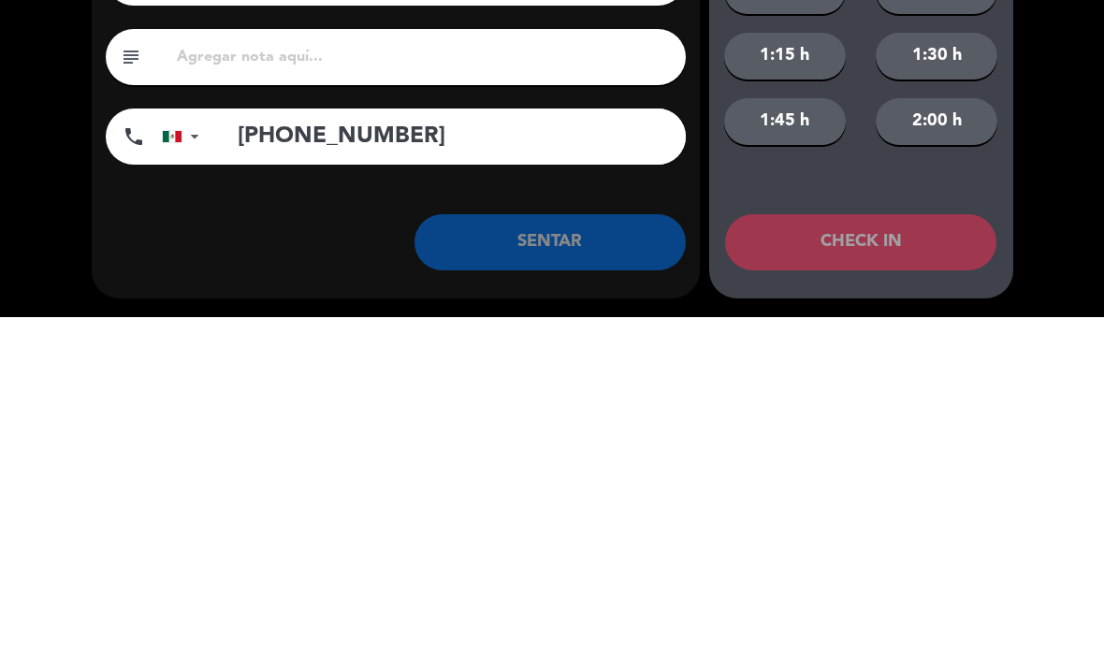
type input "[PHONE_NUMBER]"
click at [37, 198] on div "close Indique cantidad de clientes 1 2 3 4 ó remove 5 add Nombre del cliente pe…" at bounding box center [552, 333] width 1104 height 667
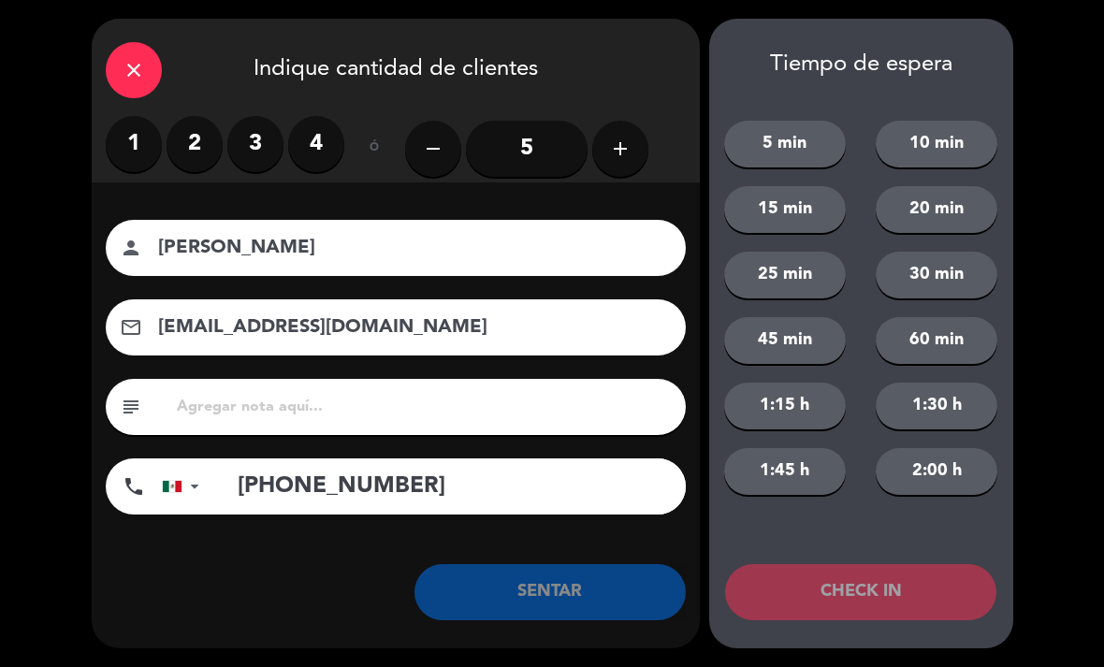
click at [304, 142] on label "4" at bounding box center [316, 144] width 56 height 56
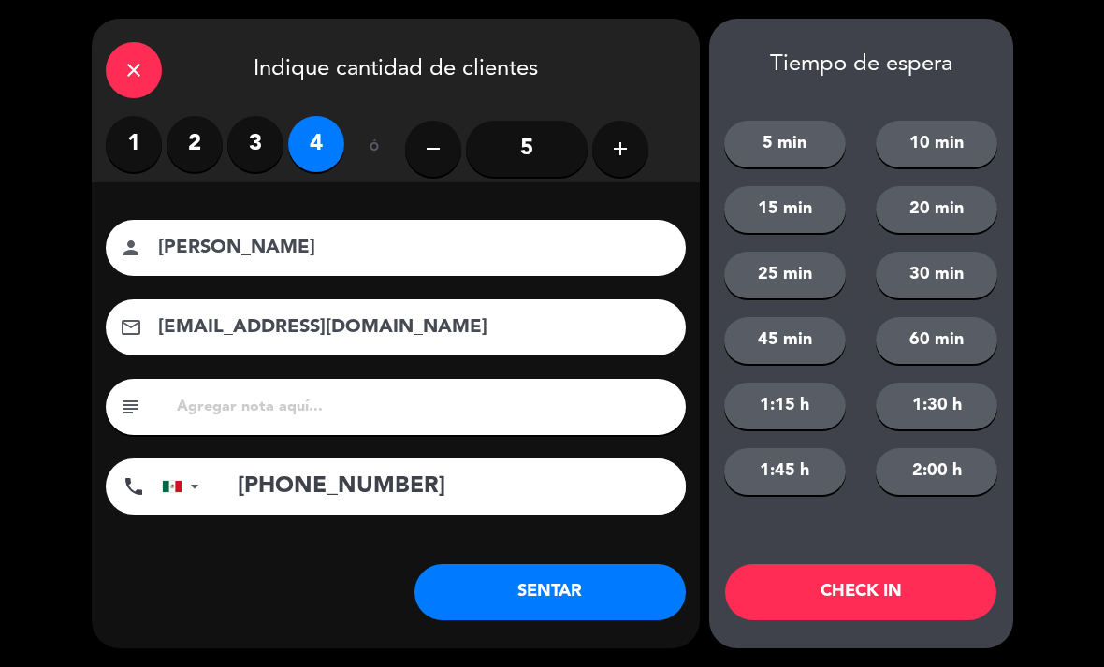
click at [600, 609] on button "SENTAR" at bounding box center [549, 592] width 271 height 56
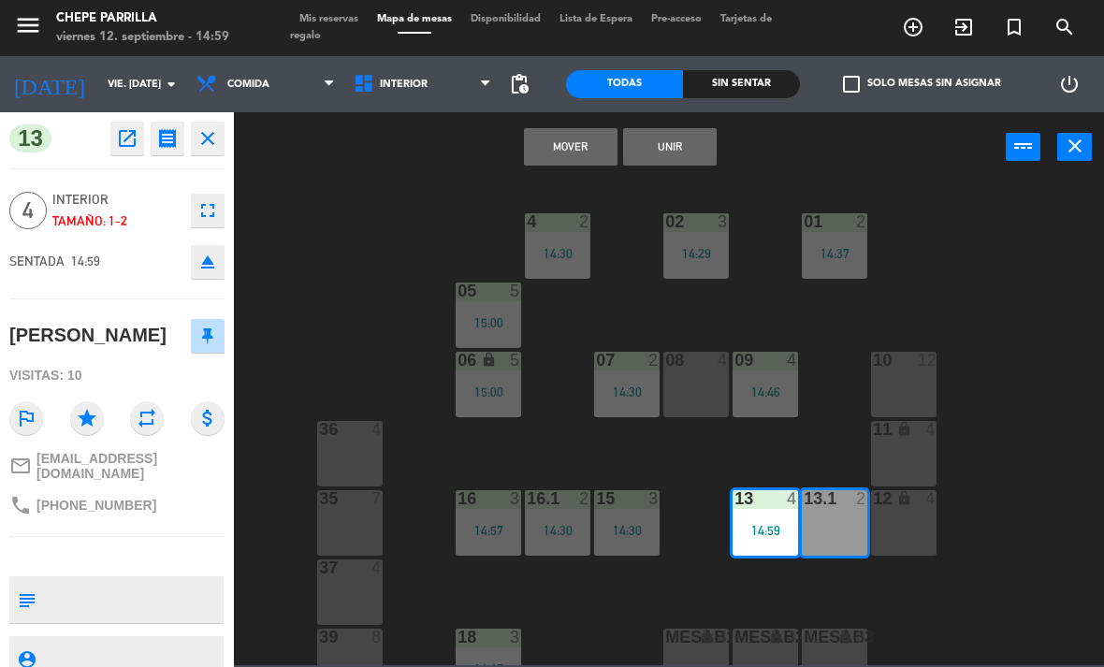
click at [675, 140] on button "Unir" at bounding box center [670, 146] width 94 height 37
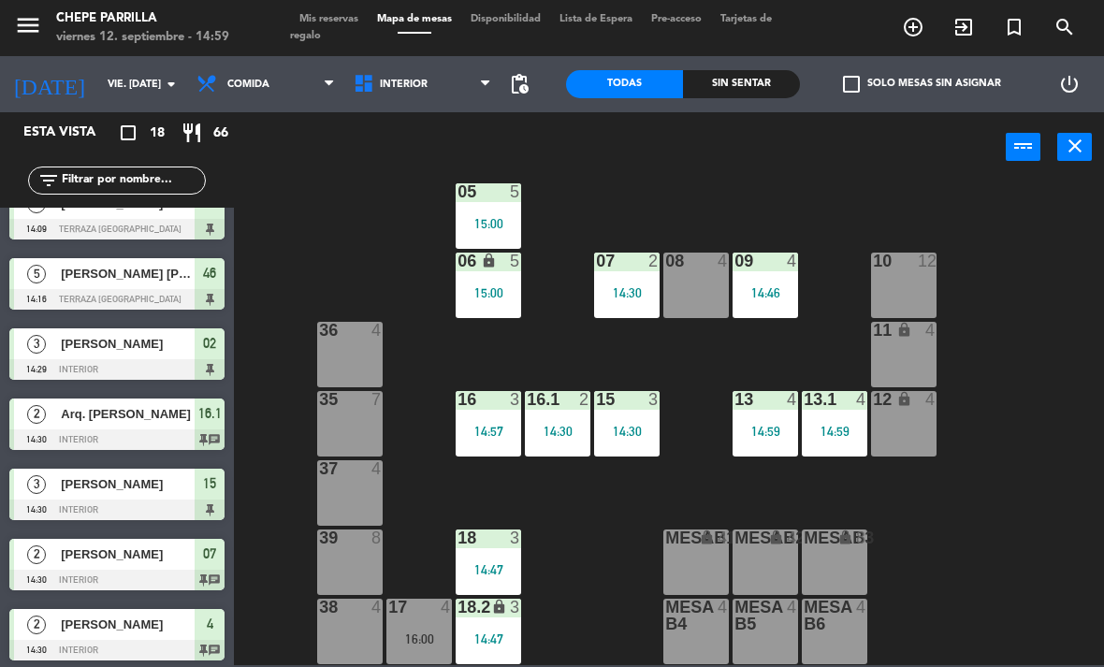
scroll to position [99, 0]
click at [416, 626] on div "17 4 16:00" at bounding box center [418, 631] width 65 height 65
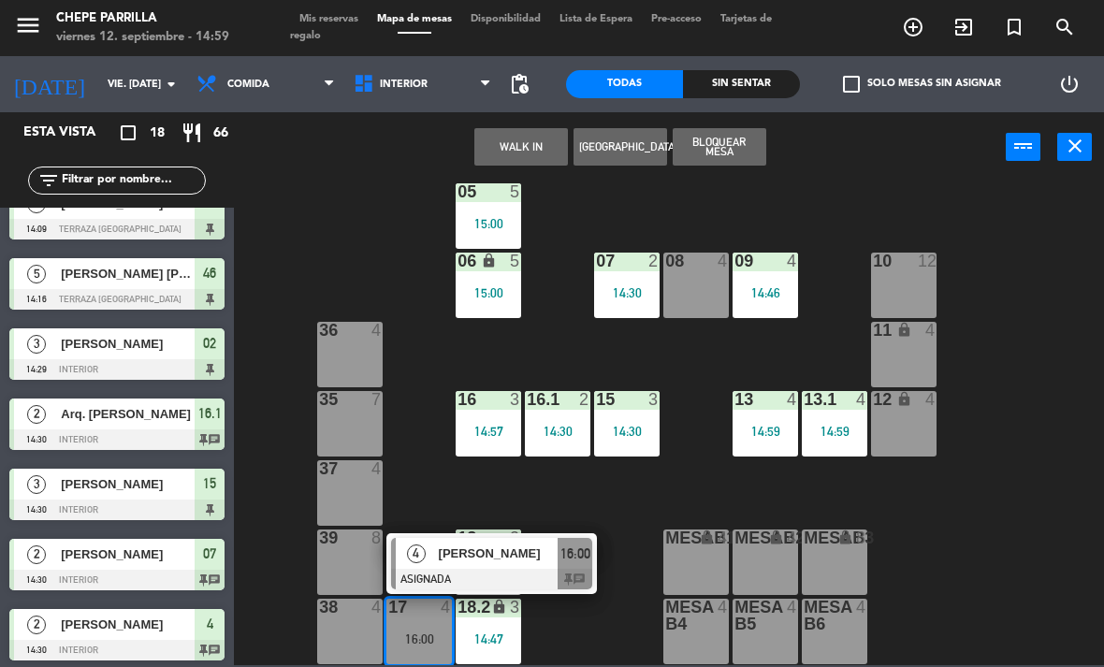
click at [462, 565] on div "[PERSON_NAME]" at bounding box center [498, 553] width 122 height 31
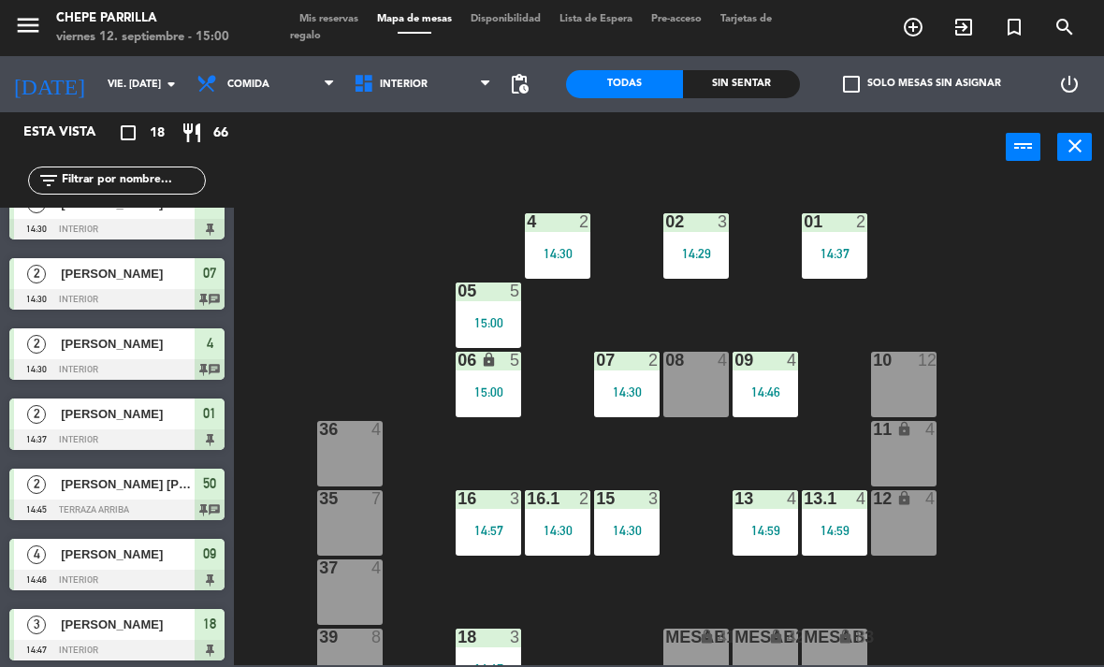
scroll to position [0, 0]
click at [406, 89] on span "Interior" at bounding box center [404, 85] width 48 height 12
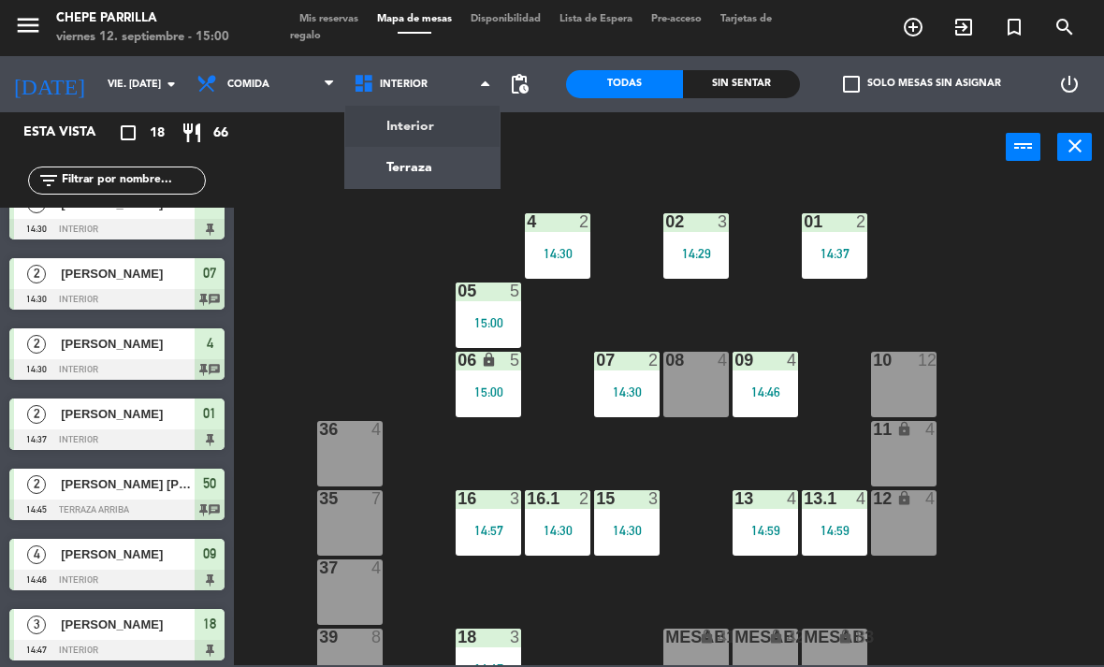
click at [412, 175] on ng-component "menu Chepe [PERSON_NAME] viernes 12. septiembre - 15:00 Mis reservas Mapa de me…" at bounding box center [552, 332] width 1104 height 665
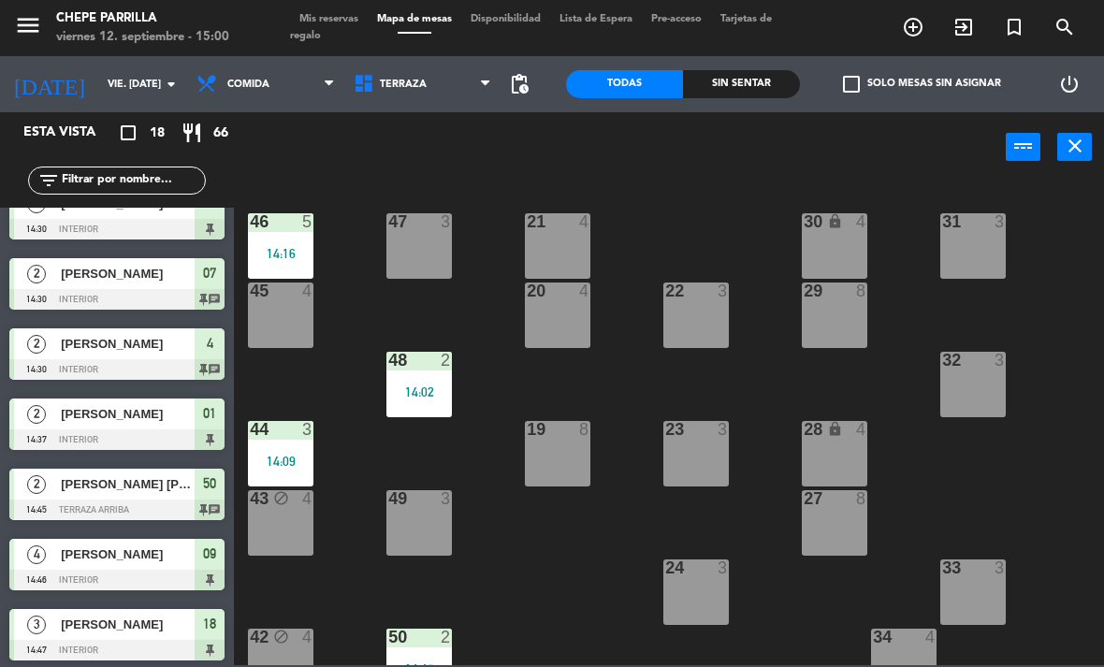
click at [267, 307] on div "45 4" at bounding box center [280, 315] width 65 height 65
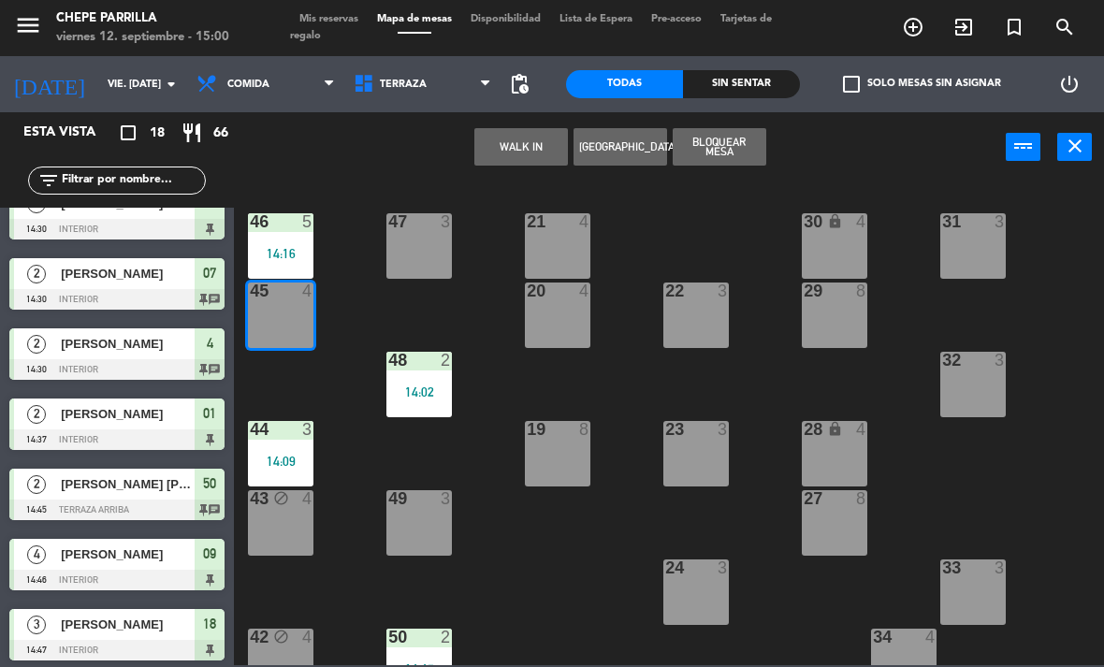
click at [518, 143] on button "WALK IN" at bounding box center [521, 146] width 94 height 37
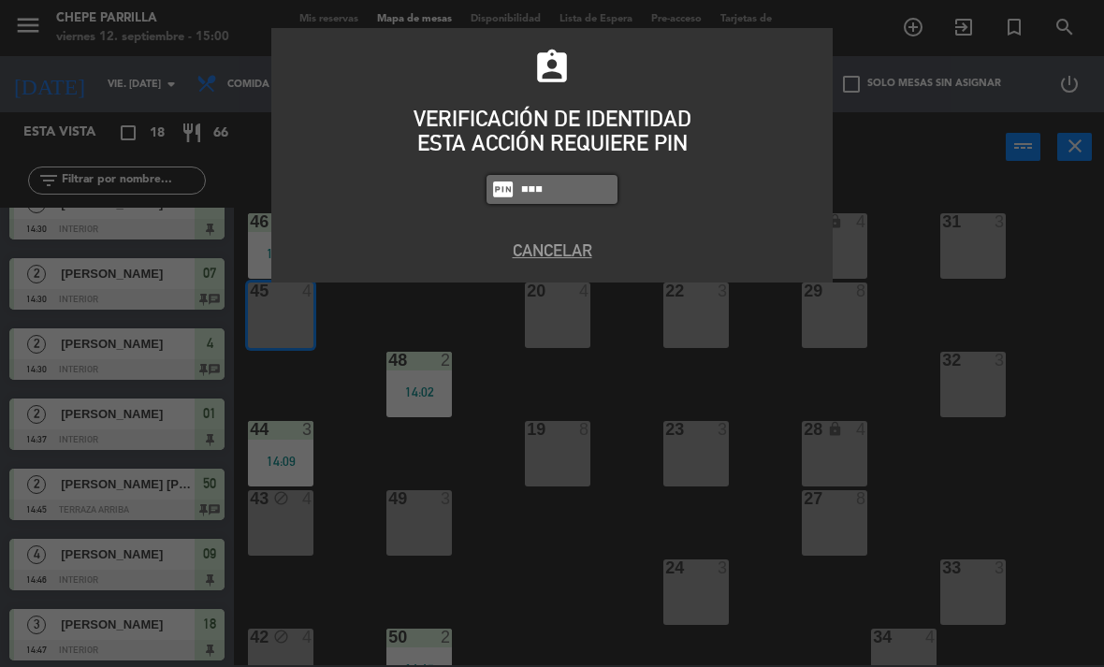
type input "9567"
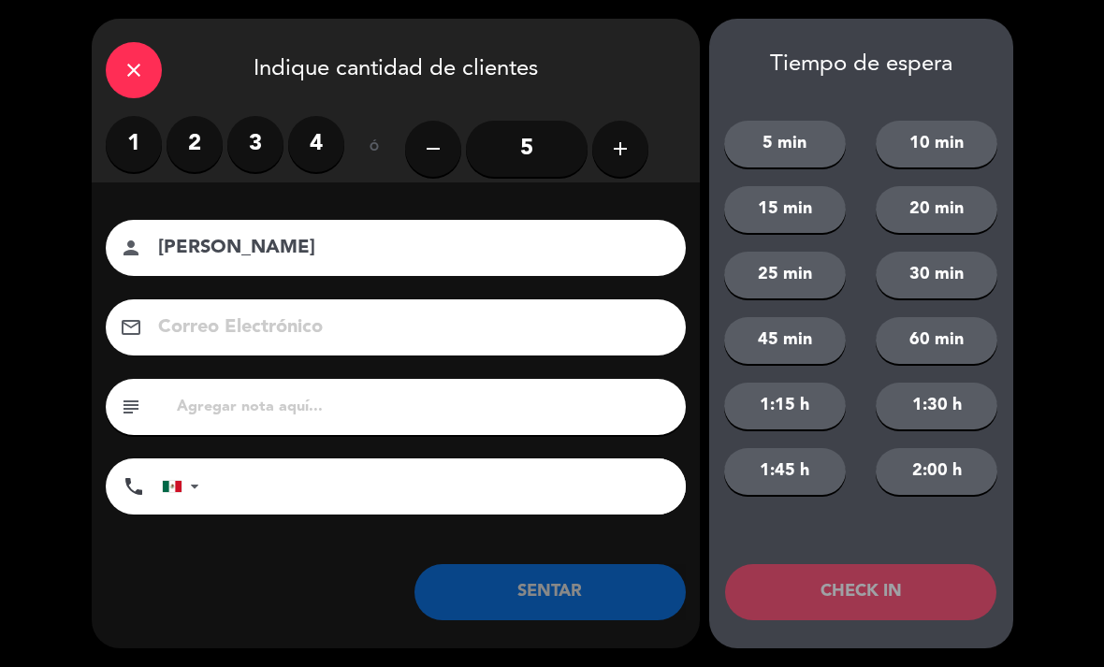
type input "[PERSON_NAME]"
click at [261, 138] on label "3" at bounding box center [255, 144] width 56 height 56
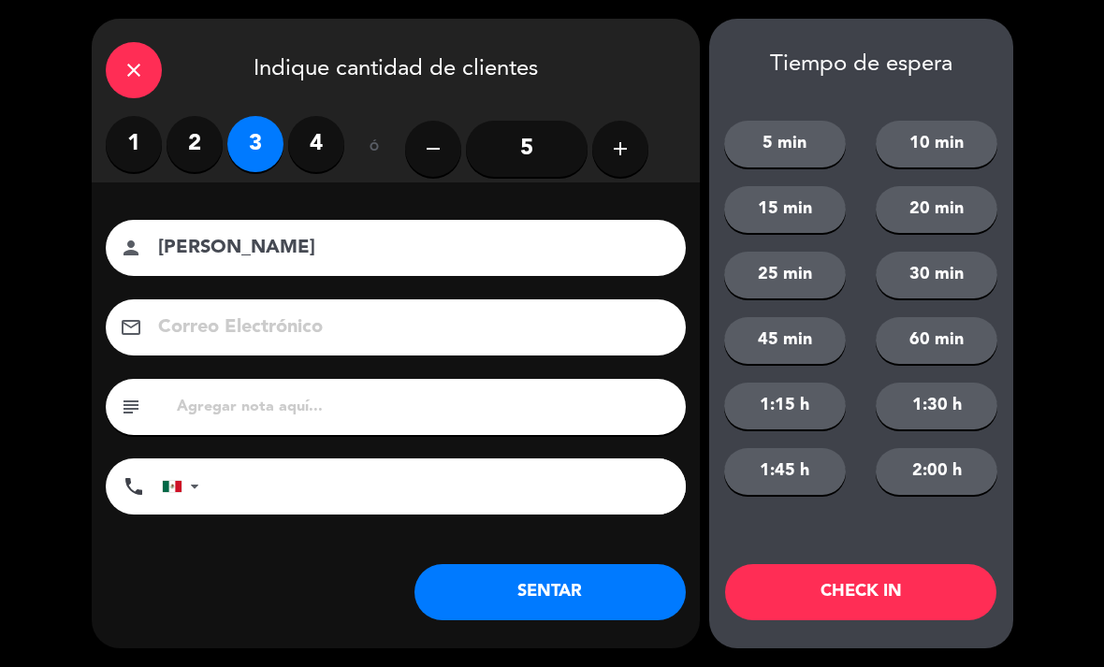
click at [301, 232] on input "[PERSON_NAME]" at bounding box center [408, 248] width 505 height 33
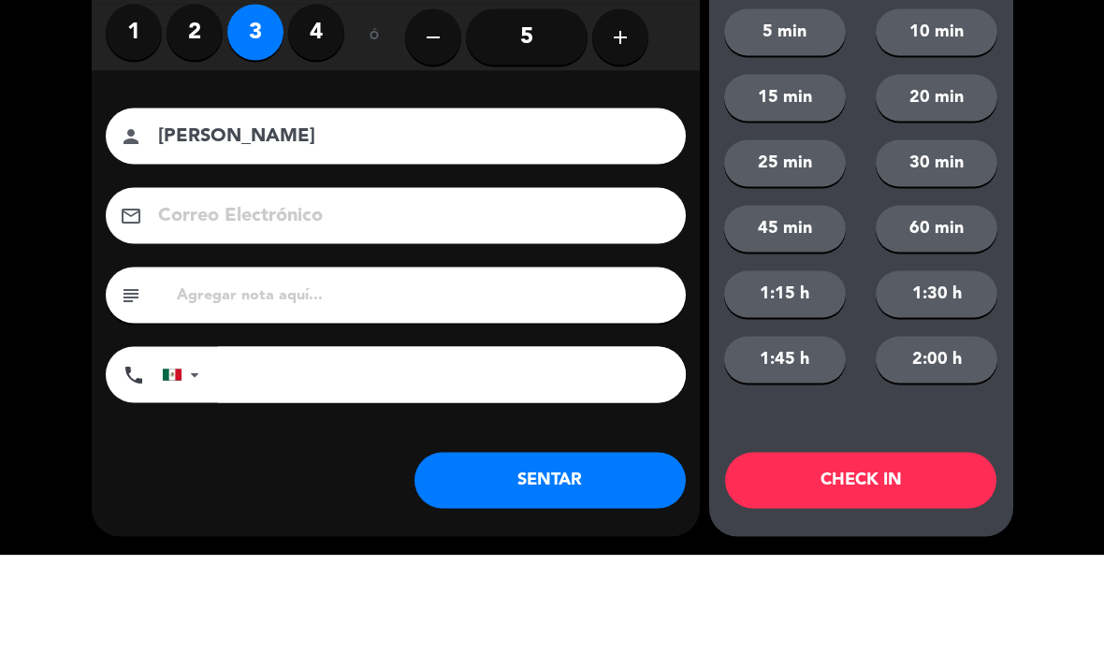
click at [297, 232] on input "[PERSON_NAME]" at bounding box center [408, 248] width 505 height 33
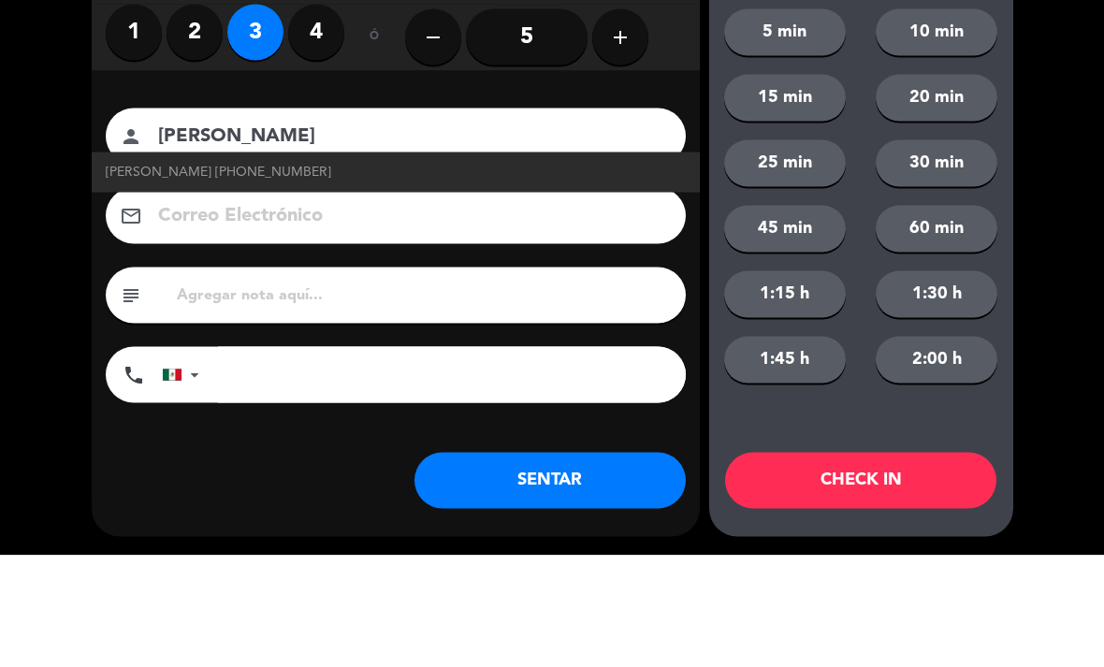
click at [210, 273] on span "[PERSON_NAME] [PHONE_NUMBER]" at bounding box center [218, 284] width 225 height 22
type input "[PHONE_NUMBER]"
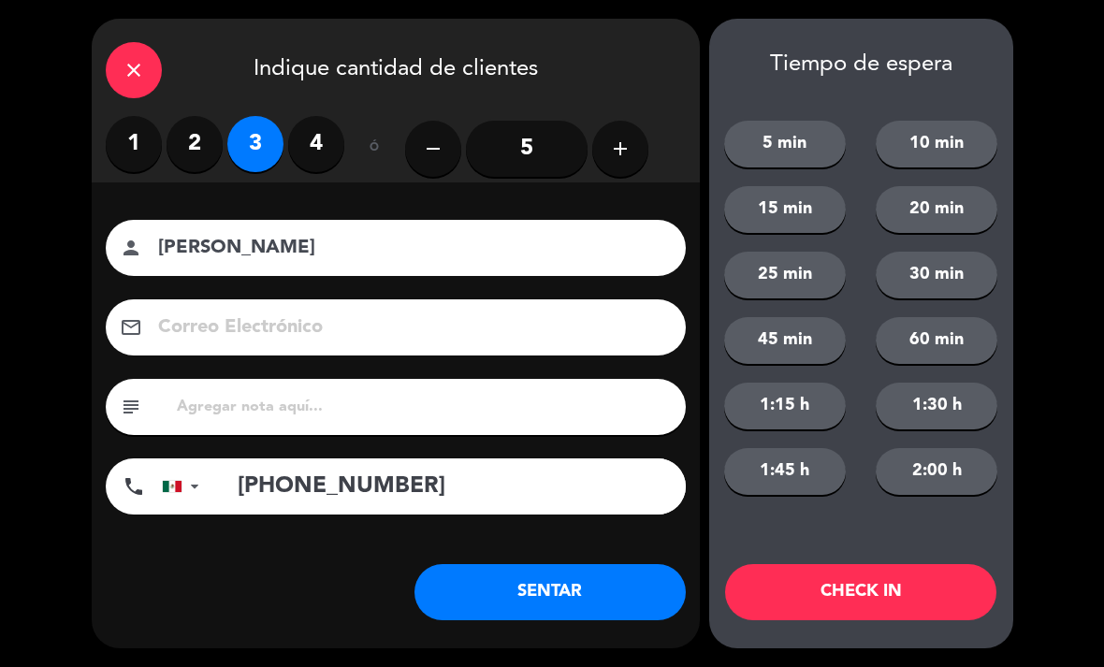
click at [588, 596] on button "SENTAR" at bounding box center [549, 592] width 271 height 56
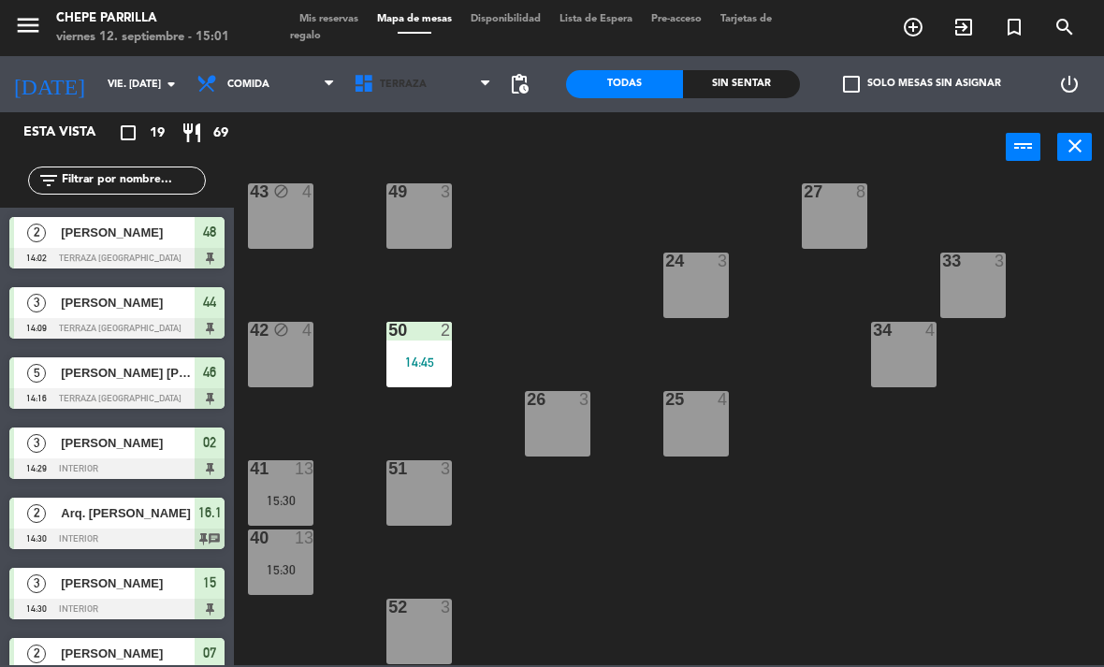
click at [403, 80] on span "Terraza" at bounding box center [403, 85] width 47 height 12
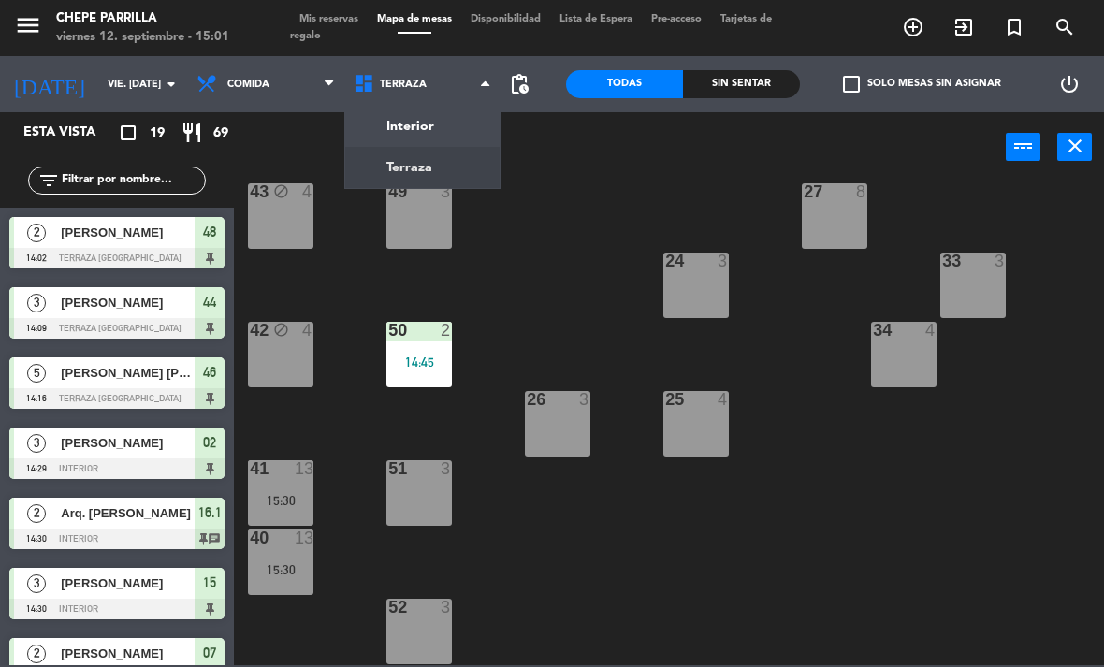
click at [416, 129] on ng-component "menu Chepe [PERSON_NAME] viernes 12. septiembre - 15:01 Mis reservas Mapa de me…" at bounding box center [552, 332] width 1104 height 665
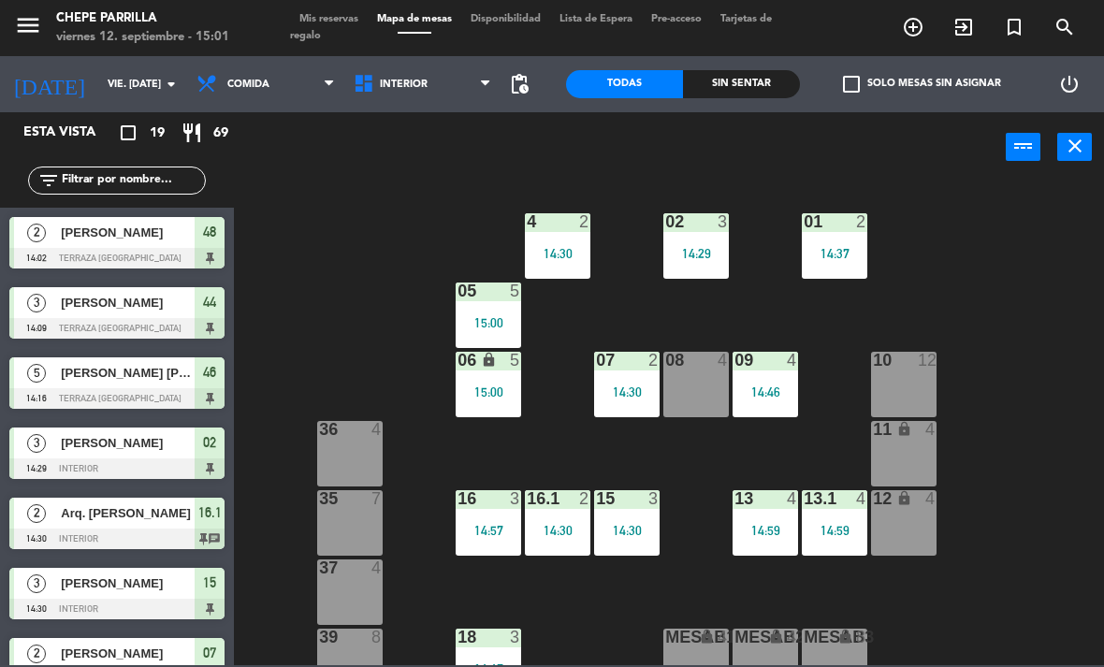
scroll to position [0, 0]
click at [915, 527] on div "12 lock 4" at bounding box center [903, 522] width 65 height 65
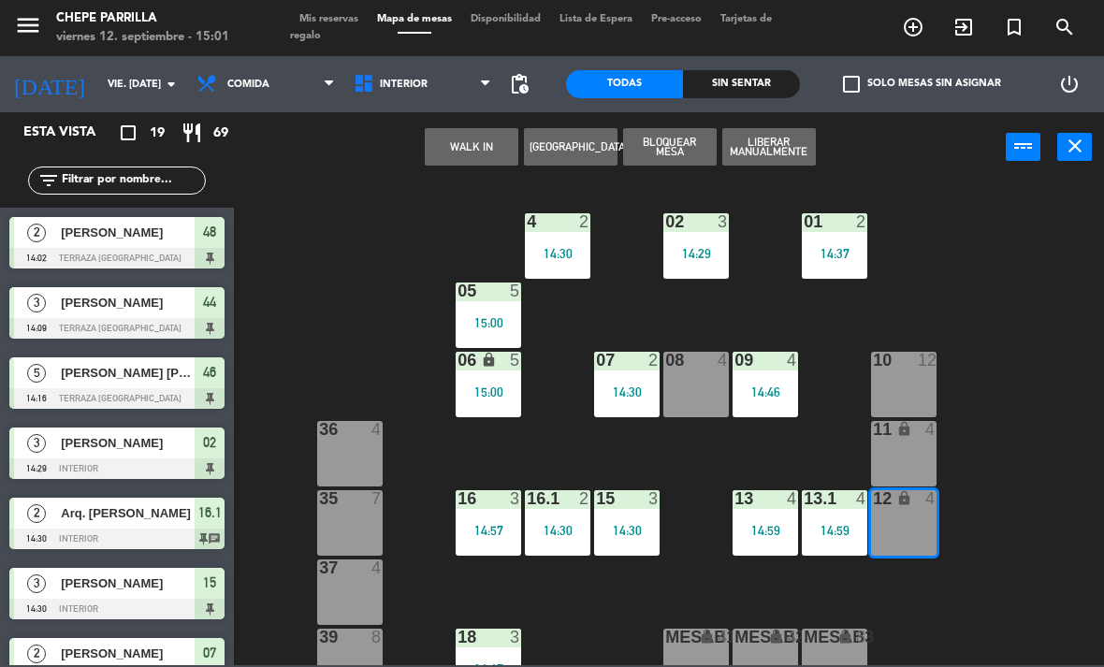
click at [474, 138] on button "WALK IN" at bounding box center [472, 146] width 94 height 37
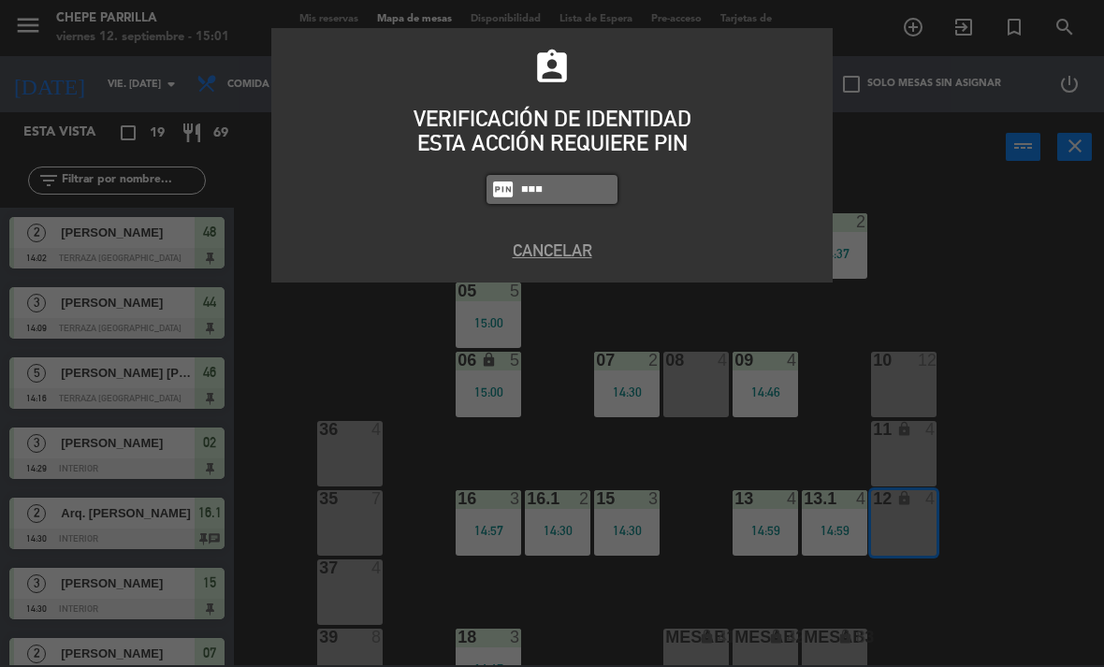
type input "9567"
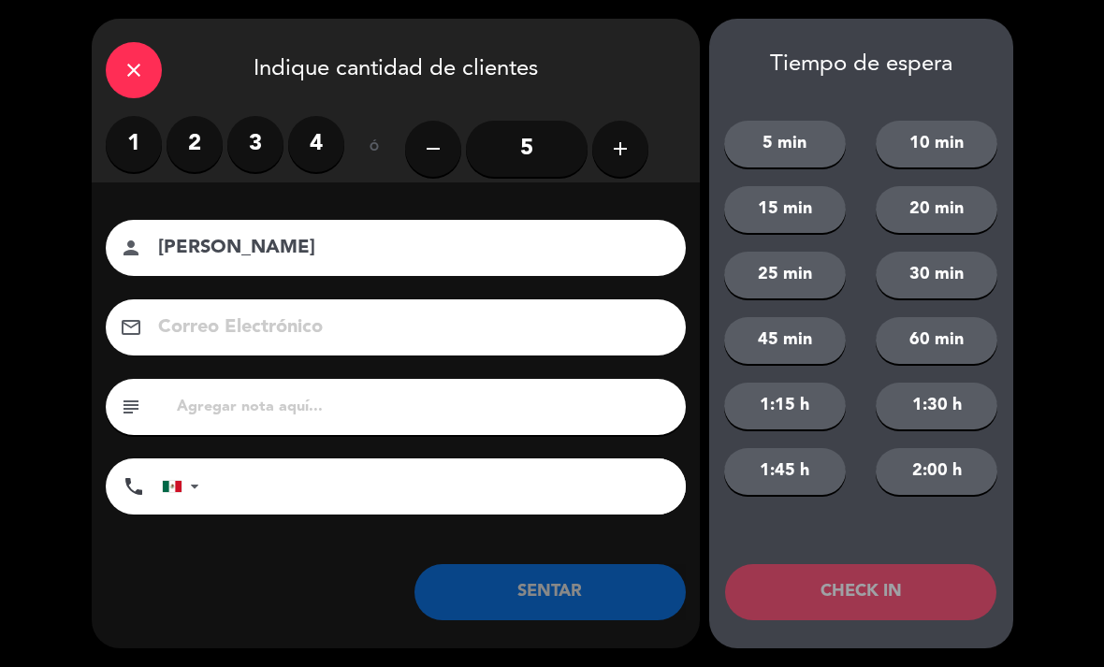
type input "[PERSON_NAME]"
click at [197, 138] on label "2" at bounding box center [195, 144] width 56 height 56
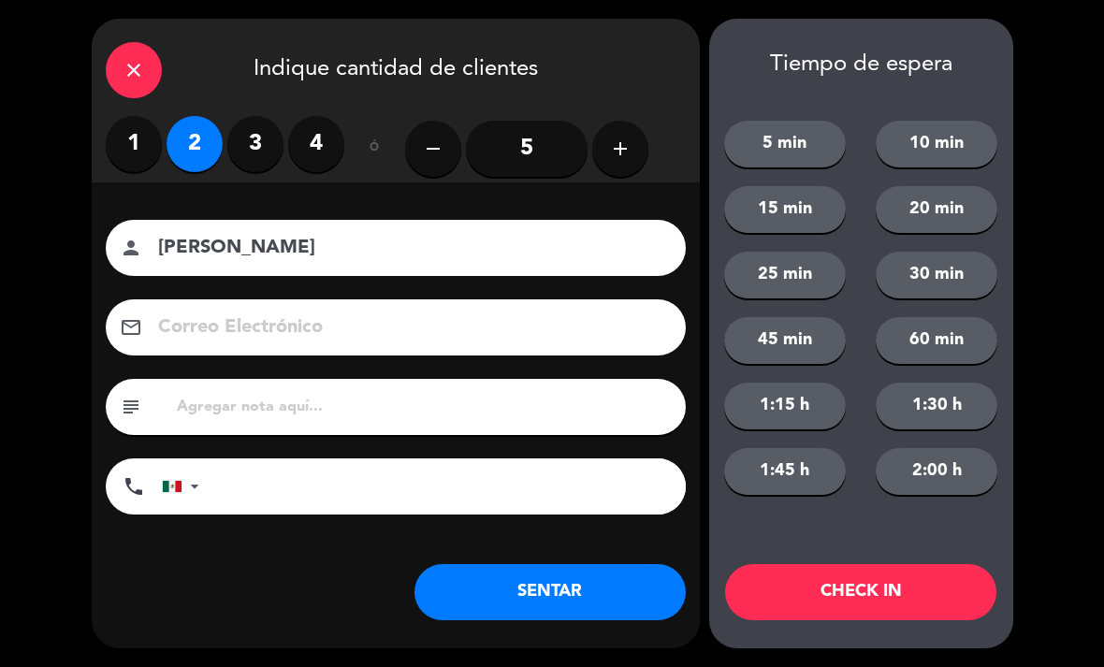
click at [331, 246] on input "[PERSON_NAME]" at bounding box center [408, 248] width 505 height 33
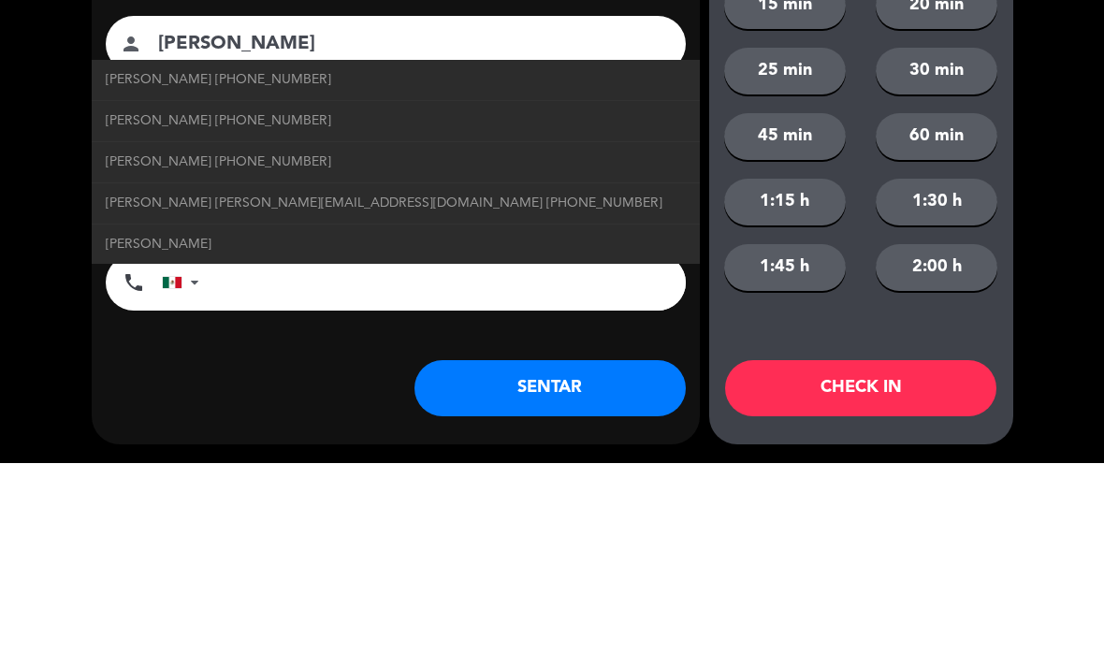
click at [255, 397] on span "[PERSON_NAME] [PERSON_NAME][EMAIL_ADDRESS][DOMAIN_NAME] [PHONE_NUMBER]" at bounding box center [384, 408] width 557 height 22
type input "[EMAIL_ADDRESS][DOMAIN_NAME]"
type input "[PHONE_NUMBER]"
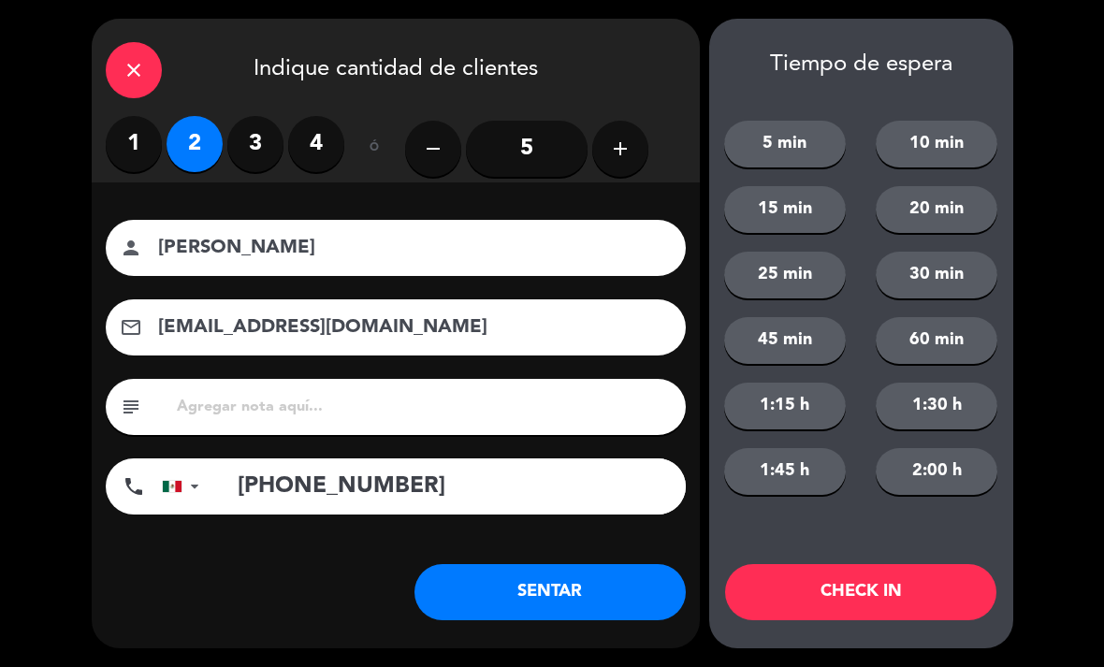
click at [590, 603] on button "SENTAR" at bounding box center [549, 592] width 271 height 56
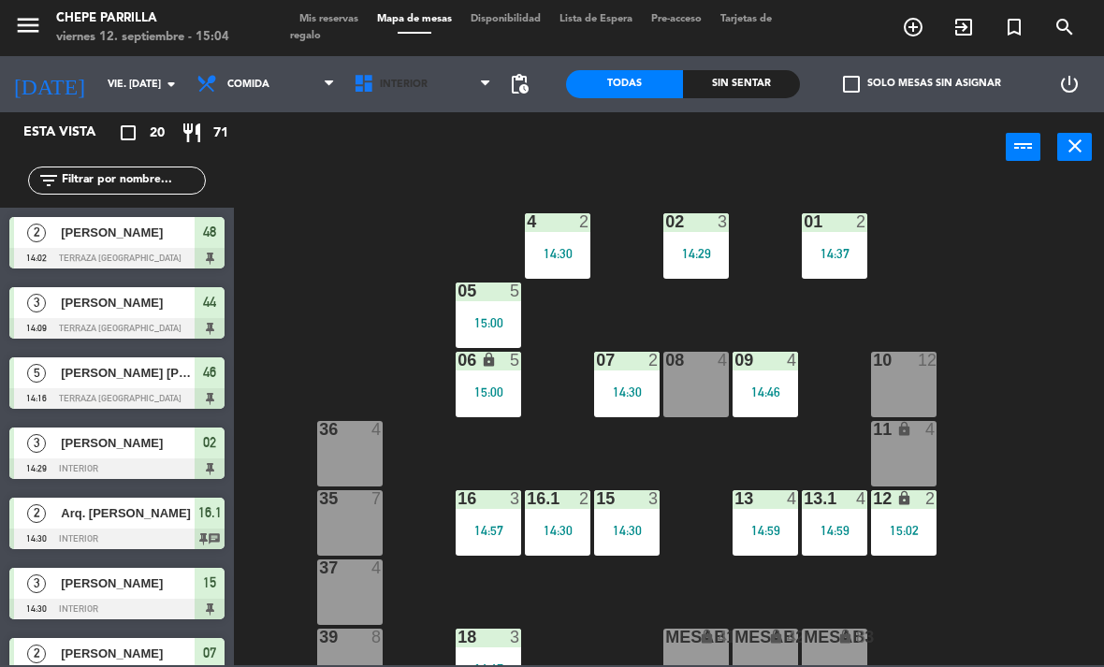
click at [374, 92] on icon at bounding box center [366, 84] width 27 height 22
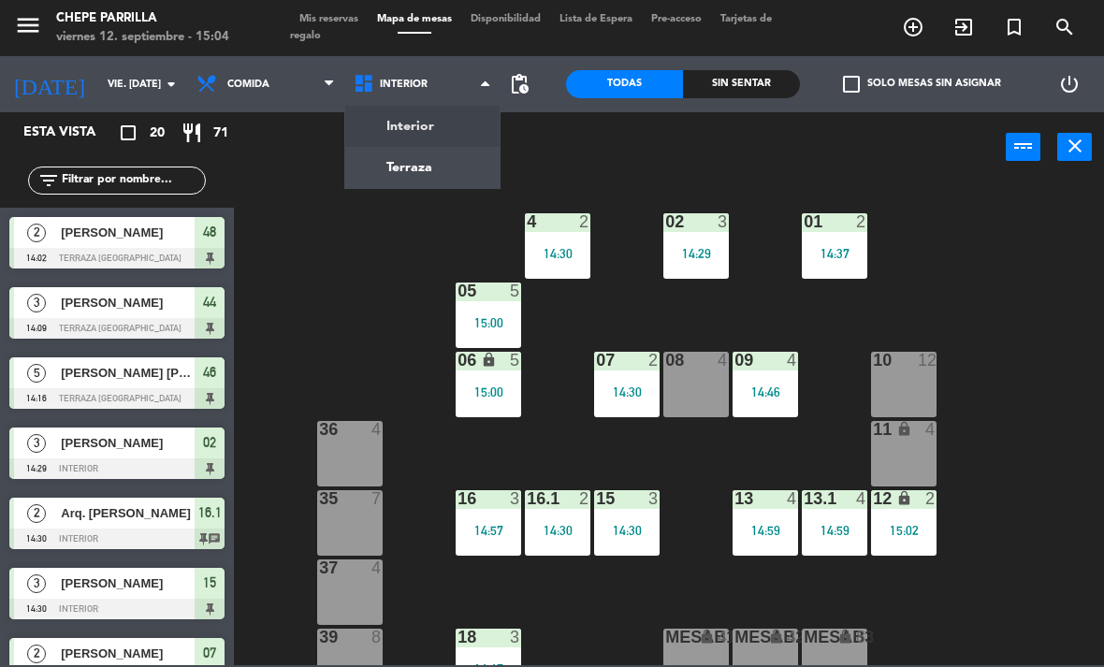
click at [407, 168] on ng-component "menu Chepe [PERSON_NAME] viernes 12. septiembre - 15:04 Mis reservas Mapa de me…" at bounding box center [552, 332] width 1104 height 665
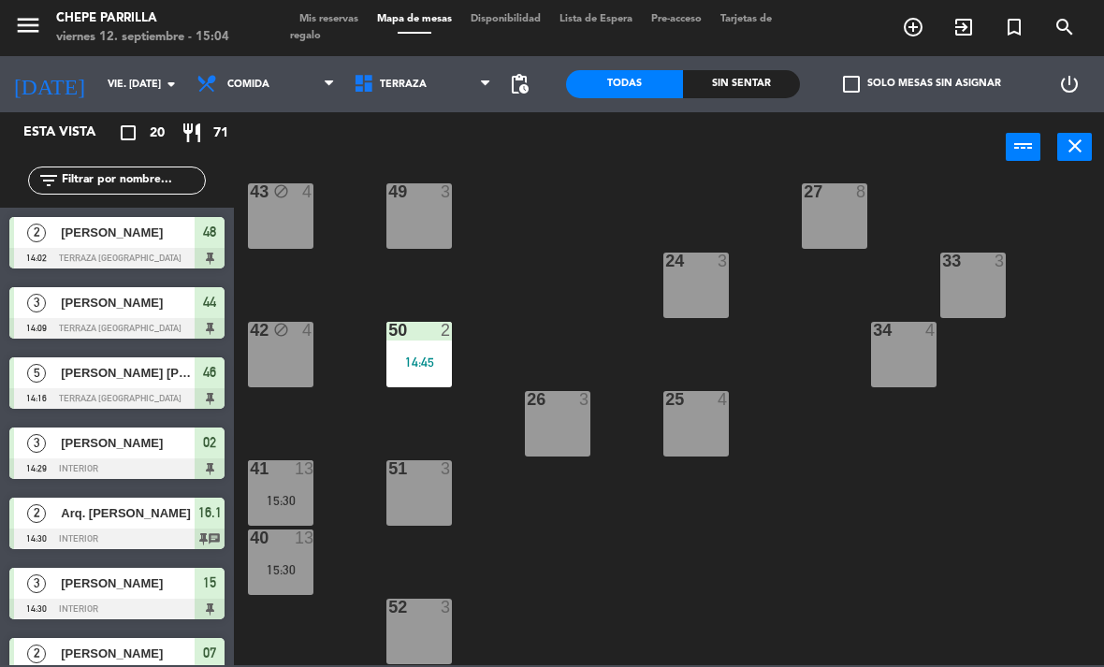
scroll to position [307, 0]
click at [421, 214] on div "49 3" at bounding box center [418, 215] width 65 height 65
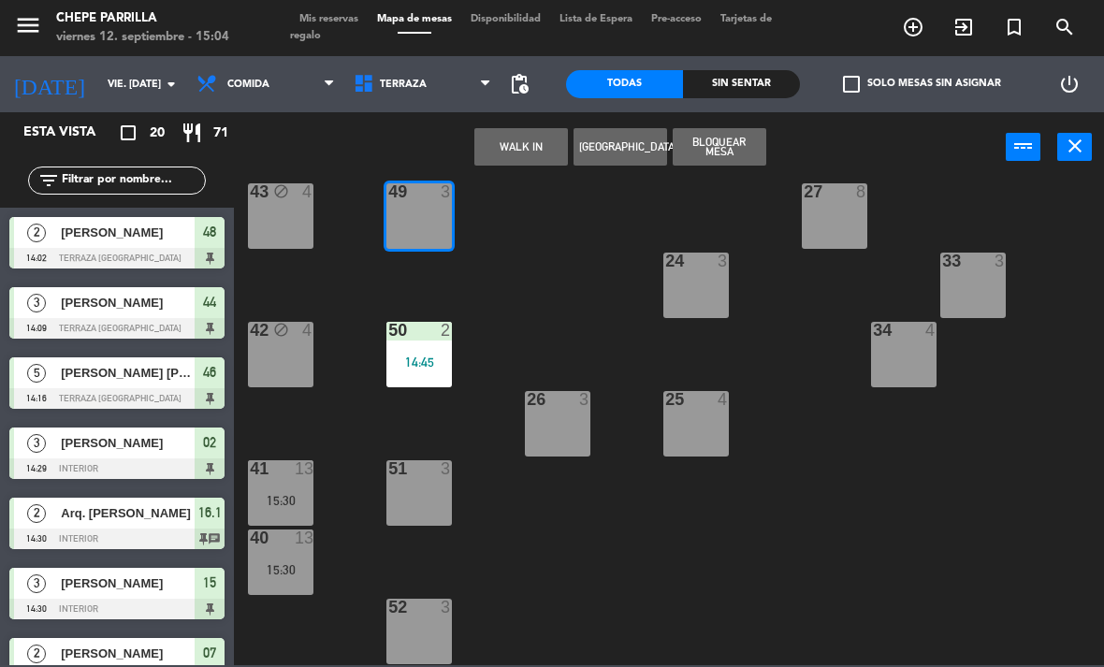
click at [521, 144] on button "WALK IN" at bounding box center [521, 146] width 94 height 37
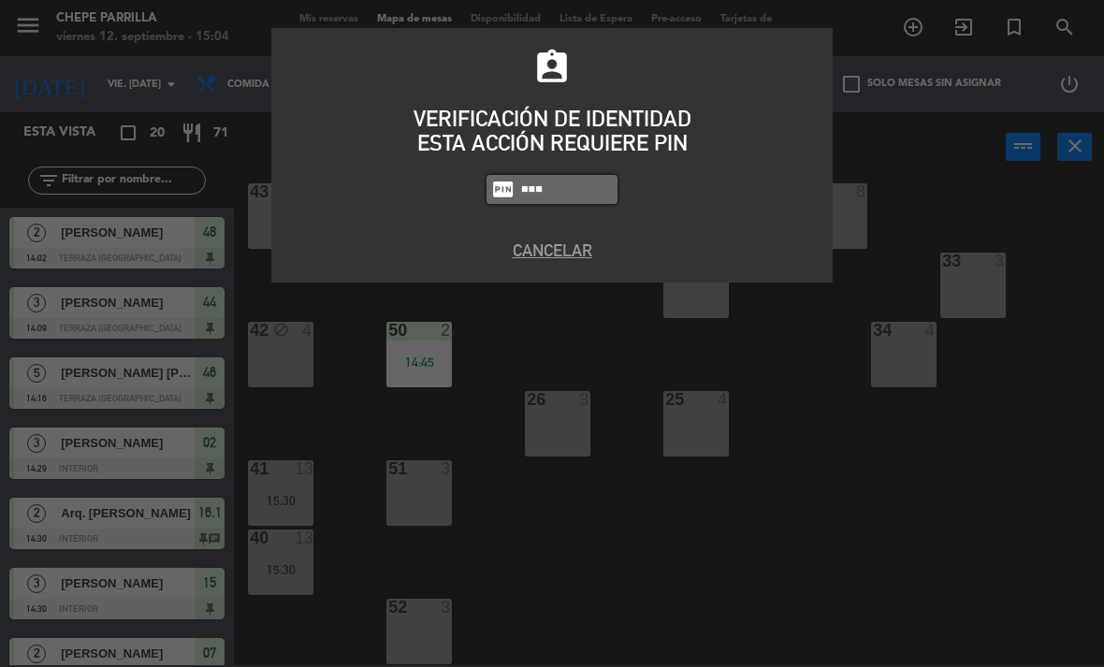
type input "9567"
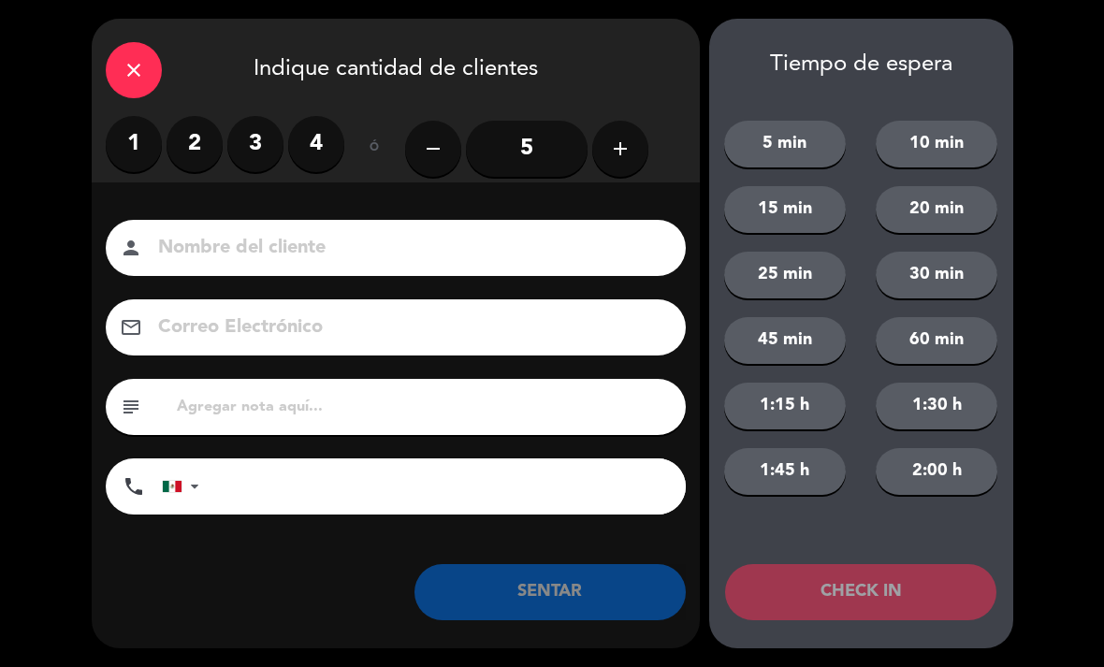
click at [174, 154] on label "2" at bounding box center [195, 144] width 56 height 56
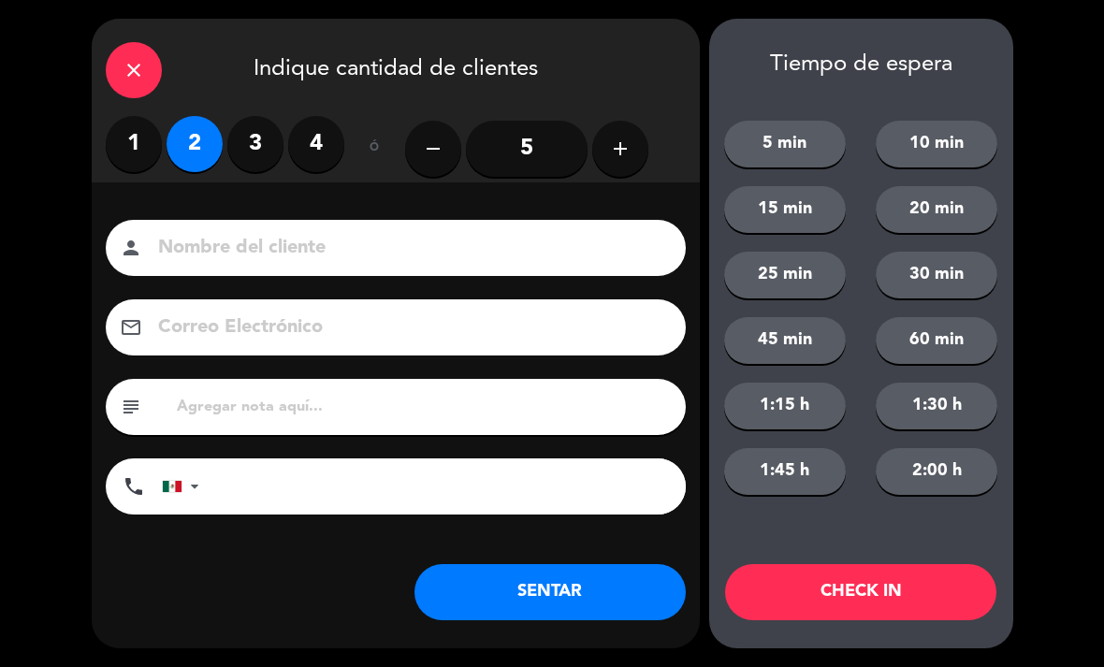
click at [239, 253] on input at bounding box center [408, 248] width 505 height 33
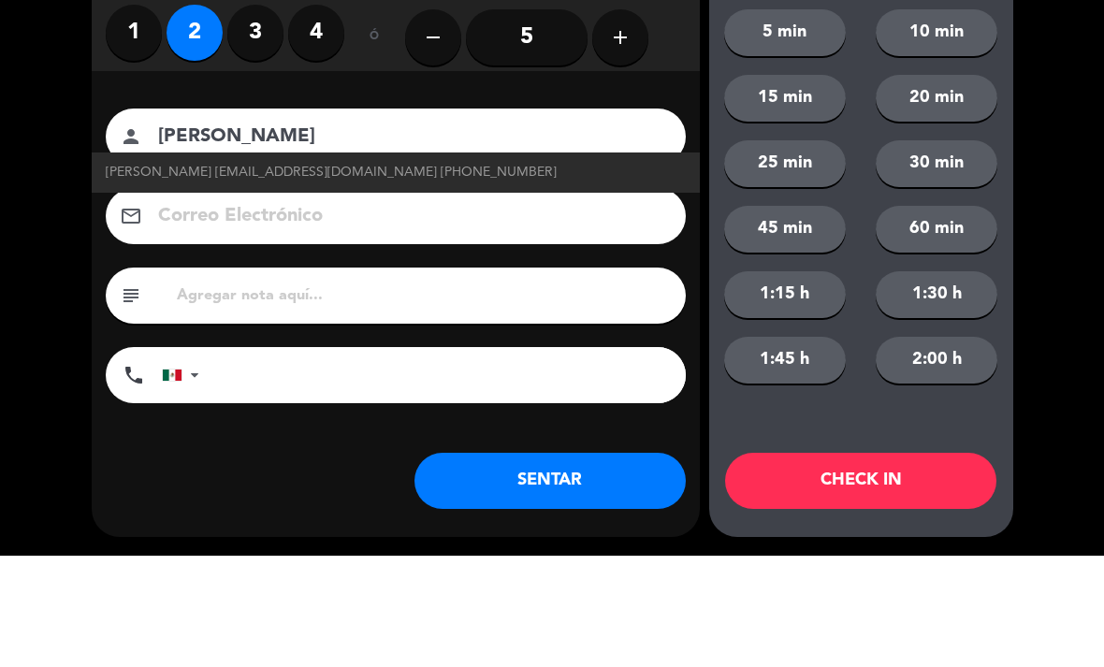
type input "[PERSON_NAME]"
click at [244, 273] on span "[PERSON_NAME] [EMAIL_ADDRESS][DOMAIN_NAME] [PHONE_NUMBER]" at bounding box center [331, 284] width 451 height 22
type input "[EMAIL_ADDRESS][DOMAIN_NAME]"
type input "[PHONE_NUMBER]"
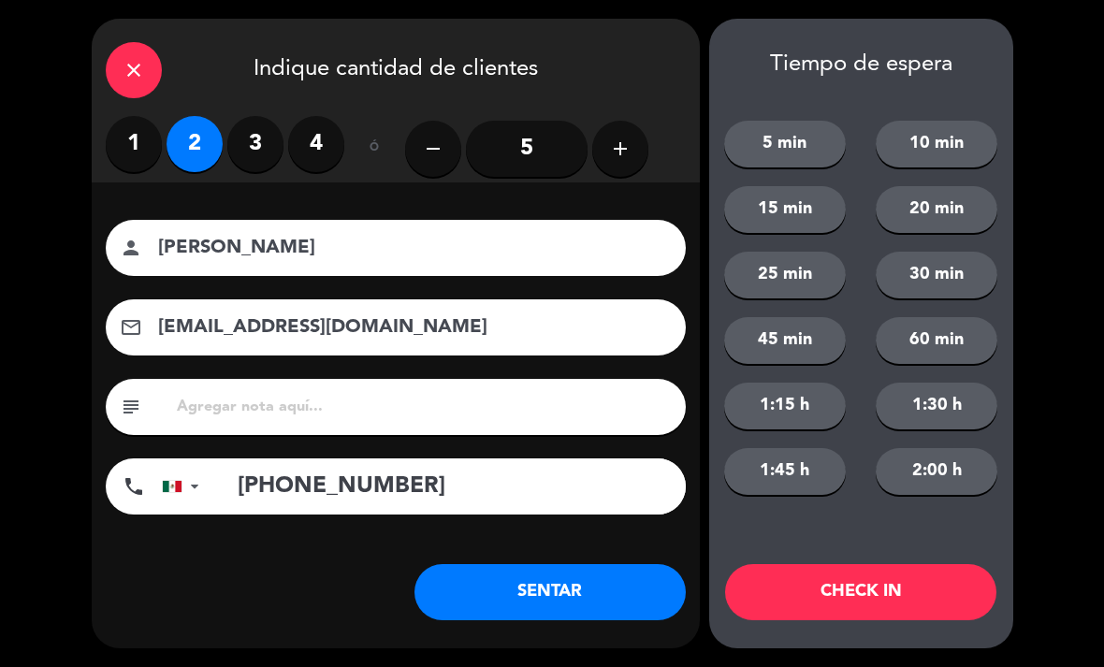
click at [600, 580] on button "SENTAR" at bounding box center [549, 592] width 271 height 56
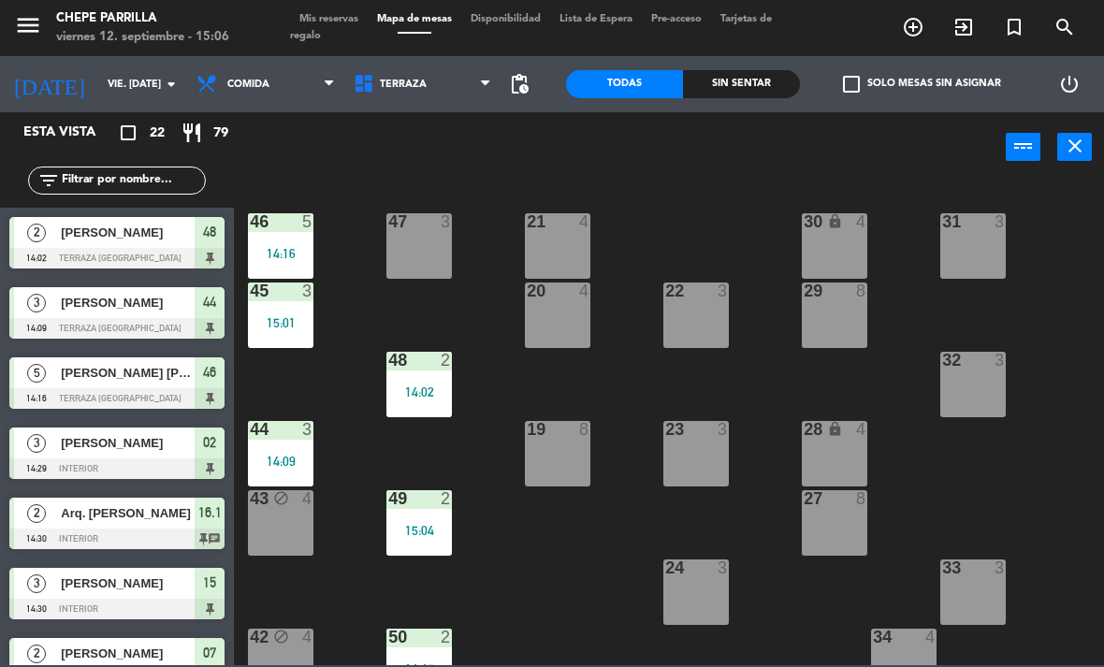
scroll to position [0, 0]
click at [411, 367] on div at bounding box center [419, 360] width 31 height 17
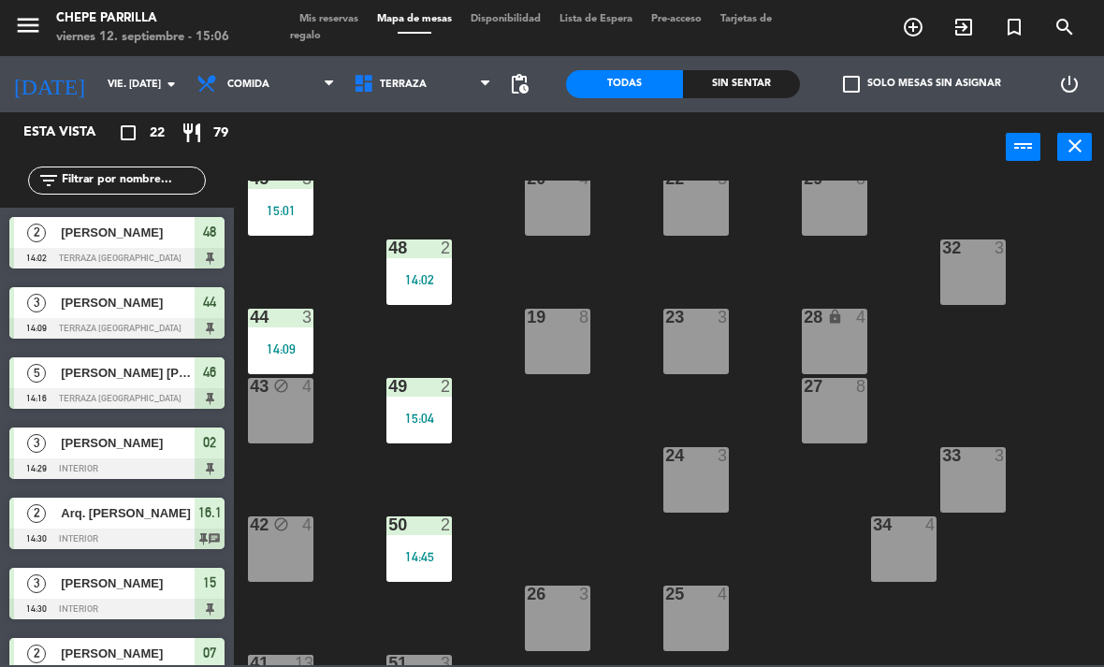
scroll to position [166, 0]
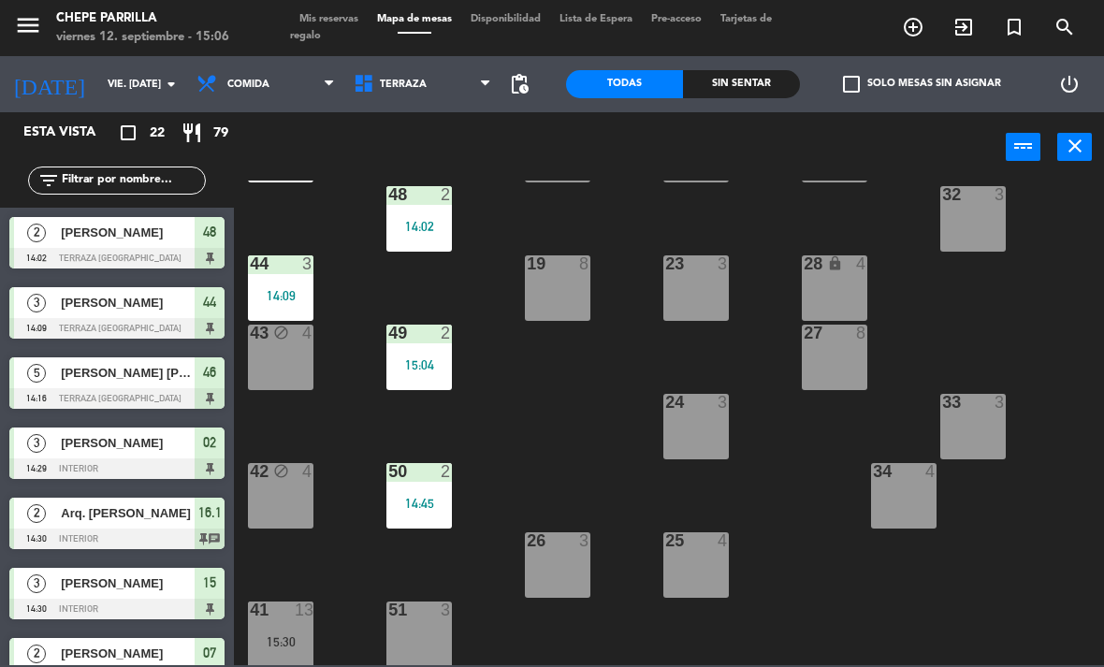
click at [435, 358] on div "15:04" at bounding box center [418, 364] width 65 height 13
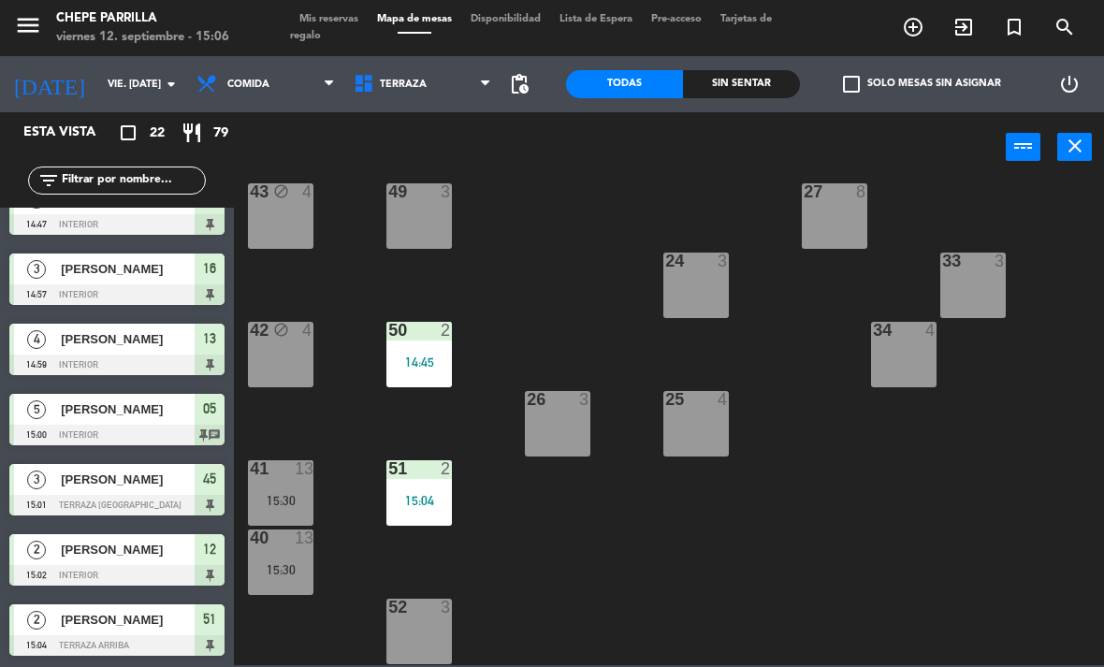
scroll to position [307, 0]
click at [434, 138] on div "power_input close" at bounding box center [620, 147] width 772 height 71
click at [400, 97] on span "Terraza" at bounding box center [422, 84] width 157 height 41
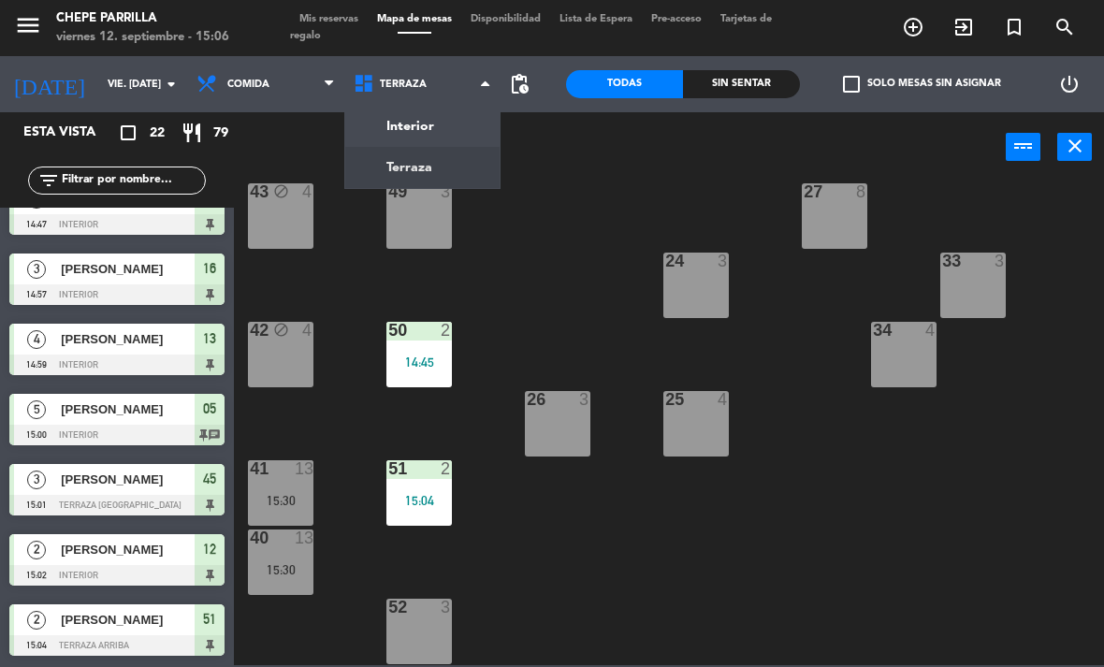
click at [424, 142] on ng-component "menu Chepe [PERSON_NAME] viernes 12. septiembre - 15:06 Mis reservas Mapa de me…" at bounding box center [552, 332] width 1104 height 665
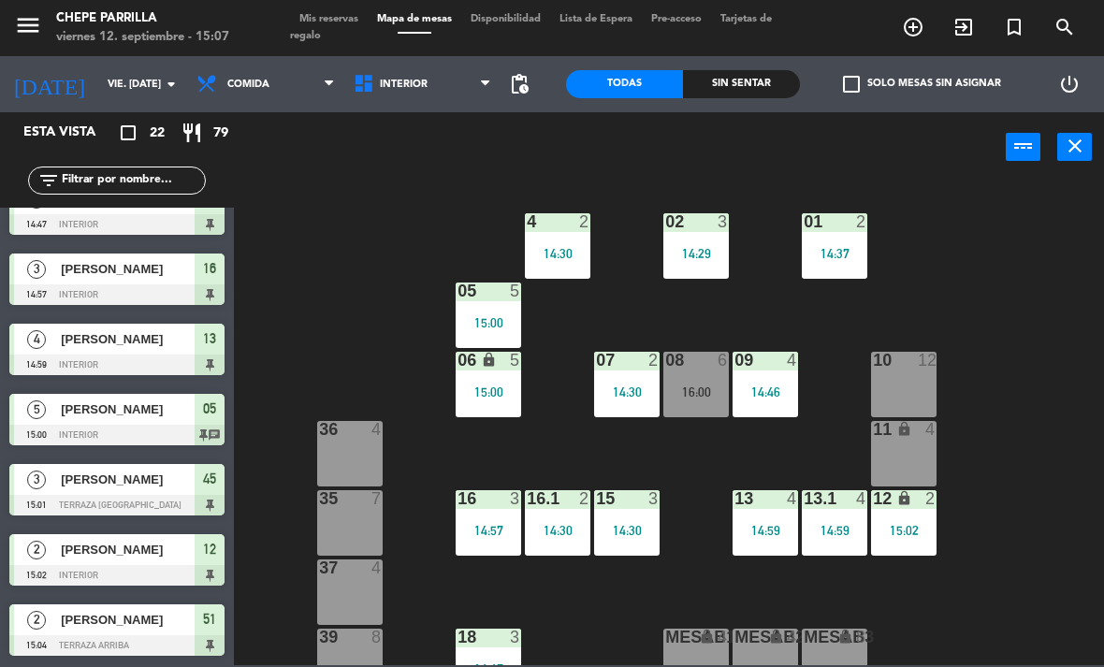
scroll to position [0, 0]
click at [1069, 42] on span "search" at bounding box center [1065, 27] width 51 height 32
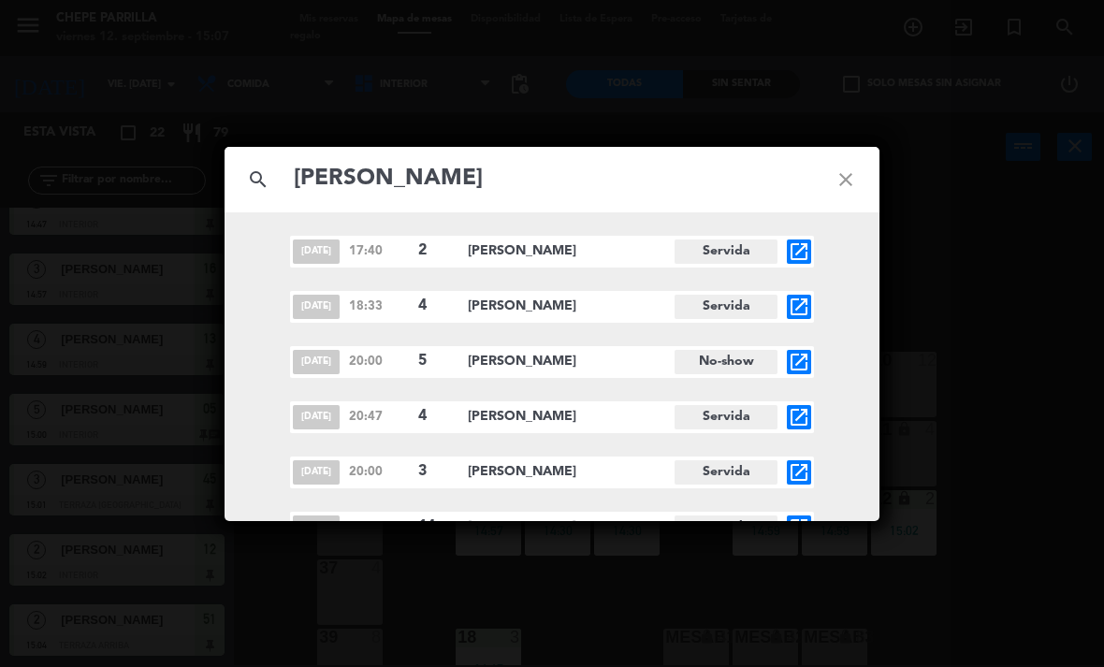
click at [524, 191] on input "[PERSON_NAME]" at bounding box center [552, 179] width 520 height 38
type input "[PERSON_NAME]"
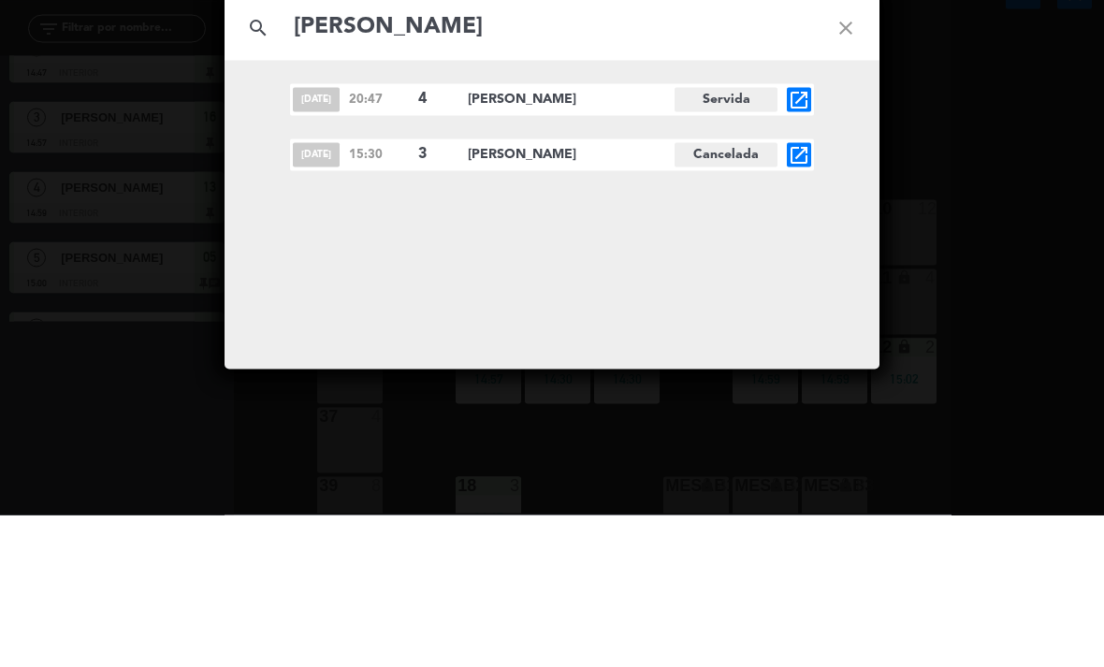
click at [576, 296] on span "[PERSON_NAME]" at bounding box center [571, 307] width 207 height 22
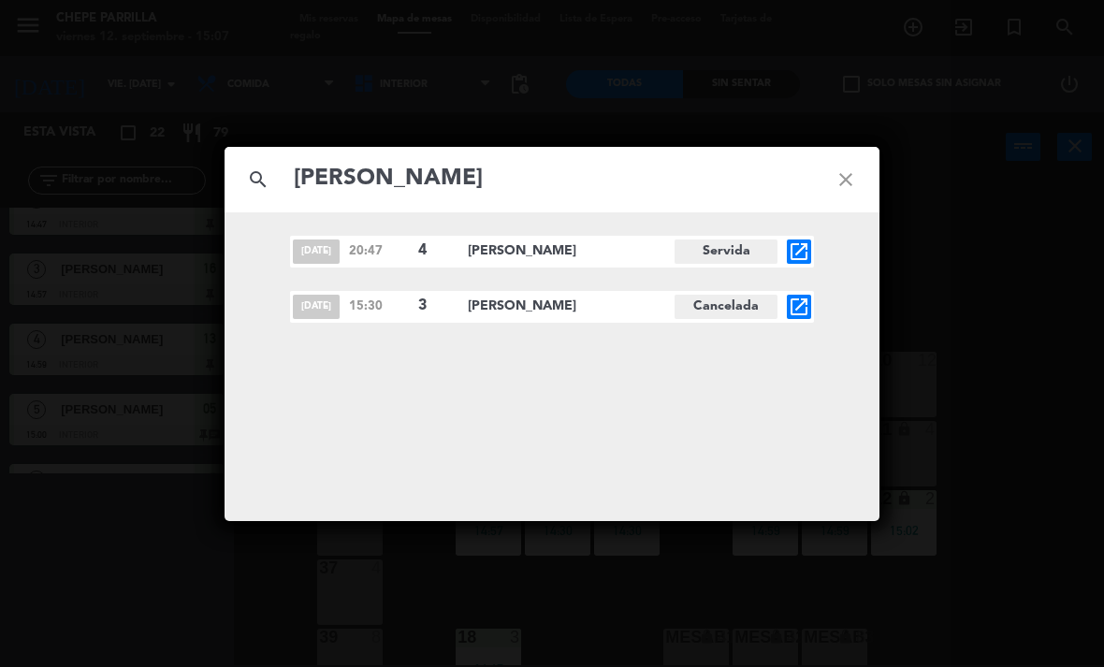
click at [804, 309] on icon "open_in_new" at bounding box center [799, 307] width 22 height 22
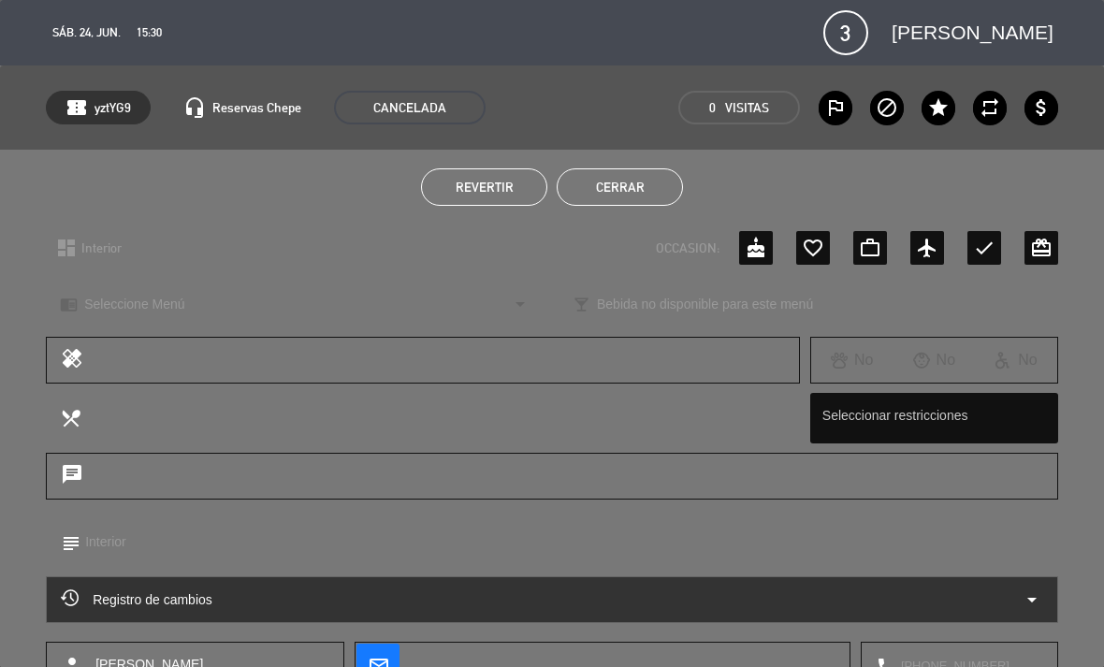
click at [632, 174] on button "Cerrar" at bounding box center [620, 186] width 126 height 37
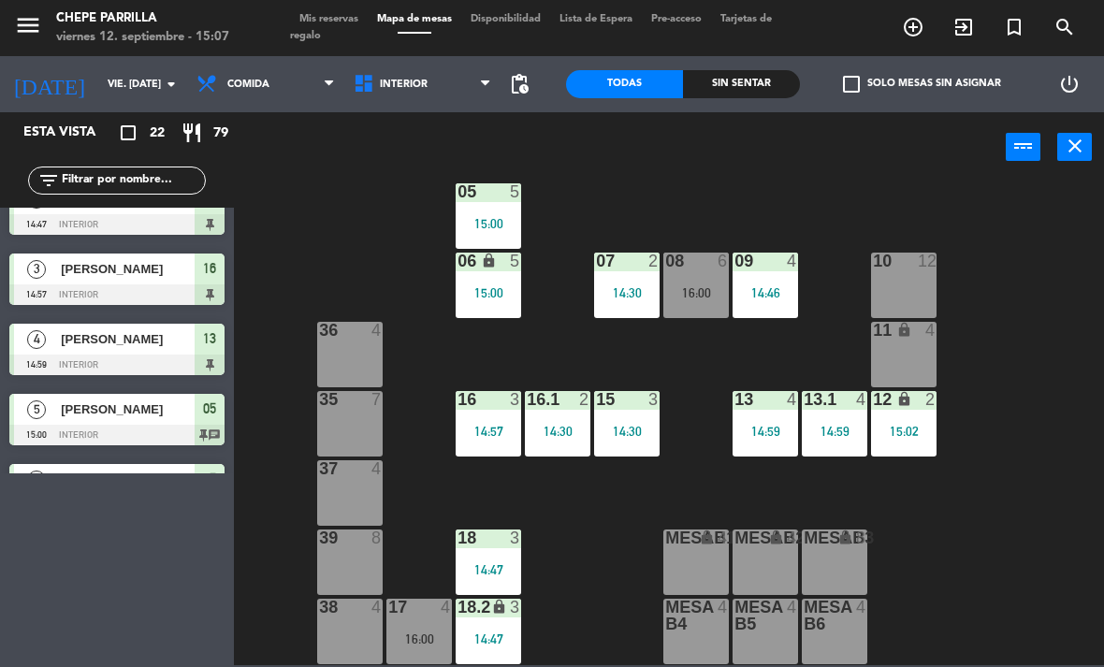
scroll to position [99, 0]
click at [486, 431] on div "14:57" at bounding box center [488, 431] width 65 height 13
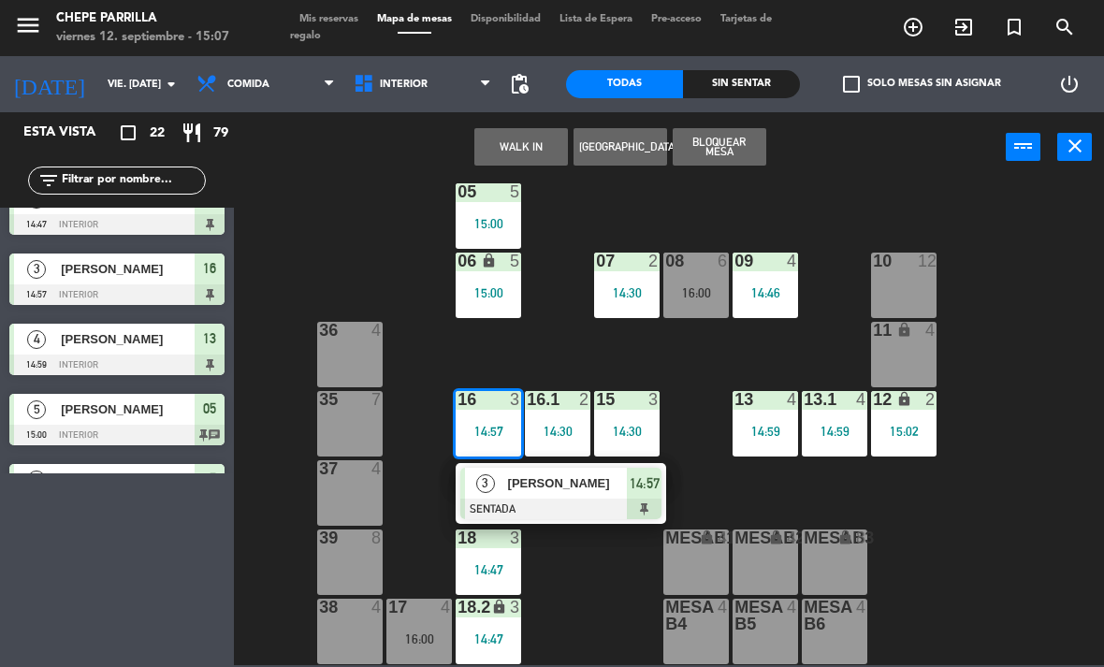
click at [560, 495] on div "[PERSON_NAME]" at bounding box center [567, 483] width 122 height 31
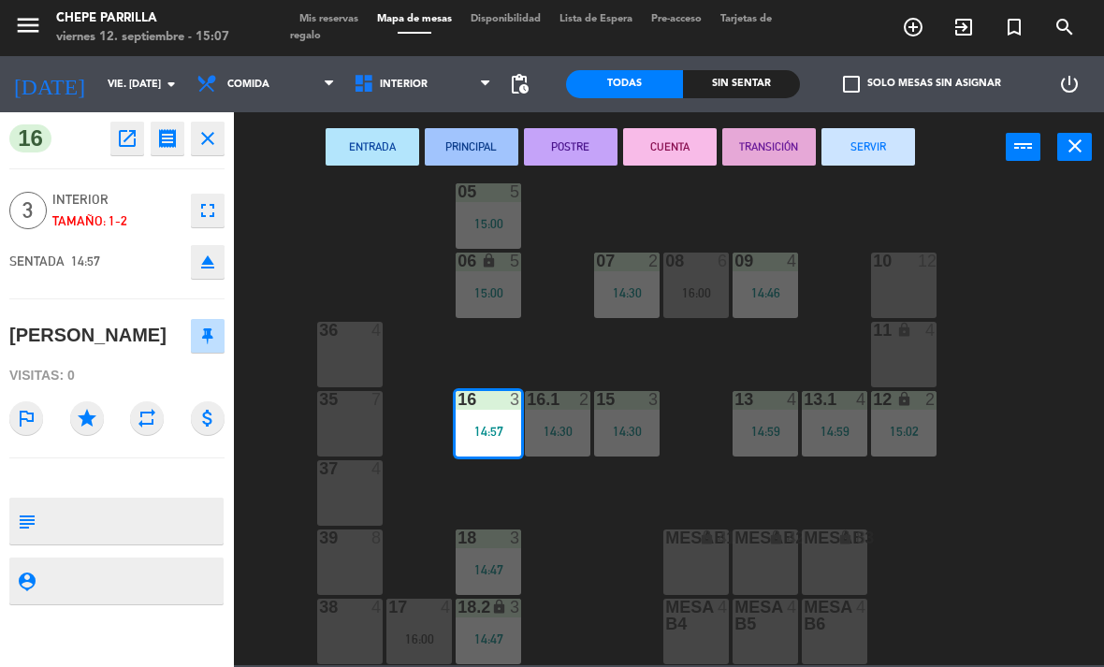
click at [128, 137] on icon "open_in_new" at bounding box center [127, 138] width 22 height 22
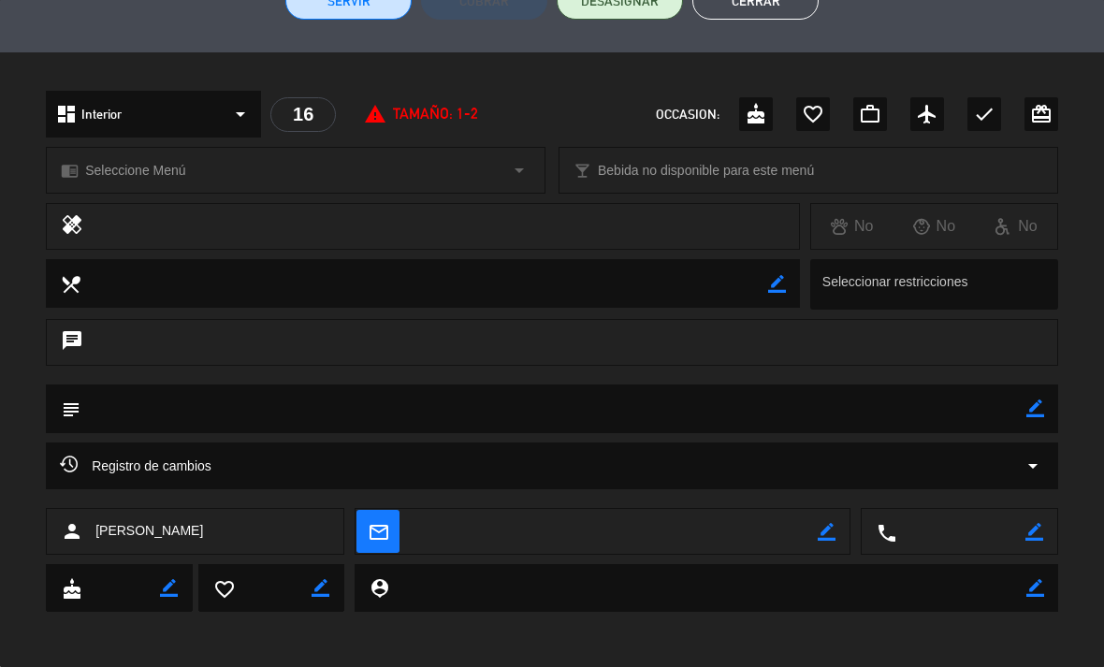
scroll to position [500, 0]
click at [112, 526] on span "[PERSON_NAME]" at bounding box center [149, 531] width 108 height 22
click at [188, 522] on span "[PERSON_NAME]" at bounding box center [149, 531] width 108 height 22
click at [196, 528] on div "person [PERSON_NAME]" at bounding box center [195, 531] width 298 height 47
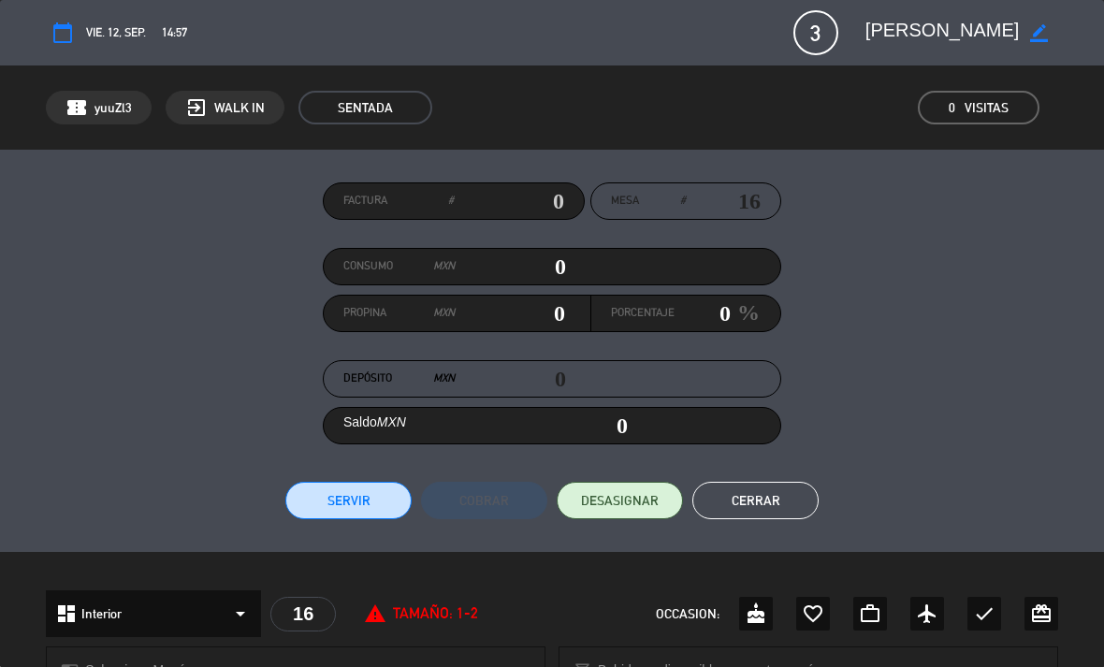
scroll to position [0, 0]
click at [1015, 25] on textarea at bounding box center [942, 33] width 154 height 34
click at [1044, 31] on icon "border_color" at bounding box center [1039, 33] width 18 height 18
click at [1017, 27] on textarea at bounding box center [942, 33] width 154 height 34
type textarea "[PERSON_NAME]"
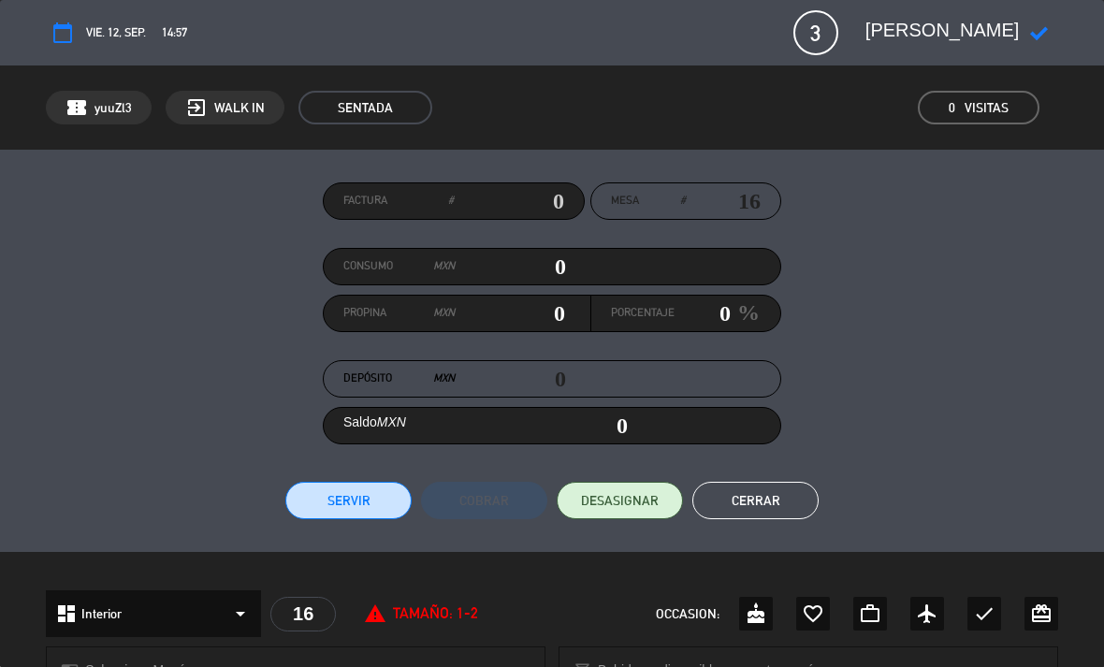
click at [1035, 25] on icon at bounding box center [1039, 33] width 18 height 18
click at [761, 502] on button "Cerrar" at bounding box center [755, 500] width 126 height 37
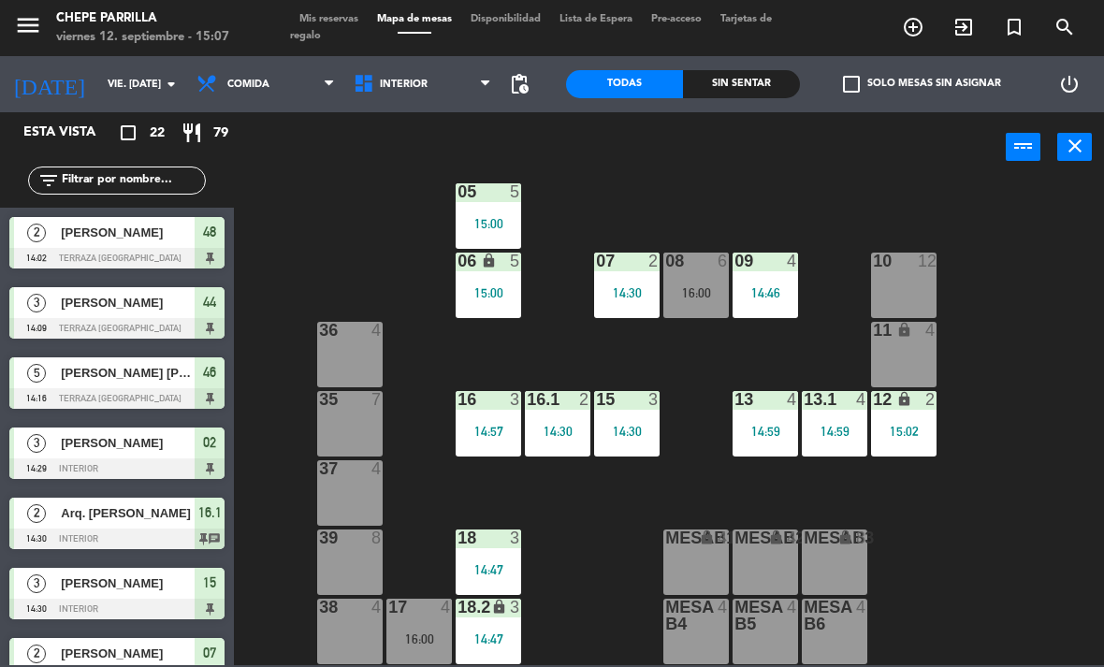
click at [1065, 15] on span "search" at bounding box center [1065, 27] width 51 height 32
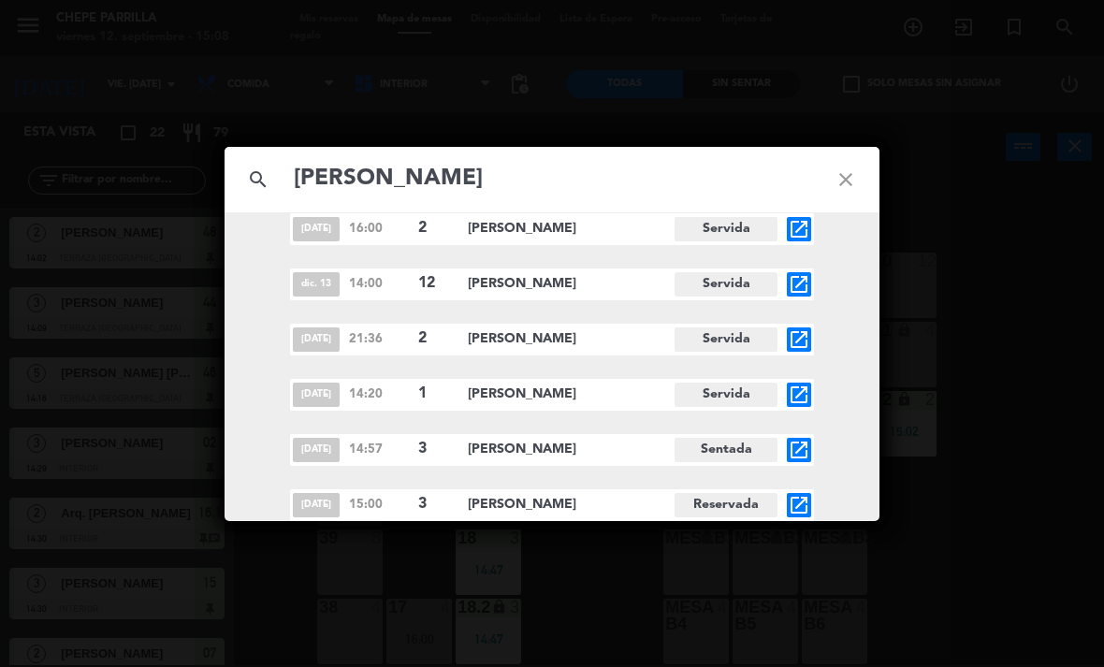
scroll to position [409, 0]
type input "[PERSON_NAME]"
click at [845, 165] on icon "close" at bounding box center [845, 179] width 67 height 67
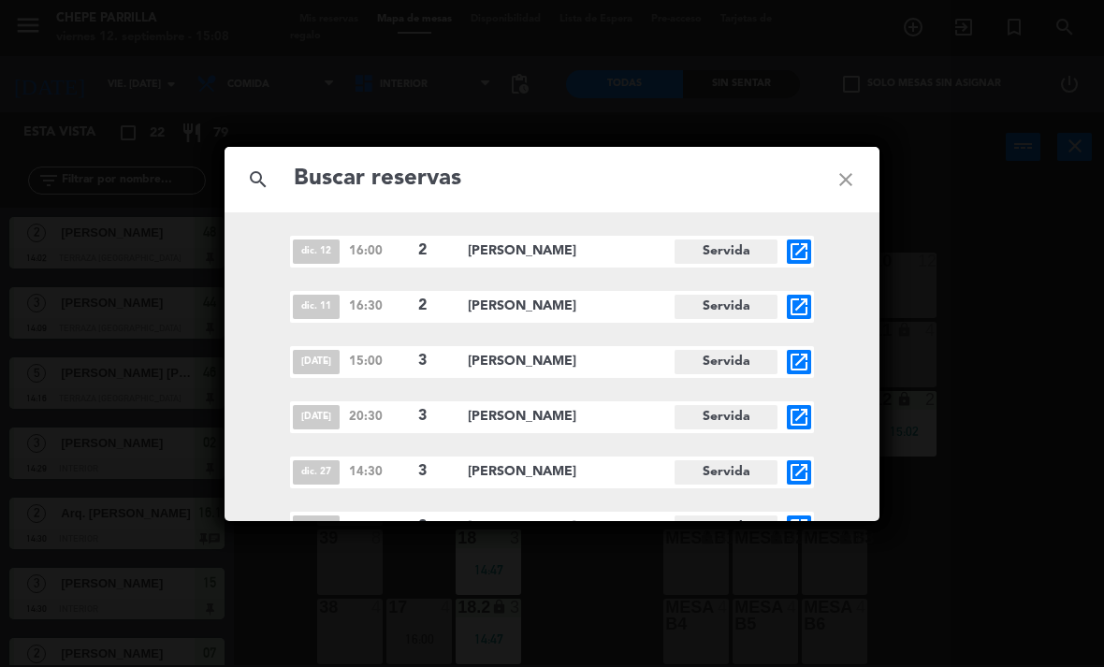
scroll to position [0, 0]
click at [865, 171] on icon "close" at bounding box center [845, 179] width 67 height 67
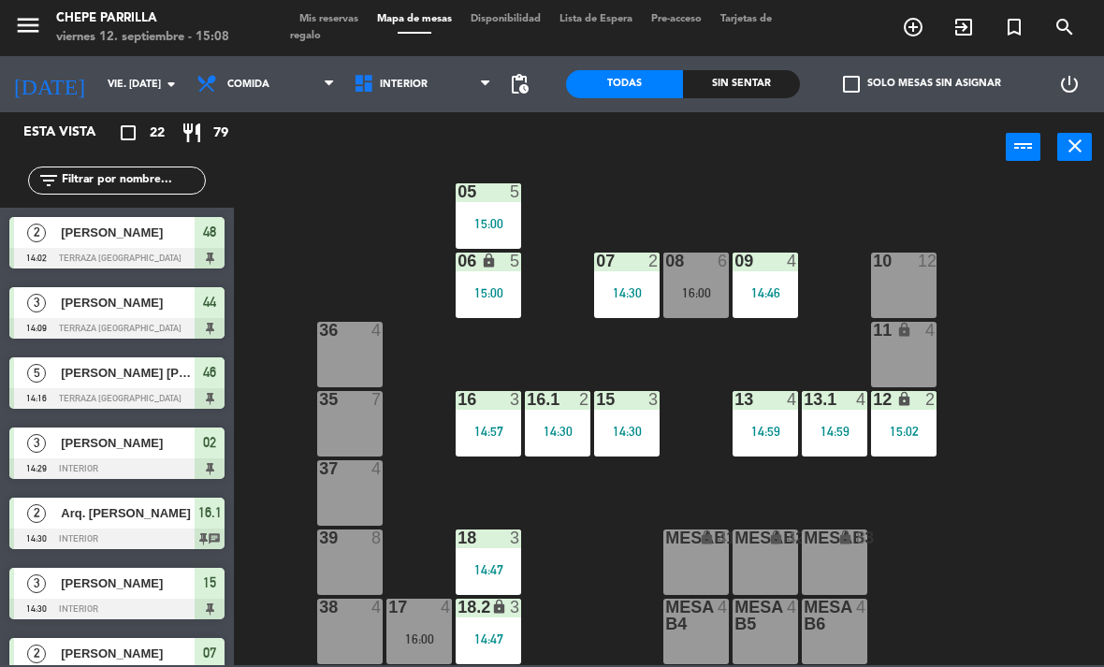
click at [838, 182] on div "02 3 14:29 4 2 14:30 01 2 14:37 05 5 15:00 06 lock 5 15:00 07 2 14:30 09 4 14:4…" at bounding box center [674, 423] width 859 height 485
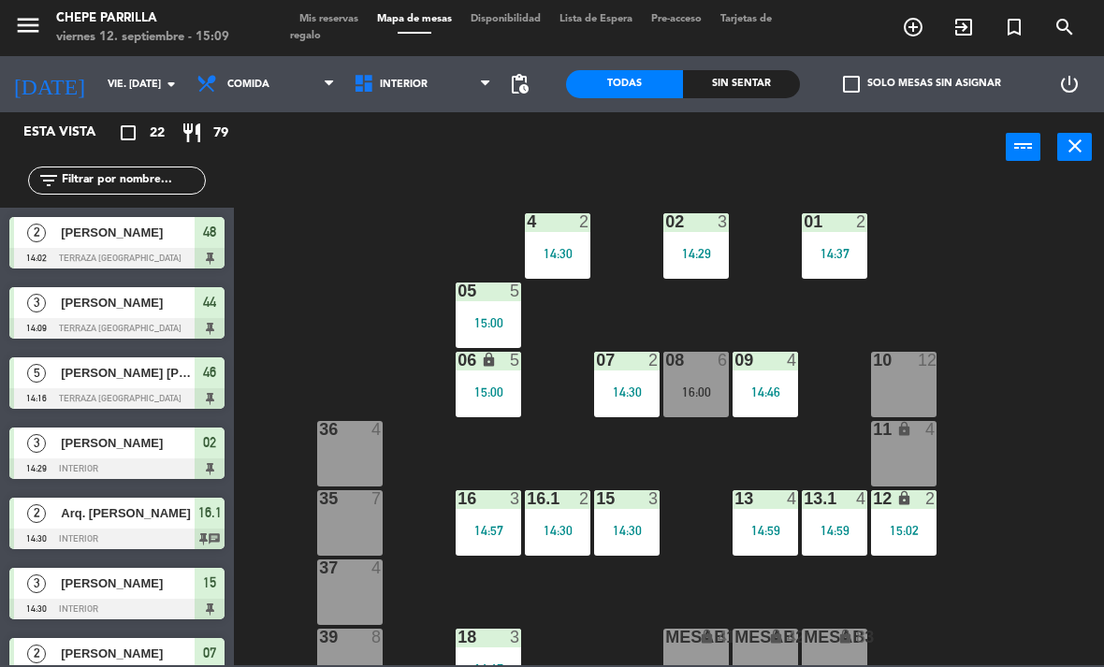
click at [111, 180] on input "text" at bounding box center [132, 180] width 145 height 21
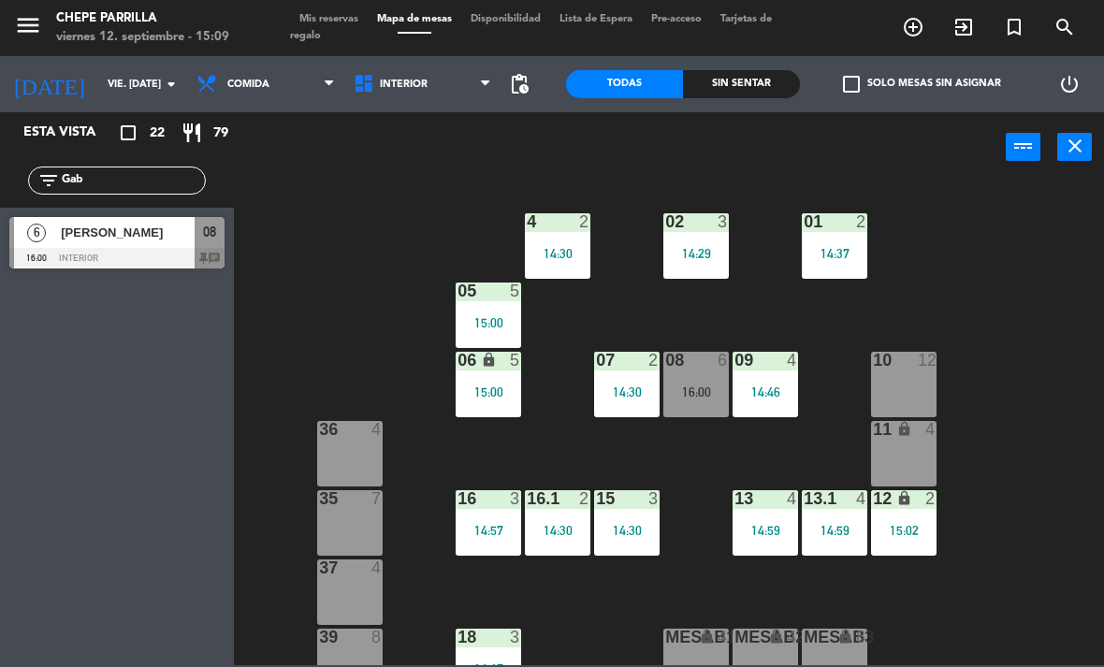
type input "Gab"
click at [91, 237] on span "[PERSON_NAME]" at bounding box center [128, 233] width 134 height 20
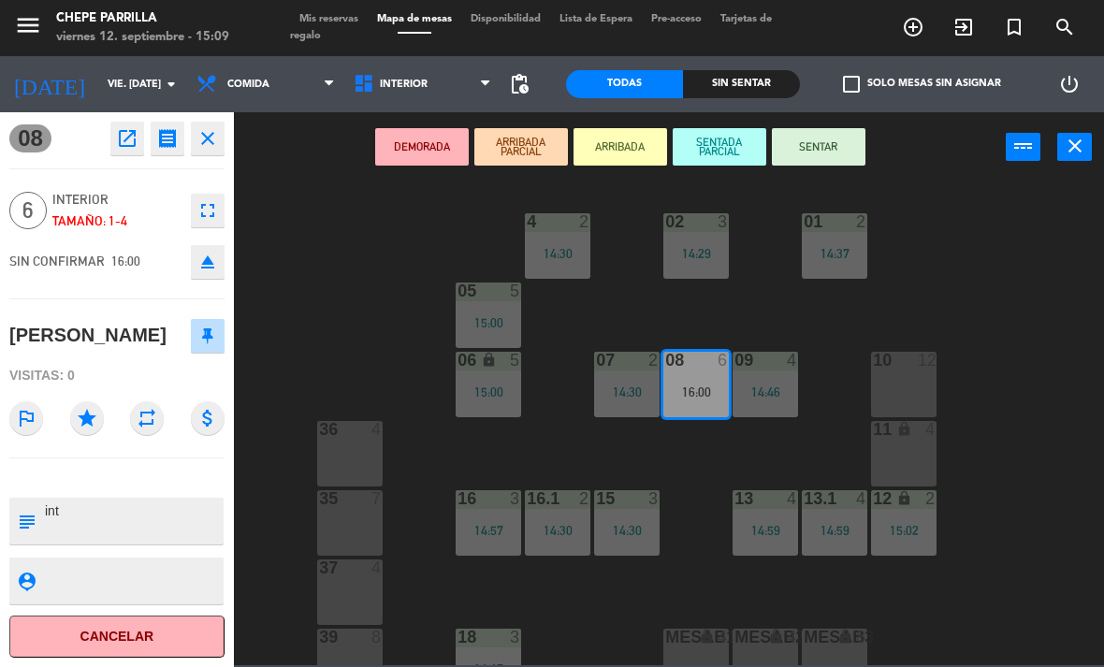
click at [800, 135] on button "SENTAR" at bounding box center [819, 146] width 94 height 37
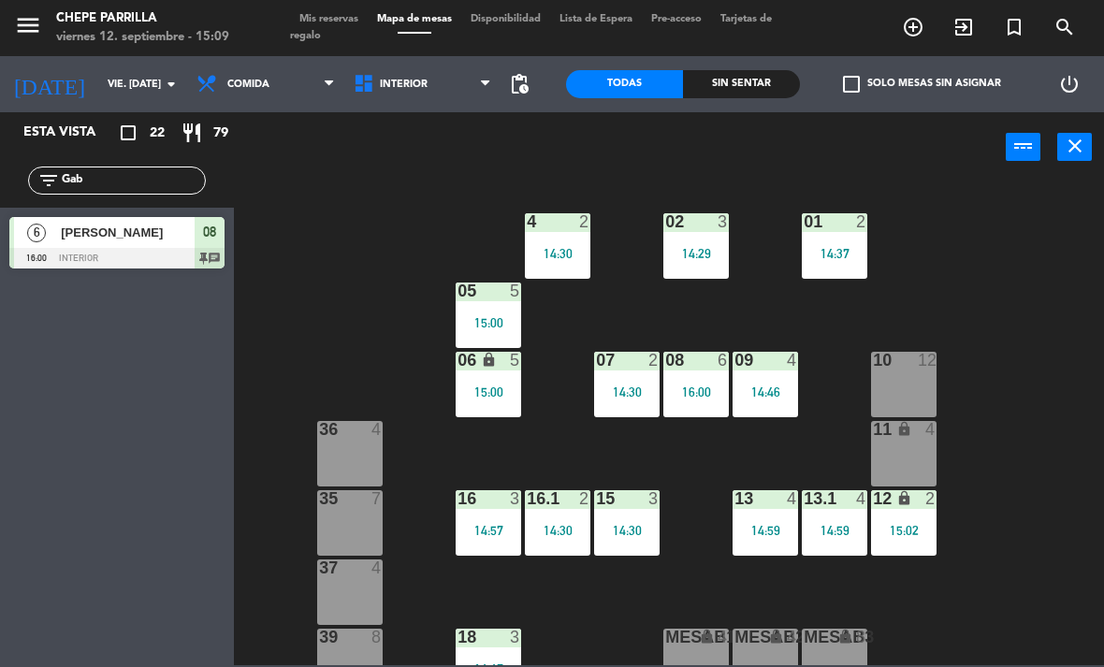
click at [143, 202] on div "filter_list Gab" at bounding box center [117, 180] width 234 height 54
click at [108, 184] on input "Gab" at bounding box center [132, 180] width 145 height 21
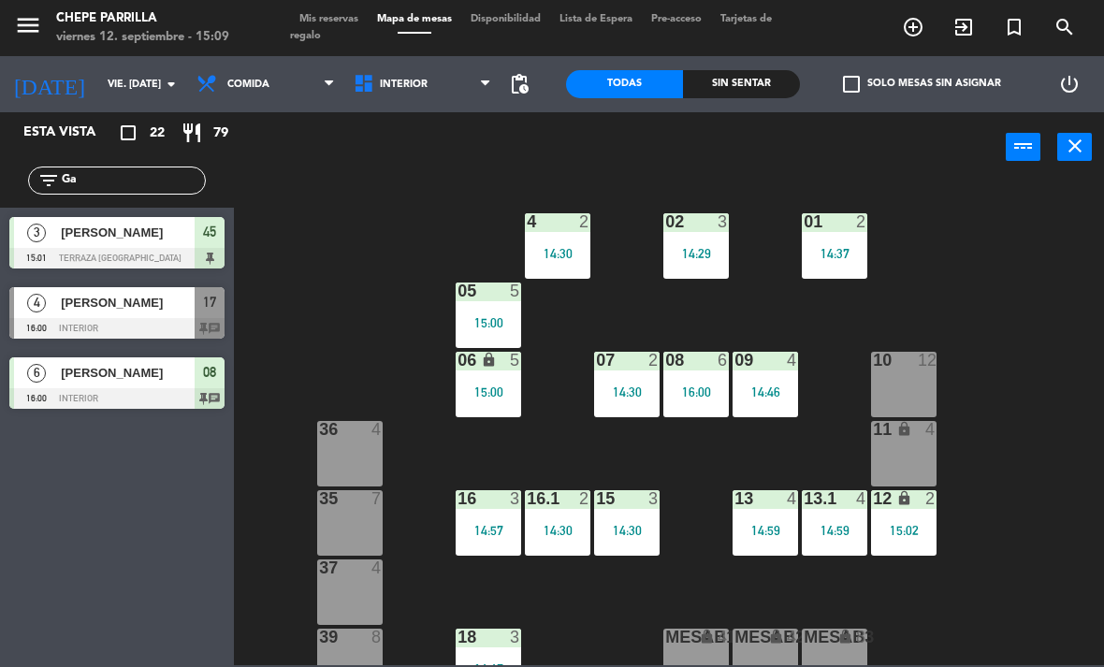
type input "G"
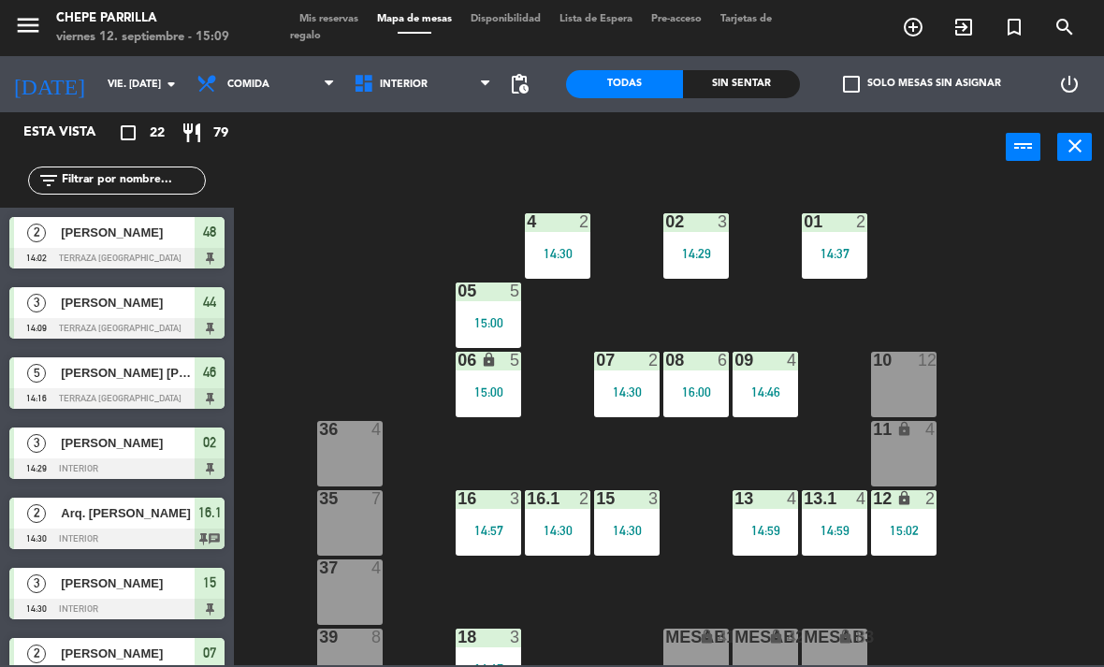
click at [1048, 195] on div "02 3 14:29 4 2 14:30 01 2 14:37 05 5 15:00 06 lock 5 15:00 07 2 14:30 09 4 14:4…" at bounding box center [674, 423] width 859 height 485
click at [1058, 254] on div "02 3 14:29 4 2 14:30 01 2 14:37 05 5 15:00 06 lock 5 15:00 07 2 14:30 09 4 14:4…" at bounding box center [674, 423] width 859 height 485
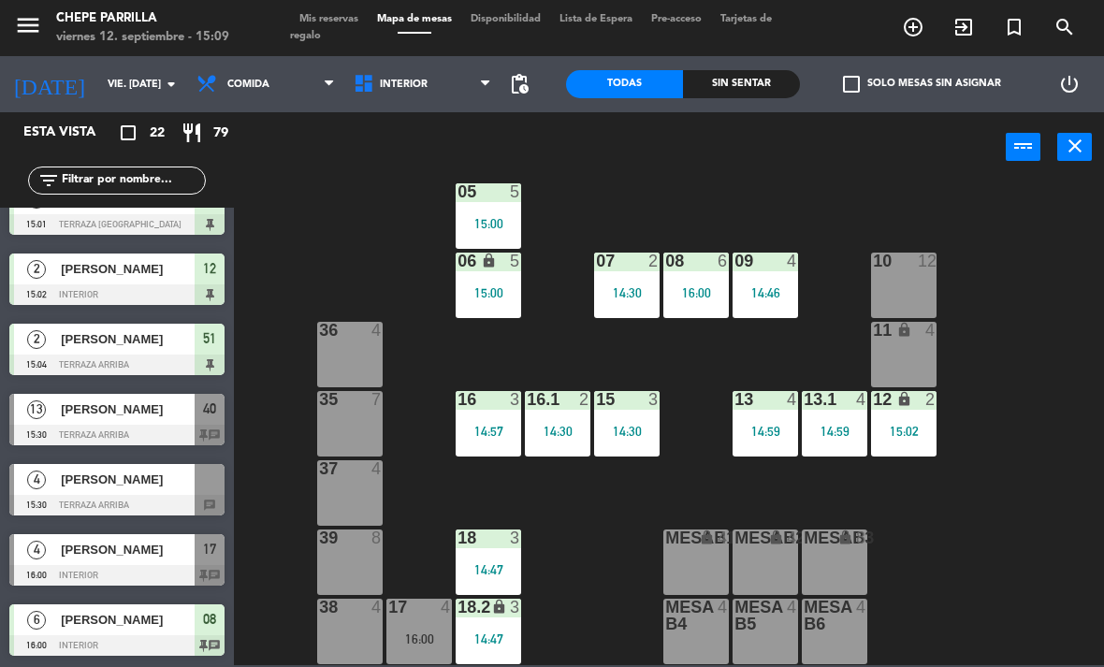
scroll to position [1086, 0]
click at [87, 504] on div at bounding box center [116, 505] width 215 height 21
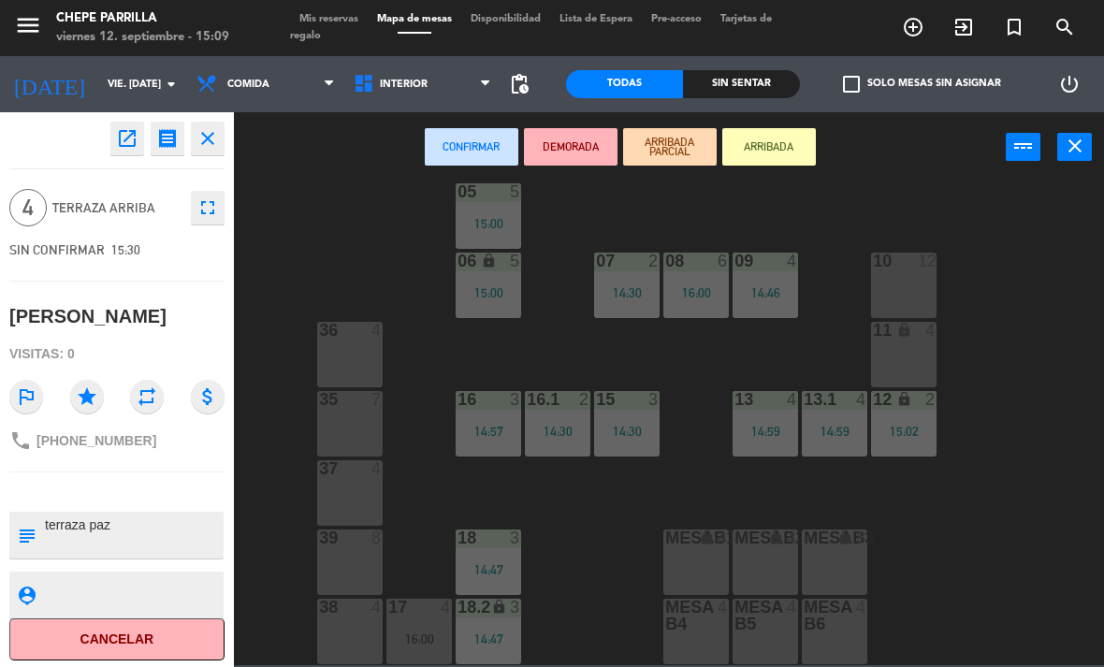
click at [382, 83] on span "Interior" at bounding box center [404, 85] width 48 height 12
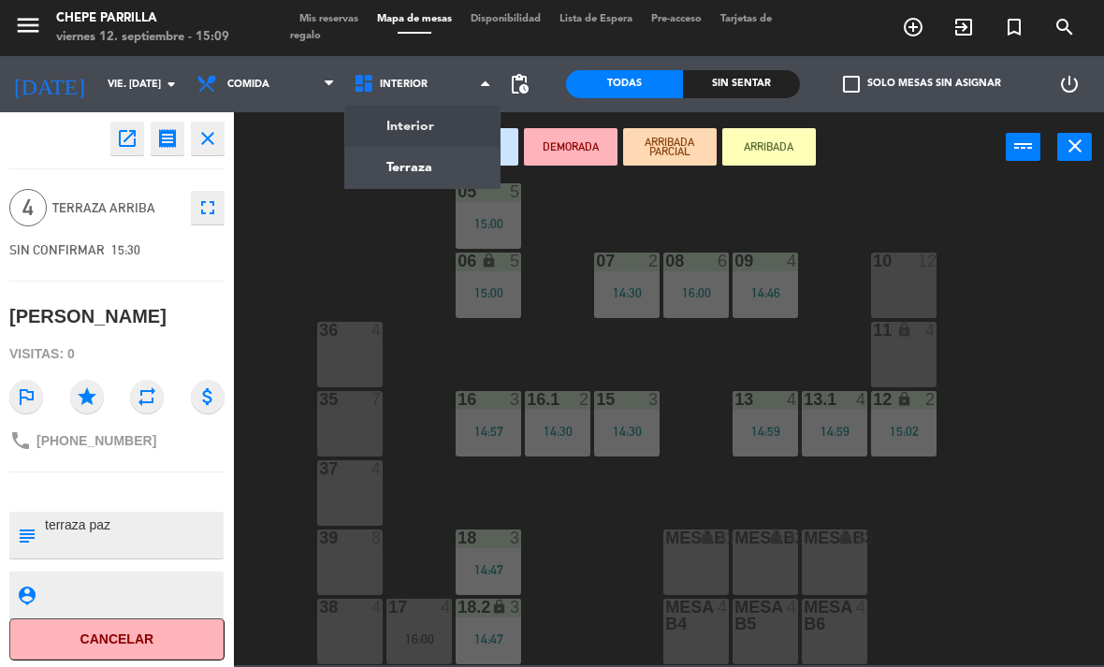
click at [378, 154] on ng-component "menu Chepe [PERSON_NAME] viernes 12. septiembre - 15:09 Mis reservas Mapa de me…" at bounding box center [552, 332] width 1104 height 665
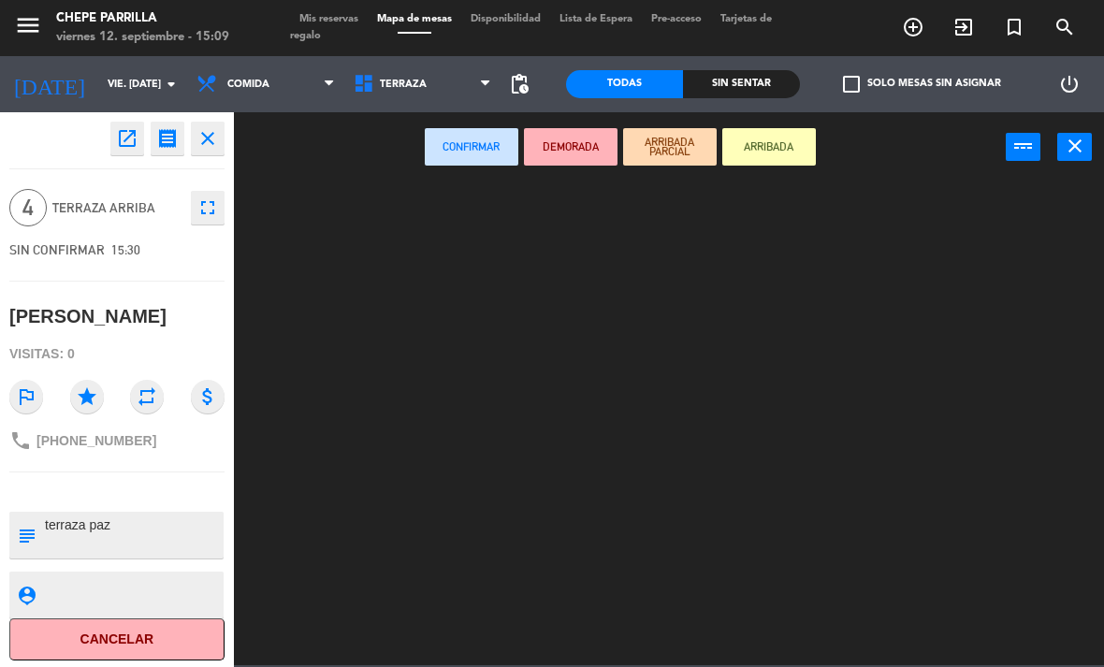
scroll to position [0, 0]
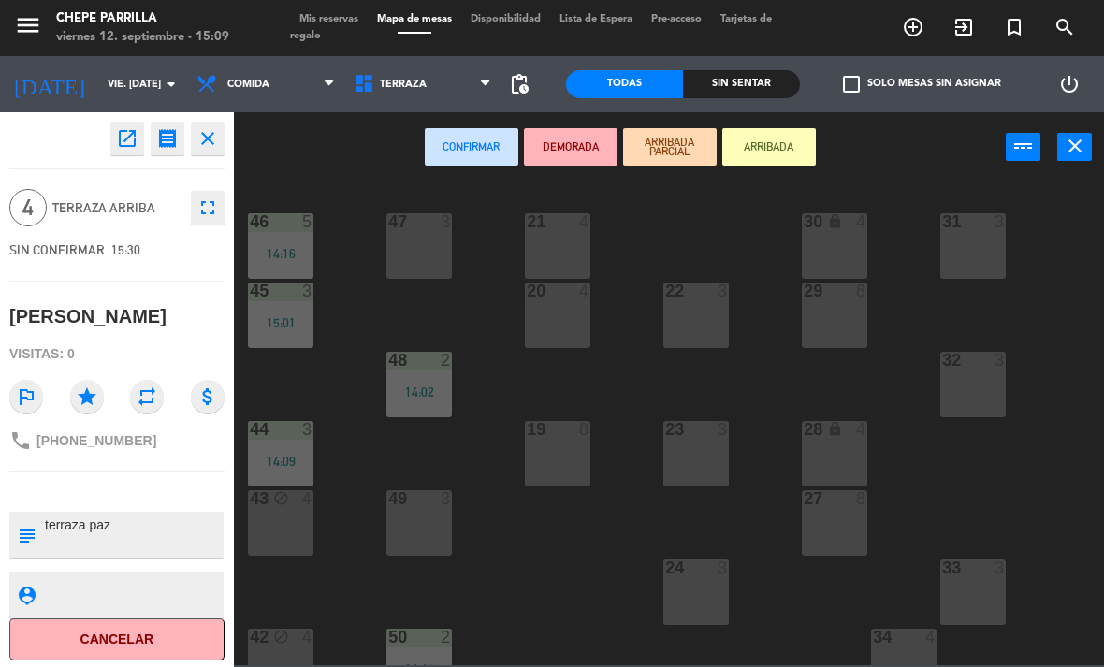
click at [418, 240] on div "47 3" at bounding box center [418, 245] width 65 height 65
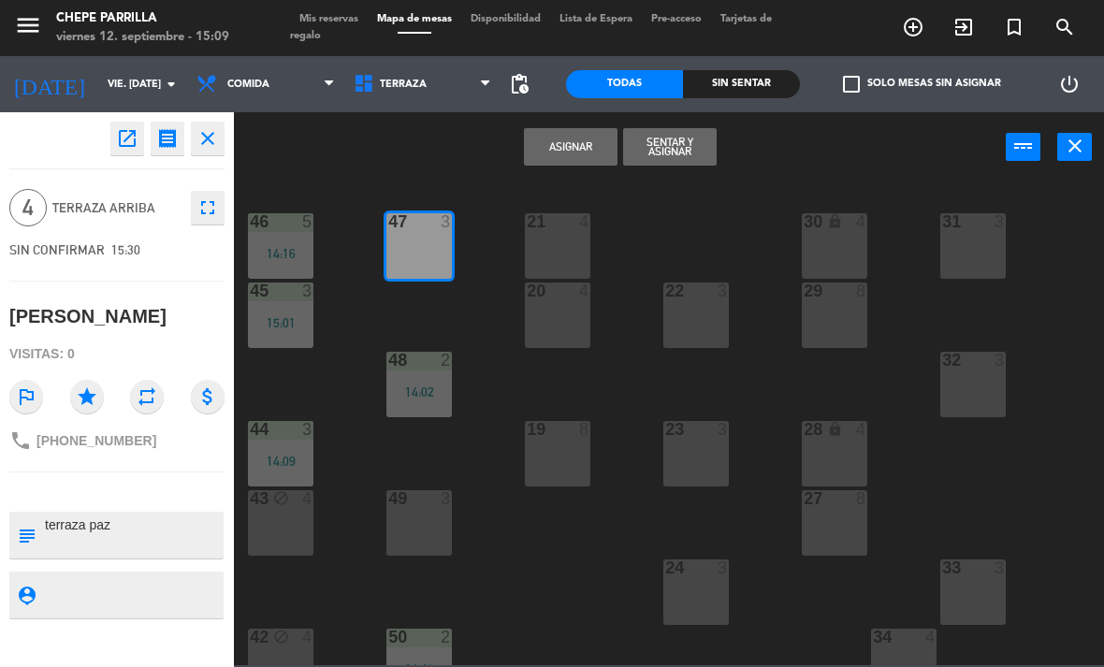
click at [571, 149] on button "Asignar" at bounding box center [571, 146] width 94 height 37
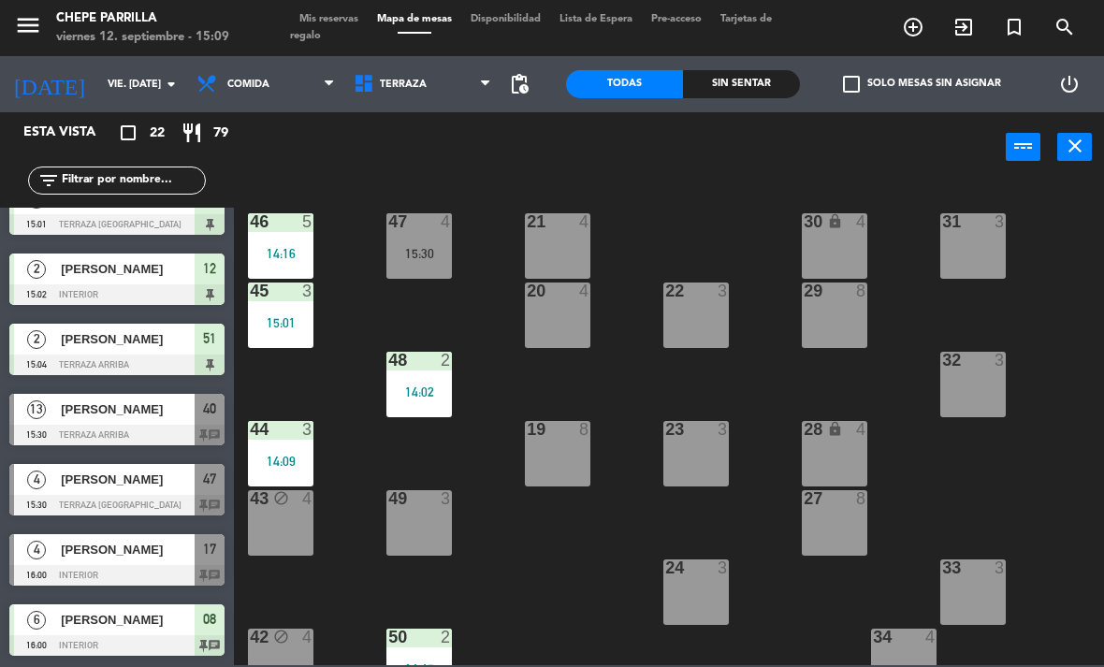
scroll to position [1086, 0]
click at [423, 67] on span "Terraza" at bounding box center [422, 84] width 157 height 41
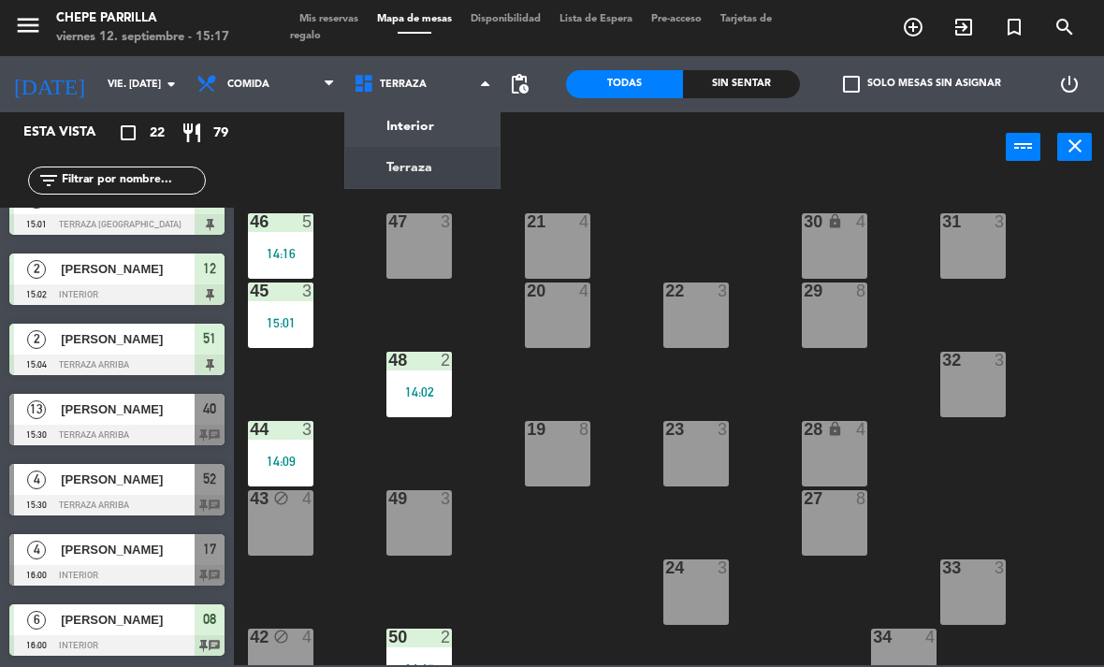
click at [409, 138] on ng-component "menu Chepe [PERSON_NAME] viernes 12. septiembre - 15:17 Mis reservas Mapa de me…" at bounding box center [552, 332] width 1104 height 665
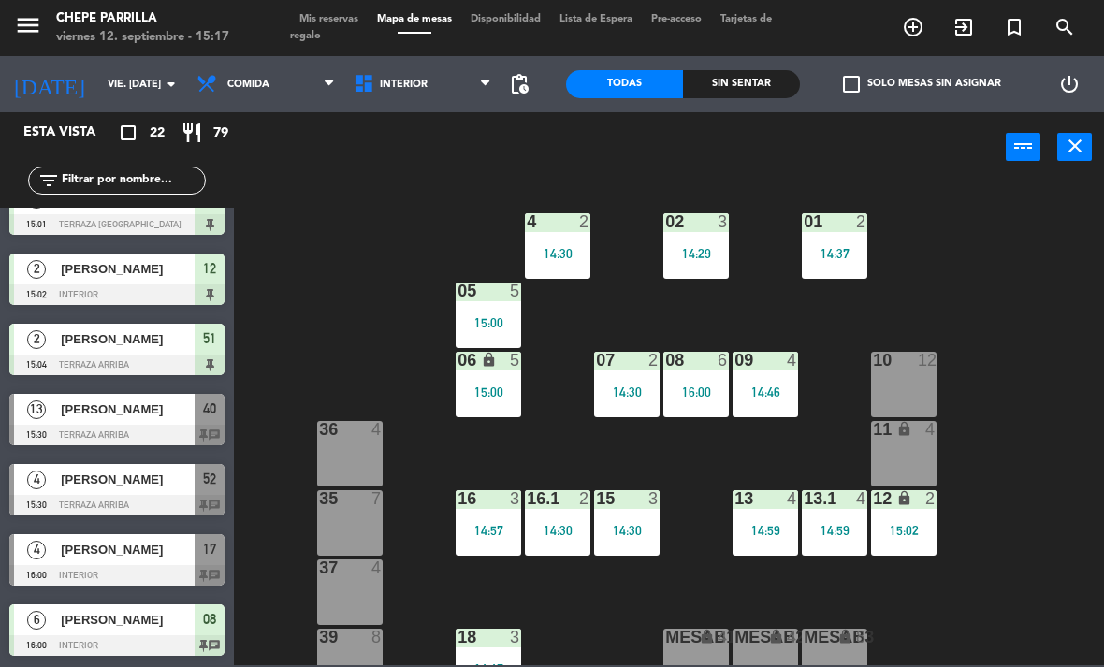
click at [707, 239] on div "02 3 14:29" at bounding box center [695, 245] width 65 height 65
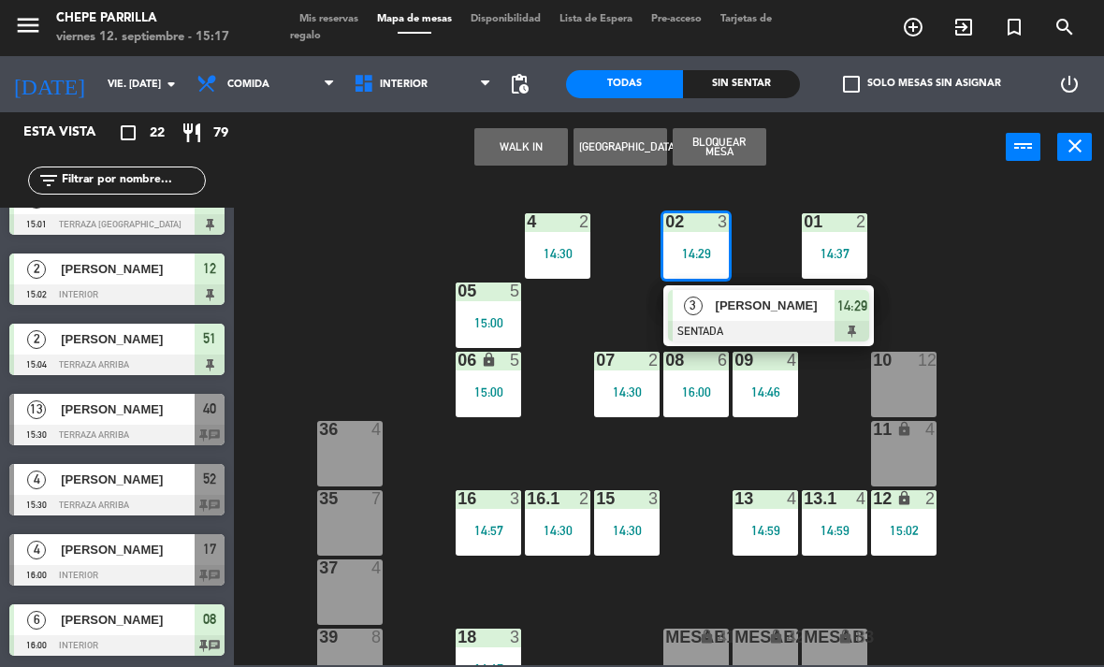
click at [724, 327] on div at bounding box center [768, 331] width 201 height 21
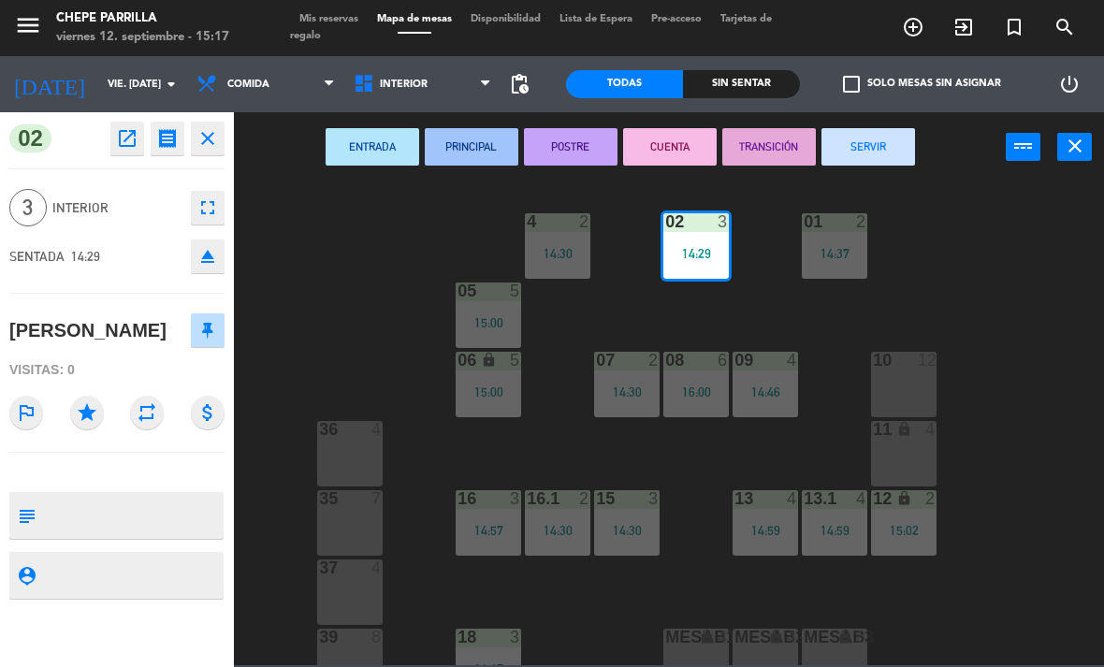
click at [888, 147] on button "SERVIR" at bounding box center [869, 146] width 94 height 37
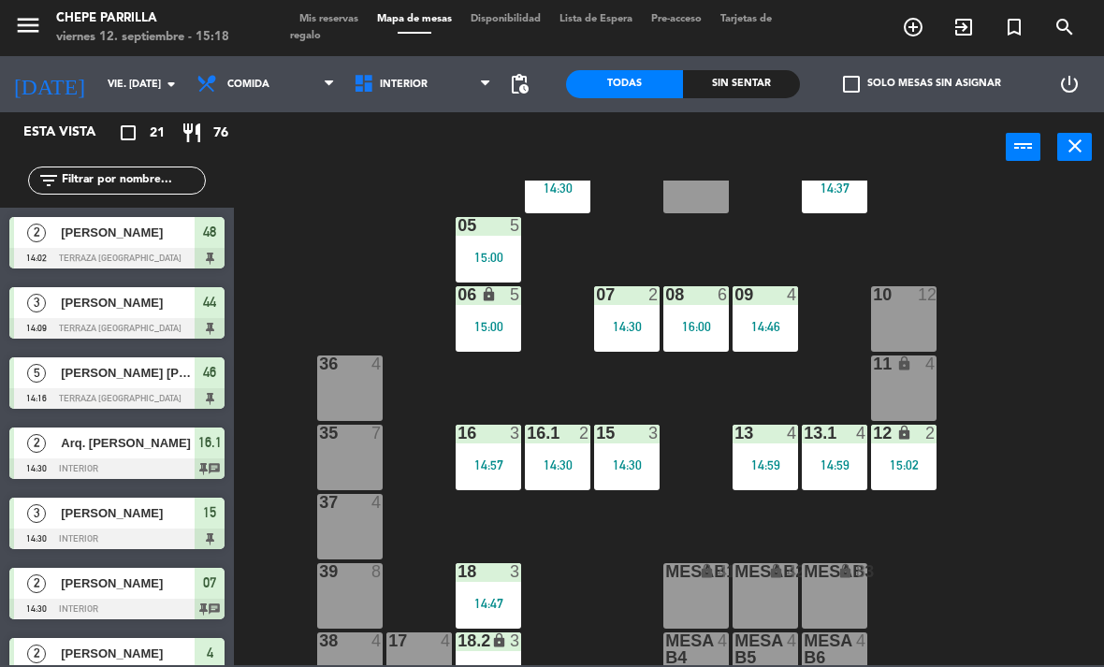
scroll to position [64, 0]
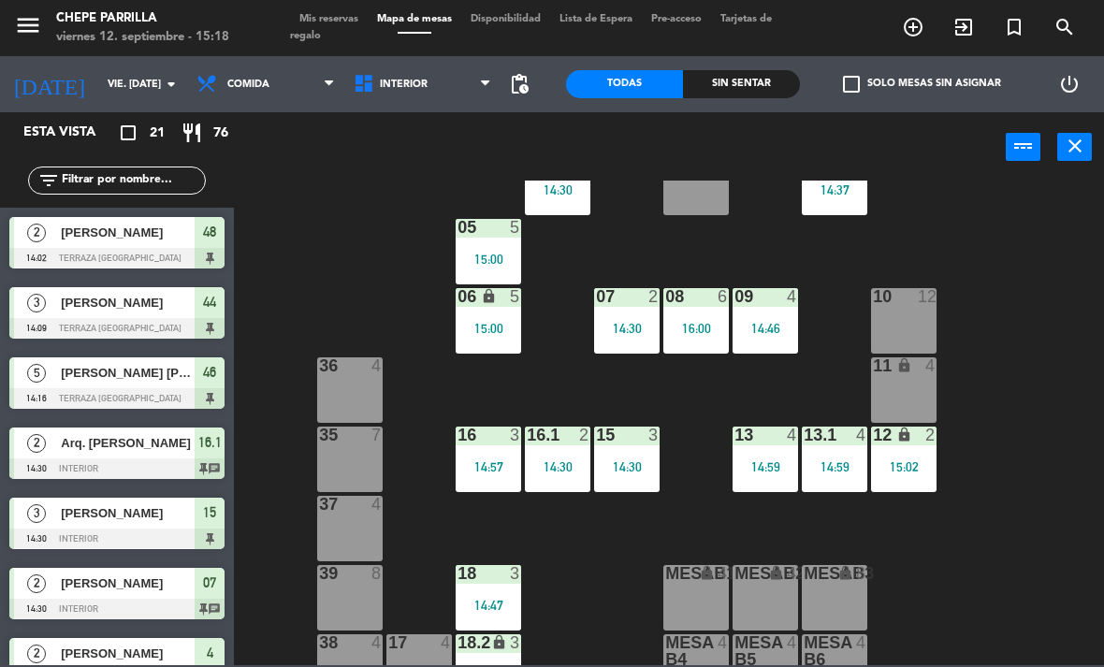
click at [918, 314] on div "10 12" at bounding box center [903, 320] width 65 height 65
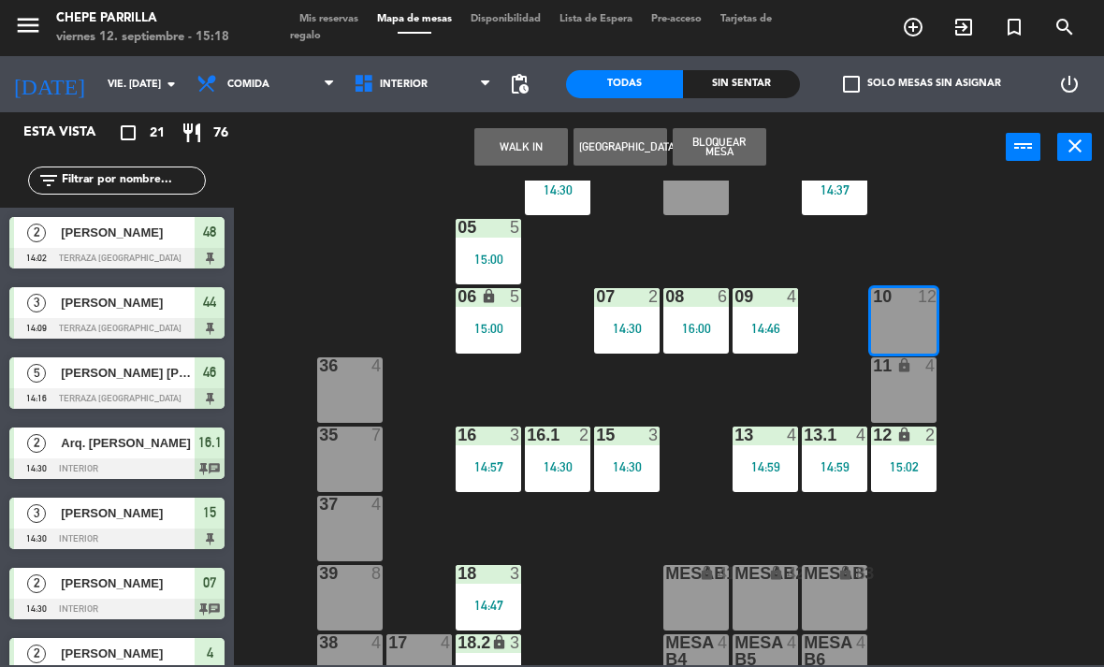
click at [910, 385] on div "11 lock 4" at bounding box center [903, 389] width 65 height 65
click at [429, 53] on div "menu Chepe [PERSON_NAME] viernes 12. septiembre - 15:18 Mis reservas Mapa de me…" at bounding box center [552, 28] width 1104 height 56
click at [436, 75] on span "Interior" at bounding box center [422, 84] width 157 height 41
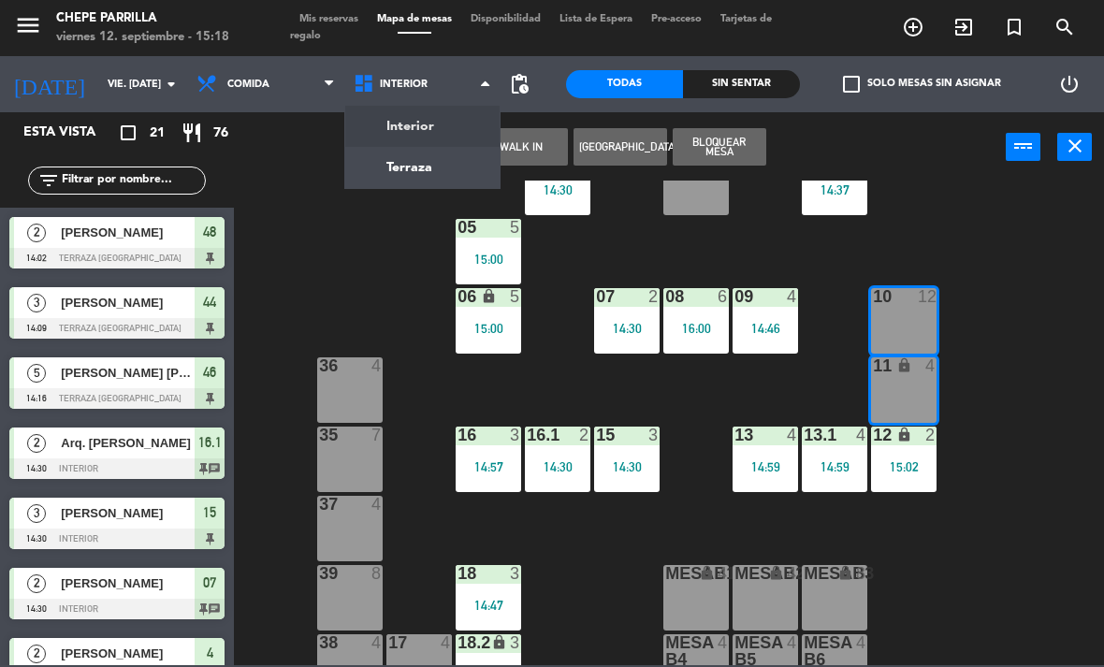
click at [439, 165] on ng-component "menu Chepe [PERSON_NAME] viernes 12. septiembre - 15:18 Mis reservas Mapa de me…" at bounding box center [552, 332] width 1104 height 665
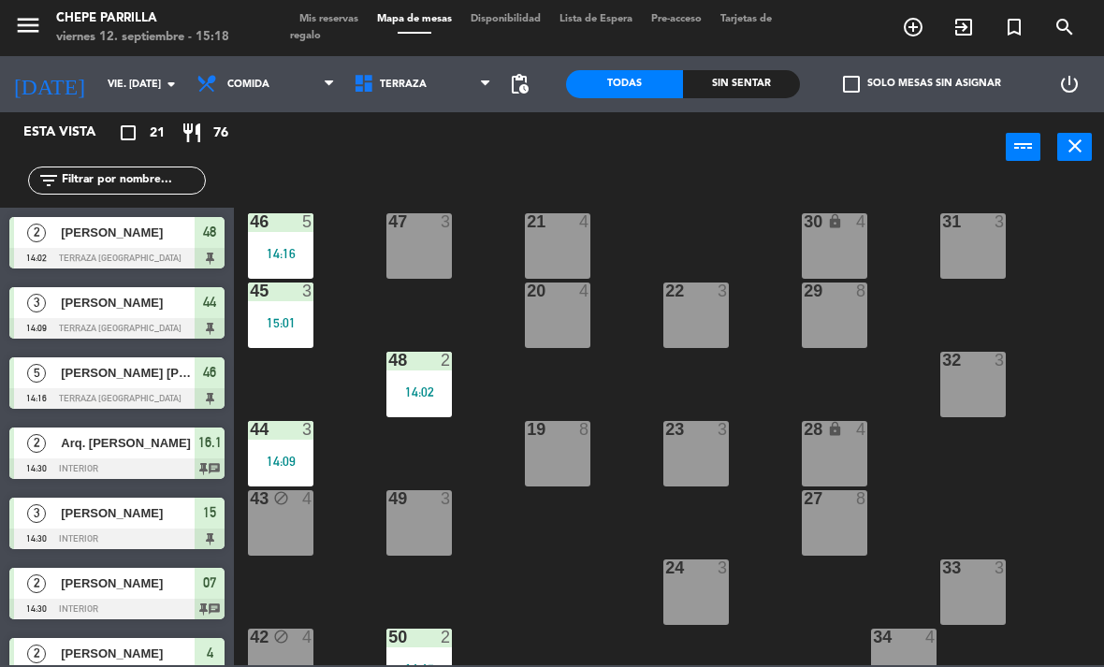
scroll to position [0, 0]
click at [392, 85] on span "Terraza" at bounding box center [403, 85] width 47 height 12
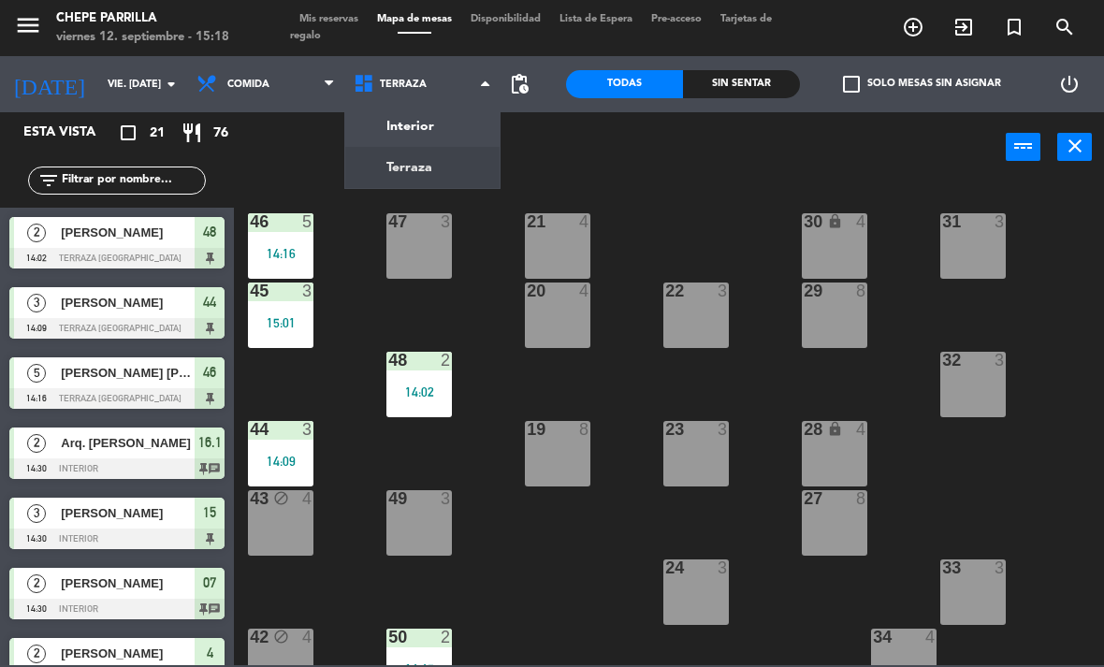
click at [383, 119] on ng-component "menu Chepe [PERSON_NAME] viernes 12. septiembre - 15:18 Mis reservas Mapa de me…" at bounding box center [552, 332] width 1104 height 665
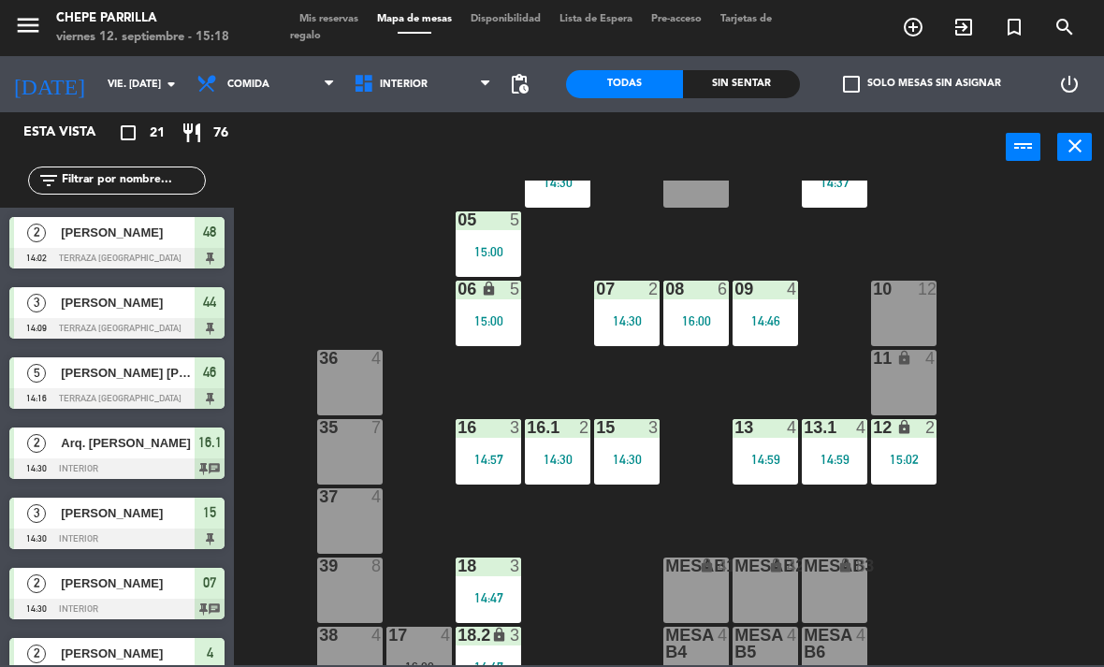
scroll to position [75, 0]
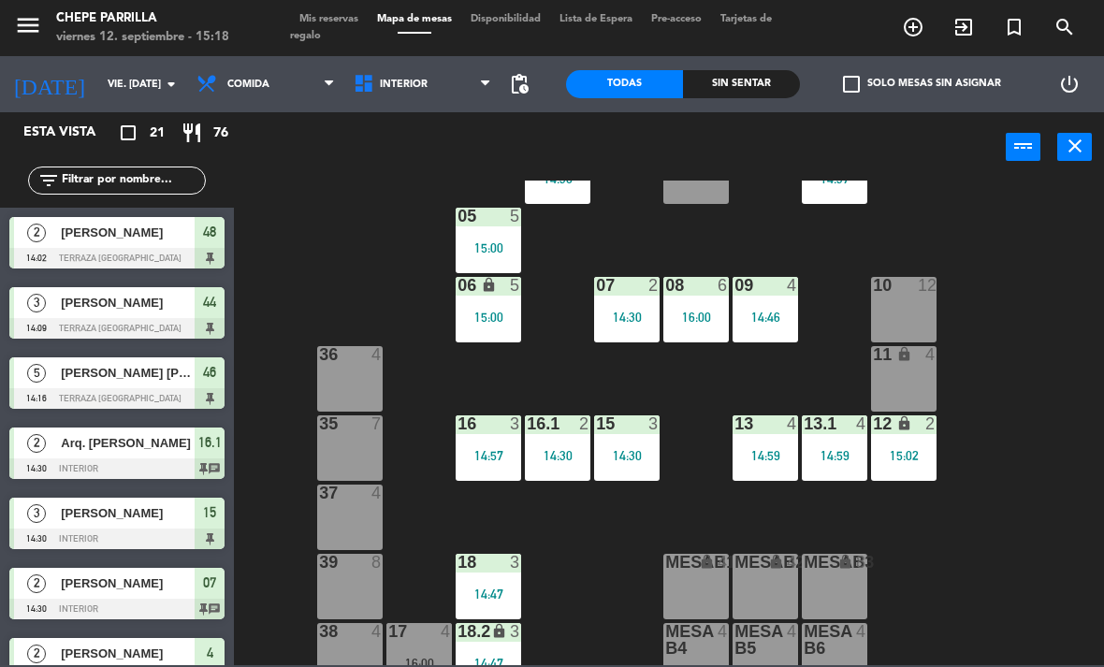
click at [909, 311] on div "10 12" at bounding box center [903, 309] width 65 height 65
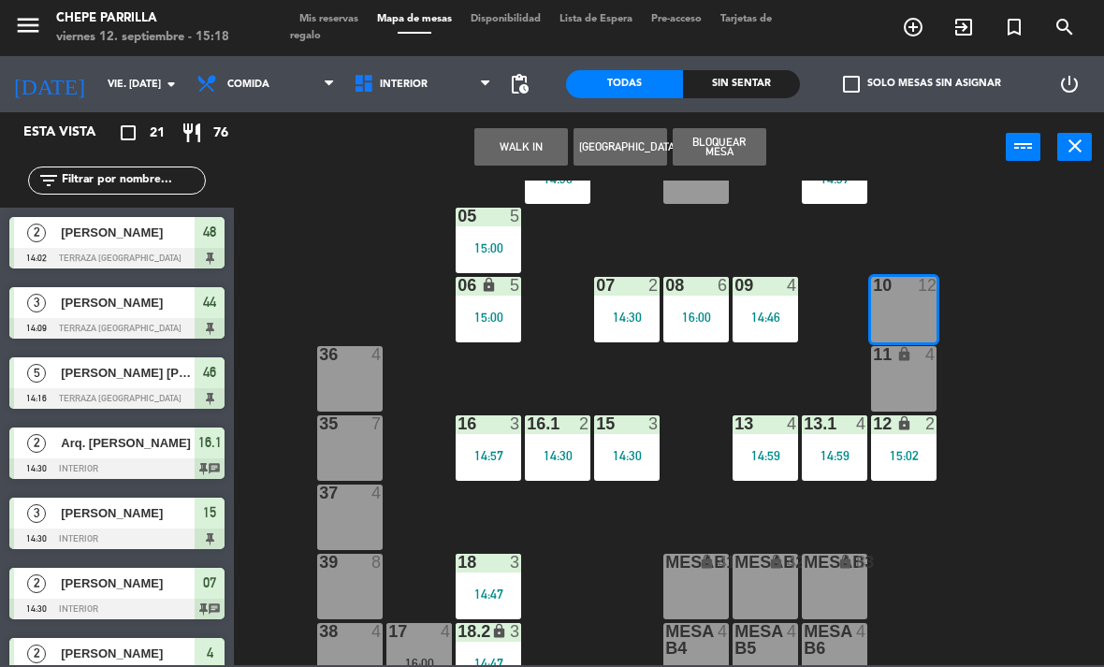
click at [908, 365] on div "11 lock 4" at bounding box center [903, 355] width 65 height 19
click at [514, 149] on button "WALK IN" at bounding box center [521, 146] width 94 height 37
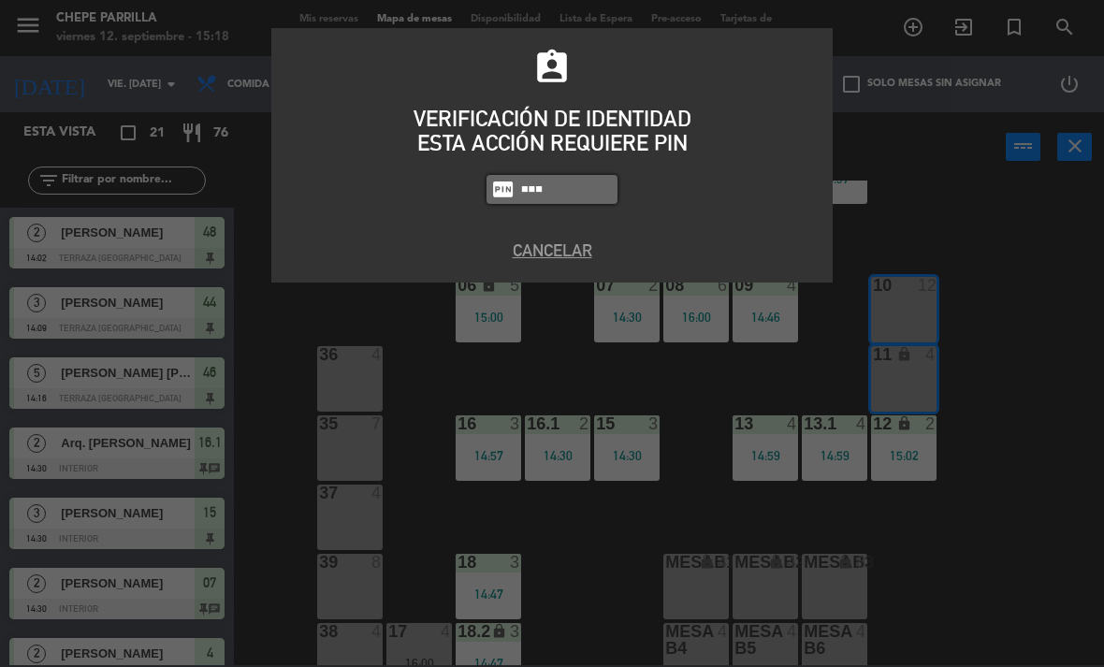
type input "8663"
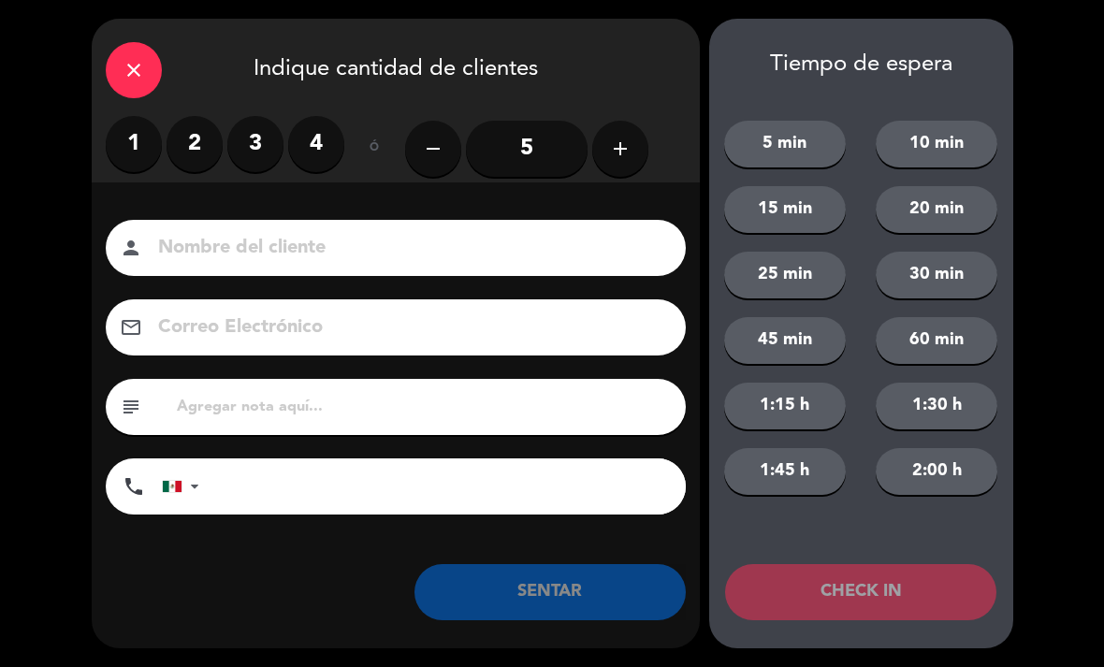
click at [320, 156] on label "4" at bounding box center [316, 144] width 56 height 56
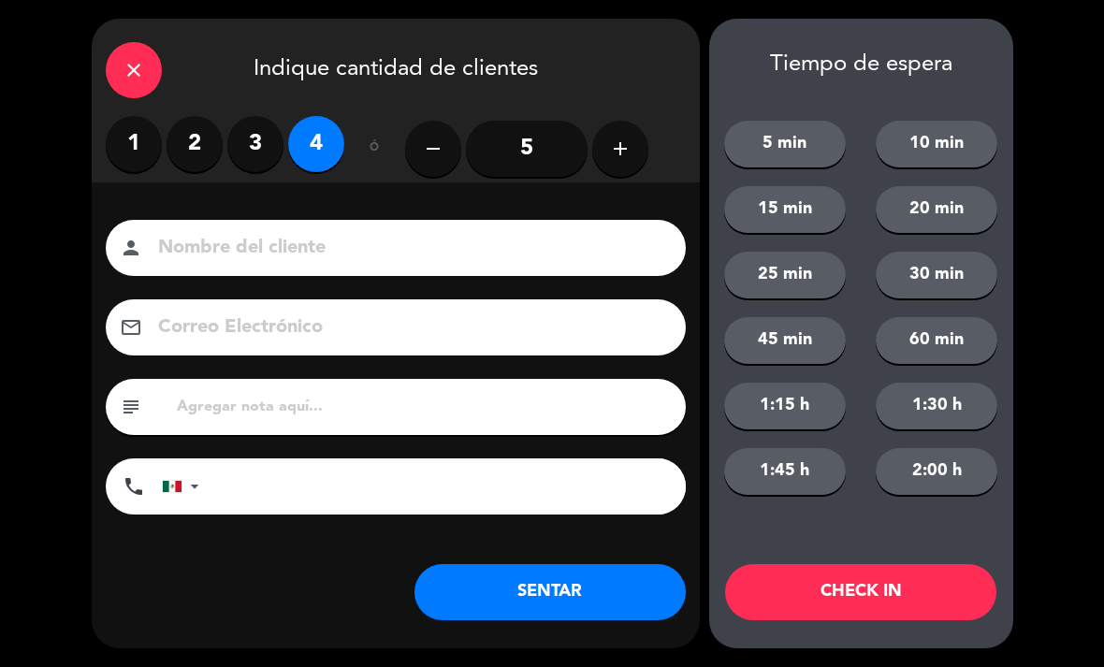
click at [211, 252] on input at bounding box center [408, 248] width 505 height 33
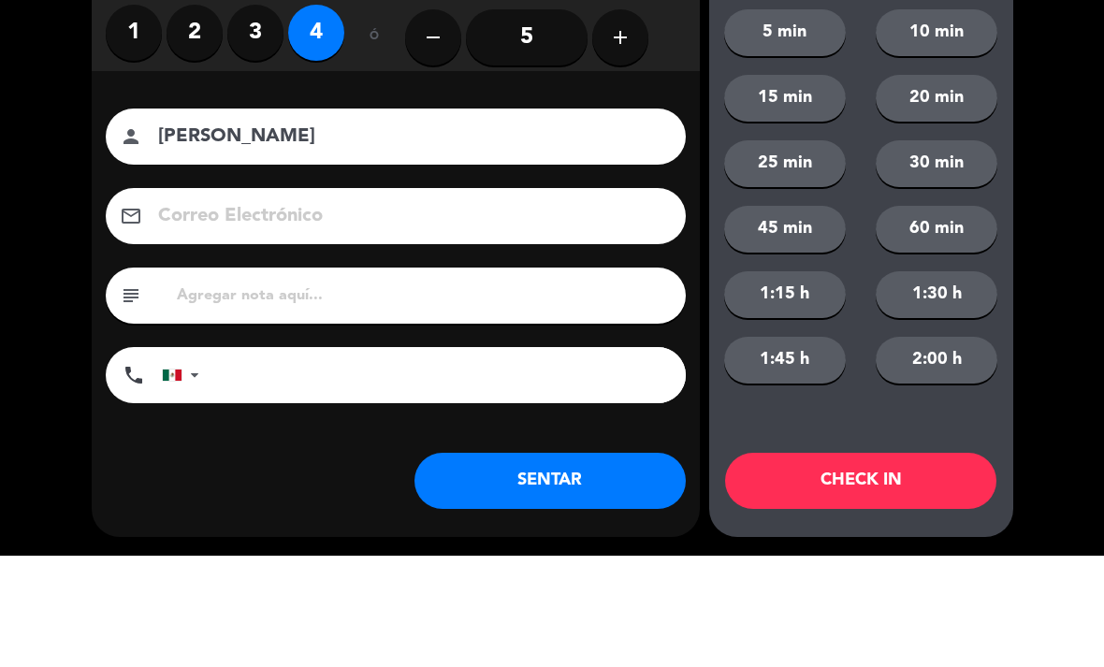
type input "[PERSON_NAME]"
click at [46, 180] on div "close Indique cantidad de clientes 1 2 3 4 ó remove 5 add Nombre del cliente pe…" at bounding box center [552, 333] width 1104 height 667
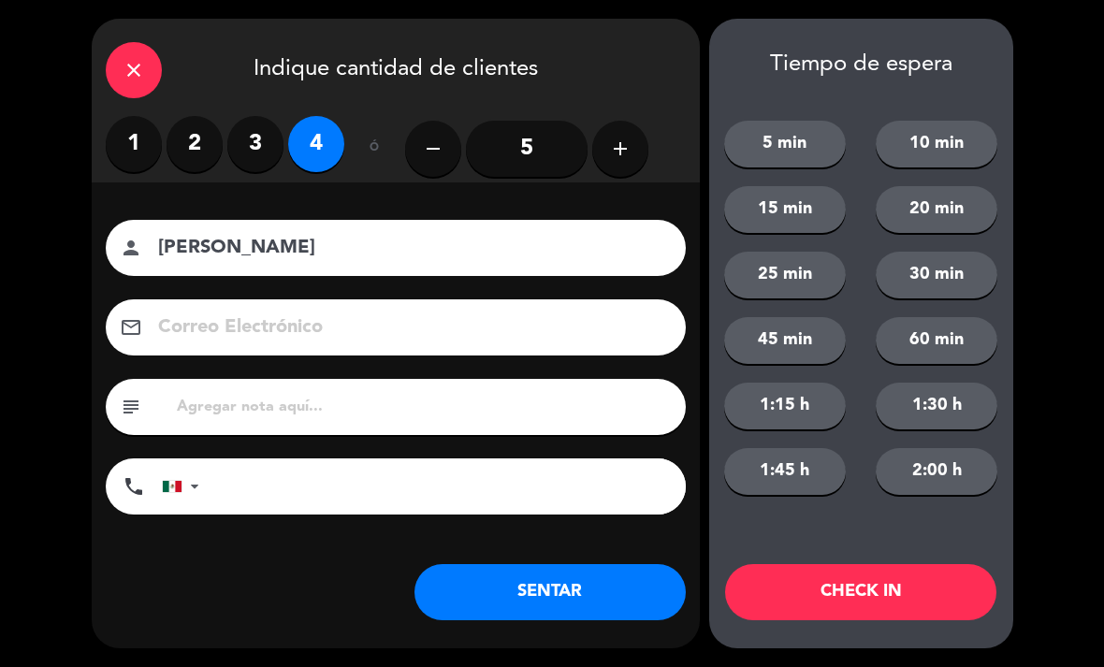
click at [560, 581] on button "SENTAR" at bounding box center [549, 592] width 271 height 56
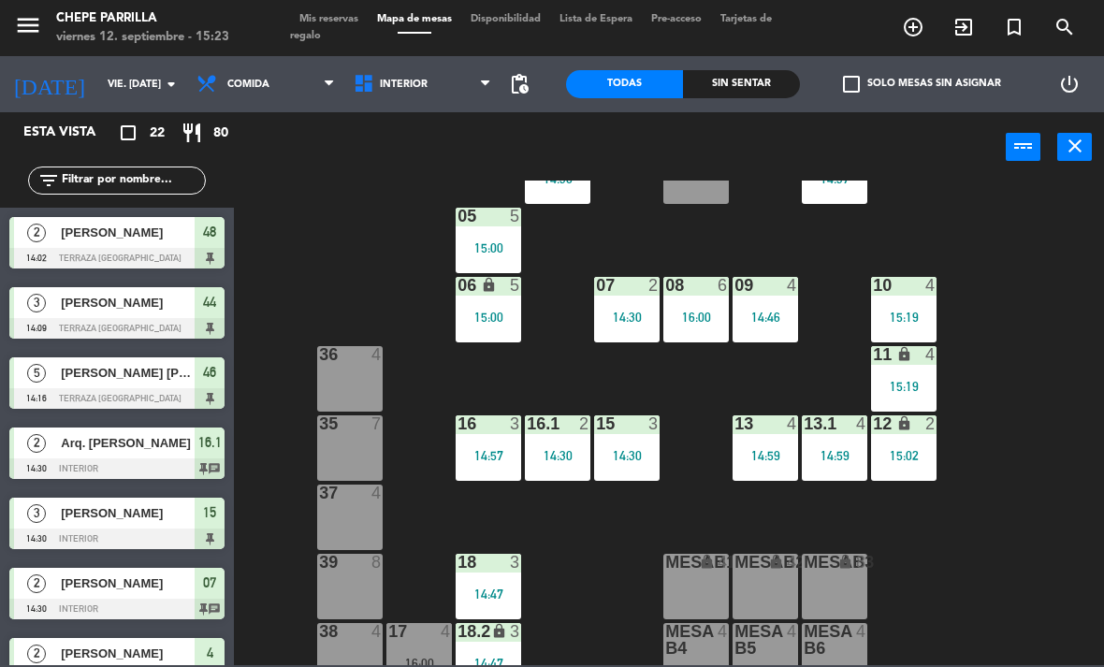
click at [115, 191] on input "text" at bounding box center [132, 180] width 145 height 21
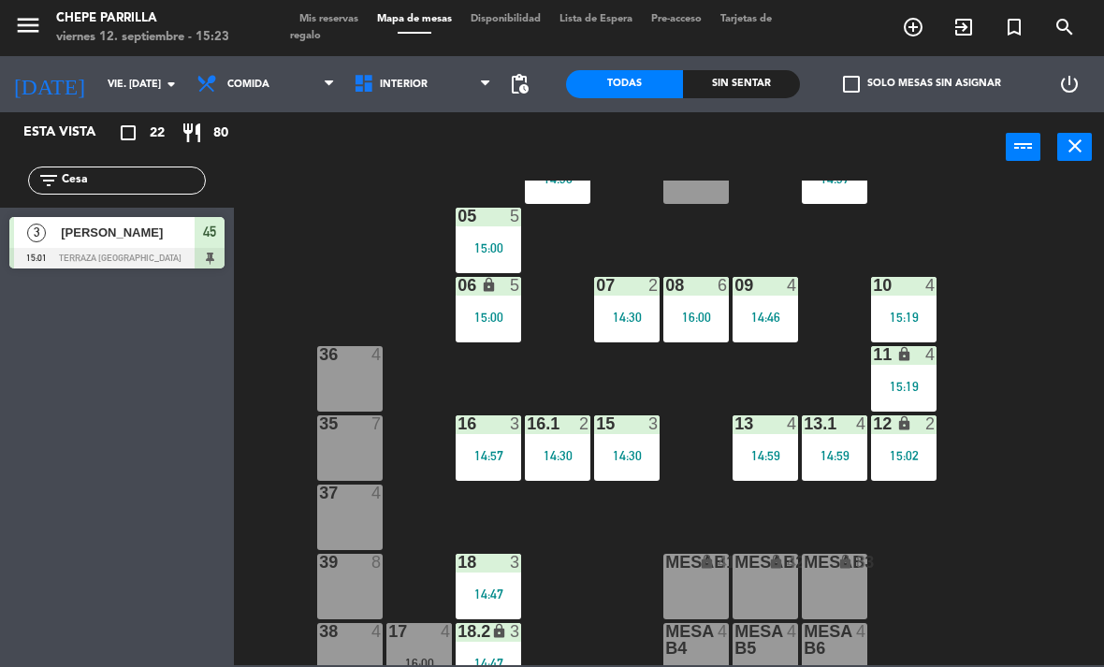
type input "Cesa"
click at [357, 213] on div "02 3 4 2 14:30 01 2 14:37 05 5 15:00 06 lock 5 15:00 07 2 14:30 09 4 14:46 10 4…" at bounding box center [674, 423] width 859 height 485
click at [129, 255] on div at bounding box center [116, 258] width 215 height 21
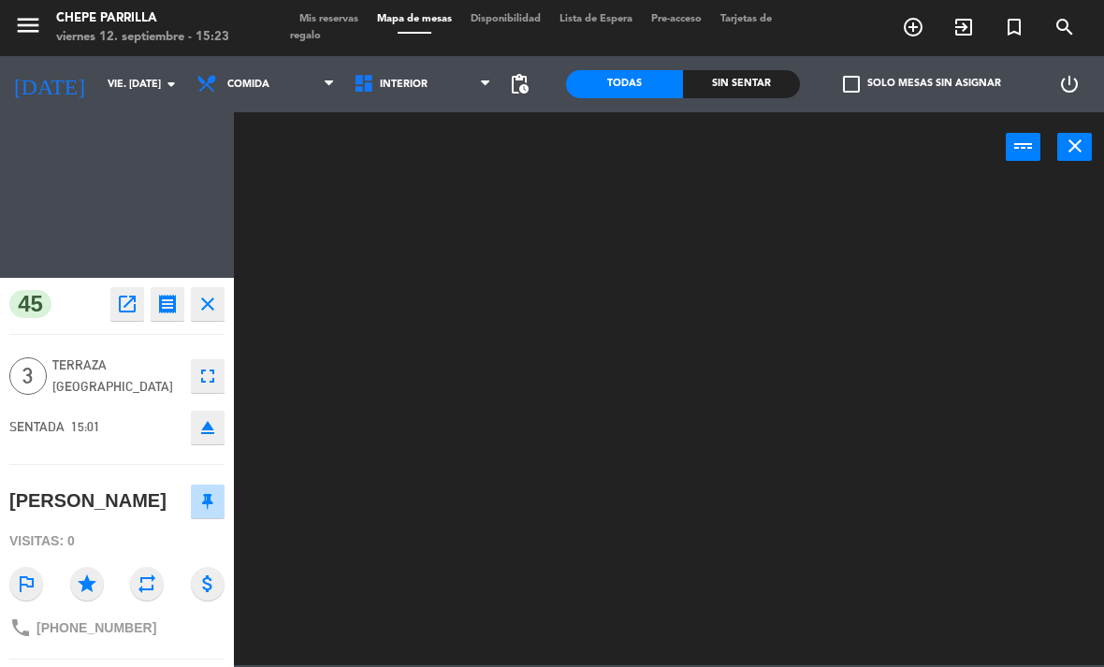
scroll to position [0, 0]
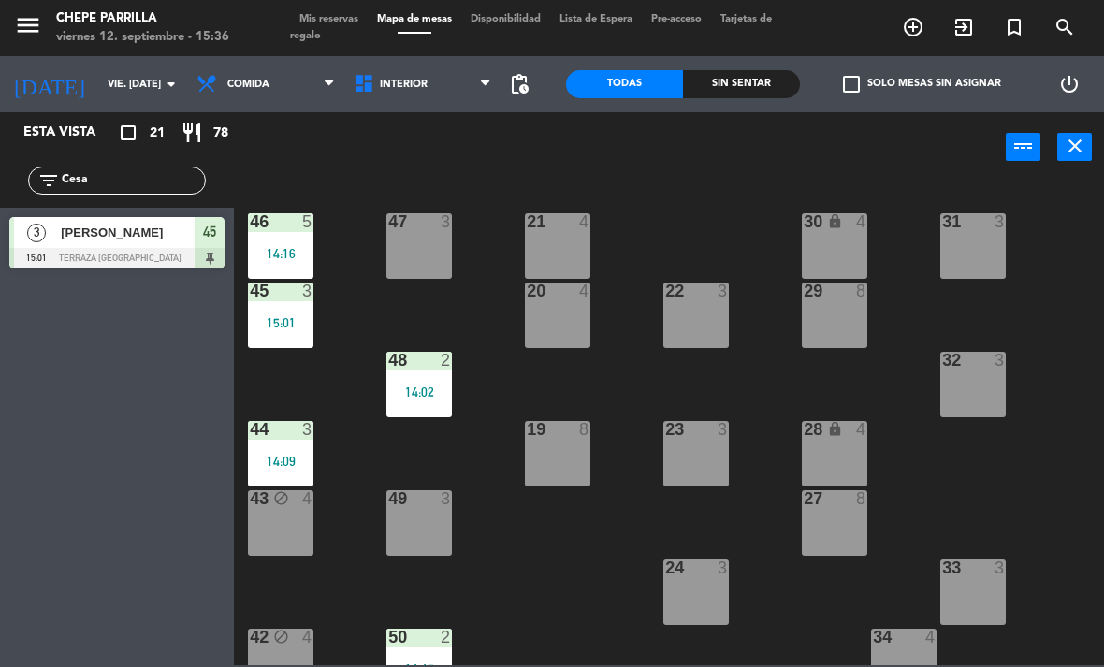
click at [391, 117] on div "power_input close" at bounding box center [620, 147] width 772 height 71
click at [412, 84] on span "Interior" at bounding box center [404, 85] width 48 height 12
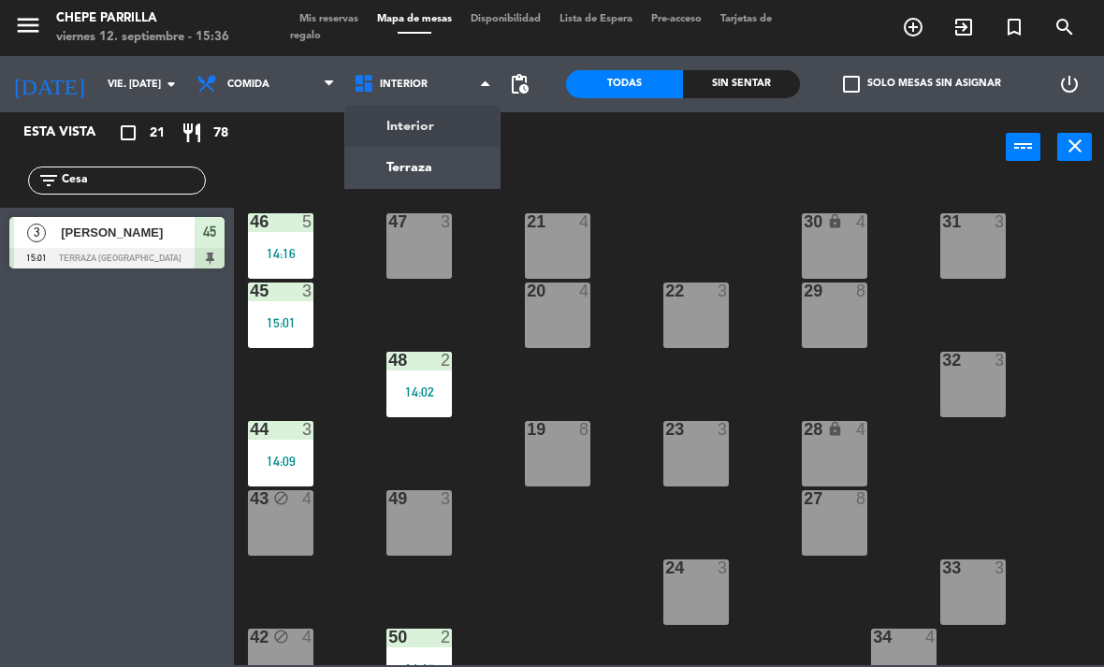
click at [426, 113] on ng-component "menu Chepe [PERSON_NAME] viernes 12. septiembre - 15:36 Mis reservas Mapa de me…" at bounding box center [552, 332] width 1104 height 665
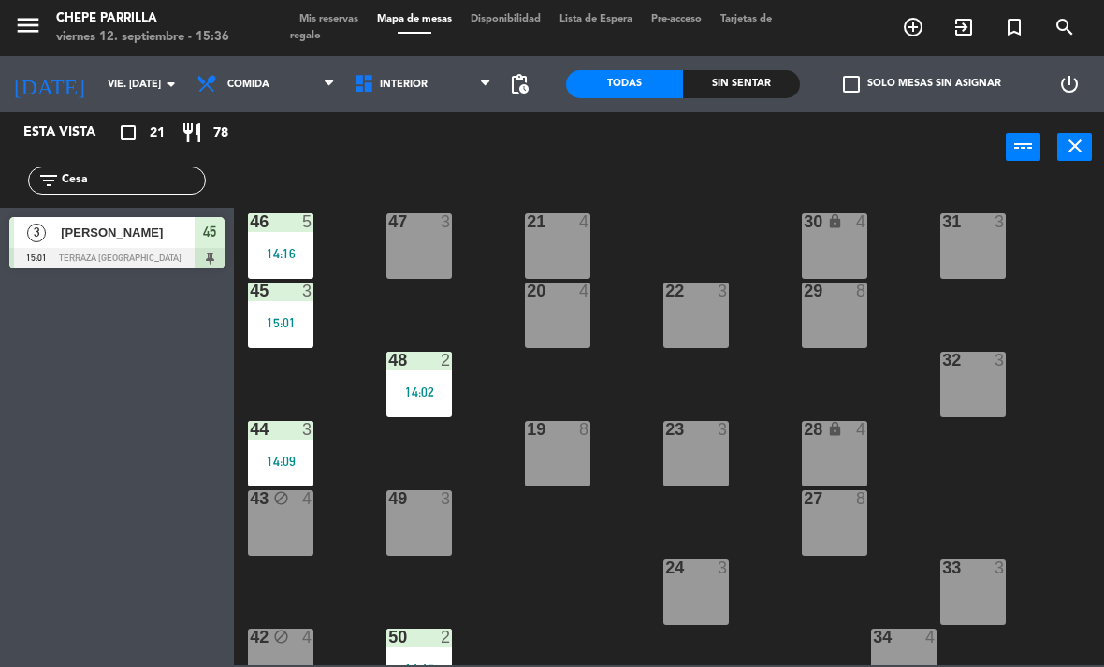
click at [432, 59] on div "Interior Terraza Interior Interior Terraza" at bounding box center [422, 84] width 157 height 56
click at [422, 91] on span "Interior" at bounding box center [404, 85] width 48 height 12
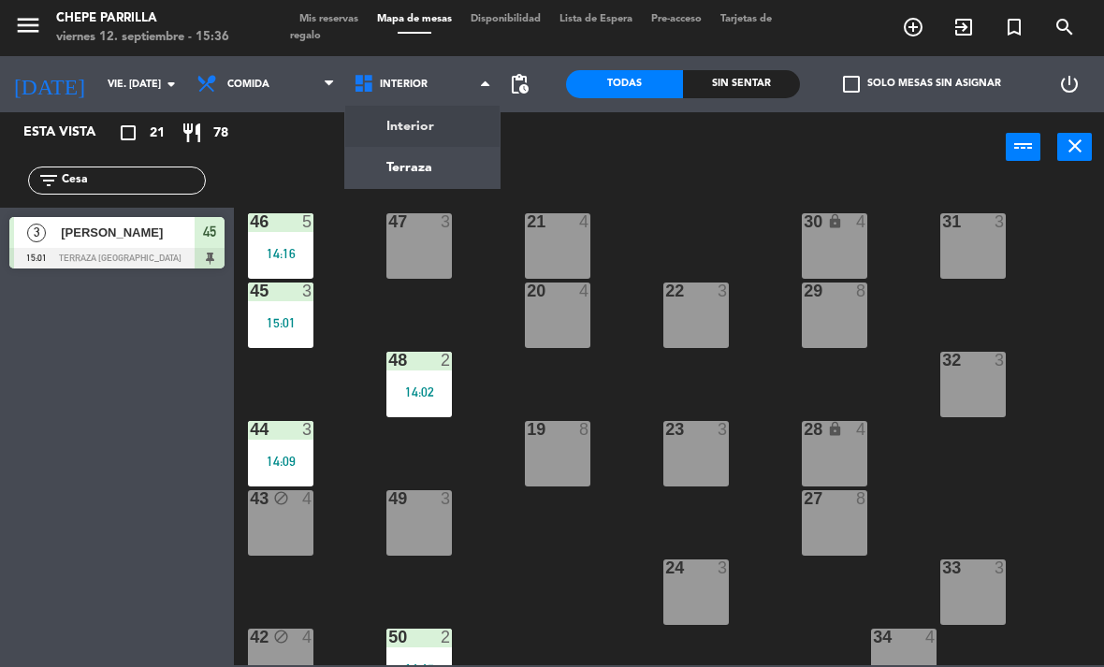
click at [424, 144] on ng-component "menu Chepe [PERSON_NAME] viernes 12. septiembre - 15:36 Mis reservas Mapa de me…" at bounding box center [552, 332] width 1104 height 665
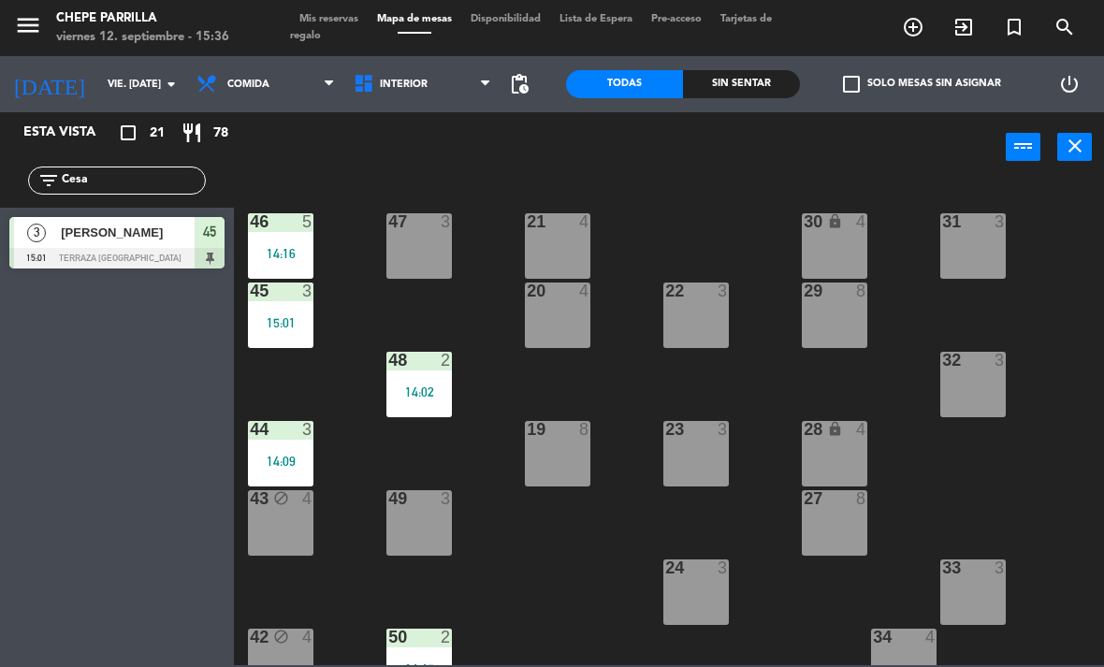
click at [409, 81] on span "Interior" at bounding box center [404, 85] width 48 height 12
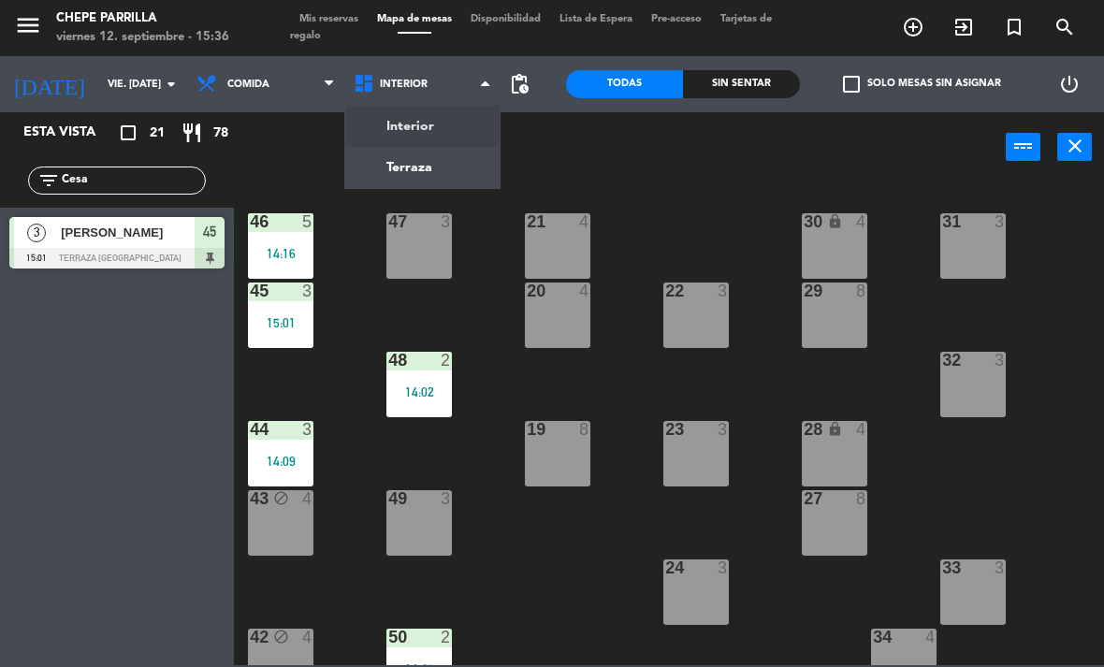
click at [409, 120] on ng-component "menu Chepe [PERSON_NAME] viernes 12. septiembre - 15:36 Mis reservas Mapa de me…" at bounding box center [552, 332] width 1104 height 665
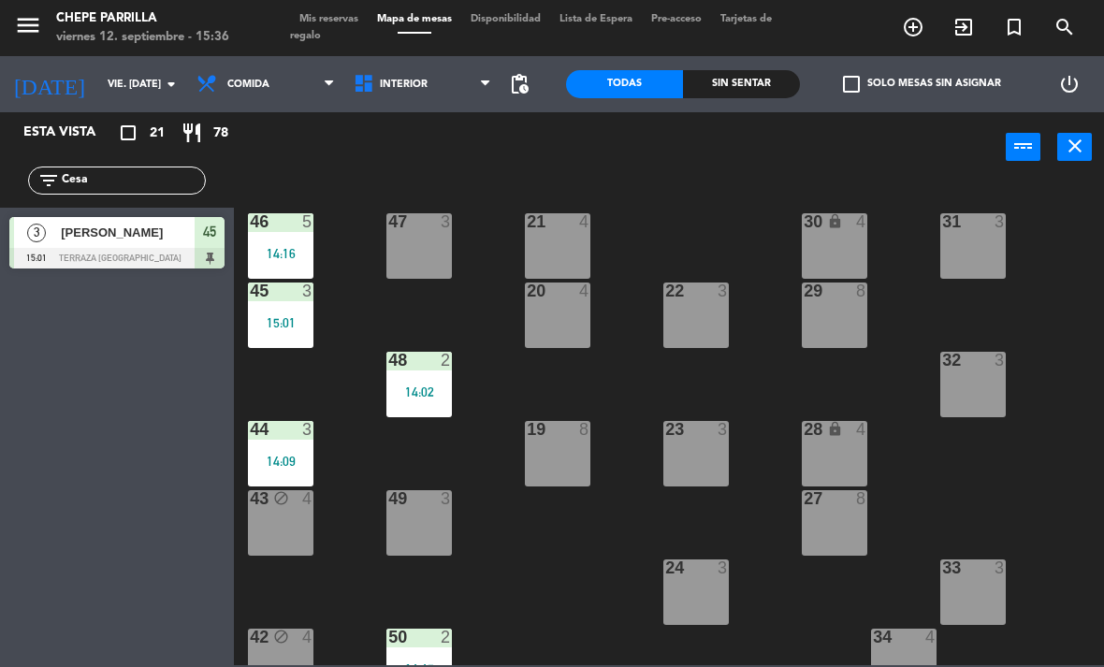
click at [396, 70] on span "Interior" at bounding box center [422, 84] width 157 height 41
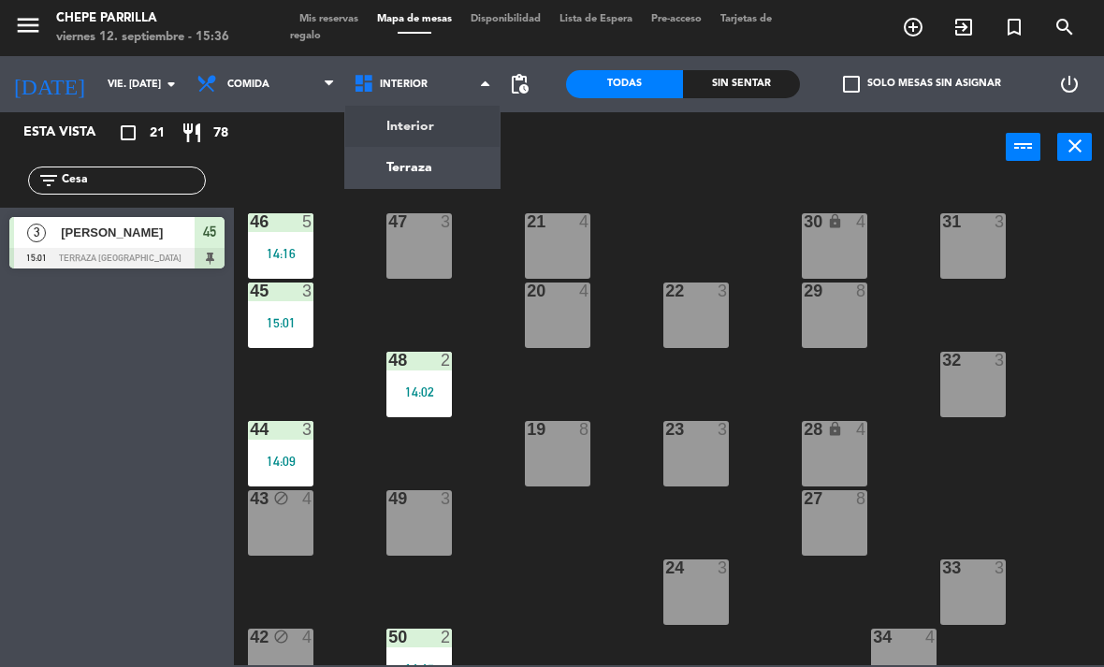
click at [407, 162] on ng-component "menu Chepe [PERSON_NAME] viernes 12. septiembre - 15:36 Mis reservas Mapa de me…" at bounding box center [552, 332] width 1104 height 665
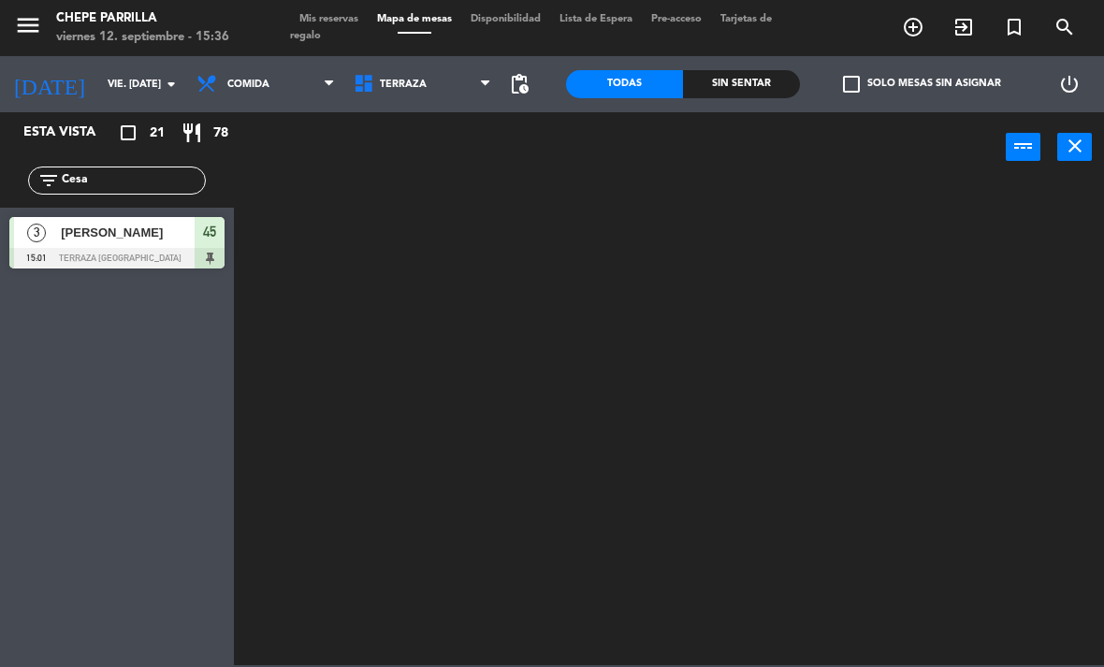
click at [412, 79] on span "Terraza" at bounding box center [403, 85] width 47 height 12
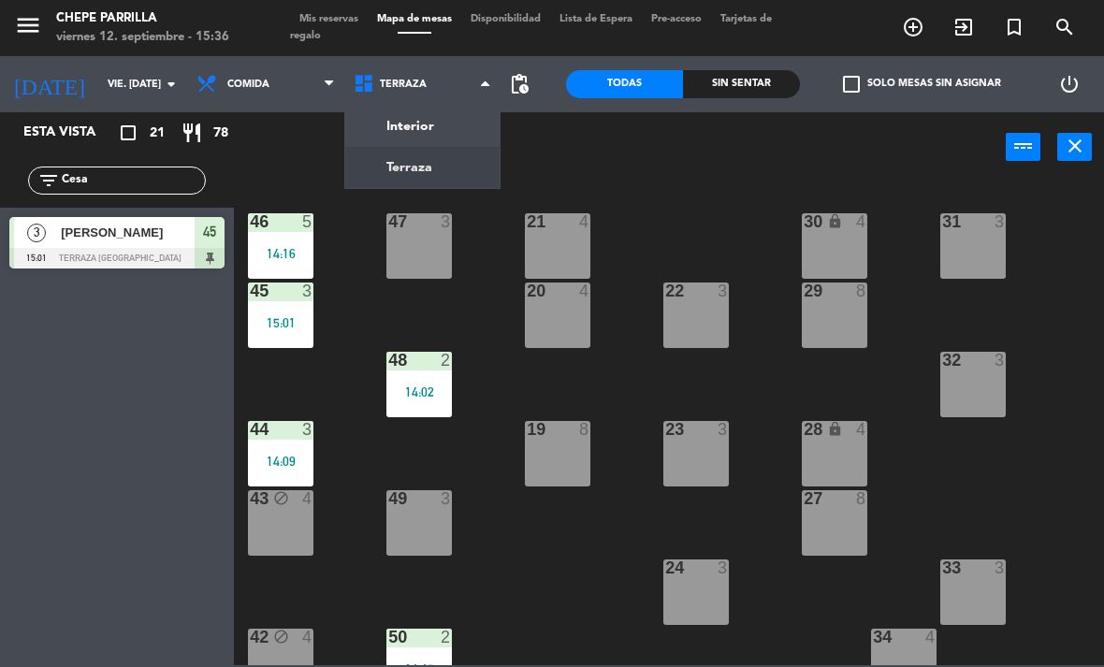
click at [415, 125] on ng-component "menu Chepe [PERSON_NAME] viernes 12. septiembre - 15:36 Mis reservas Mapa de me…" at bounding box center [552, 332] width 1104 height 665
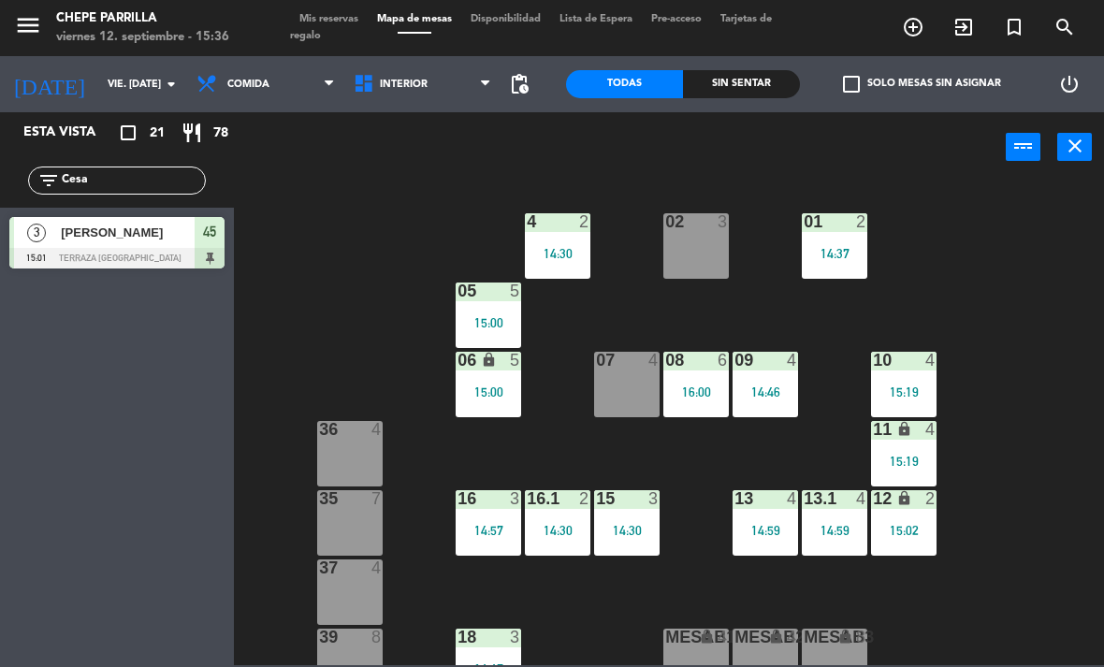
click at [124, 180] on input "Cesa" at bounding box center [132, 180] width 145 height 21
type input "C"
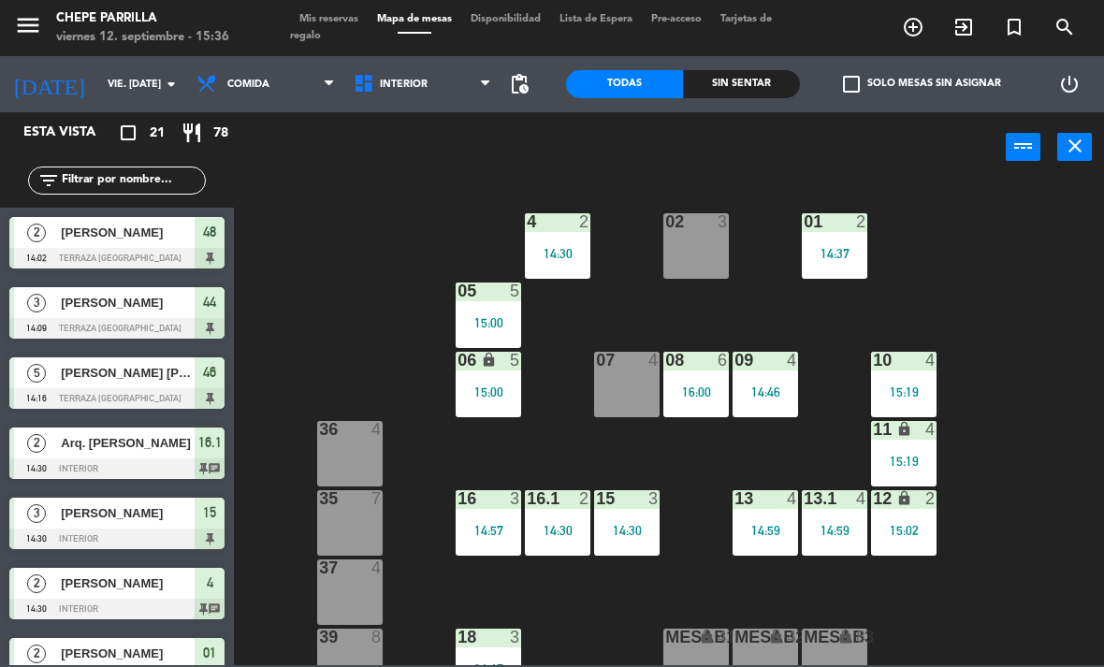
click at [741, 182] on div "02 3 4 2 14:30 01 2 14:37 05 5 15:00 06 lock 5 15:00 07 4 09 4 14:46 10 4 15:19…" at bounding box center [674, 423] width 859 height 485
click at [691, 240] on div "02 3" at bounding box center [695, 245] width 65 height 65
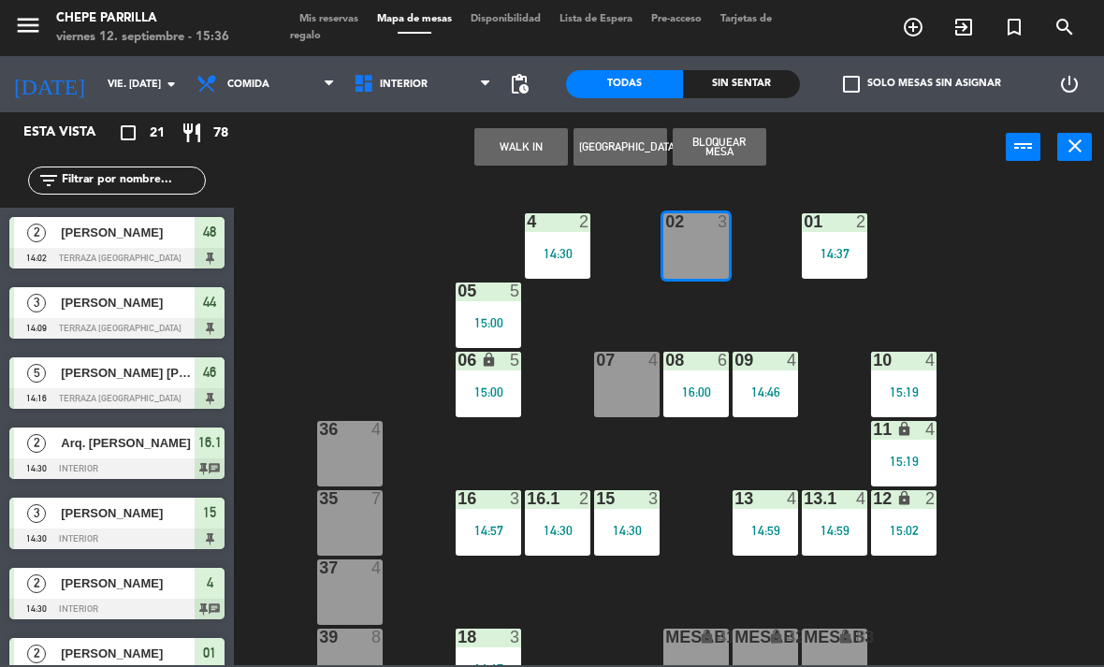
click at [696, 273] on div "02 3" at bounding box center [695, 245] width 65 height 65
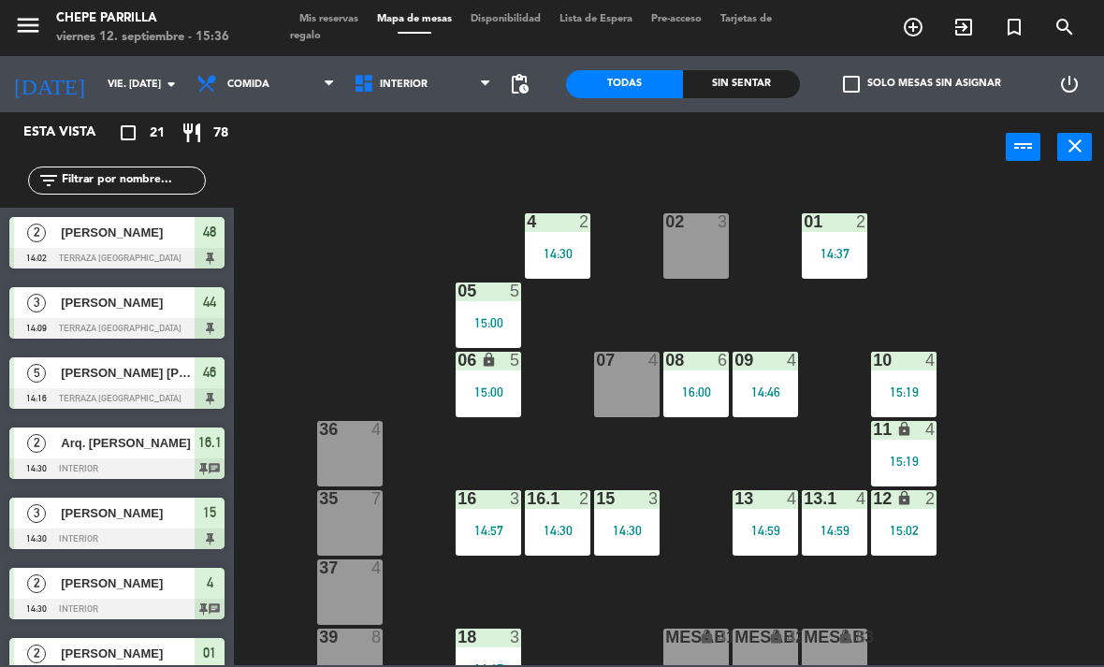
click at [696, 258] on div "02 3" at bounding box center [695, 245] width 65 height 65
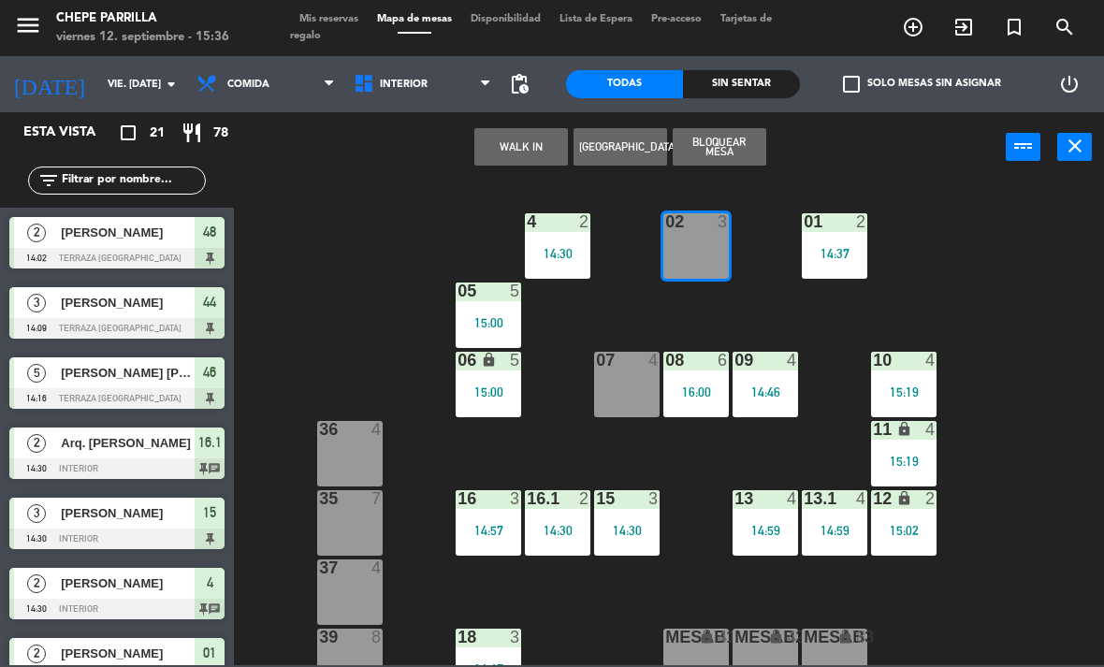
click at [520, 153] on button "WALK IN" at bounding box center [521, 146] width 94 height 37
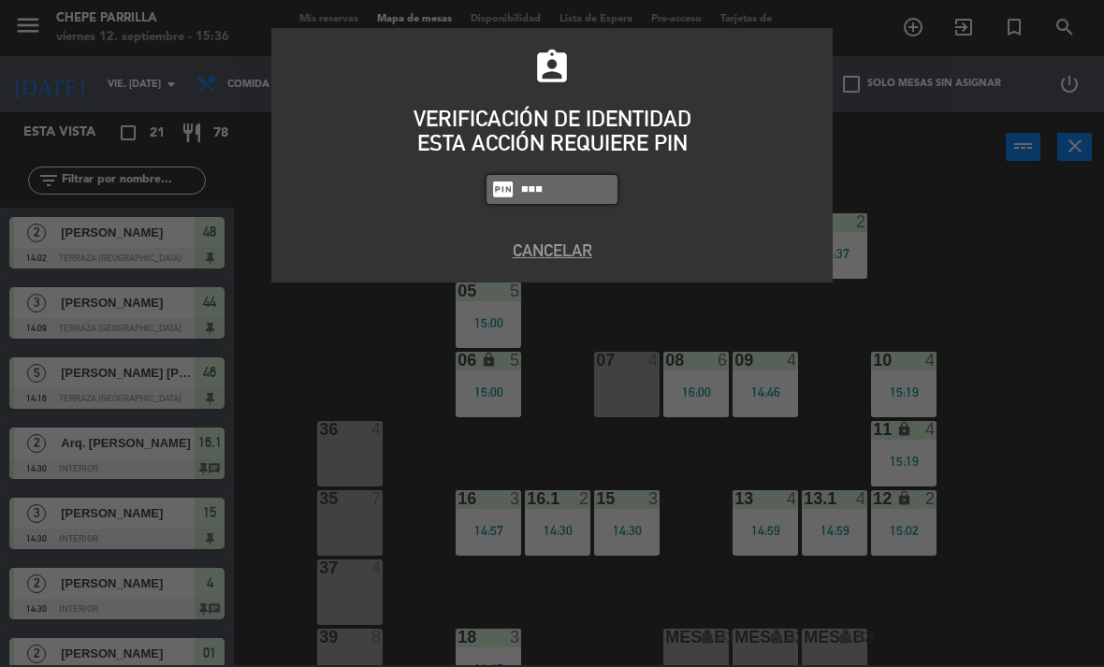
type input "9567"
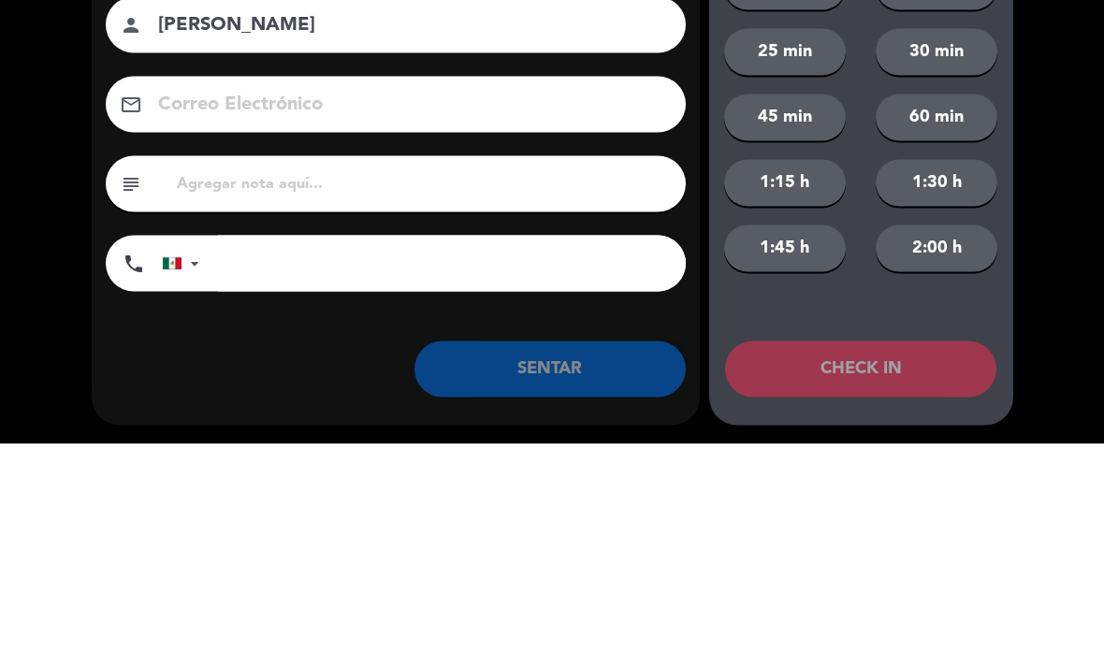
type input "[PERSON_NAME]"
click at [319, 458] on input "tel" at bounding box center [452, 486] width 468 height 56
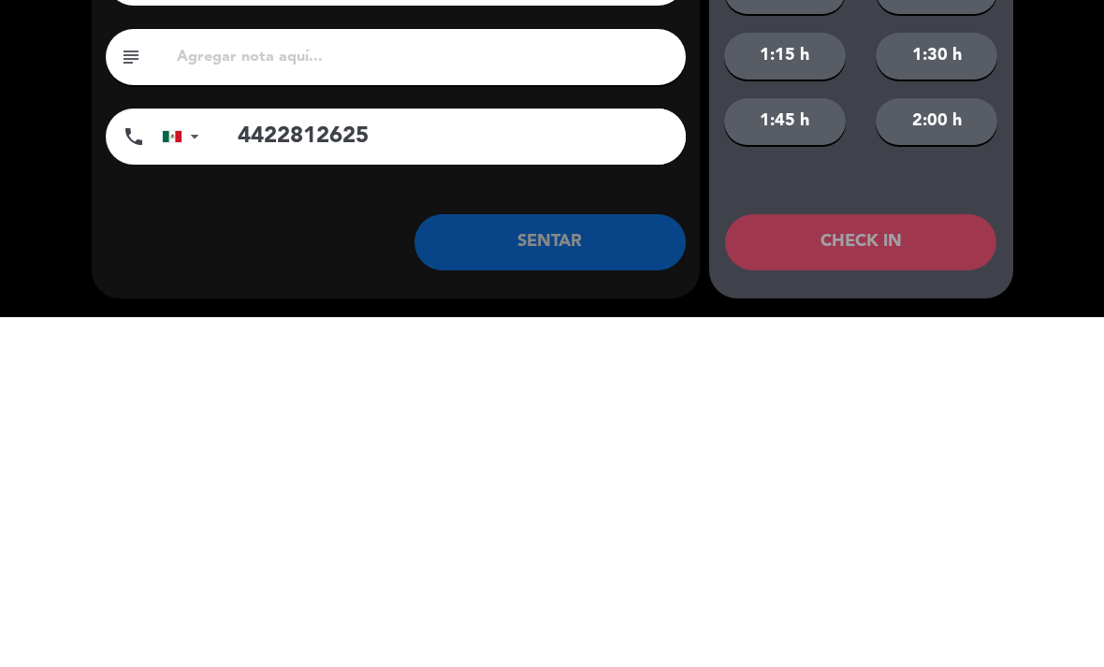
type input "4422812625"
click at [315, 242] on div "Nombre del cliente person [PERSON_NAME] Correo Electrónico email subject phone …" at bounding box center [396, 397] width 608 height 431
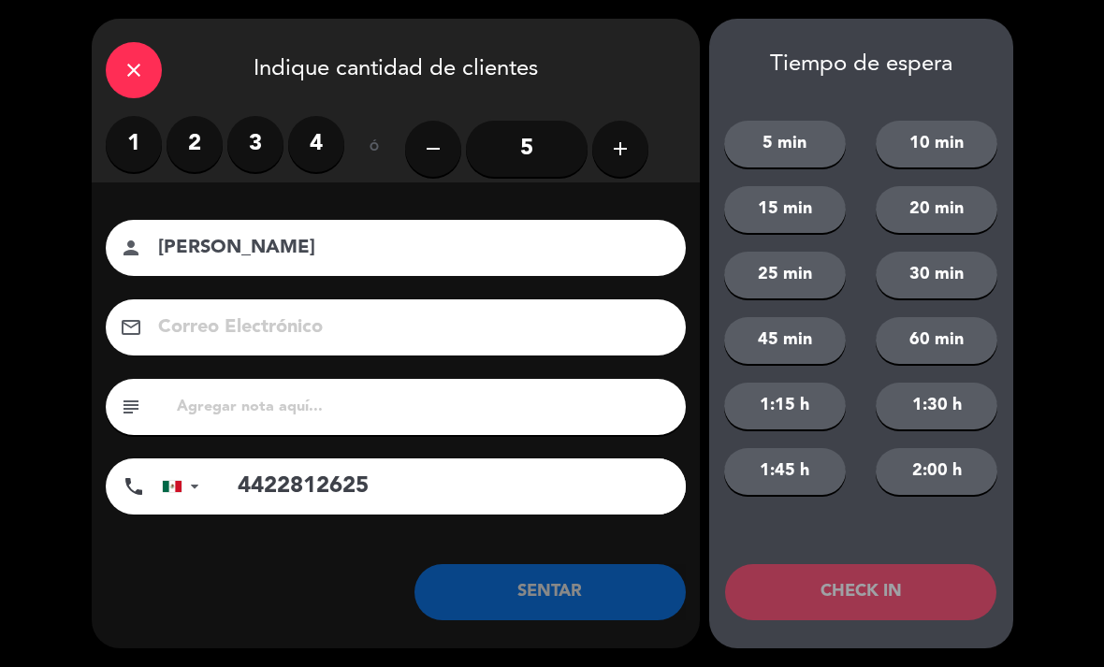
click at [244, 136] on label "3" at bounding box center [255, 144] width 56 height 56
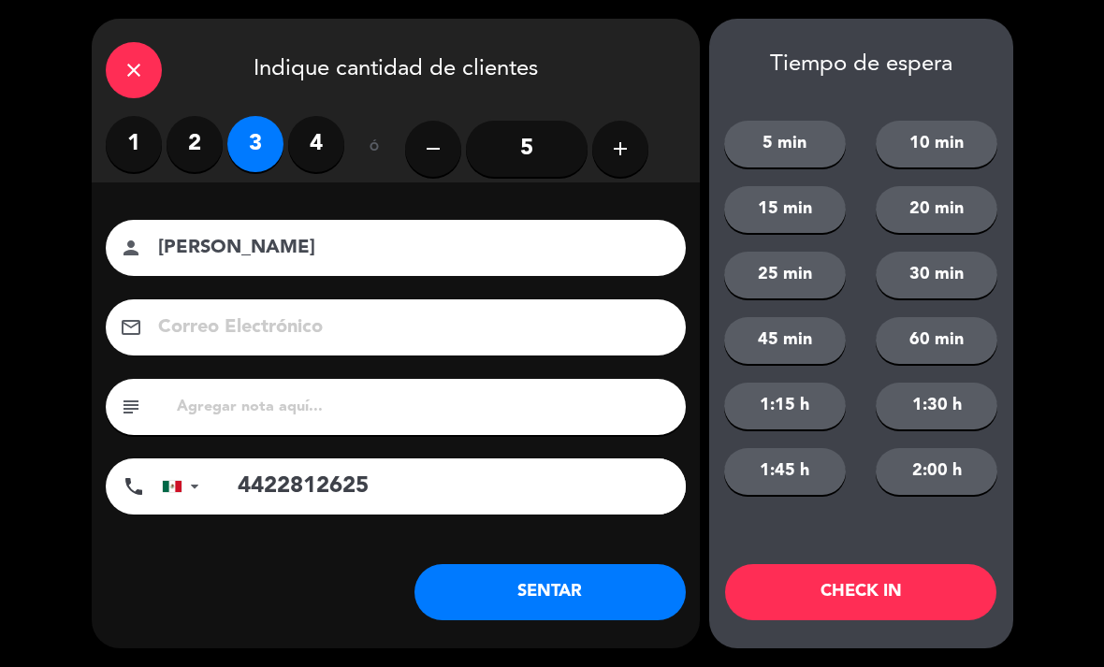
click at [583, 570] on button "SENTAR" at bounding box center [549, 592] width 271 height 56
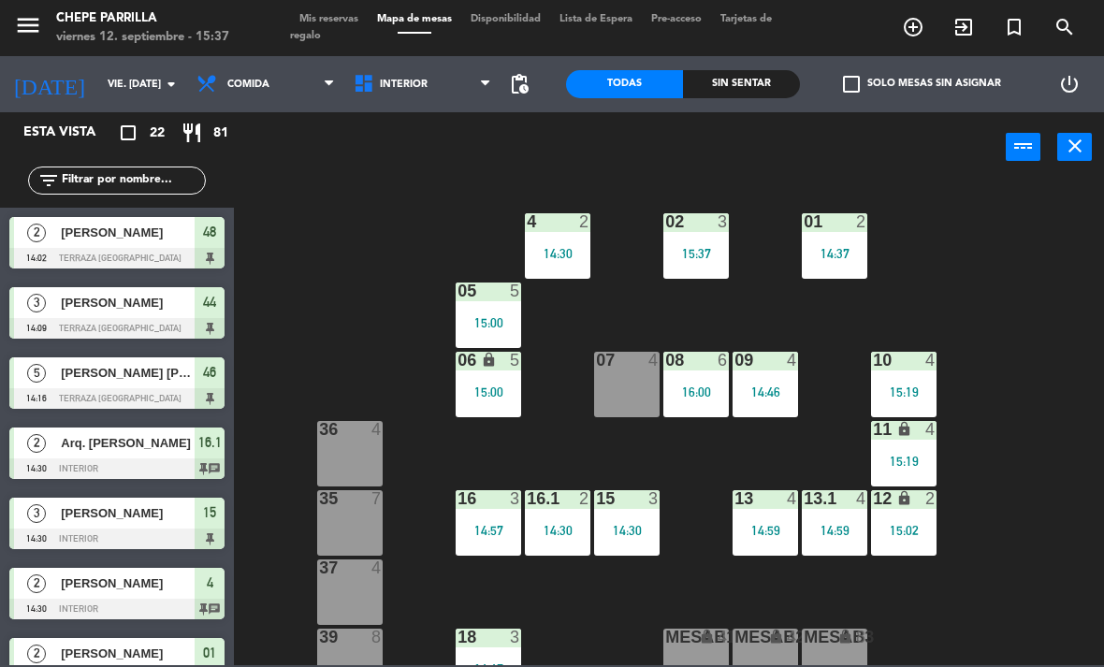
click at [822, 248] on div "14:37" at bounding box center [834, 253] width 65 height 13
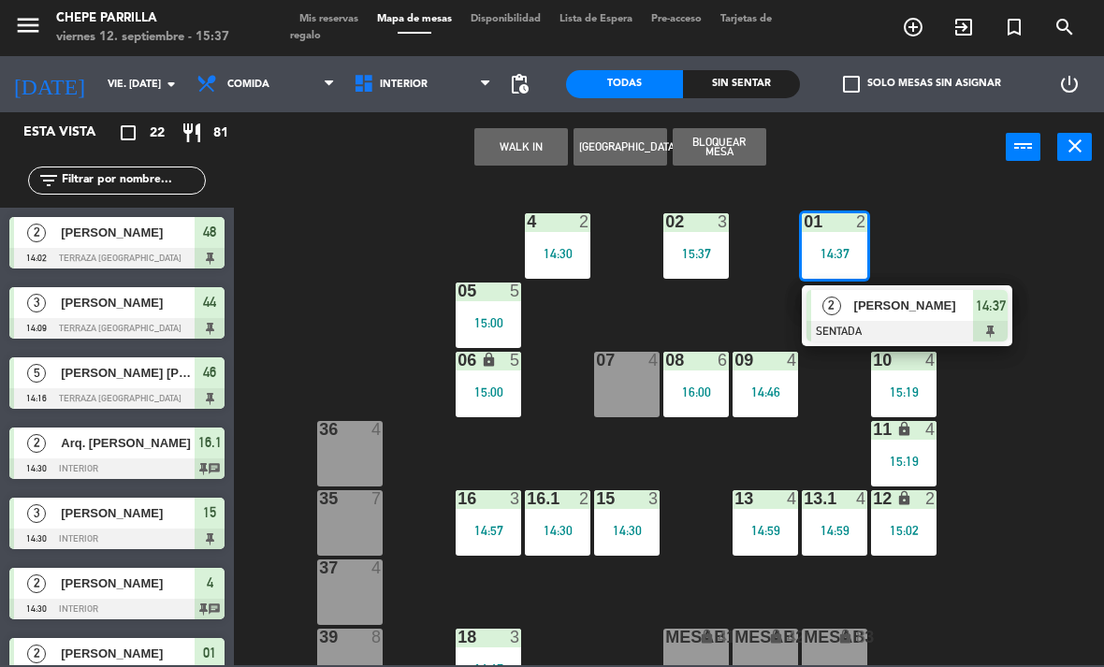
click at [881, 330] on div at bounding box center [907, 331] width 201 height 21
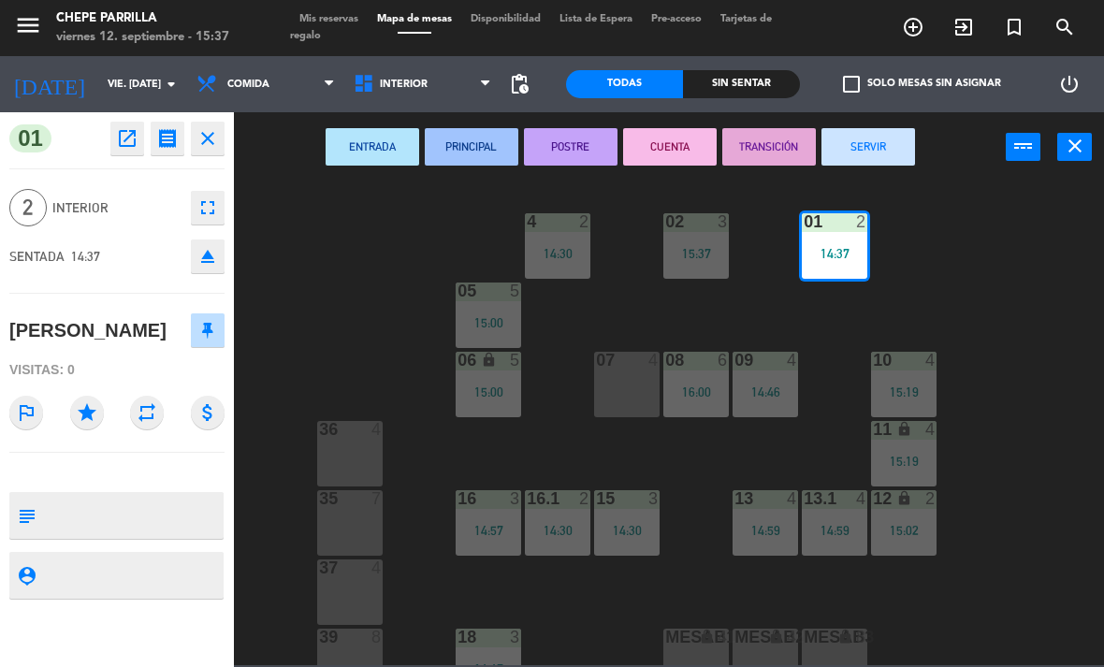
click at [881, 137] on button "SERVIR" at bounding box center [869, 146] width 94 height 37
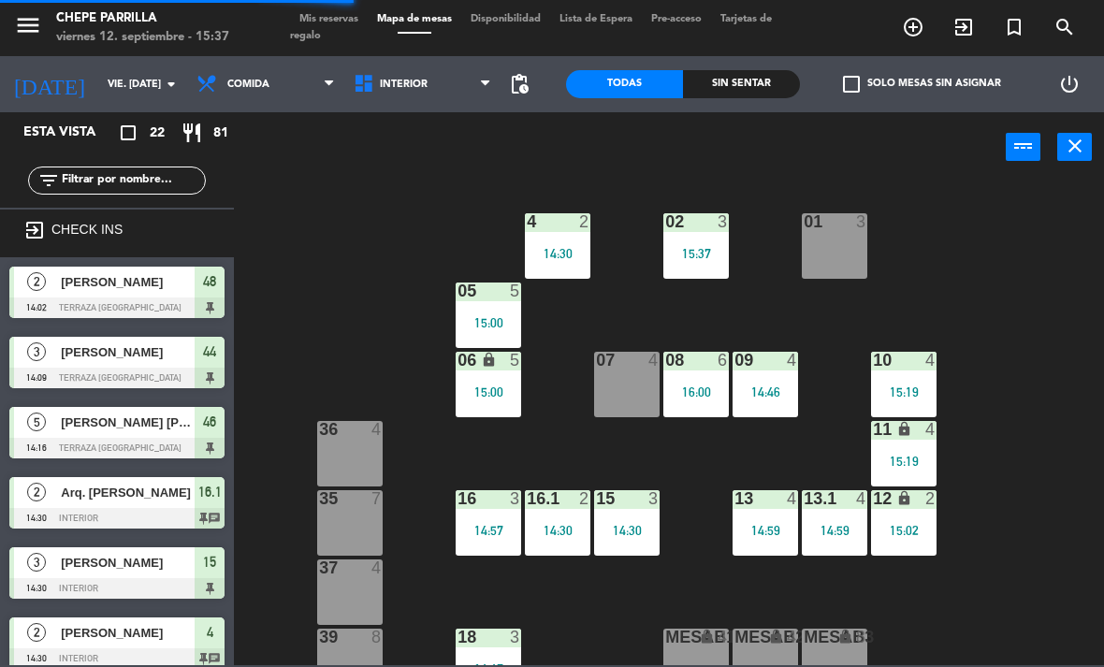
click at [624, 517] on div "15 3 14:30" at bounding box center [626, 522] width 65 height 65
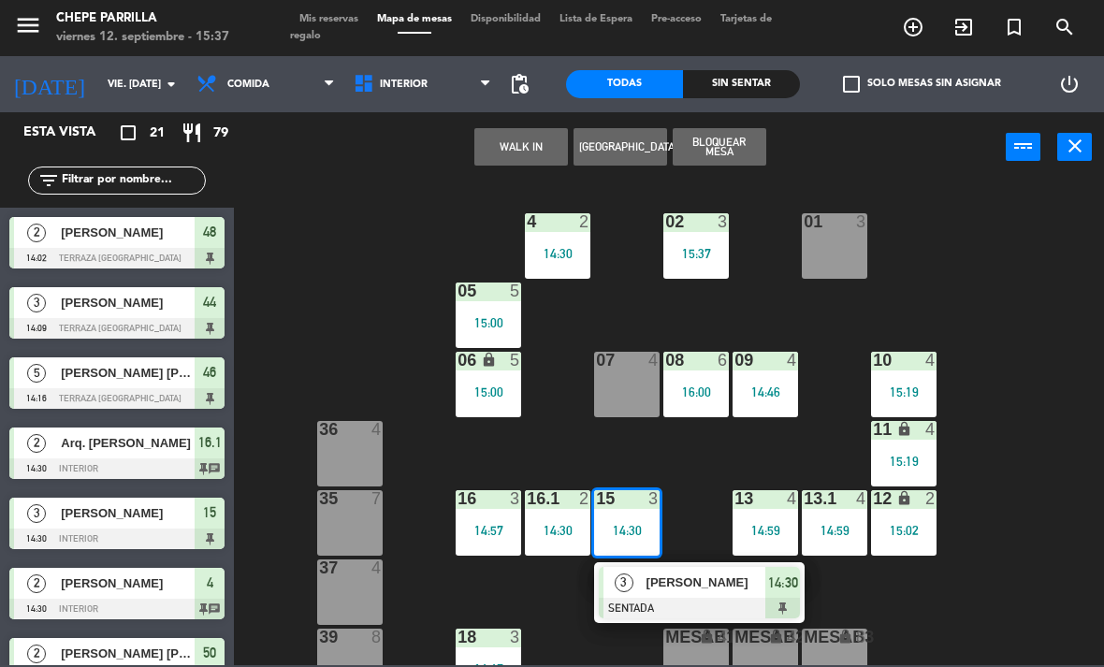
click at [698, 584] on span "[PERSON_NAME]" at bounding box center [707, 583] width 120 height 20
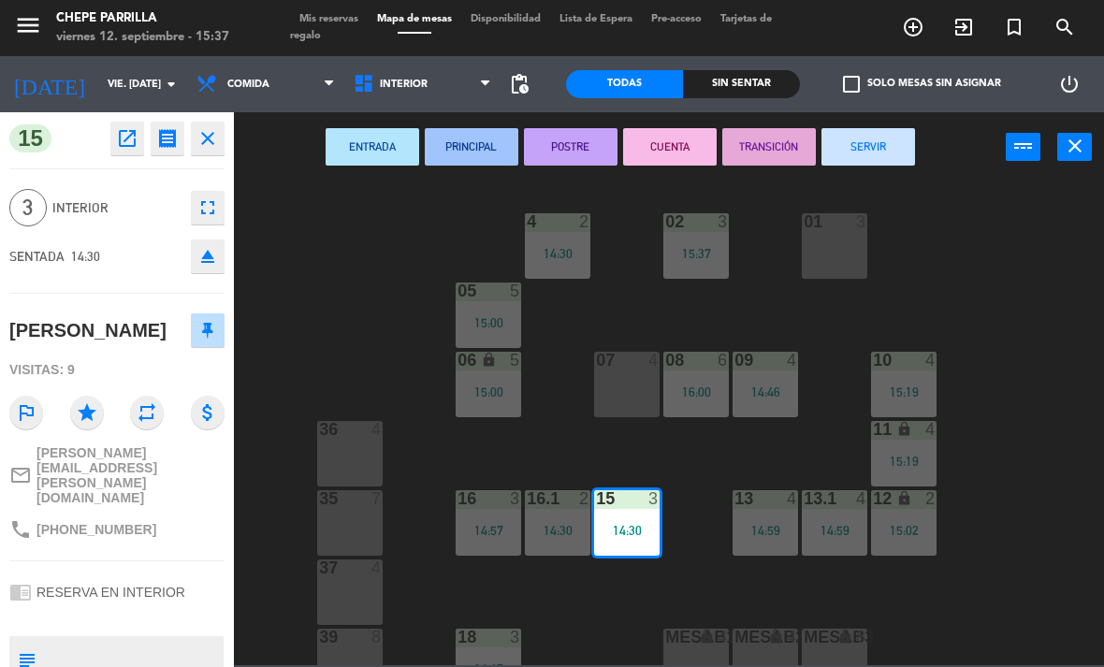
click at [869, 145] on button "SERVIR" at bounding box center [869, 146] width 94 height 37
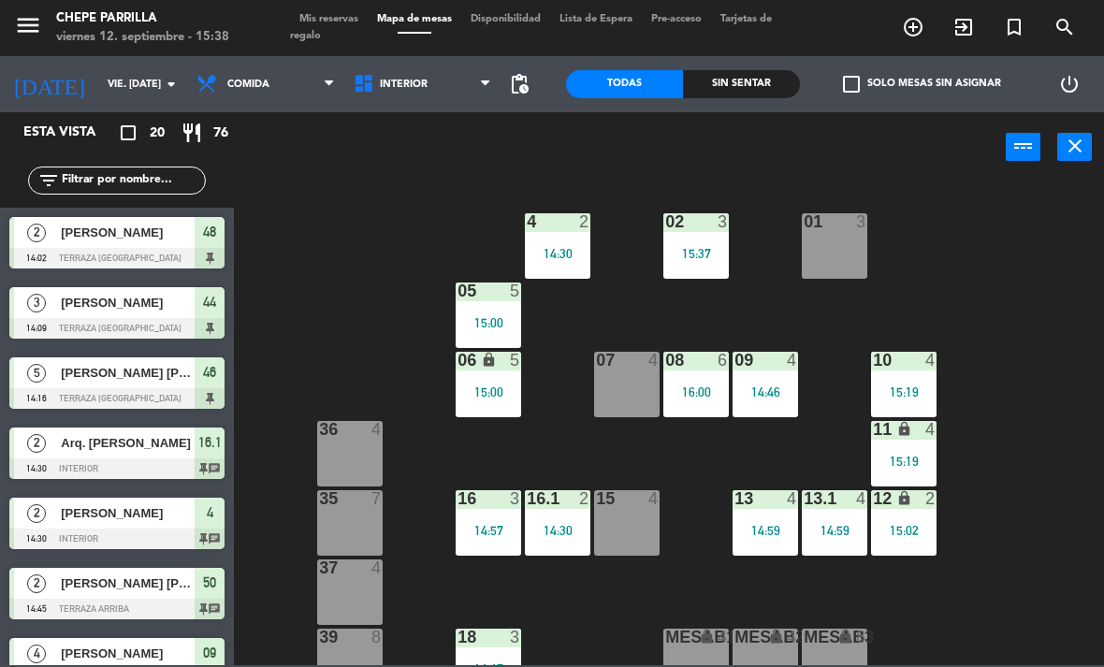
click at [111, 191] on input "text" at bounding box center [132, 180] width 145 height 21
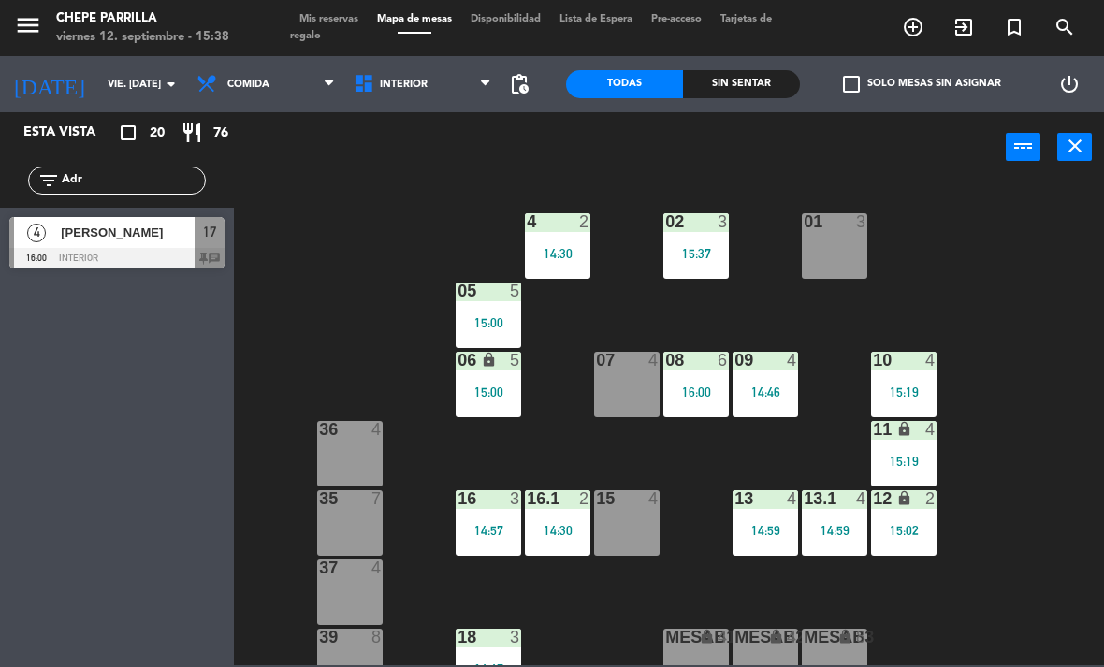
type input "Adr"
click at [1054, 186] on div "02 3 15:37 4 2 14:30 01 3 05 5 15:00 06 lock 5 15:00 07 4 09 4 14:46 10 4 15:19…" at bounding box center [674, 423] width 859 height 485
click at [83, 250] on div at bounding box center [116, 258] width 215 height 21
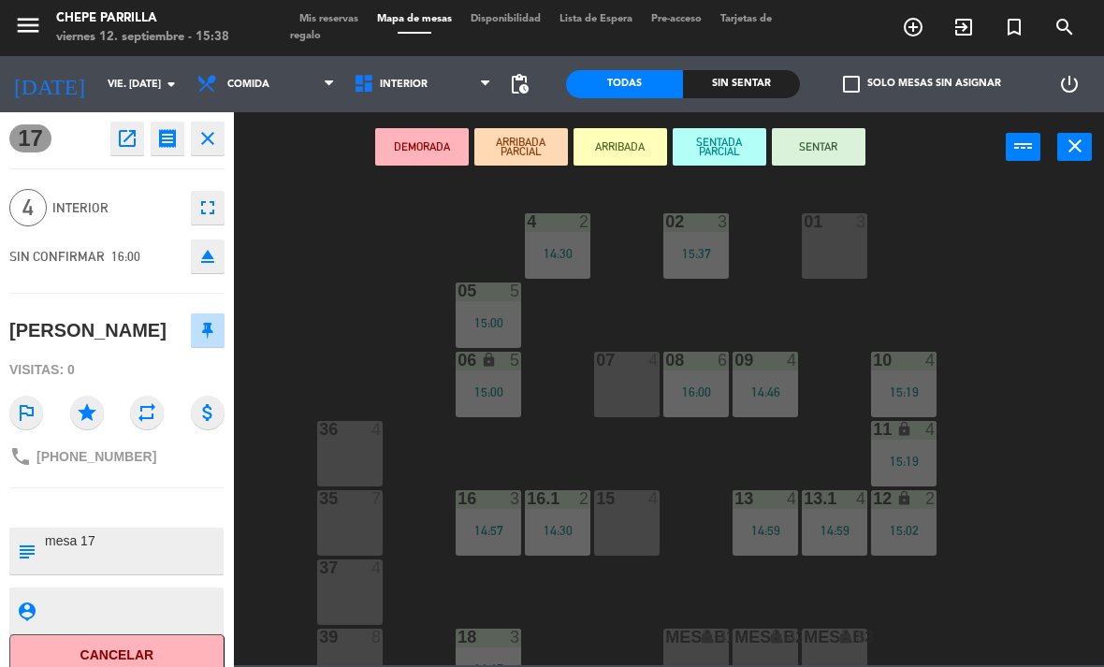
click at [814, 128] on button "SENTAR" at bounding box center [819, 146] width 94 height 37
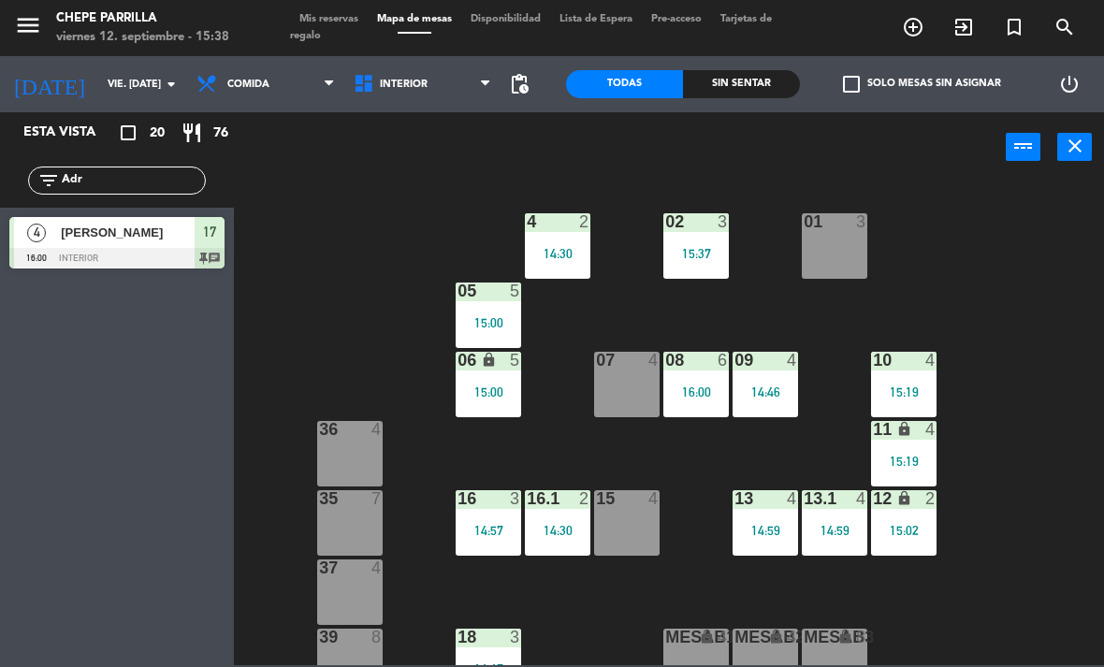
click at [153, 182] on input "Adr" at bounding box center [132, 180] width 145 height 21
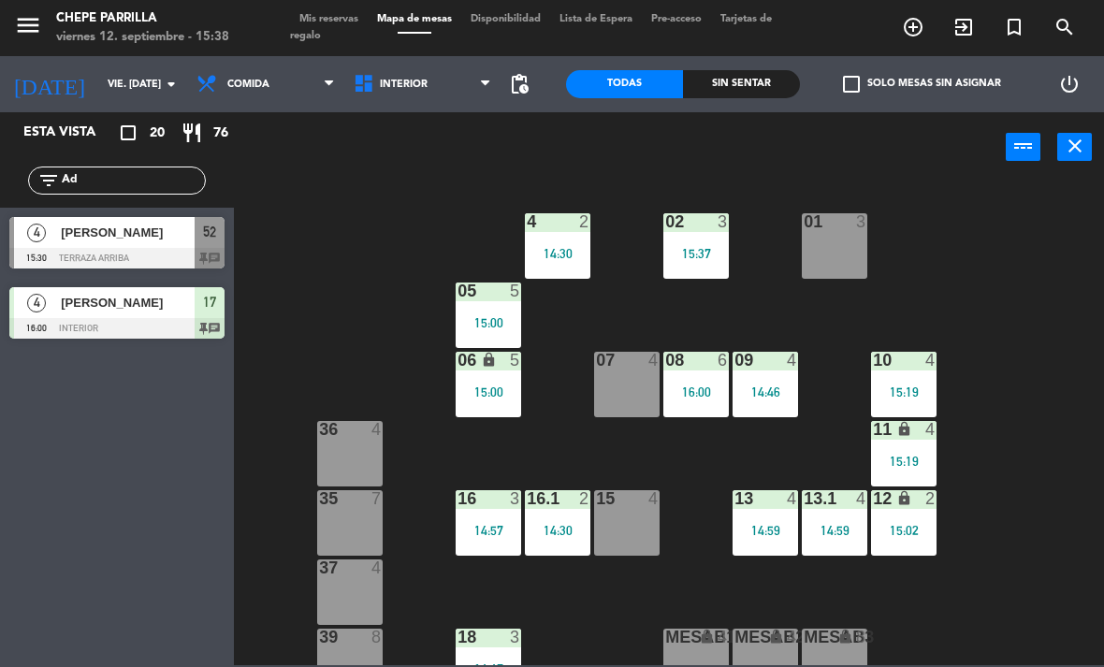
type input "A"
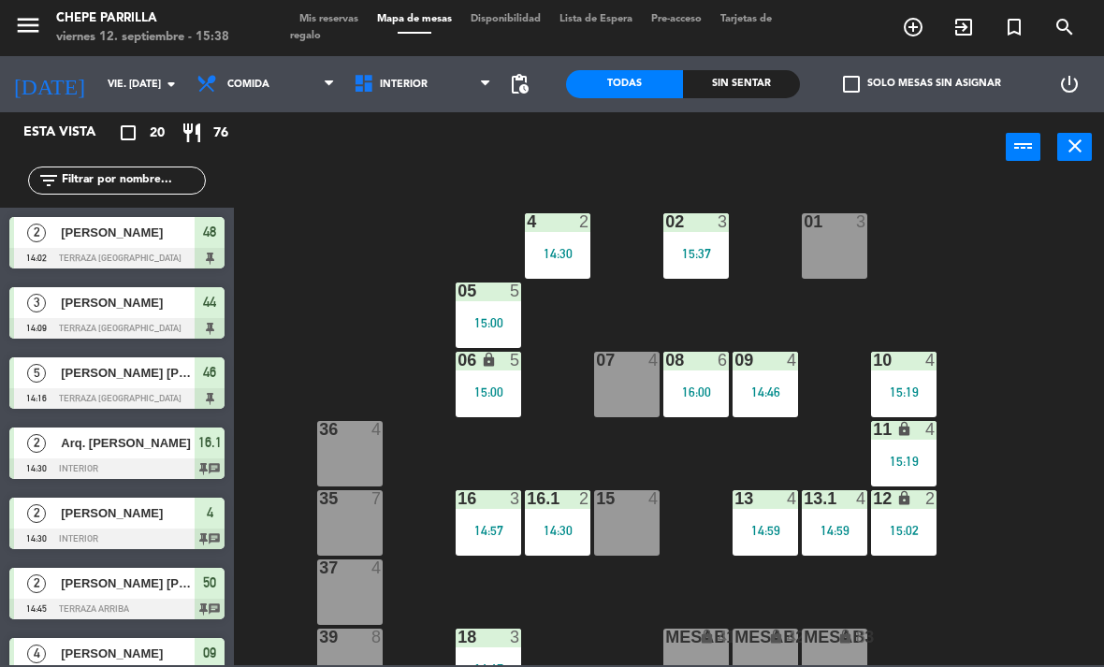
click at [1015, 204] on div "02 3 15:37 4 2 14:30 01 3 05 5 15:00 06 lock 5 15:00 07 4 09 4 14:46 10 4 15:19…" at bounding box center [674, 423] width 859 height 485
click at [765, 89] on div "Sin sentar" at bounding box center [741, 84] width 117 height 28
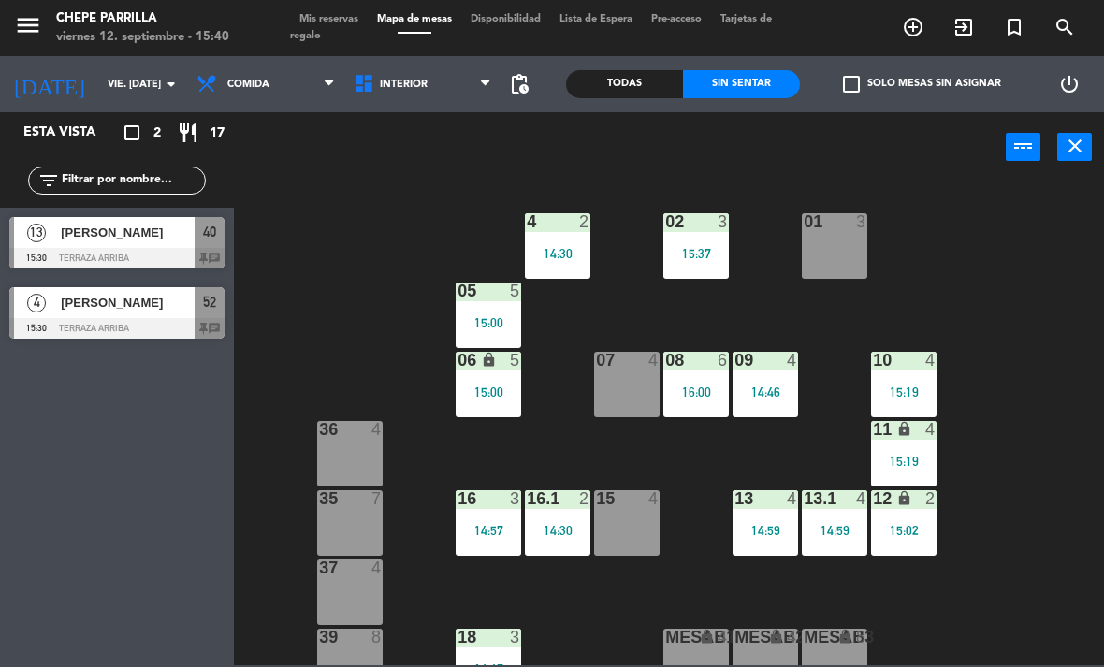
click at [99, 251] on div at bounding box center [116, 258] width 215 height 21
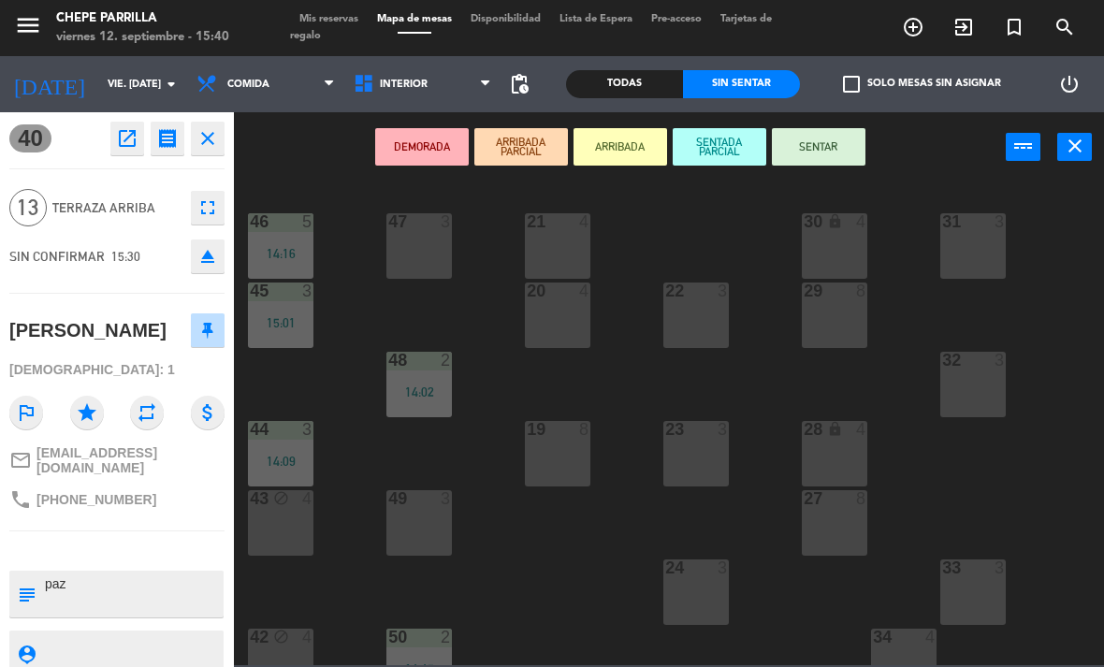
click at [825, 149] on button "SENTAR" at bounding box center [819, 146] width 94 height 37
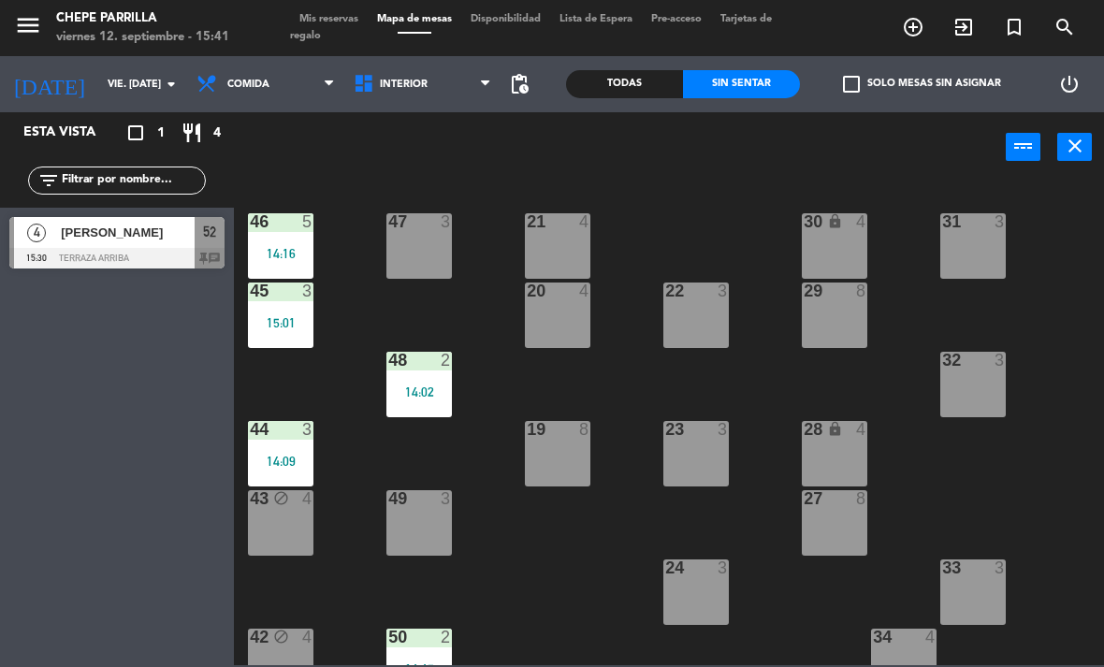
click at [47, 240] on div "4" at bounding box center [36, 232] width 45 height 31
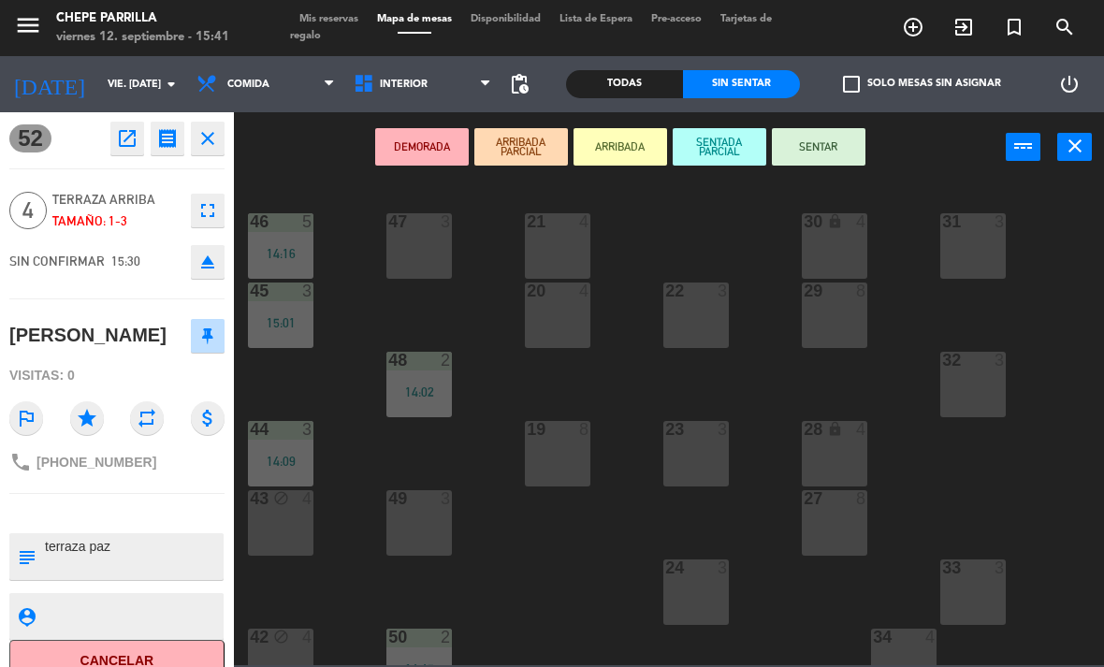
click at [830, 150] on button "SENTAR" at bounding box center [819, 146] width 94 height 37
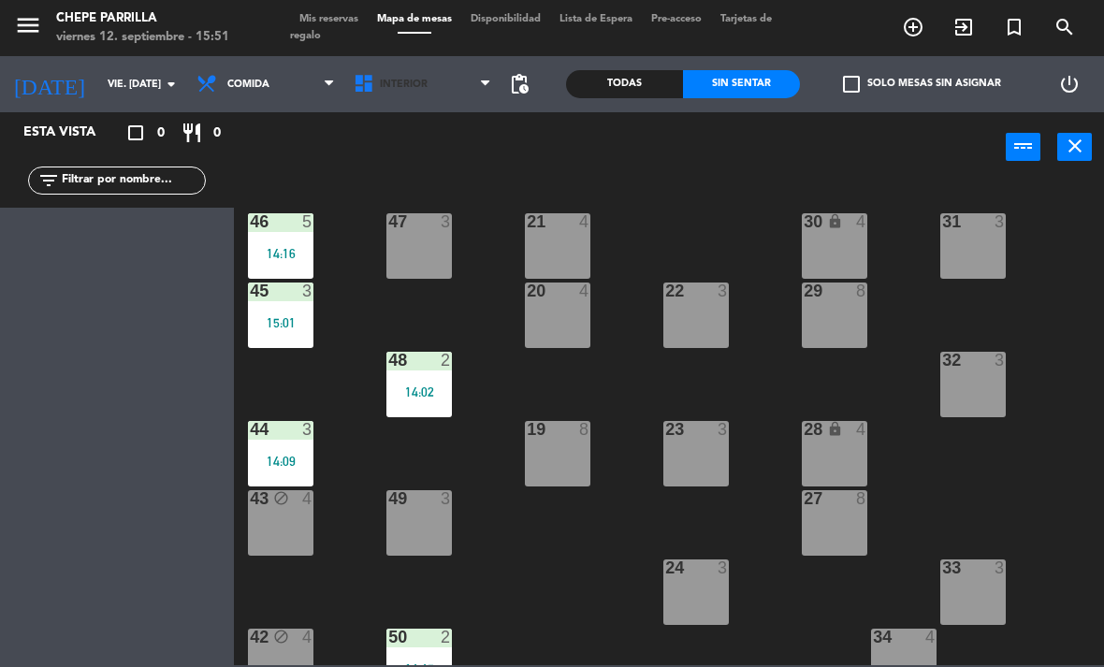
click at [429, 89] on span "Interior" at bounding box center [422, 84] width 157 height 41
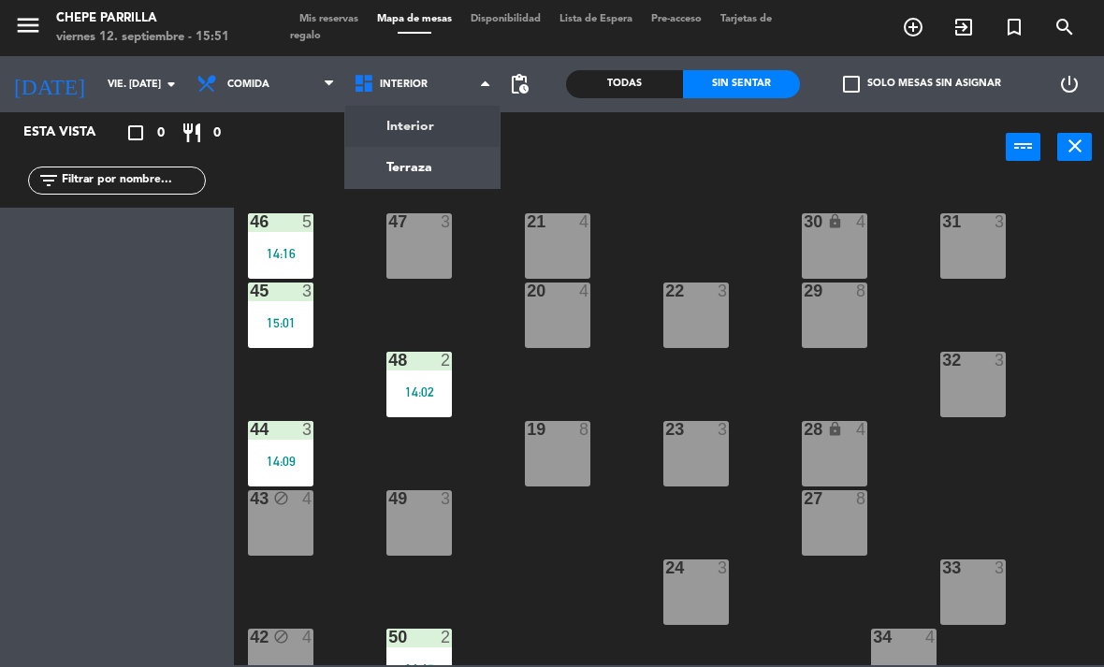
click at [442, 127] on ng-component "menu Chepe [PERSON_NAME] viernes 12. septiembre - 15:51 Mis reservas Mapa de me…" at bounding box center [552, 332] width 1104 height 665
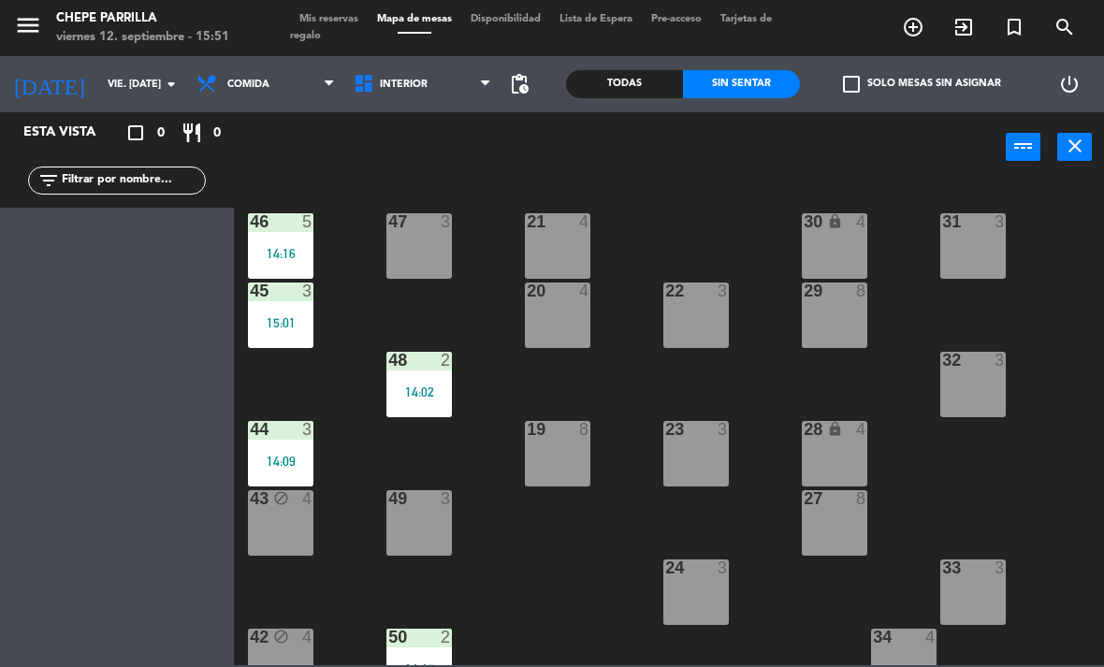
click at [356, 99] on span "Interior" at bounding box center [422, 84] width 157 height 41
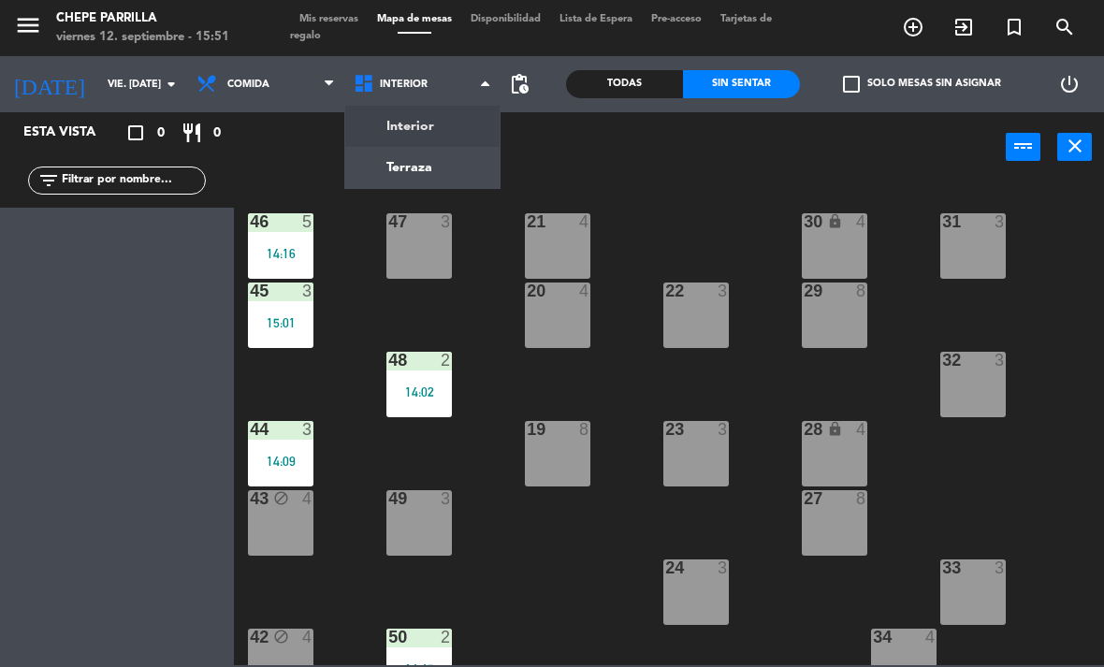
click at [413, 175] on ng-component "menu Chepe [PERSON_NAME] viernes 12. septiembre - 15:51 Mis reservas Mapa de me…" at bounding box center [552, 332] width 1104 height 665
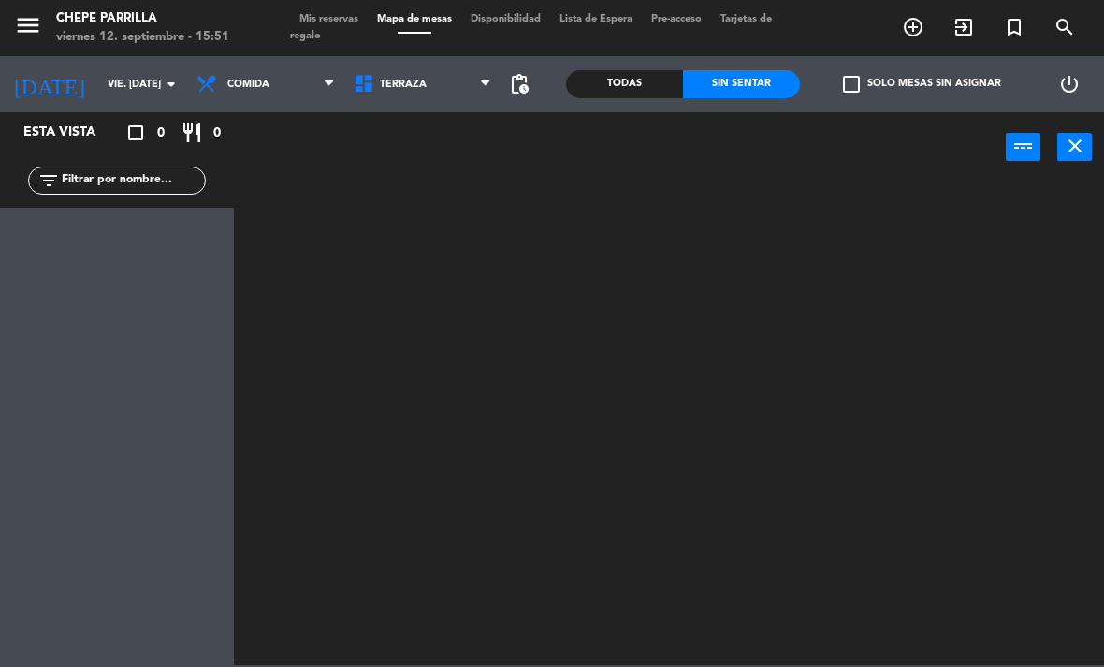
click at [408, 65] on span "Terraza" at bounding box center [422, 84] width 157 height 41
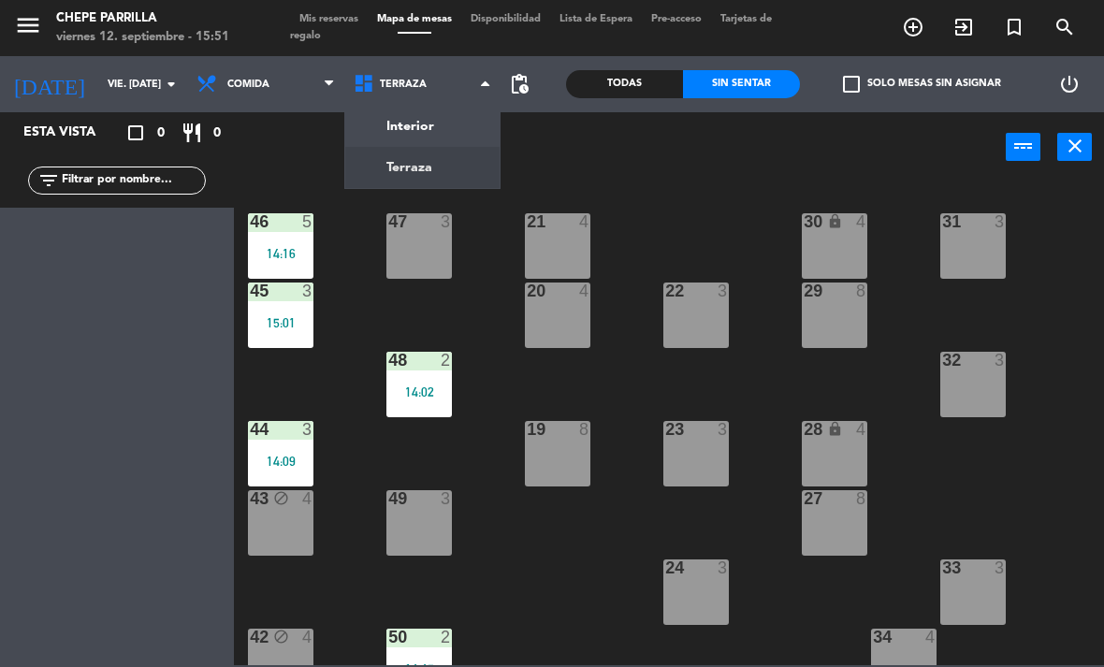
click at [413, 120] on ng-component "menu Chepe [PERSON_NAME] viernes 12. septiembre - 15:51 Mis reservas Mapa de me…" at bounding box center [552, 332] width 1104 height 665
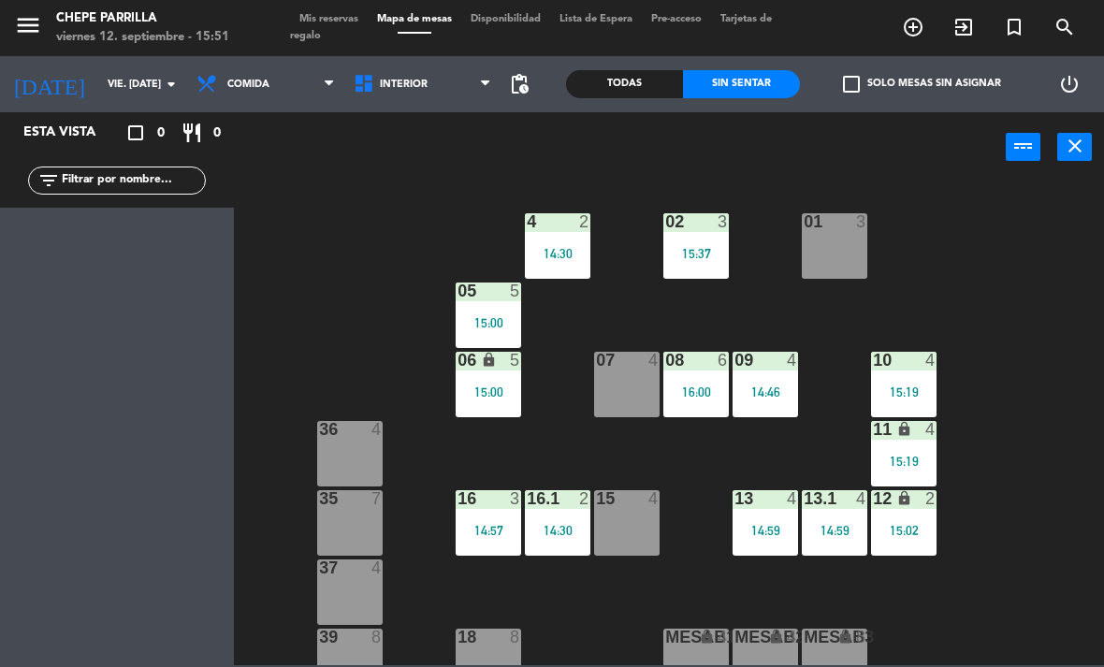
click at [579, 254] on div "14:30" at bounding box center [557, 253] width 65 height 13
click at [624, 458] on div "02 3 15:37 4 2 14:30 01 3 05 5 15:00 06 lock 5 15:00 07 4 09 4 14:46 10 4 15:19…" at bounding box center [674, 423] width 859 height 485
click at [631, 384] on div "07 4" at bounding box center [626, 384] width 65 height 65
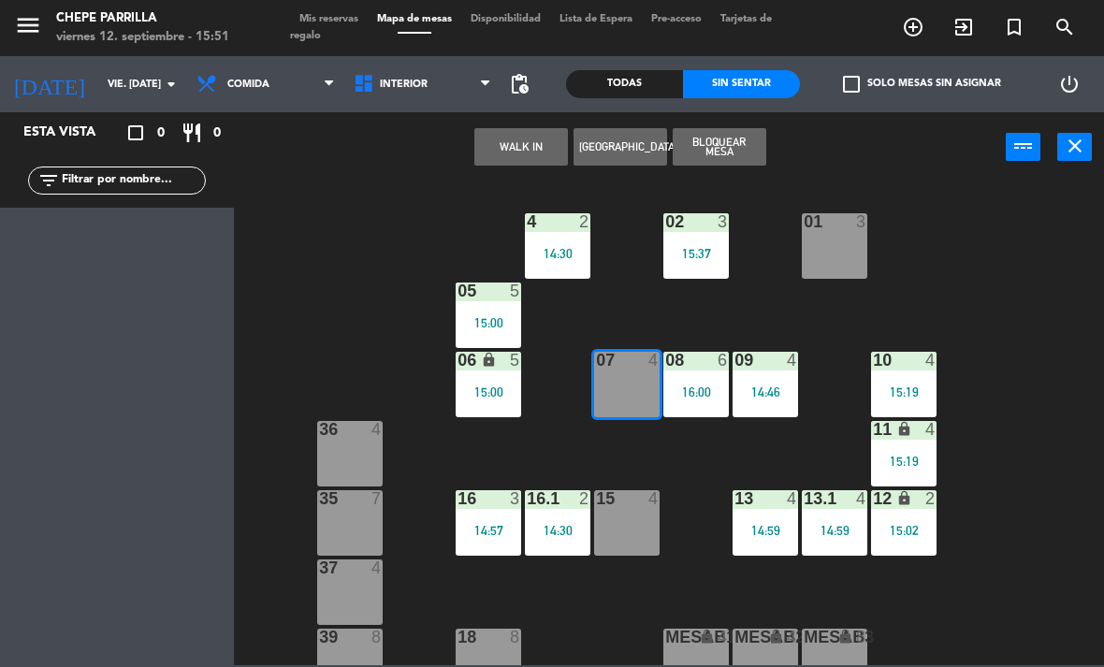
click at [526, 153] on button "WALK IN" at bounding box center [521, 146] width 94 height 37
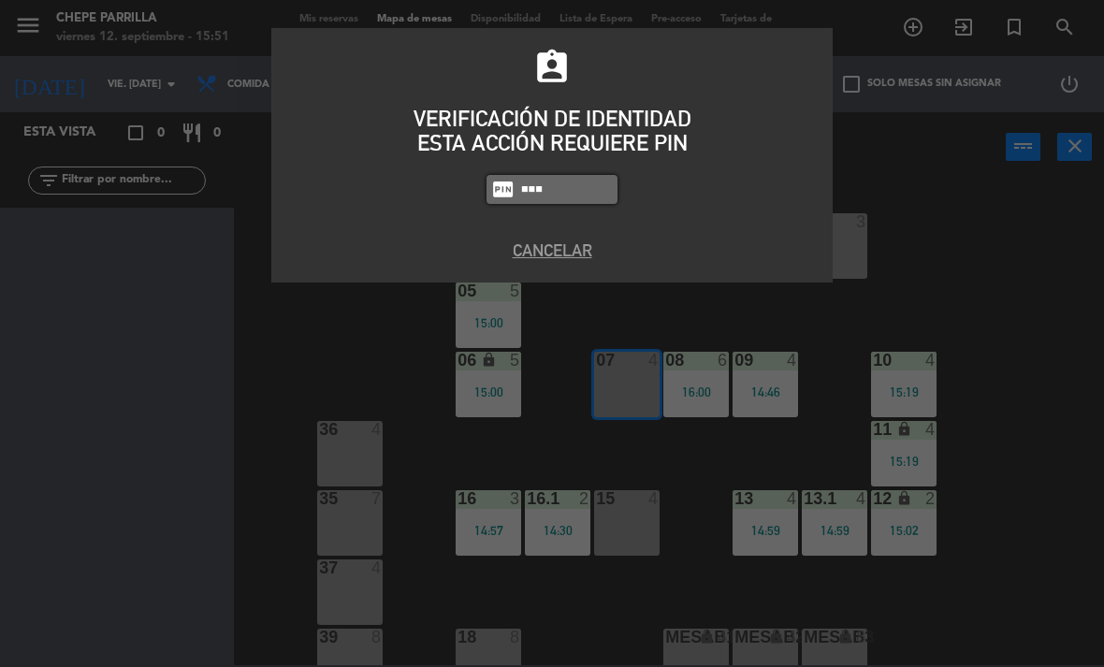
type input "9567"
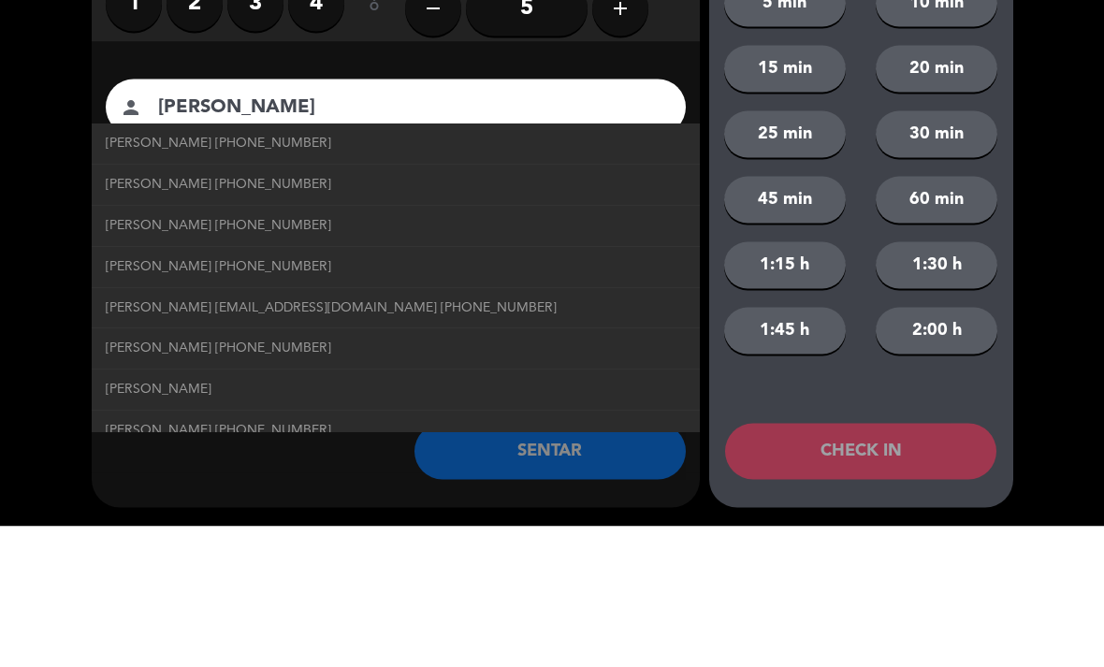
click at [300, 273] on link "[PERSON_NAME] [PHONE_NUMBER]" at bounding box center [396, 284] width 580 height 22
type input "[PERSON_NAME]"
type input "[PHONE_NUMBER]"
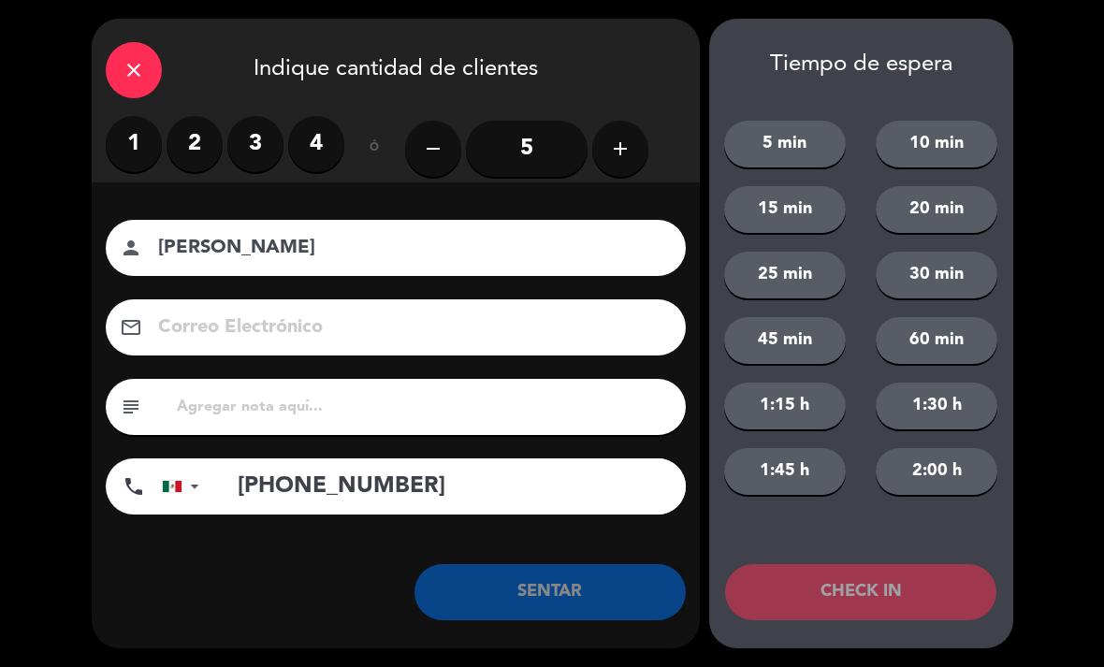
click at [246, 124] on label "3" at bounding box center [255, 144] width 56 height 56
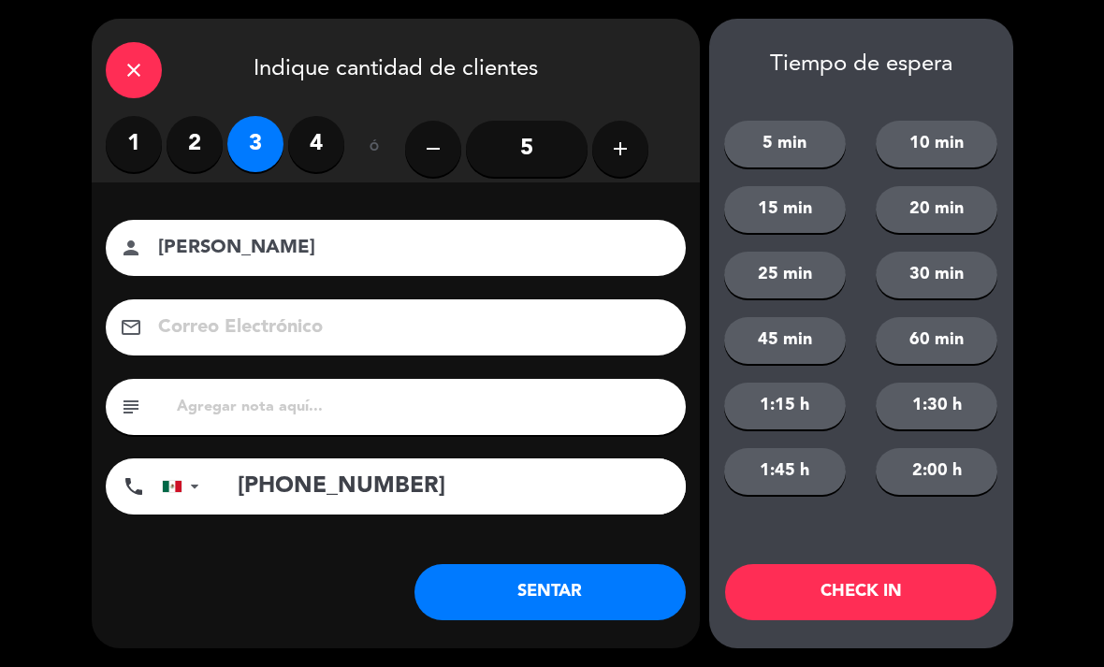
click at [519, 576] on button "SENTAR" at bounding box center [549, 592] width 271 height 56
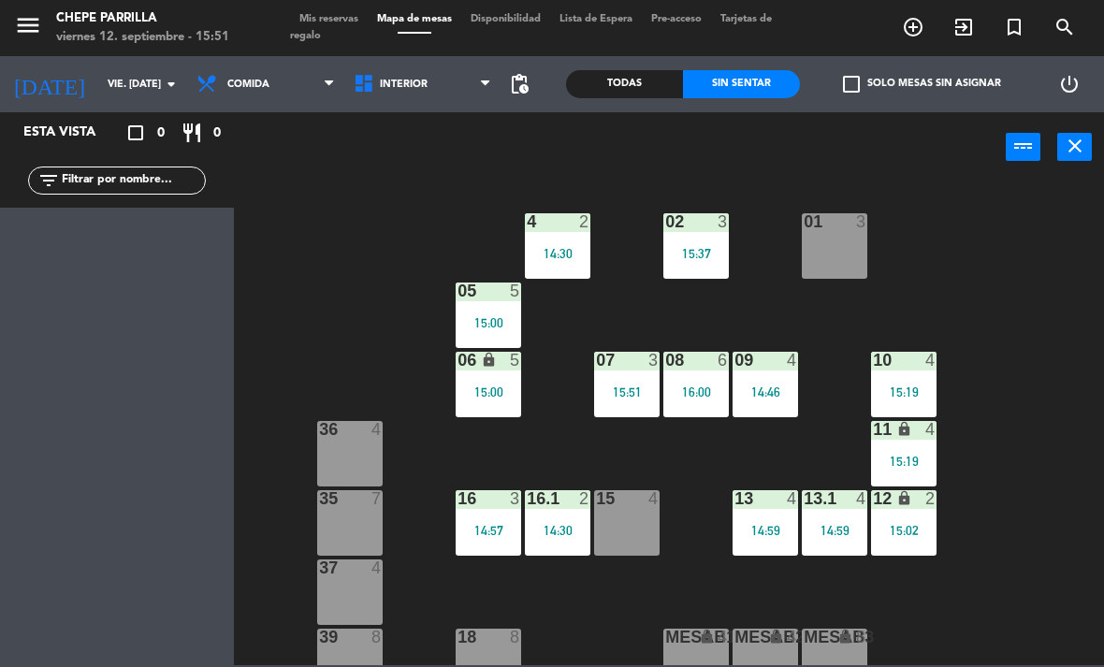
click at [1052, 384] on div "02 3 15:37 4 2 14:30 01 3 05 5 15:00 06 lock 5 15:00 07 3 15:51 09 4 14:46 10 4…" at bounding box center [674, 423] width 859 height 485
click at [414, 93] on span "Interior" at bounding box center [422, 84] width 157 height 41
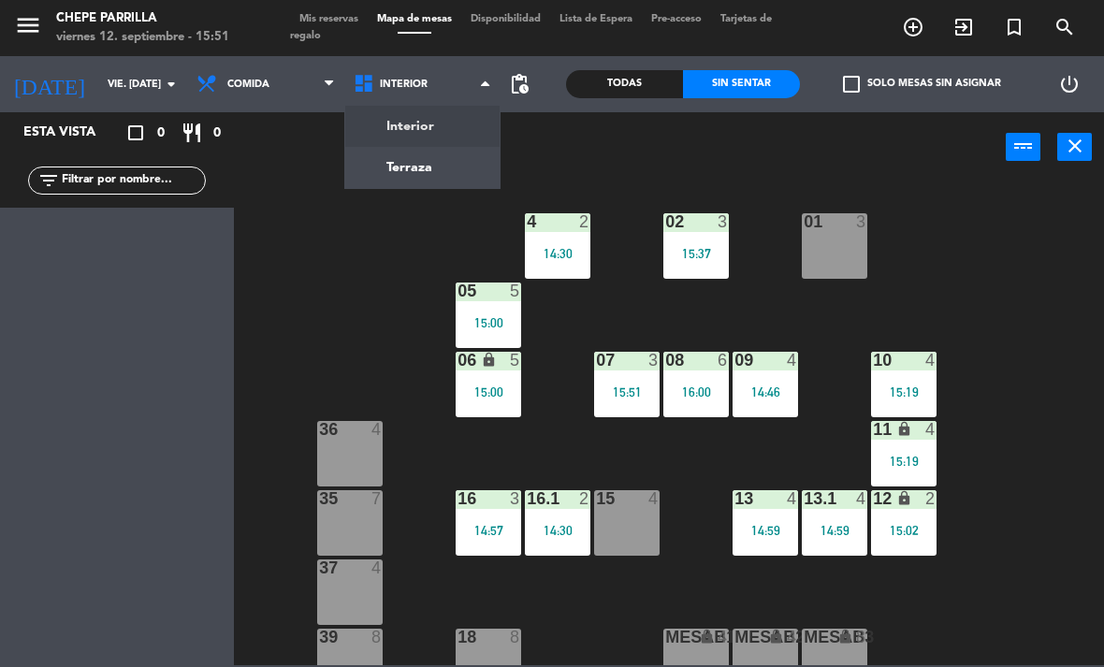
click at [401, 183] on ng-component "menu Chepe [PERSON_NAME] viernes 12. septiembre - 15:51 Mis reservas Mapa de me…" at bounding box center [552, 332] width 1104 height 665
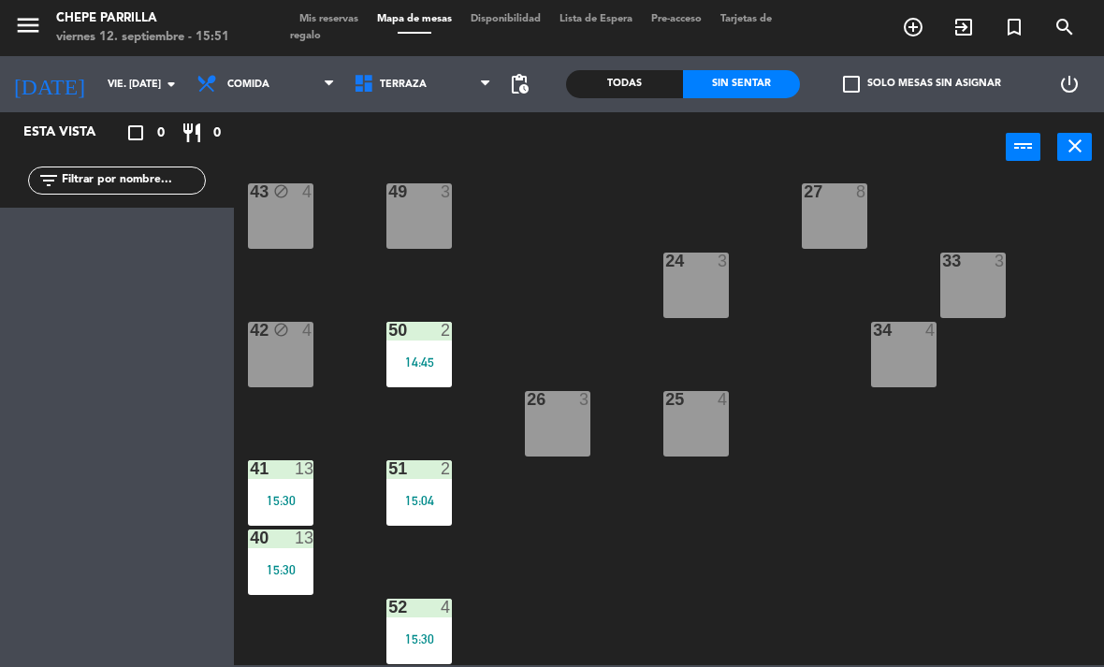
scroll to position [307, 0]
click at [288, 487] on div "41 13 15:30" at bounding box center [280, 492] width 65 height 65
click at [998, 516] on div "21 4 30 lock 4 46 5 14:16 47 3 31 3 20 4 22 3 29 8 45 3 15:01 32 3 48 2 14:02 1…" at bounding box center [674, 423] width 859 height 485
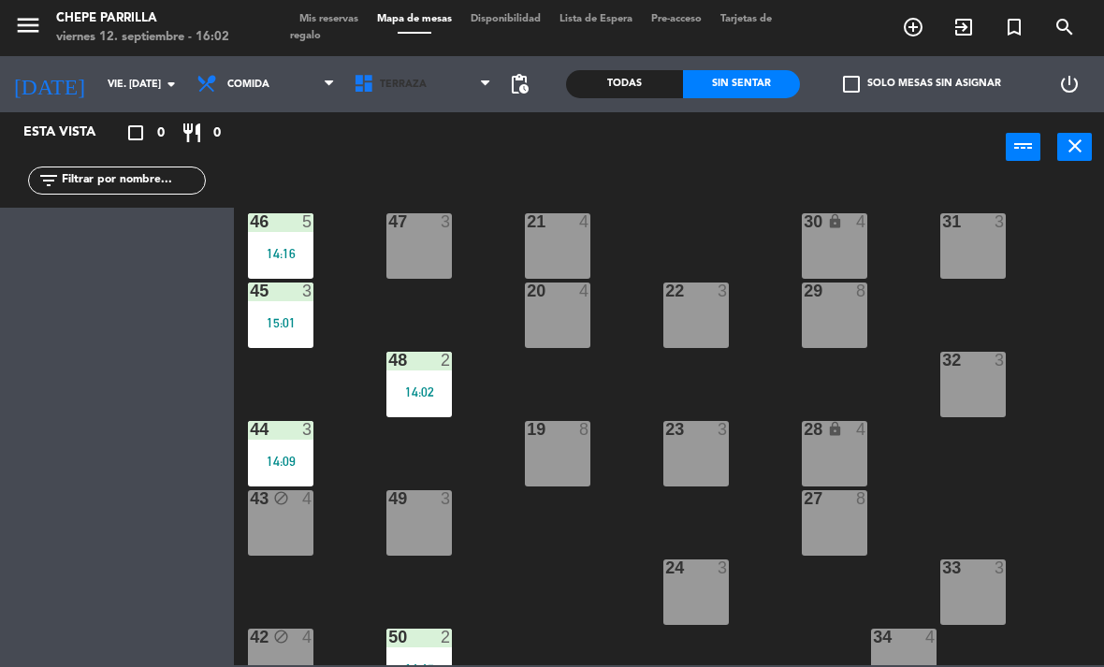
click at [404, 79] on span "Terraza" at bounding box center [403, 85] width 47 height 12
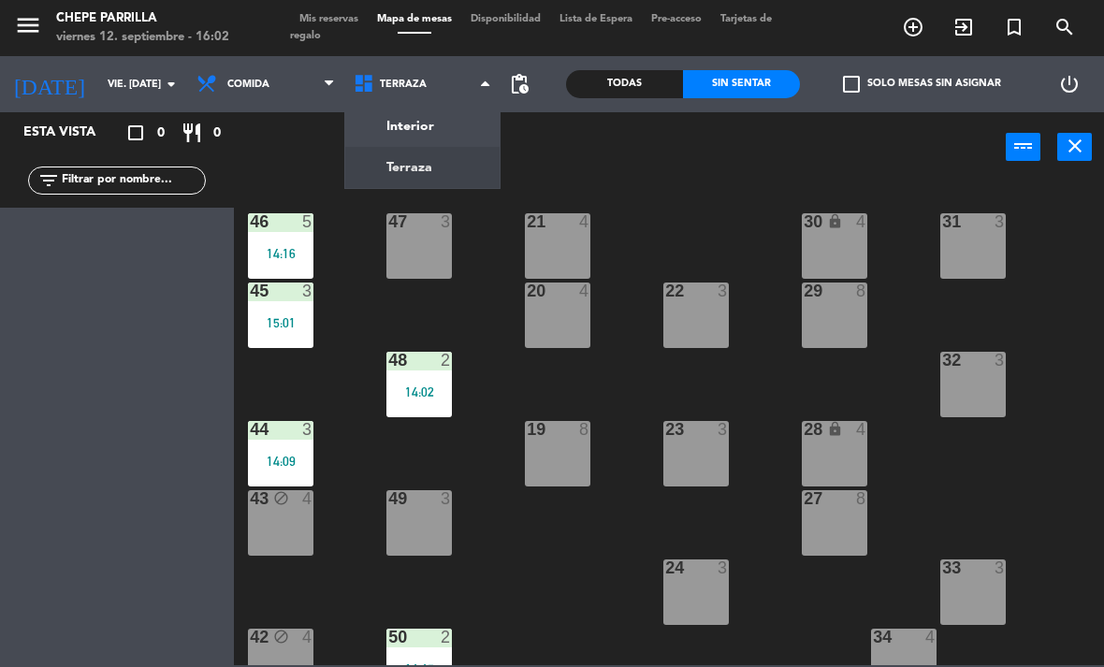
scroll to position [0, 0]
click at [418, 125] on ng-component "menu Chepe [PERSON_NAME] viernes 12. septiembre - 16:02 Mis reservas Mapa de me…" at bounding box center [552, 332] width 1104 height 665
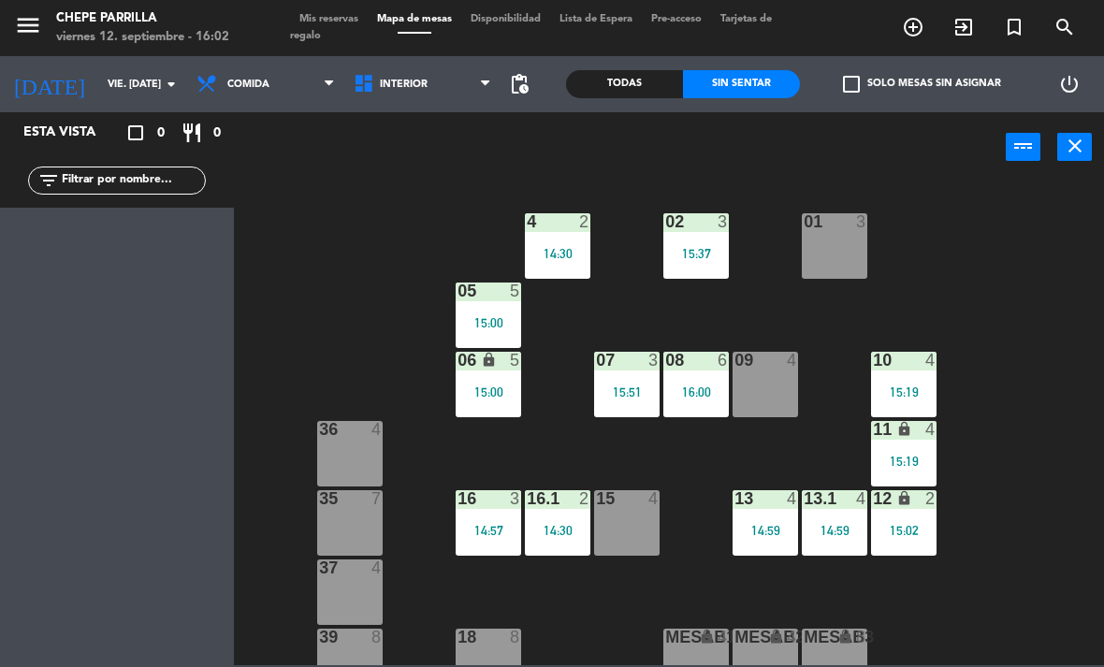
click at [760, 402] on div "09 4" at bounding box center [765, 384] width 65 height 65
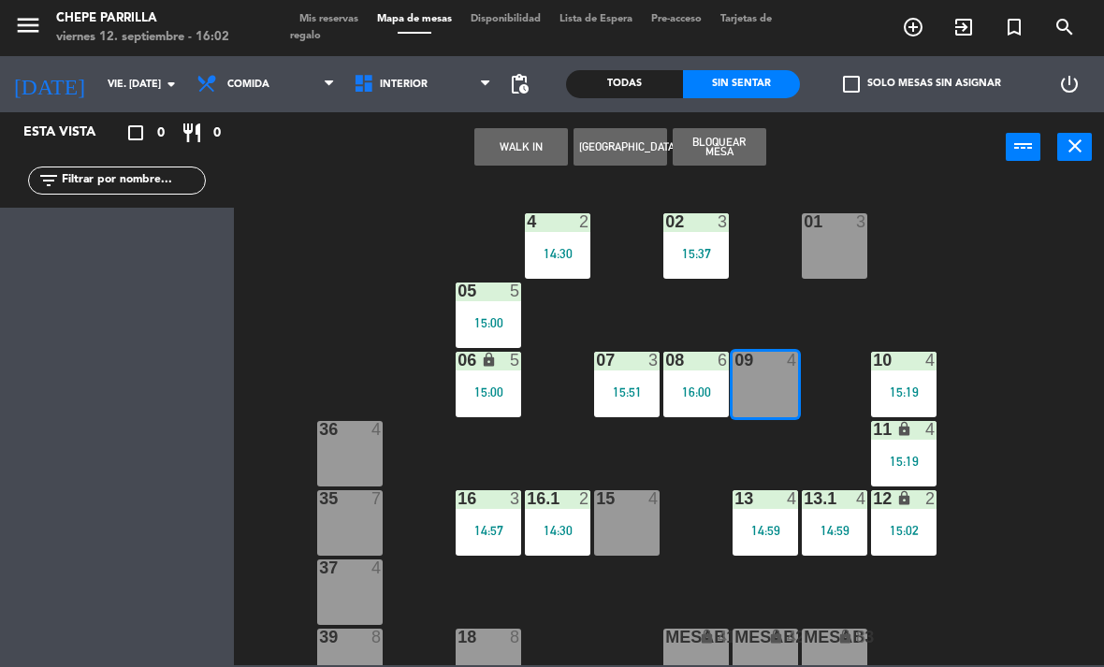
click at [515, 154] on button "WALK IN" at bounding box center [521, 146] width 94 height 37
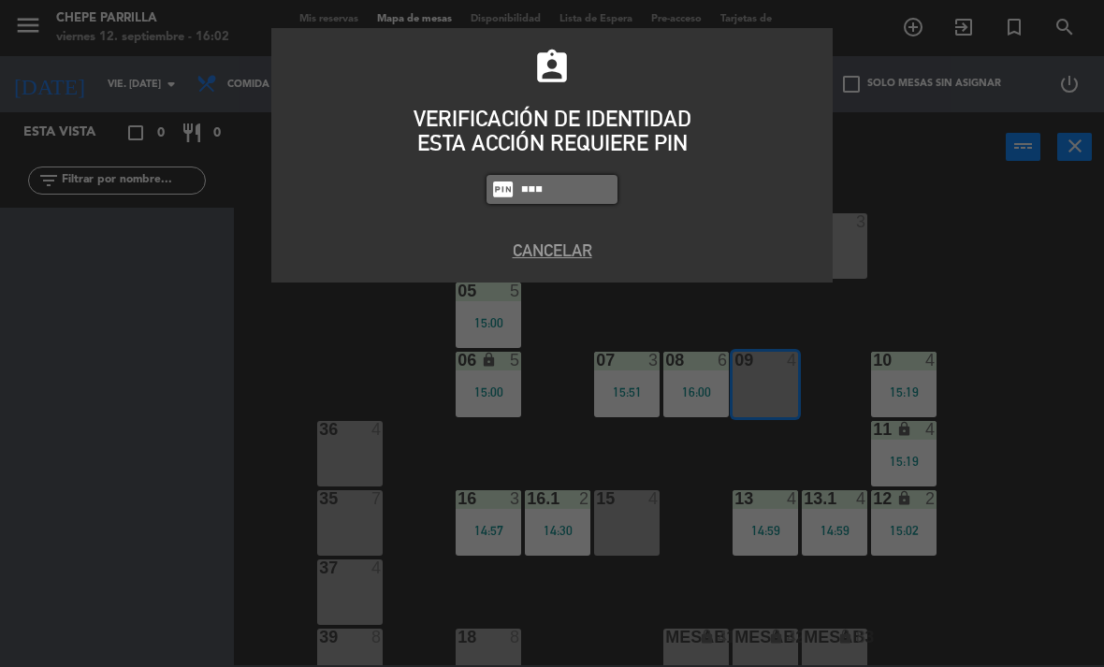
type input "4836"
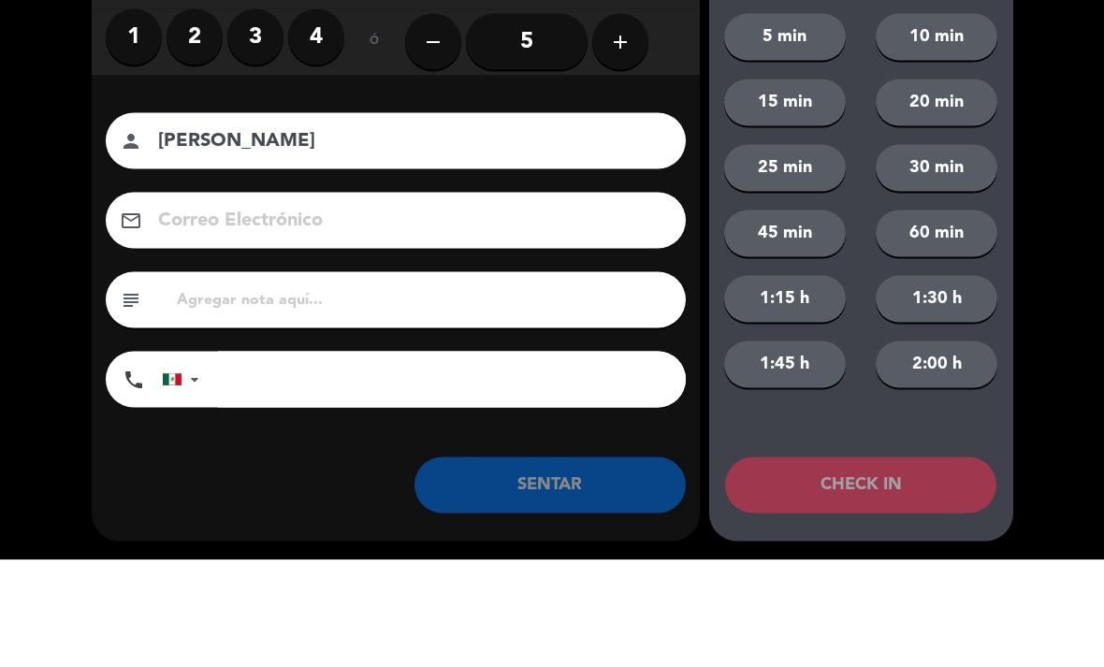
click at [408, 232] on input "[PERSON_NAME]" at bounding box center [408, 248] width 505 height 33
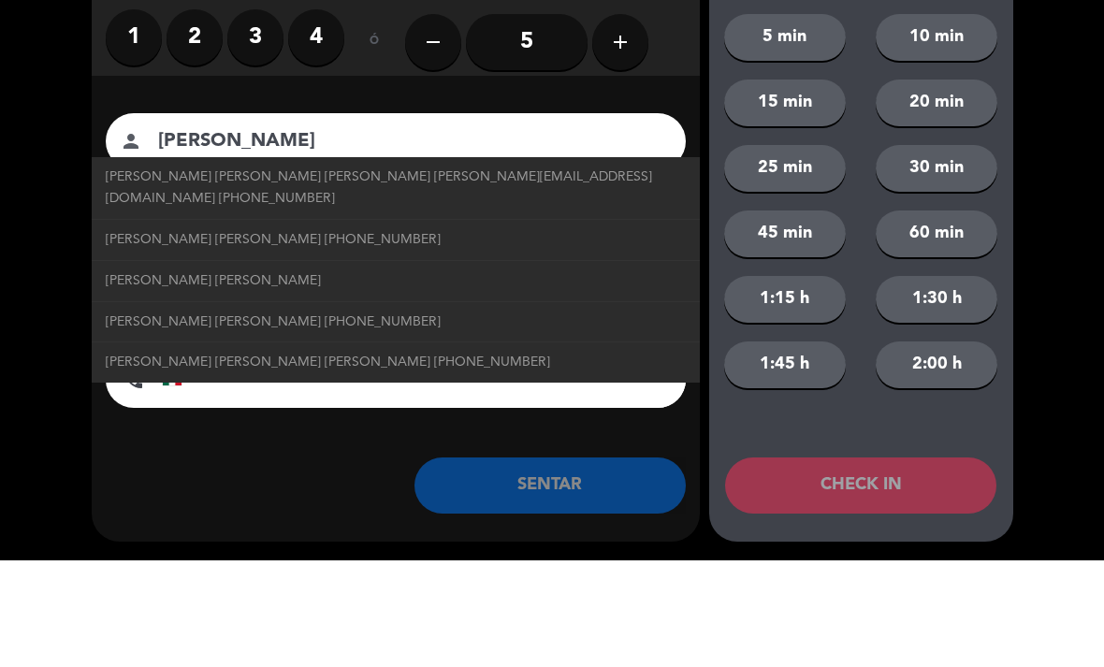
click at [173, 273] on span "[PERSON_NAME] [PERSON_NAME] [PERSON_NAME] [PERSON_NAME][EMAIL_ADDRESS][DOMAIN_N…" at bounding box center [396, 294] width 580 height 43
type input "[PERSON_NAME] [PERSON_NAME] [PERSON_NAME]"
type input "[EMAIL_ADDRESS][DOMAIN_NAME]"
type input "[PHONE_NUMBER]"
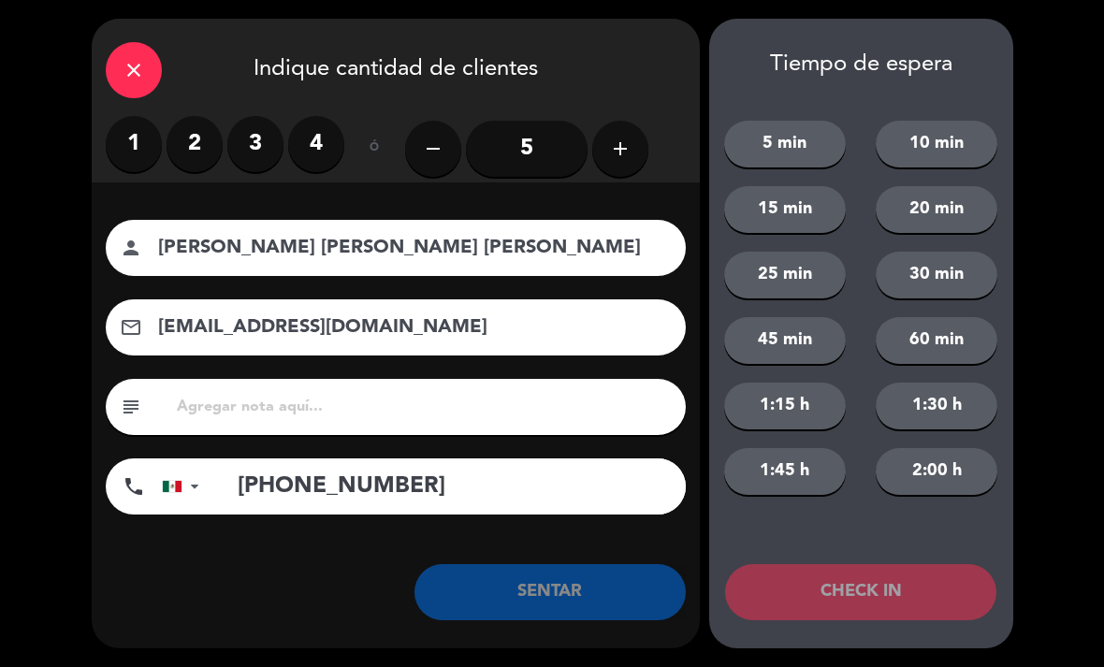
click at [310, 149] on label "4" at bounding box center [316, 144] width 56 height 56
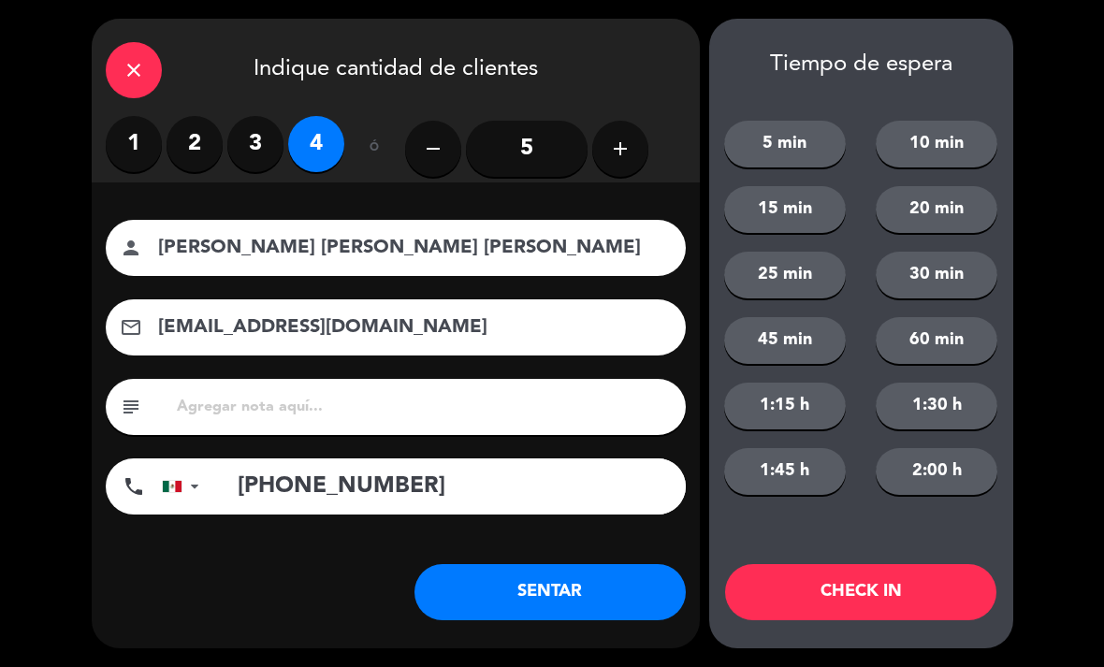
click at [569, 597] on button "SENTAR" at bounding box center [549, 592] width 271 height 56
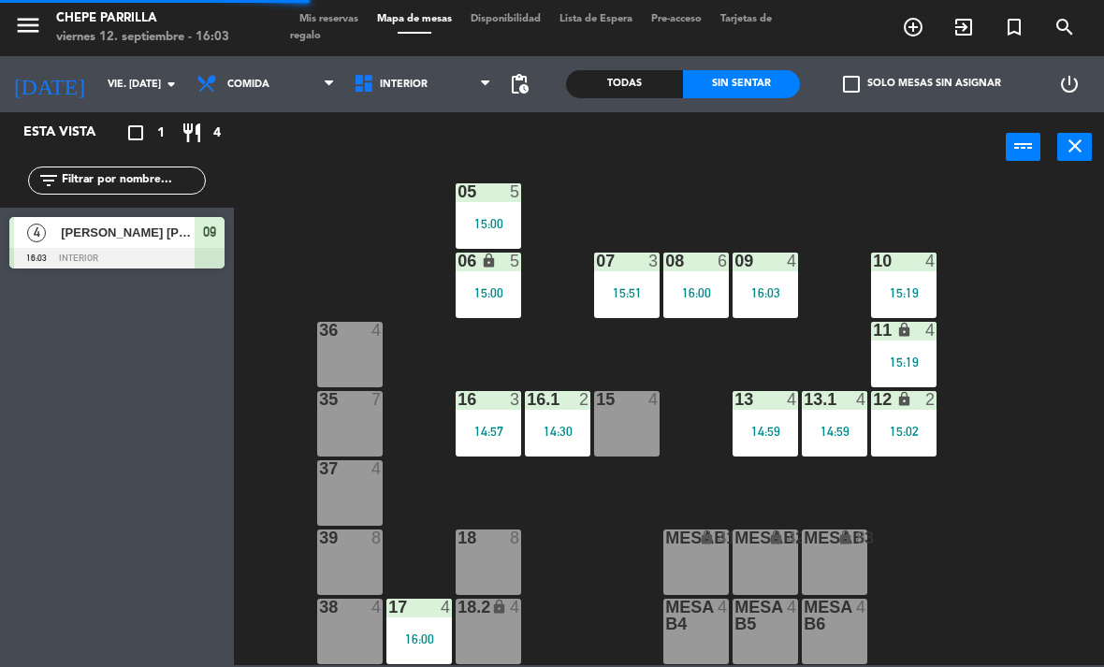
scroll to position [99, 0]
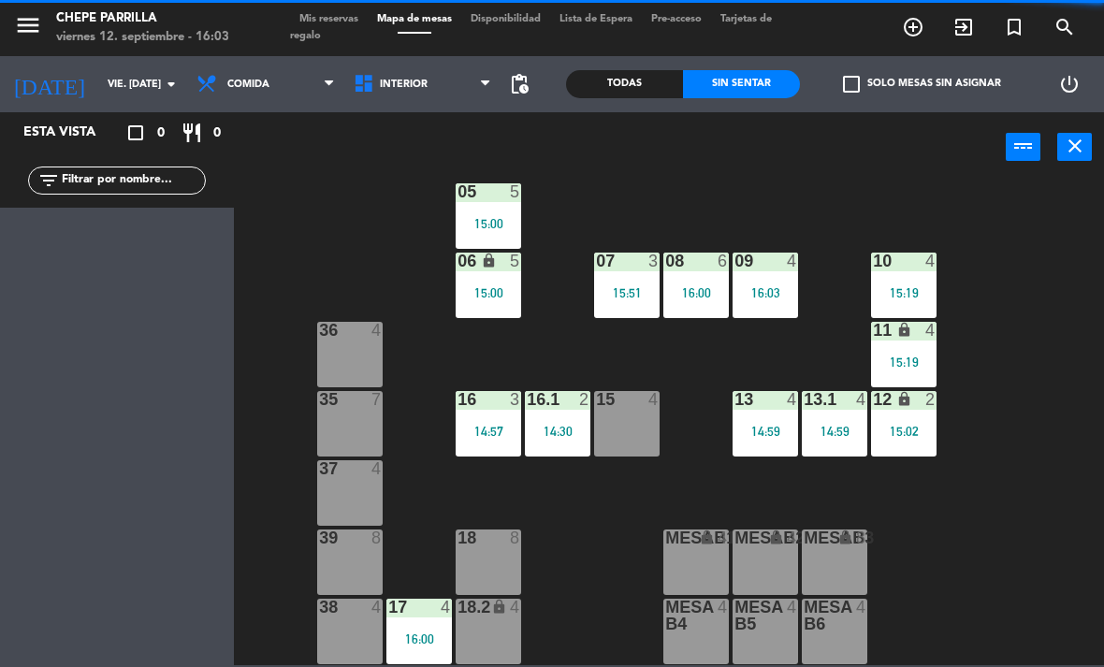
click at [617, 574] on div "02 3 15:37 4 2 14:30 01 3 05 5 15:00 06 lock 5 15:00 07 3 15:51 09 4 16:03 10 4…" at bounding box center [674, 423] width 859 height 485
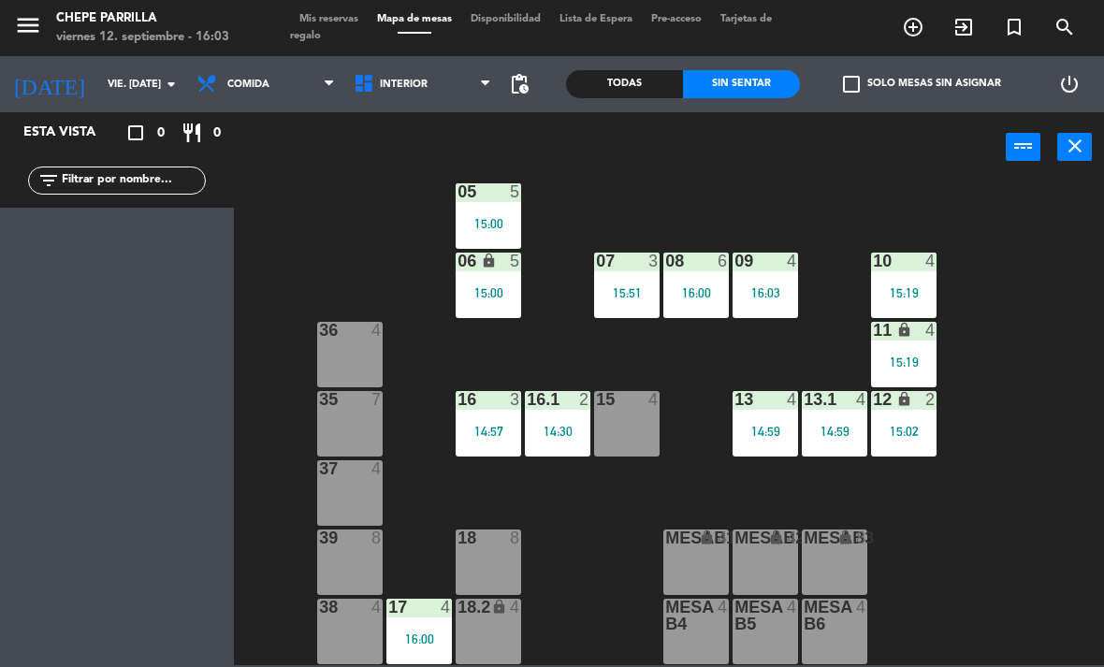
click at [387, 75] on span "Interior" at bounding box center [422, 84] width 157 height 41
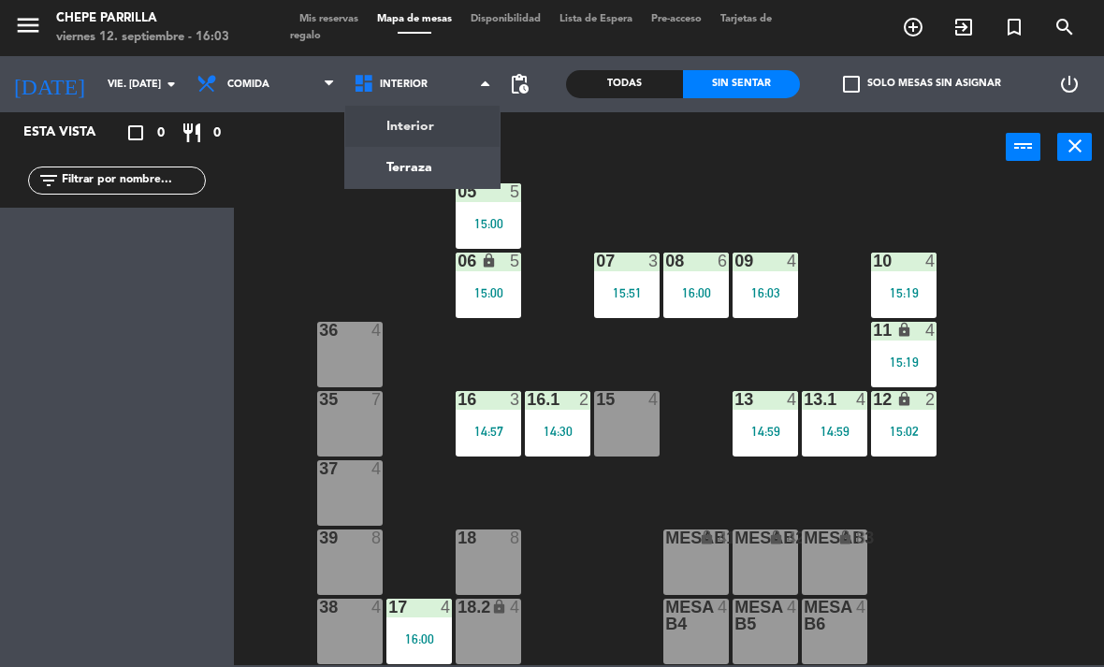
click at [600, 540] on div "02 3 15:37 4 2 14:30 01 3 05 5 15:00 06 lock 5 15:00 07 3 15:51 09 4 16:03 10 4…" at bounding box center [674, 423] width 859 height 485
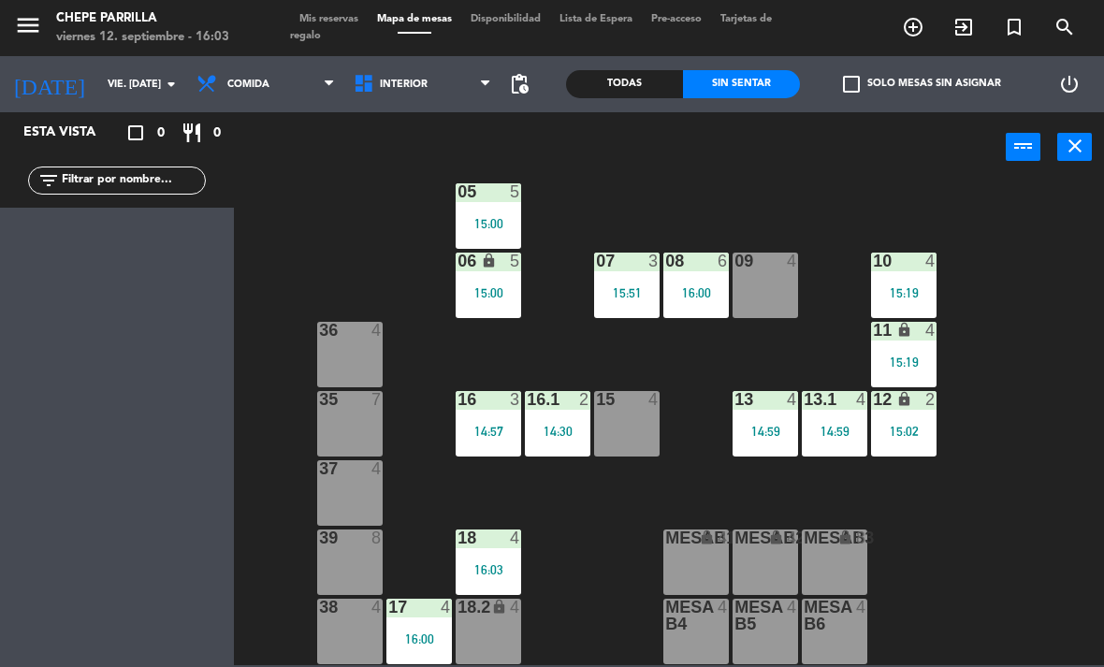
click at [501, 554] on div "18 4 16:03" at bounding box center [488, 562] width 65 height 65
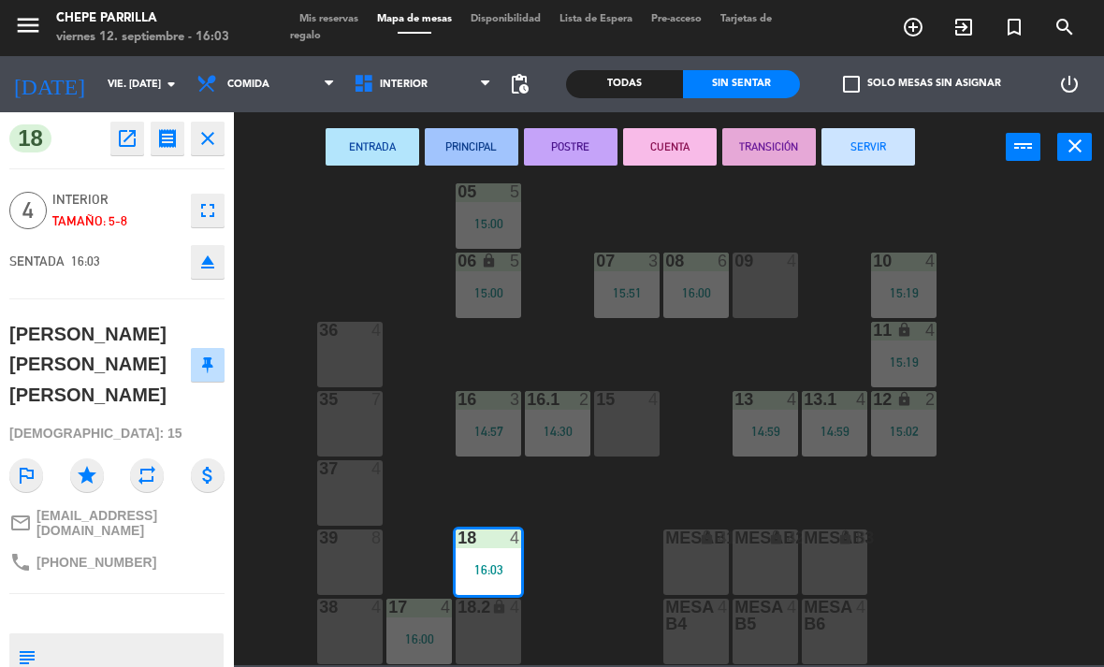
click at [497, 608] on icon "lock" at bounding box center [499, 607] width 16 height 16
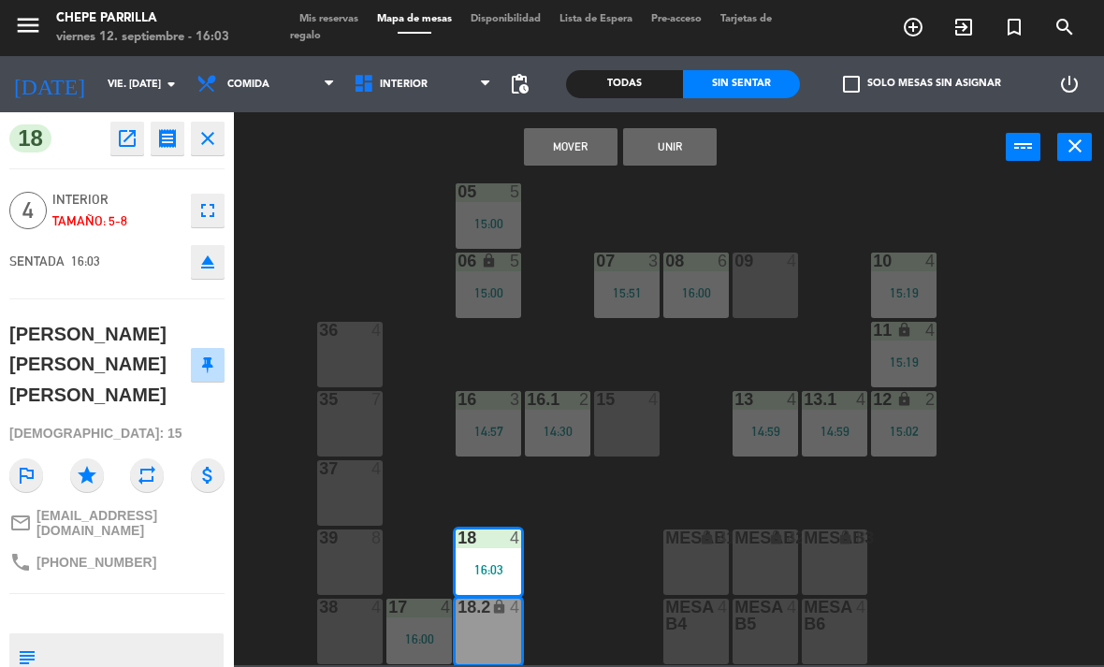
click at [680, 146] on button "Unir" at bounding box center [670, 146] width 94 height 37
